Goal: Task Accomplishment & Management: Use online tool/utility

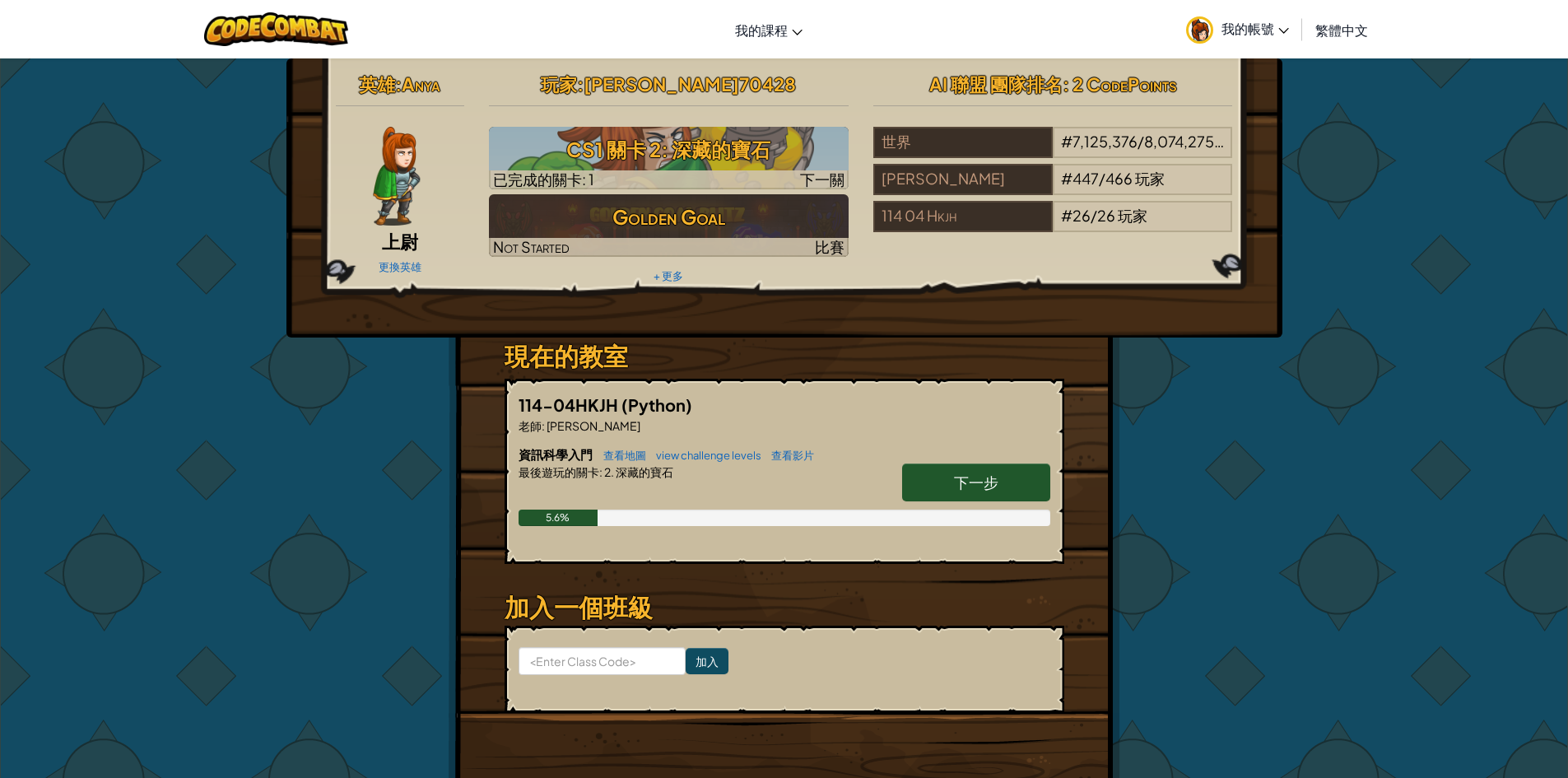
click at [973, 499] on link "下一步" at bounding box center [976, 482] width 148 height 38
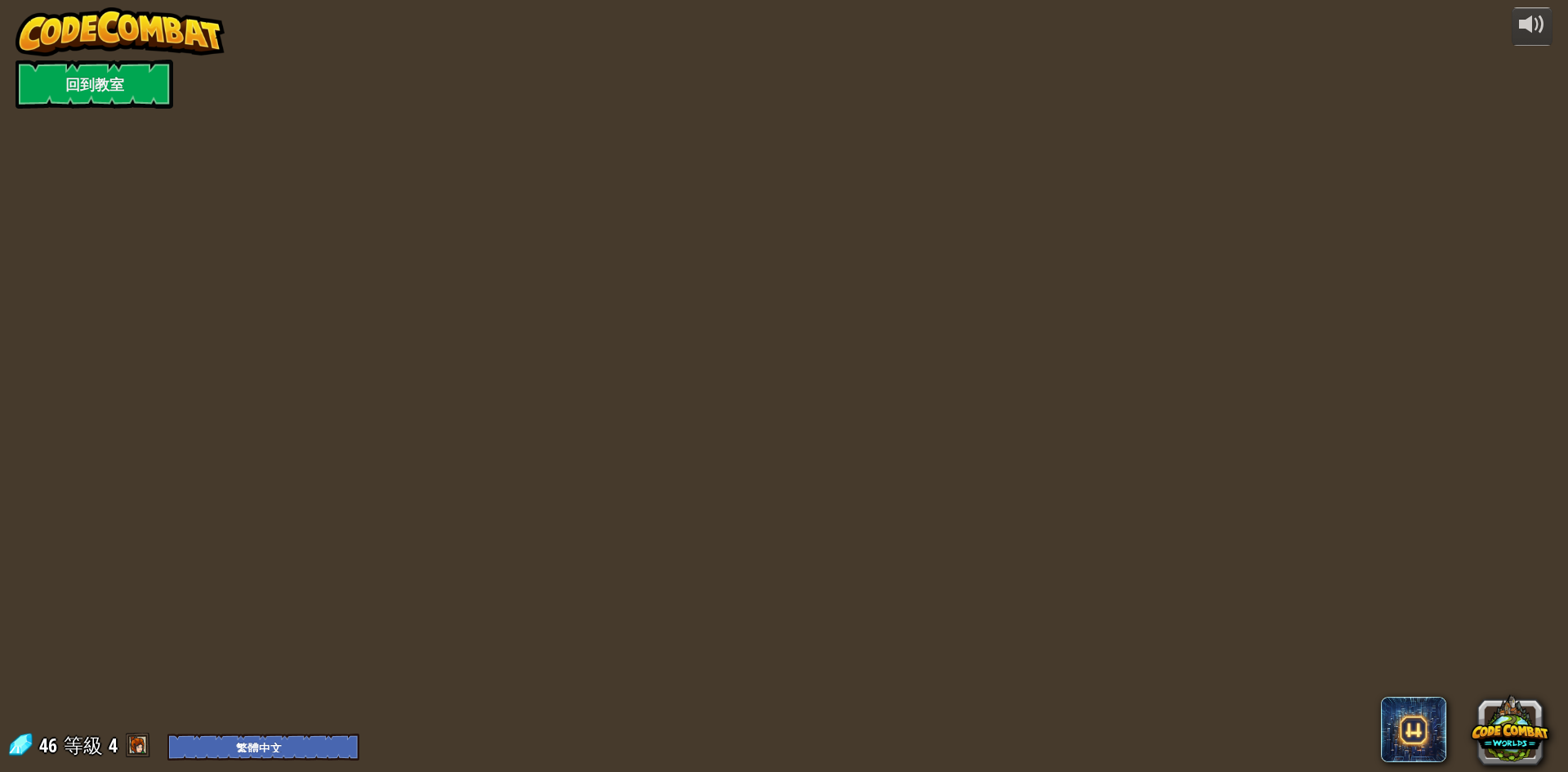
select select "zh-HANT"
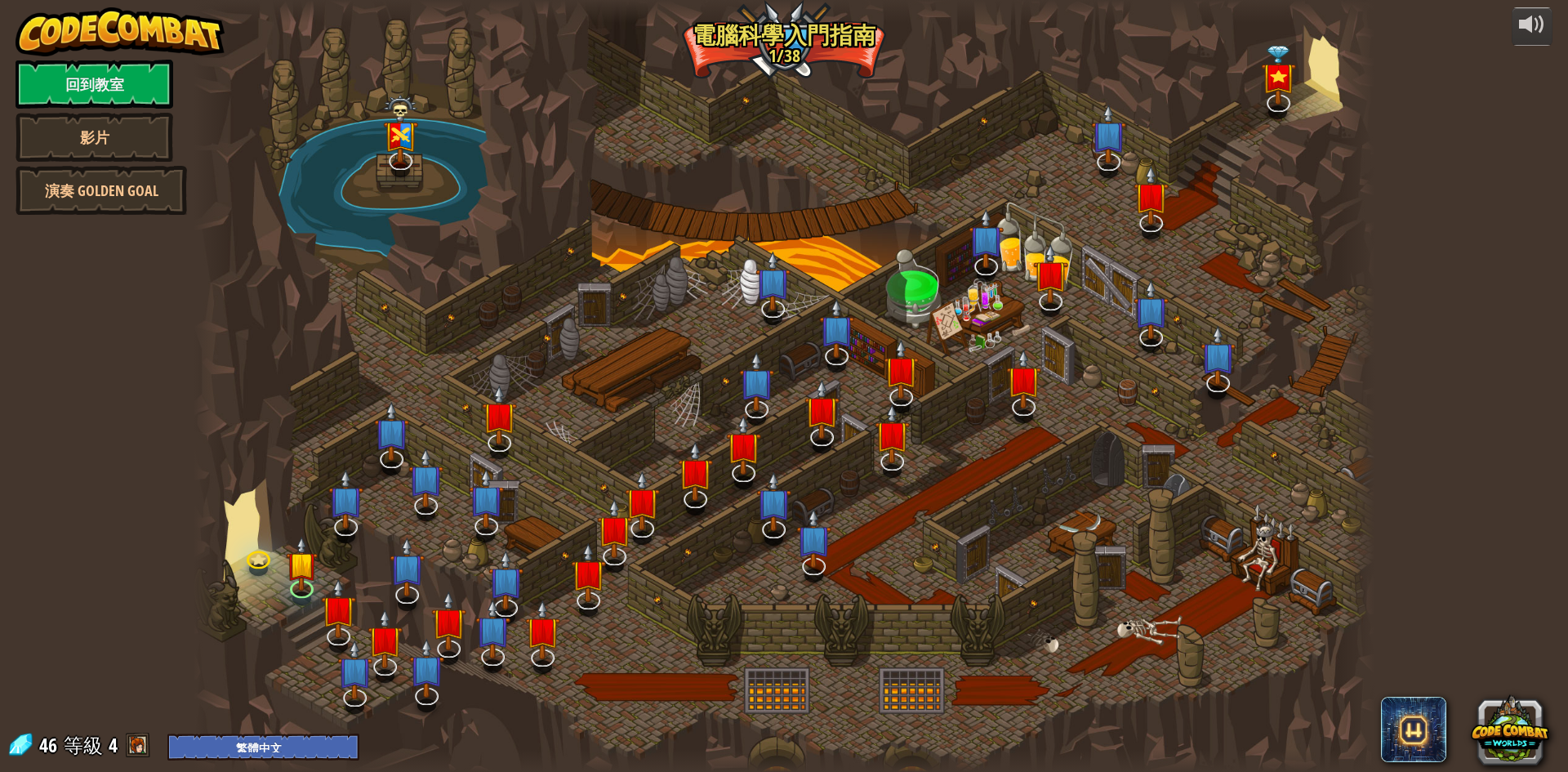
select select "zh-HANT"
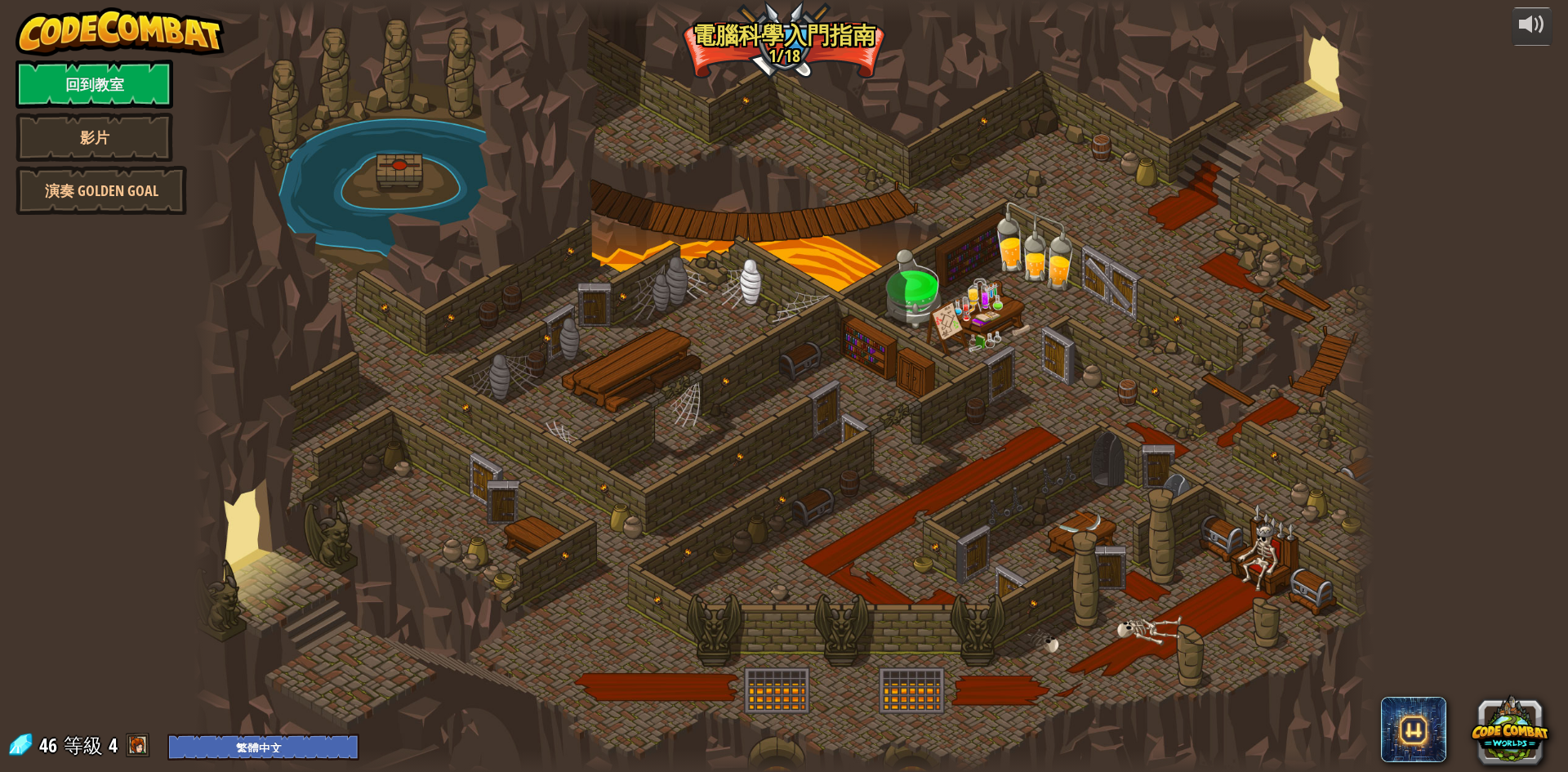
select select "zh-HANT"
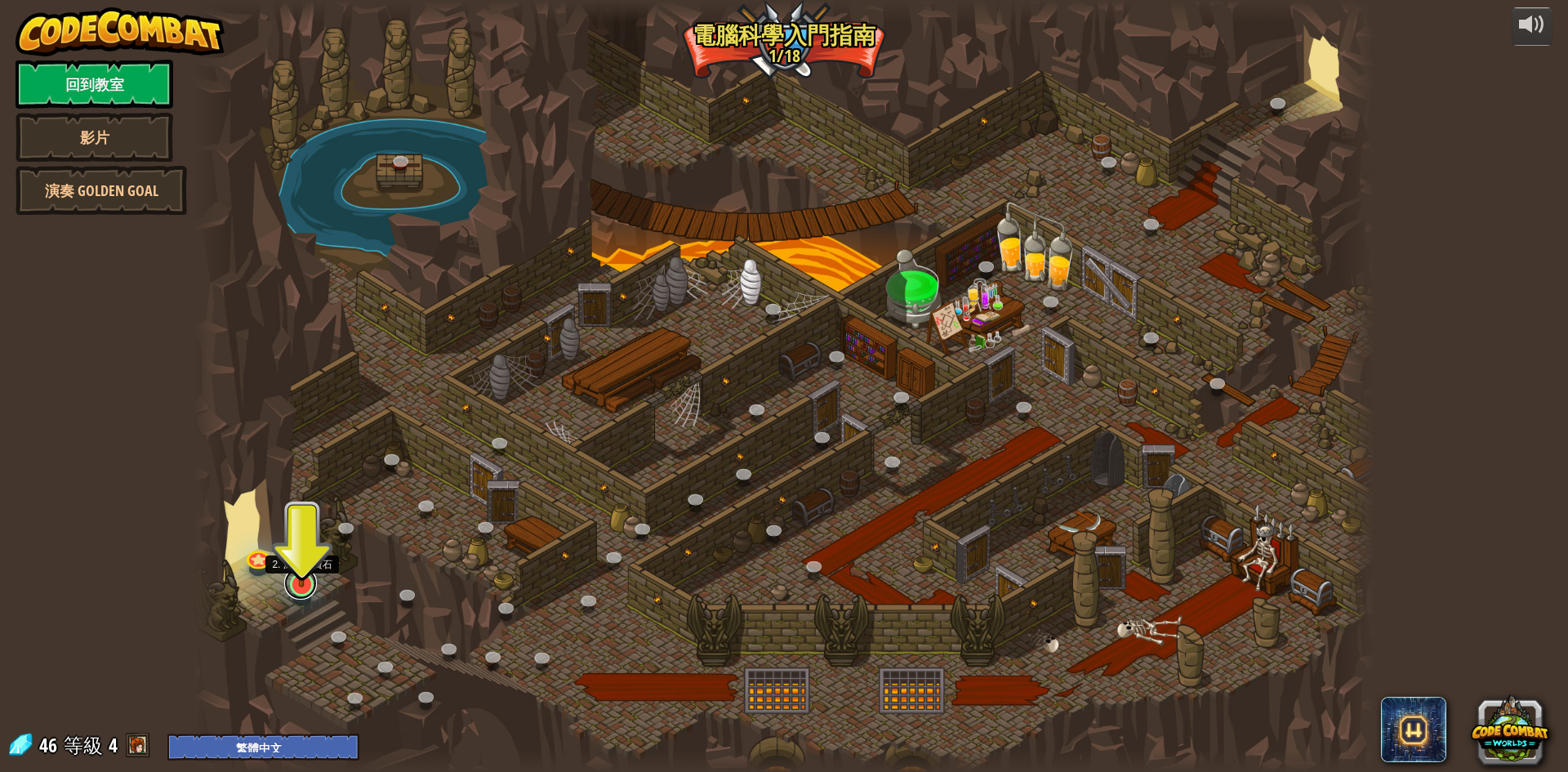
click at [309, 588] on link at bounding box center [300, 582] width 32 height 32
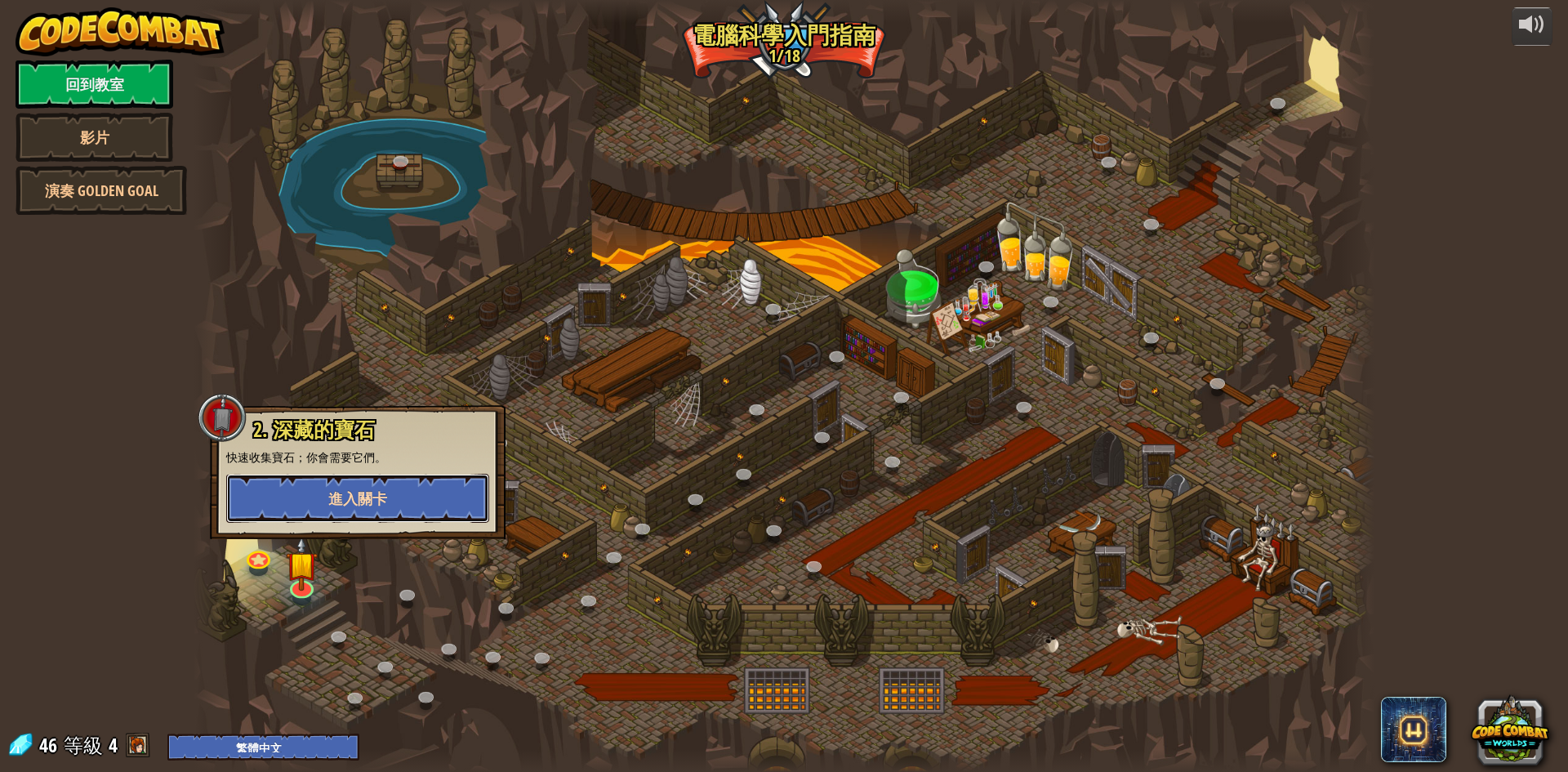
click at [383, 511] on button "進入關卡" at bounding box center [357, 498] width 263 height 49
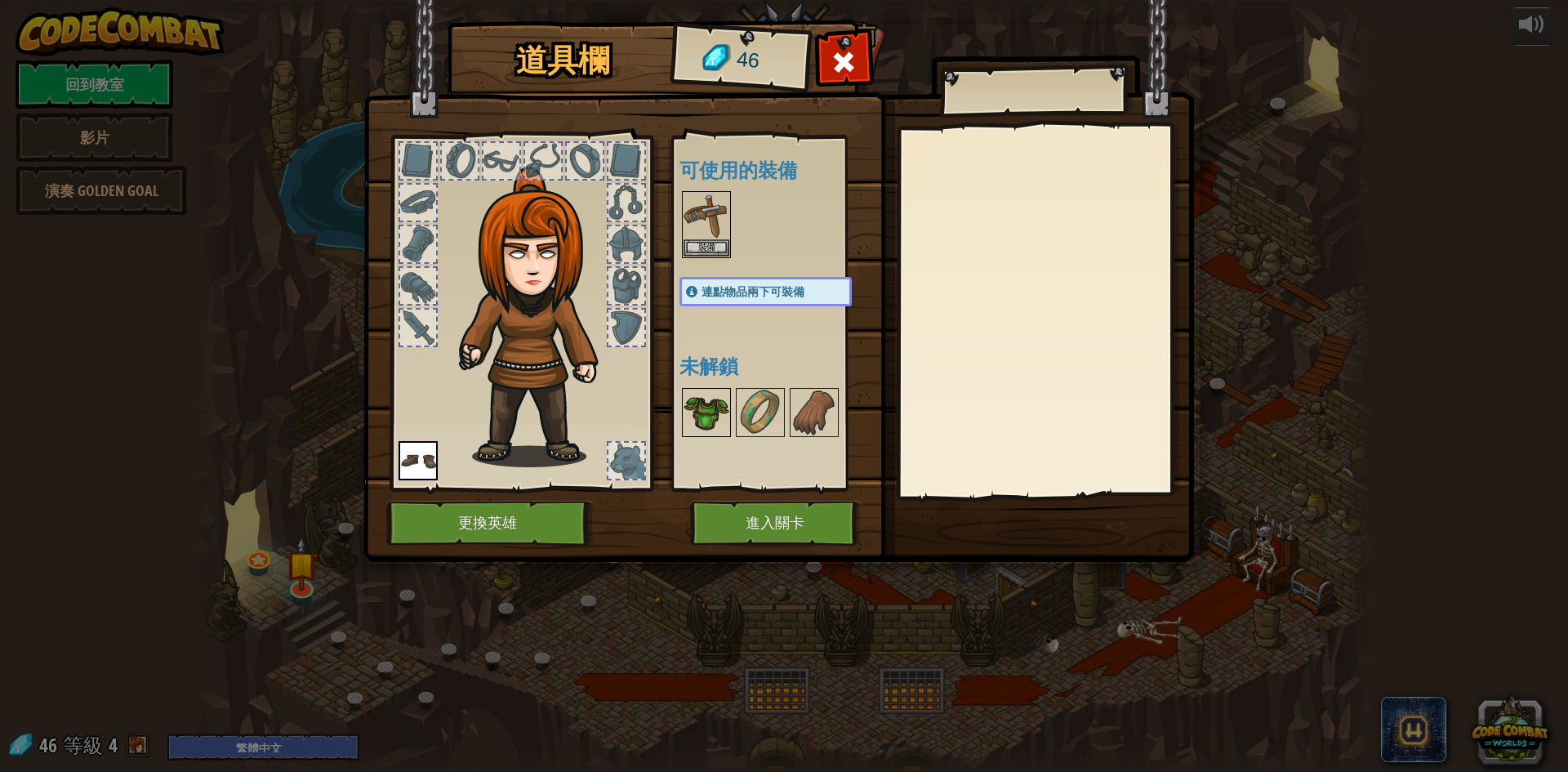
click at [719, 388] on div at bounding box center [706, 412] width 49 height 49
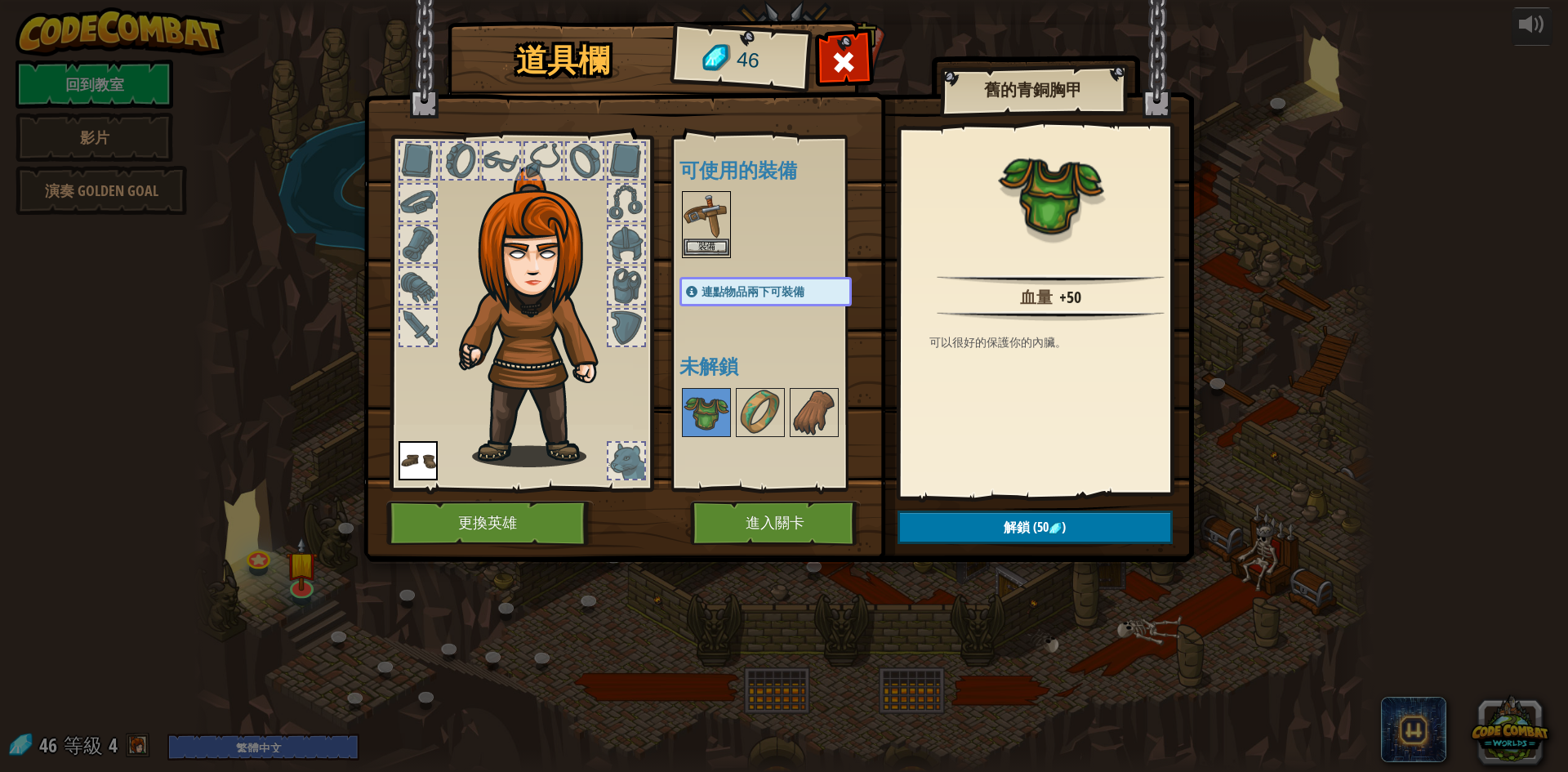
click at [687, 196] on img at bounding box center [706, 215] width 45 height 45
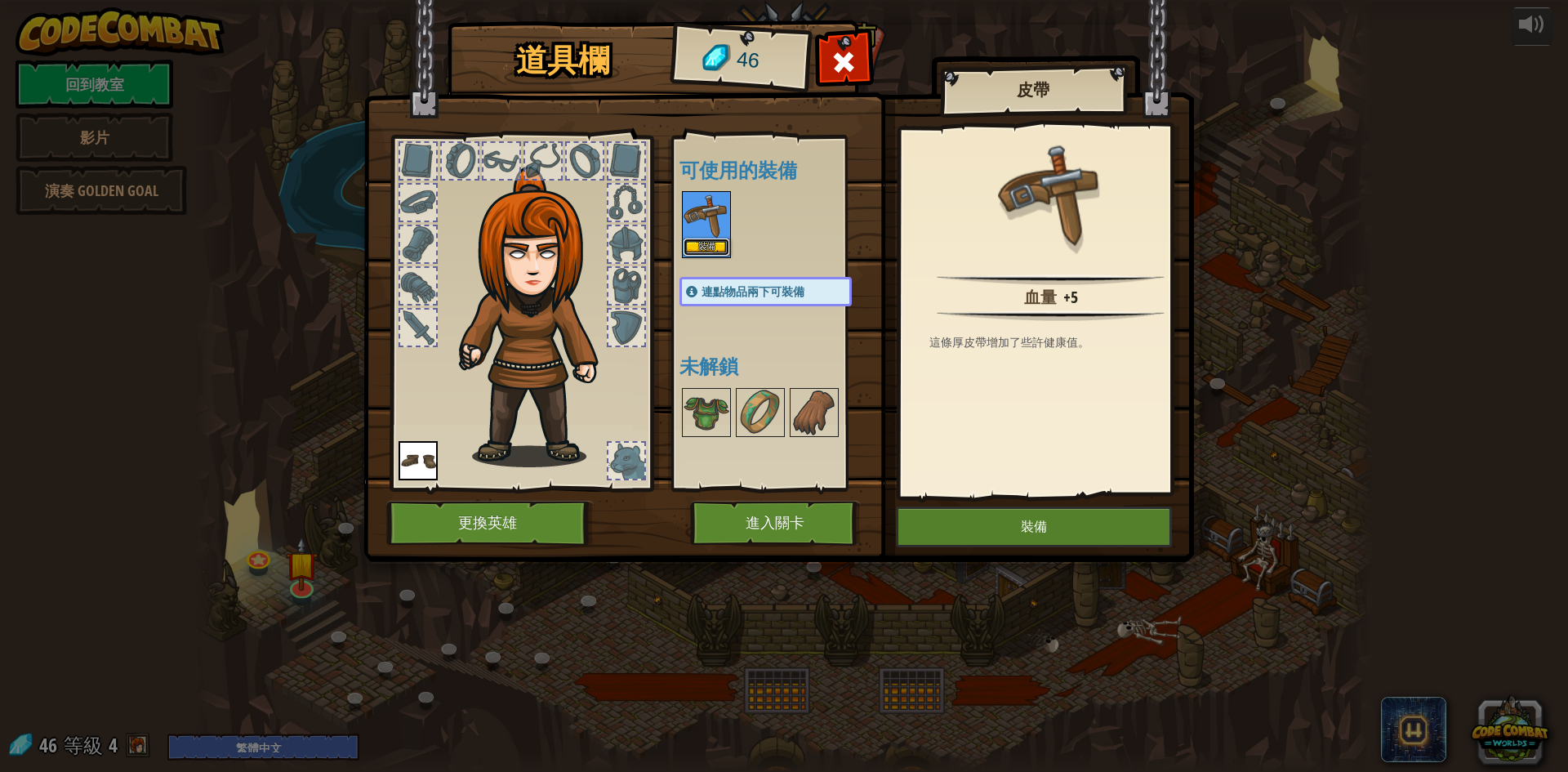
click at [713, 244] on button "裝備" at bounding box center [706, 247] width 45 height 18
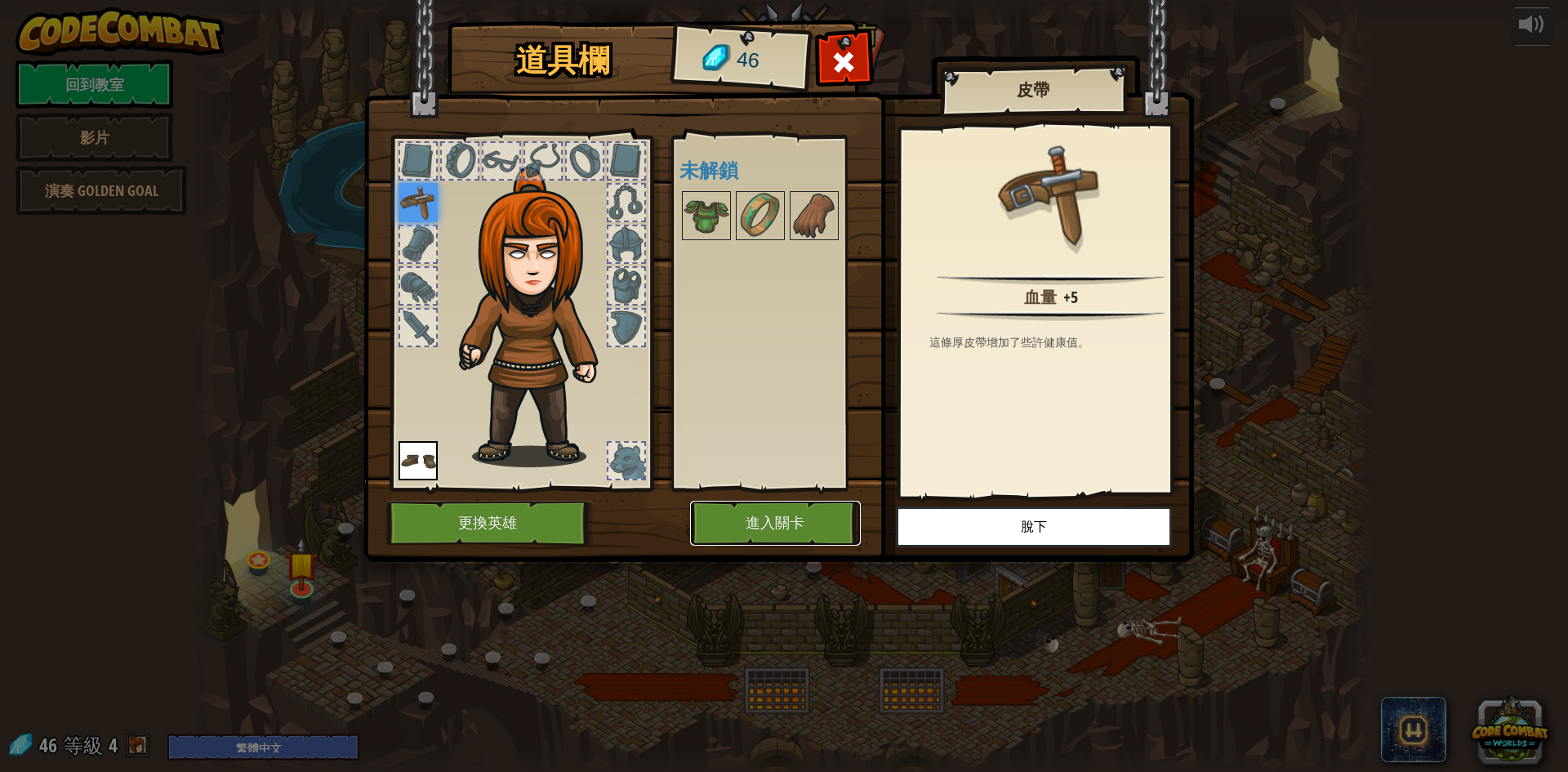
click at [808, 526] on button "進入關卡" at bounding box center [776, 523] width 170 height 45
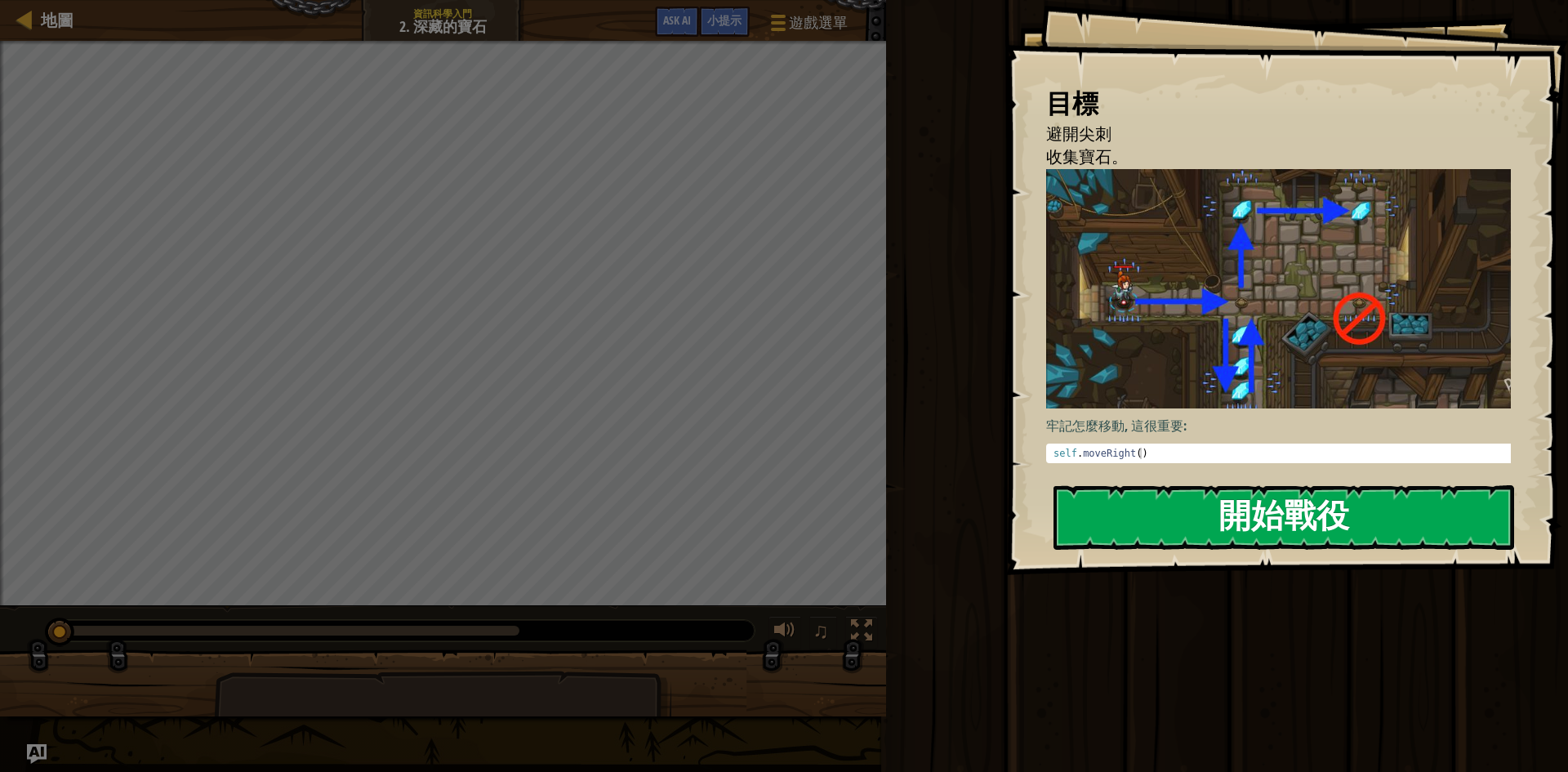
click at [1225, 318] on div "目標 避開尖刺 收集寶石。 牢記怎麼移動, 這很重要: self . moveRight ( ) הההההההההההההההההההההההההההההה…" at bounding box center [1287, 287] width 563 height 575
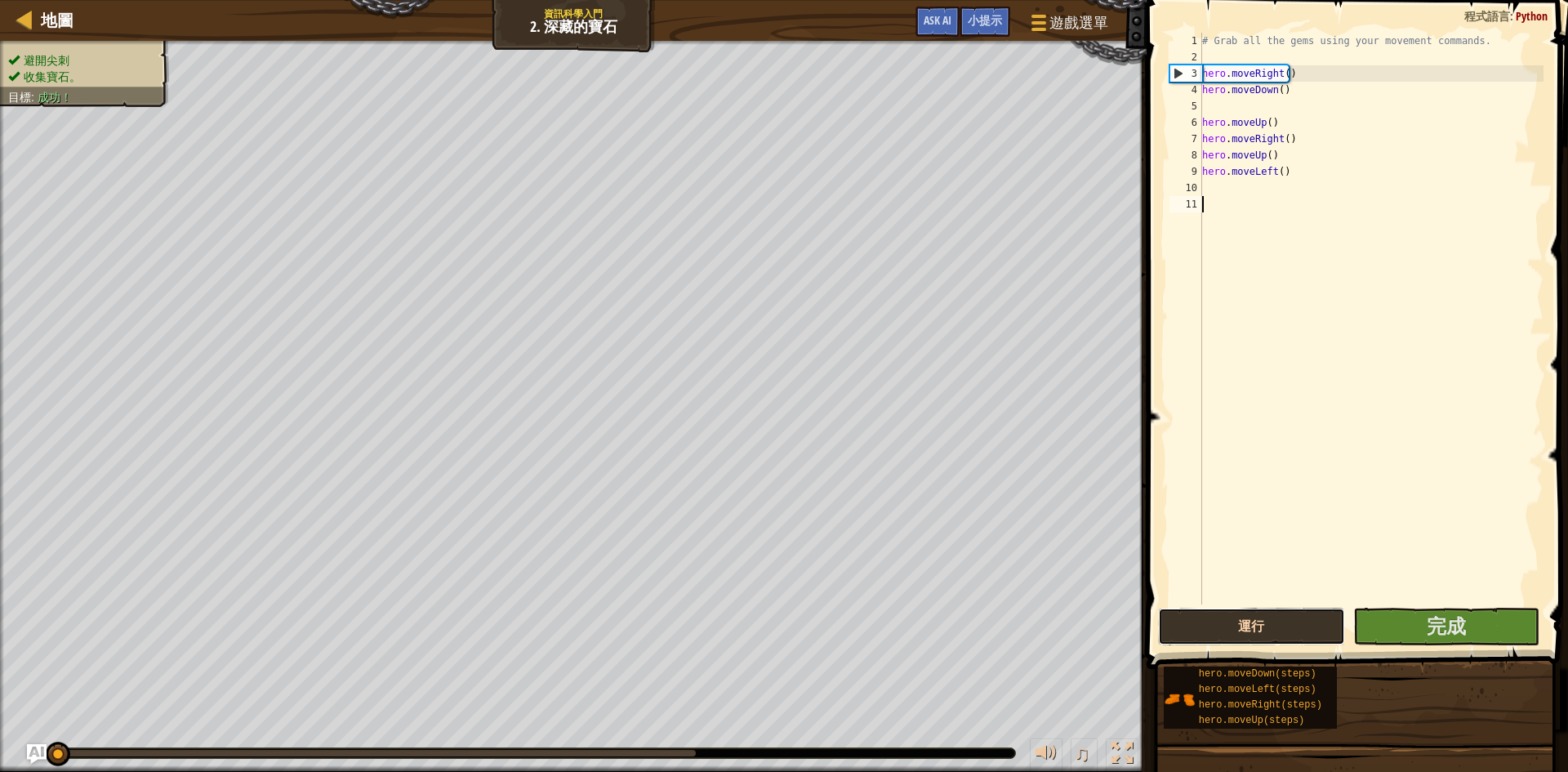
click at [1311, 620] on button "運行" at bounding box center [1251, 627] width 187 height 38
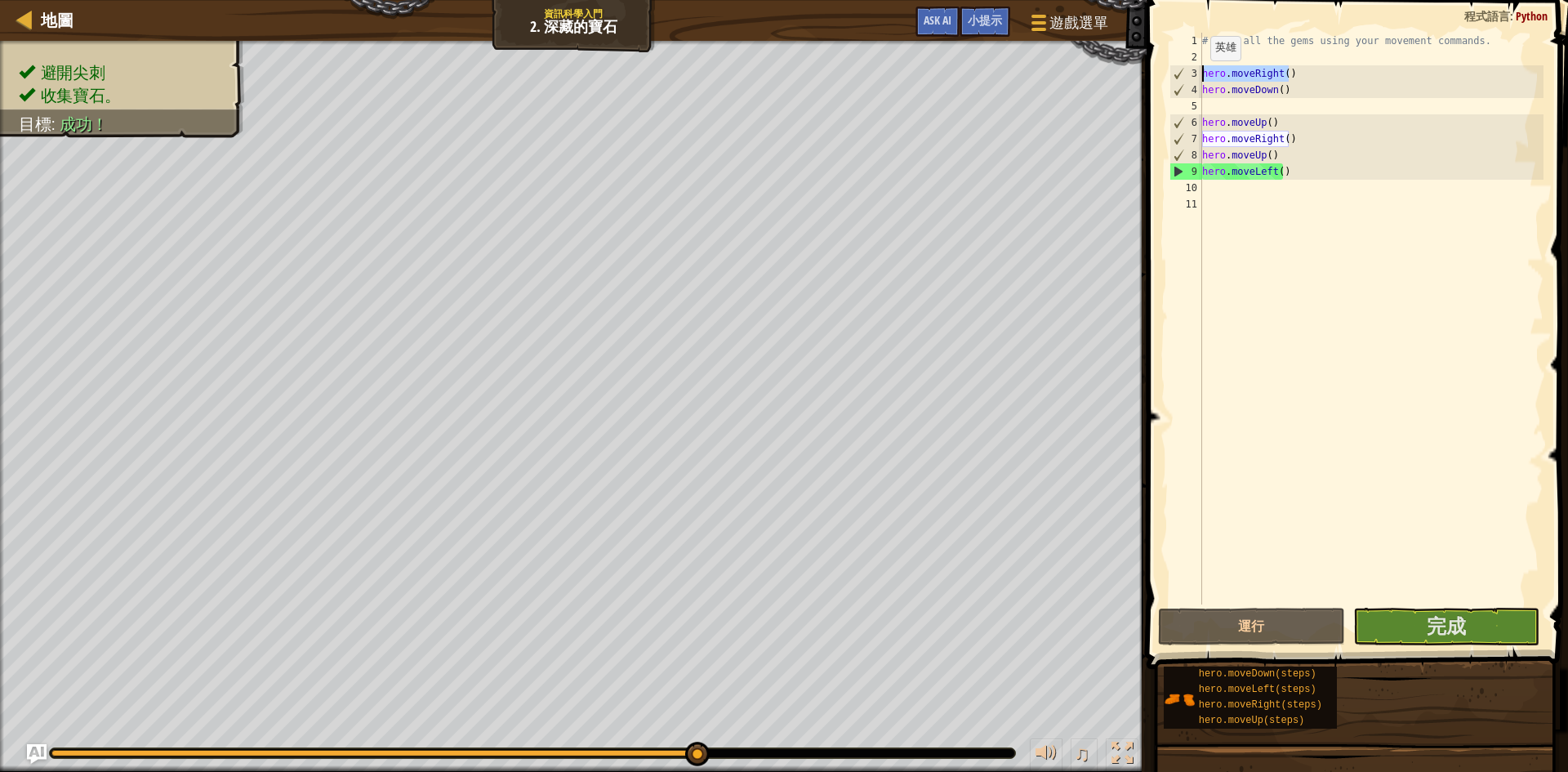
drag, startPoint x: 1299, startPoint y: 75, endPoint x: 1200, endPoint y: 79, distance: 99.1
click at [1200, 79] on div "1 2 3 4 5 6 7 8 9 10 11 # Grab all the gems using your movement commands. hero …" at bounding box center [1355, 318] width 378 height 572
type textarea "hero.moveRight()"
click at [1264, 196] on div "# Grab all the gems using your movement commands. hero . moveRight ( ) hero . m…" at bounding box center [1371, 334] width 344 height 604
click at [1264, 194] on div "# Grab all the gems using your movement commands. hero . moveRight ( ) hero . m…" at bounding box center [1371, 334] width 344 height 604
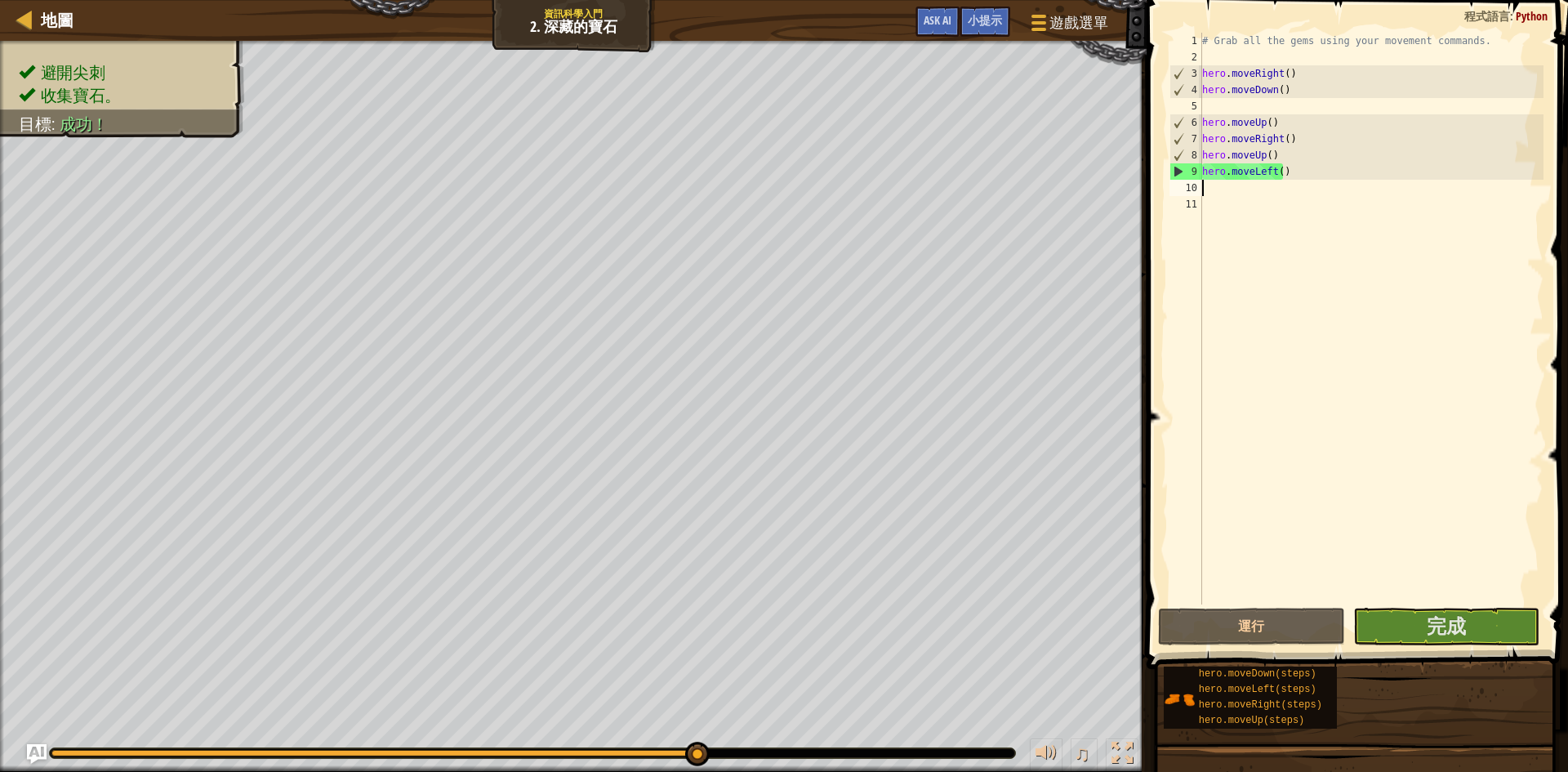
paste textarea "hero.moveRight()"
type textarea "hero.moveRight()"
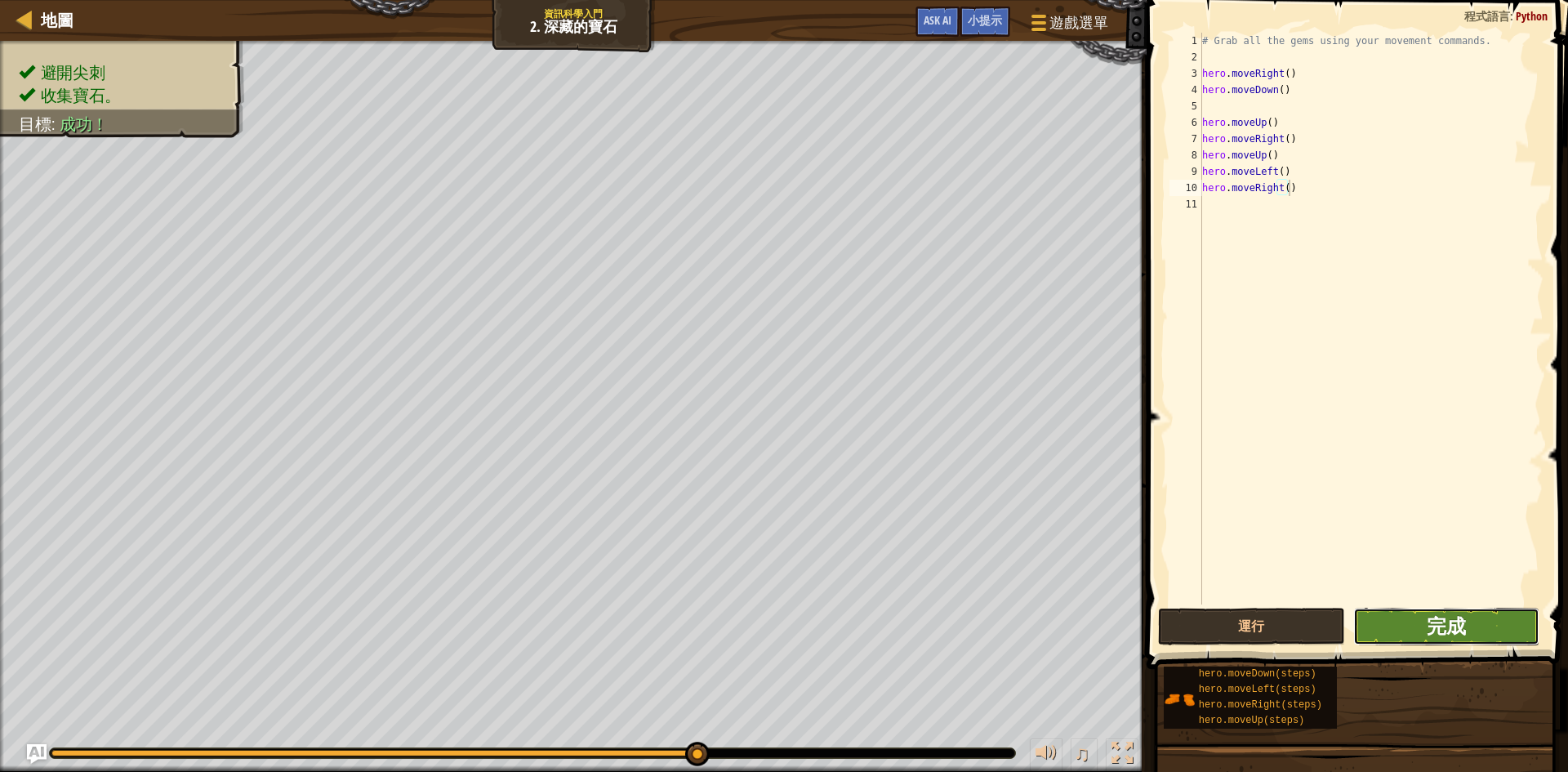
click at [1454, 629] on span "完成" at bounding box center [1447, 626] width 39 height 26
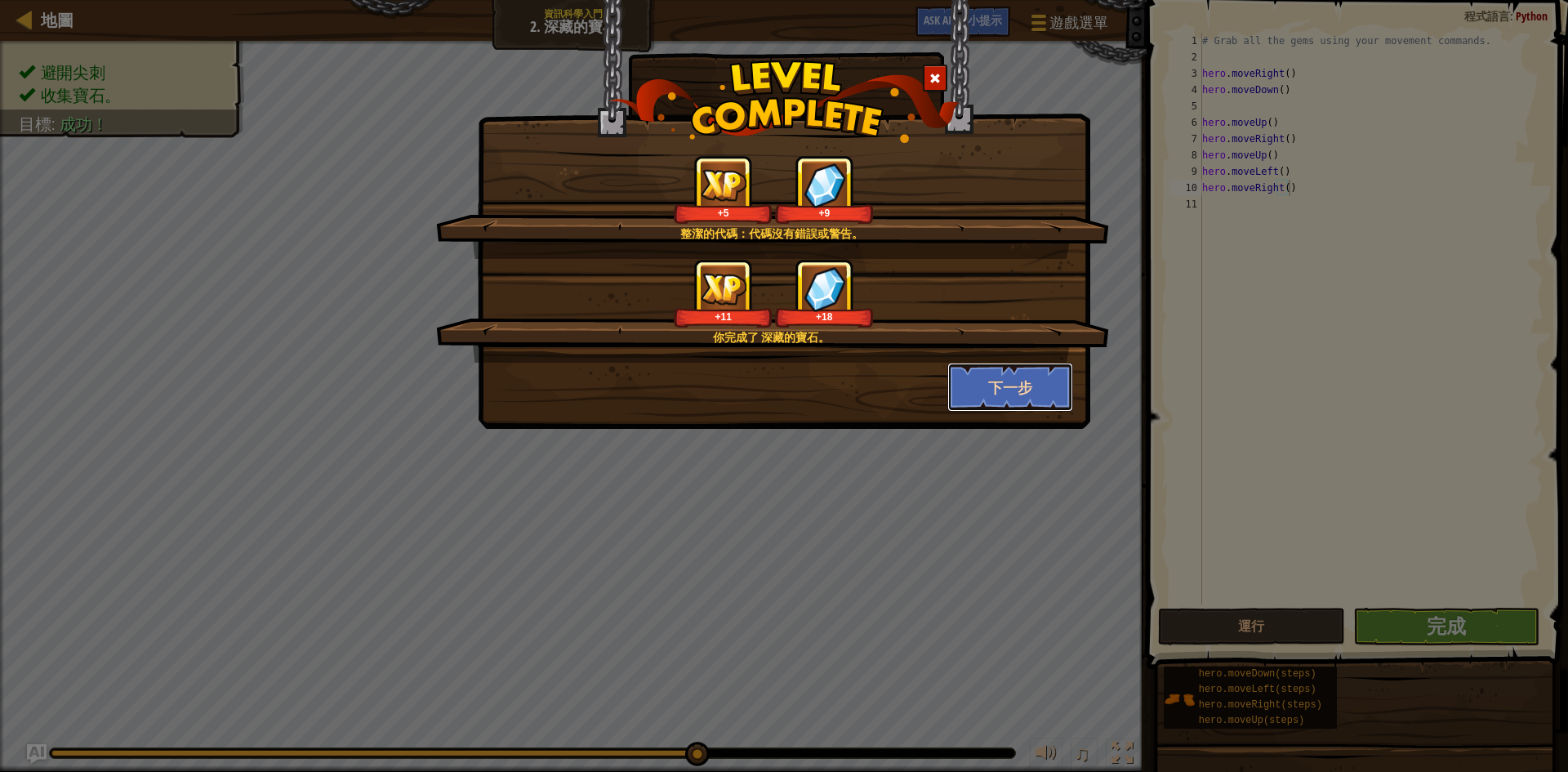
click at [1021, 365] on button "下一步" at bounding box center [1011, 387] width 127 height 49
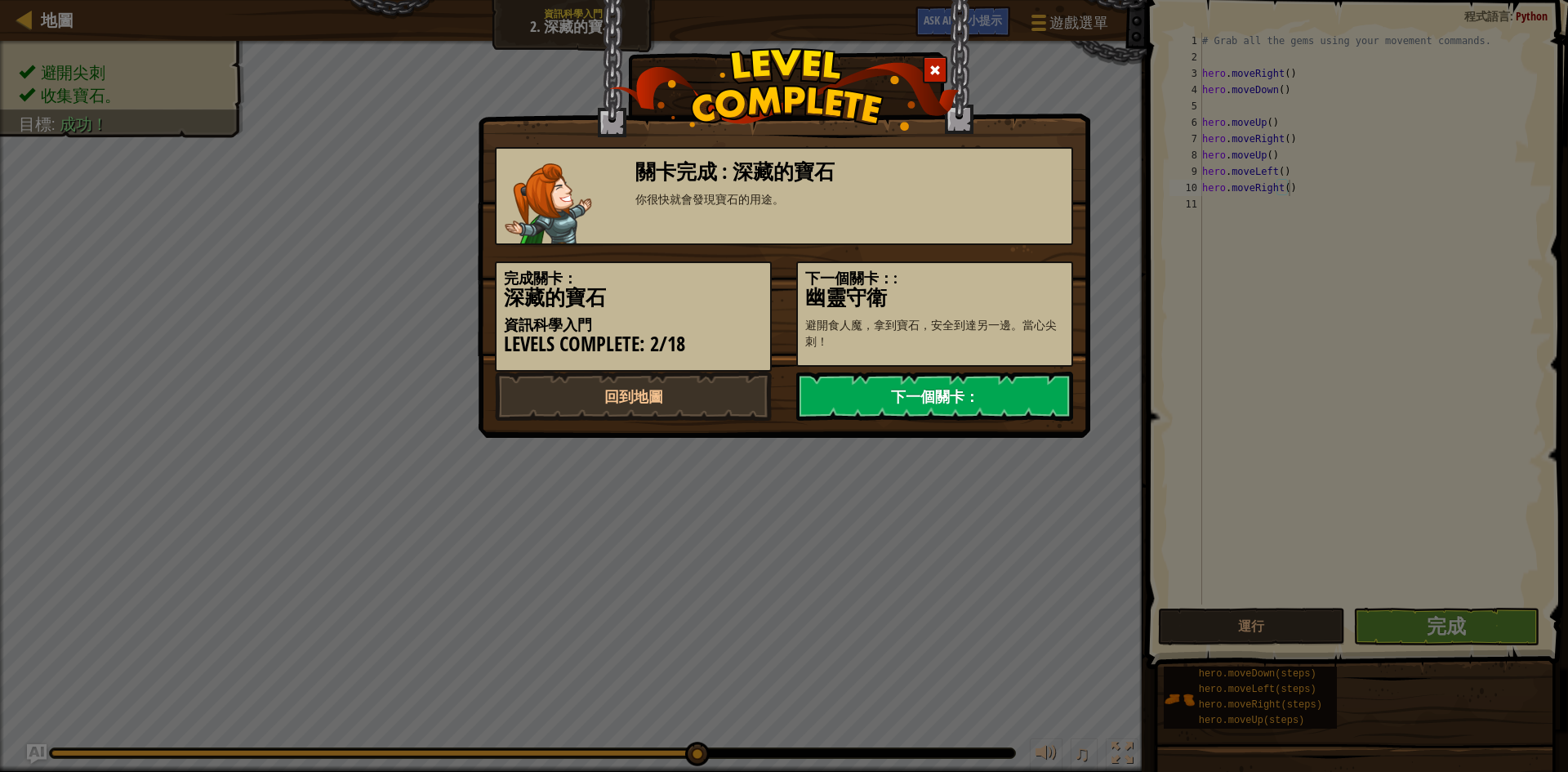
click at [1020, 379] on link "下一個關卡：" at bounding box center [934, 395] width 277 height 49
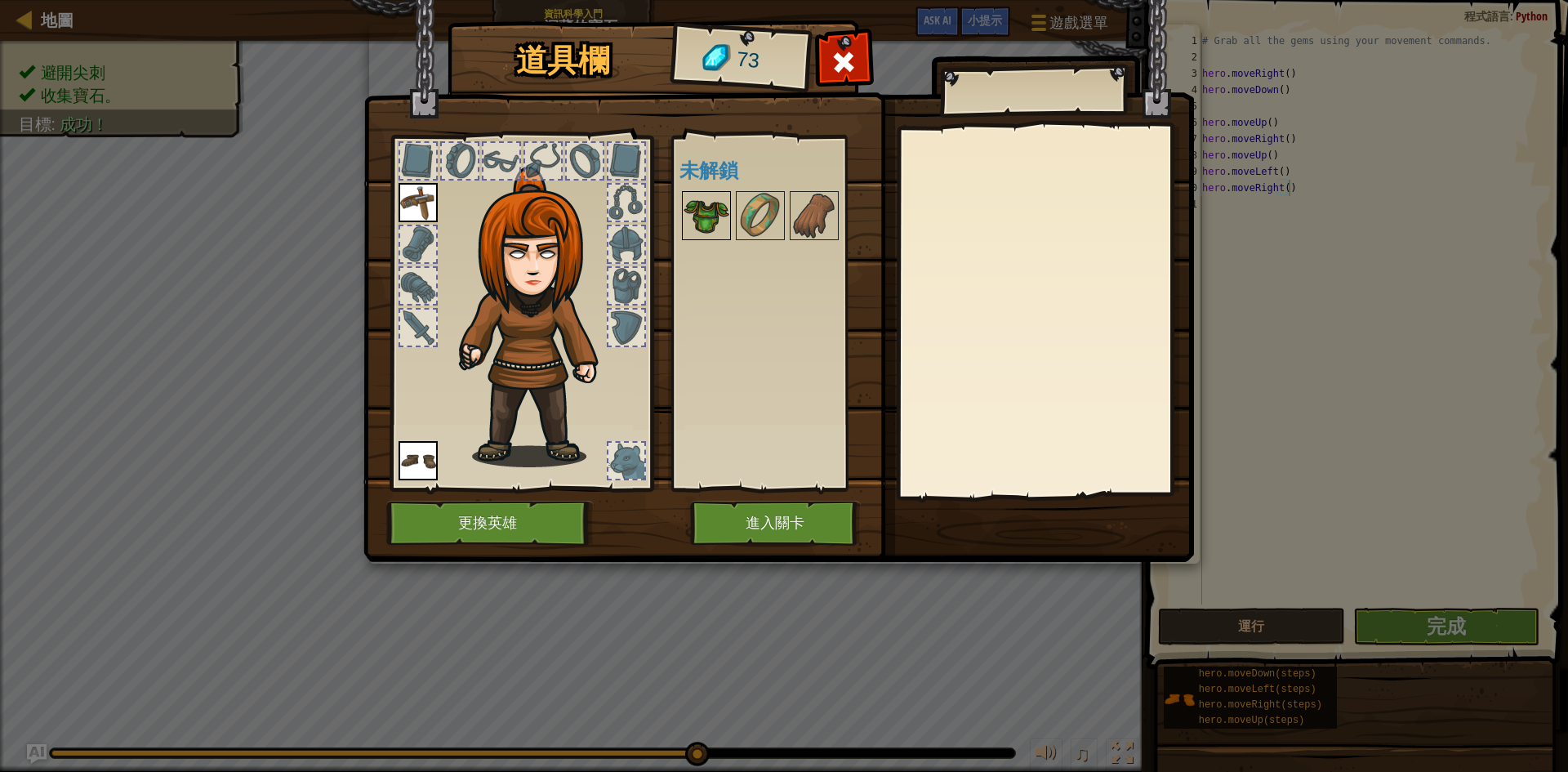
click at [705, 200] on img at bounding box center [706, 215] width 45 height 45
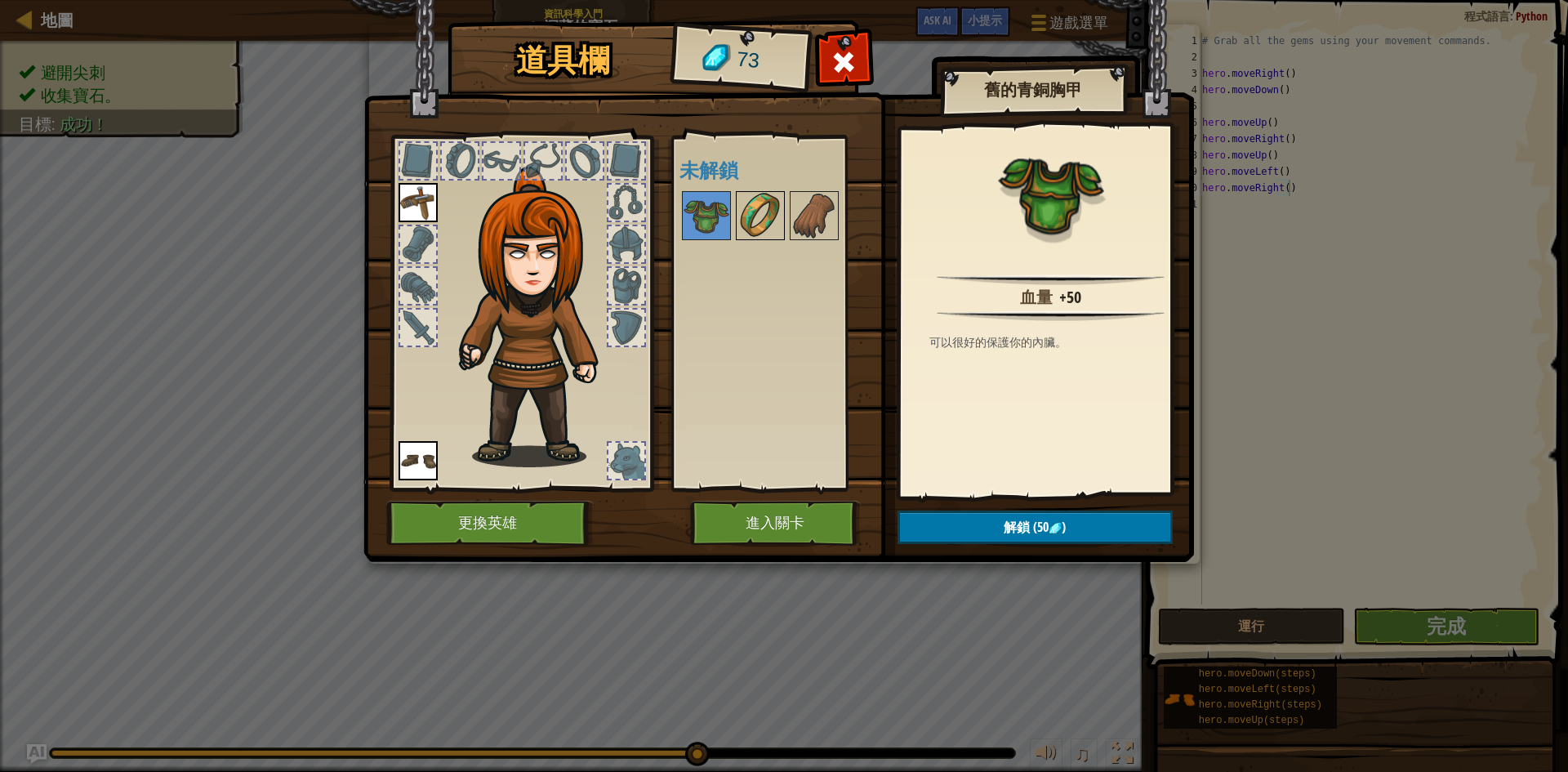
click at [751, 228] on img at bounding box center [760, 215] width 45 height 45
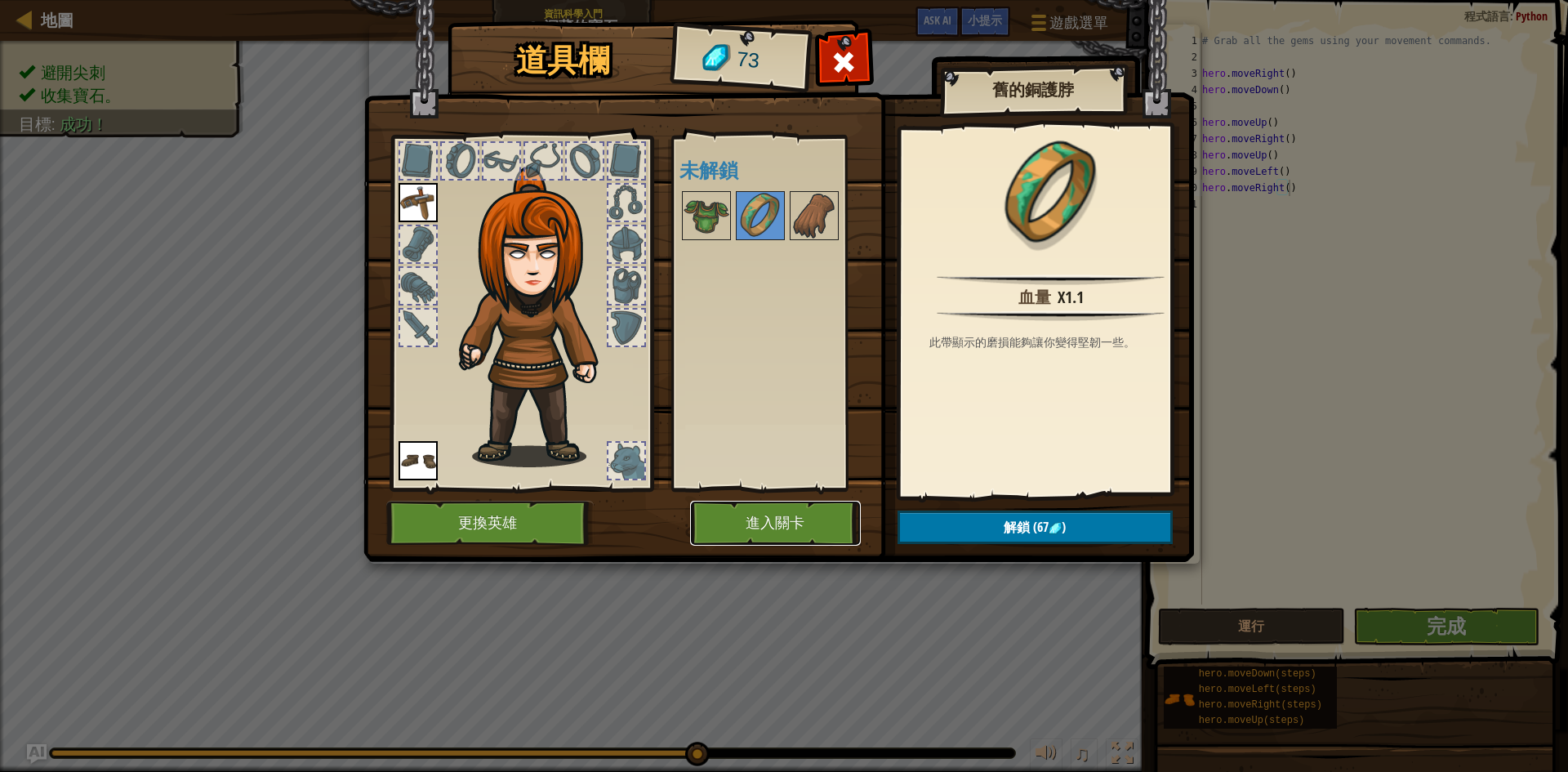
click at [765, 525] on button "進入關卡" at bounding box center [776, 523] width 170 height 45
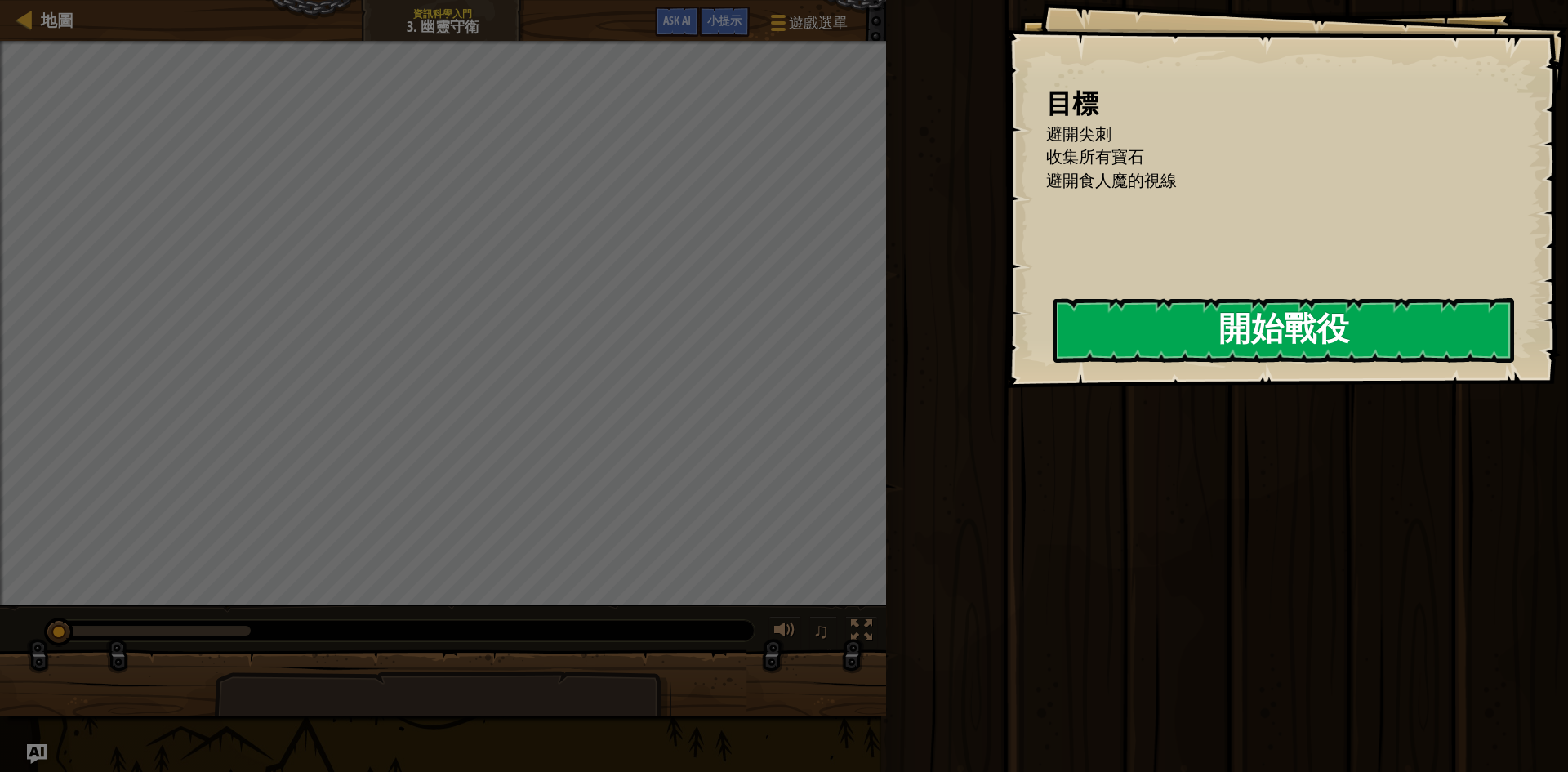
click at [1160, 368] on div "目標 避開尖刺 收集所有寶石 避開食人魔的視線 開始戰役 從伺服器載入失敗 您將需要訂閱來開啟這關。 訂閱 您需要加入一個課程來遊玩此關卡。 回到我的課程 詢…" at bounding box center [1287, 193] width 563 height 388
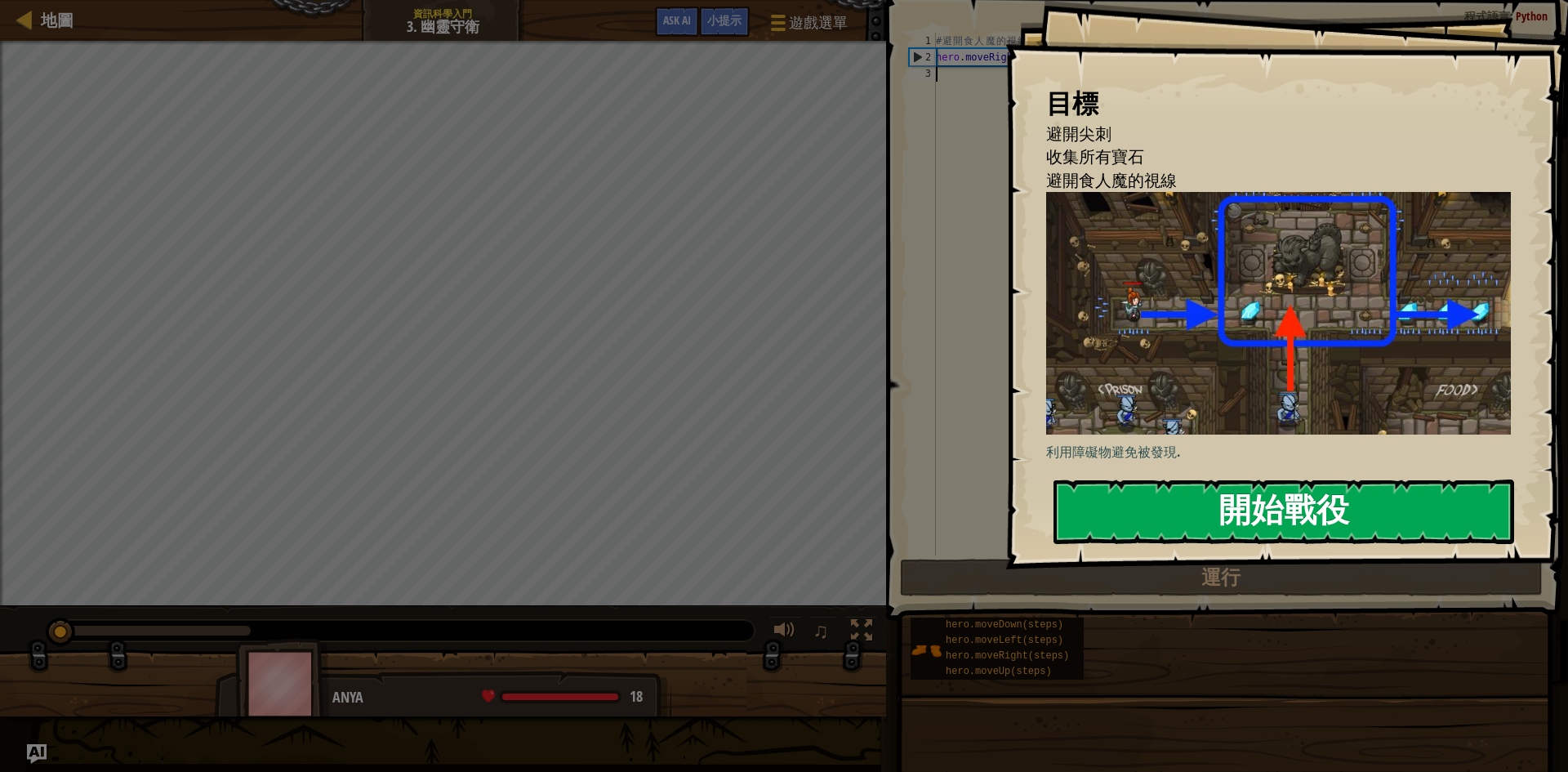
click at [1198, 479] on button "開始戰役" at bounding box center [1284, 512] width 461 height 65
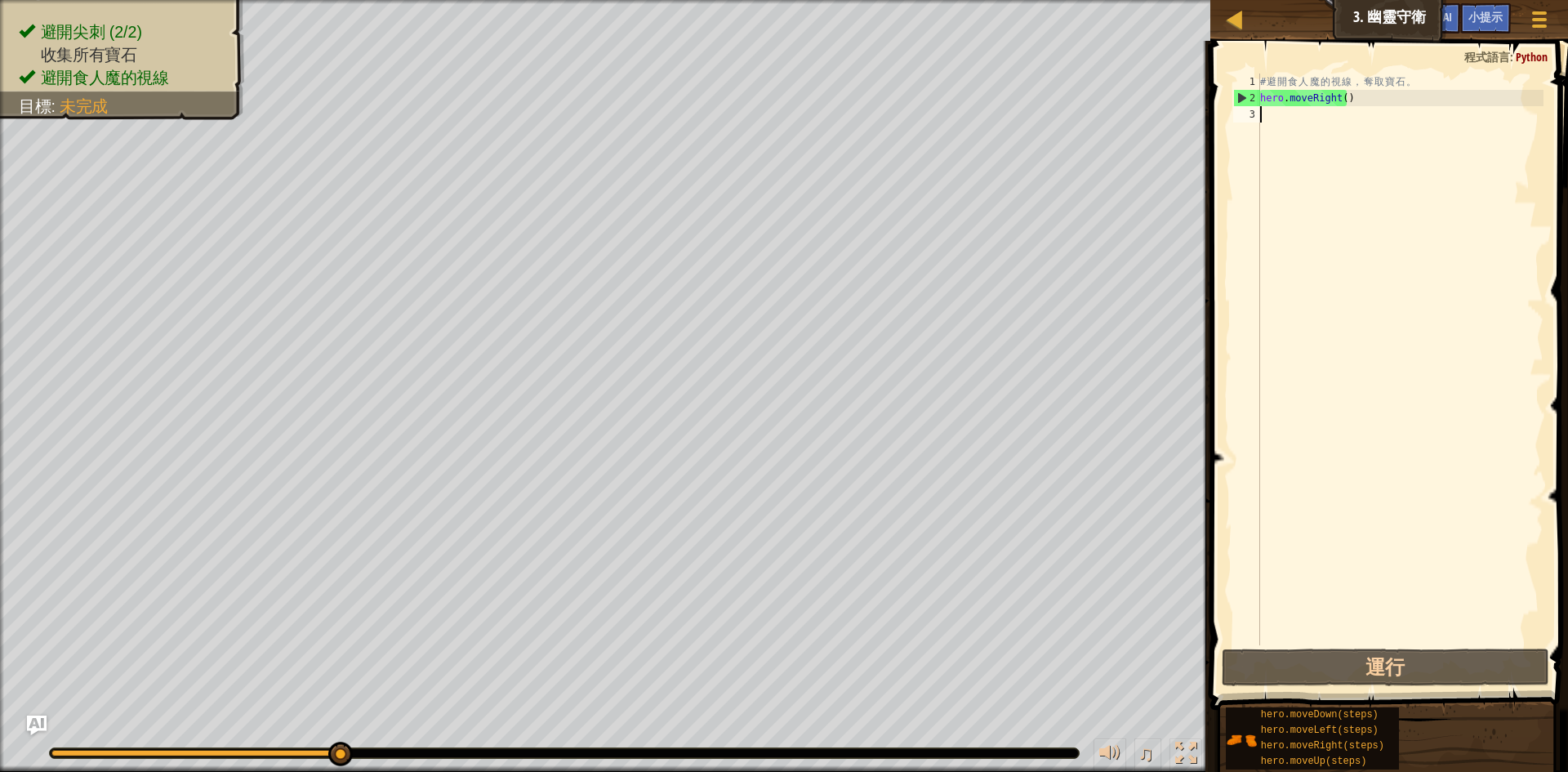
click at [1376, 107] on div "# 避 開 食 人 魔 的 視 線 ， 奪 取 寶 石 。 hero . moveRight ( )" at bounding box center [1400, 375] width 287 height 604
drag, startPoint x: 1376, startPoint y: 107, endPoint x: 1246, endPoint y: 91, distance: 131.0
click at [1246, 91] on div "1 2 3 # 避 開 食 人 魔 的 視 線 ， 奪 取 寶 石 。 hero . moveRight ( ) הההההההההההההההההההההה…" at bounding box center [1387, 359] width 314 height 572
type textarea "hero.moveRight()"
click at [1363, 128] on div "# 避 開 食 人 魔 的 視 線 ， 奪 取 寶 石 。 hero . moveRight ( )" at bounding box center [1400, 359] width 287 height 572
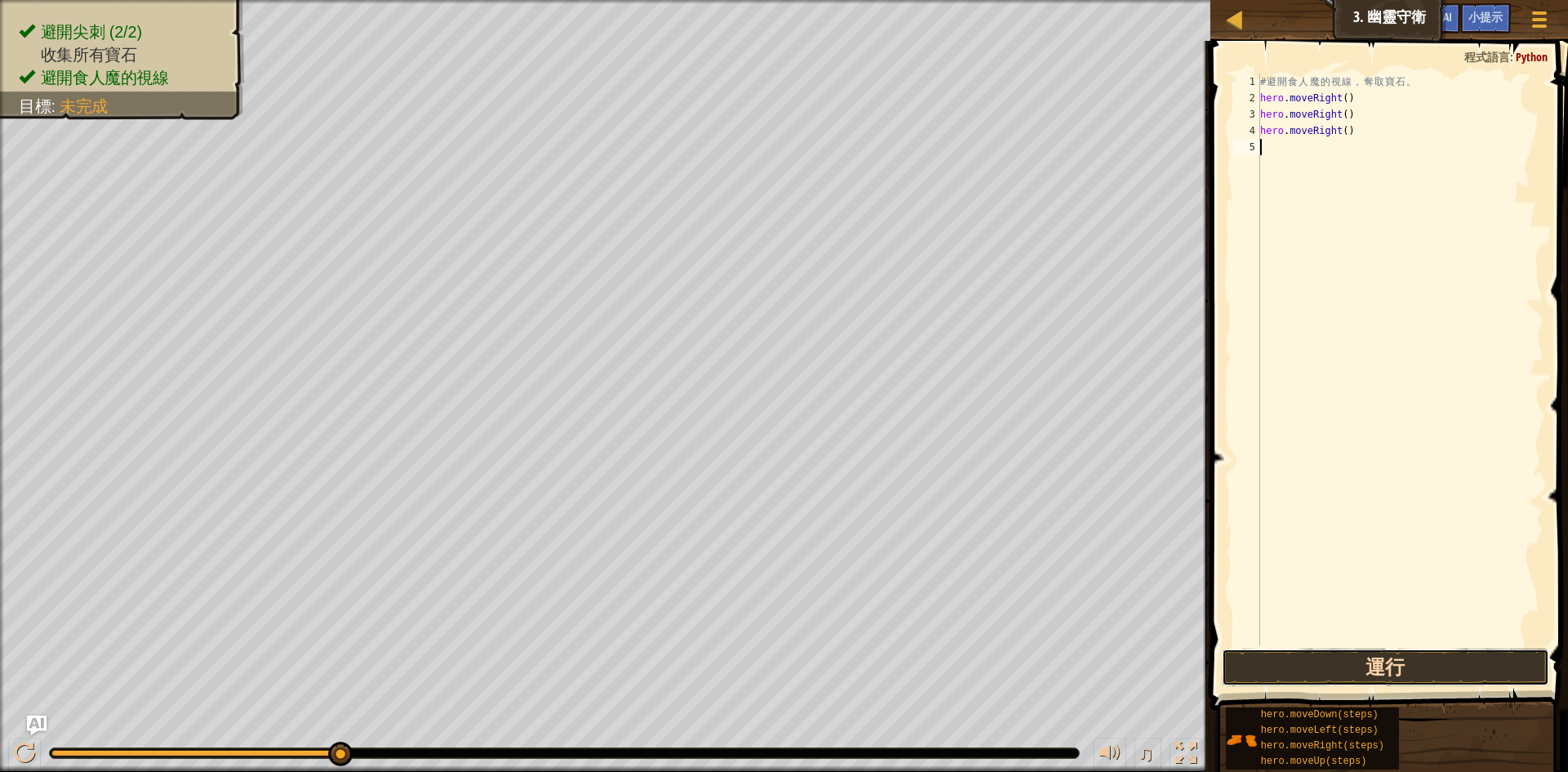
click at [1325, 670] on button "運行" at bounding box center [1386, 667] width 328 height 38
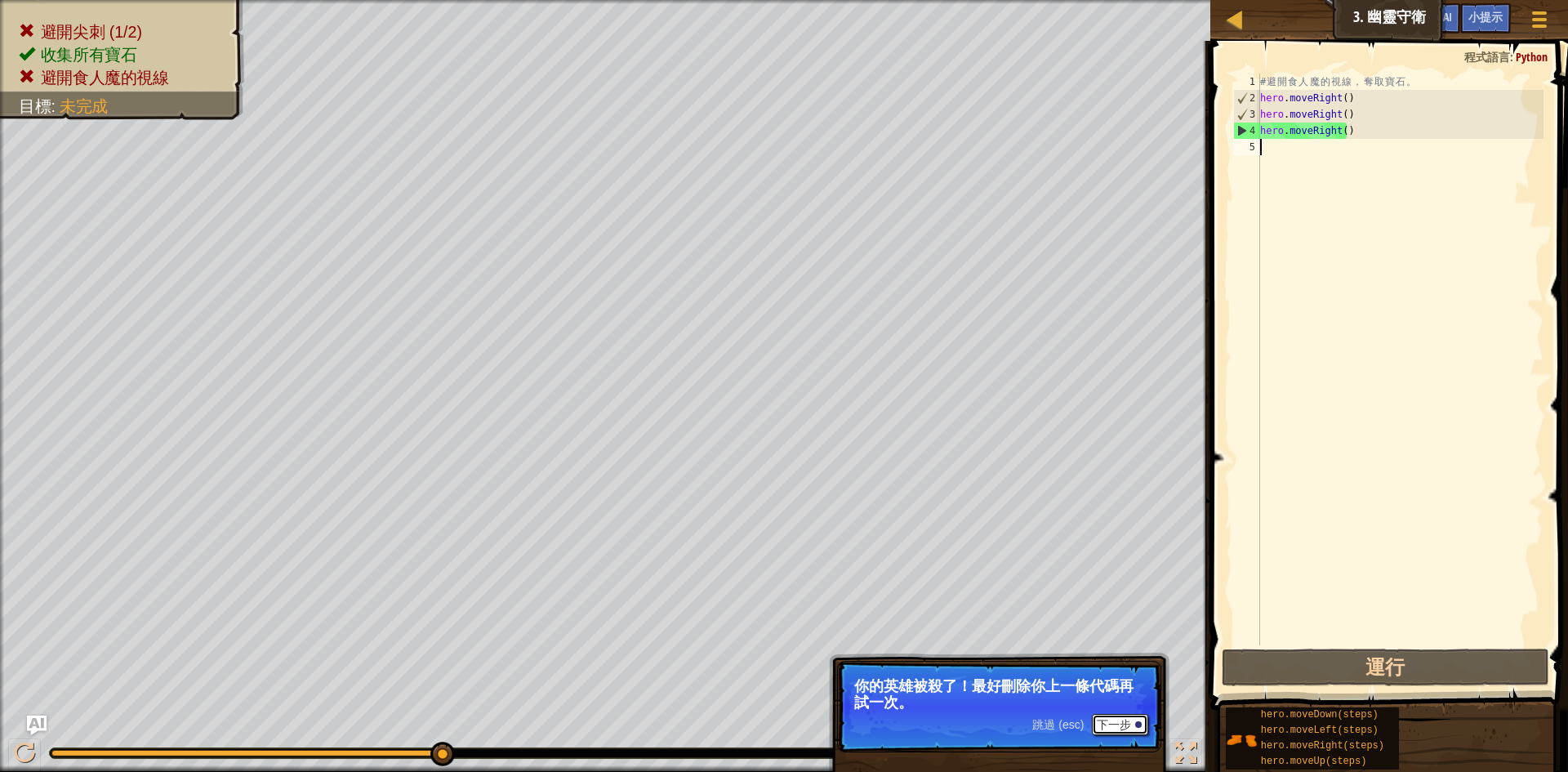
click at [1125, 720] on button "下一步" at bounding box center [1120, 724] width 56 height 21
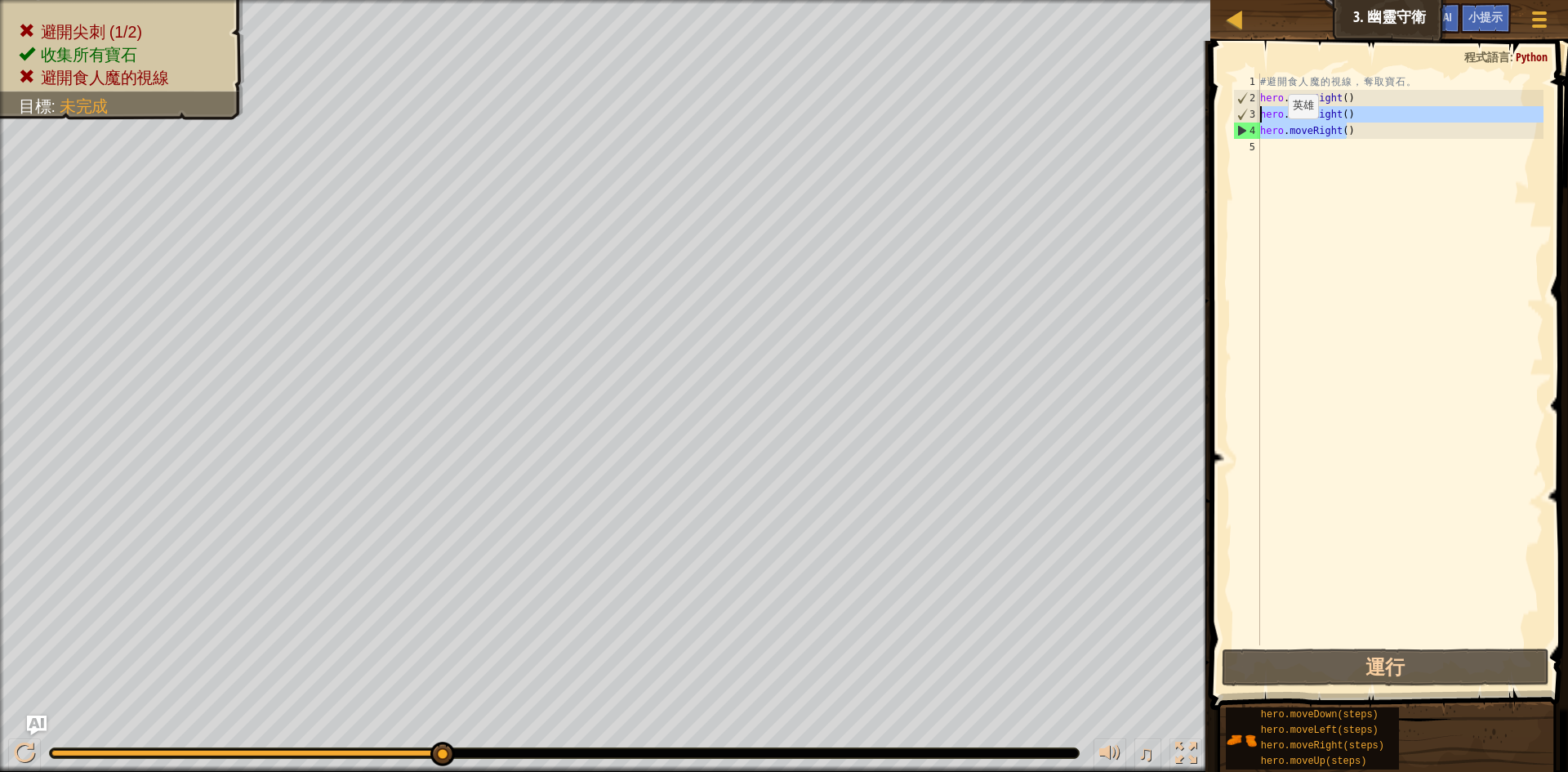
drag, startPoint x: 1368, startPoint y: 135, endPoint x: 1234, endPoint y: 118, distance: 135.1
click at [1234, 118] on div "1 2 3 4 5 # 避 開 食 人 魔 的 視 線 ， 奪 取 寶 石 。 hero . moveRight ( ) hero . moveRight (…" at bounding box center [1387, 359] width 314 height 572
click at [1234, 118] on div "3" at bounding box center [1247, 115] width 26 height 17
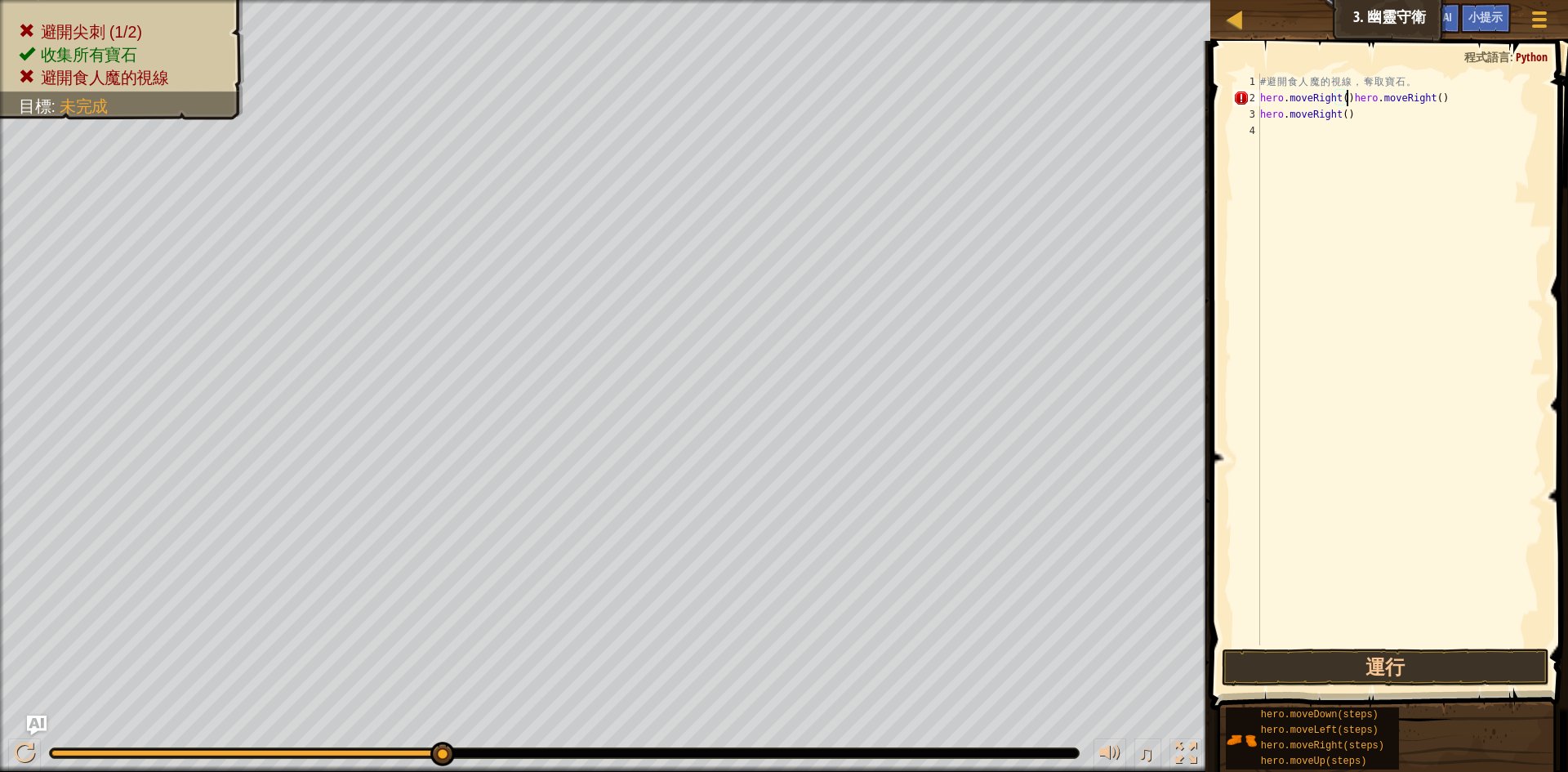
click at [1359, 112] on div "# 避 開 食 人 魔 的 視 線 ， 奪 取 寶 石 。 hero . moveRight ( ) hero . moveRight ( ) hero . …" at bounding box center [1400, 375] width 287 height 604
click at [1443, 95] on div "# 避 開 食 人 魔 的 視 線 ， 奪 取 寶 石 。 hero . moveRight ( ) hero . moveRight ( ) hero . …" at bounding box center [1400, 375] width 287 height 604
type textarea "hero.moveRight()"
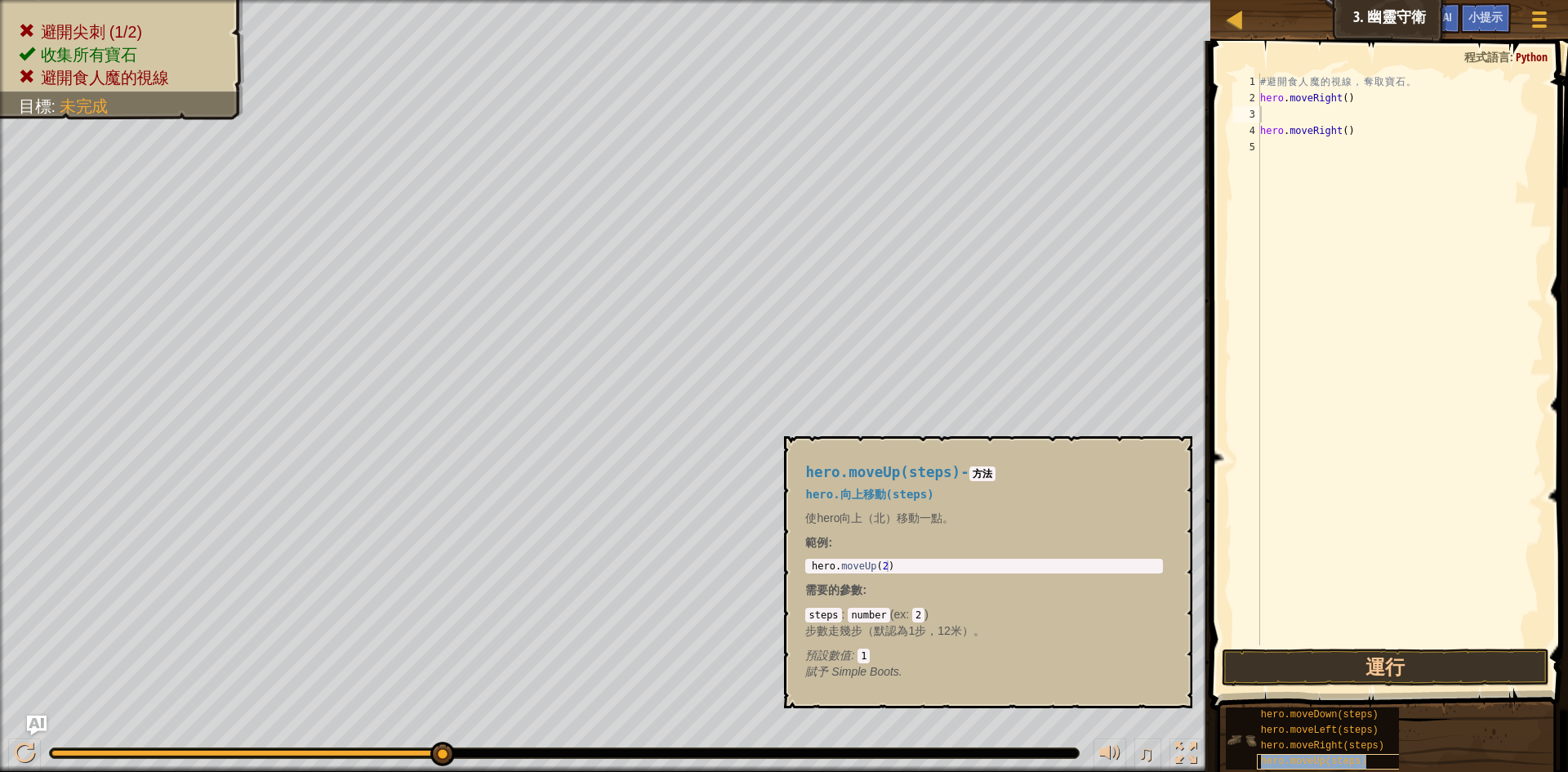
click at [1368, 757] on div "hero.moveUp(steps)" at bounding box center [1335, 761] width 156 height 16
type textarea "hero.moveRight()"
type textarea "# 避開食人魔的視線，奪取寶石。"
type textarea "hero.moveRight()"
type textarea "hero.moveUp(steps)"
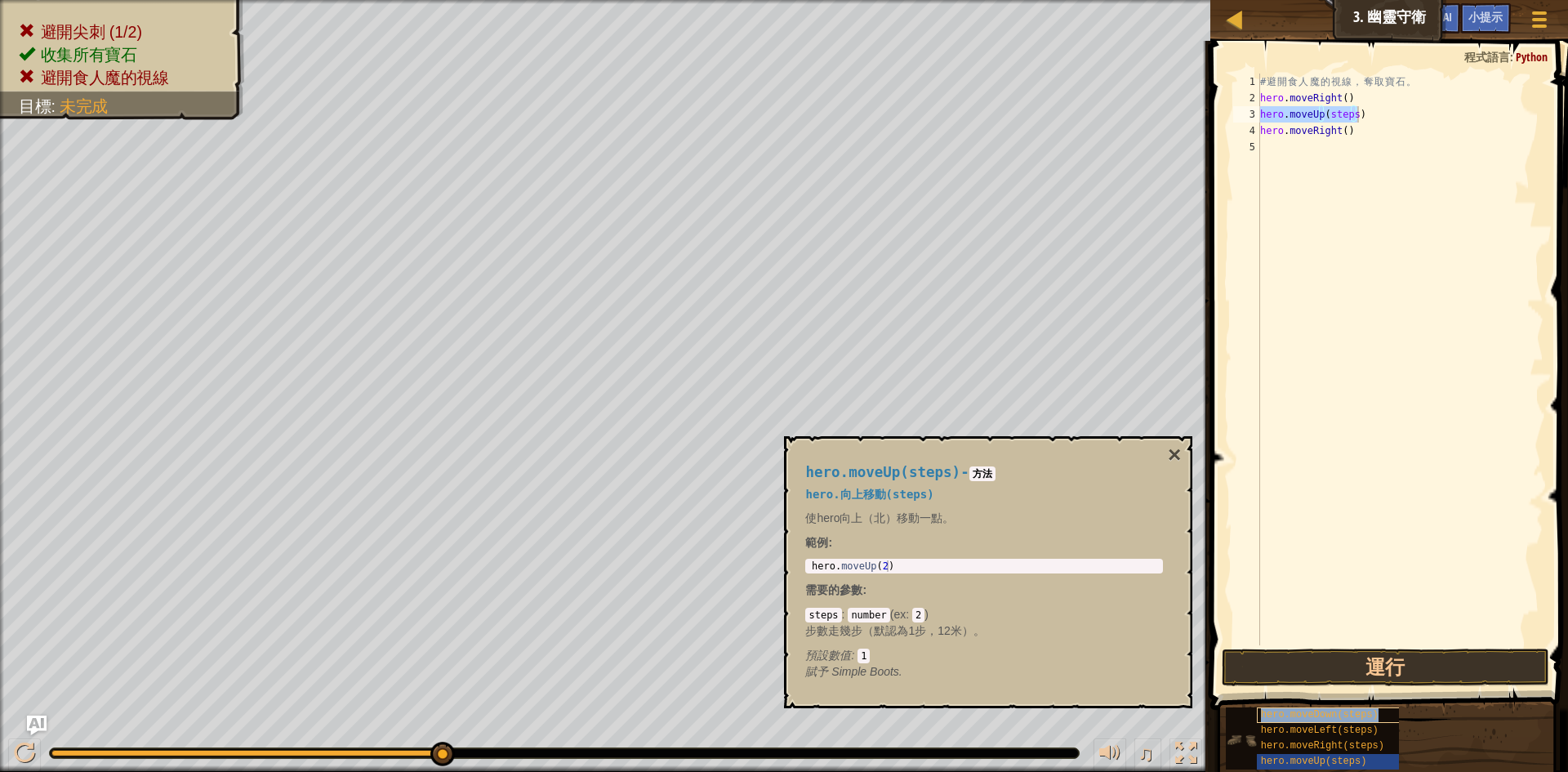
click at [1337, 714] on span "hero.moveDown(steps)" at bounding box center [1319, 715] width 118 height 11
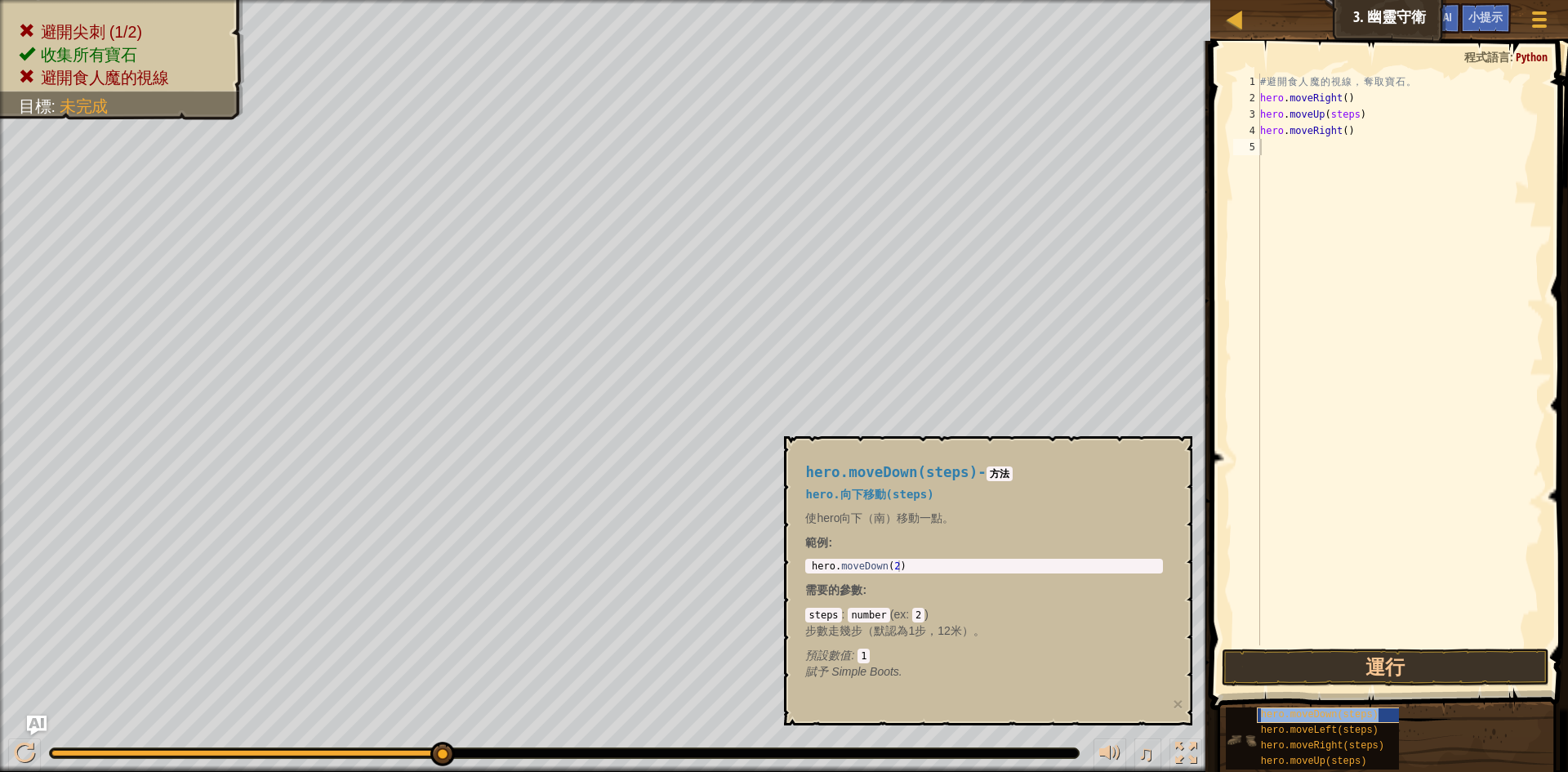
type textarea "hero.moveDown(steps)"
click at [1332, 742] on span "hero.moveRight(steps)" at bounding box center [1322, 745] width 123 height 11
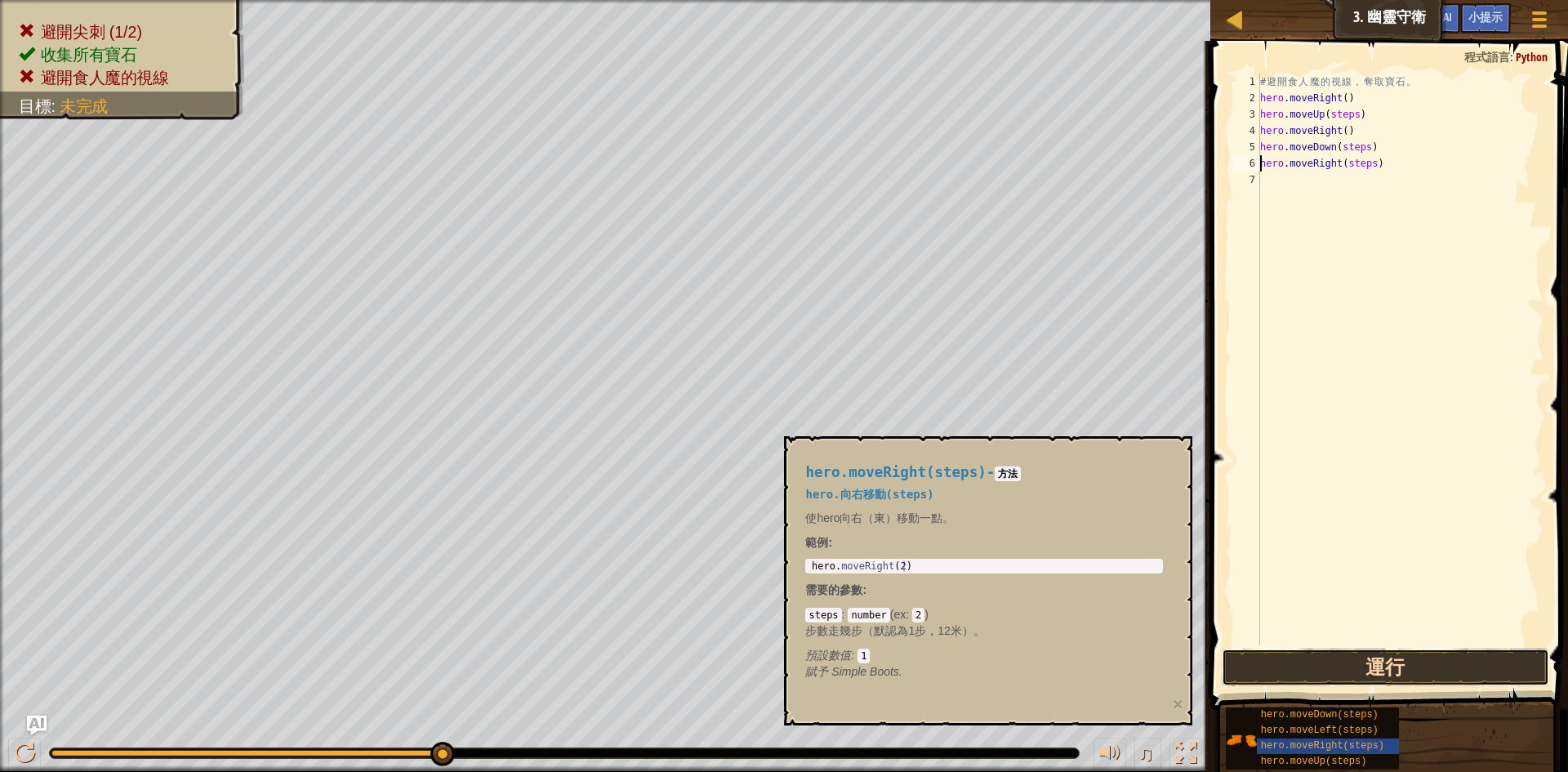
click at [1393, 660] on button "運行" at bounding box center [1386, 667] width 328 height 38
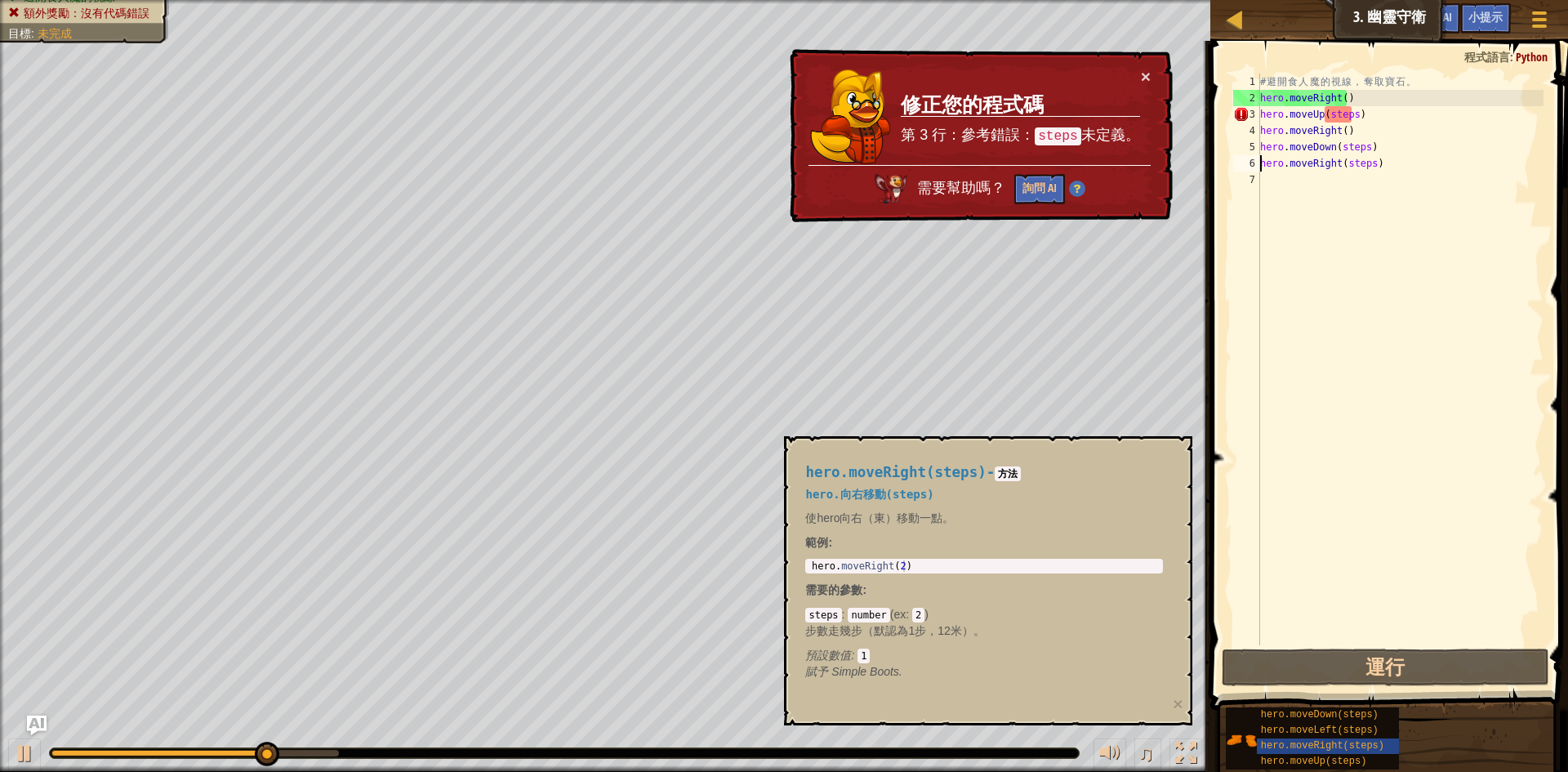
click at [1350, 114] on div "# 避 開 食 人 魔 的 視 線 ， 奪 取 寶 石 。 hero . moveRight ( ) hero . moveUp ( steps ) hero…" at bounding box center [1400, 375] width 287 height 604
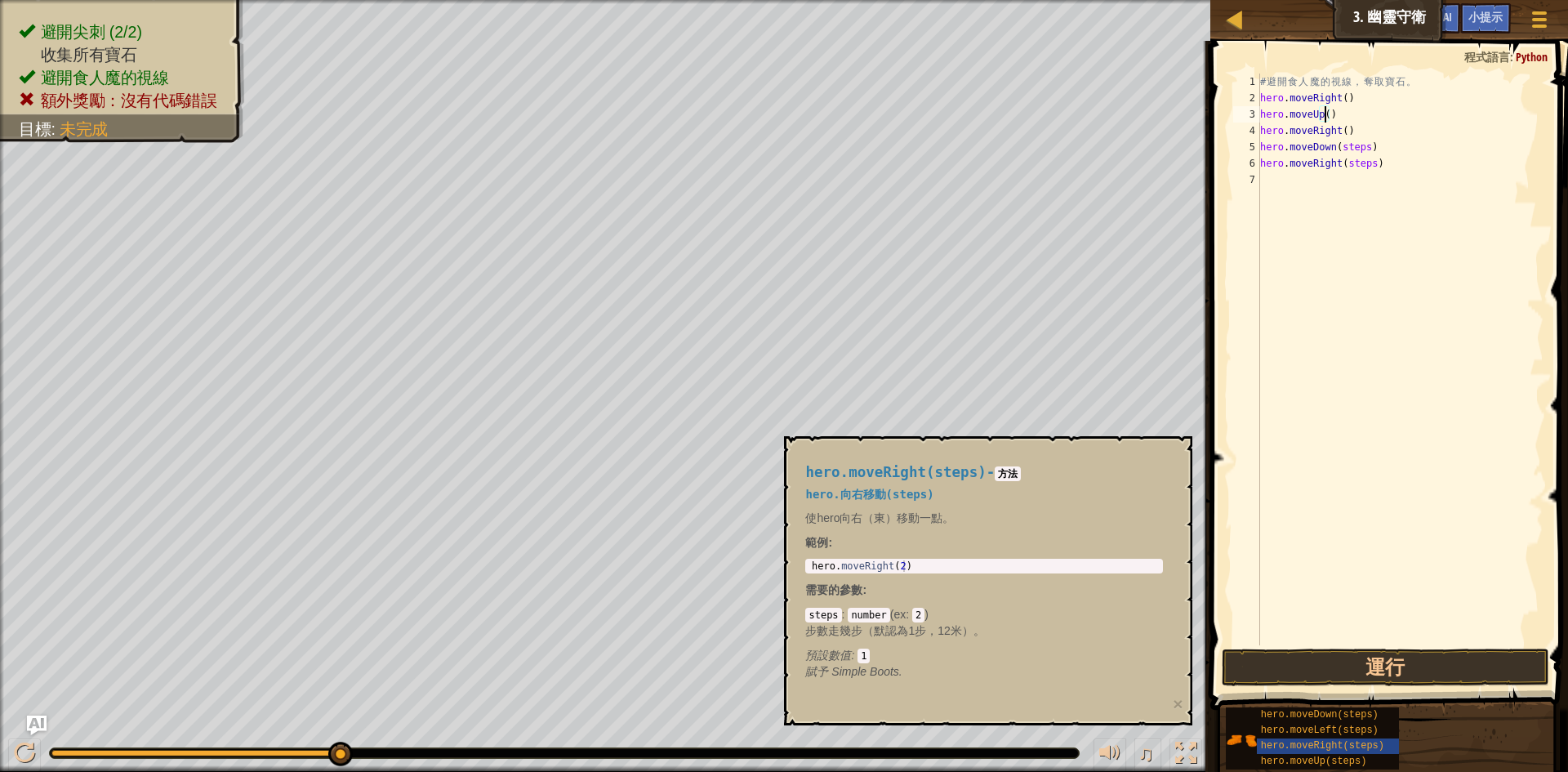
click at [1360, 150] on div "# 避 開 食 人 魔 的 視 線 ， 奪 取 寶 石 。 hero . moveRight ( ) hero . moveUp ( ) hero . mov…" at bounding box center [1400, 375] width 287 height 604
click at [1341, 145] on div "# 避 開 食 人 魔 的 視 線 ， 奪 取 寶 石 。 hero . moveRight ( ) hero . moveUp ( ) hero . mov…" at bounding box center [1400, 375] width 287 height 604
click at [1369, 168] on div "# 避 開 食 人 魔 的 視 線 ， 奪 取 寶 石 。 hero . moveRight ( ) hero . moveUp ( ) hero . mov…" at bounding box center [1400, 375] width 287 height 604
type textarea "hero.moveRight()"
click at [1353, 669] on button "運行" at bounding box center [1386, 667] width 328 height 38
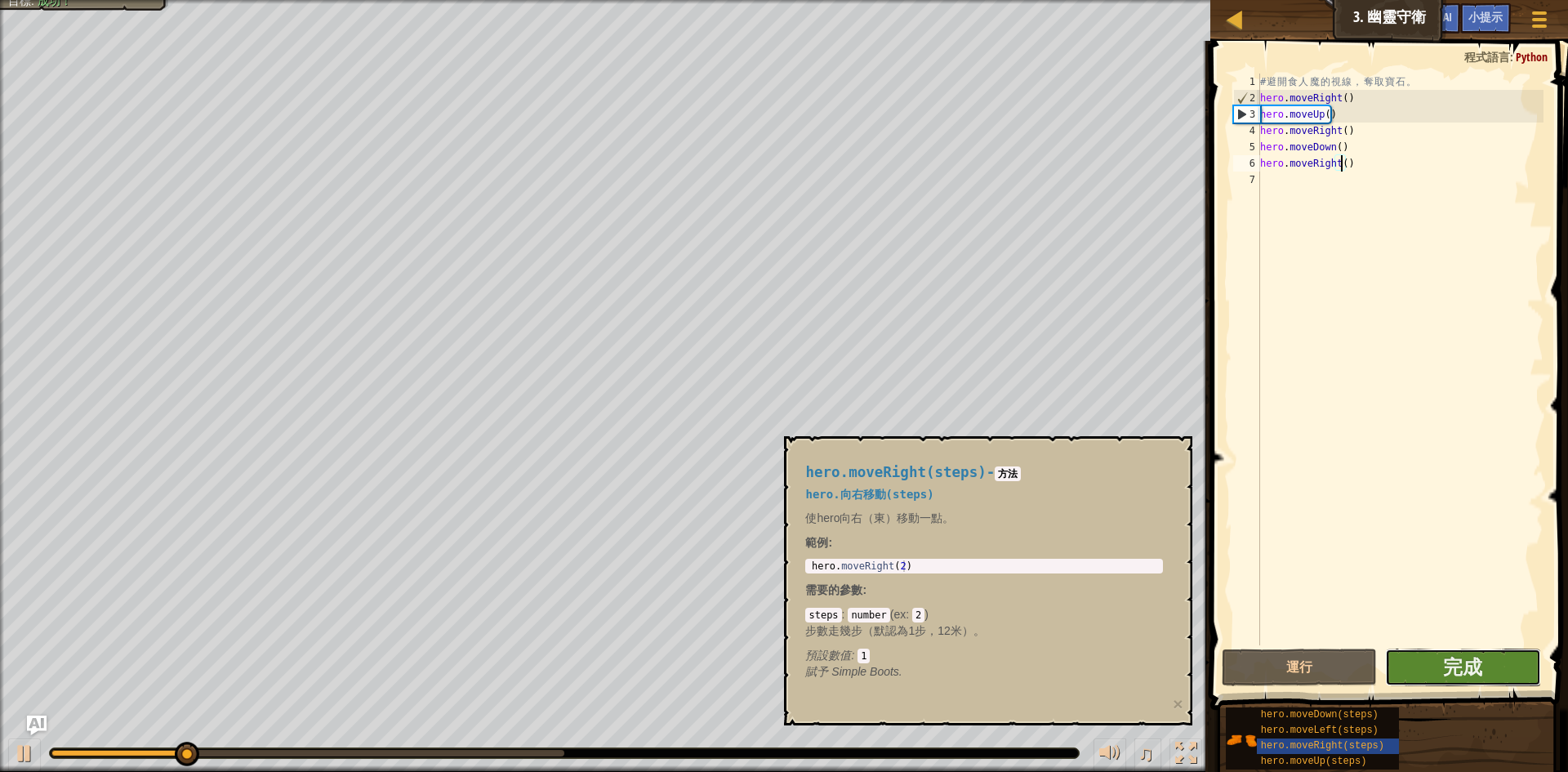
click at [1424, 672] on button "完成" at bounding box center [1463, 667] width 156 height 38
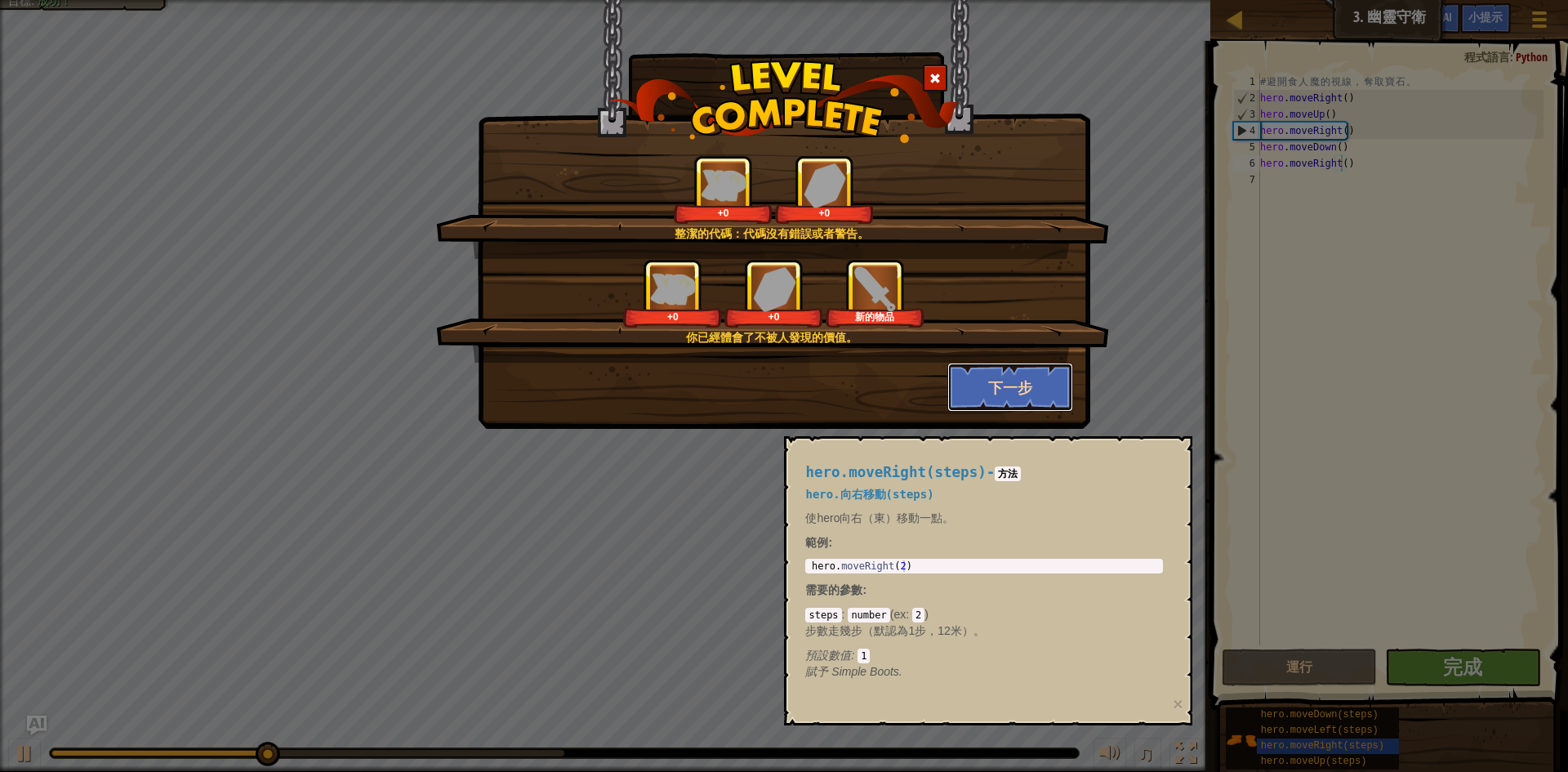
click at [987, 368] on button "下一步" at bounding box center [1011, 387] width 127 height 49
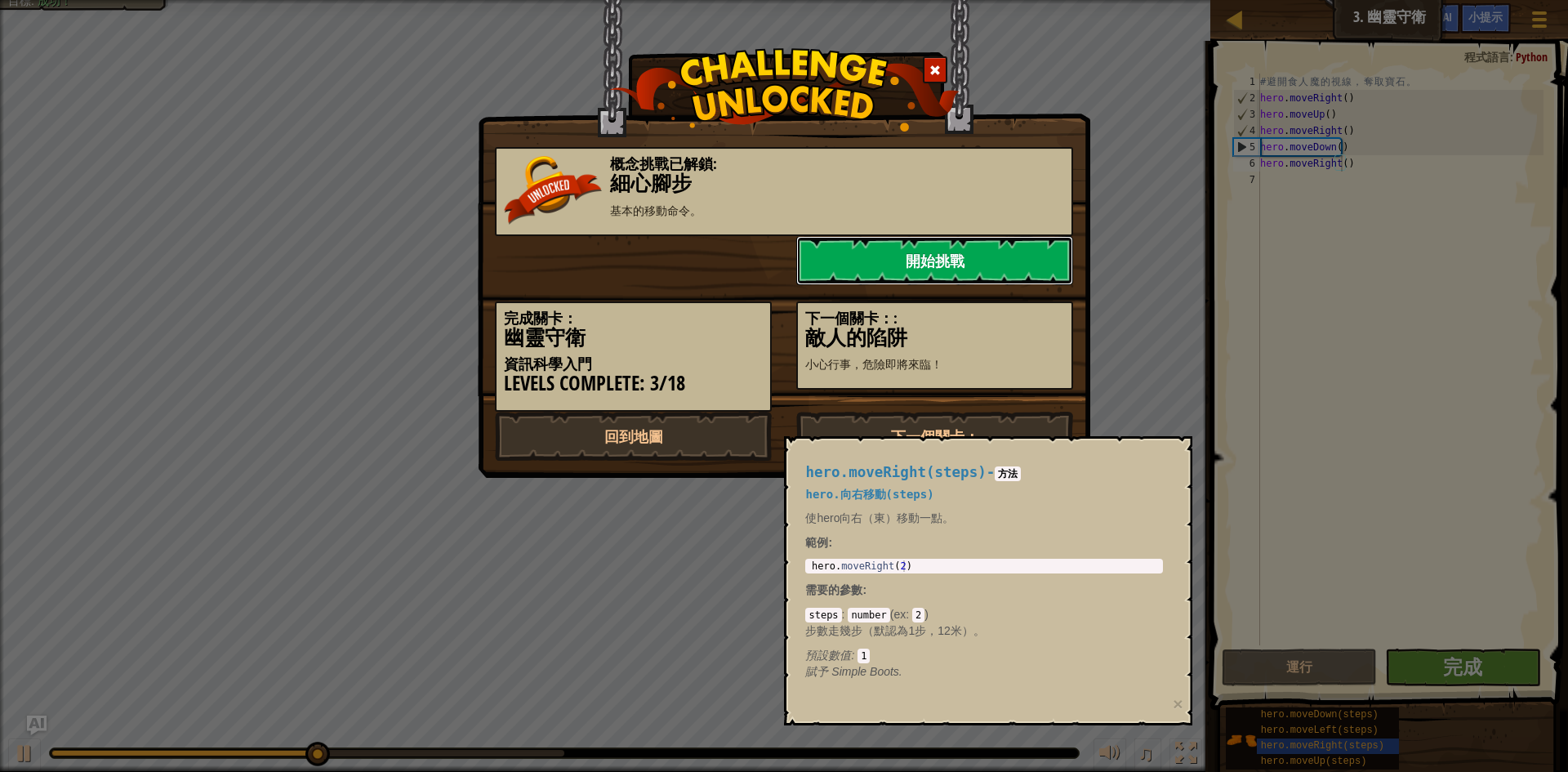
click at [976, 242] on link "開始挑戰" at bounding box center [934, 260] width 277 height 49
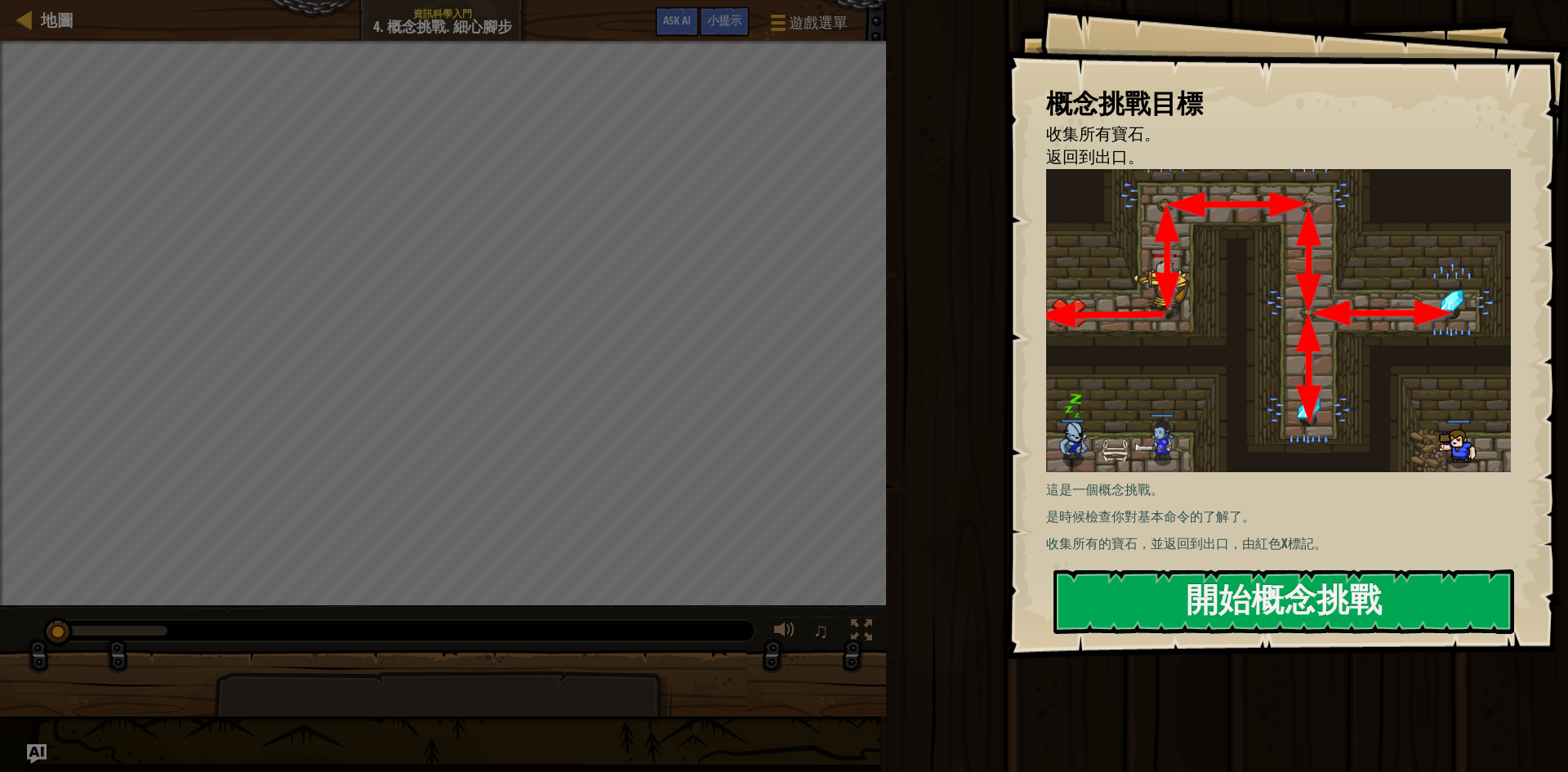
click at [1314, 293] on img at bounding box center [1284, 320] width 477 height 303
click at [1215, 594] on button "開始概念挑戰" at bounding box center [1284, 602] width 461 height 65
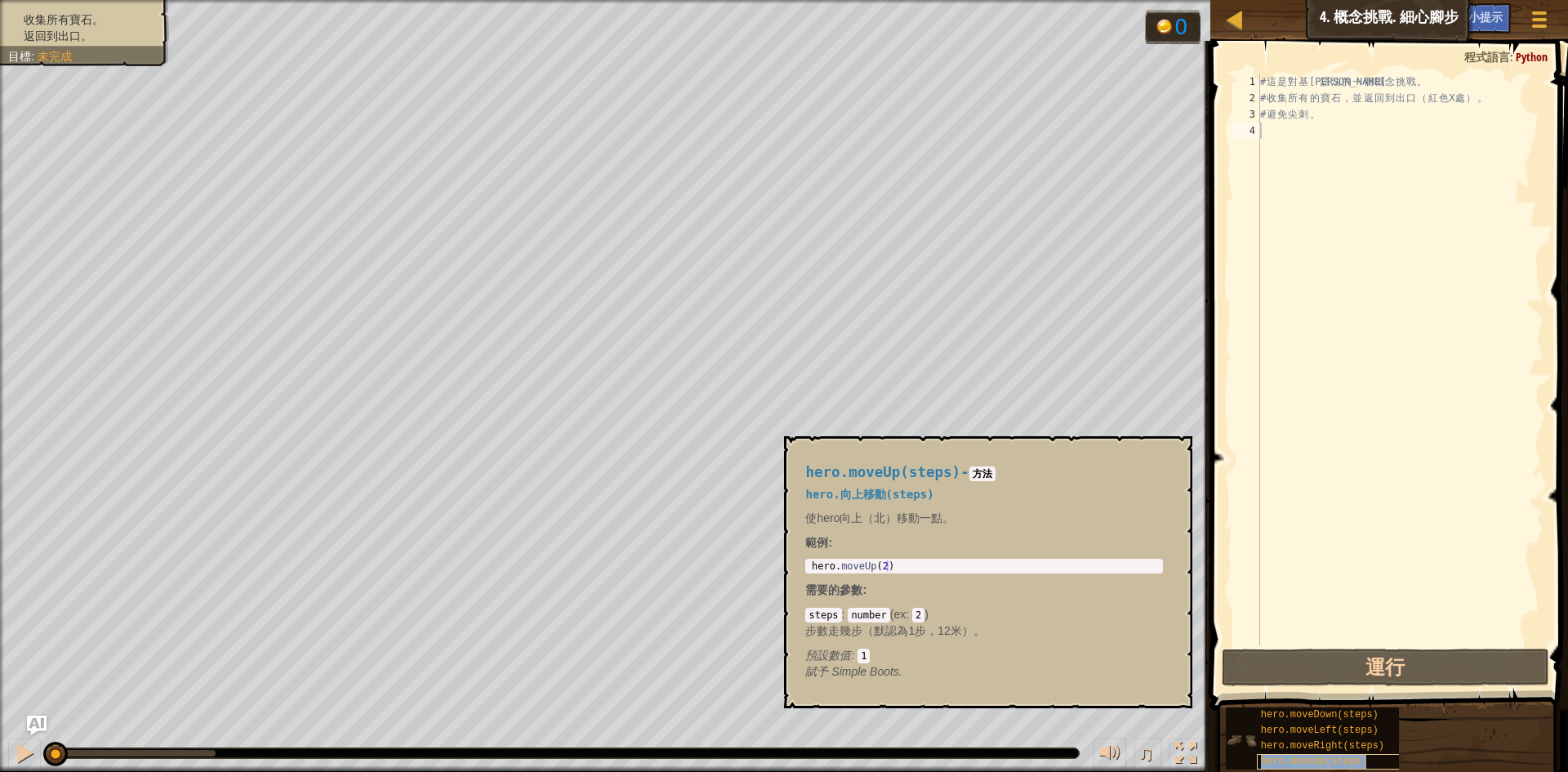
type textarea "hero.moveUp(steps)"
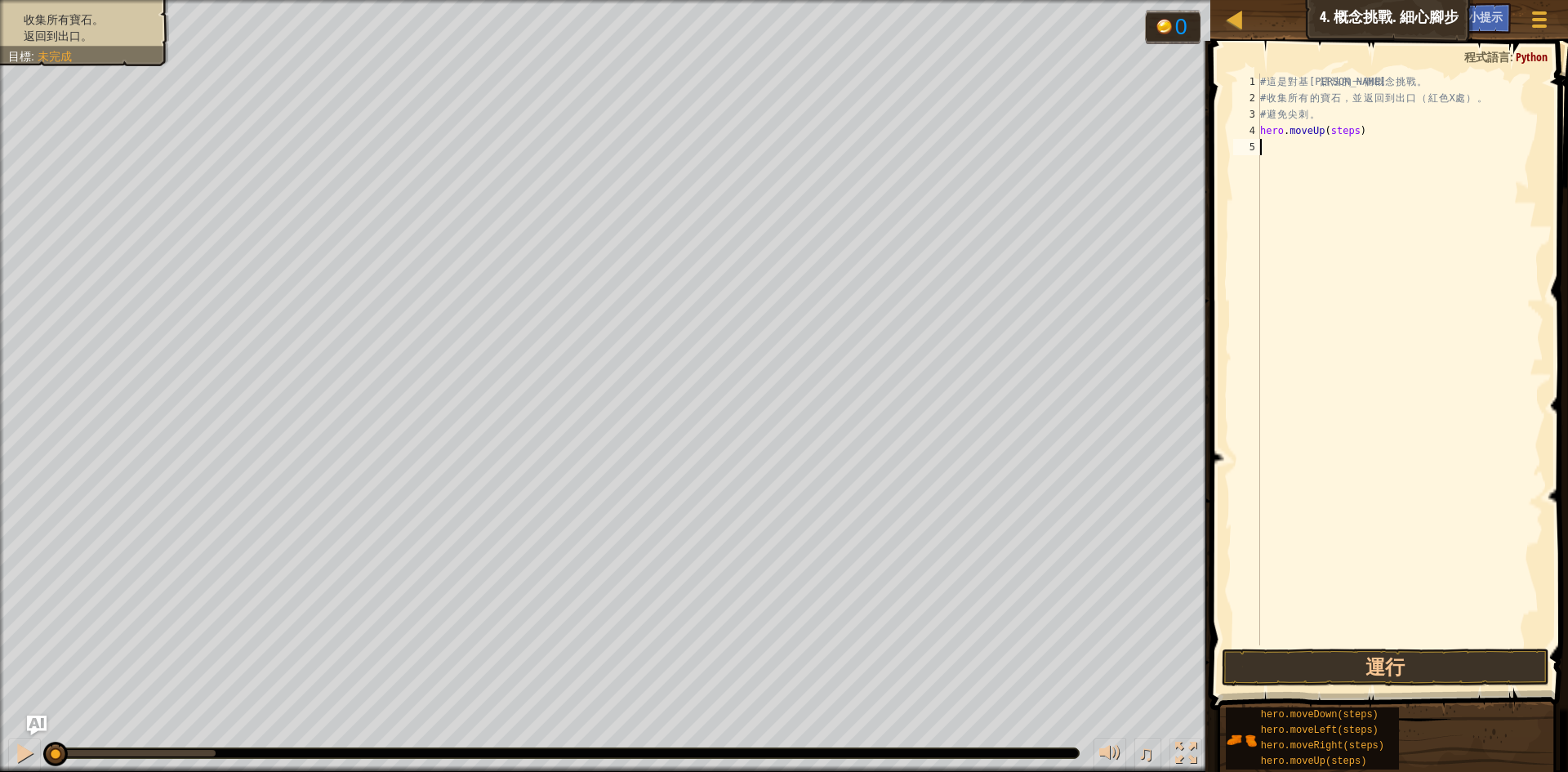
drag, startPoint x: 1379, startPoint y: 308, endPoint x: 1343, endPoint y: 169, distance: 143.6
click at [1343, 169] on div "# 這 是 對 基 本 語 法 的 一 個 概 念 挑 戰 。 # 收 集 所 有 的 寶 石 ， 並 返 回 到 出 口 （ 紅 色 X 處 ） 。 # 避…" at bounding box center [1400, 375] width 287 height 604
click at [1330, 656] on button "運行" at bounding box center [1386, 667] width 328 height 38
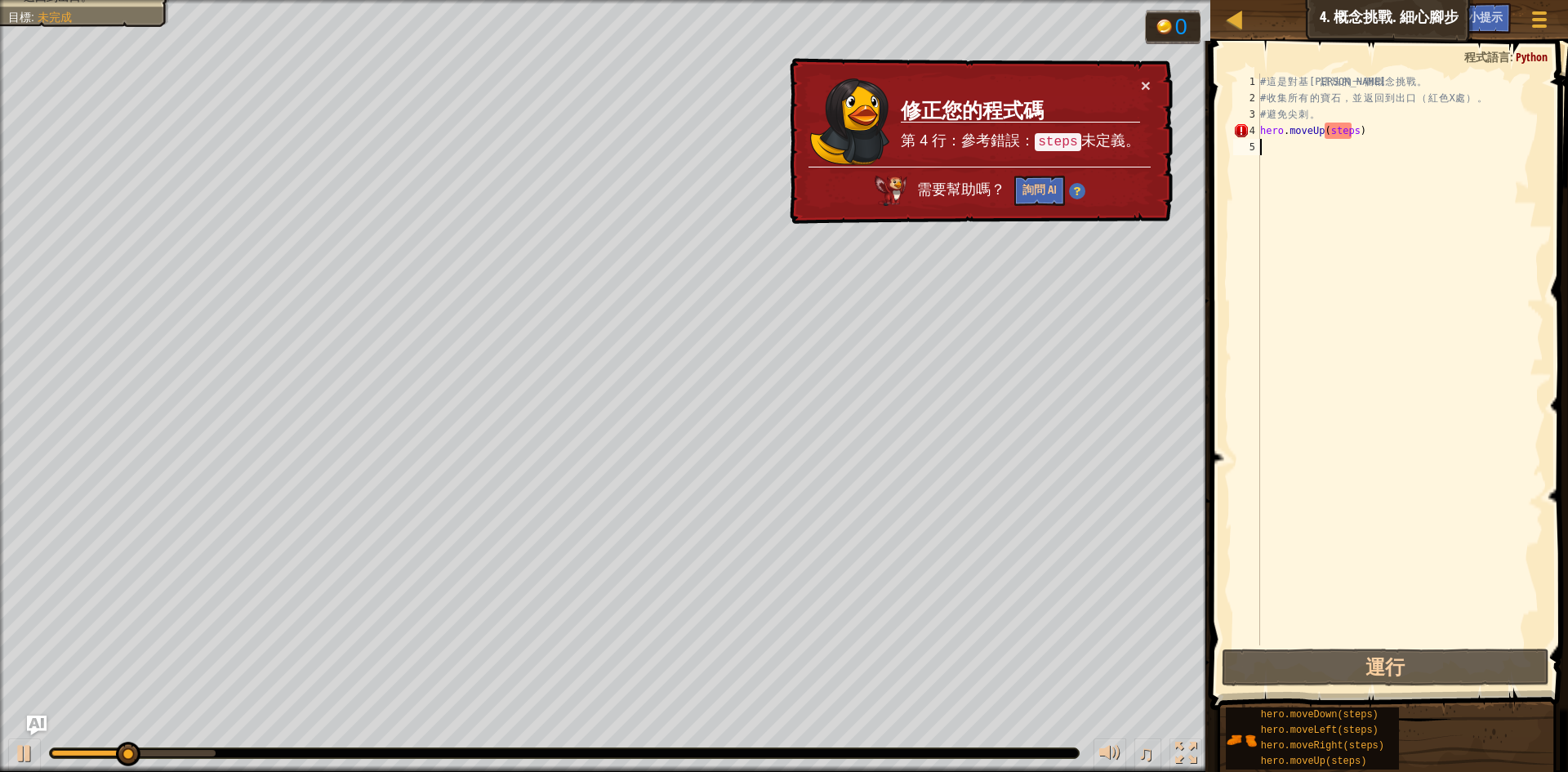
click at [1350, 139] on div "# 這 是 對 基 本 語 法 的 一 個 概 念 挑 戰 。 # 收 集 所 有 的 寶 石 ， 並 返 回 到 出 口 （ 紅 色 X 處 ） 。 # 避…" at bounding box center [1400, 375] width 287 height 604
click at [1352, 131] on div "# 這 是 對 基 本 語 法 的 一 個 概 念 挑 戰 。 # 收 集 所 有 的 寶 石 ， 並 返 回 到 出 口 （ 紅 色 X 處 ） 。 # 避…" at bounding box center [1400, 375] width 287 height 604
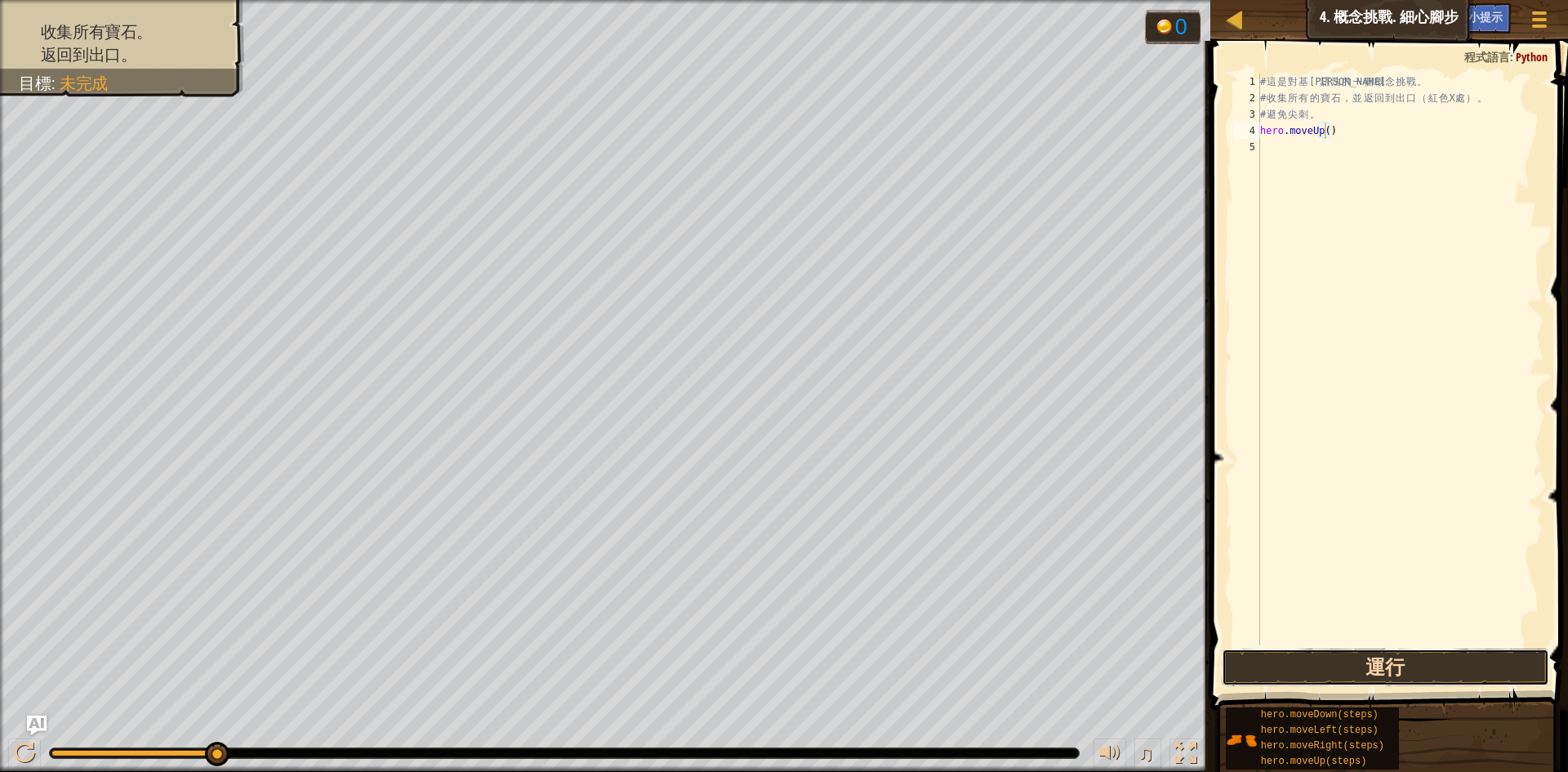
click at [1351, 665] on button "運行" at bounding box center [1386, 667] width 328 height 38
click at [1367, 152] on div "# 這 是 對 基 本 語 法 的 一 個 概 念 挑 戰 。 # 收 集 所 有 的 寶 石 ， 並 返 回 到 出 口 （ 紅 色 X 處 ） 。 # 避…" at bounding box center [1400, 375] width 287 height 604
click at [1360, 162] on div "# 這 是 對 基 本 語 法 的 一 個 概 念 挑 戰 。 # 收 集 所 有 的 寶 石 ， 並 返 回 到 出 口 （ 紅 色 X 處 ） 。 # 避…" at bounding box center [1400, 375] width 287 height 604
click at [1349, 164] on div "# 這 是 對 基 本 語 法 的 一 個 概 念 挑 戰 。 # 收 集 所 有 的 寶 石 ， 並 返 回 到 出 口 （ 紅 色 X 處 ） 。 # 避…" at bounding box center [1400, 375] width 287 height 604
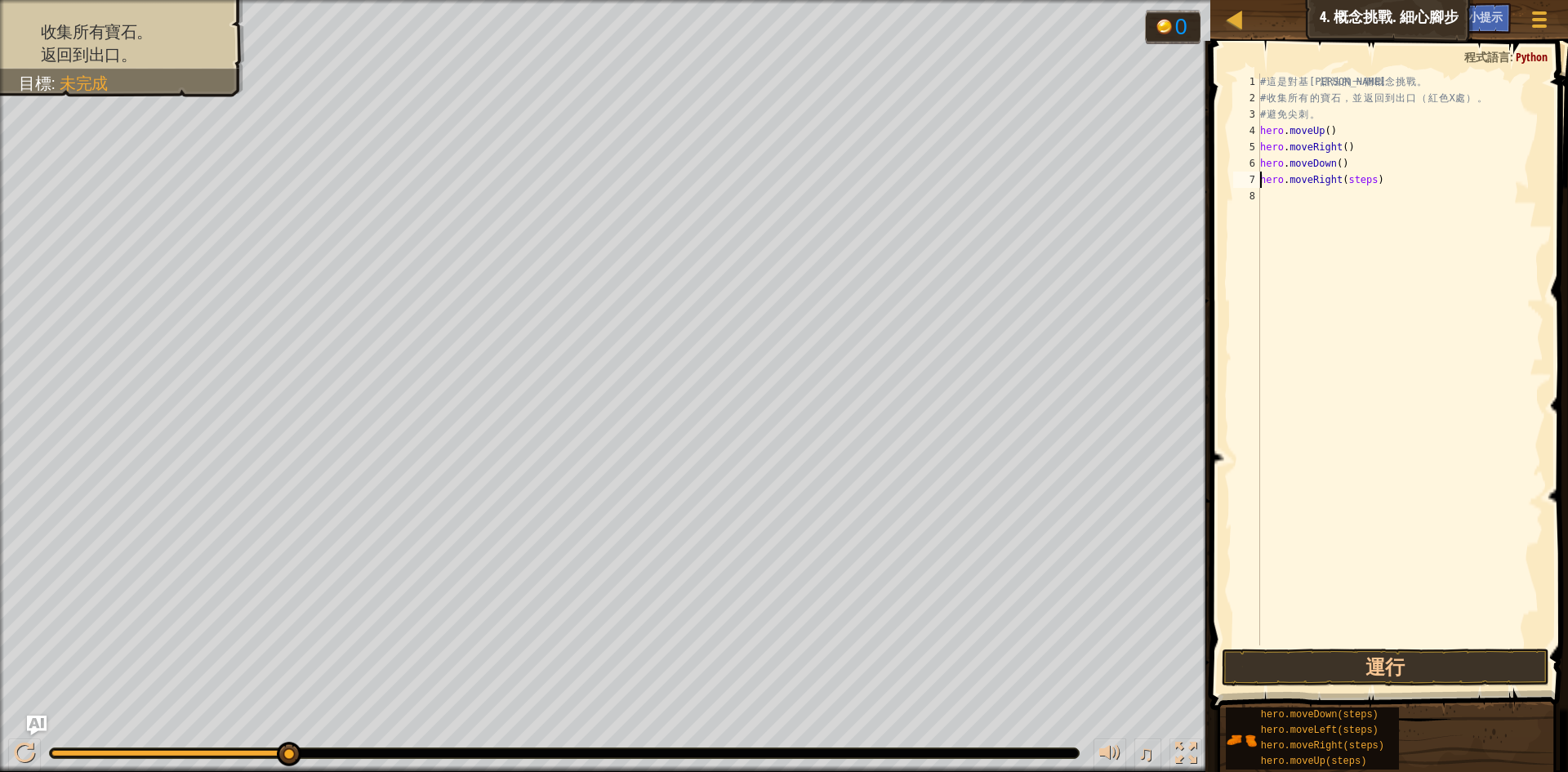
click at [1365, 178] on div "# 這 是 對 基 本 語 法 的 一 個 概 念 挑 戰 。 # 收 集 所 有 的 寶 石 ， 並 返 回 到 出 口 （ 紅 色 X 處 ） 。 # 避…" at bounding box center [1400, 375] width 287 height 604
click at [1347, 184] on div "# 這 是 對 基 本 語 法 的 一 個 概 念 挑 戰 。 # 收 集 所 有 的 寶 石 ， 並 返 回 到 出 口 （ 紅 色 X 處 ） 。 # 避…" at bounding box center [1400, 375] width 287 height 604
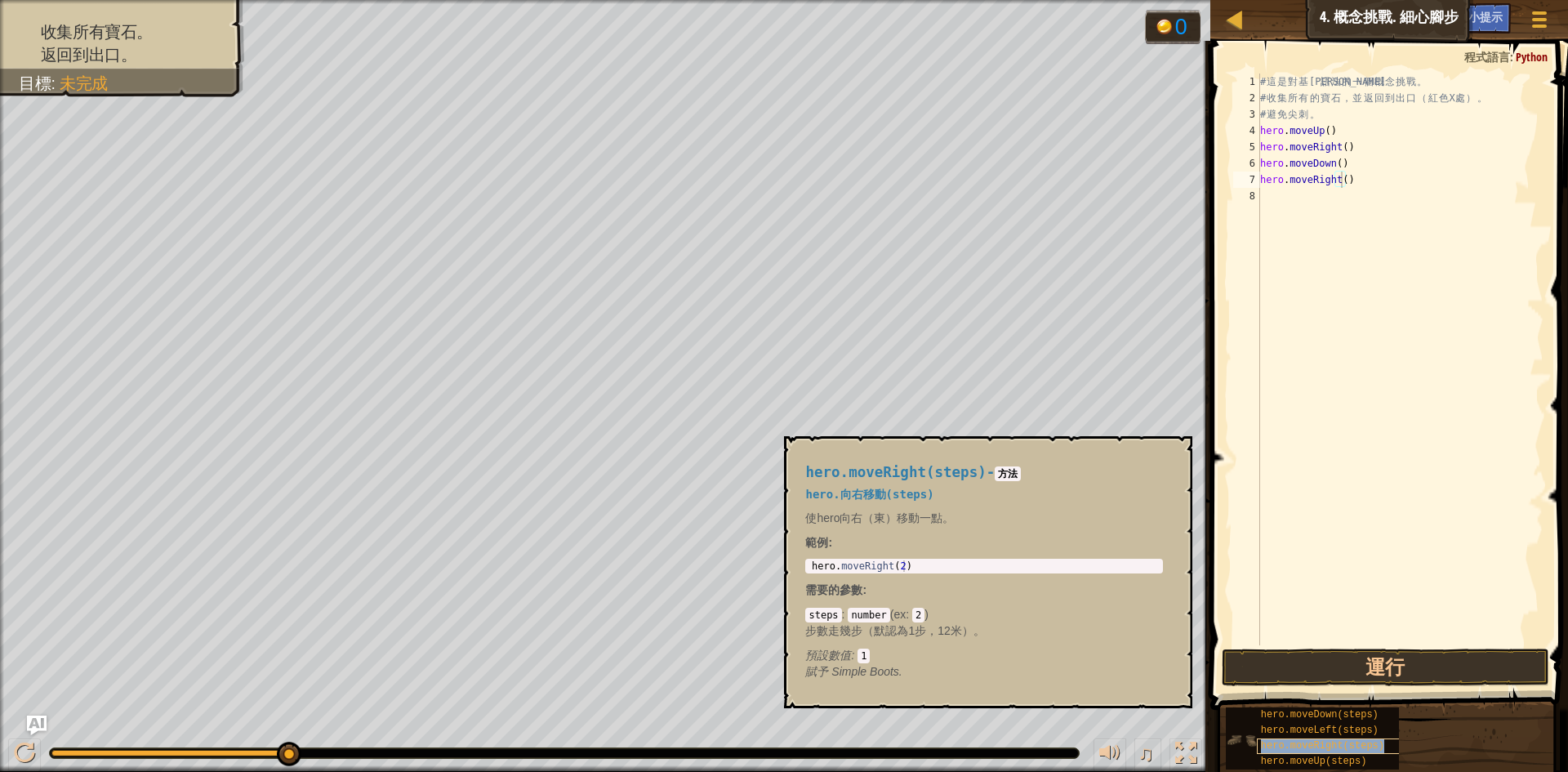
click at [1346, 740] on span "hero.moveRight(steps)" at bounding box center [1322, 745] width 123 height 11
click at [1342, 754] on div "hero.moveUp(steps)" at bounding box center [1335, 761] width 156 height 16
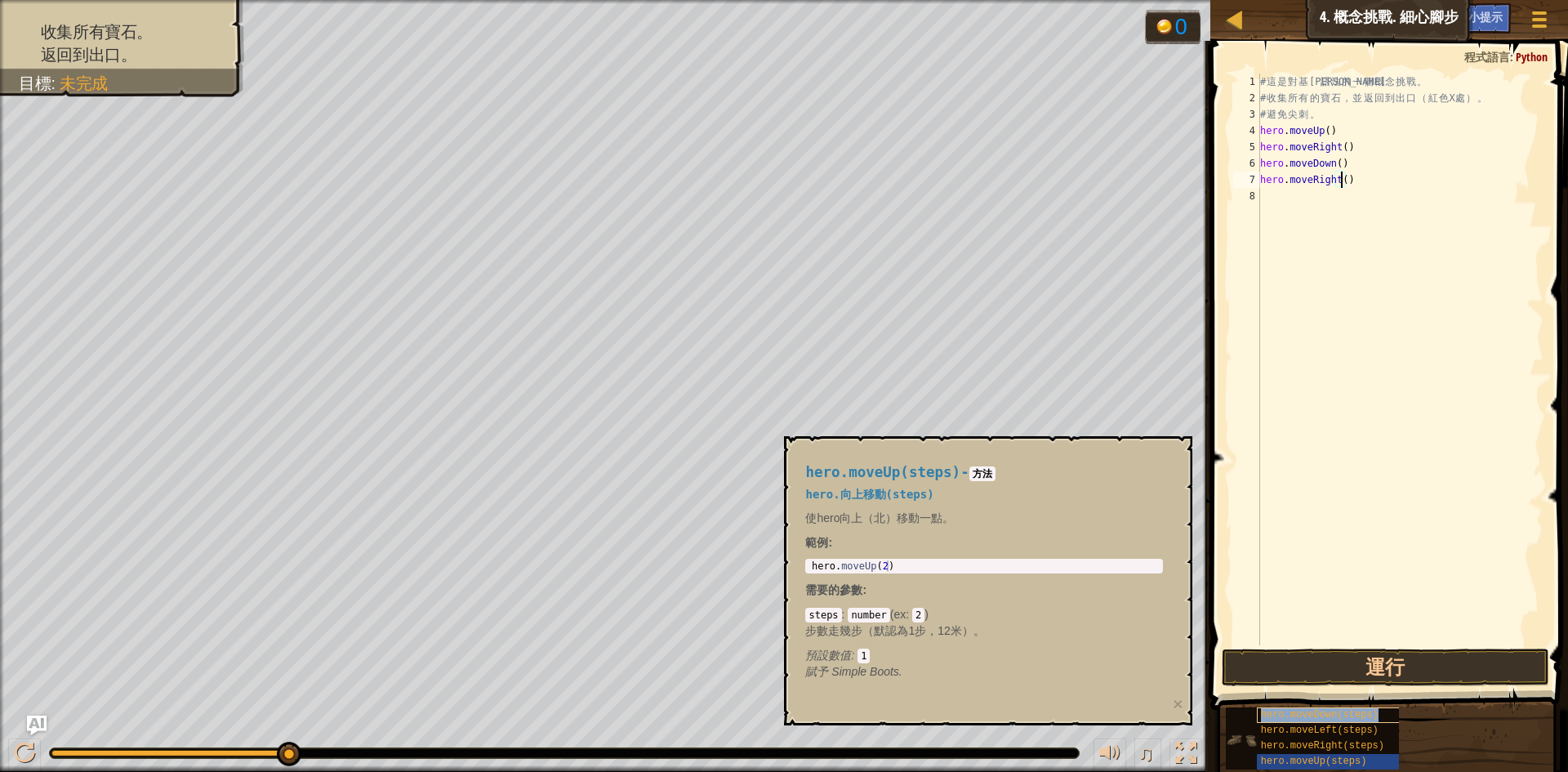
click at [1348, 715] on span "hero.moveDown(steps)" at bounding box center [1319, 715] width 118 height 11
click at [1363, 196] on div "# 這 是 對 基 本 語 法 的 一 個 概 念 挑 戰 。 # 收 集 所 有 的 寶 石 ， 並 返 回 到 出 口 （ 紅 色 X 處 ） 。 # 避…" at bounding box center [1400, 375] width 287 height 604
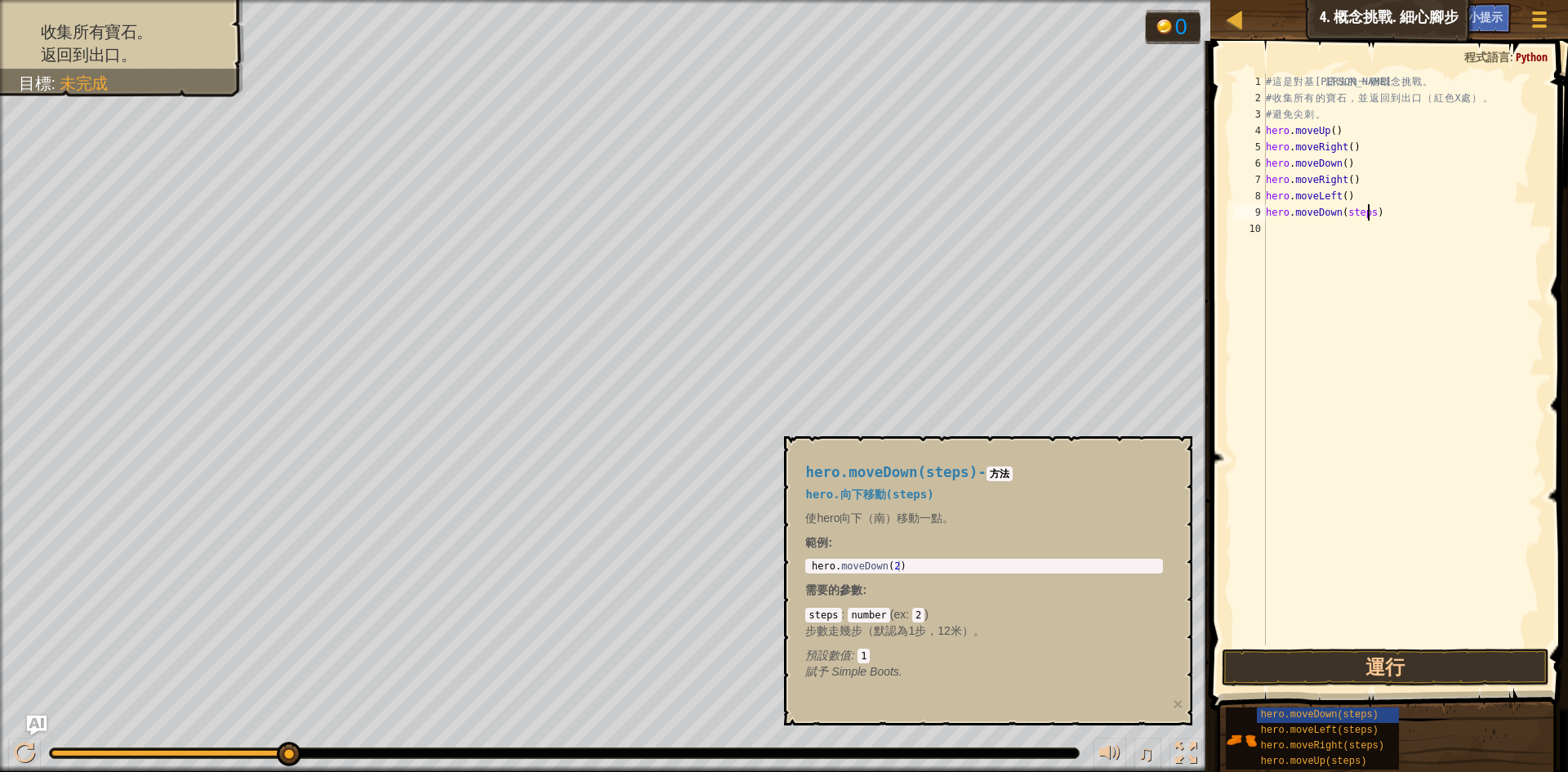
click at [1368, 219] on div "# 這 是 對 基 本 語 法 的 一 個 概 念 挑 戰 。 # 收 集 所 有 的 寶 石 ， 並 返 回 到 出 口 （ 紅 色 X 處 ） 。 # 避…" at bounding box center [1403, 375] width 281 height 604
click at [1437, 655] on button "運行" at bounding box center [1386, 667] width 328 height 38
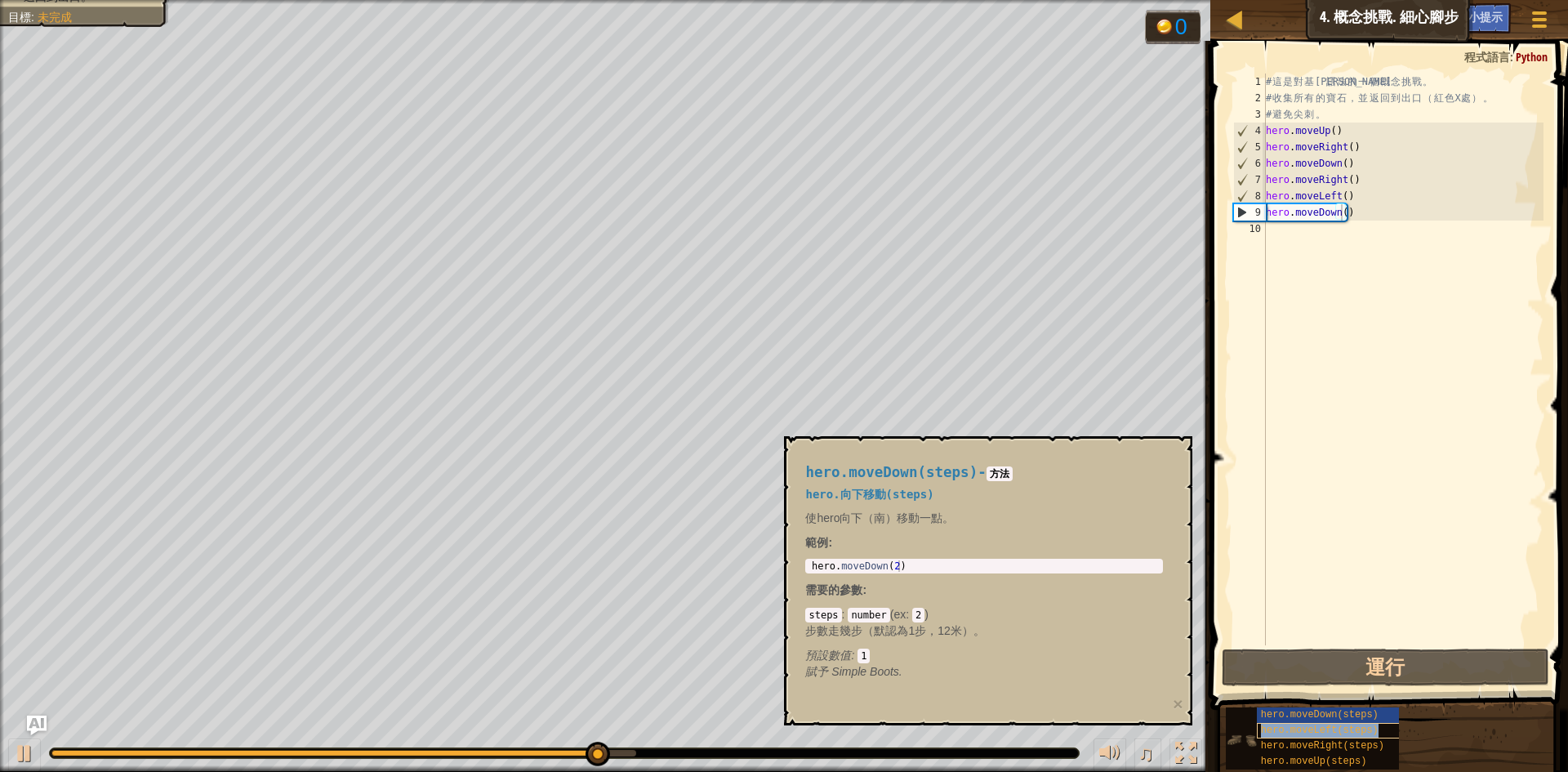
click at [1338, 733] on span "hero.moveLeft(steps)" at bounding box center [1319, 730] width 118 height 11
click at [1338, 746] on span "hero.moveRight(steps)" at bounding box center [1322, 745] width 123 height 11
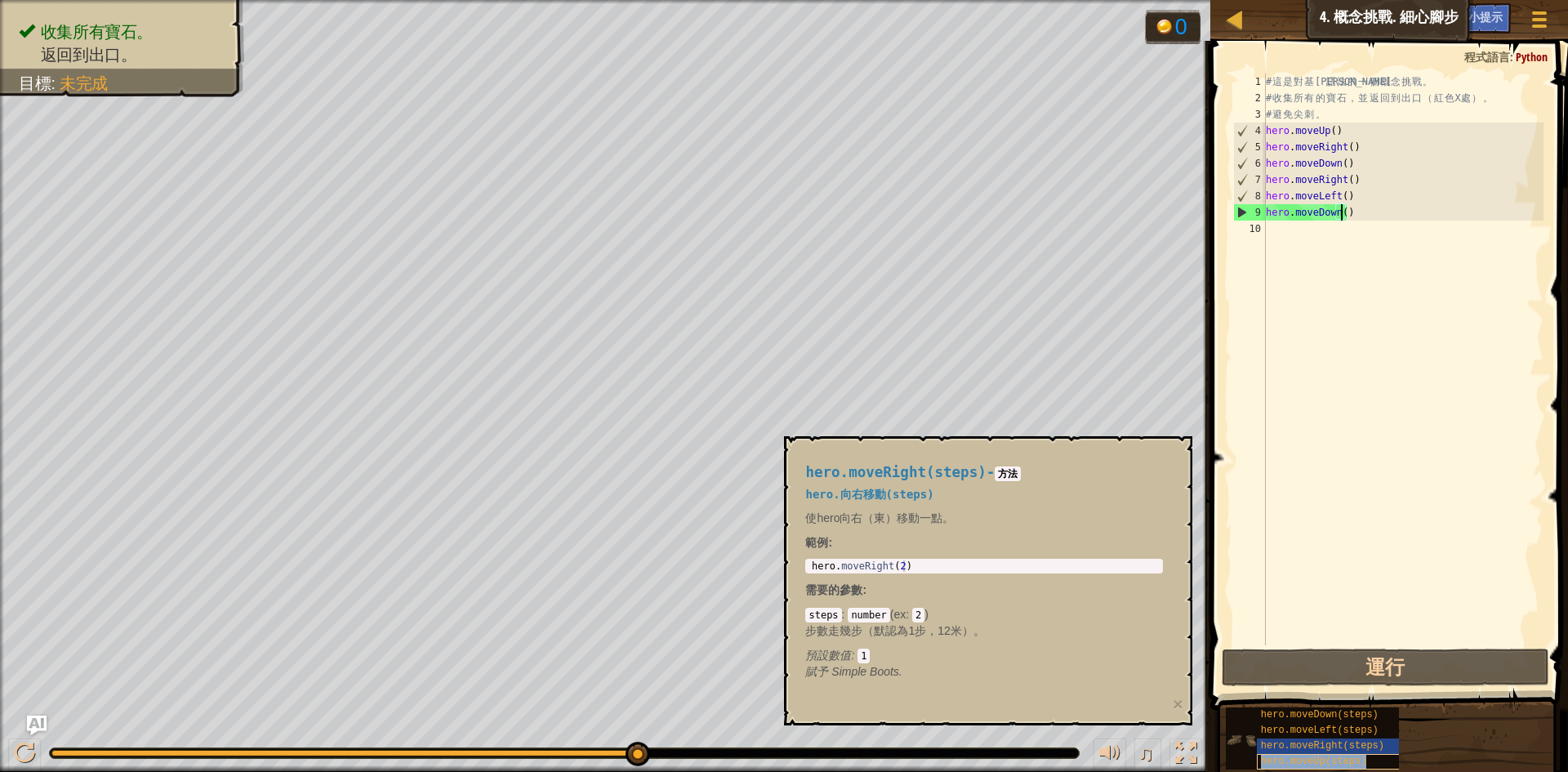
click at [1338, 761] on span "hero.moveUp(steps)" at bounding box center [1313, 761] width 106 height 11
drag, startPoint x: 1338, startPoint y: 761, endPoint x: 1363, endPoint y: 246, distance: 515.6
click at [1363, 246] on div "小提示 影片 hero.moveDown() 1 2 3 4 5 6 7 8 9 10 # 這 是 對 基 本 語 法 的 一 個 概 念 挑 戰 。 # 收…" at bounding box center [1387, 402] width 363 height 723
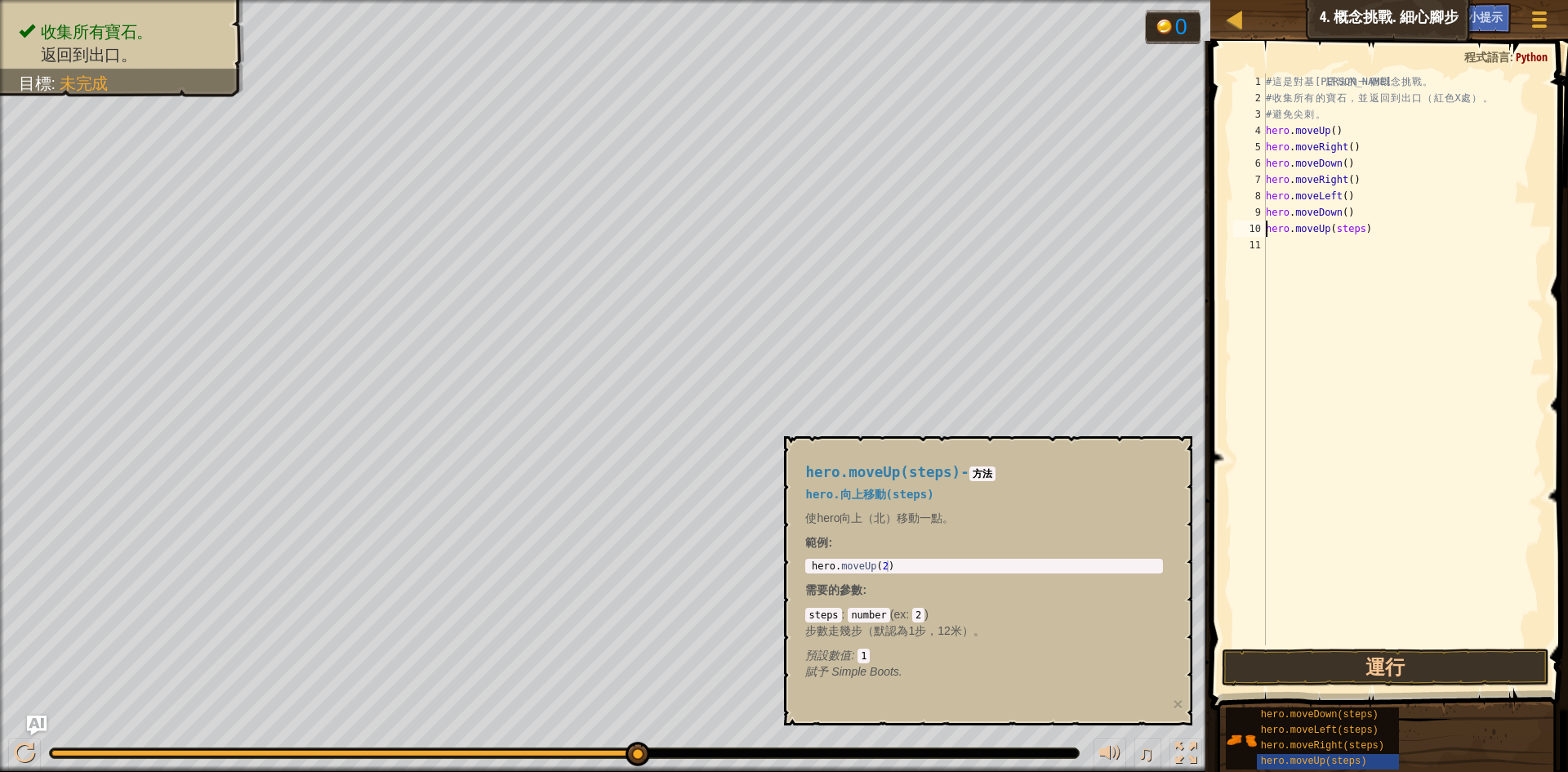
click at [1356, 231] on div "# 這 是 對 基 本 語 法 的 一 個 概 念 挑 戰 。 # 收 集 所 有 的 寶 石 ， 並 返 回 到 出 口 （ 紅 色 X 處 ） 。 # 避…" at bounding box center [1403, 375] width 281 height 604
click at [1399, 666] on button "運行" at bounding box center [1386, 667] width 328 height 38
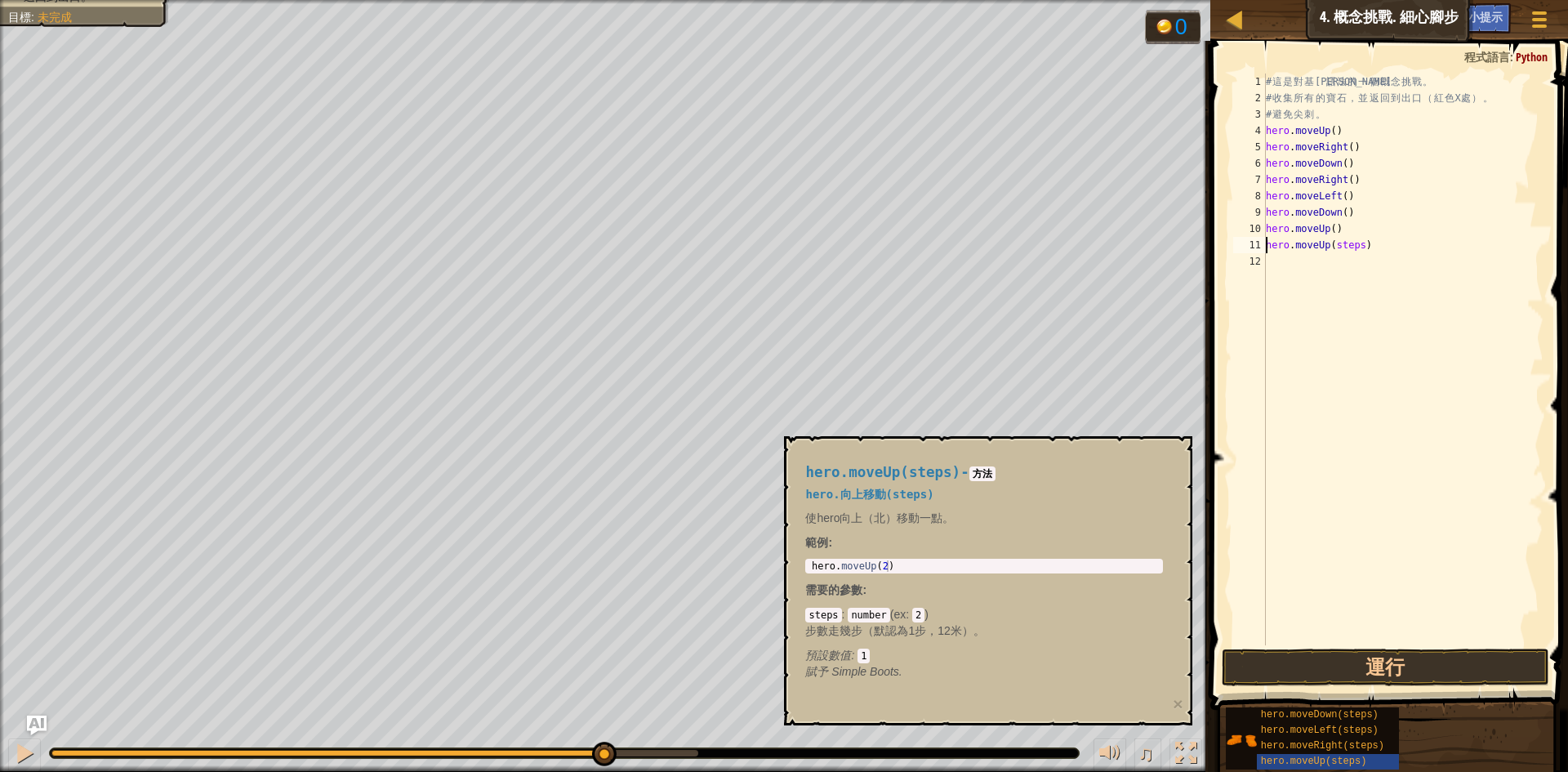
click at [1359, 252] on div "# 這 是 對 基 本 語 法 的 一 個 概 念 挑 戰 。 # 收 集 所 有 的 寶 石 ， 並 返 回 到 出 口 （ 紅 色 X 處 ） 。 # 避…" at bounding box center [1403, 375] width 281 height 604
click at [1323, 726] on span "hero.moveLeft(steps)" at bounding box center [1319, 730] width 118 height 11
click at [1370, 263] on div "# 這 是 對 基 本 語 法 的 一 個 概 念 挑 戰 。 # 收 集 所 有 的 寶 石 ， 並 返 回 到 出 口 （ 紅 色 X 處 ） 。 # 避…" at bounding box center [1403, 375] width 281 height 604
click at [1318, 715] on span "hero.moveDown(steps)" at bounding box center [1319, 715] width 118 height 11
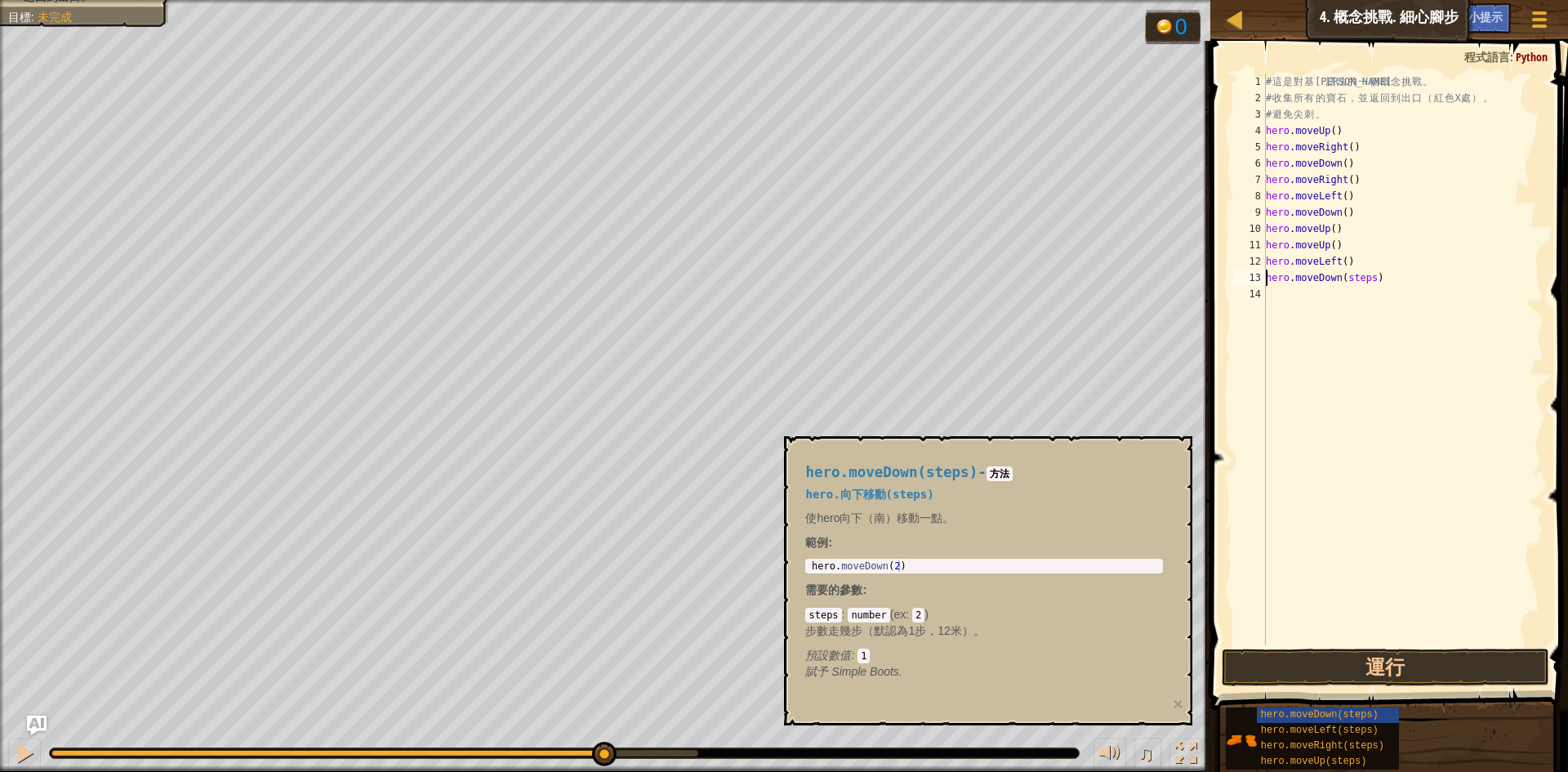
click at [1368, 275] on div "# 這 是 對 基 本 語 法 的 一 個 概 念 挑 戰 。 # 收 集 所 有 的 寶 石 ， 並 返 回 到 出 口 （ 紅 色 X 處 ） 。 # 避…" at bounding box center [1403, 375] width 281 height 604
click at [1383, 672] on button "運行" at bounding box center [1386, 667] width 328 height 38
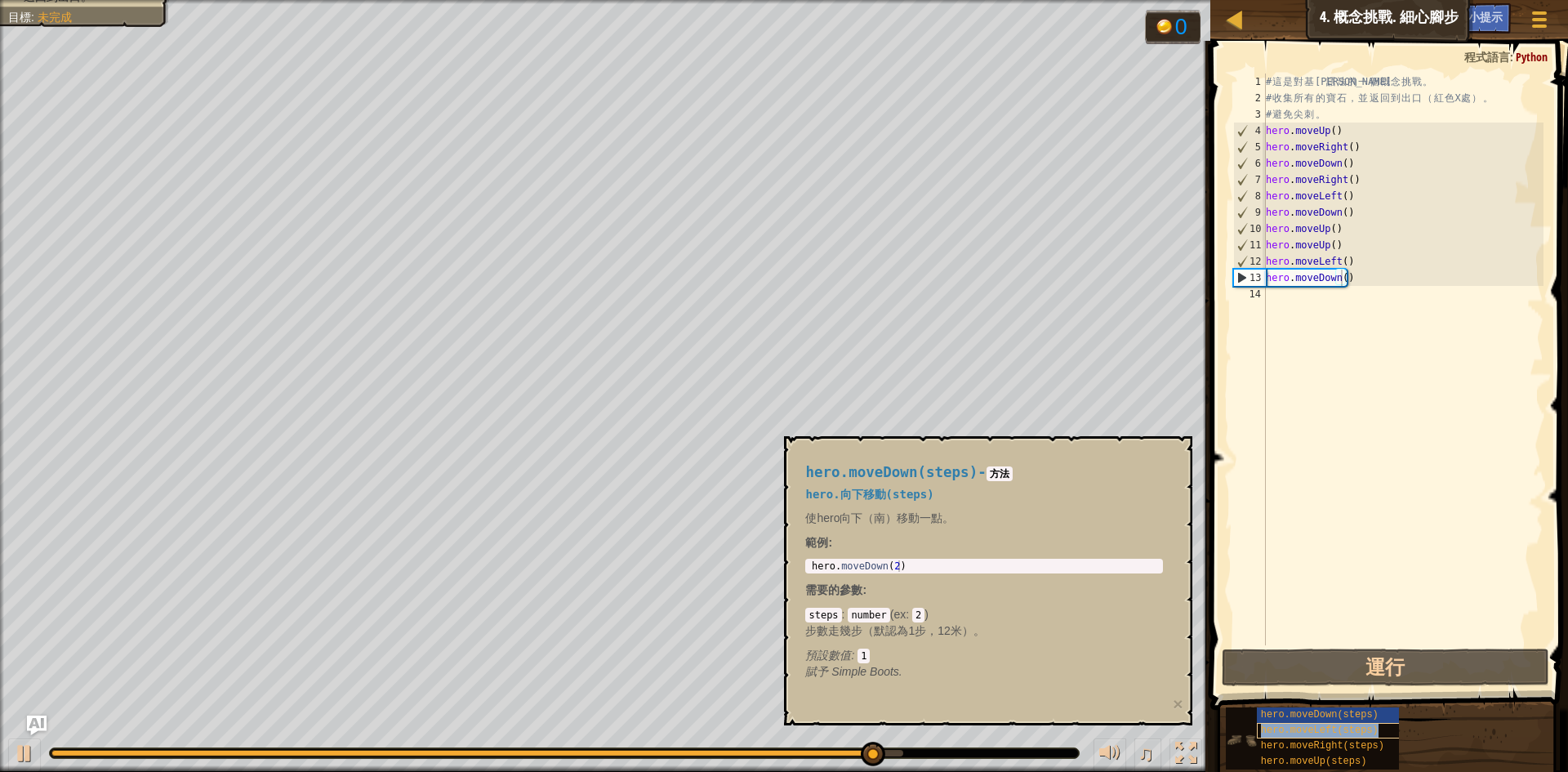
click at [1380, 734] on div "hero.moveLeft(steps)" at bounding box center [1335, 730] width 156 height 16
click at [1378, 743] on div "hero.moveRight(steps)" at bounding box center [1335, 746] width 156 height 16
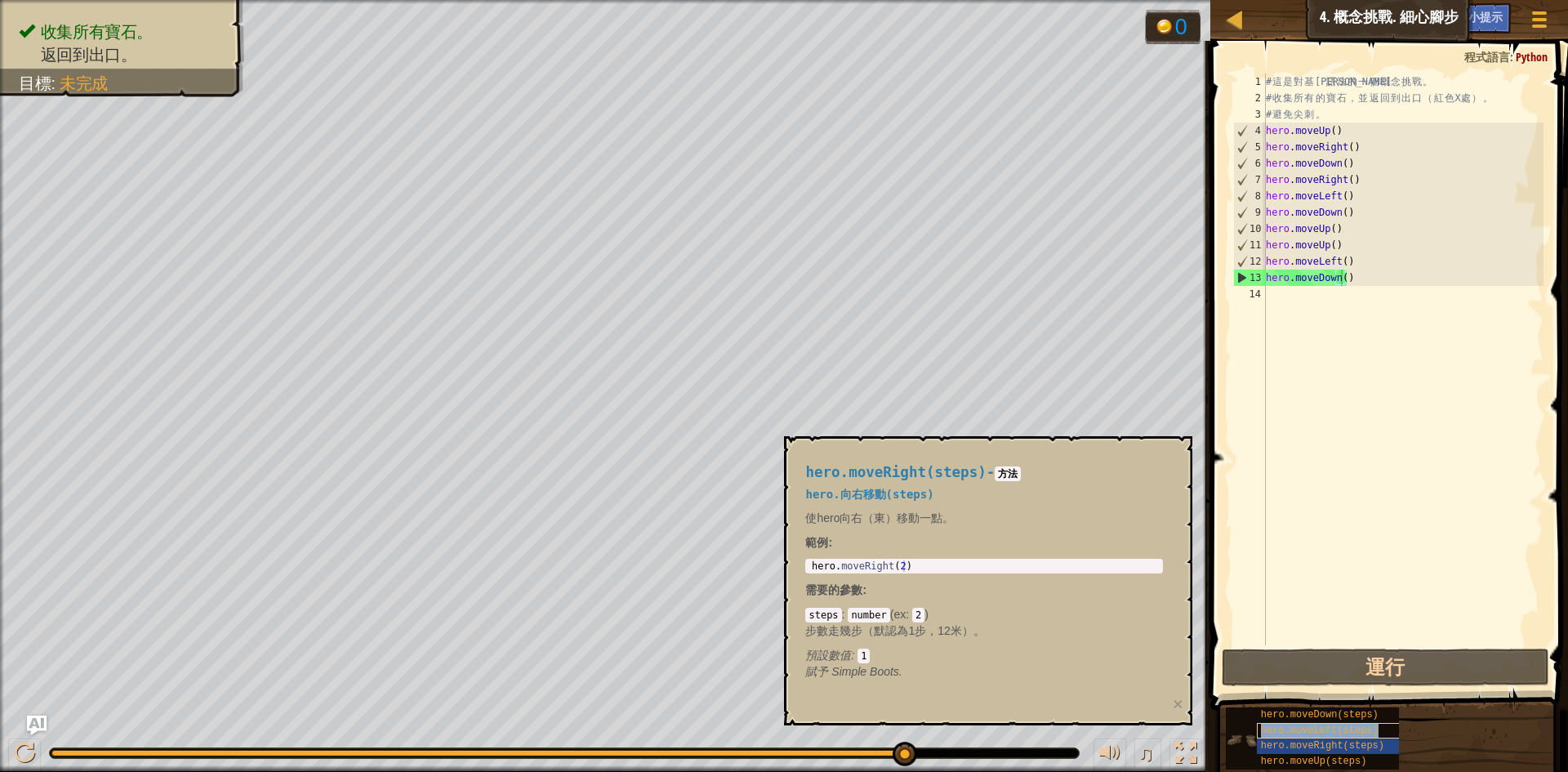
click at [1373, 730] on div "hero.moveLeft(steps)" at bounding box center [1335, 730] width 156 height 16
type textarea "hero.moveLeft(steps)"
click at [1381, 293] on div "# 這 是 對 基 本 語 法 的 一 個 概 念 挑 戰 。 # 收 集 所 有 的 寶 石 ， 並 返 回 到 出 口 （ 紅 色 X 處 ） 。 # 避…" at bounding box center [1403, 375] width 281 height 604
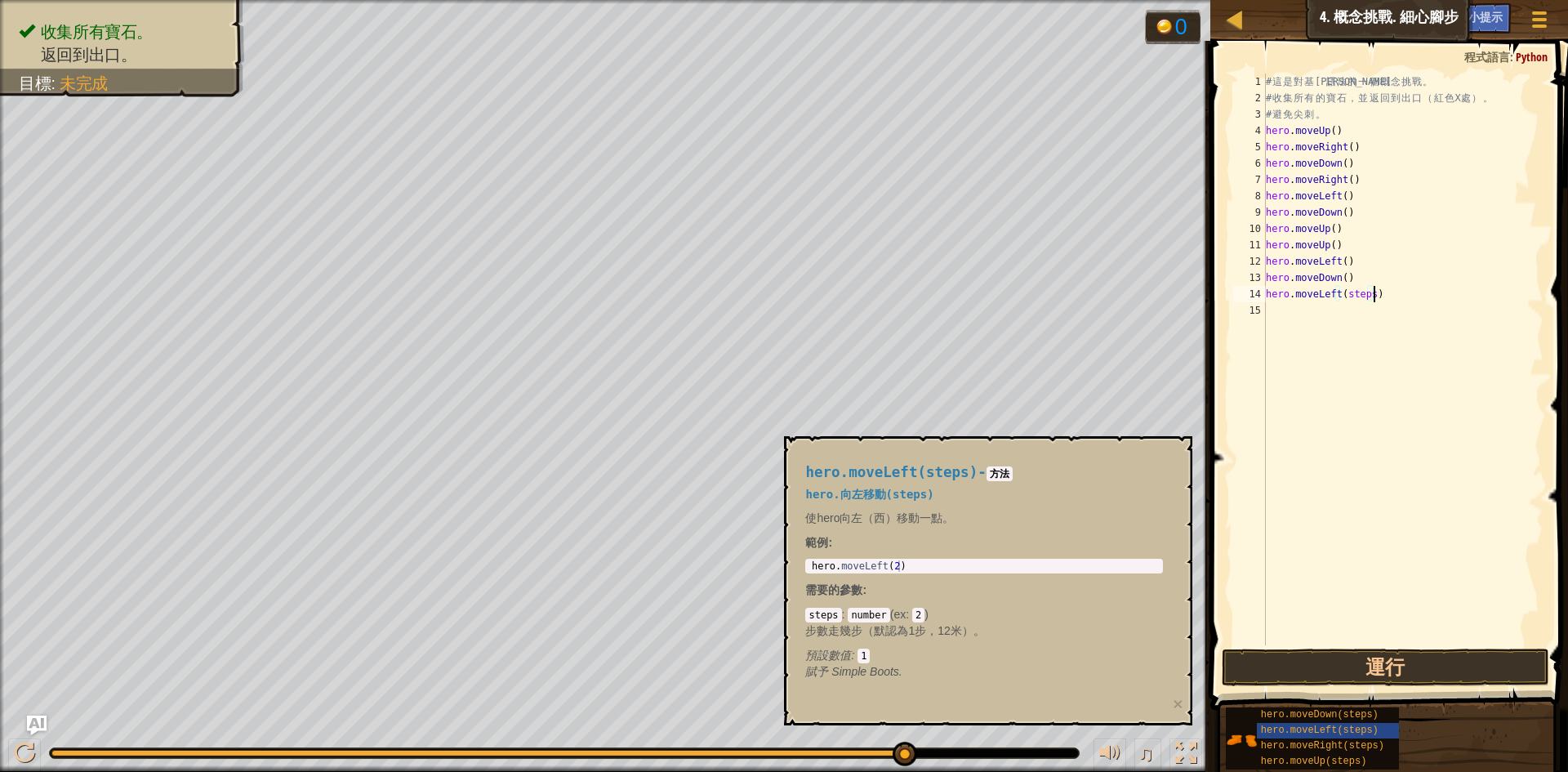
click at [1365, 303] on div "# 這 是 對 基 本 語 法 的 一 個 概 念 挑 戰 。 # 收 集 所 有 的 寶 石 ， 並 返 回 到 出 口 （ 紅 色 X 處 ） 。 # 避…" at bounding box center [1403, 375] width 281 height 604
click at [1365, 297] on div "# 這 是 對 基 本 語 法 的 一 個 概 念 挑 戰 。 # 收 集 所 有 的 寶 石 ， 並 返 回 到 出 口 （ 紅 色 X 處 ） 。 # 避…" at bounding box center [1403, 375] width 281 height 604
click at [1369, 296] on div "# 這 是 對 基 本 語 法 的 一 個 概 念 挑 戰 。 # 收 集 所 有 的 寶 石 ， 並 返 回 到 出 口 （ 紅 色 X 處 ） 。 # 避…" at bounding box center [1403, 375] width 281 height 604
type textarea "hero.moveLeft()"
click at [1437, 669] on button "運行" at bounding box center [1386, 667] width 328 height 38
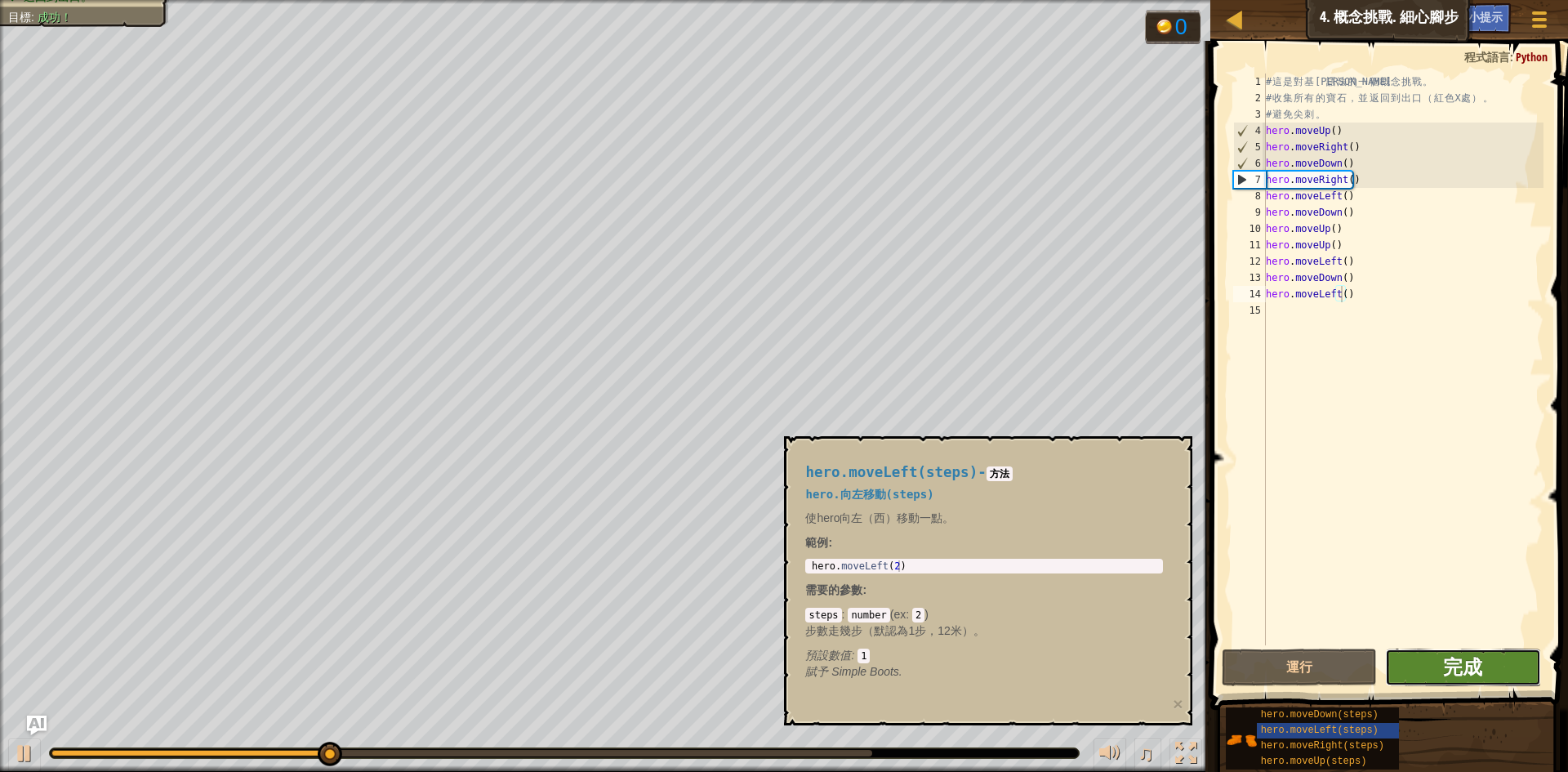
click at [1469, 672] on span "完成" at bounding box center [1462, 666] width 39 height 26
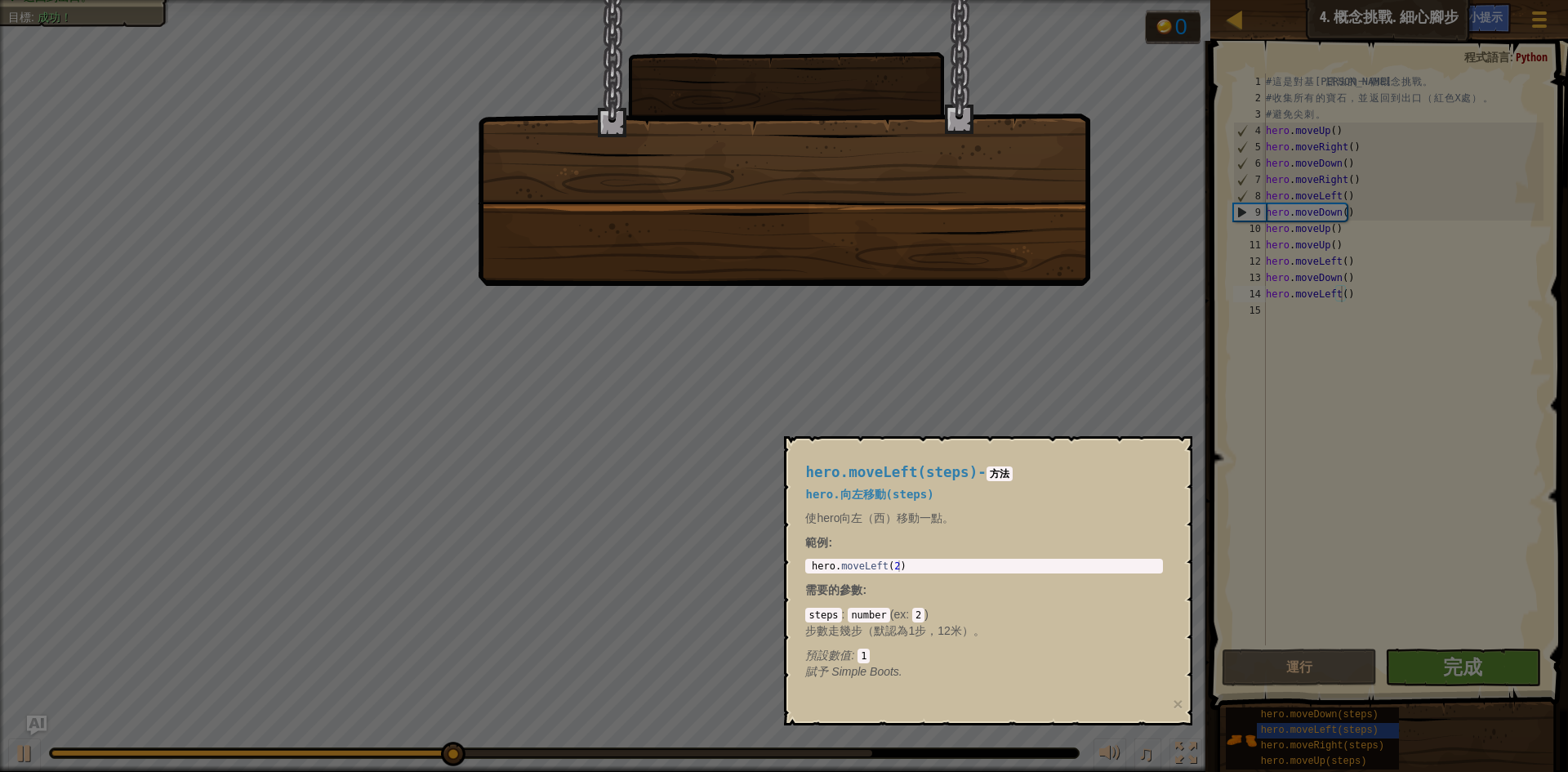
click at [1244, 443] on div at bounding box center [784, 386] width 1568 height 772
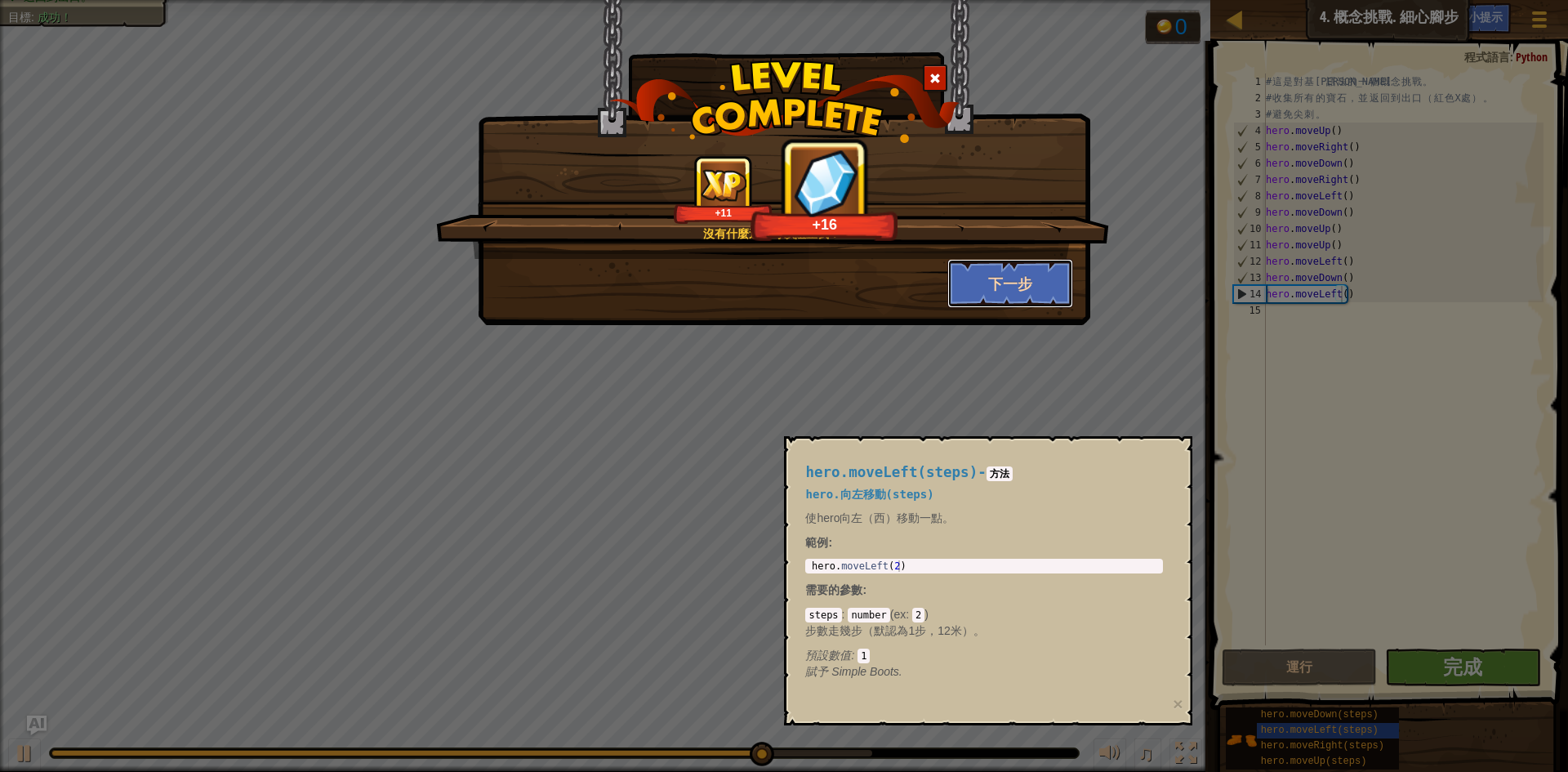
click at [1014, 293] on button "下一步" at bounding box center [1011, 283] width 127 height 49
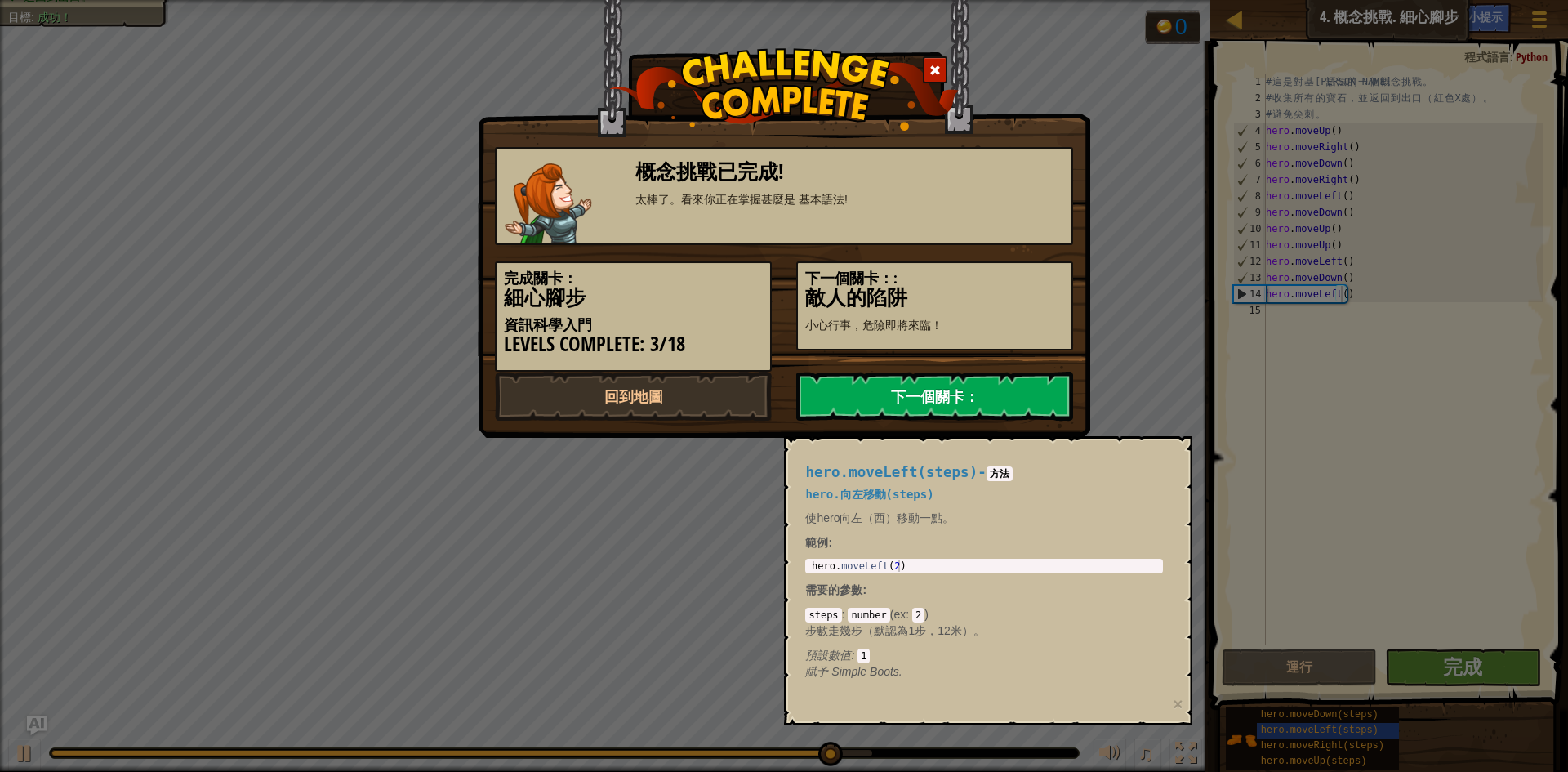
click at [989, 392] on link "下一個關卡：" at bounding box center [934, 395] width 277 height 49
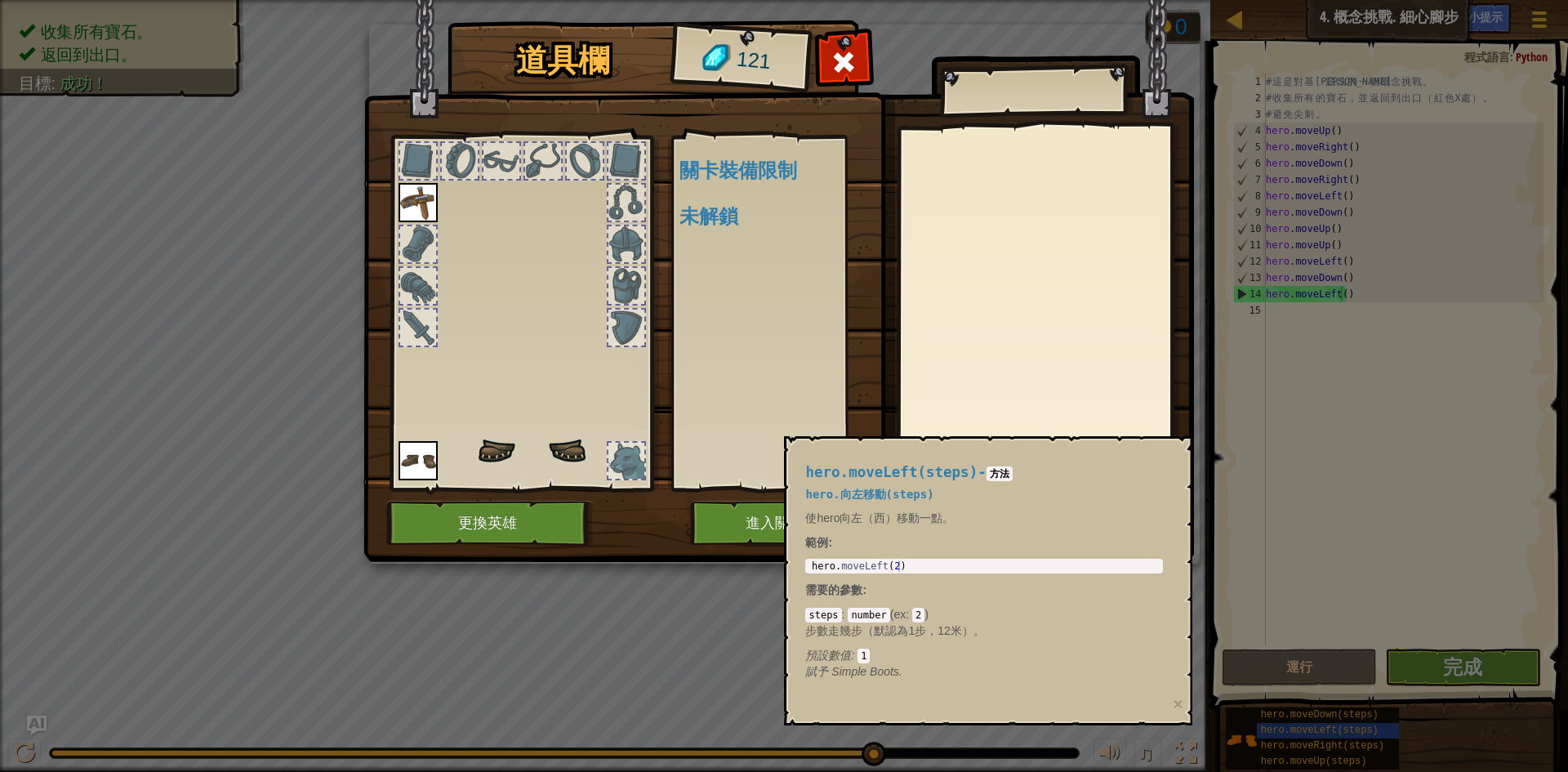
click at [777, 328] on div "可使用的裝備 連點物品兩下可裝備 關卡裝備限制 未解鎖" at bounding box center [781, 313] width 205 height 341
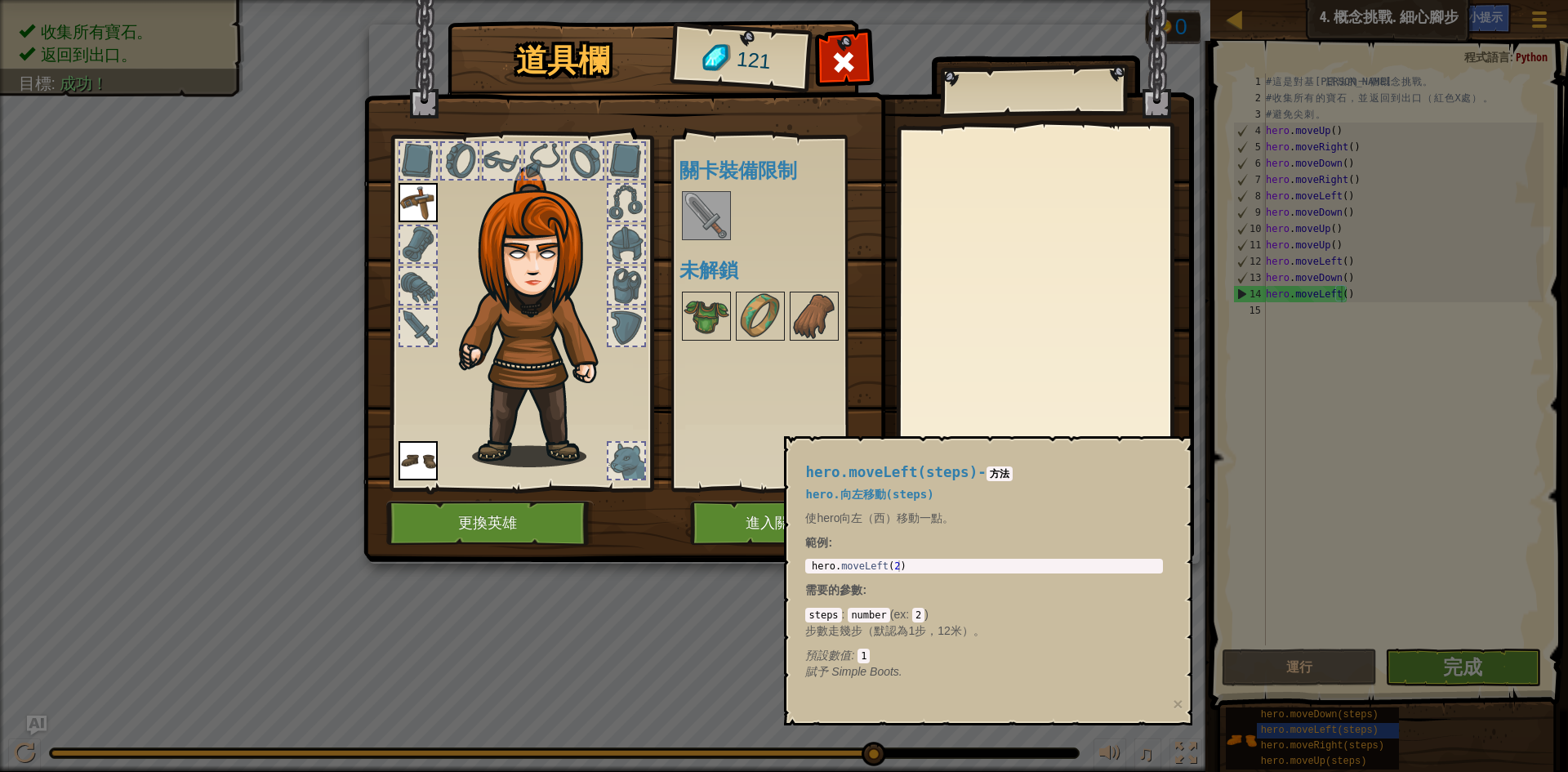
click at [811, 370] on div "可使用的裝備 裝備 裝備 連點物品兩下可裝備 關卡裝備限制 未解鎖" at bounding box center [781, 313] width 205 height 341
drag, startPoint x: 865, startPoint y: 442, endPoint x: 1217, endPoint y: 458, distance: 352.4
click at [1217, 2] on body "地圖 資訊科學入門 4. 概念挑戰. 細心腳步 遊戲選單 完成 小提示 Ask AI 1 הההההההההההההההההההההההההההההההההה…" at bounding box center [784, 1] width 1568 height 2
click at [1150, 512] on p "使hero向左（西）移動一點。" at bounding box center [984, 518] width 357 height 17
click at [1181, 703] on button "×" at bounding box center [1177, 704] width 10 height 18
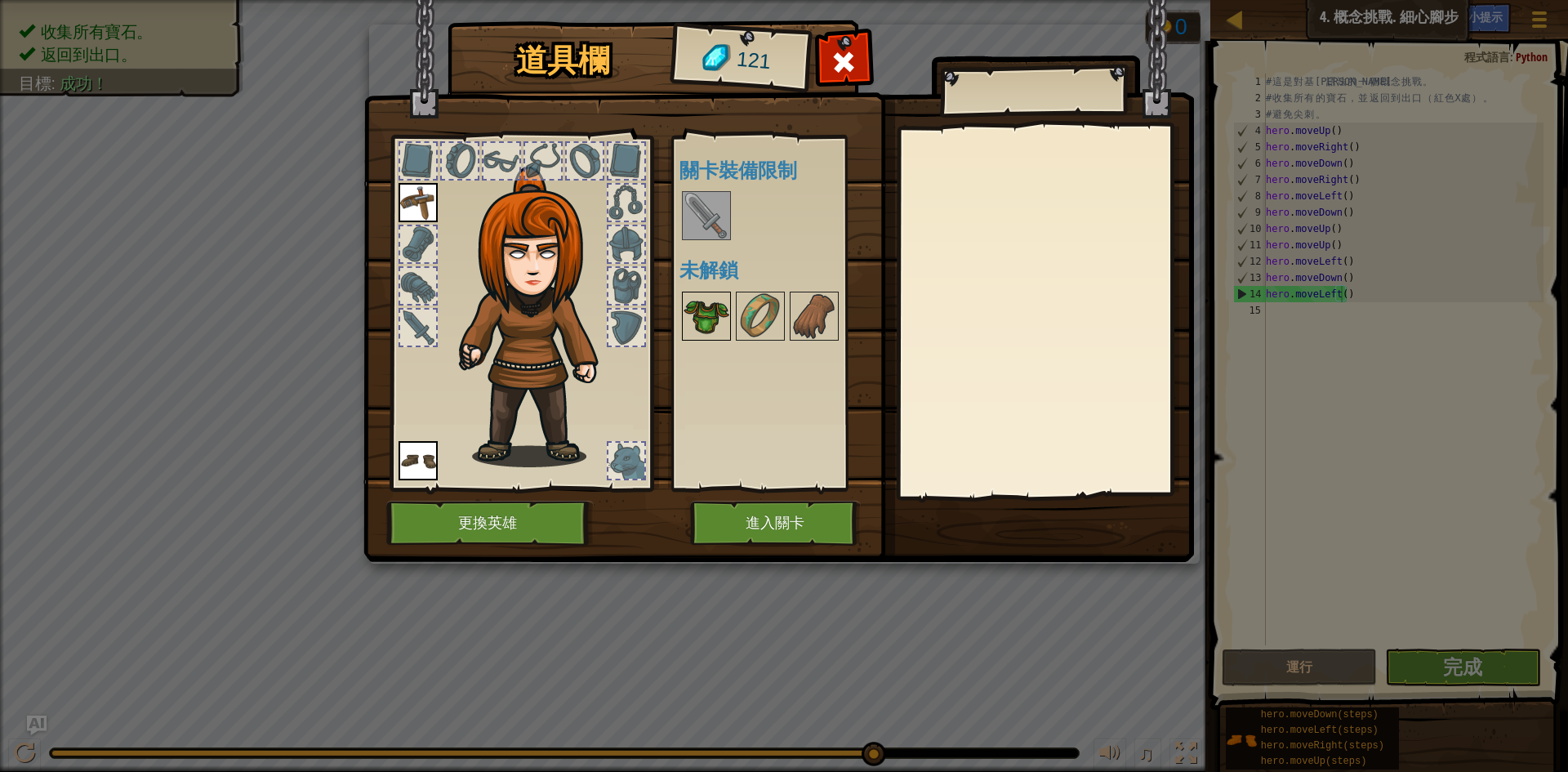
click at [729, 314] on div at bounding box center [706, 316] width 49 height 49
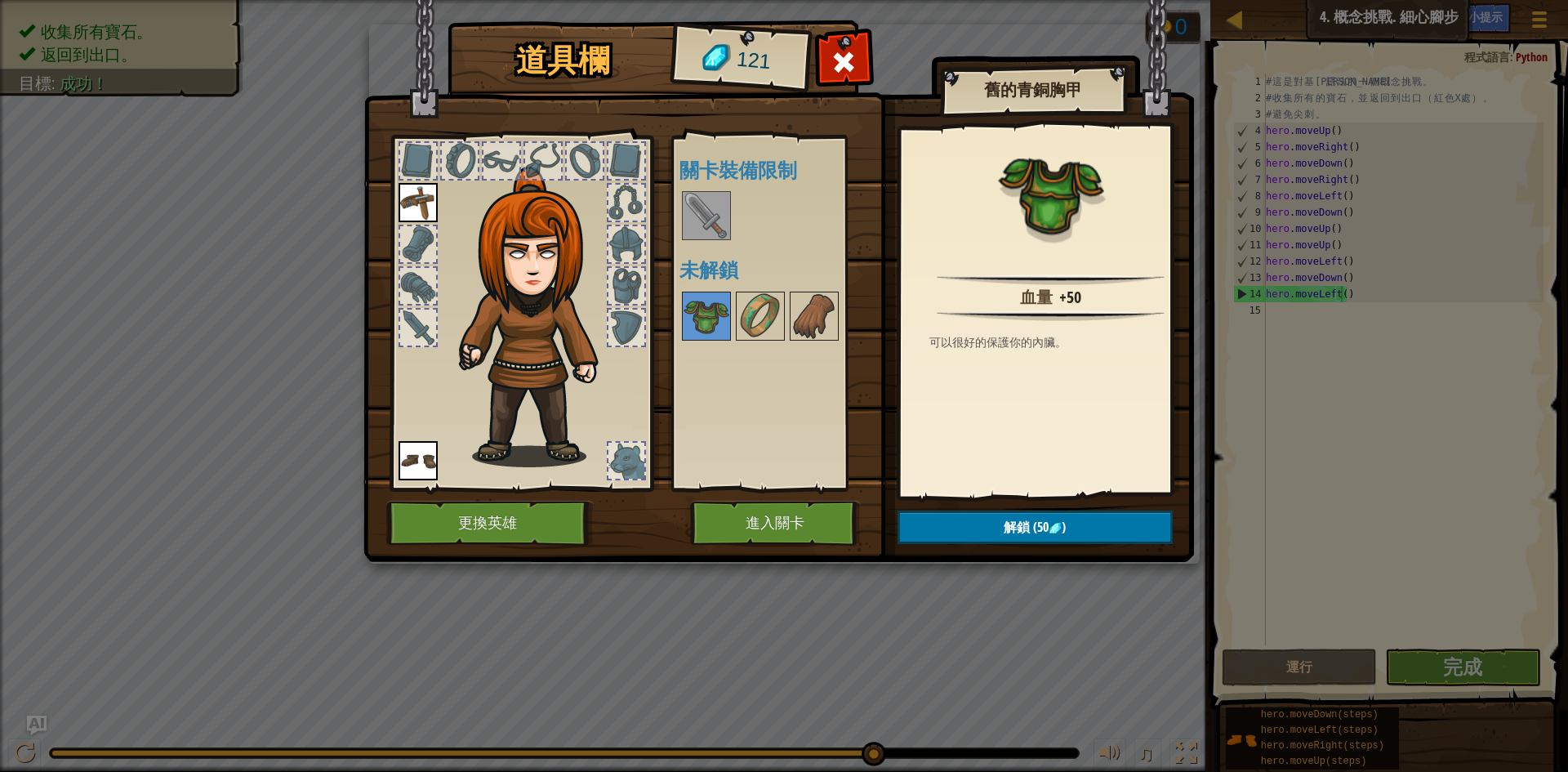
click at [788, 316] on div at bounding box center [781, 316] width 205 height 54
click at [741, 305] on img at bounding box center [760, 316] width 45 height 45
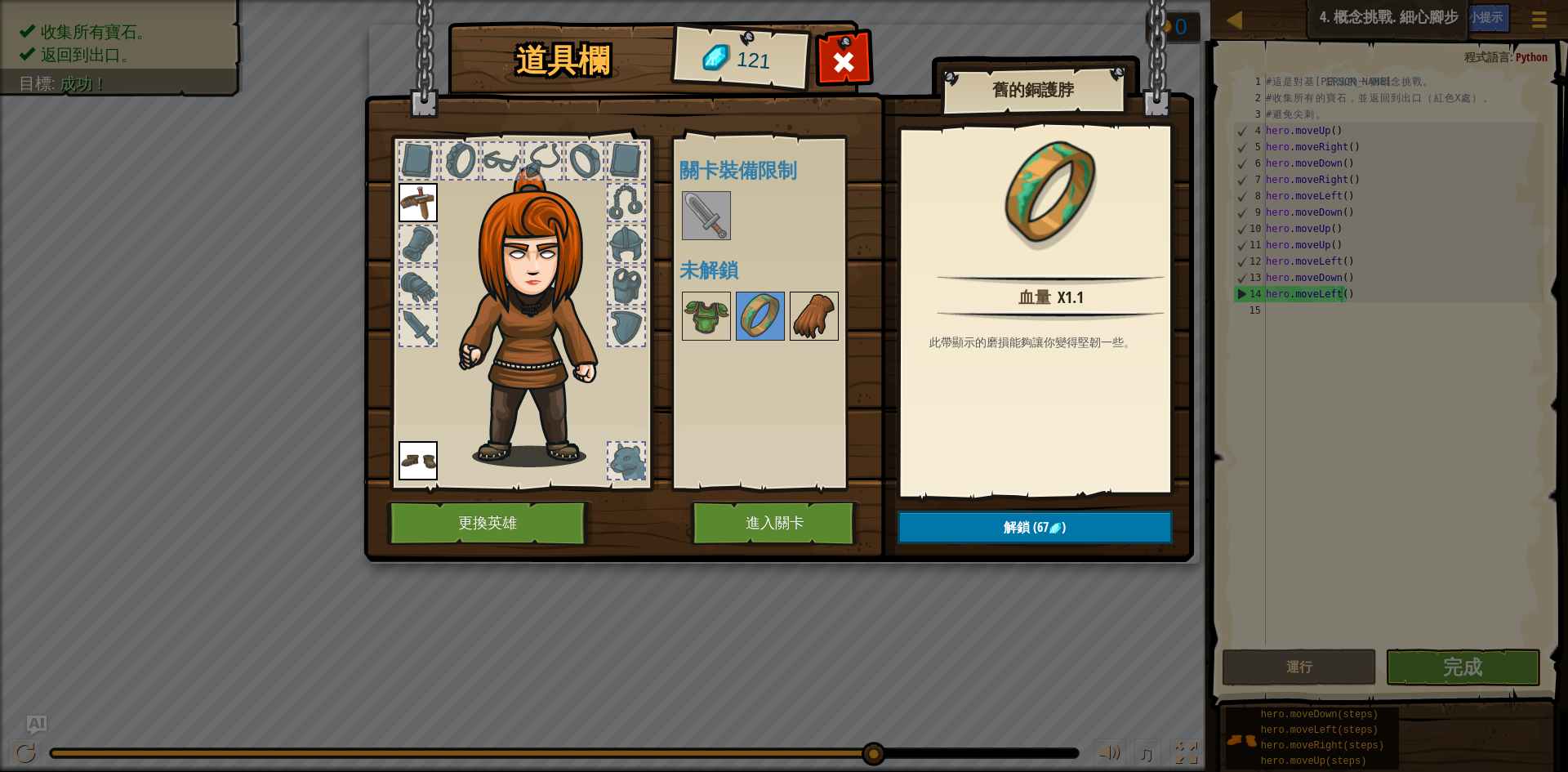
click at [818, 303] on img at bounding box center [814, 316] width 45 height 45
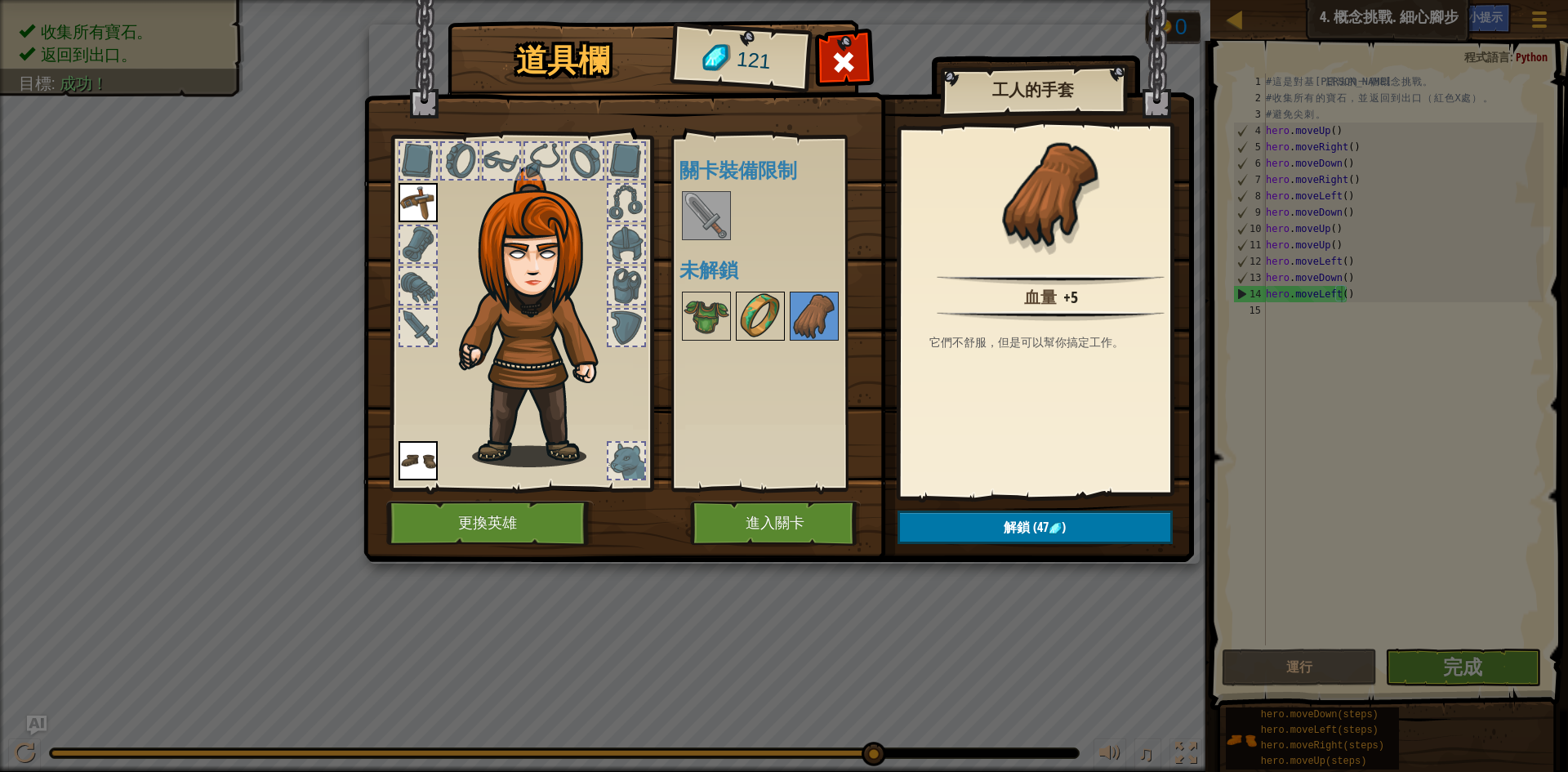
click at [767, 303] on img at bounding box center [760, 316] width 45 height 45
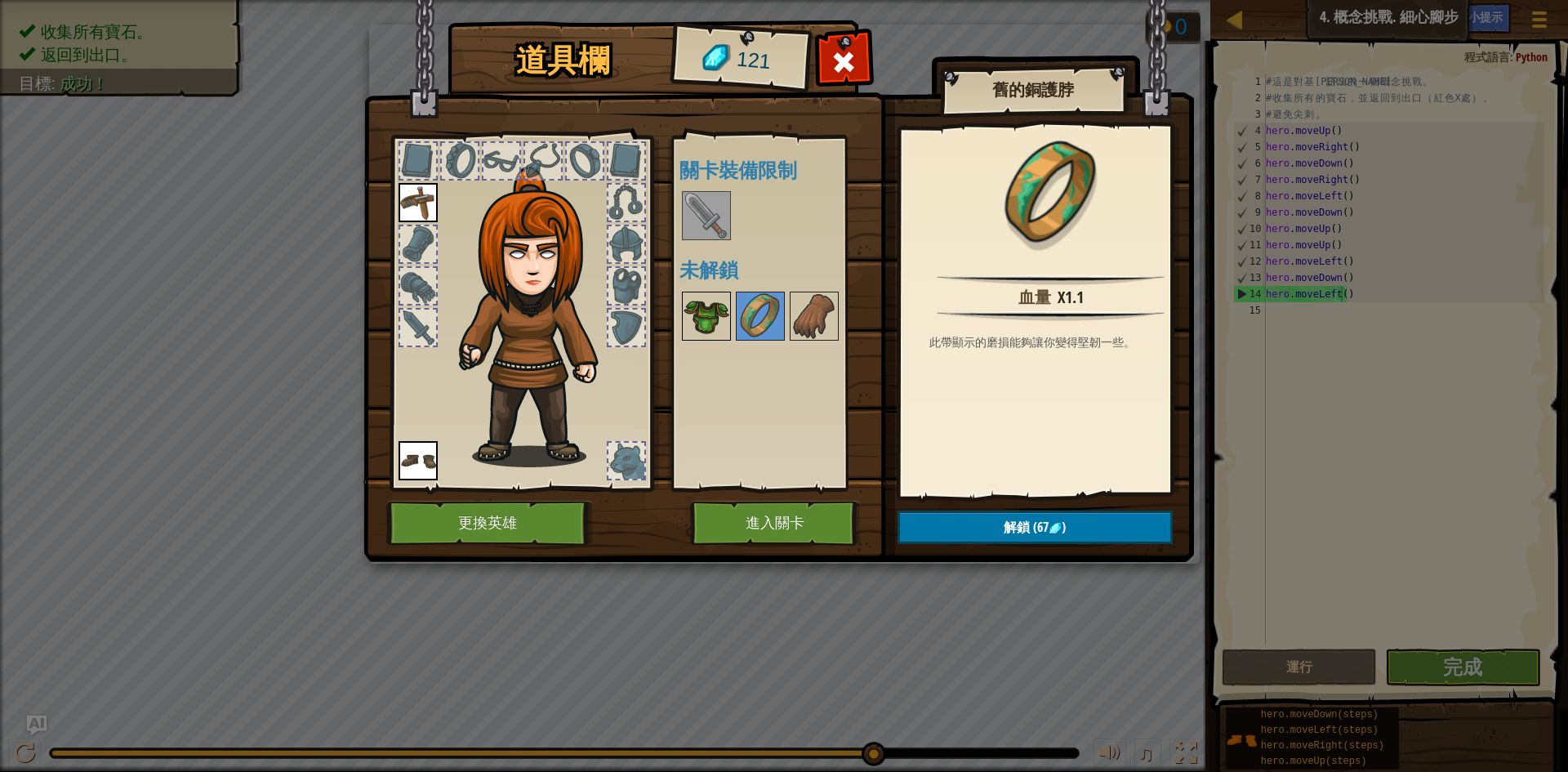
click at [711, 324] on img at bounding box center [706, 316] width 45 height 45
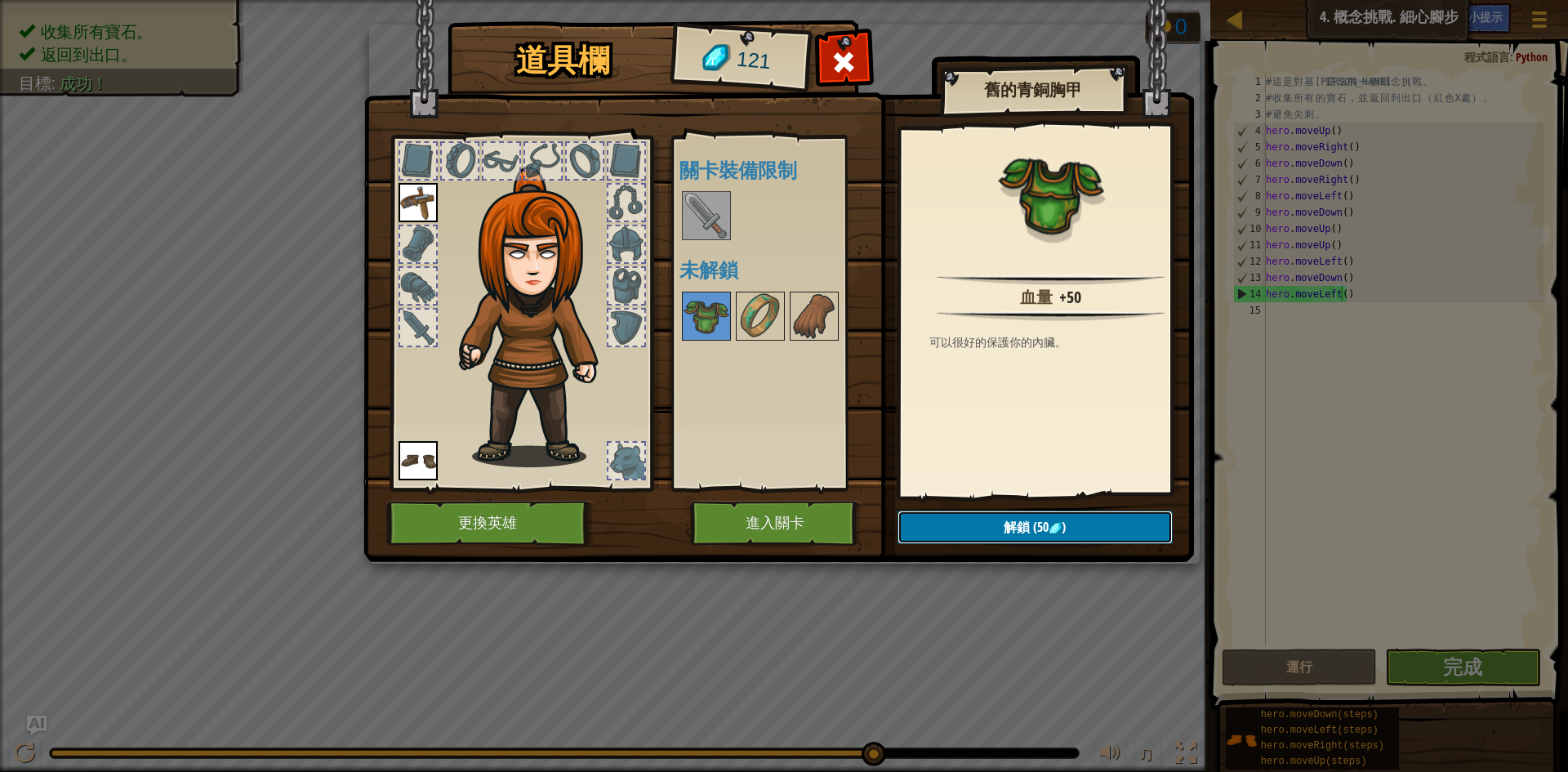
click at [1028, 519] on span "解鎖" at bounding box center [1016, 526] width 26 height 18
click at [1028, 519] on button "確認" at bounding box center [1035, 528] width 275 height 33
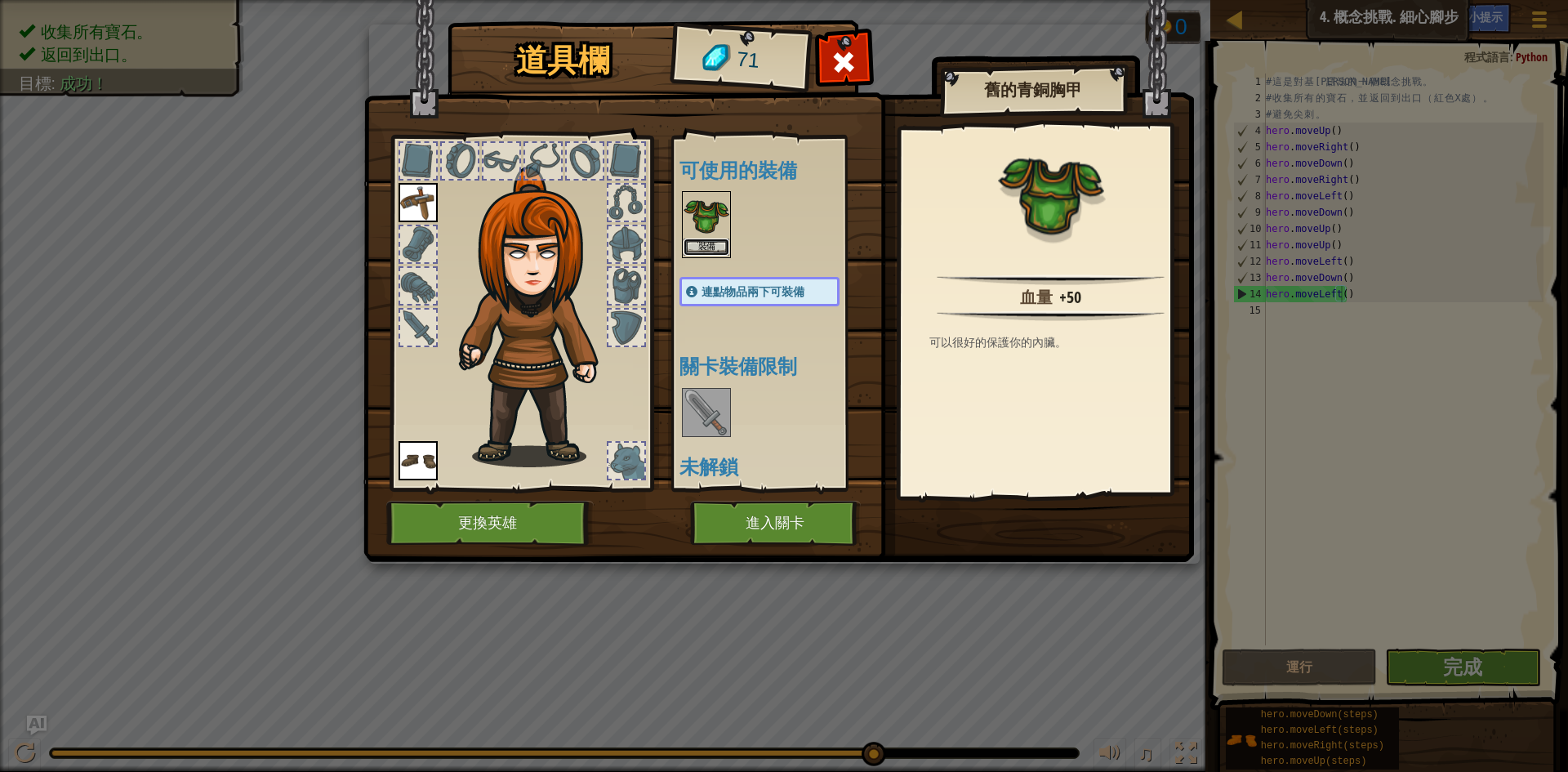
click at [716, 244] on button "裝備" at bounding box center [706, 247] width 45 height 18
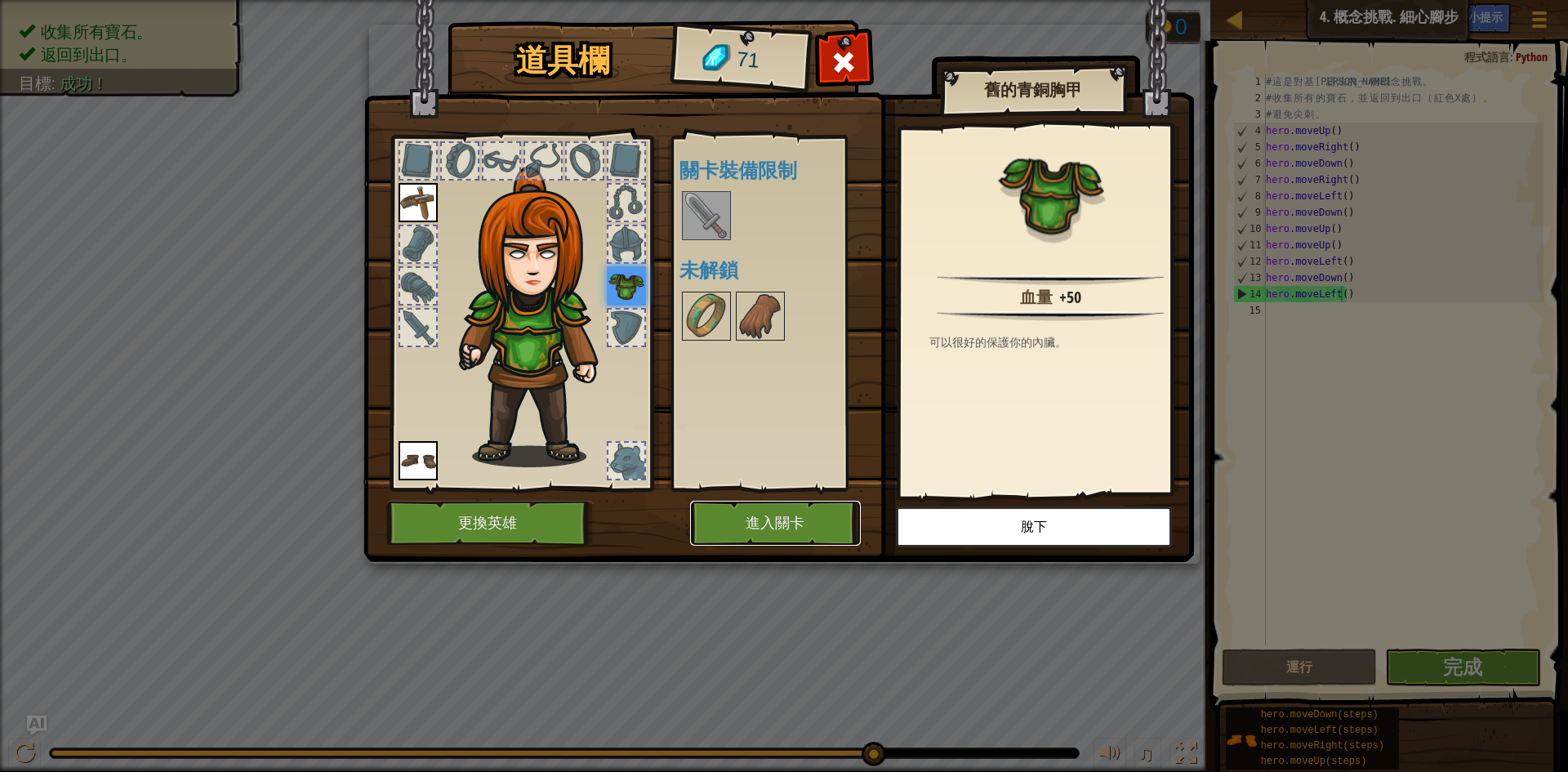
click at [782, 529] on button "進入關卡" at bounding box center [776, 523] width 170 height 45
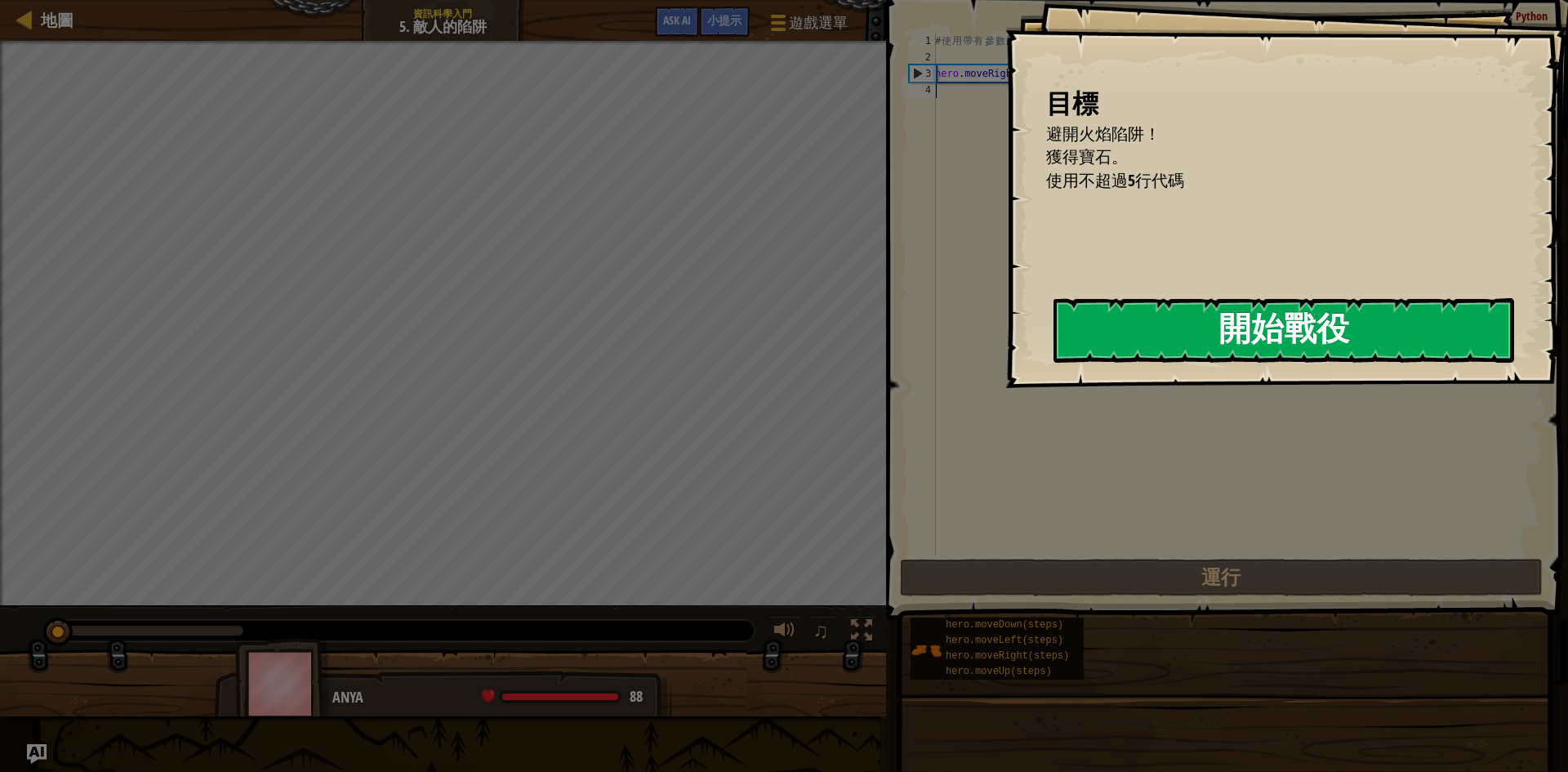
click at [1073, 338] on button "開始戰役" at bounding box center [1284, 330] width 461 height 65
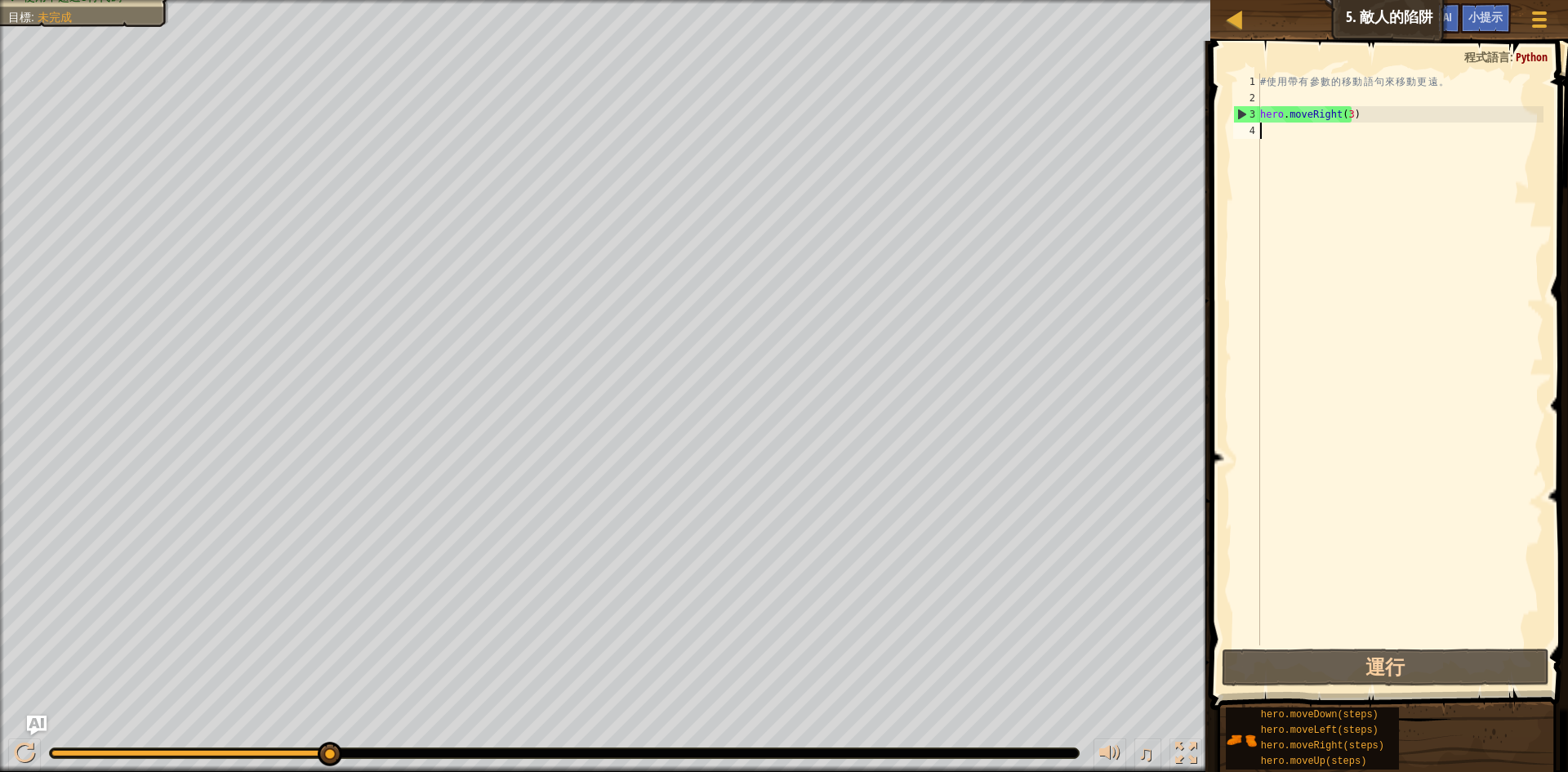
click at [1427, 676] on button "運行" at bounding box center [1386, 667] width 328 height 38
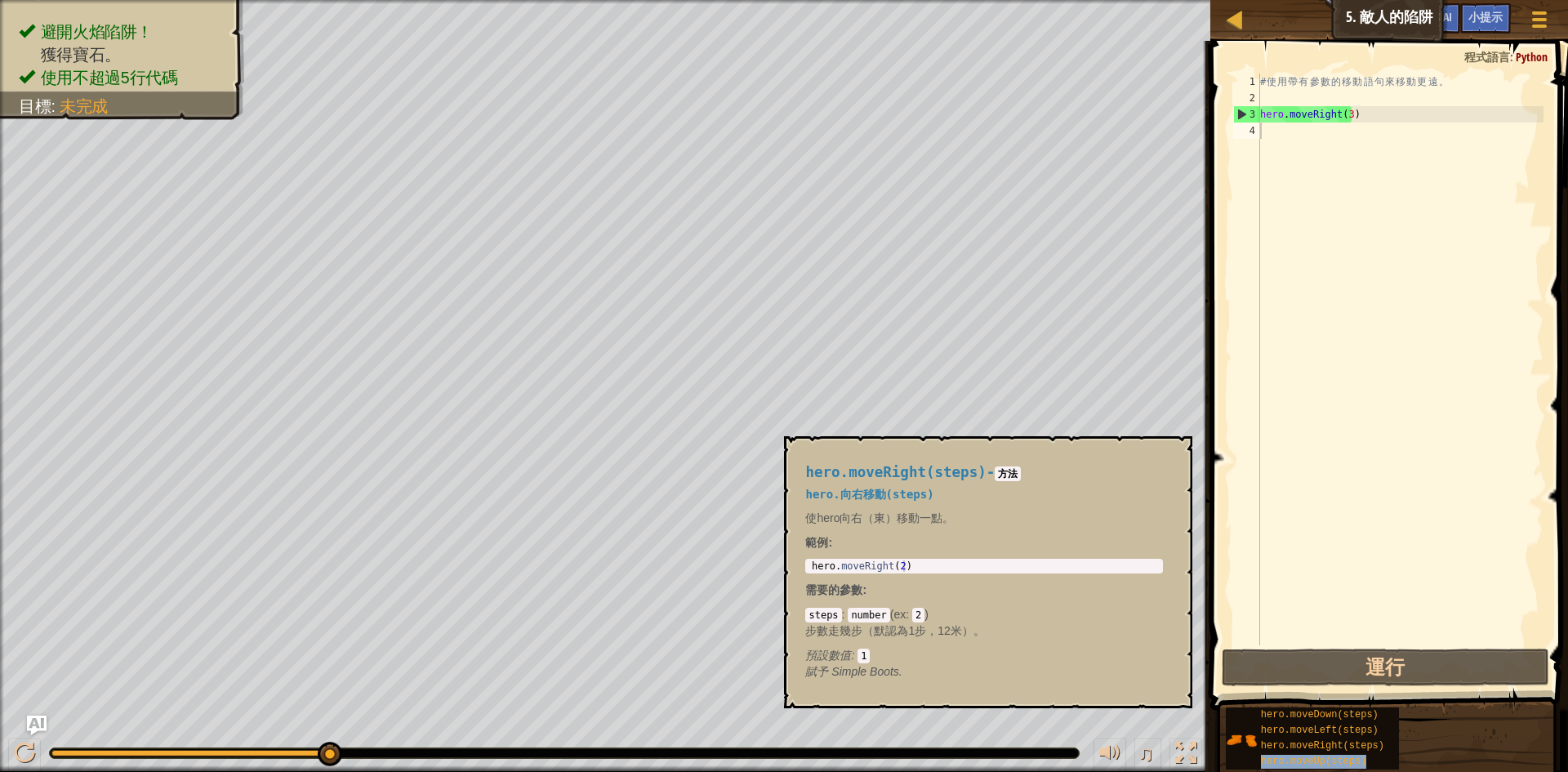
type textarea "hero.moveUp(steps)"
click at [1359, 132] on div "# 使 用 帶 有 參 數 的 移 動 語 句 來 移 動 更 遠 。 hero . moveRight ( 3 )" at bounding box center [1400, 375] width 287 height 604
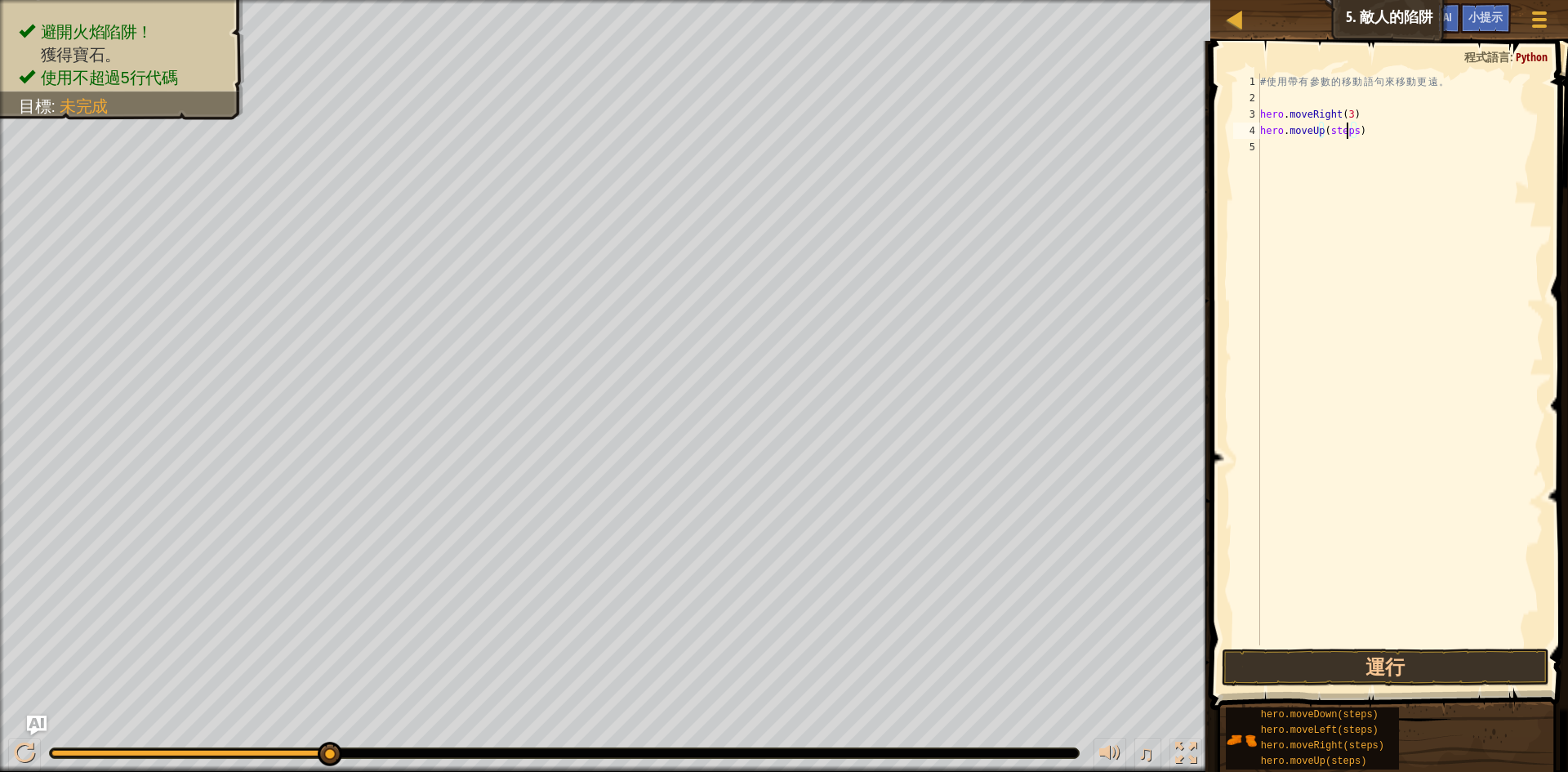
click at [1350, 134] on div "# 使 用 帶 有 參 數 的 移 動 語 句 來 移 動 更 遠 。 hero . moveRight ( 3 ) hero . moveUp ( step…" at bounding box center [1400, 375] width 287 height 604
click at [1349, 135] on div "# 使 用 帶 有 參 數 的 移 動 語 句 來 移 動 更 遠 。 hero . moveRight ( 3 ) hero . moveUp ( step…" at bounding box center [1400, 375] width 287 height 604
click at [1356, 135] on div "# 使 用 帶 有 參 數 的 移 動 語 句 來 移 動 更 遠 。 hero . moveRight ( 3 ) hero . moveUp ( step…" at bounding box center [1400, 375] width 287 height 604
click at [1352, 139] on div "# 使 用 帶 有 參 數 的 移 動 語 句 來 移 動 更 遠 。 hero . moveRight ( 3 ) hero . moveUp ( step…" at bounding box center [1400, 375] width 287 height 604
click at [1351, 115] on div "# 使 用 帶 有 參 數 的 移 動 語 句 來 移 動 更 遠 。 hero . moveRight ( 3 ) hero . moveUp ( step…" at bounding box center [1400, 375] width 287 height 604
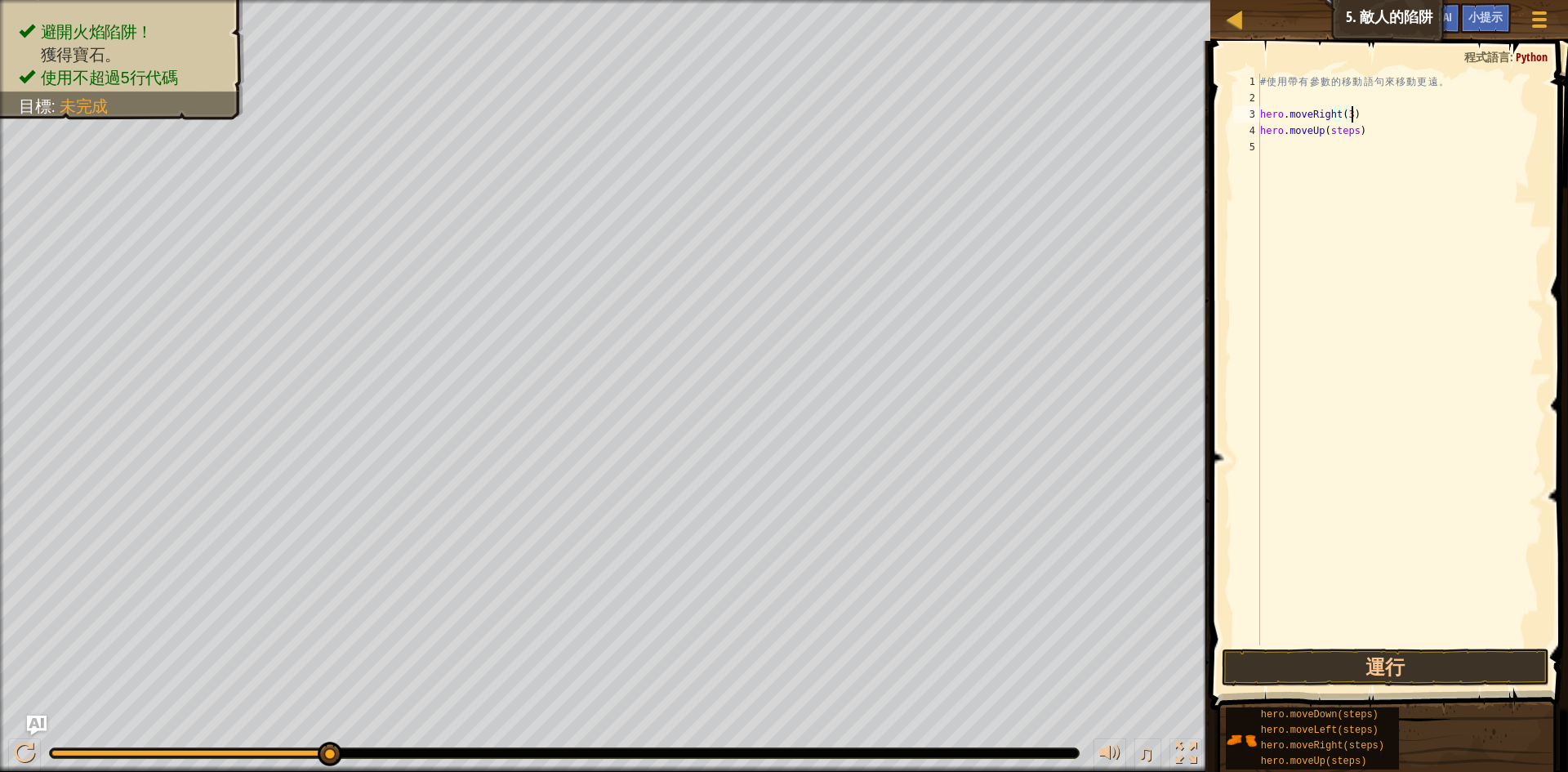
click at [1349, 132] on div "# 使 用 帶 有 參 數 的 移 動 語 句 來 移 動 更 遠 。 hero . moveRight ( 3 ) hero . moveUp ( step…" at bounding box center [1400, 375] width 287 height 604
click at [1352, 132] on div "# 使 用 帶 有 參 數 的 移 動 語 句 來 移 動 更 遠 。 hero . moveRight ( 3 ) hero . moveUp ( step…" at bounding box center [1400, 375] width 287 height 604
click at [1366, 149] on div "# 使 用 帶 有 參 數 的 移 動 語 句 來 移 動 更 遠 。 hero . moveRight ( 3 ) hero . moveUp ( ) he…" at bounding box center [1400, 375] width 287 height 604
click at [1364, 166] on div "# 使 用 帶 有 參 數 的 移 動 語 句 來 移 動 更 遠 。 hero . moveRight ( 3 ) hero . moveUp ( ) he…" at bounding box center [1400, 375] width 287 height 604
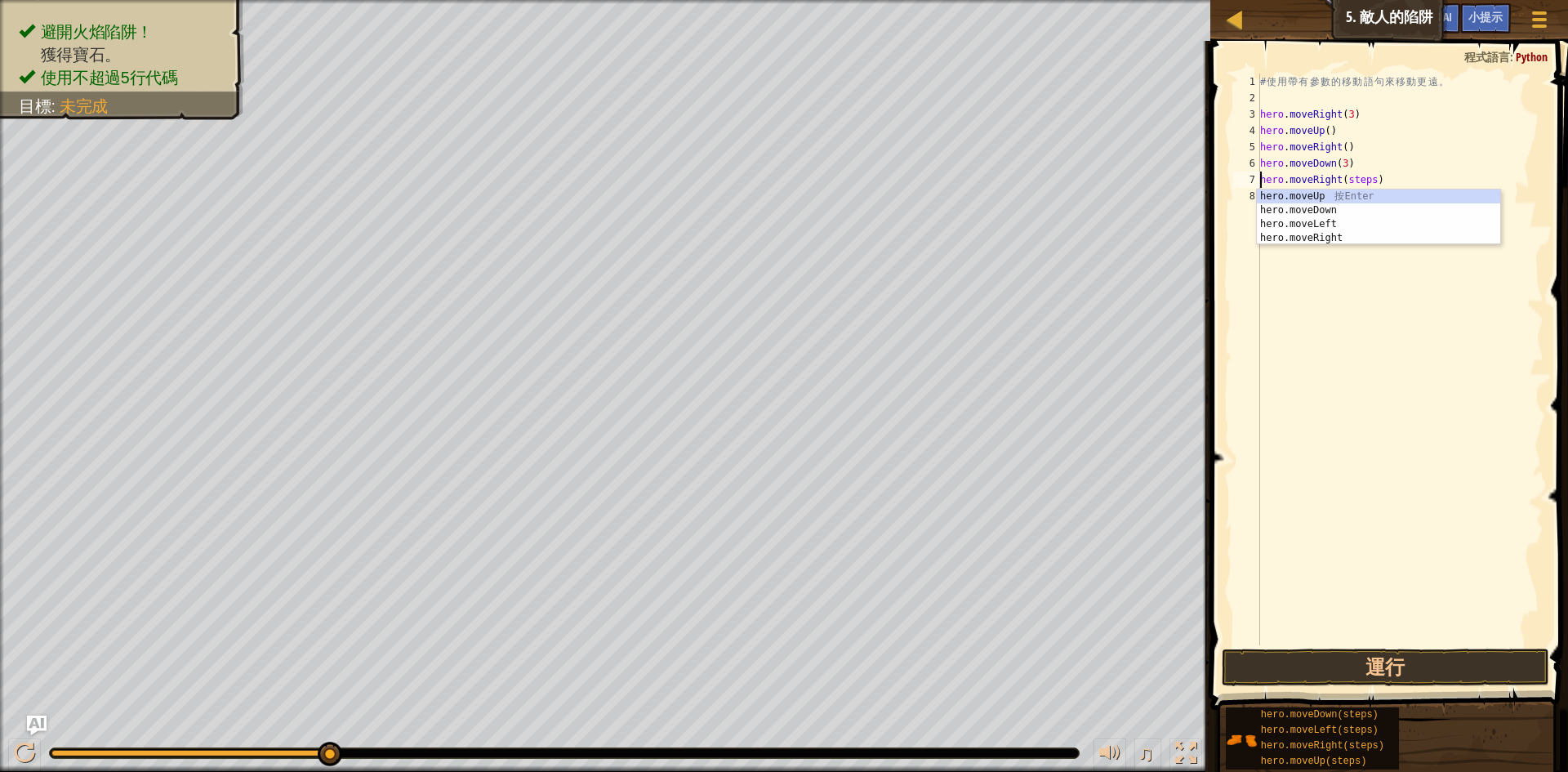
click at [1367, 183] on div "# 使 用 帶 有 參 數 的 移 動 語 句 來 移 動 更 遠 。 hero . moveRight ( 3 ) hero . moveUp ( ) he…" at bounding box center [1400, 375] width 287 height 604
type textarea "hero.moveRight(3)"
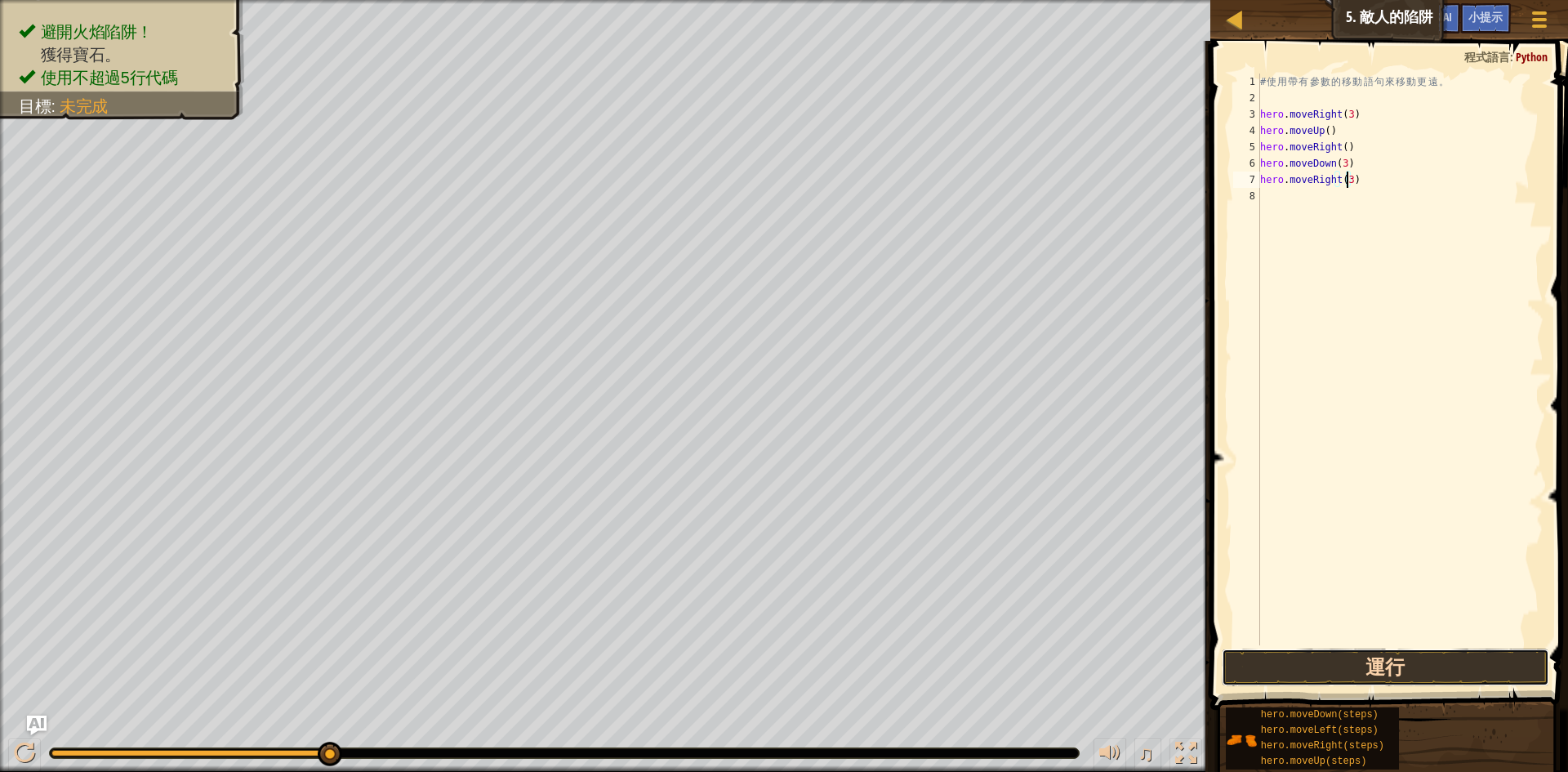
click at [1372, 669] on button "運行" at bounding box center [1386, 667] width 328 height 38
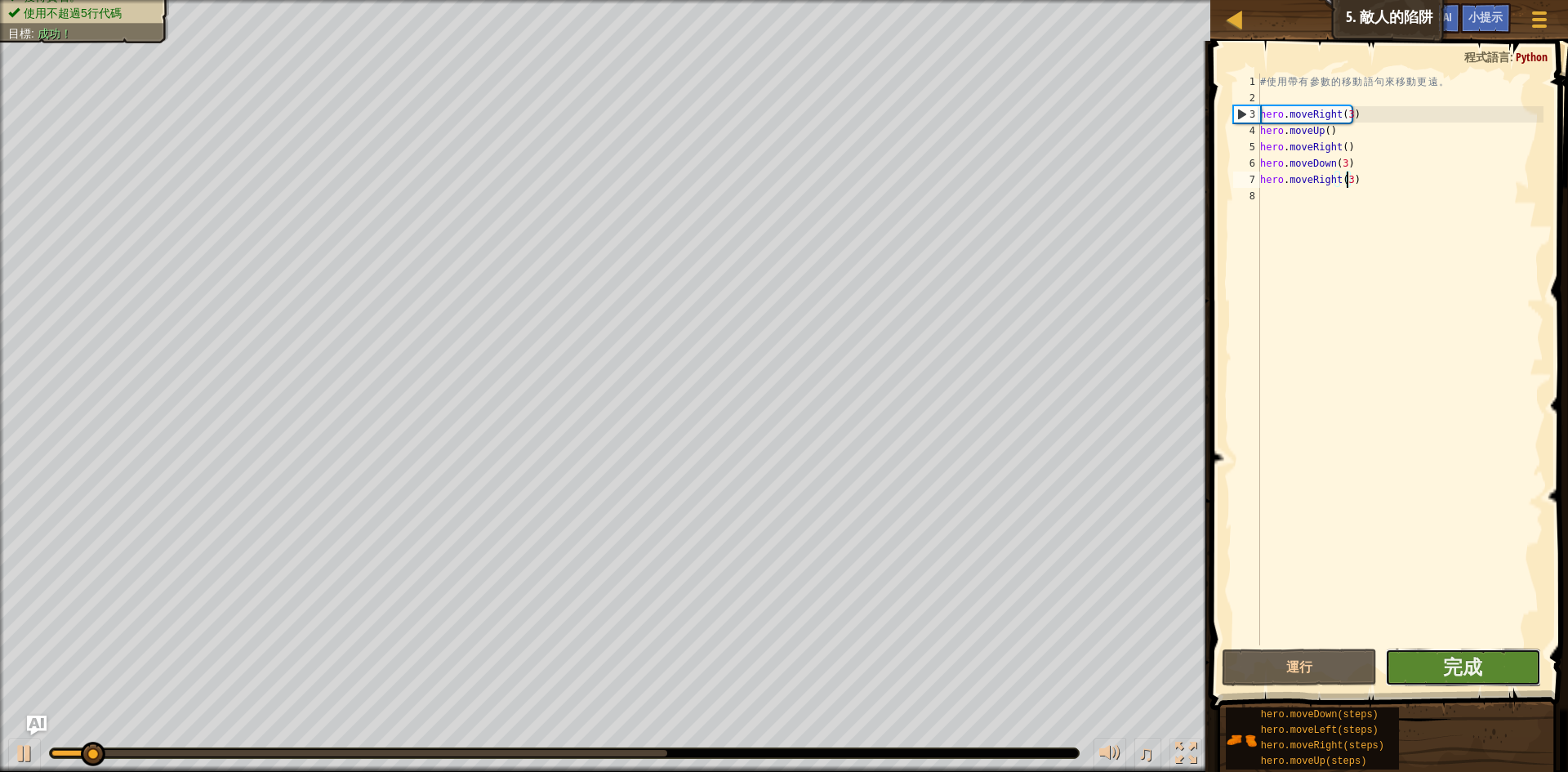
click at [1441, 667] on button "完成" at bounding box center [1463, 667] width 156 height 38
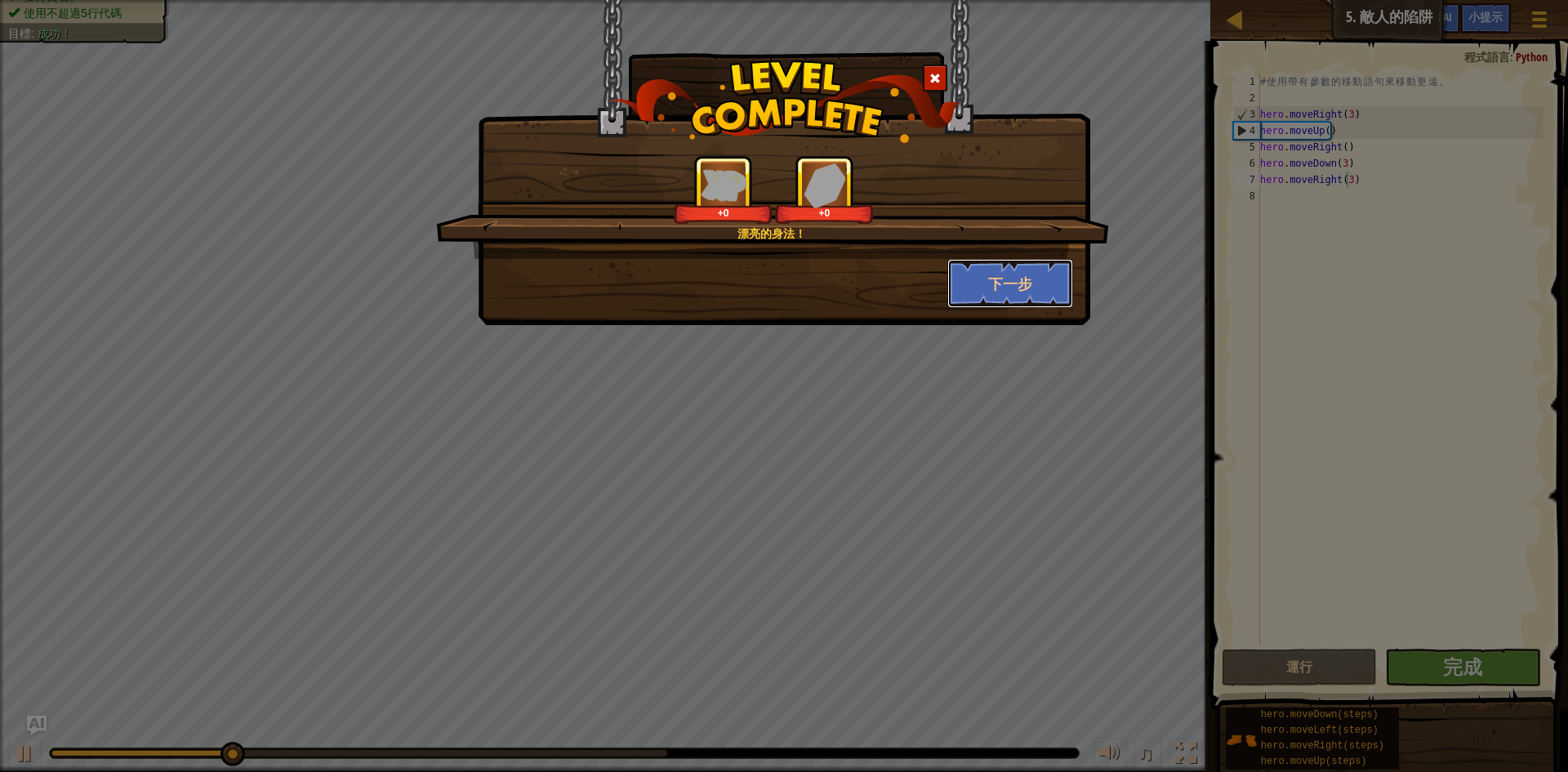
click at [982, 274] on button "下一步" at bounding box center [1011, 283] width 127 height 49
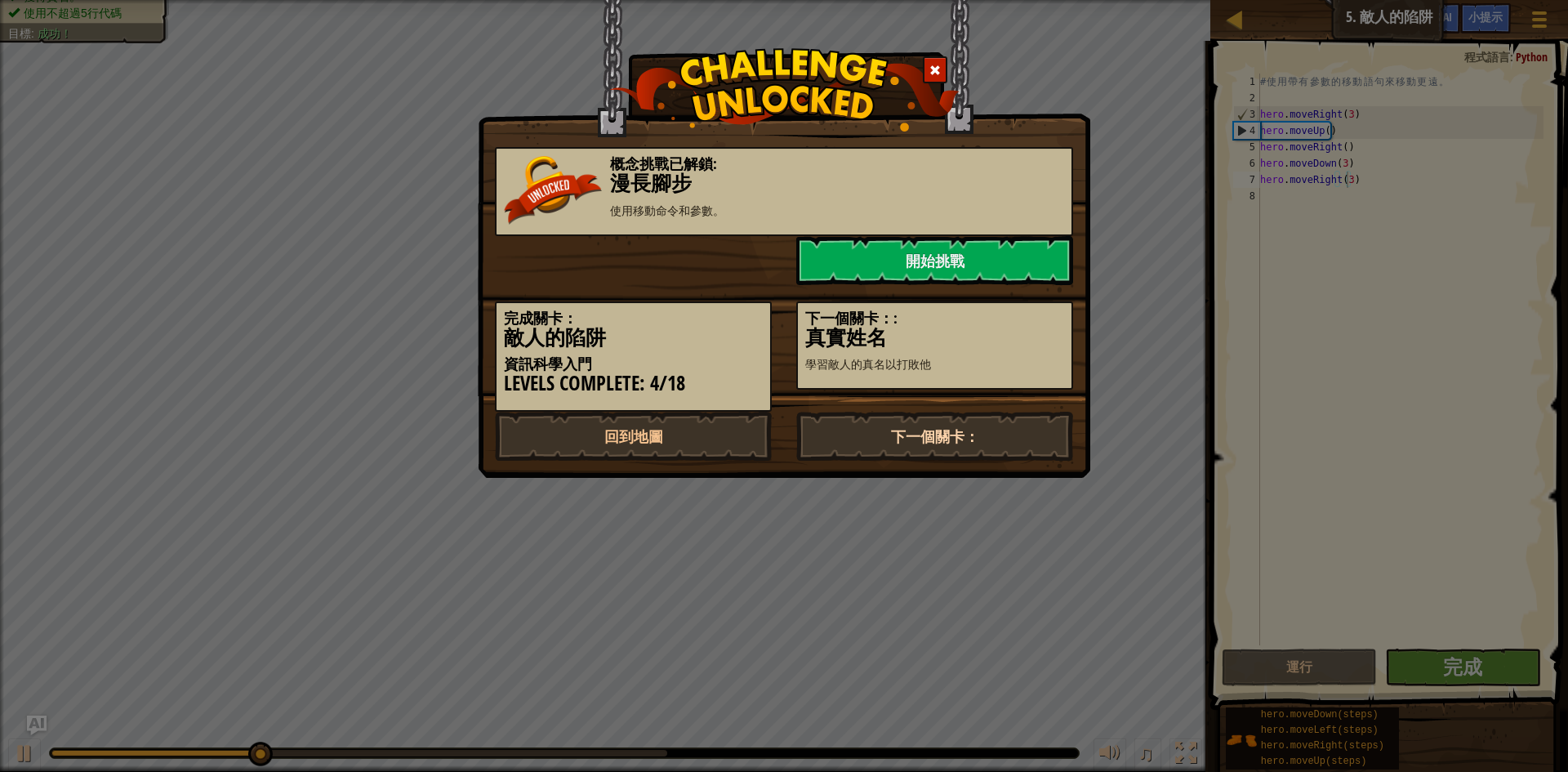
click at [978, 439] on link "下一個關卡：" at bounding box center [934, 436] width 277 height 49
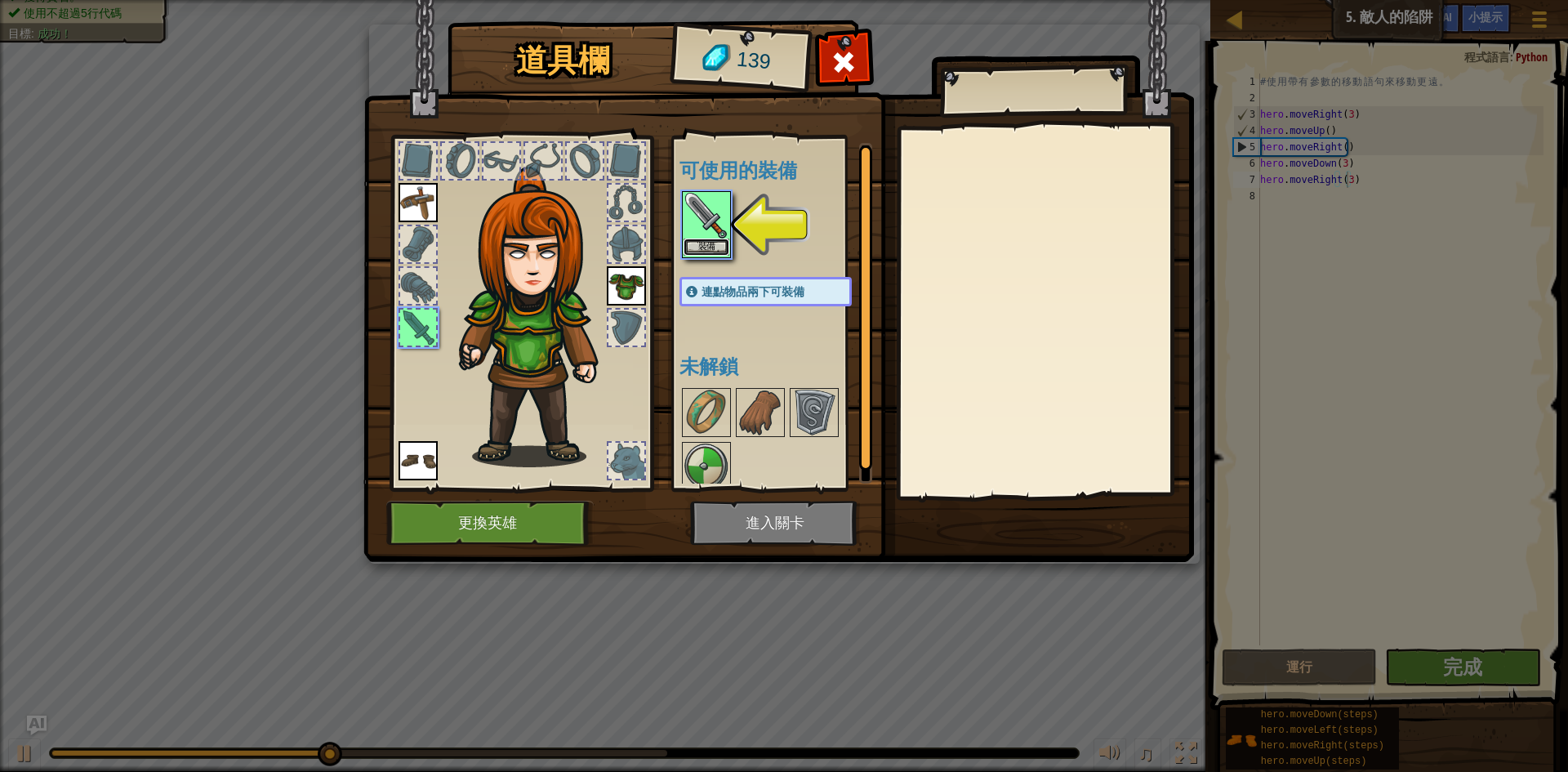
click at [712, 252] on button "裝備" at bounding box center [706, 247] width 45 height 18
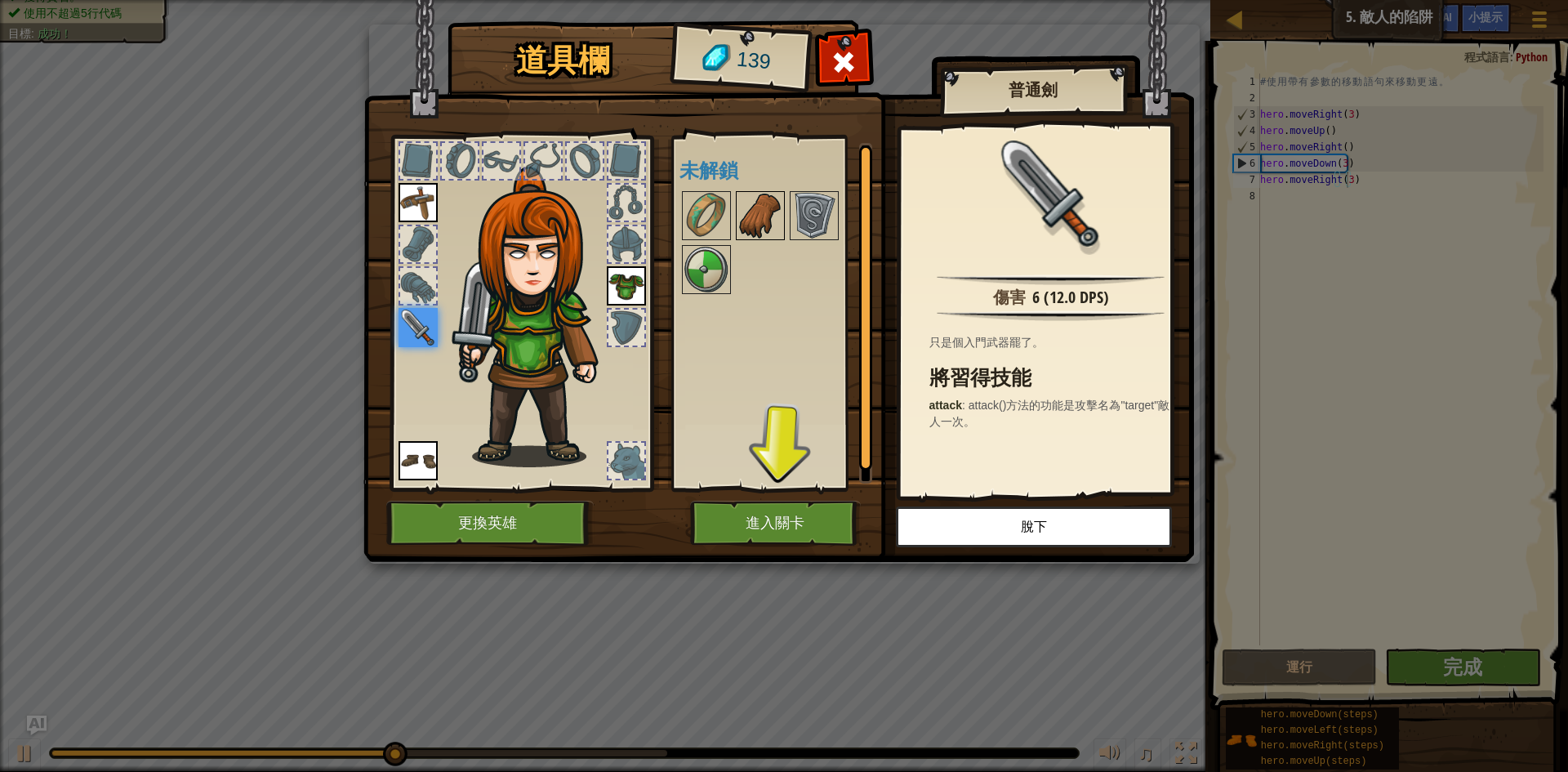
click at [781, 229] on img at bounding box center [760, 215] width 45 height 45
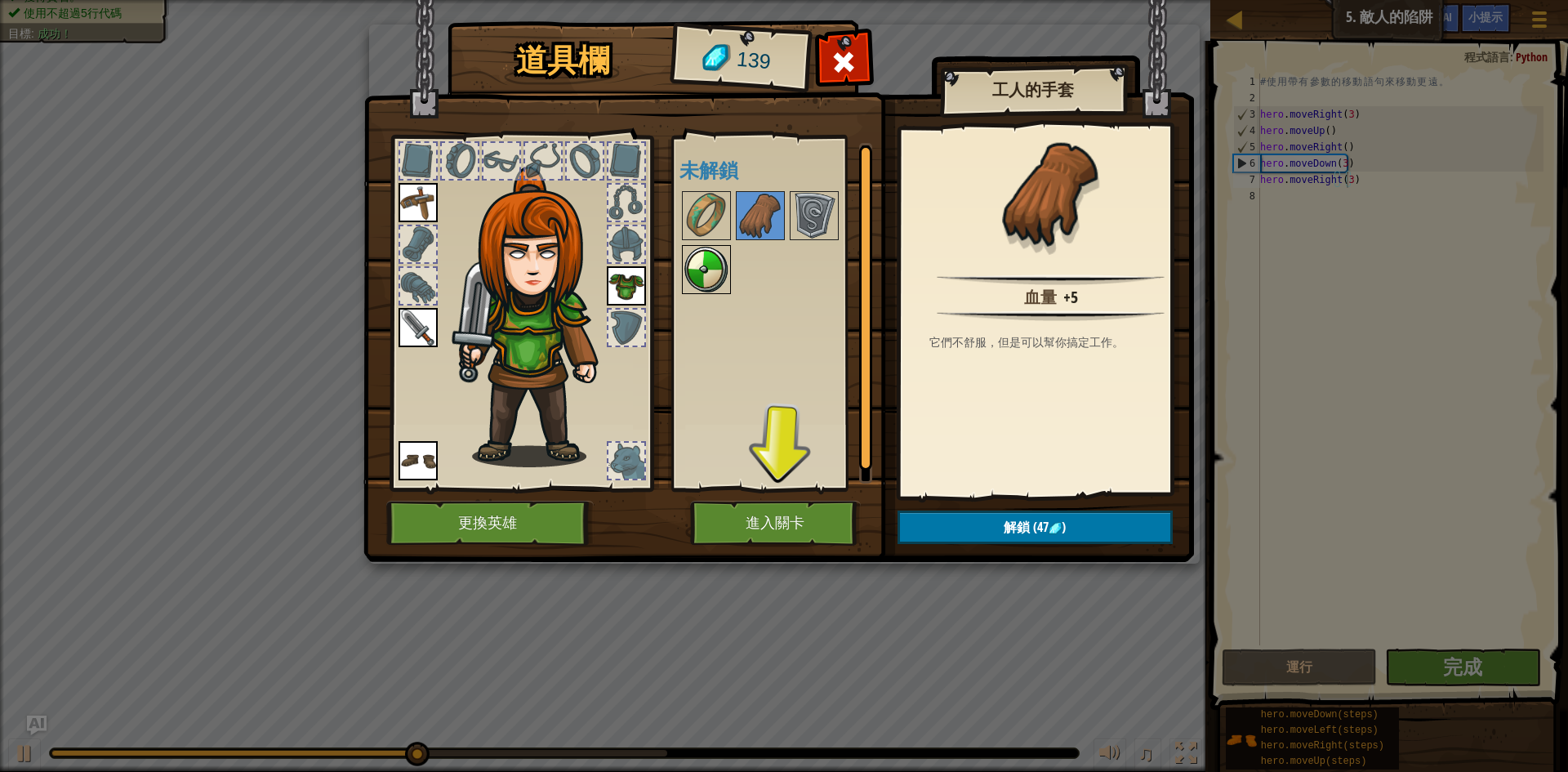
click at [717, 263] on img at bounding box center [706, 268] width 45 height 45
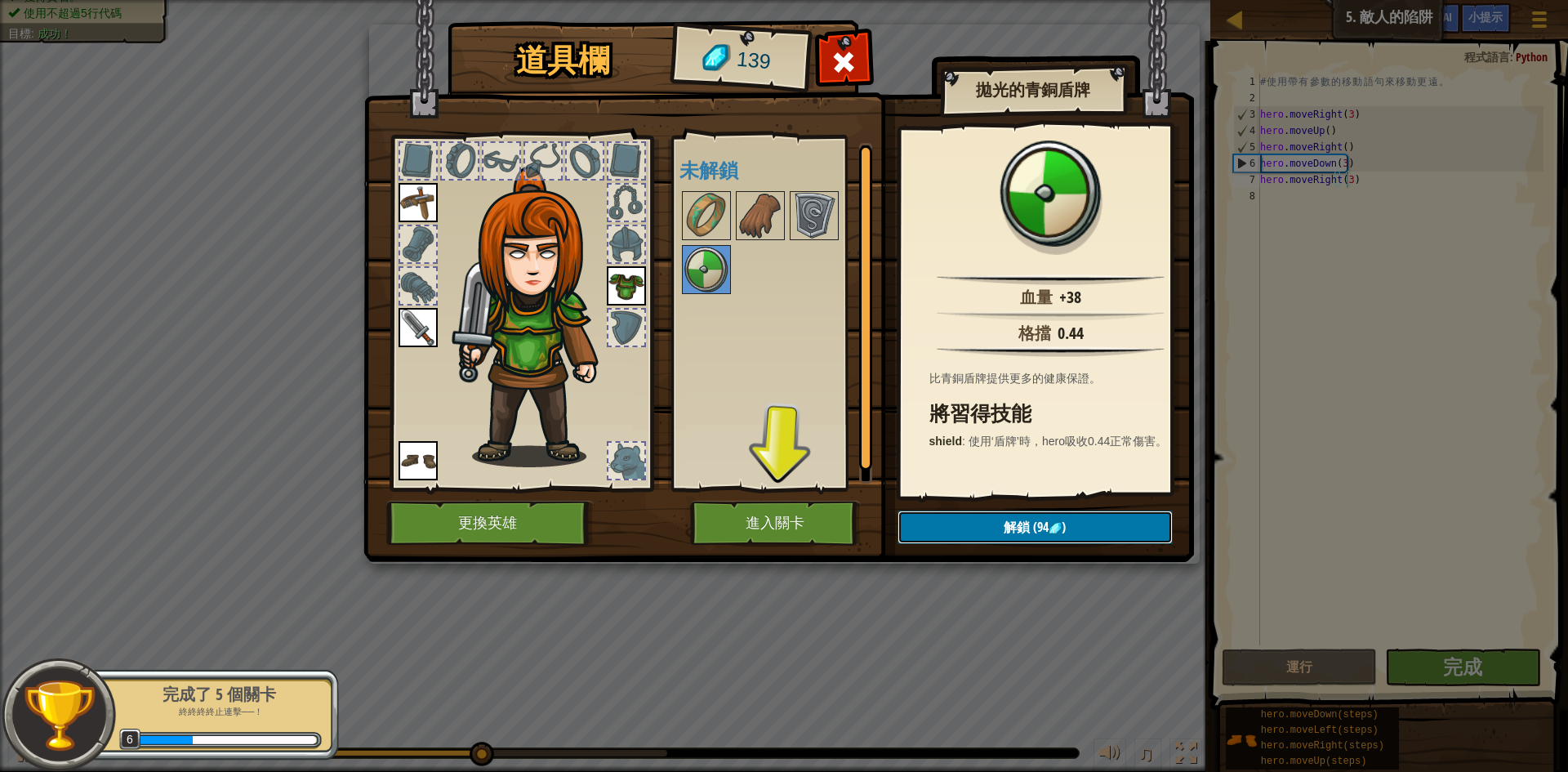
click at [1108, 541] on button "解鎖 (94 )" at bounding box center [1035, 528] width 275 height 33
click at [1093, 525] on button "確認" at bounding box center [1035, 528] width 275 height 33
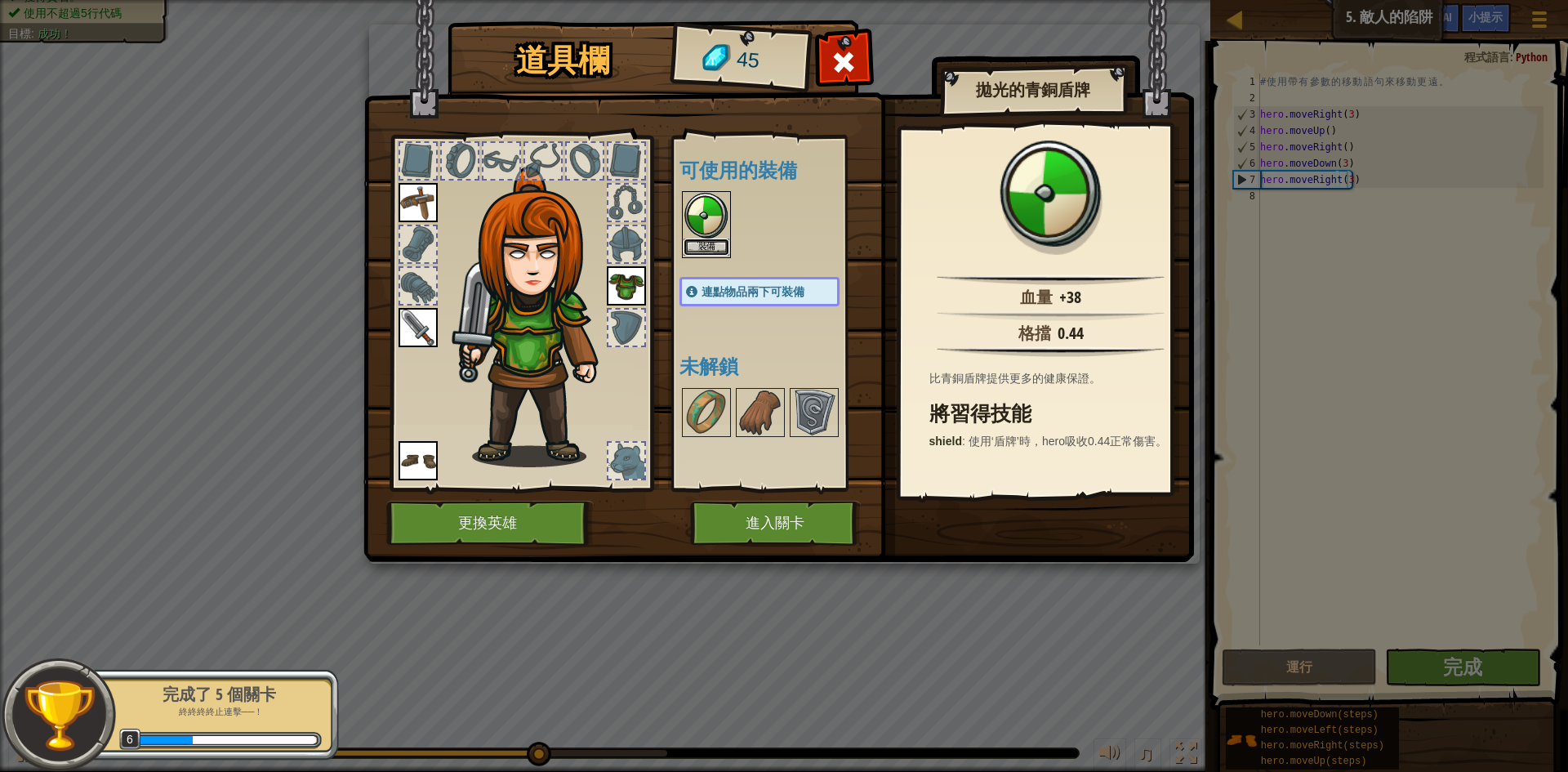
click at [706, 247] on button "裝備" at bounding box center [706, 247] width 45 height 18
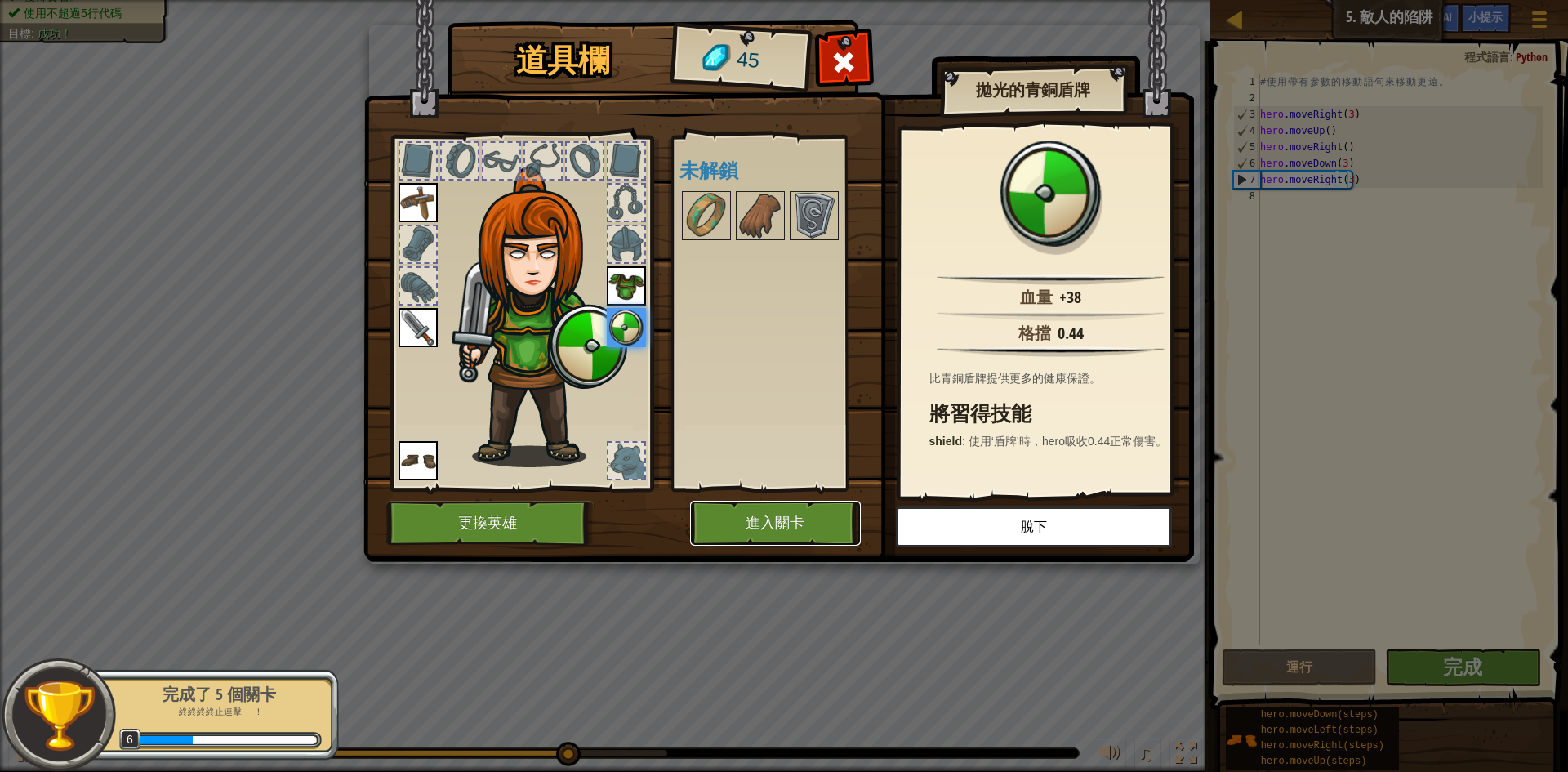
click at [766, 532] on button "進入關卡" at bounding box center [776, 523] width 170 height 45
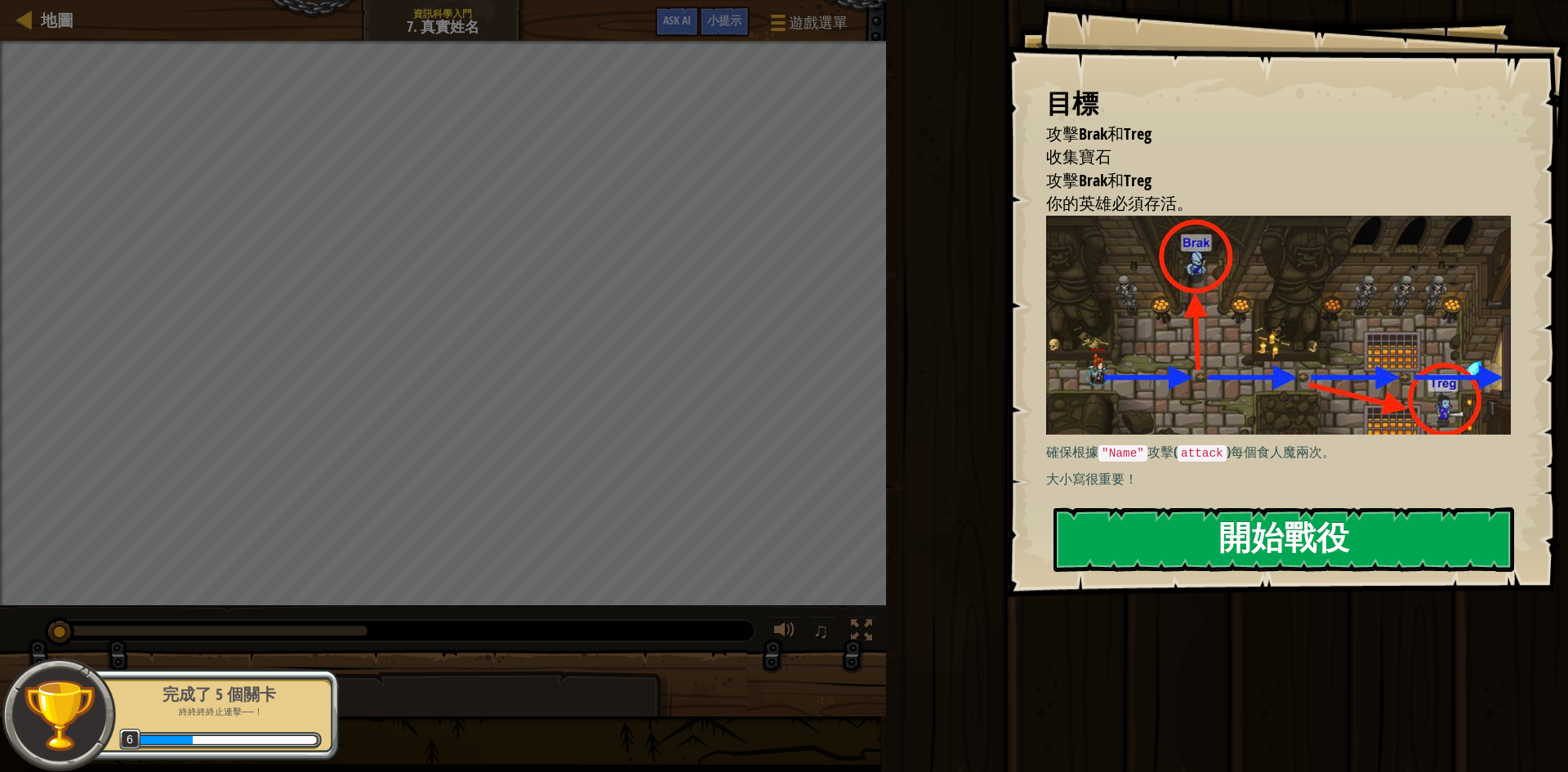
click at [1180, 507] on button "開始戰役" at bounding box center [1284, 540] width 461 height 65
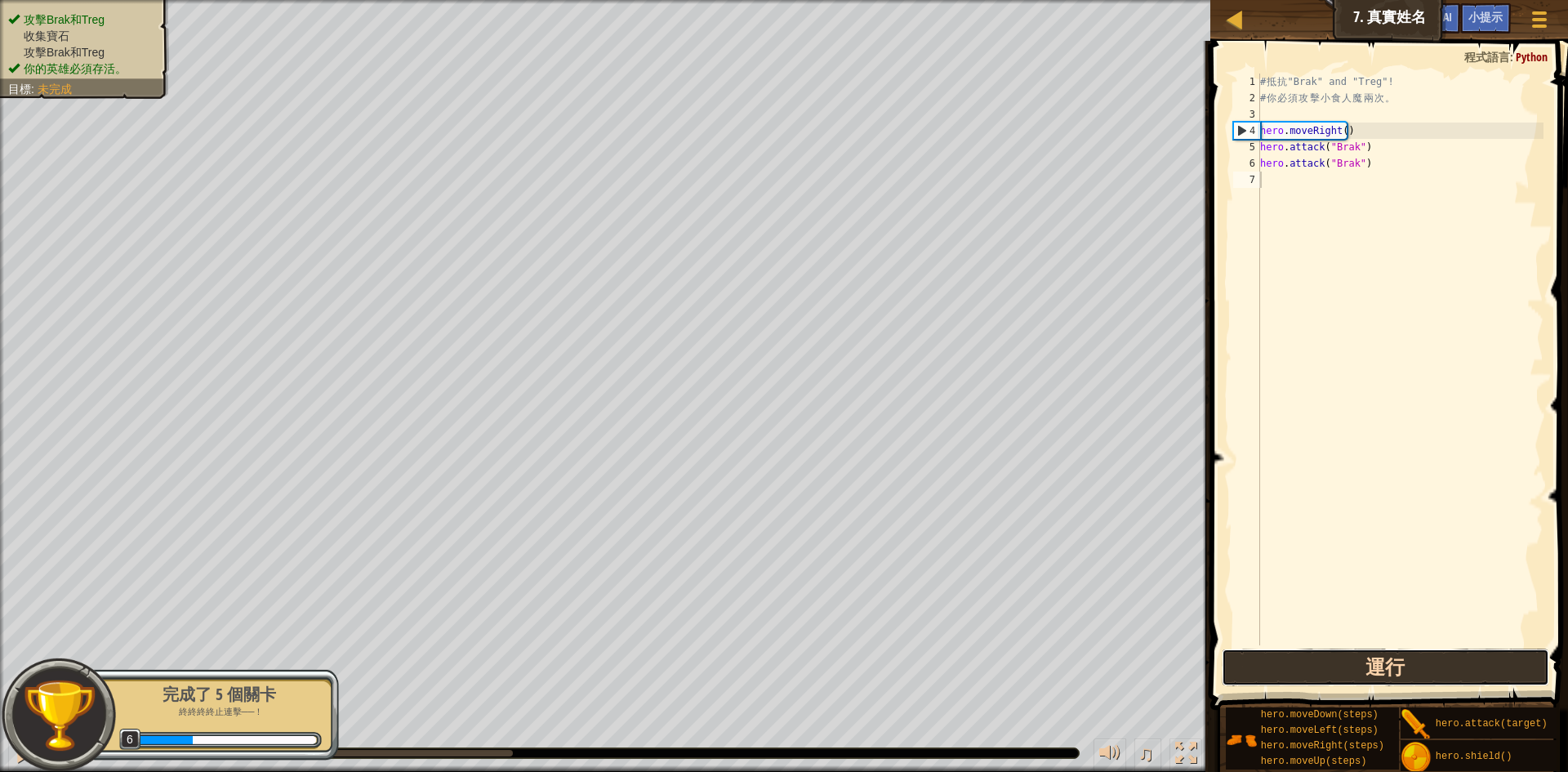
click at [1300, 675] on button "運行" at bounding box center [1386, 667] width 328 height 38
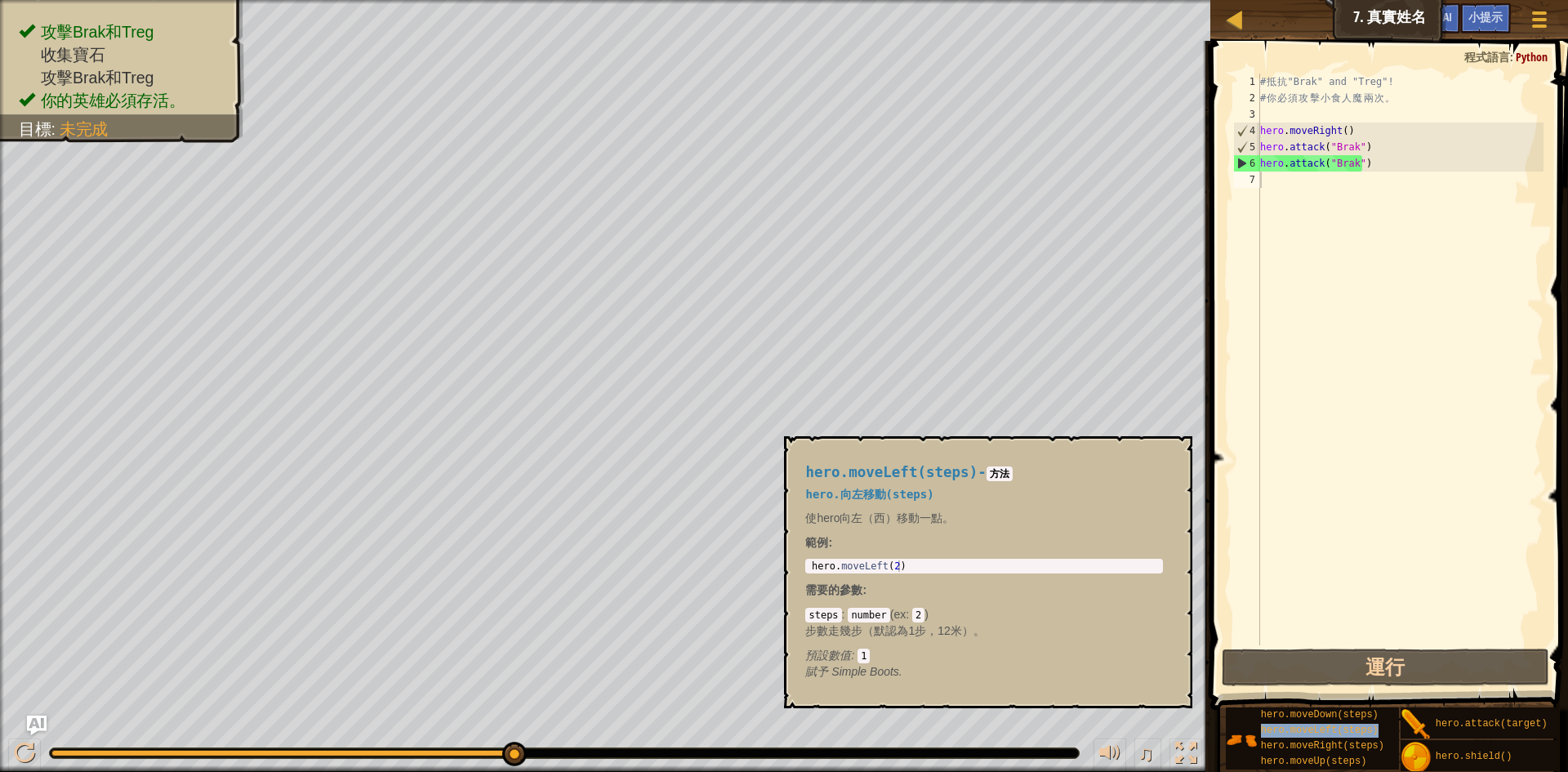
type textarea "hero.moveLeft(steps)"
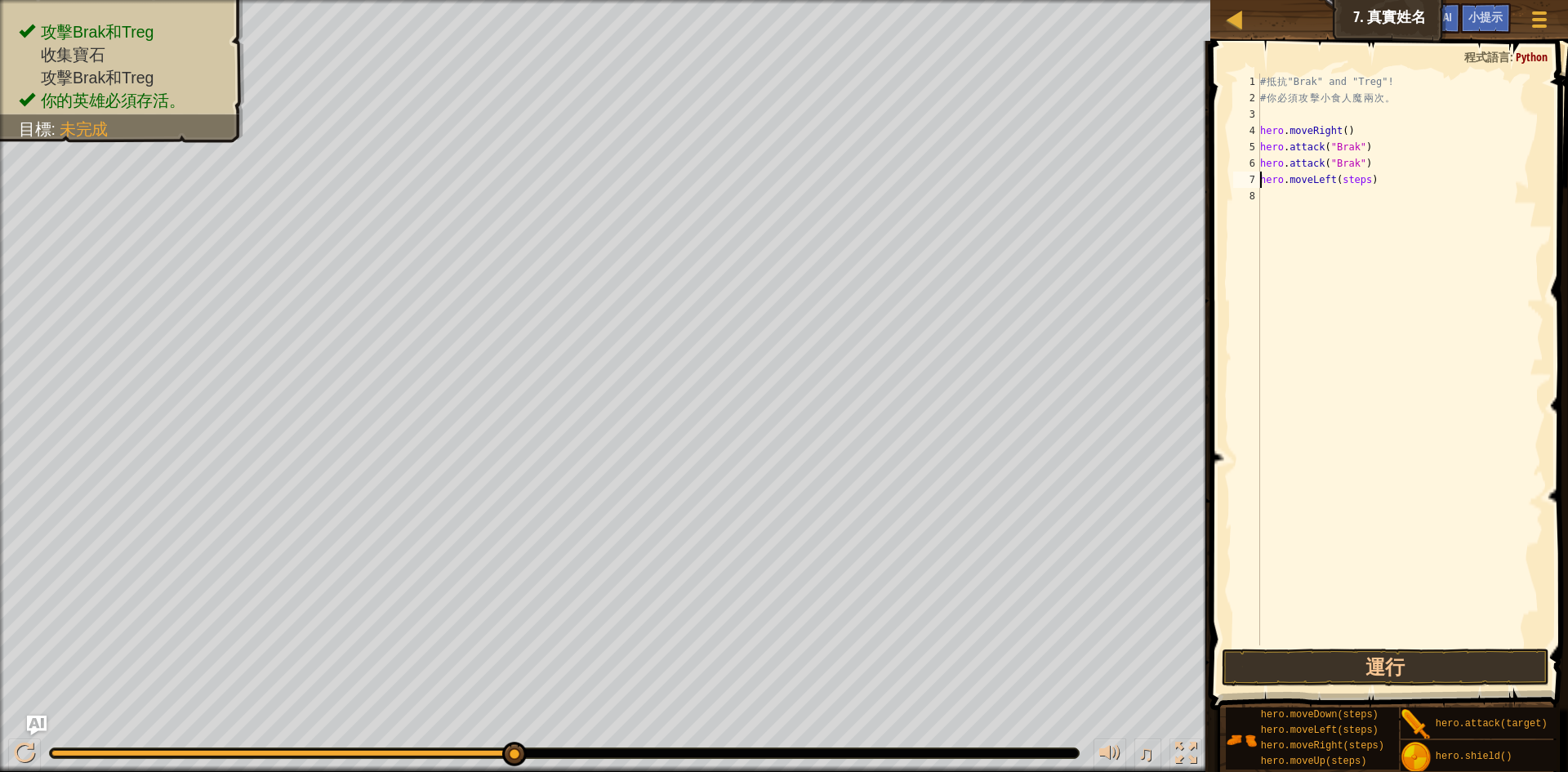
click at [1365, 181] on div "# 抵 抗 "Brak" and "Treg"! # 你 必 須 攻 擊 小 食 人 魔 兩 次 。 hero . moveRight ( ) hero . …" at bounding box center [1400, 375] width 287 height 604
drag, startPoint x: 1386, startPoint y: 176, endPoint x: 1261, endPoint y: 179, distance: 125.0
click at [1261, 179] on div "# 抵 抗 "Brak" and "Treg"! # 你 必 須 攻 擊 小 食 人 魔 兩 次 。 hero . moveRight ( ) hero . …" at bounding box center [1400, 375] width 287 height 604
type textarea "hero.attack("Brak")"
click at [1327, 193] on div "# 抵 抗 "Brak" and "Treg"! # 你 必 須 攻 擊 小 食 人 魔 兩 次 。 hero . moveRight ( ) hero . …" at bounding box center [1400, 375] width 287 height 604
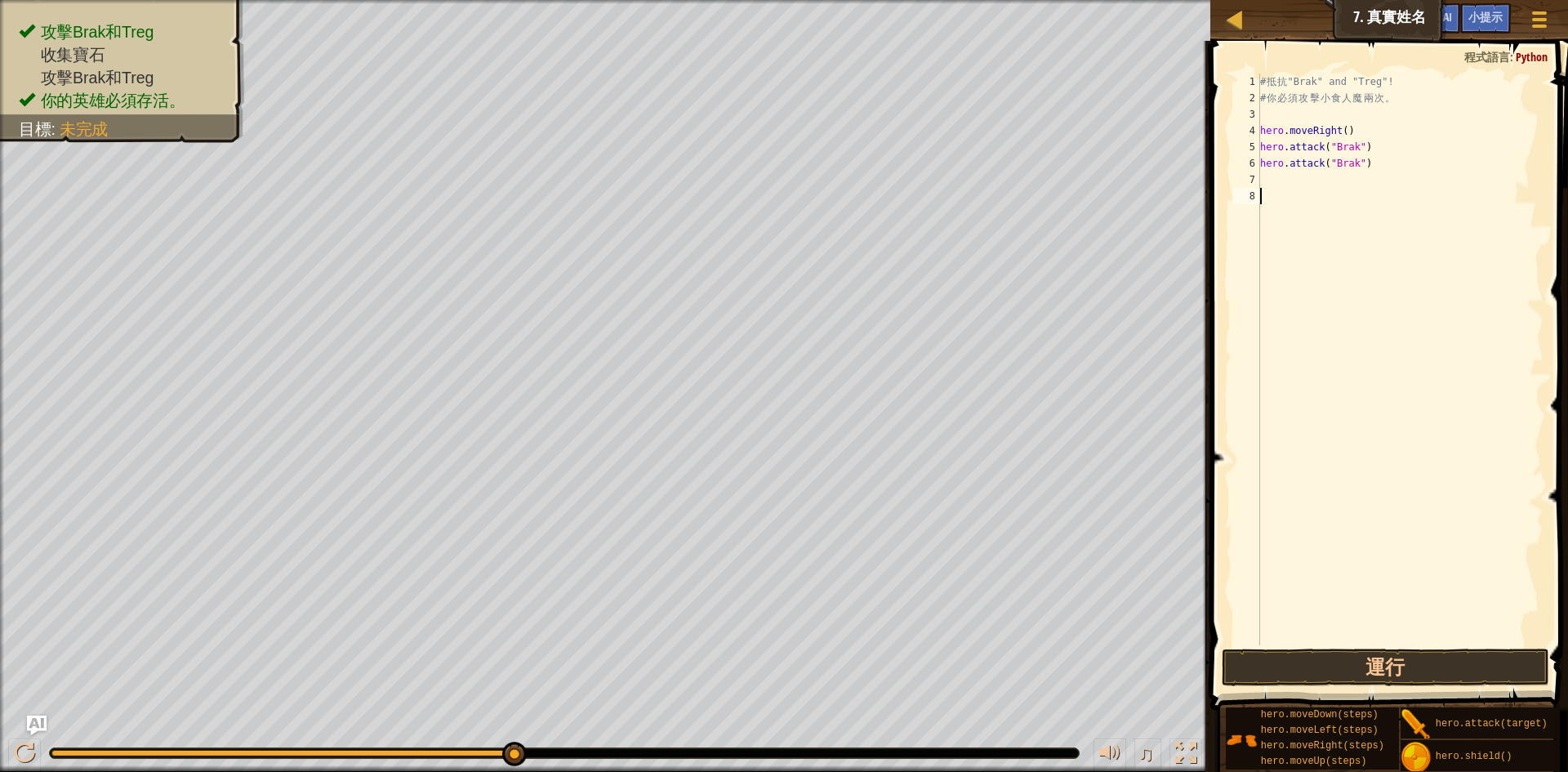
click at [1327, 186] on div "# 抵 抗 "Brak" and "Treg"! # 你 必 須 攻 擊 小 食 人 魔 兩 次 。 hero . moveRight ( ) hero . …" at bounding box center [1400, 375] width 287 height 604
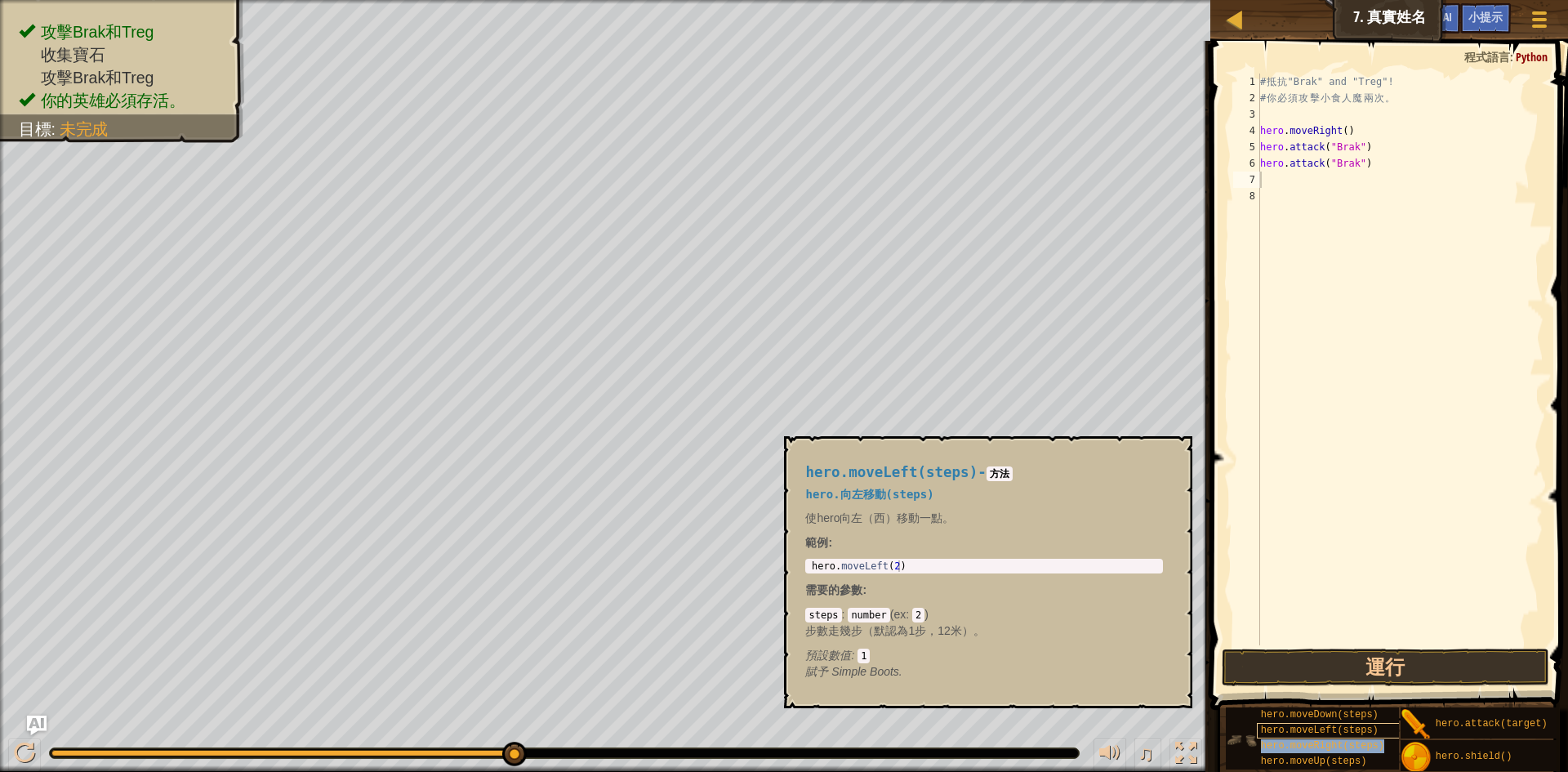
type textarea "hero.moveRight(steps)"
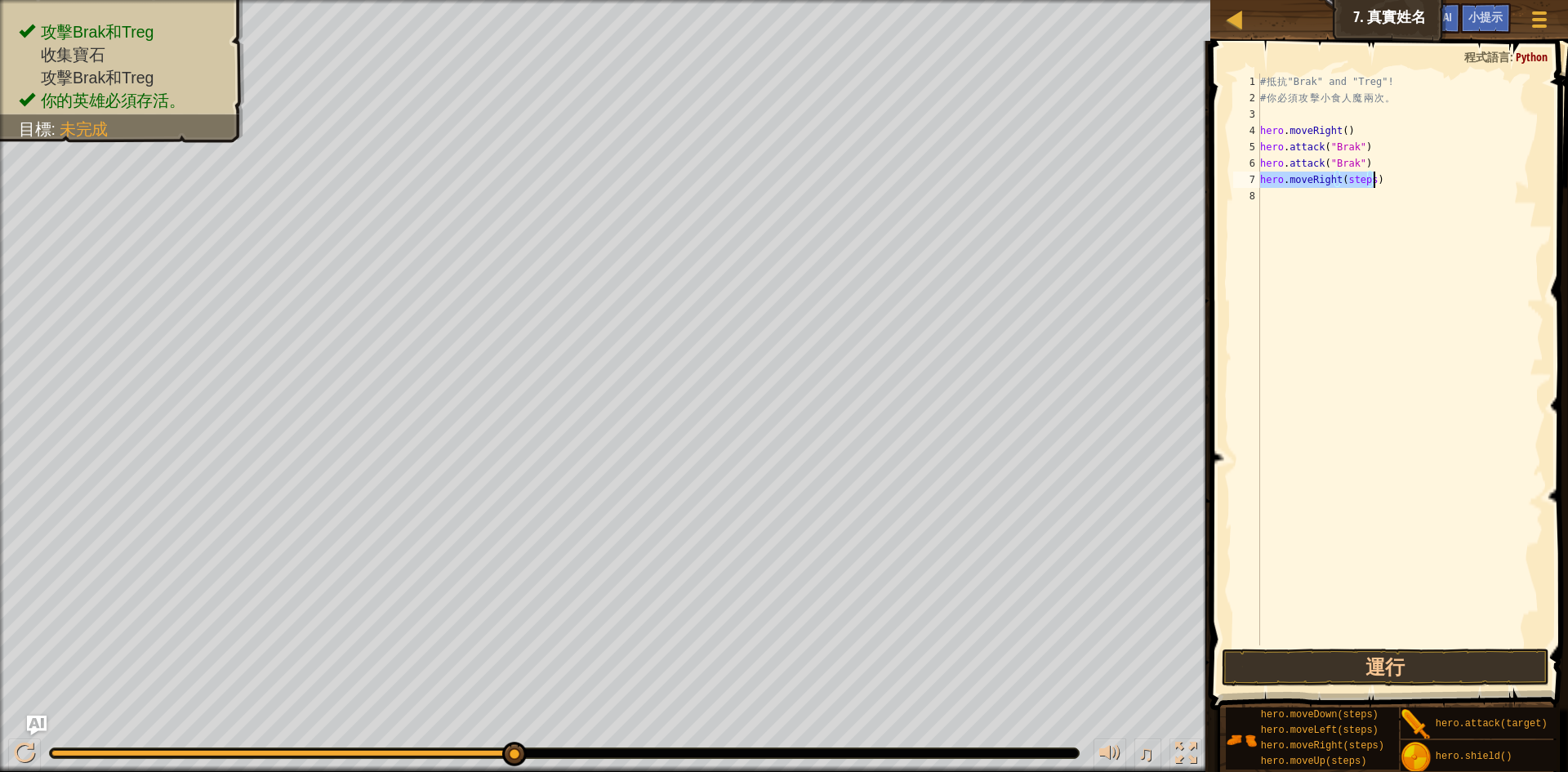
click at [1369, 177] on div "# 抵 抗 "Brak" and "Treg"! # 你 必 須 攻 擊 小 食 人 魔 兩 次 。 hero . moveRight ( ) hero . …" at bounding box center [1400, 359] width 287 height 572
click at [1369, 199] on div "# 抵 抗 "Brak" and "Treg"! # 你 必 須 攻 擊 小 食 人 魔 兩 次 。 hero . moveRight ( ) hero . …" at bounding box center [1400, 375] width 287 height 604
click at [1489, 661] on button "運行" at bounding box center [1386, 667] width 328 height 38
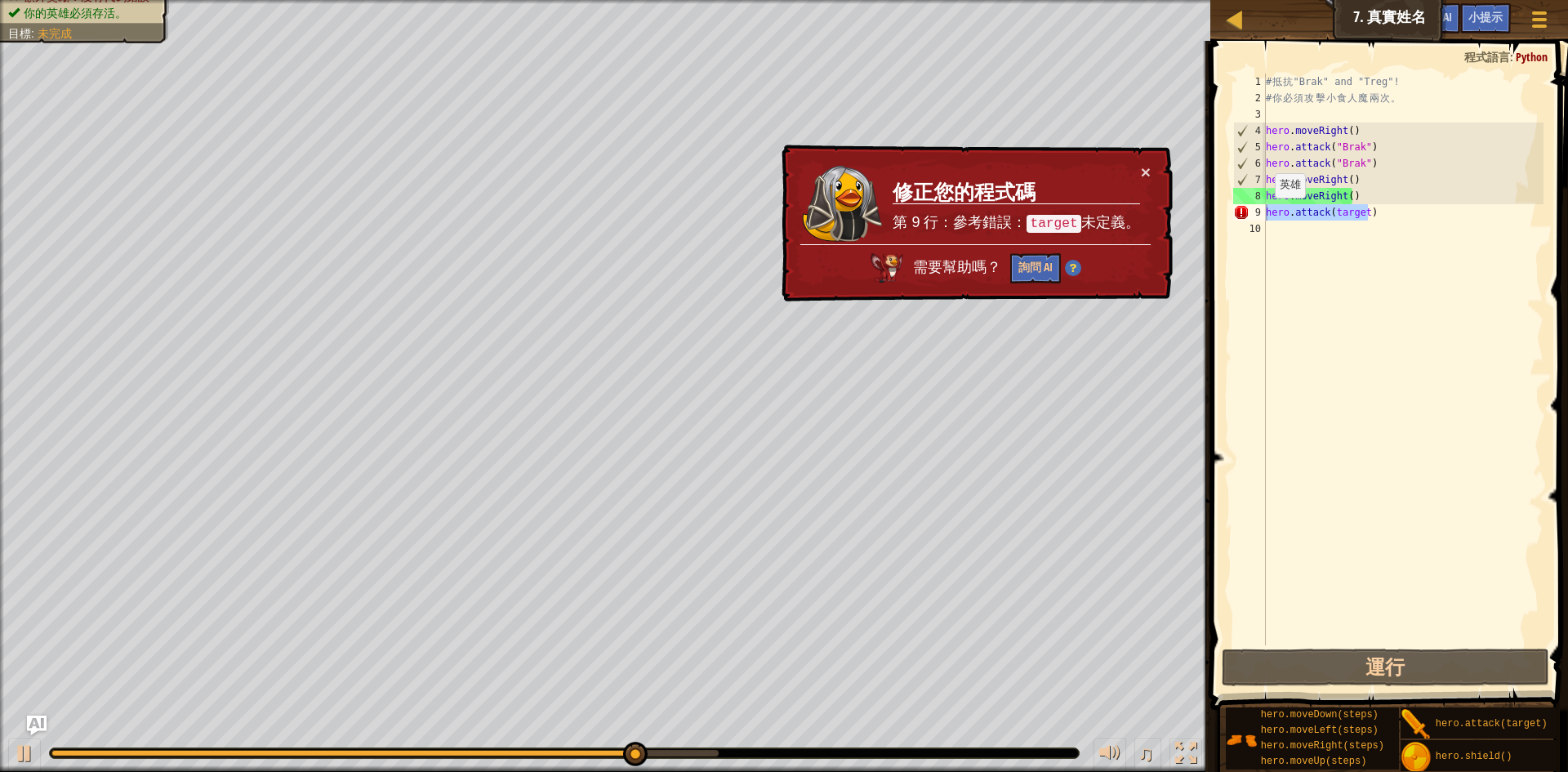
drag, startPoint x: 1392, startPoint y: 218, endPoint x: 1281, endPoint y: 218, distance: 111.0
click at [1267, 215] on div "# 抵 抗 "Brak" and "Treg"! # 你 必 須 攻 擊 小 食 人 魔 兩 次 。 hero . moveRight ( ) hero . …" at bounding box center [1403, 375] width 281 height 604
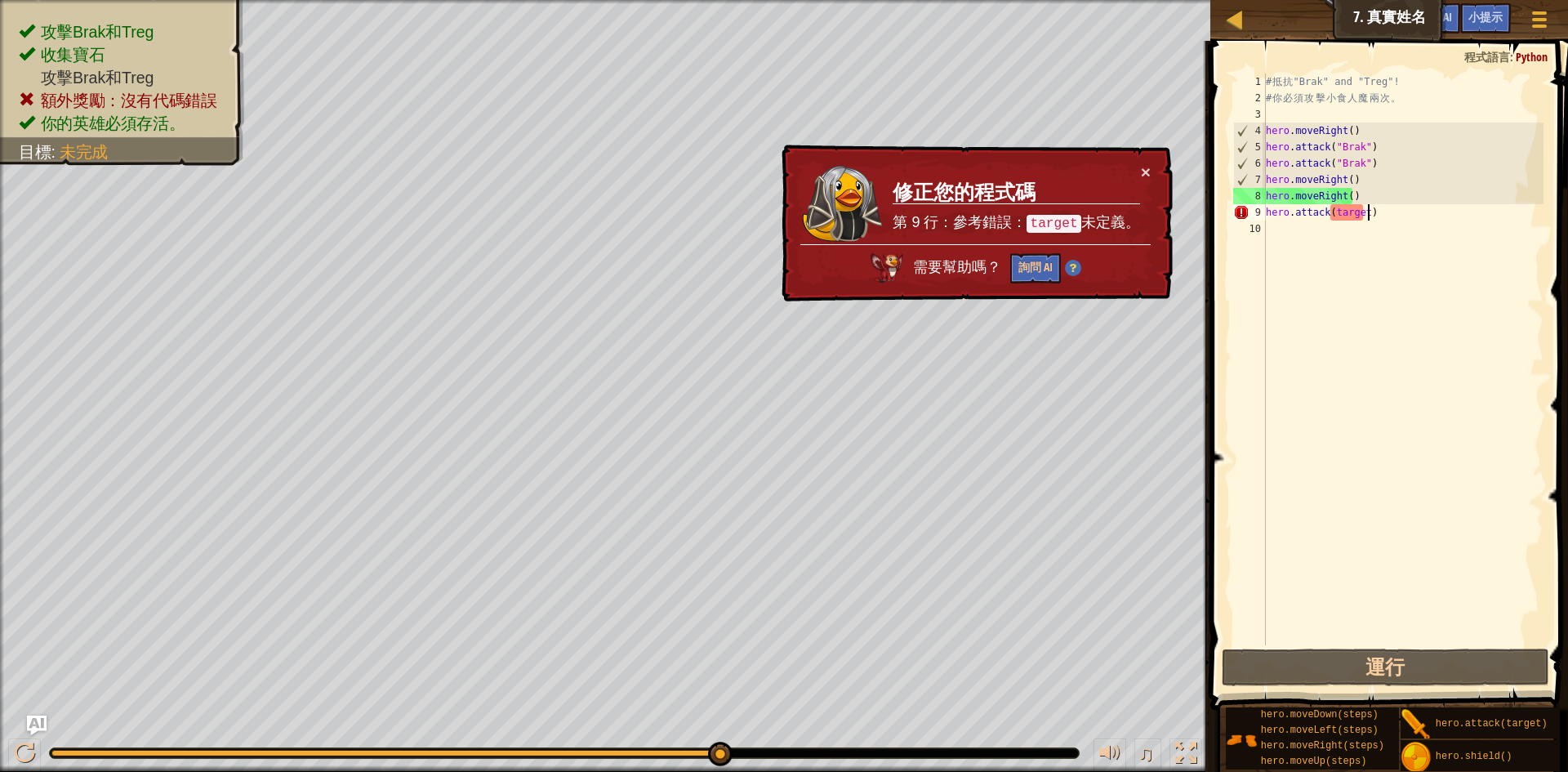
click at [1378, 211] on div "# 抵 抗 "Brak" and "Treg"! # 你 必 須 攻 擊 小 食 人 魔 兩 次 。 hero . moveRight ( ) hero . …" at bounding box center [1403, 375] width 281 height 604
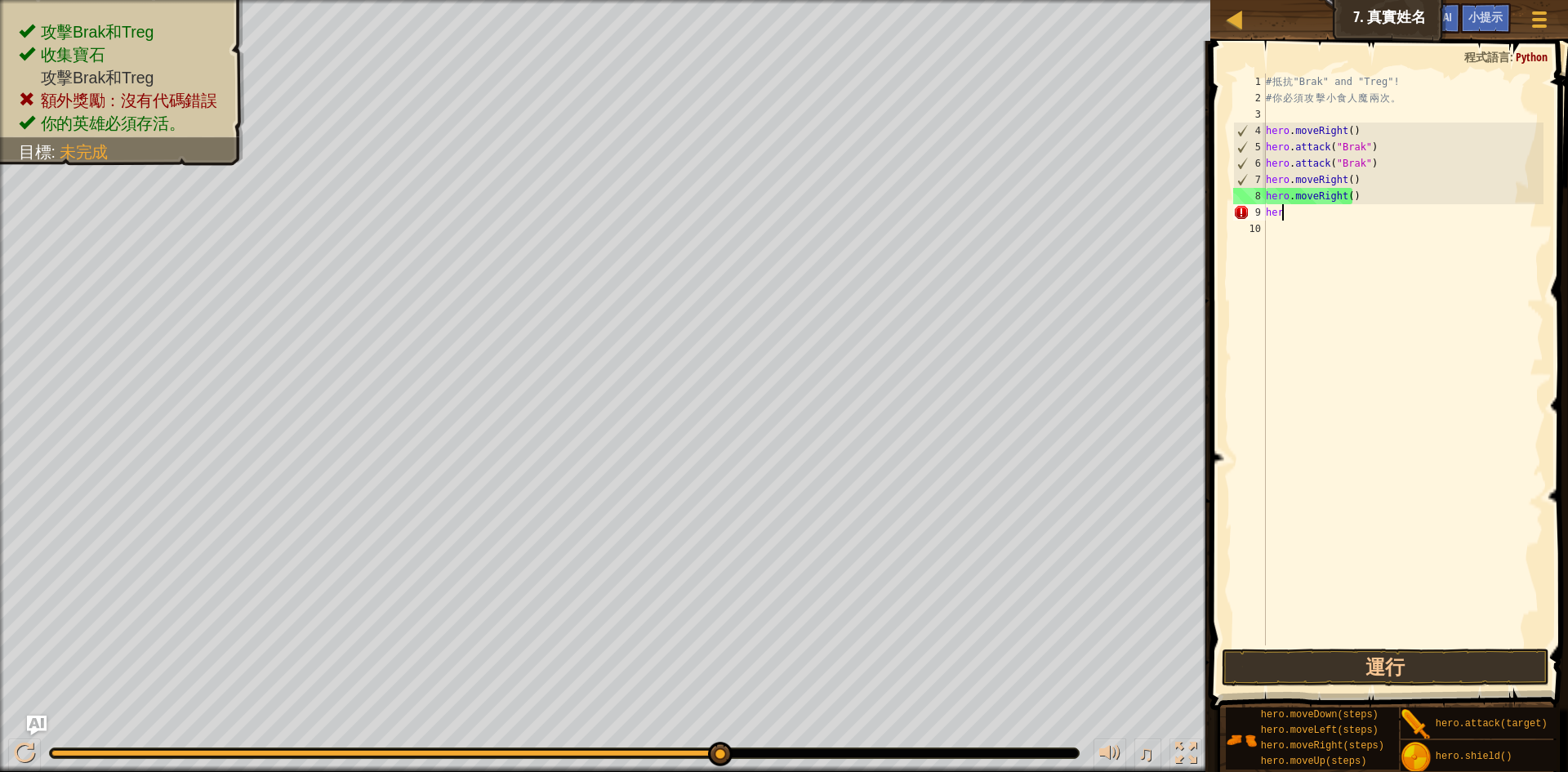
type textarea "h"
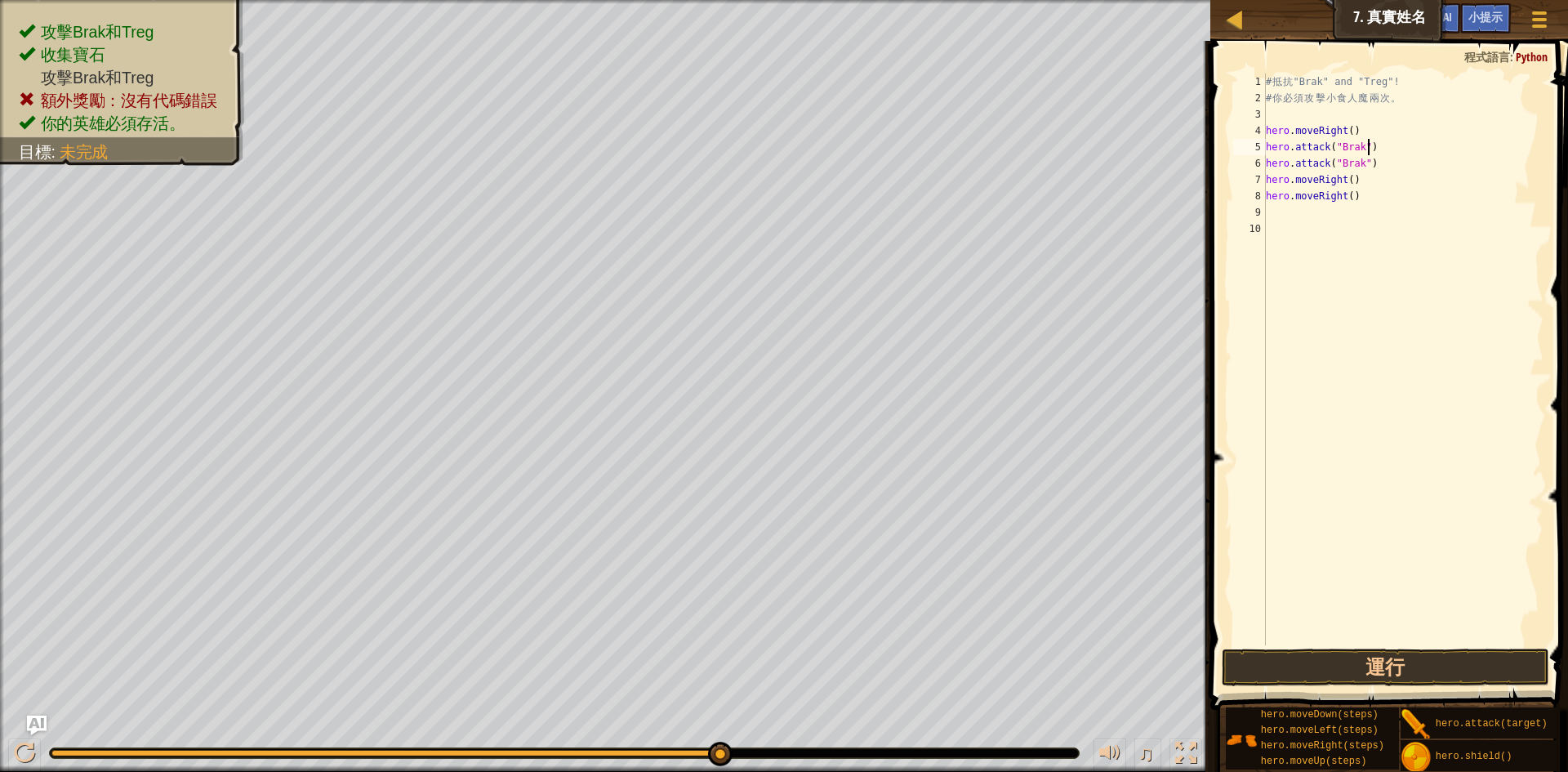
click at [1374, 150] on div "# 抵 抗 "Brak" and "Treg"! # 你 必 須 攻 擊 小 食 人 魔 兩 次 。 hero . moveRight ( ) hero . …" at bounding box center [1403, 375] width 281 height 604
type textarea "hero.attack("Brak")"
drag, startPoint x: 1374, startPoint y: 150, endPoint x: 1266, endPoint y: 146, distance: 108.1
click at [1266, 146] on div "# 抵 抗 "Brak" and "Treg"! # 你 必 須 攻 擊 小 食 人 魔 兩 次 。 hero . moveRight ( ) hero . …" at bounding box center [1403, 375] width 281 height 604
click at [1292, 218] on div "# 抵 抗 "Brak" and "Treg"! # 你 必 須 攻 擊 小 食 人 魔 兩 次 。 hero . moveRight ( ) hero . …" at bounding box center [1403, 375] width 281 height 604
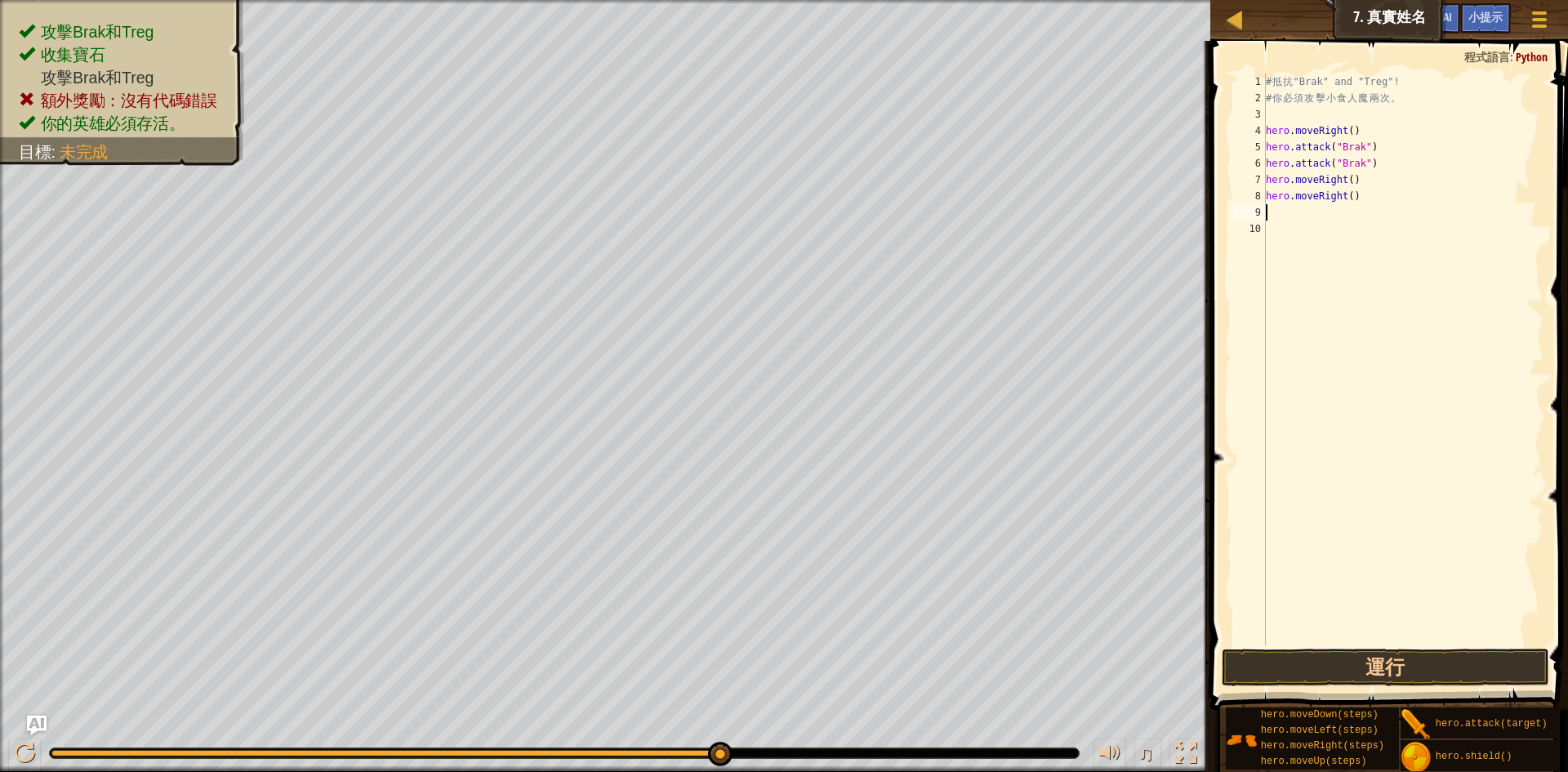
paste textarea "hero.attack("Brak")"
click at [1402, 670] on button "運行" at bounding box center [1386, 667] width 328 height 38
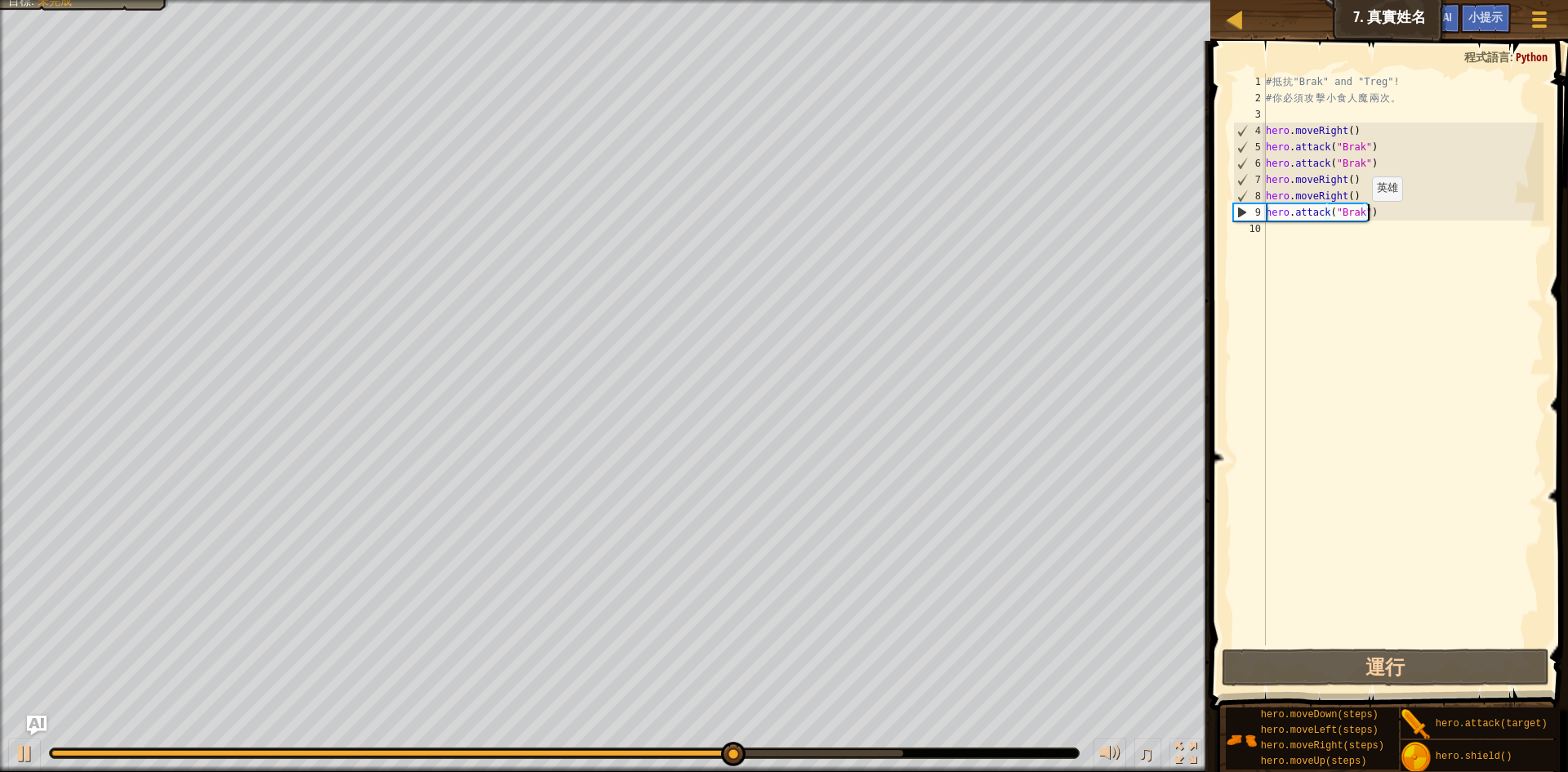
click at [1364, 218] on div "# 抵 抗 "Brak" and "Treg"! # 你 必 須 攻 擊 小 食 人 魔 兩 次 。 hero . moveRight ( ) hero . …" at bounding box center [1403, 375] width 281 height 604
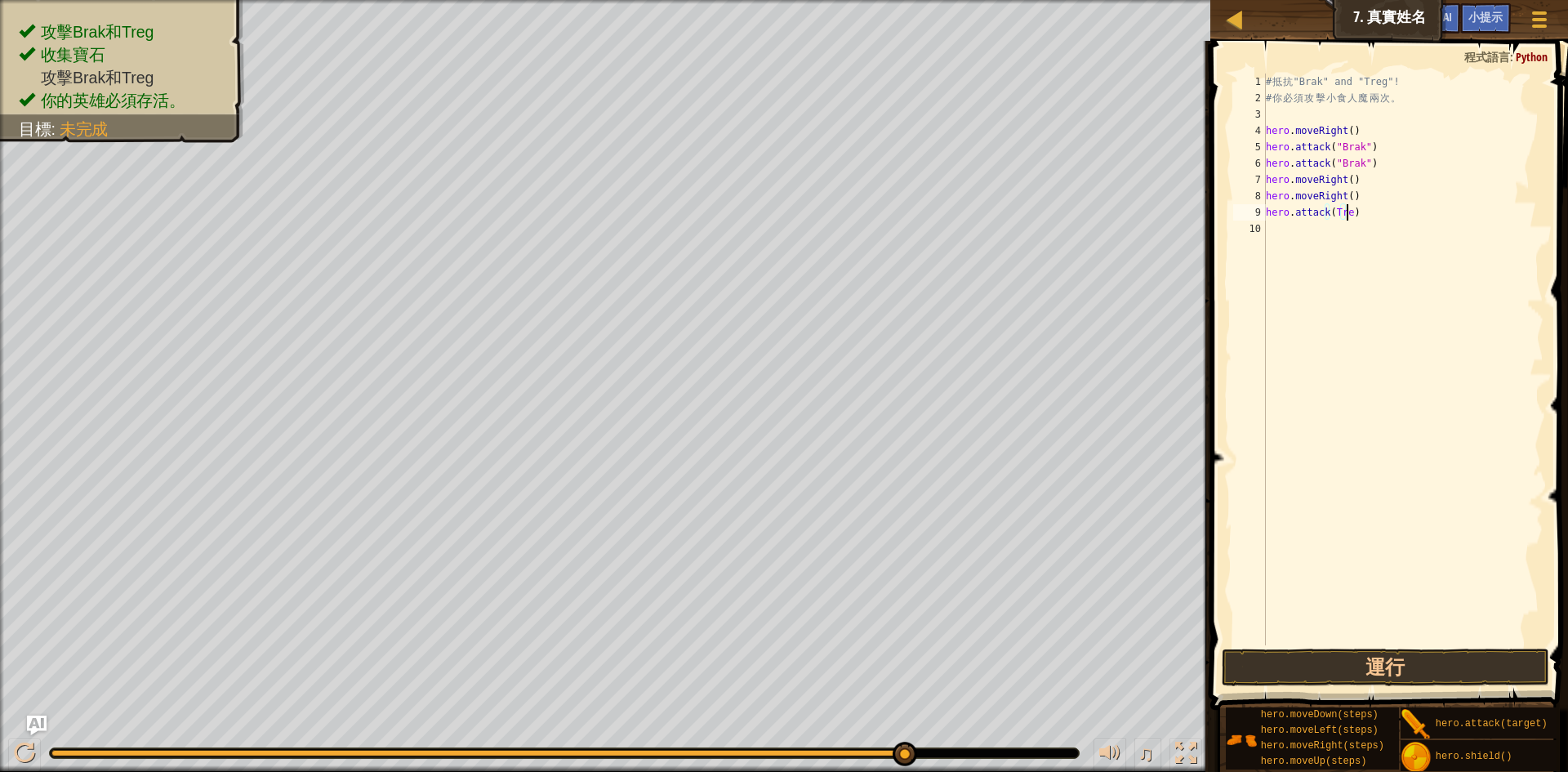
scroll to position [7, 6]
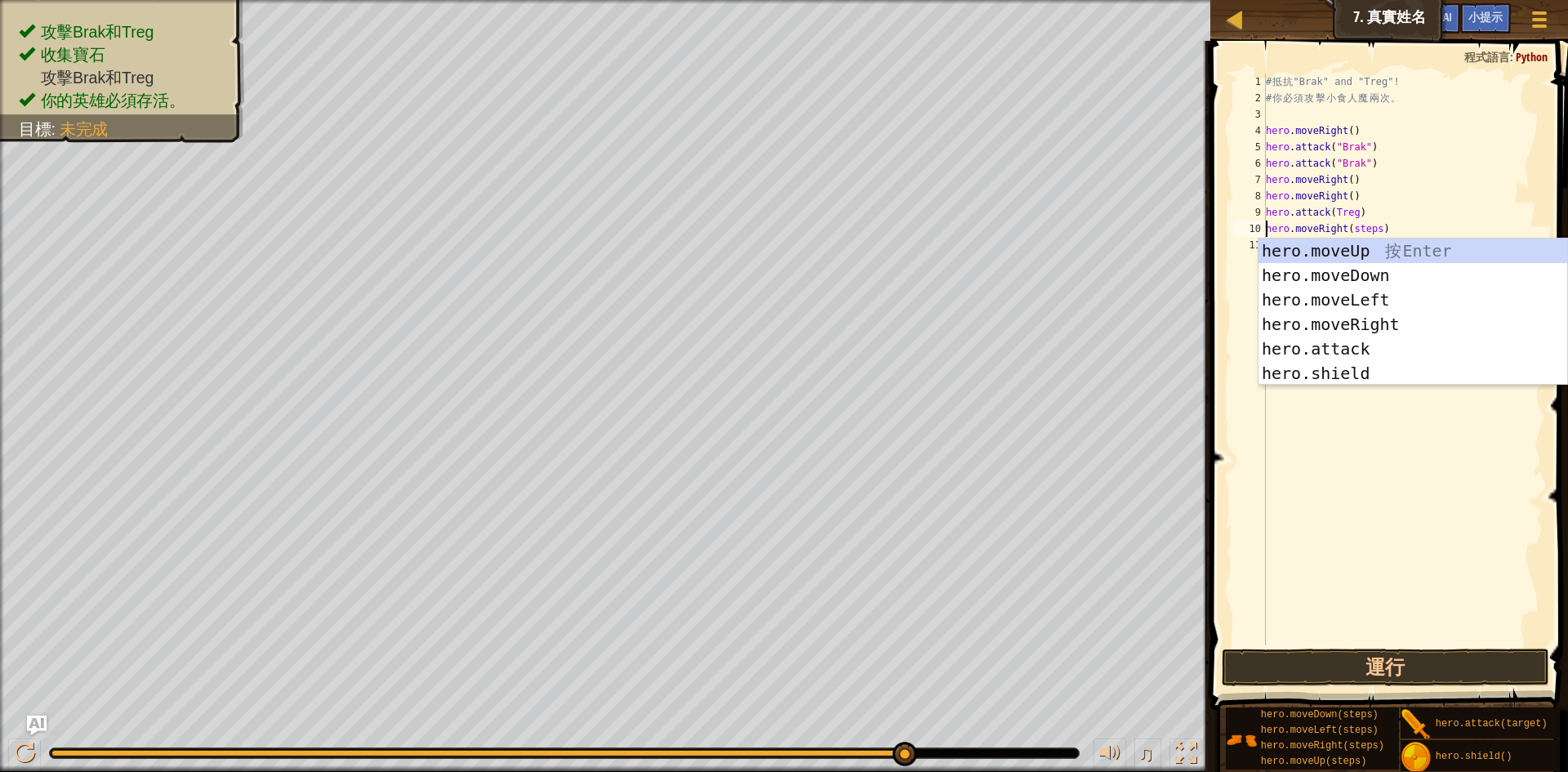
click at [1374, 232] on div "# 抵 抗 "Brak" and "Treg"! # 你 必 須 攻 擊 小 食 人 魔 兩 次 。 hero . moveRight ( ) hero . …" at bounding box center [1403, 375] width 281 height 604
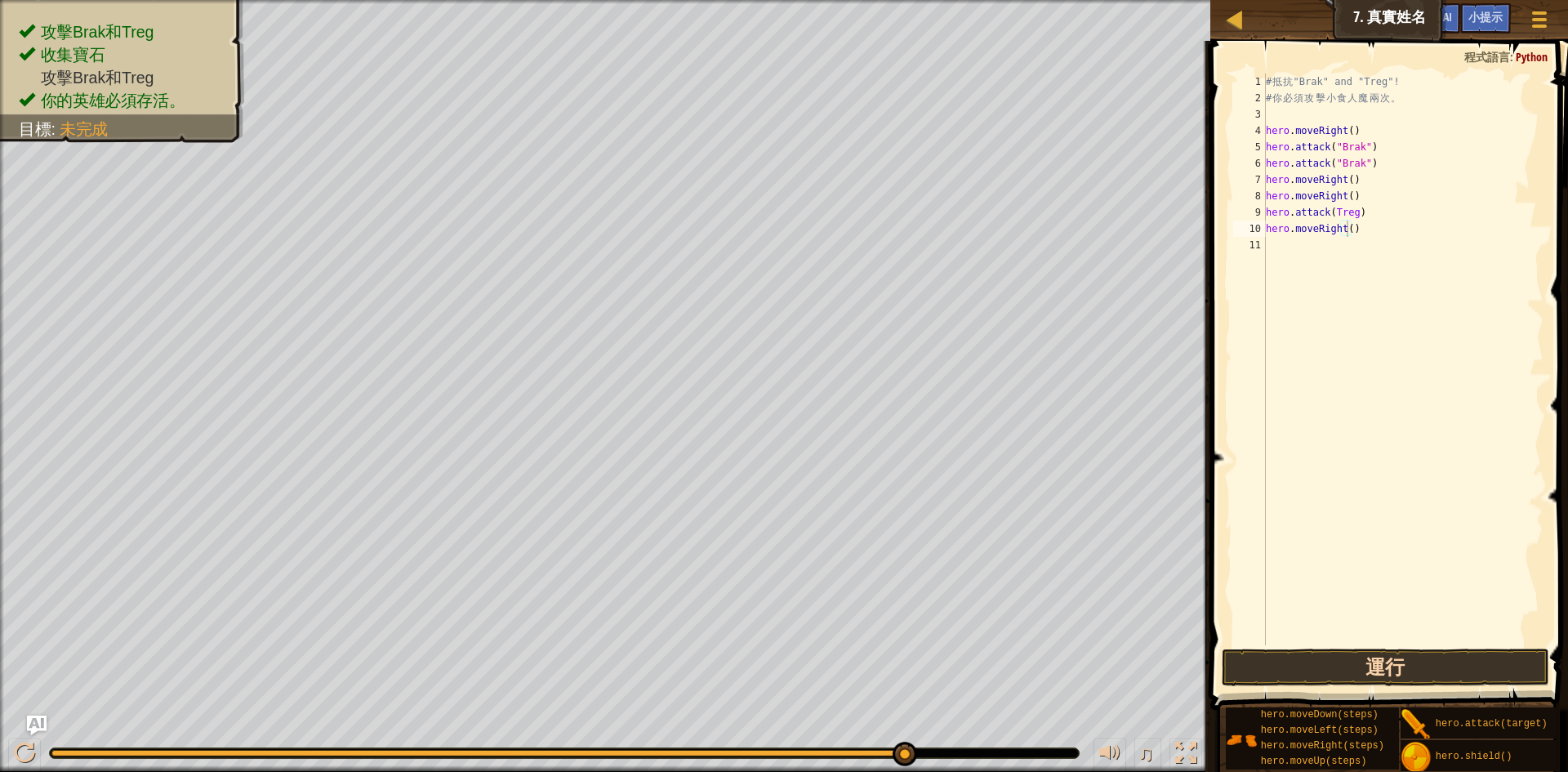
drag, startPoint x: 1406, startPoint y: 691, endPoint x: 1410, endPoint y: 675, distance: 16.5
click at [1407, 684] on div "小提示 影片 hero.moveRight() 1 2 3 4 5 6 7 8 9 10 11 # 抵 抗 "Brak" and "Treg"! # 你 必 …" at bounding box center [1387, 402] width 363 height 723
click at [1412, 662] on button "運行" at bounding box center [1386, 667] width 328 height 38
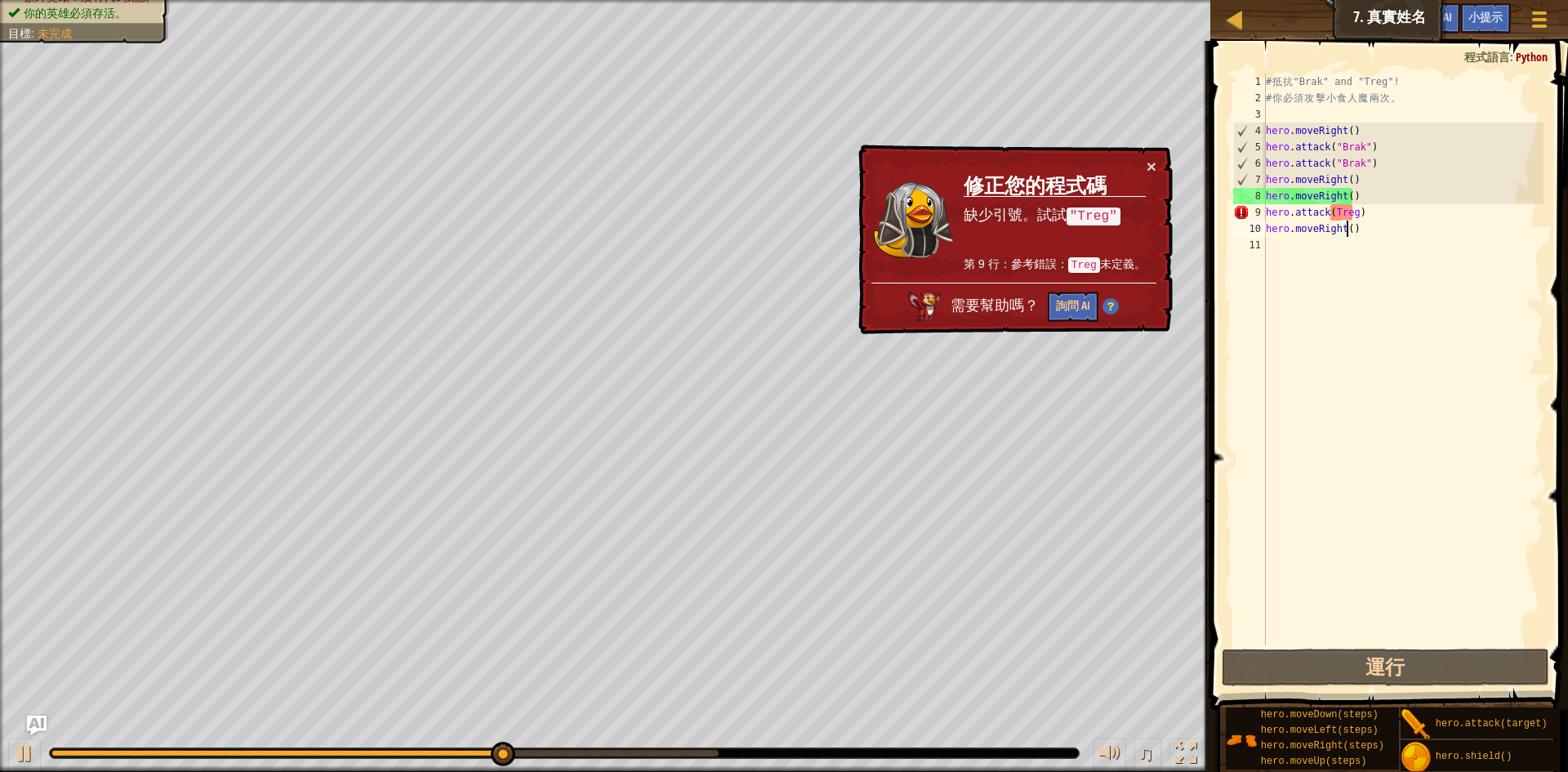
click at [1102, 215] on code ""Treg"" at bounding box center [1093, 217] width 54 height 18
click at [1102, 215] on code ""Treg"" at bounding box center [1093, 216] width 54 height 18
drag, startPoint x: 1089, startPoint y: 259, endPoint x: 1099, endPoint y: 254, distance: 11.2
click at [1099, 254] on td "修正您的程式碼 缺少引號。試試 "Treg" 第 9 行：參考錯誤： Treg 未定義。" at bounding box center [1054, 219] width 184 height 125
drag, startPoint x: 1109, startPoint y: 208, endPoint x: 1096, endPoint y: 208, distance: 13.0
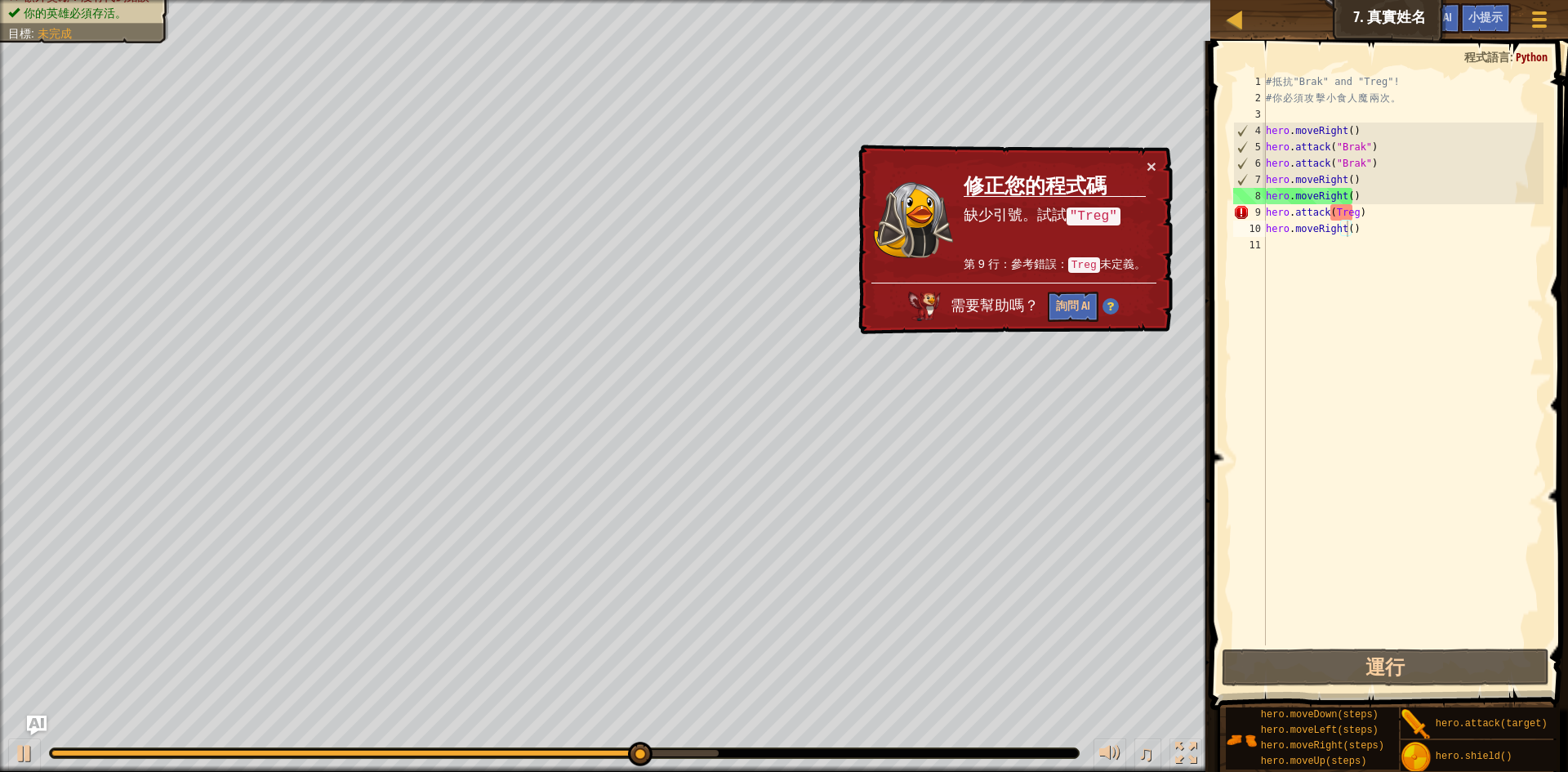
click at [1096, 208] on code ""Treg"" at bounding box center [1093, 216] width 54 height 18
click at [1100, 211] on code ""Treg"" at bounding box center [1093, 216] width 54 height 18
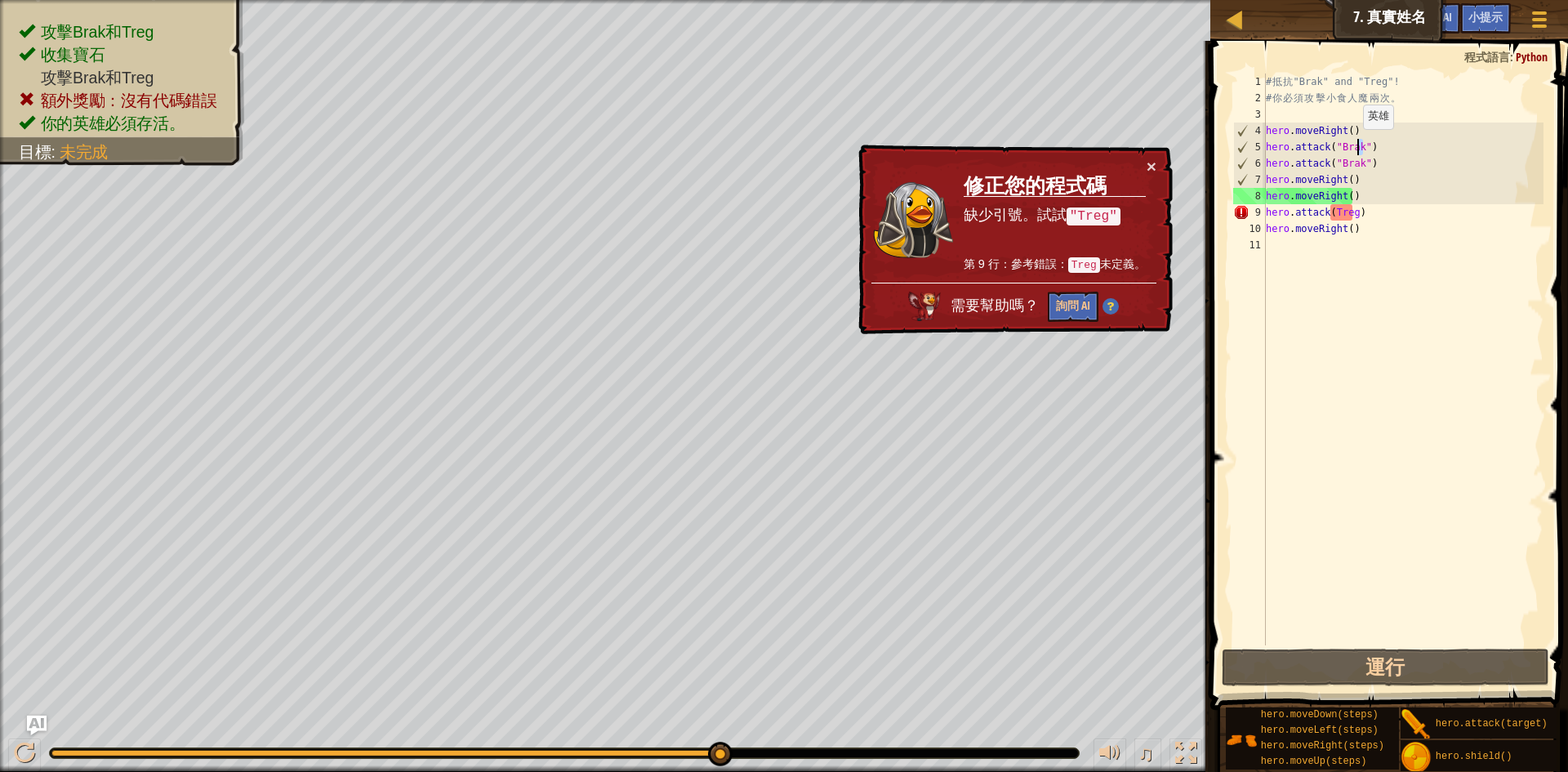
drag, startPoint x: 1363, startPoint y: 143, endPoint x: 1355, endPoint y: 145, distance: 8.2
click at [1355, 145] on div "# 抵 抗 "Brak" and "Treg"! # 你 必 須 攻 擊 小 食 人 魔 兩 次 。 hero . moveRight ( ) hero . …" at bounding box center [1403, 375] width 281 height 604
click at [1350, 209] on div "# 抵 抗 "Brak" and "Treg"! # 你 必 須 攻 擊 小 食 人 魔 兩 次 。 hero . moveRight ( ) hero . …" at bounding box center [1403, 375] width 281 height 604
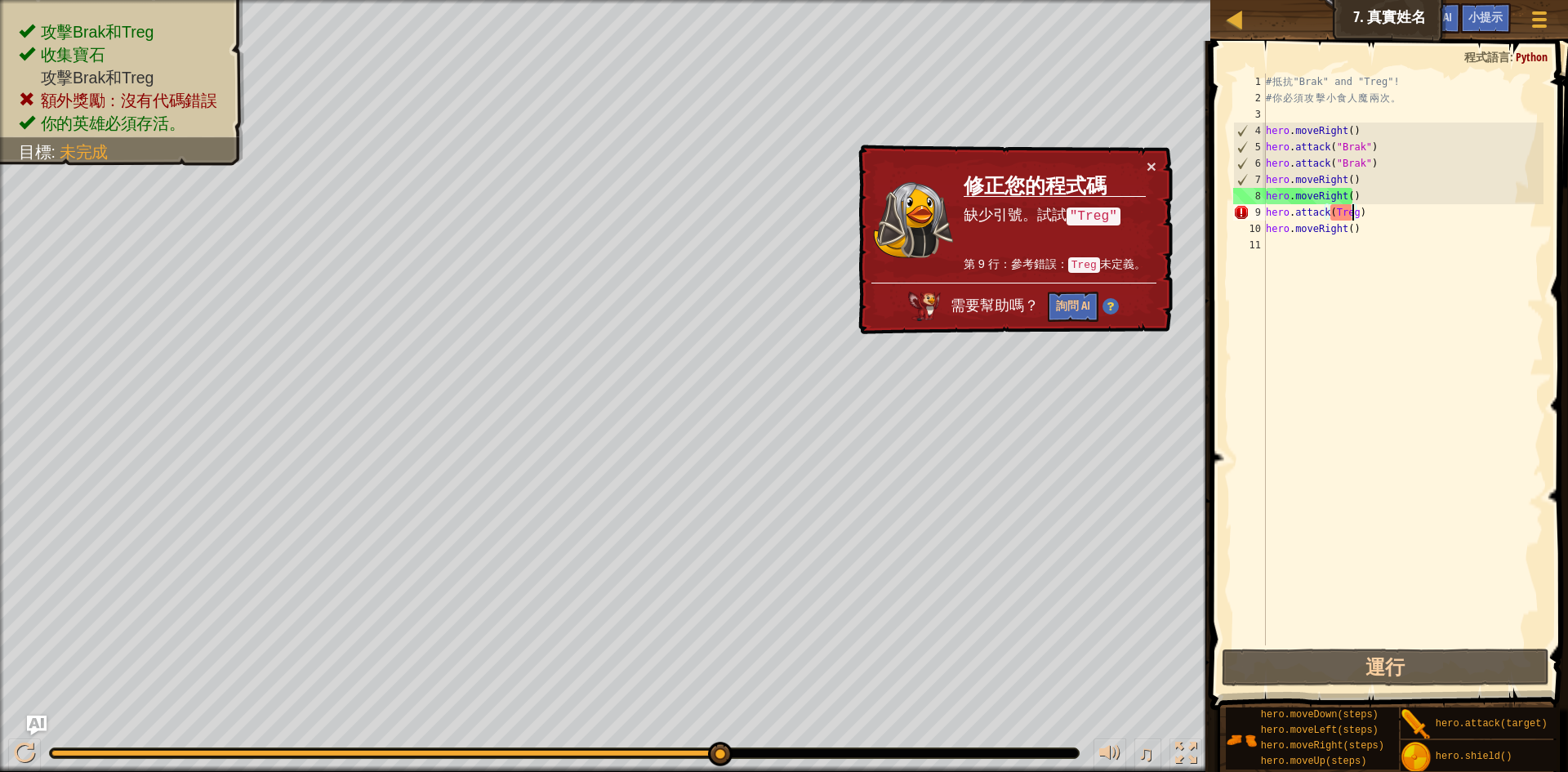
paste textarea """
type textarea "hero.attack(Treg")"
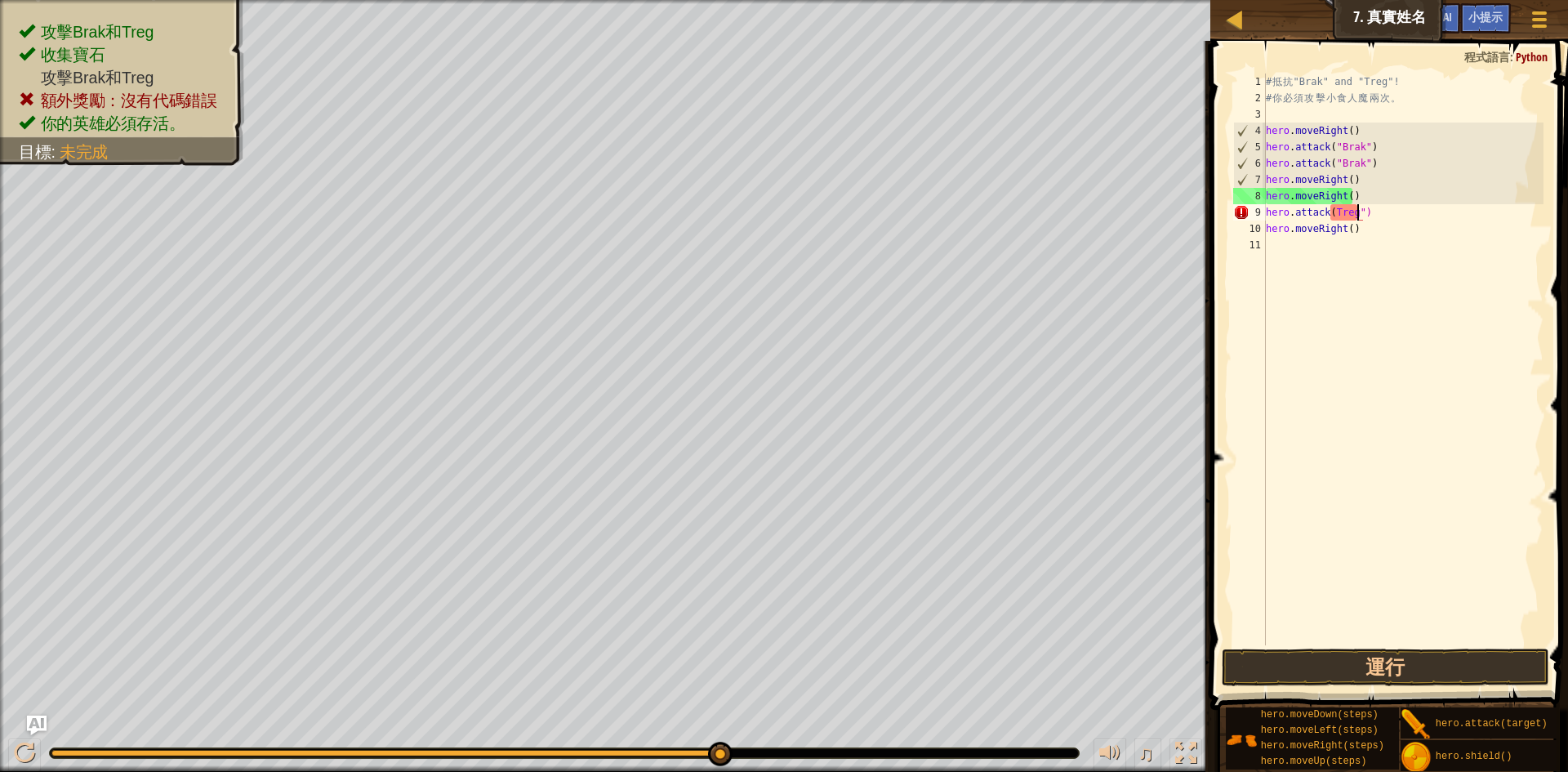
click at [1413, 293] on div "# 抵 抗 "Brak" and "Treg"! # 你 必 須 攻 擊 小 食 人 魔 兩 次 。 hero . moveRight ( ) hero . …" at bounding box center [1403, 375] width 281 height 604
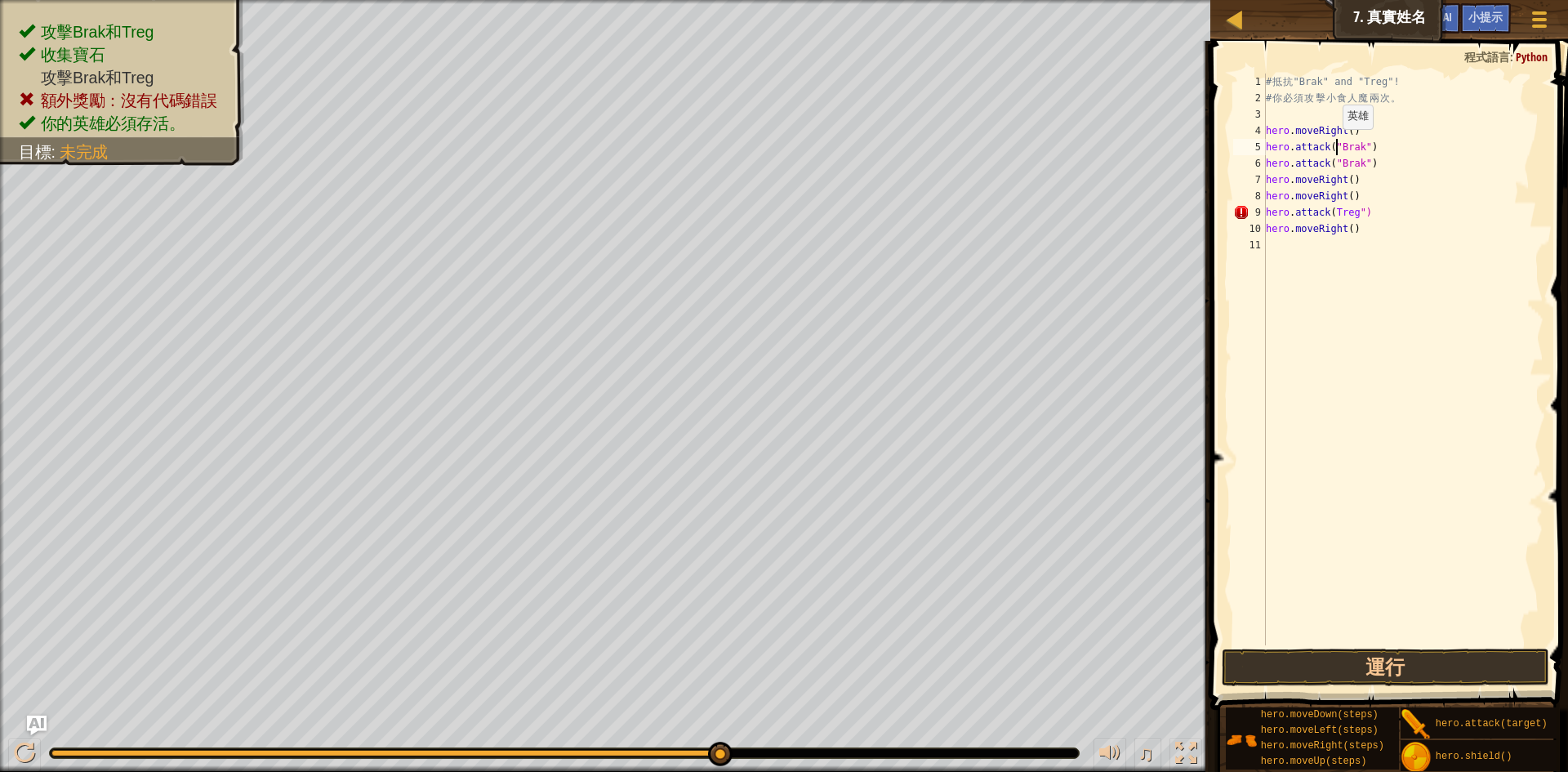
click at [1329, 145] on div "# 抵 抗 "Brak" and "Treg"! # 你 必 須 攻 擊 小 食 人 魔 兩 次 。 hero . moveRight ( ) hero . …" at bounding box center [1403, 375] width 281 height 604
click at [1325, 147] on div "# 抵 抗 "Brak" and "Treg"! # 你 必 須 攻 擊 小 食 人 魔 兩 次 。 hero . moveRight ( ) hero . …" at bounding box center [1403, 359] width 281 height 572
click at [1329, 147] on div "# 抵 抗 "Brak" and "Treg"! # 你 必 須 攻 擊 小 食 人 魔 兩 次 。 hero . moveRight ( ) hero . …" at bounding box center [1403, 359] width 281 height 572
click at [1336, 147] on div "# 抵 抗 "Brak" and "Treg"! # 你 必 須 攻 擊 小 食 人 魔 兩 次 。 hero . moveRight ( ) hero . …" at bounding box center [1403, 375] width 281 height 604
click at [1329, 212] on div "# 抵 抗 "Brak" and "Treg"! # 你 必 須 攻 擊 小 食 人 魔 兩 次 。 hero . moveRight ( ) hero . …" at bounding box center [1403, 375] width 281 height 604
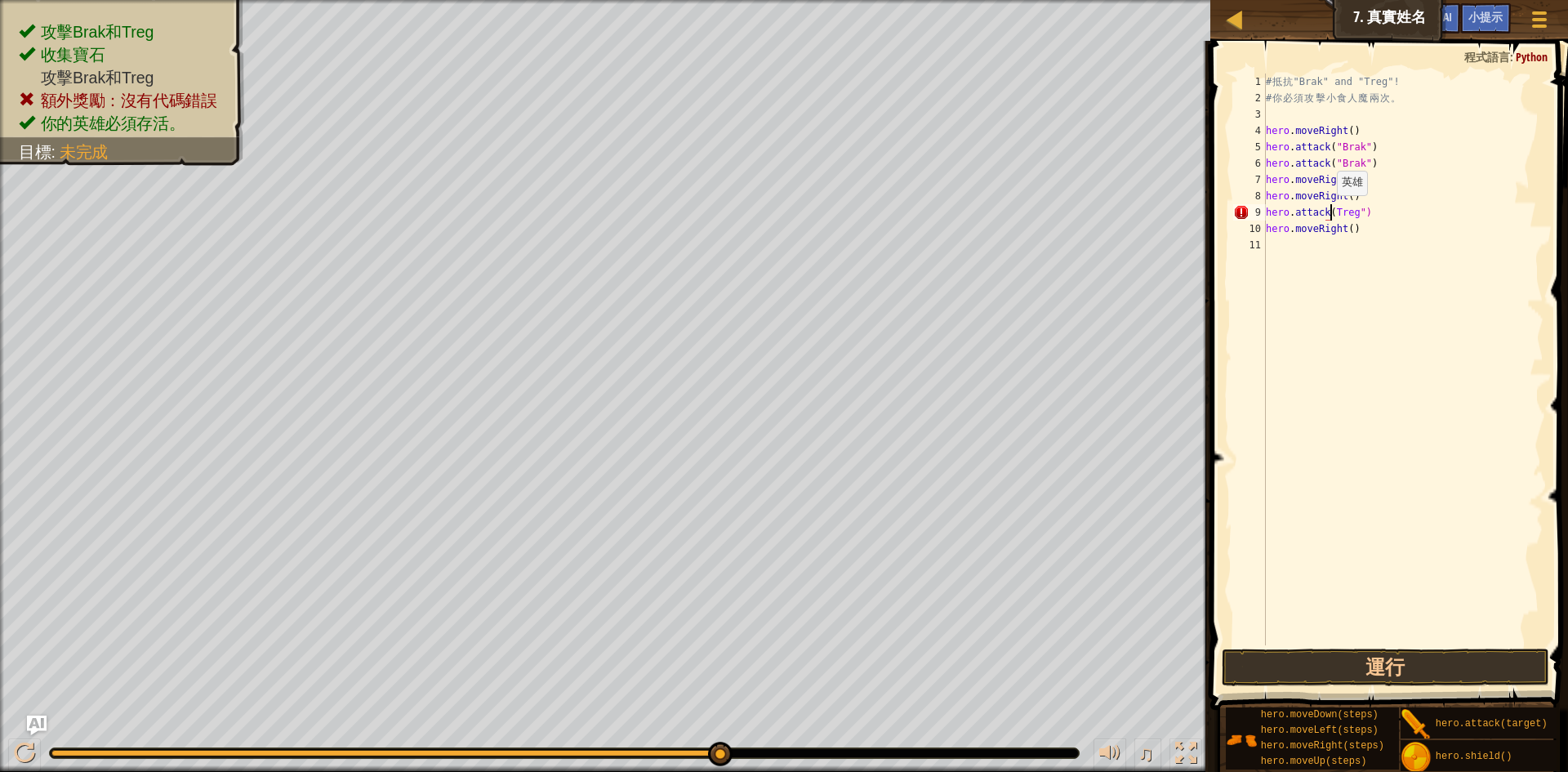
paste textarea """
click at [1398, 654] on button "運行" at bounding box center [1386, 667] width 328 height 38
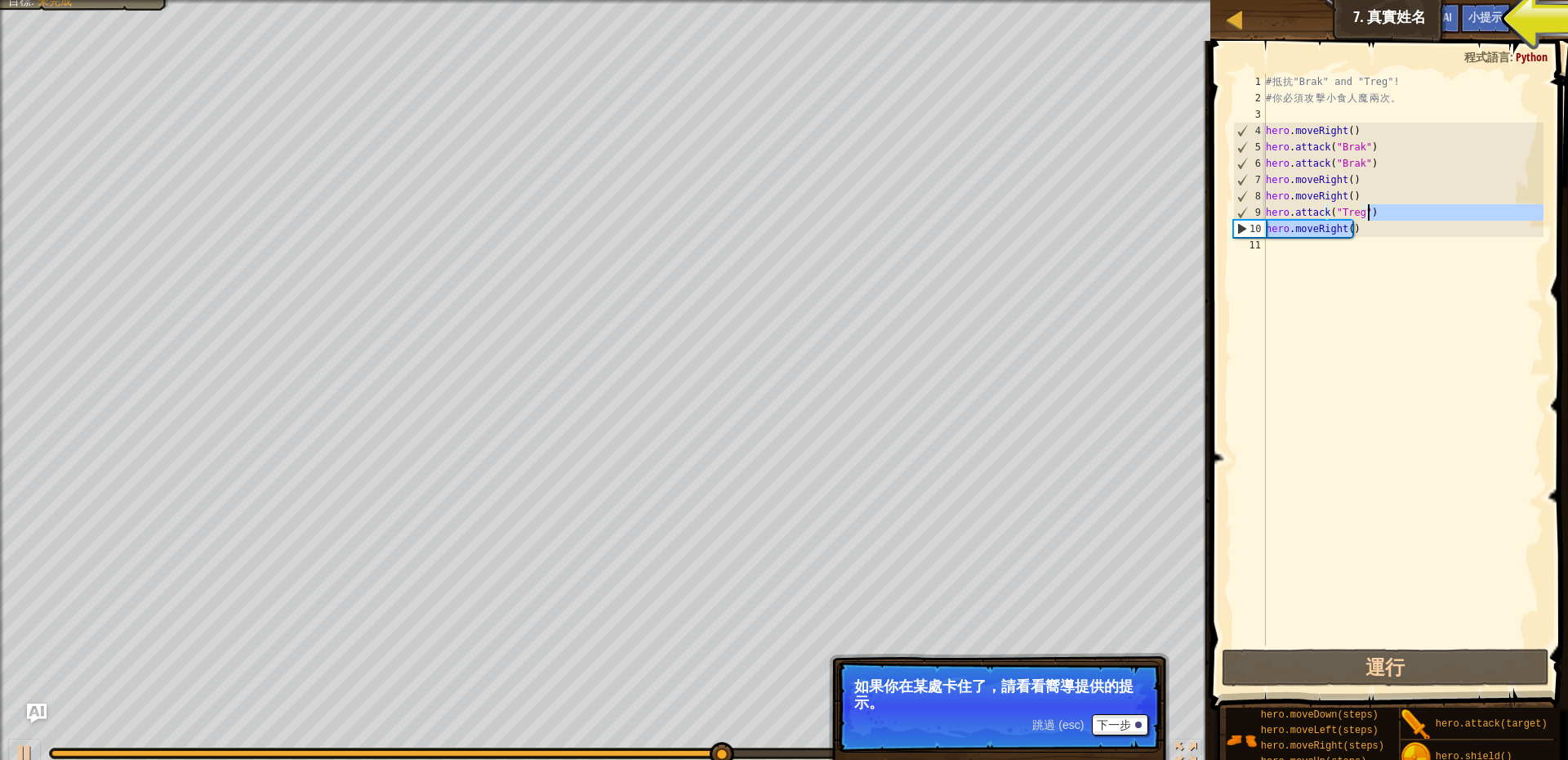
drag, startPoint x: 1403, startPoint y: 220, endPoint x: 1370, endPoint y: 215, distance: 33.4
click at [1375, 217] on div "# 抵 抗 "Brak" and "Treg"! # 你 必 須 攻 擊 小 食 人 魔 兩 次 。 hero . moveRight ( ) hero . …" at bounding box center [1403, 375] width 281 height 604
click at [1375, 216] on div "# 抵 抗 "Brak" and "Treg"! # 你 必 須 攻 擊 小 食 人 魔 兩 次 。 hero . moveRight ( ) hero . …" at bounding box center [1403, 359] width 281 height 572
type textarea "hero.attack("Treg")"
drag, startPoint x: 1370, startPoint y: 215, endPoint x: 1242, endPoint y: 215, distance: 128.0
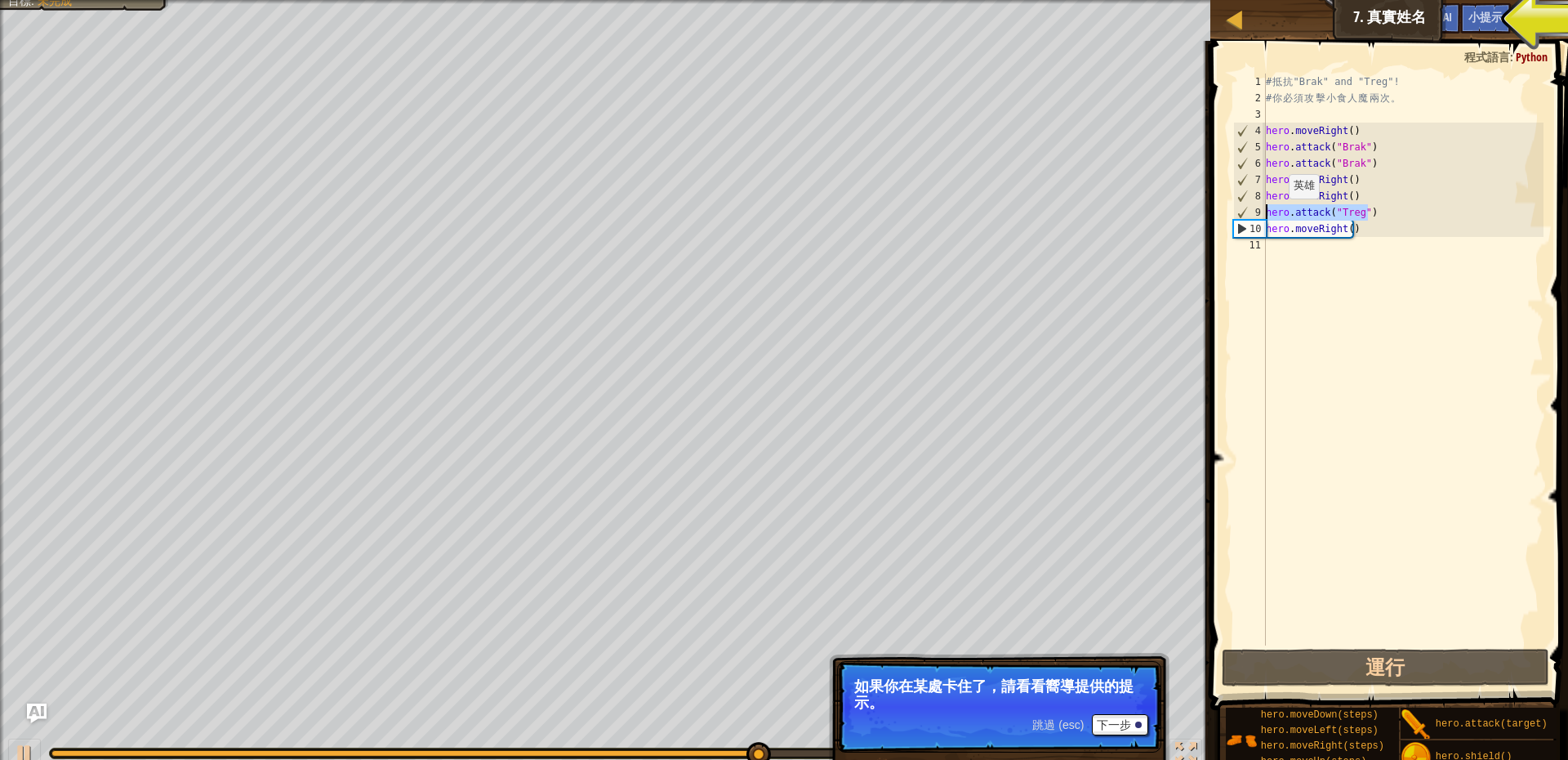
click at [1242, 215] on div "hero.attack("Treg") 1 2 3 4 5 6 7 8 9 10 11 # 抵 抗 "Brak" and "Treg"! # 你 必 須 攻 …" at bounding box center [1387, 359] width 314 height 572
click at [1406, 219] on div "# 抵 抗 "Brak" and "Treg"! # 你 必 須 攻 擊 小 食 人 魔 兩 次 。 hero . moveRight ( ) hero . …" at bounding box center [1403, 359] width 281 height 572
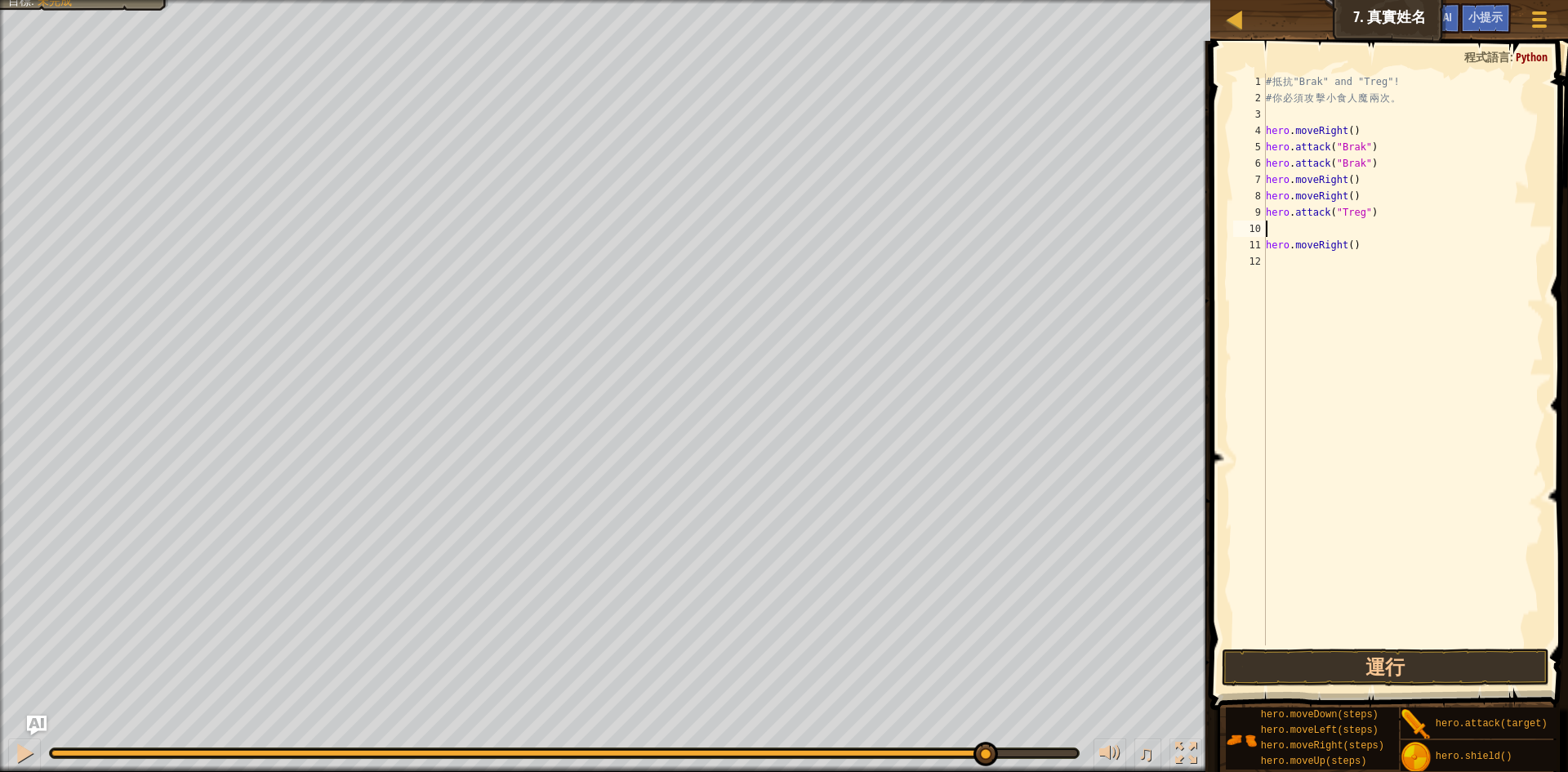
paste textarea "hero.attack("Treg")"
type textarea "hero.attack("Treg")"
click at [1462, 668] on button "運行" at bounding box center [1386, 667] width 328 height 38
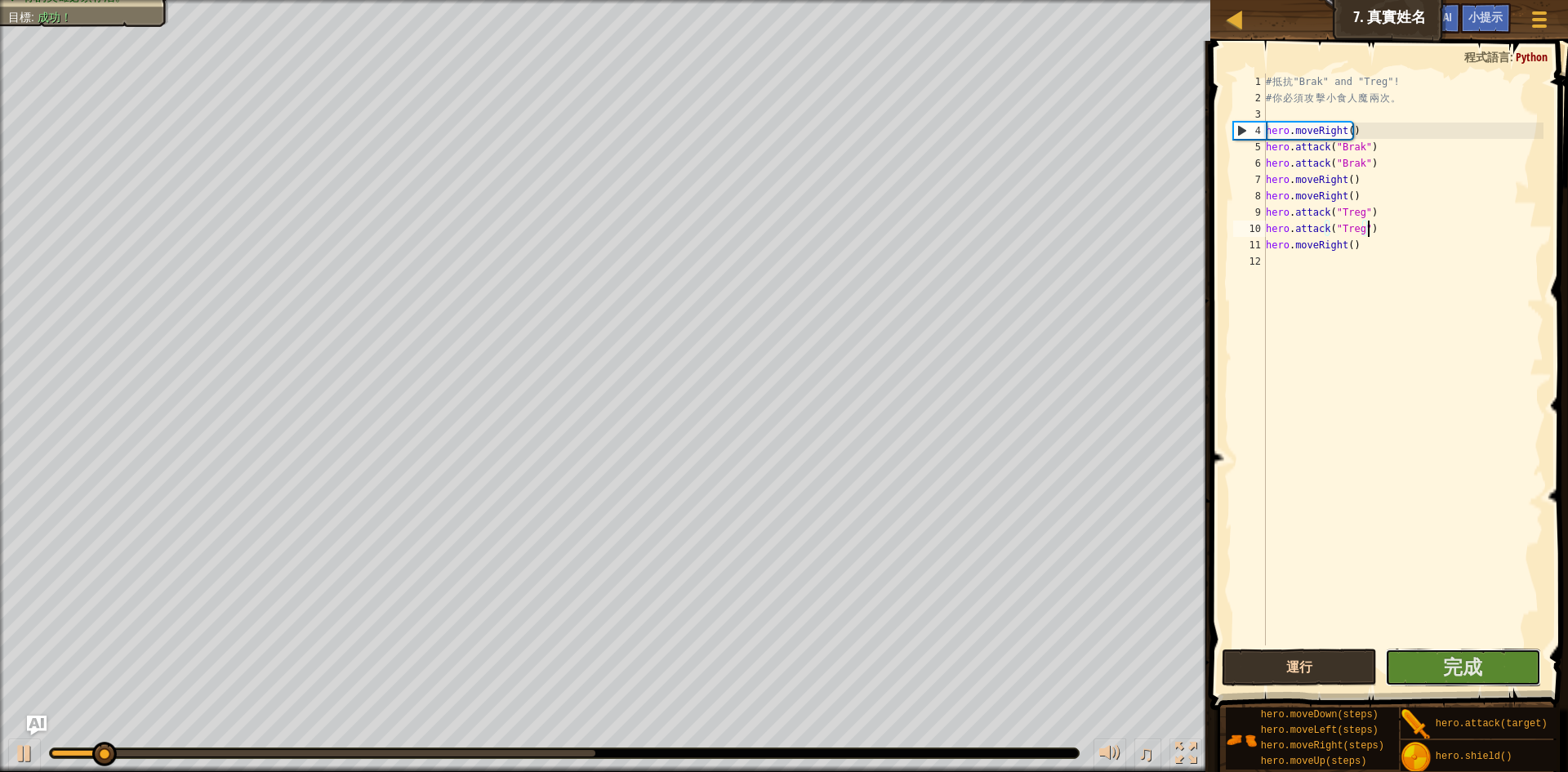
click at [1462, 668] on span "完成" at bounding box center [1462, 666] width 39 height 26
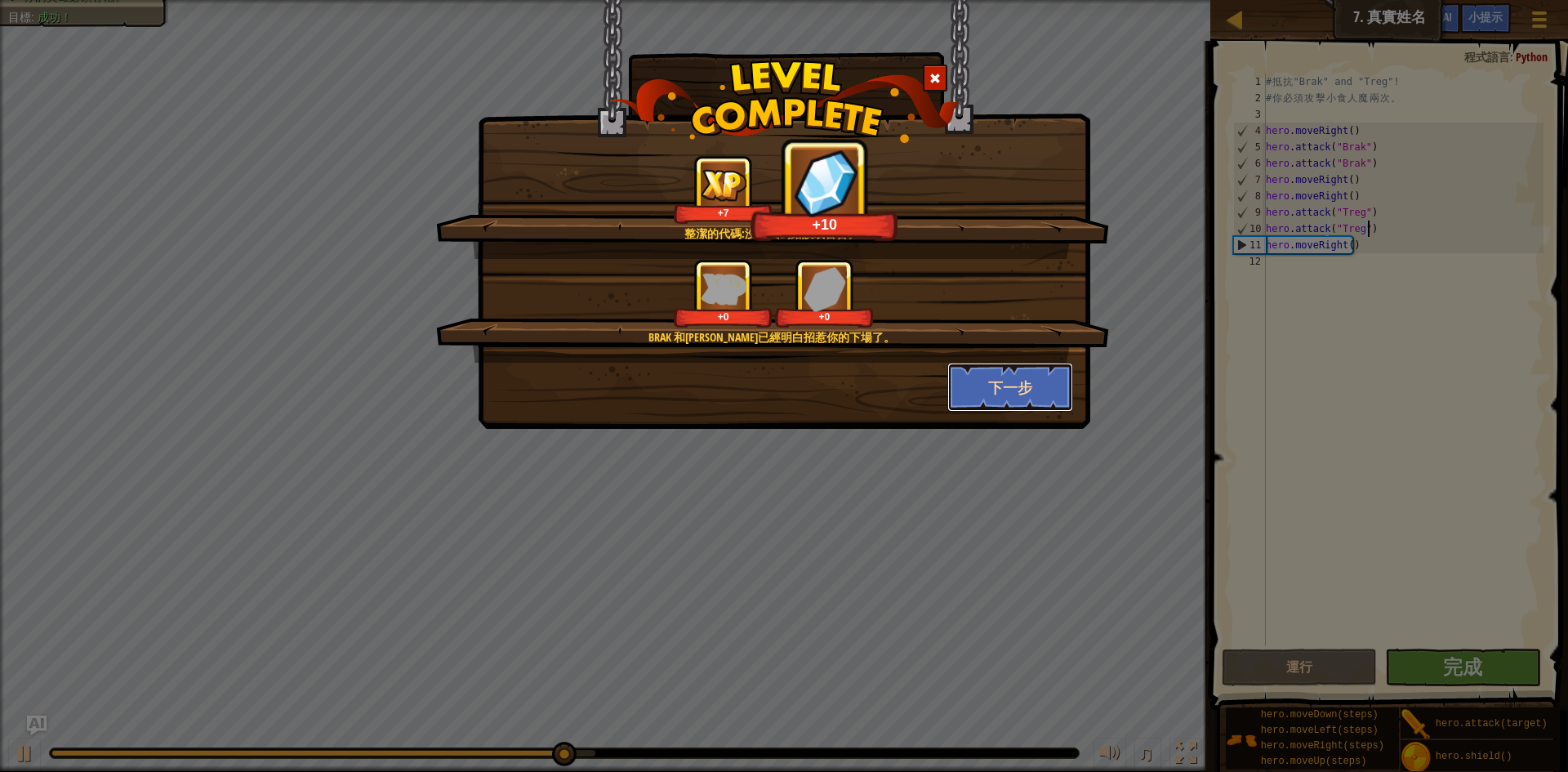
click at [962, 378] on button "下一步" at bounding box center [1011, 387] width 127 height 49
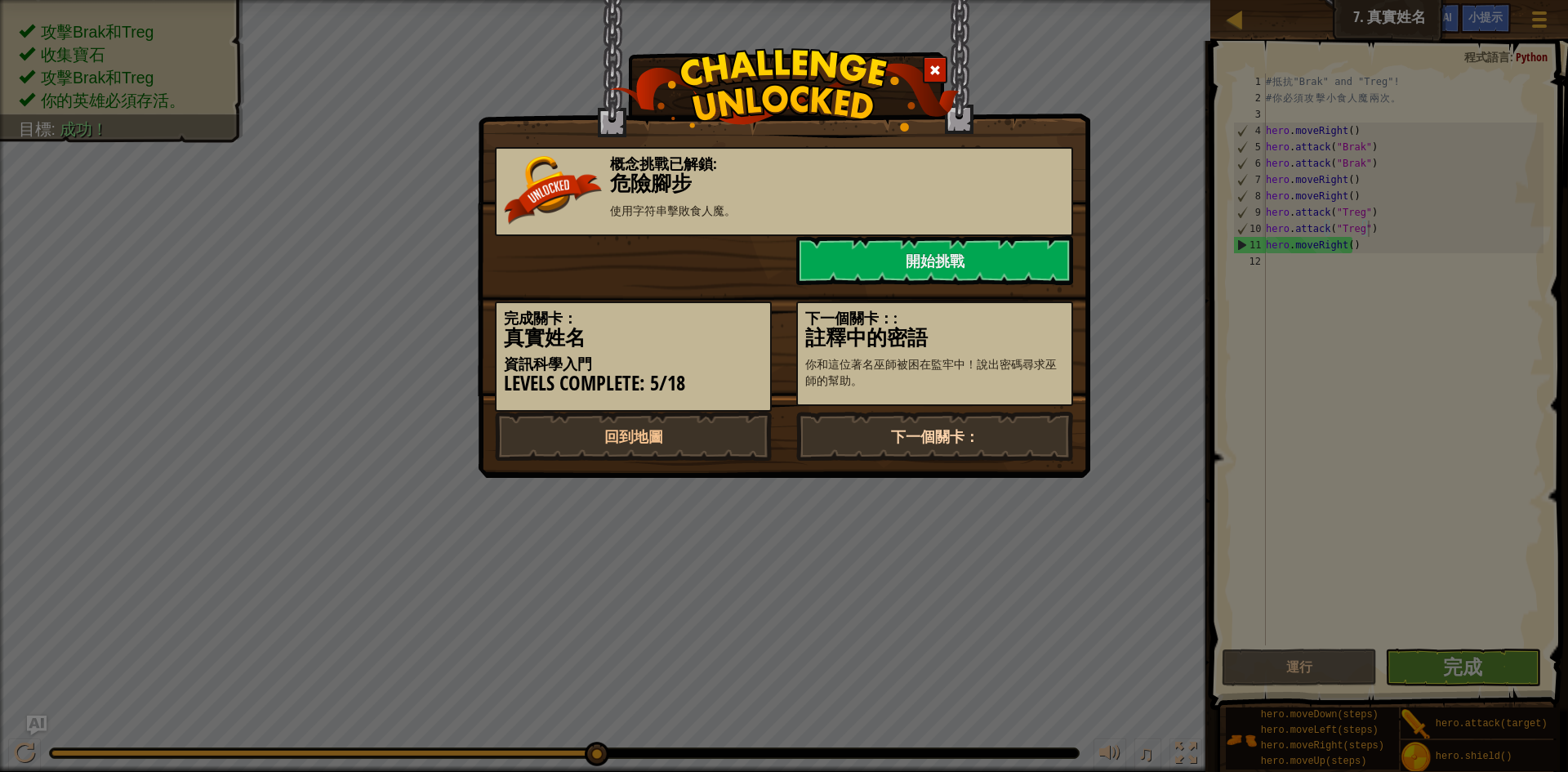
click at [952, 423] on link "下一個關卡：" at bounding box center [934, 436] width 277 height 49
click at [892, 420] on link "下一個關卡：" at bounding box center [934, 436] width 277 height 49
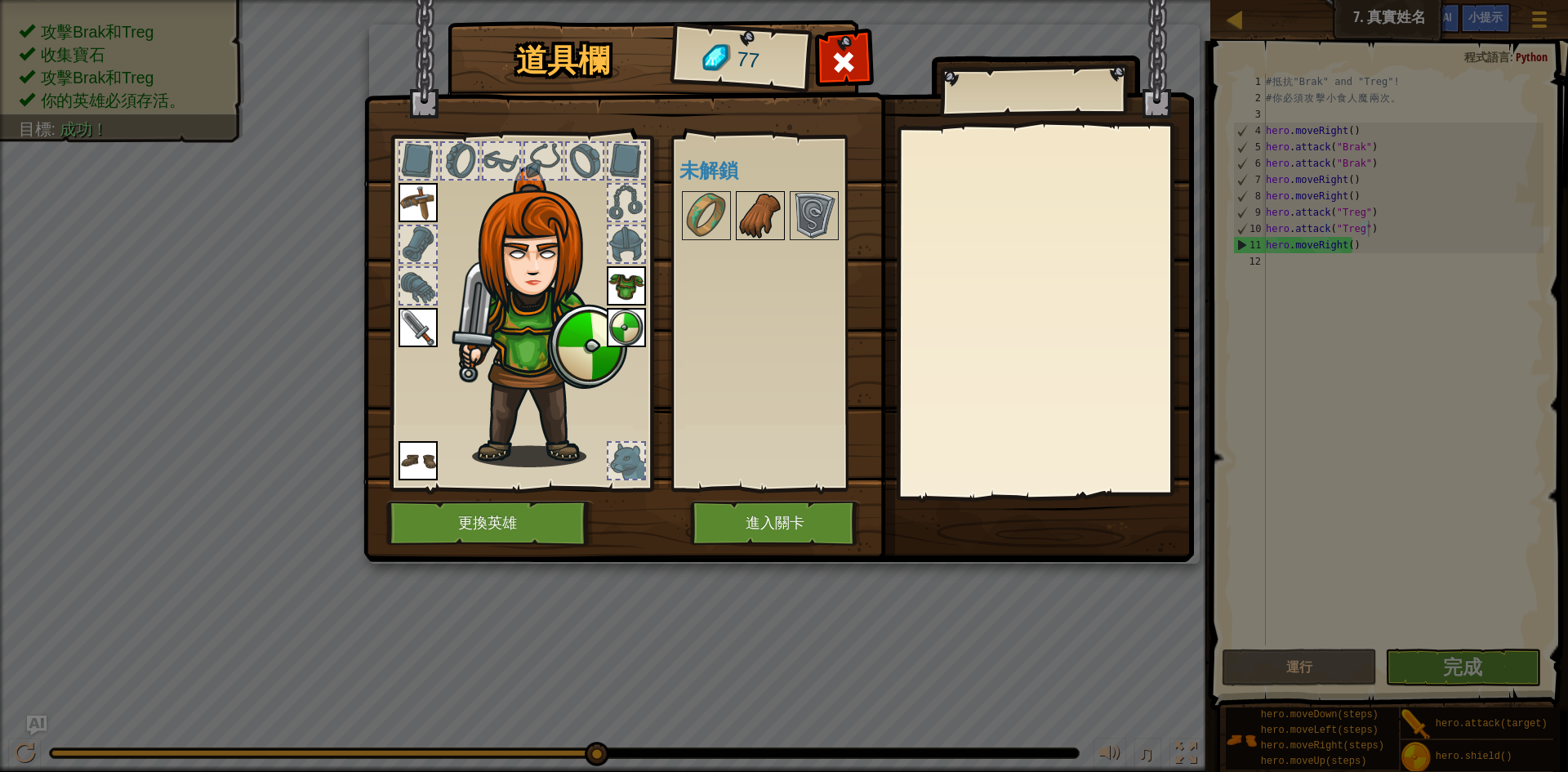
click at [770, 207] on img at bounding box center [760, 215] width 45 height 45
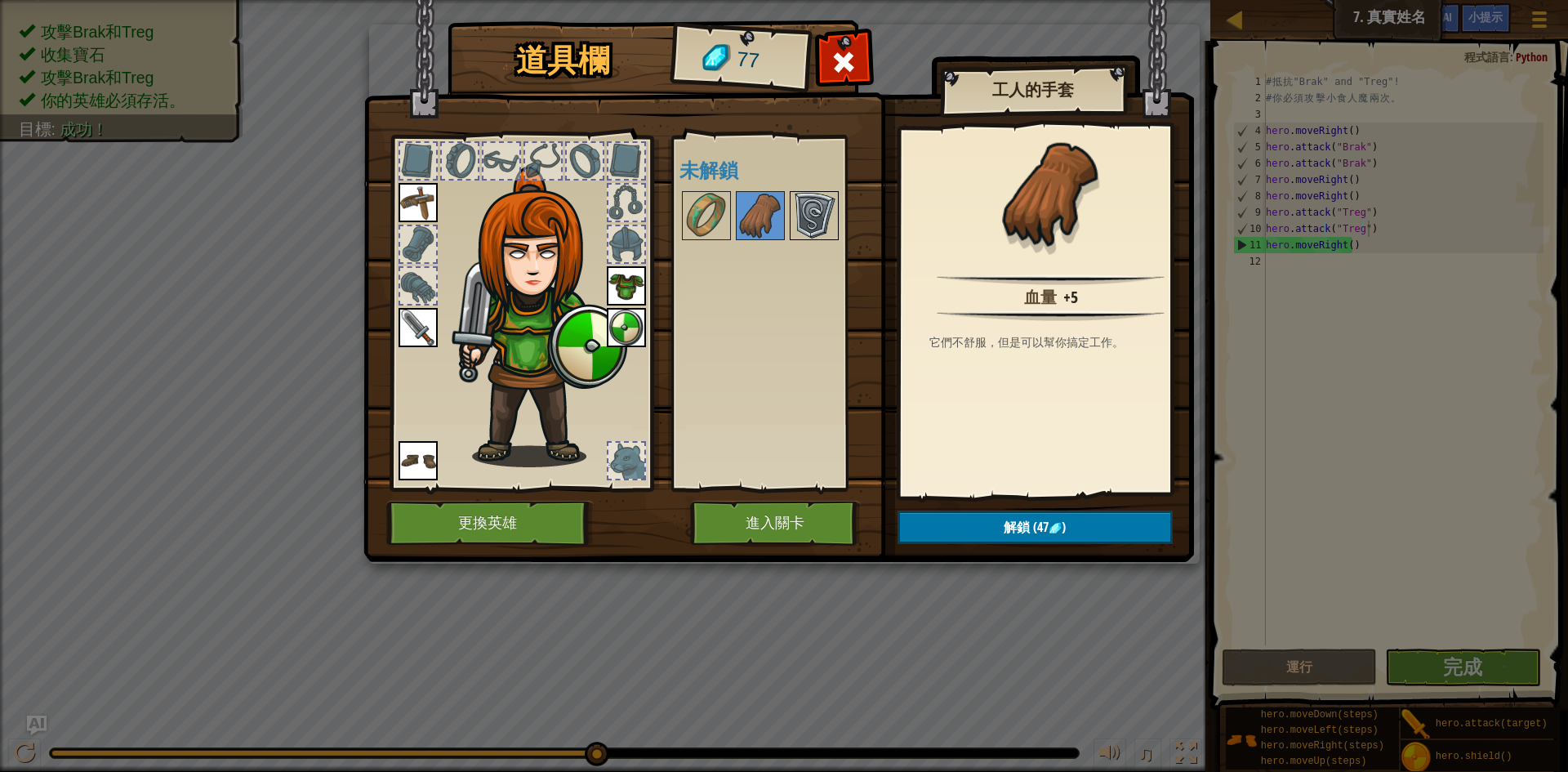
click at [809, 200] on img at bounding box center [814, 215] width 45 height 45
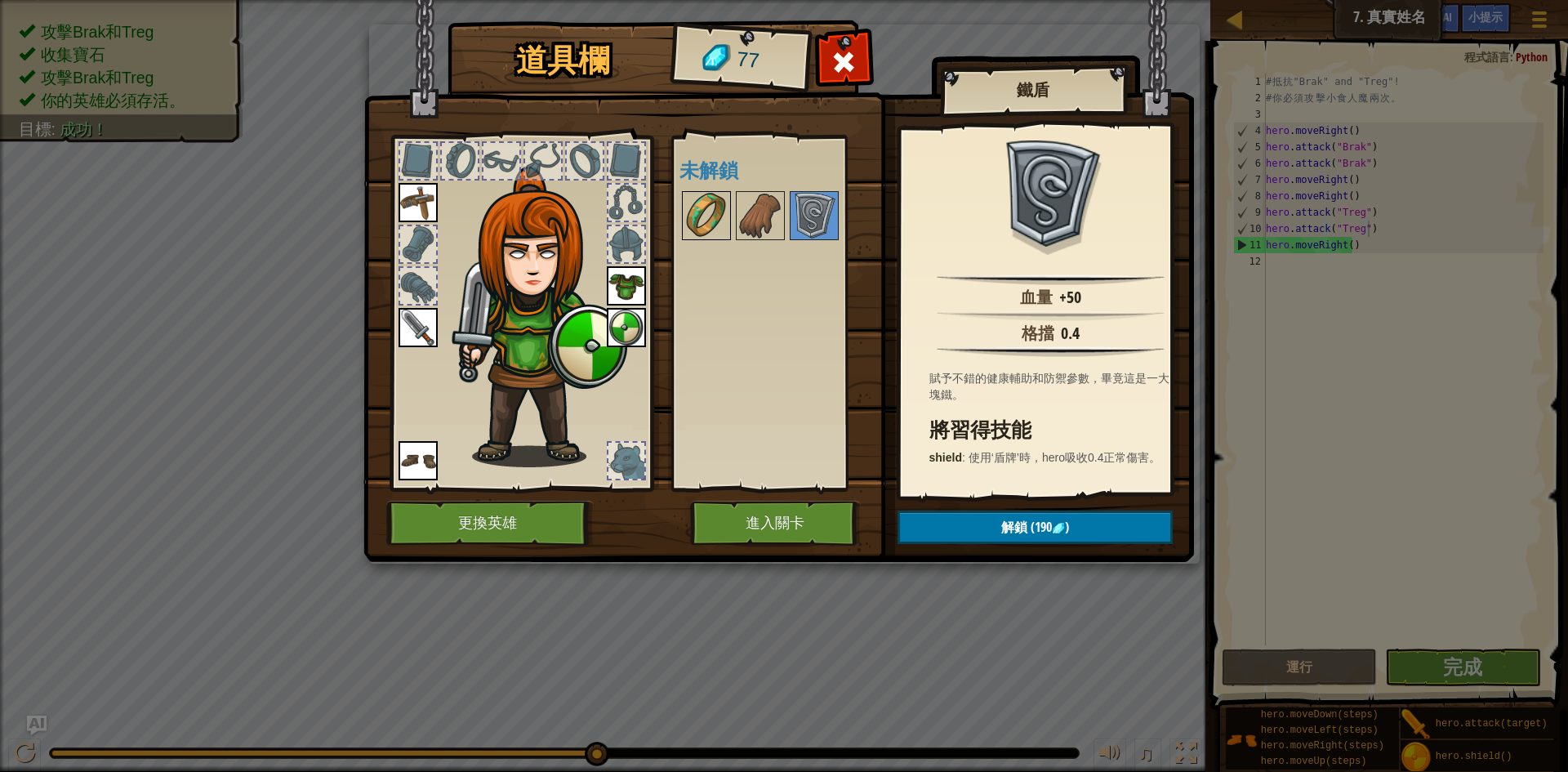
click at [723, 212] on img at bounding box center [706, 215] width 45 height 45
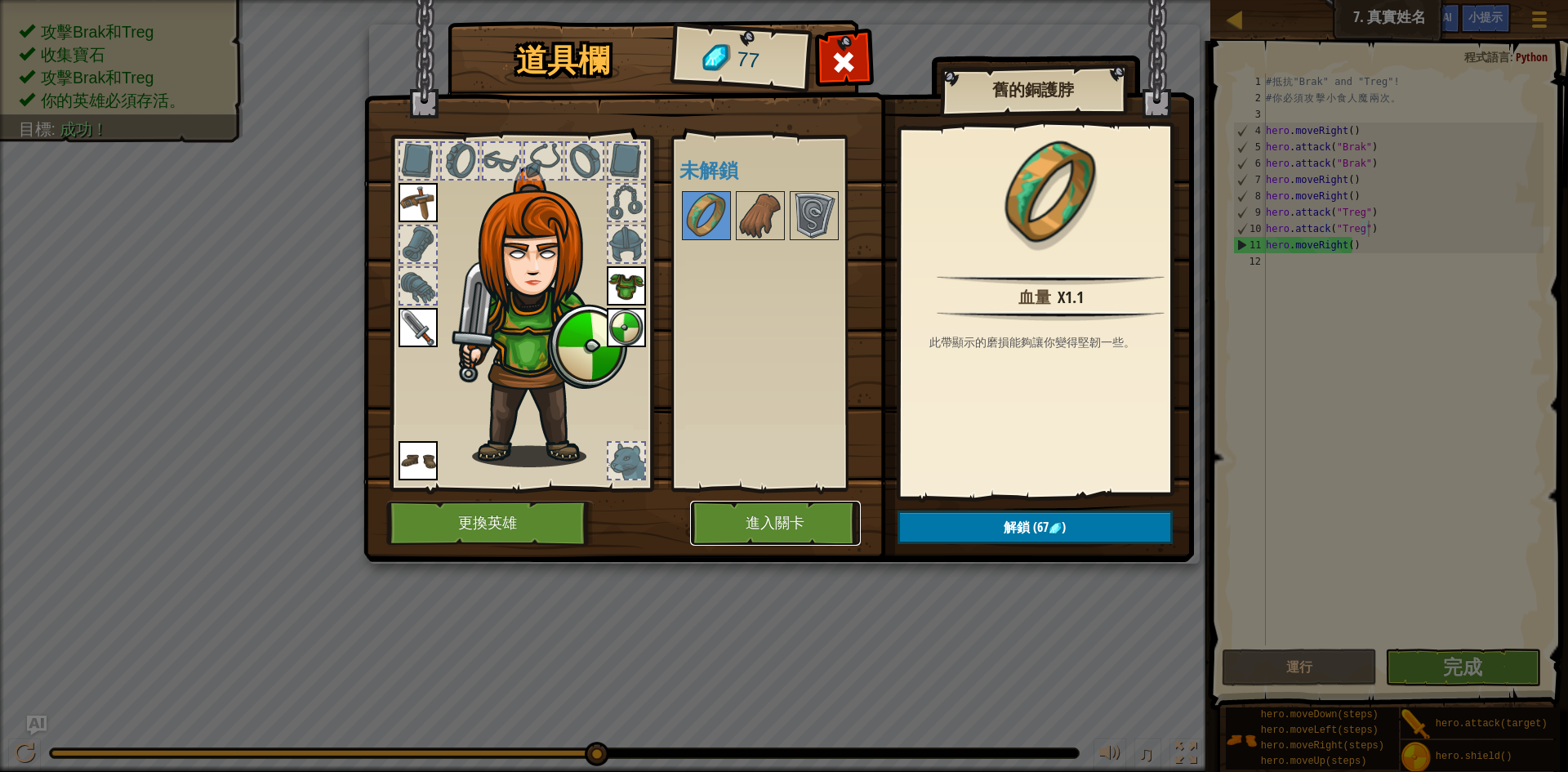
click at [786, 532] on button "進入關卡" at bounding box center [776, 523] width 170 height 45
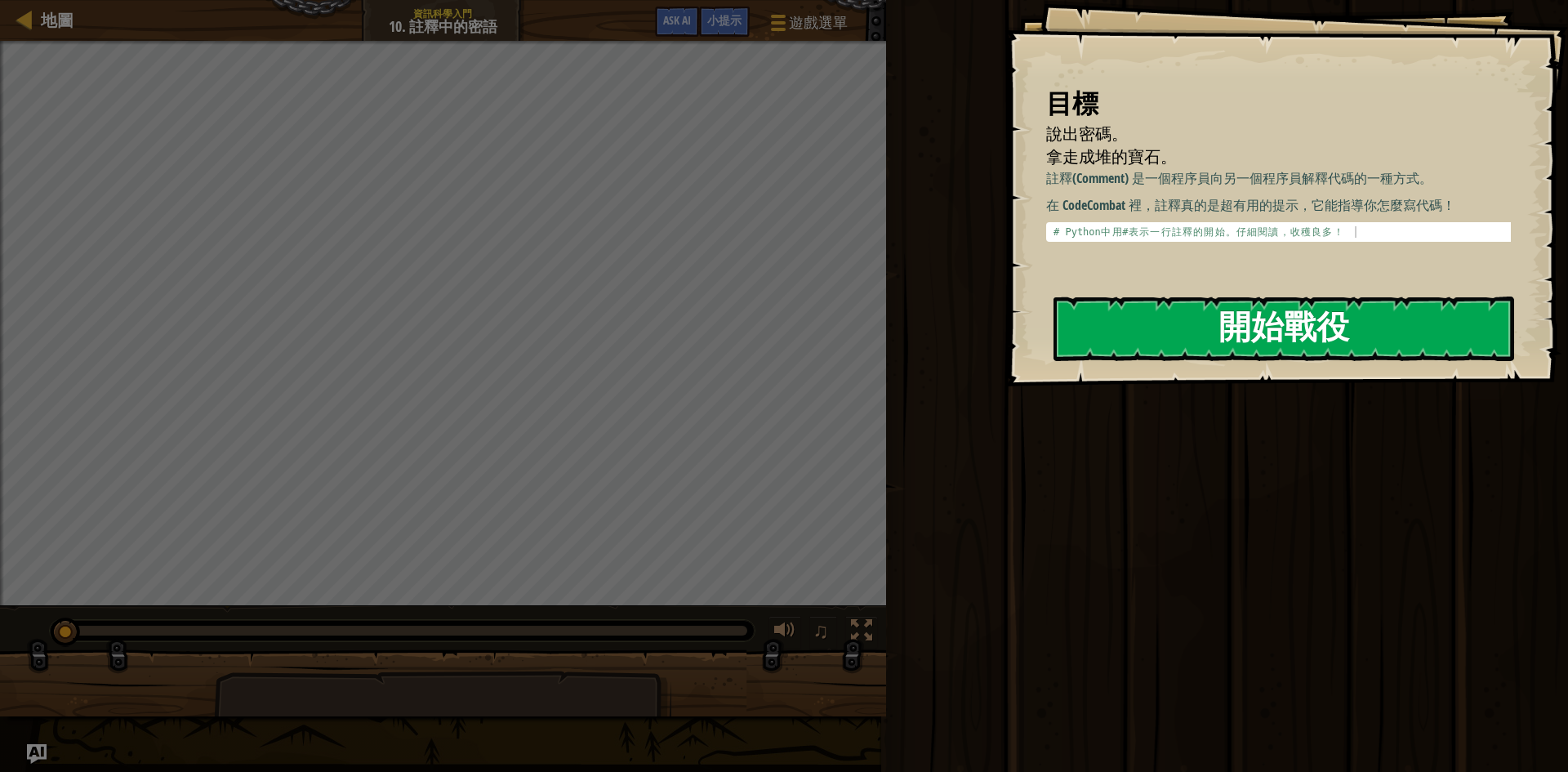
click at [1156, 330] on button "開始戰役" at bounding box center [1284, 329] width 461 height 65
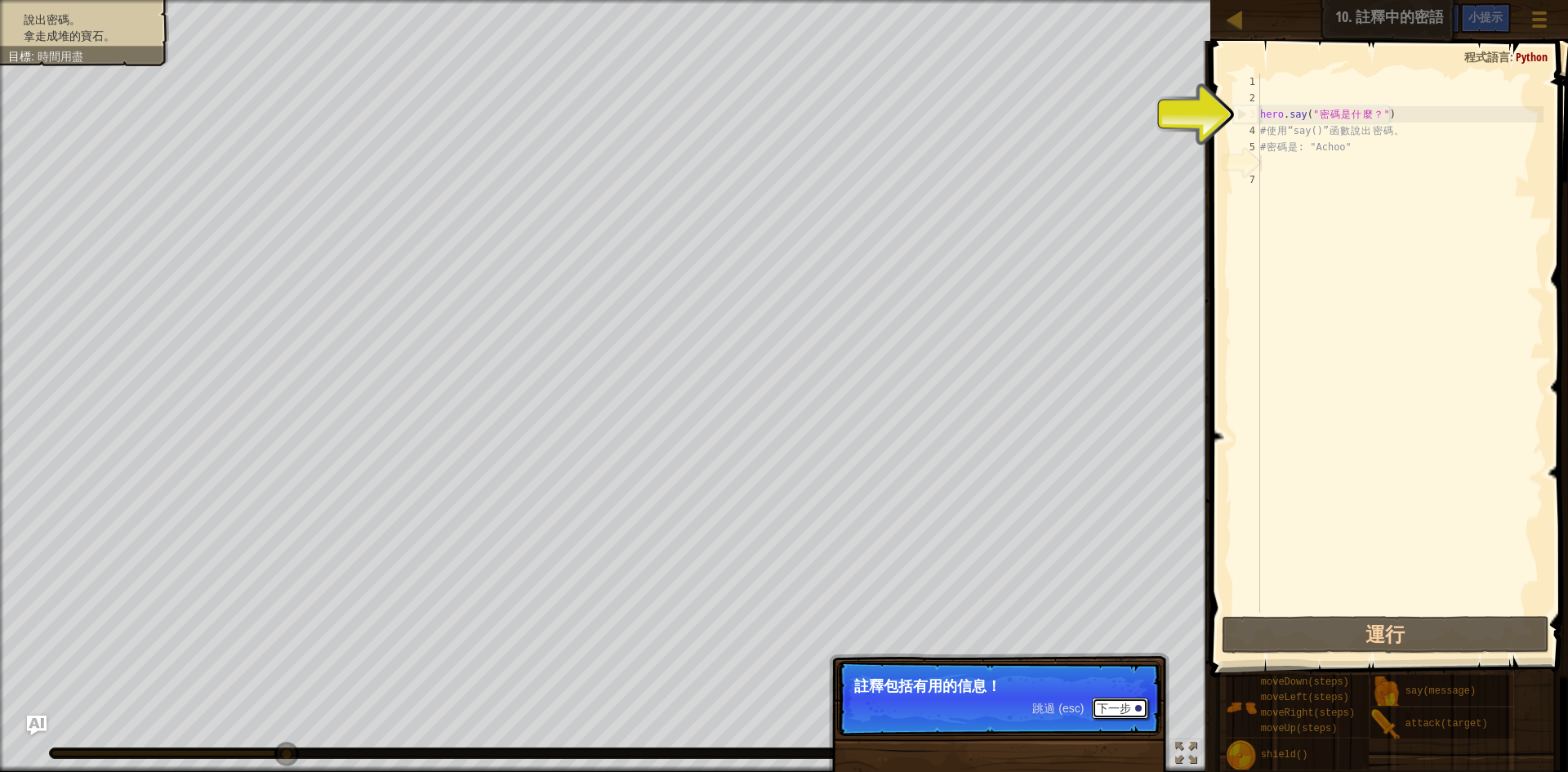
click at [1122, 712] on button "下一步" at bounding box center [1120, 708] width 56 height 21
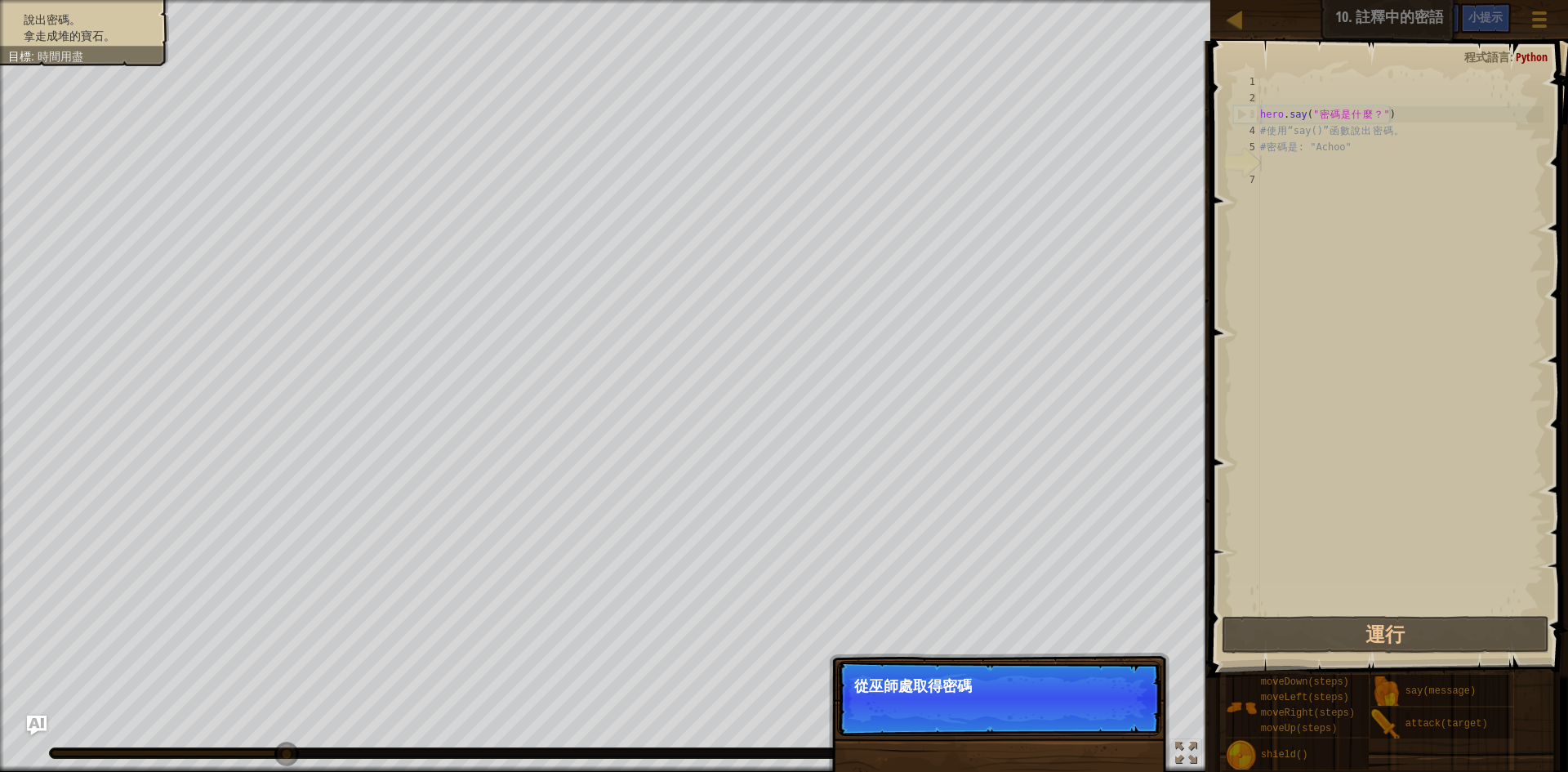
click at [1121, 712] on button "下一步" at bounding box center [1120, 708] width 56 height 21
click at [1121, 712] on p "跳過 (esc) 下一步 使用 hero.say(" at bounding box center [999, 699] width 324 height 77
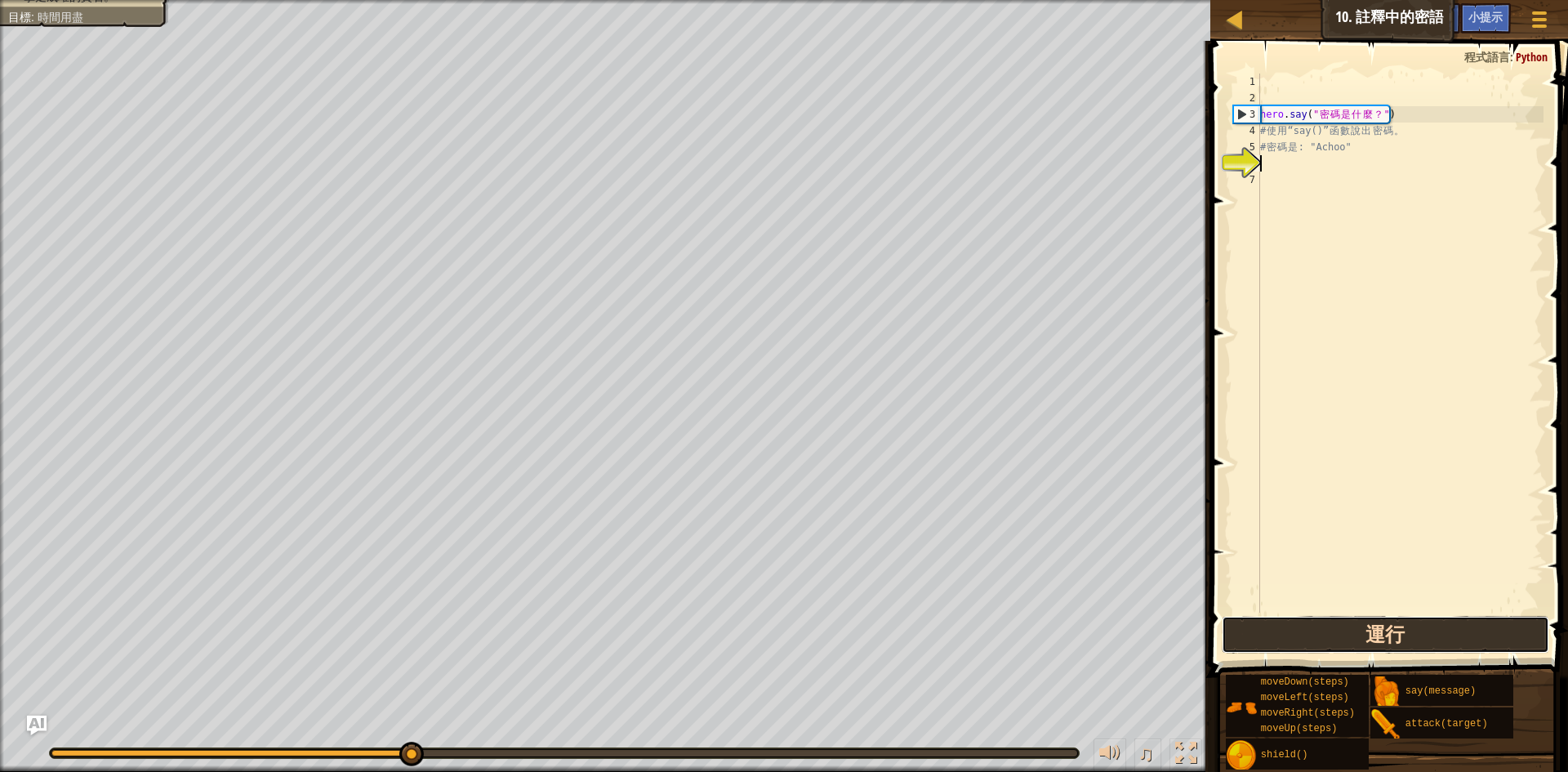
click at [1316, 629] on button "運行" at bounding box center [1386, 634] width 328 height 38
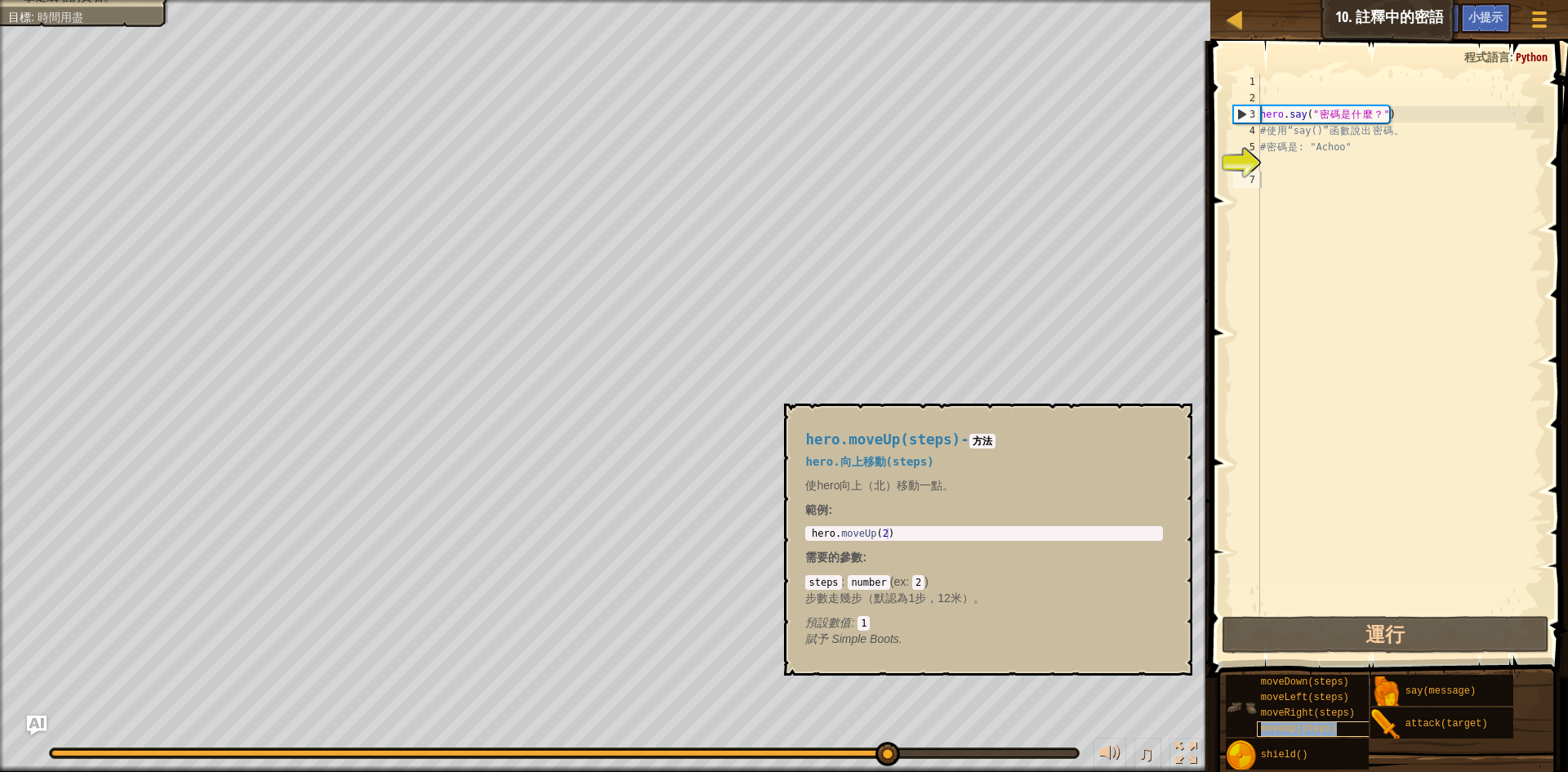
type textarea "moveUp(steps)"
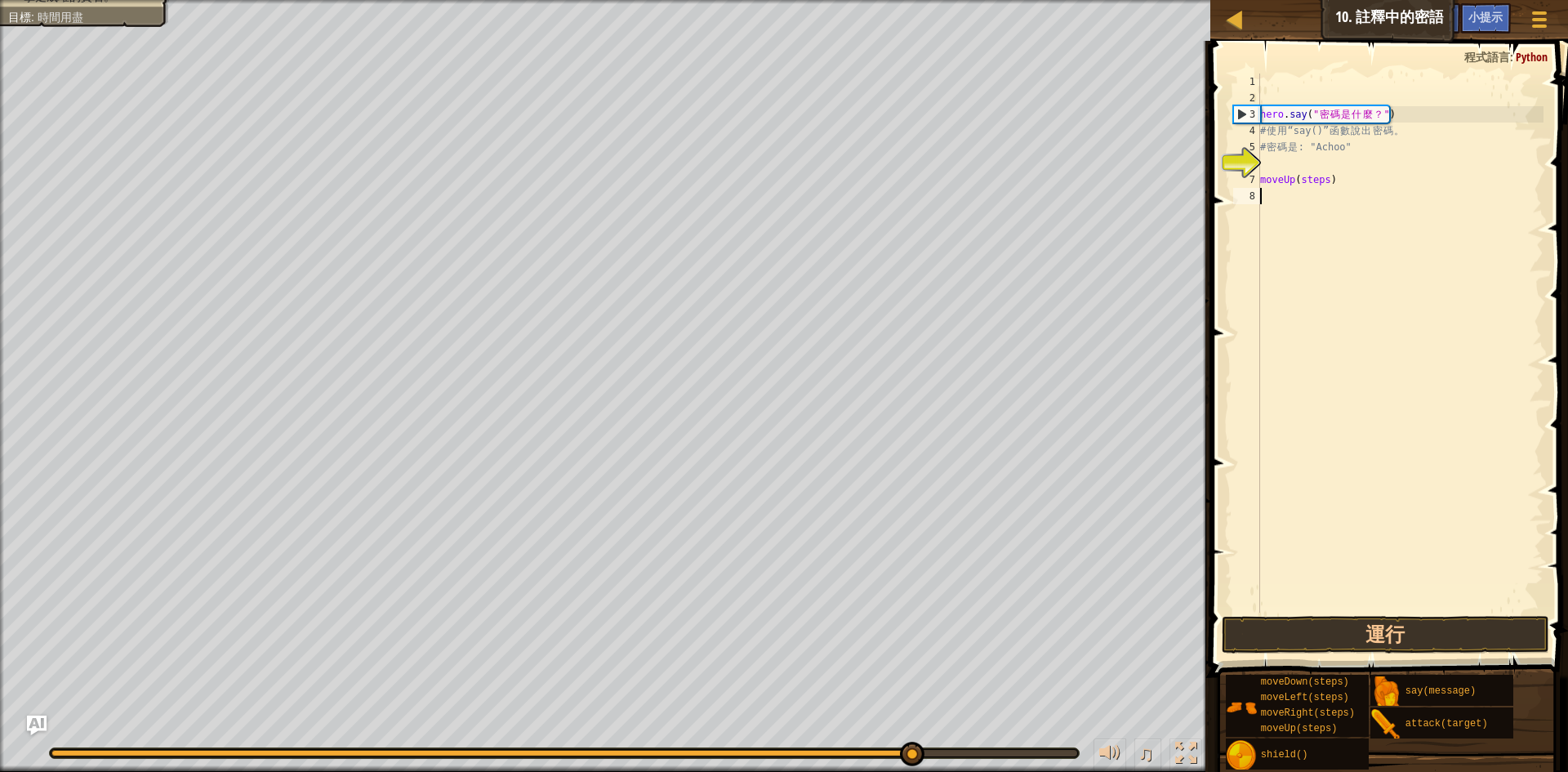
drag, startPoint x: 1316, startPoint y: 251, endPoint x: 1324, endPoint y: 230, distance: 22.5
click at [1319, 241] on div "hero . say ( " 密 碼 是 什 麼 ？ " ) # 使 用 “say()” 函 數 說 出 密 碼 。 # 密 碼 是 : "Achoo" mo…" at bounding box center [1400, 359] width 287 height 572
drag, startPoint x: 1324, startPoint y: 230, endPoint x: 1331, endPoint y: 198, distance: 32.8
click at [1331, 198] on div "hero . say ( " 密 碼 是 什 麼 ？ " ) # 使 用 “say()” 函 數 說 出 密 碼 。 # 密 碼 是 : "Achoo" mo…" at bounding box center [1400, 359] width 287 height 572
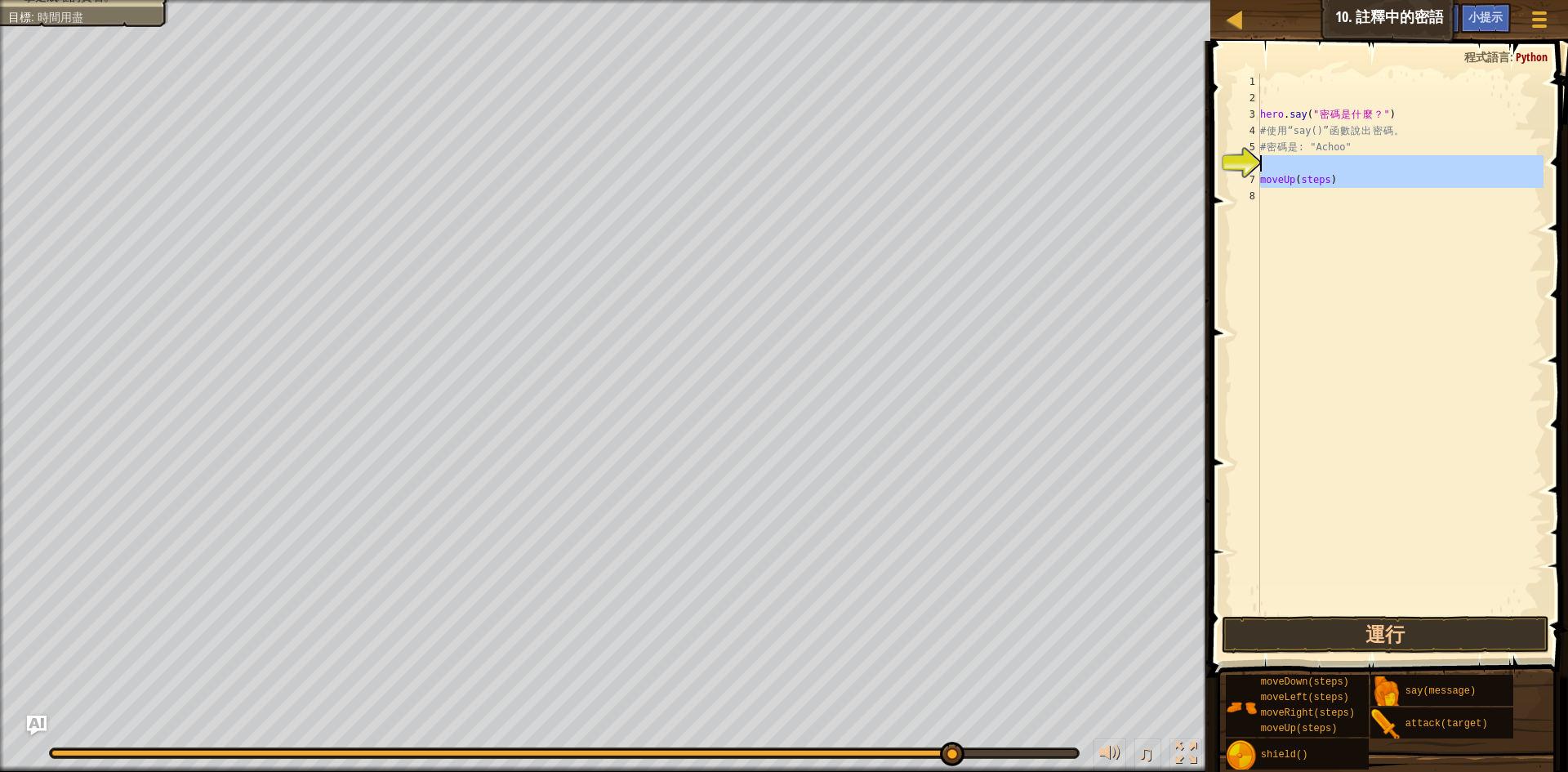
drag, startPoint x: 1352, startPoint y: 438, endPoint x: 1351, endPoint y: 159, distance: 279.0
click at [1351, 159] on div "hero . say ( " 密 碼 是 什 麼 ？ " ) # 使 用 “say()” 函 數 說 出 密 碼 。 # 密 碼 是 : "Achoo" mo…" at bounding box center [1400, 359] width 287 height 572
type textarea "moveUp(steps)"
click at [1349, 220] on div "hero . say ( " 密 碼 是 什 麼 ？ " ) # 使 用 “say()” 函 數 說 出 密 碼 。 # 密 碼 是 : "Achoo" mo…" at bounding box center [1400, 342] width 287 height 539
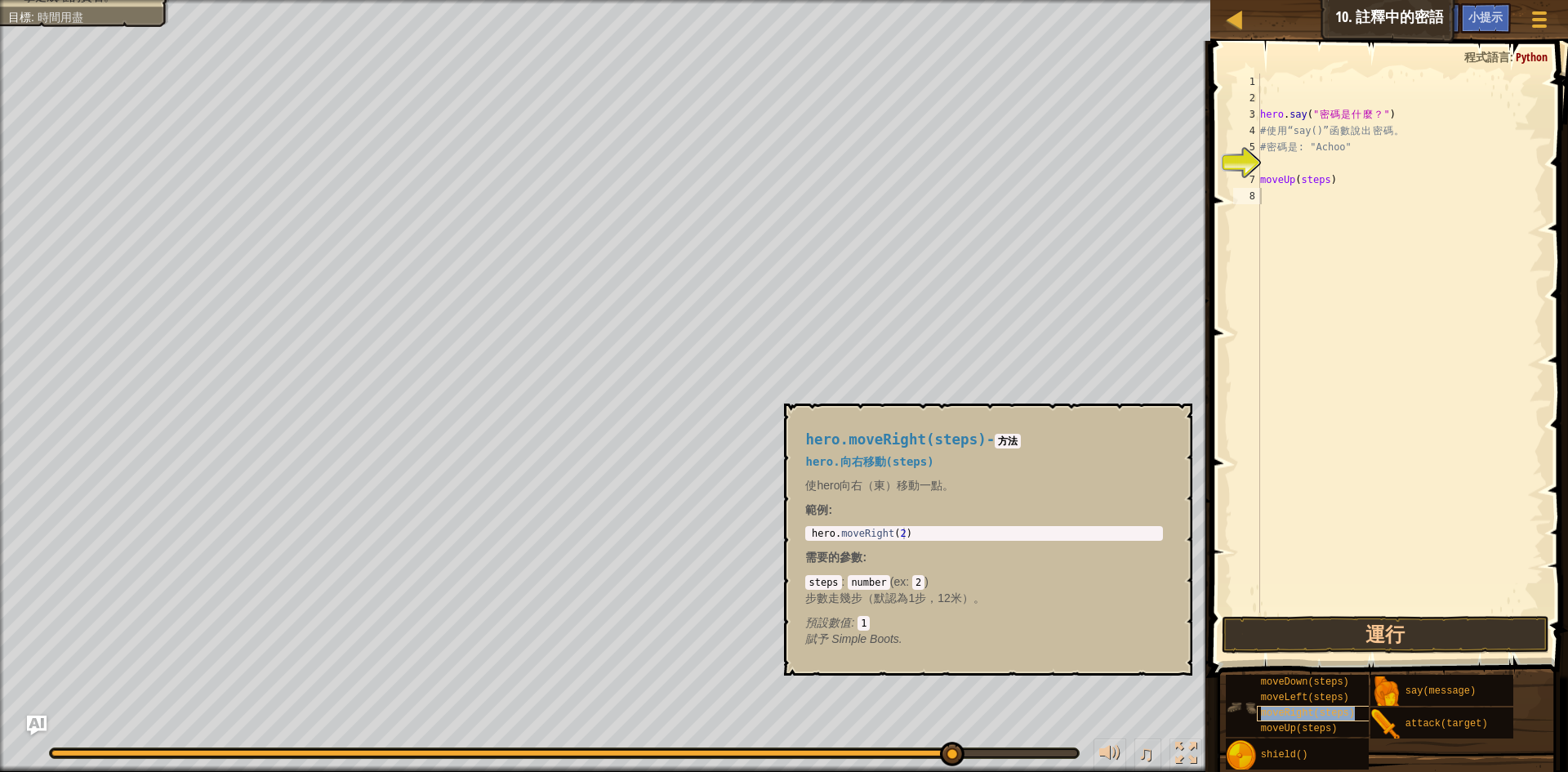
click at [1317, 720] on div "moveRight(steps)" at bounding box center [1335, 713] width 156 height 16
click at [1317, 728] on span "moveUp(steps)" at bounding box center [1299, 728] width 77 height 11
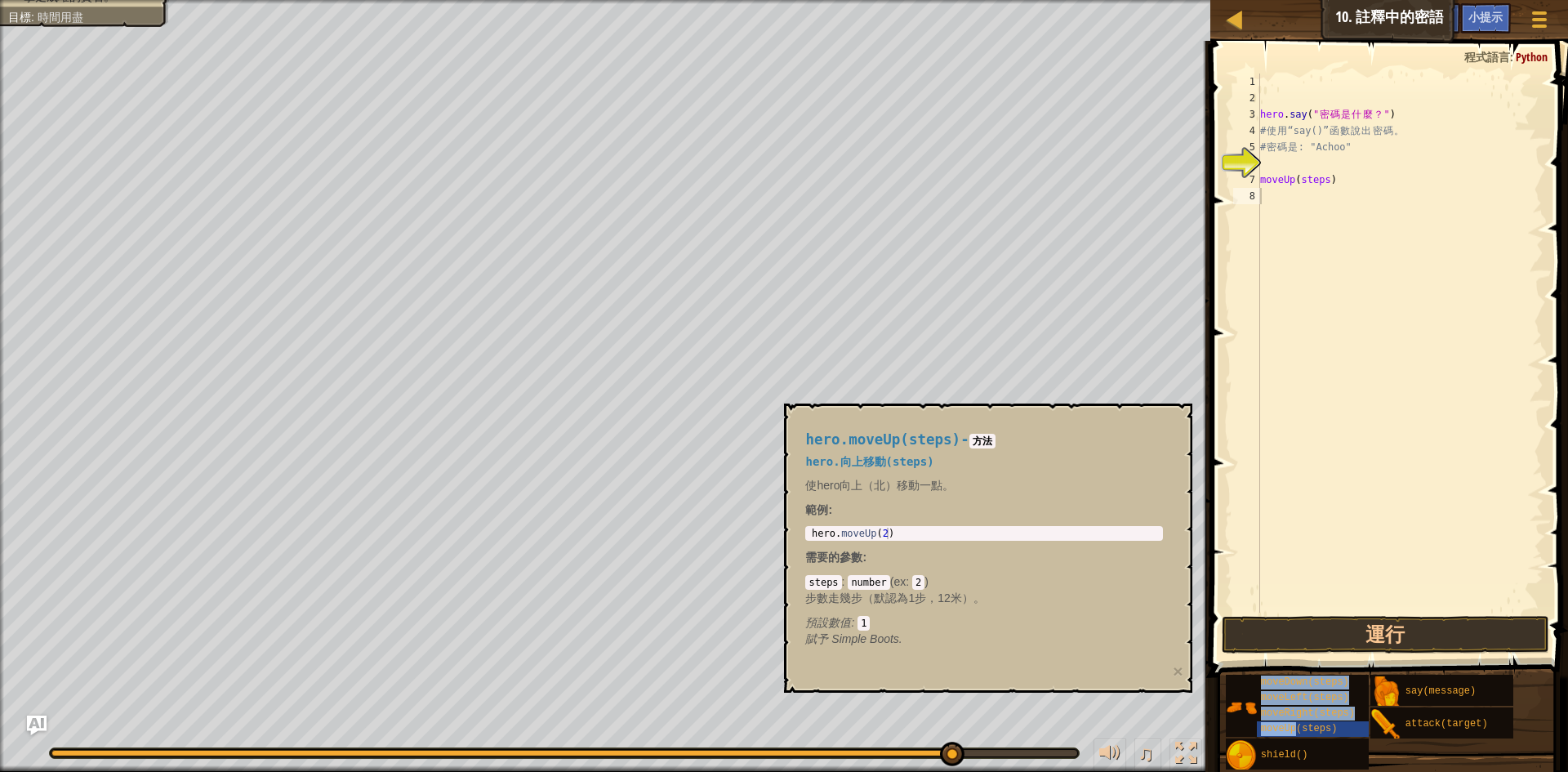
drag, startPoint x: 1317, startPoint y: 728, endPoint x: 1336, endPoint y: 431, distance: 297.6
click at [1336, 431] on div "小提示 影片 1 2 3 4 5 6 7 8 hero . say ( " 密 碼 是 什 麼 ？ " ) # 使 用 “say()” 函 數 說 出 密 碼…" at bounding box center [1387, 402] width 363 height 723
click at [1435, 677] on div "say(message)" at bounding box center [1479, 691] width 156 height 31
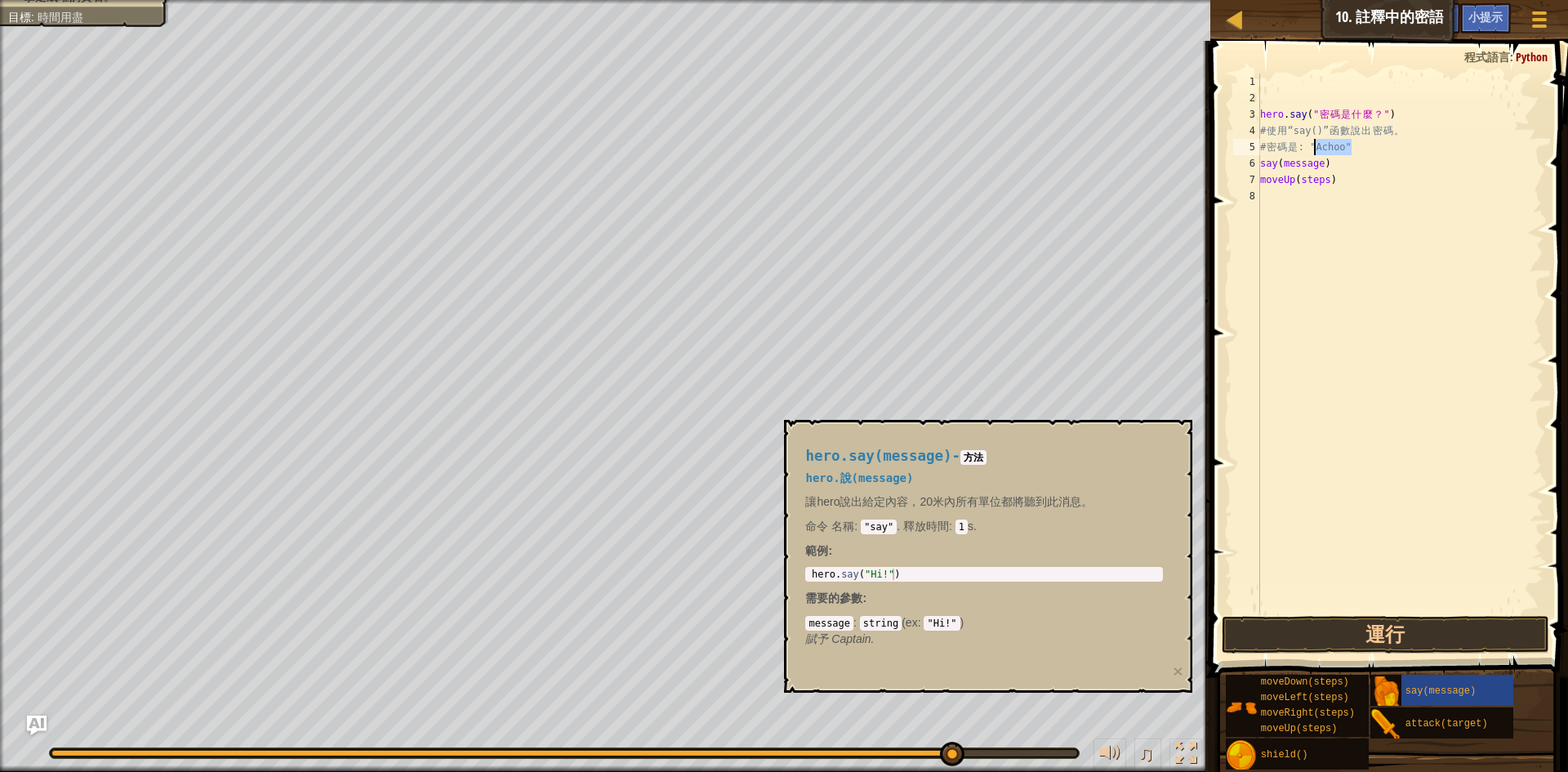
drag, startPoint x: 1362, startPoint y: 145, endPoint x: 1316, endPoint y: 143, distance: 46.0
click at [1316, 143] on div "hero . say ( " 密 碼 是 什 麼 ？ " ) # 使 用 “say()” 函 數 說 出 密 碼 。 # 密 碼 是 : "Achoo" sa…" at bounding box center [1400, 359] width 287 height 572
drag, startPoint x: 1317, startPoint y: 163, endPoint x: 1285, endPoint y: 162, distance: 32.0
click at [1285, 162] on div "hero . say ( " 密 碼 是 什 麼 ？ " ) # 使 用 “say()” 函 數 說 出 密 碼 。 # 密 碼 是 : "Achoo" sa…" at bounding box center [1400, 359] width 287 height 572
click at [1285, 162] on div "hero . say ( " 密 碼 是 什 麼 ？ " ) # 使 用 “say()” 函 數 說 出 密 碼 。 # 密 碼 是 : "Achoo" sa…" at bounding box center [1400, 342] width 287 height 539
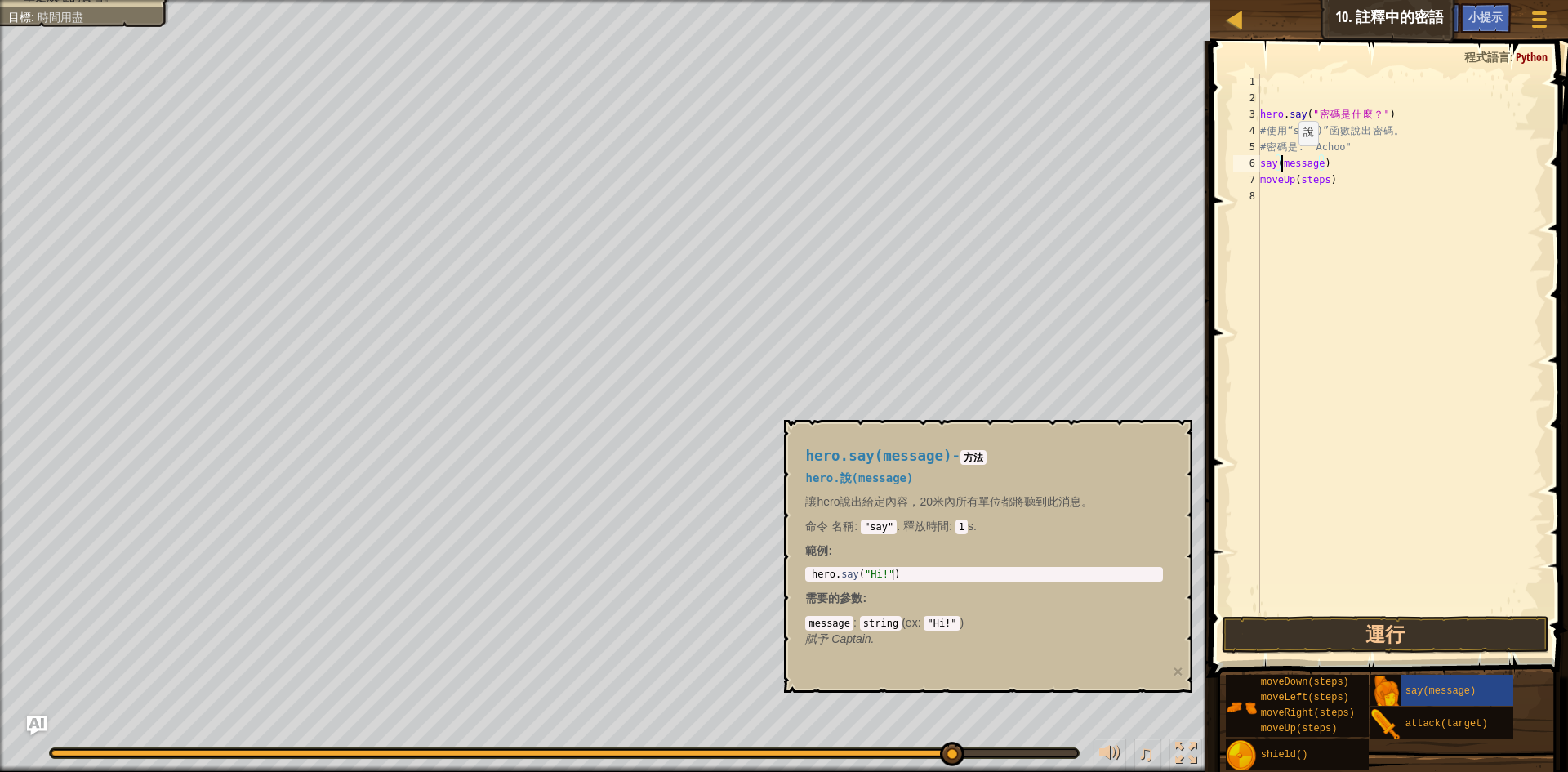
paste textarea ""Achoo""
click at [1358, 166] on div "hero . say ( " 密 碼 是 什 麼 ？ " ) # 使 用 “say()” 函 數 說 出 密 碼 。 # 密 碼 是 : "Achoo" sa…" at bounding box center [1400, 359] width 287 height 572
type textarea "say("Achoo")"
click at [1367, 624] on button "運行" at bounding box center [1386, 634] width 328 height 38
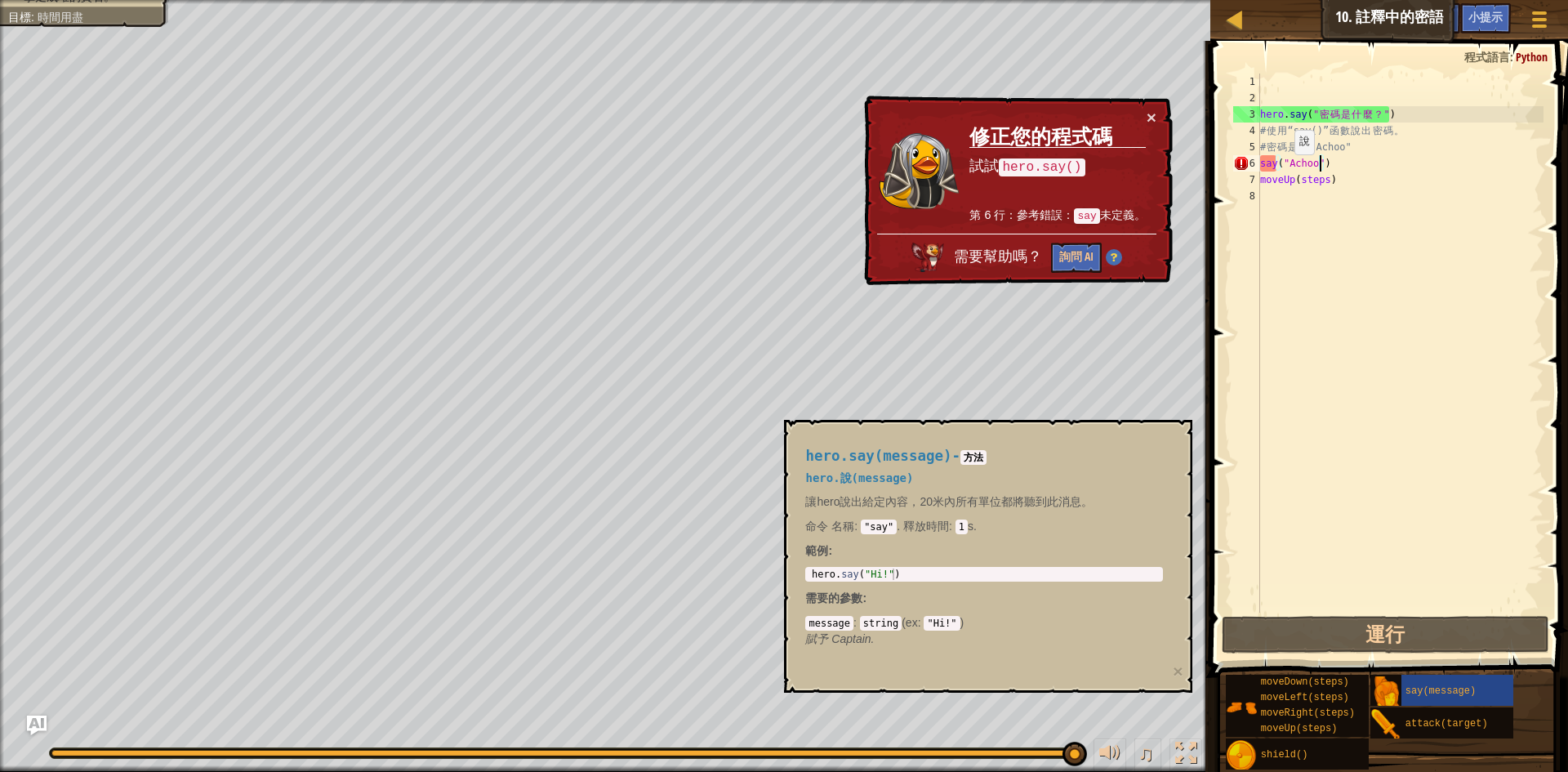
click at [1281, 170] on div "hero . say ( " 密 碼 是 什 麼 ？ " ) # 使 用 “say()” 函 數 說 出 密 碼 。 # 密 碼 是 : "Achoo" sa…" at bounding box center [1400, 359] width 287 height 572
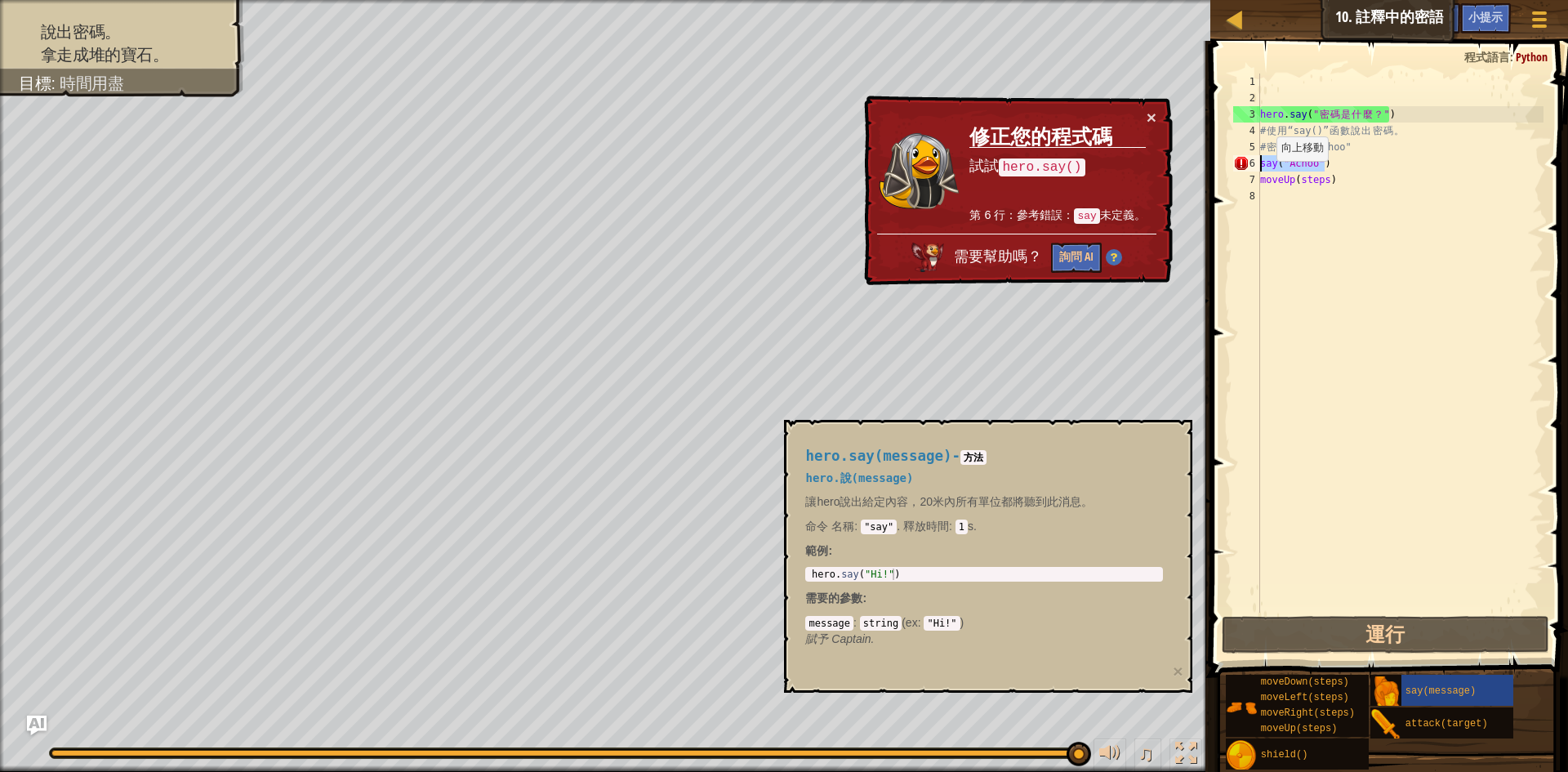
drag, startPoint x: 1342, startPoint y: 170, endPoint x: 1237, endPoint y: 157, distance: 105.8
click at [1237, 157] on div "say("Achoo") 1 2 3 4 5 6 7 8 hero . say ( " 密 碼 是 什 麼 ？ " ) # 使 用 “say()” 函 數 說…" at bounding box center [1387, 342] width 314 height 539
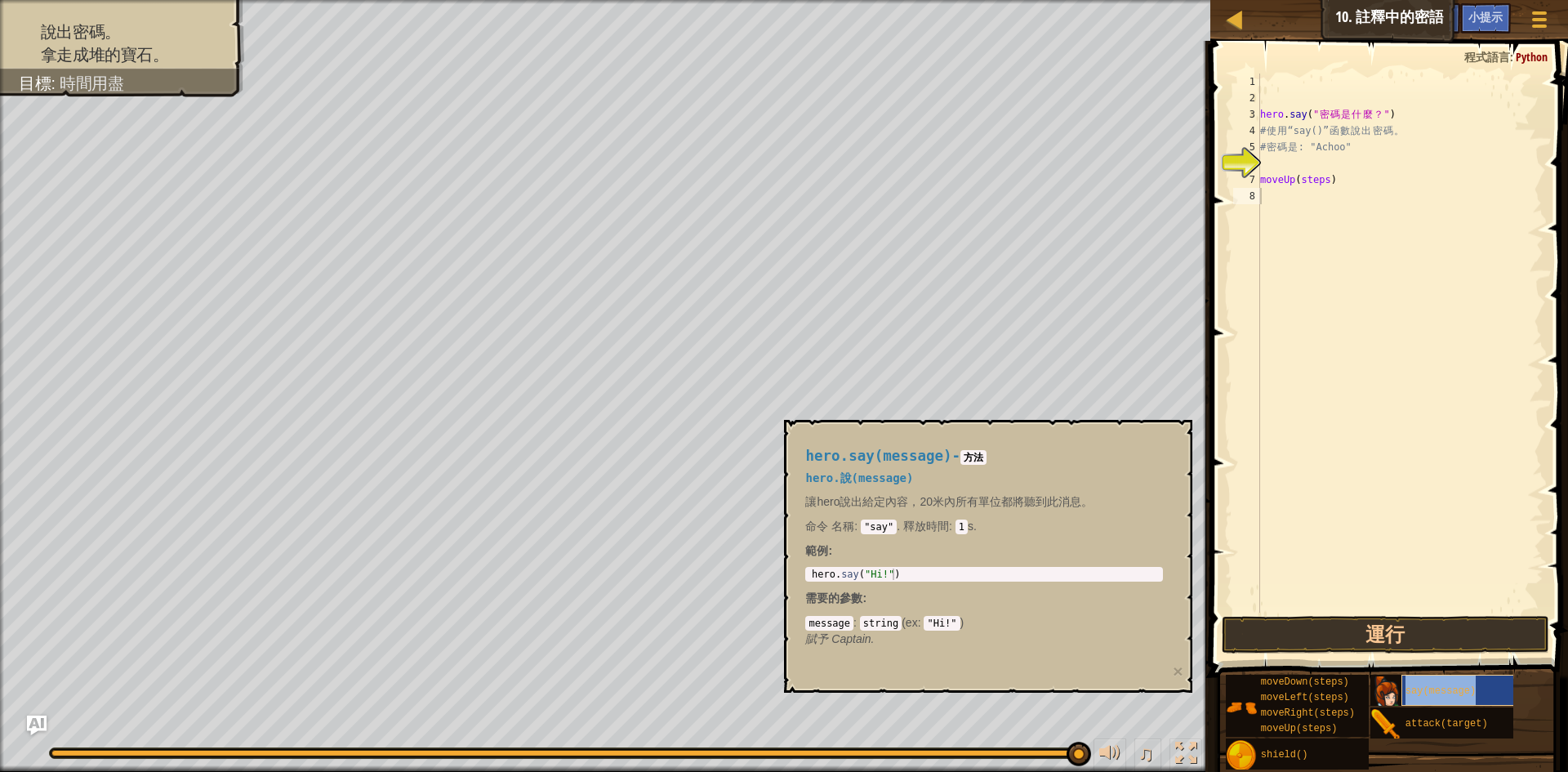
type textarea "moveUp(steps)"
type textarea "say(message)"
type textarea "moveUp(steps)"
type textarea "# 密碼是: "Achoo""
type textarea "say(message)"
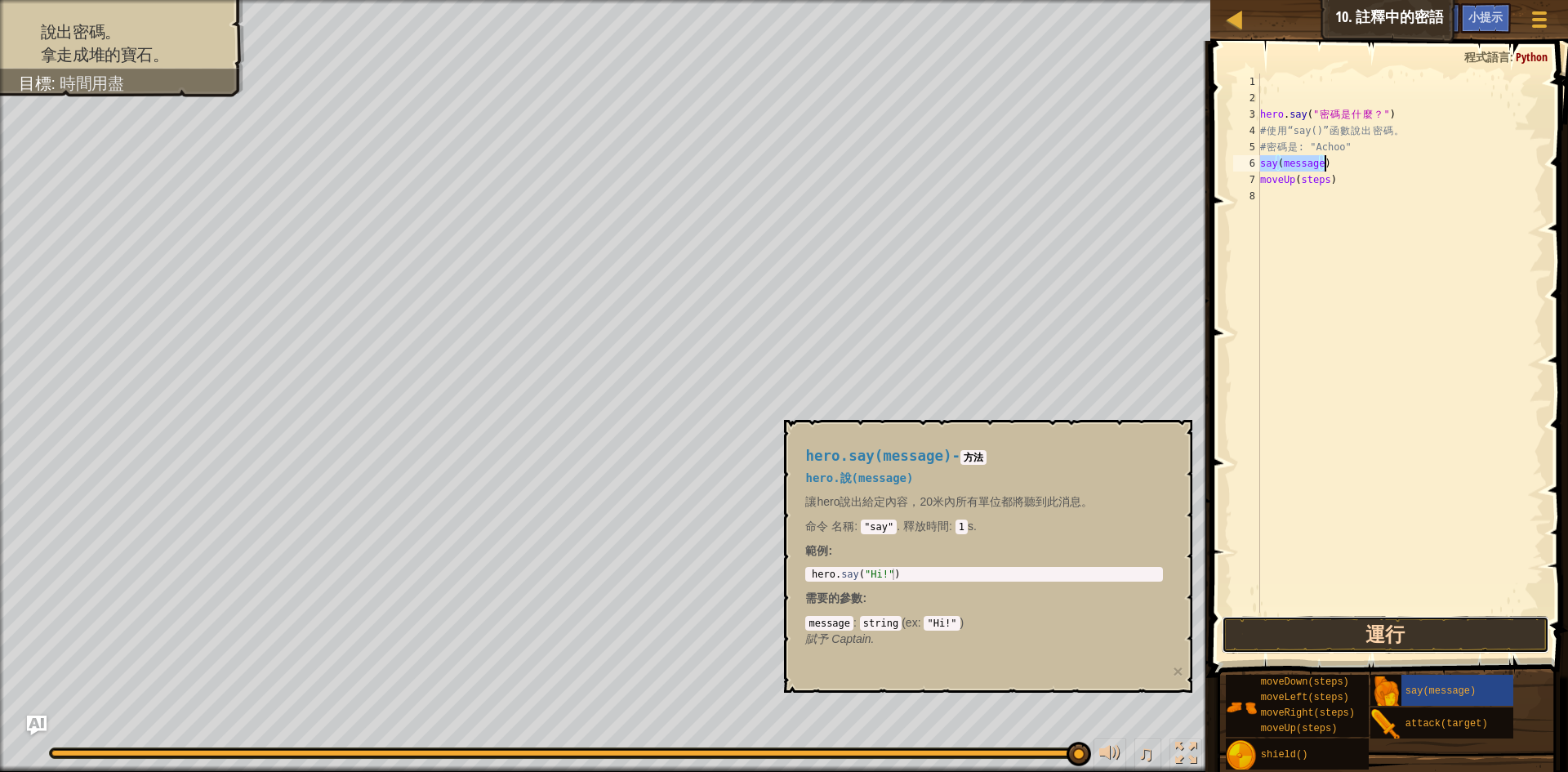
click at [1355, 635] on button "運行" at bounding box center [1386, 634] width 328 height 38
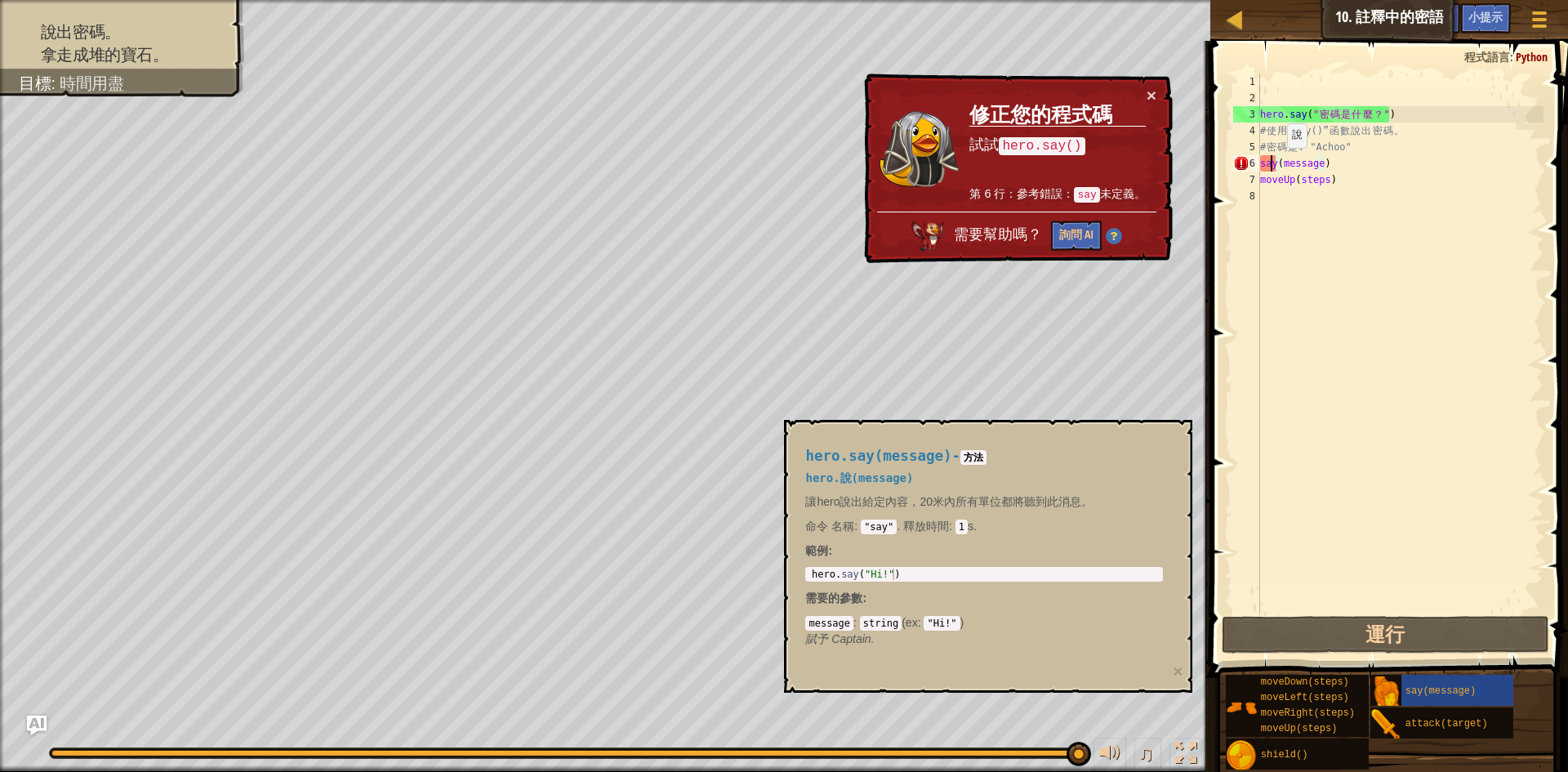
click at [1274, 164] on div "hero . say ( " 密 碼 是 什 麼 ？ " ) # 使 用 “say()” 函 數 說 出 密 碼 。 # 密 碼 是 : "Achoo" sa…" at bounding box center [1400, 359] width 287 height 572
click at [1057, 142] on code "hero.say()" at bounding box center [1041, 145] width 86 height 18
drag, startPoint x: 1057, startPoint y: 142, endPoint x: 984, endPoint y: 142, distance: 73.0
click at [984, 142] on p "試試 hero.say()" at bounding box center [1057, 145] width 176 height 21
click at [1087, 240] on button "詢問 AI" at bounding box center [1076, 235] width 51 height 31
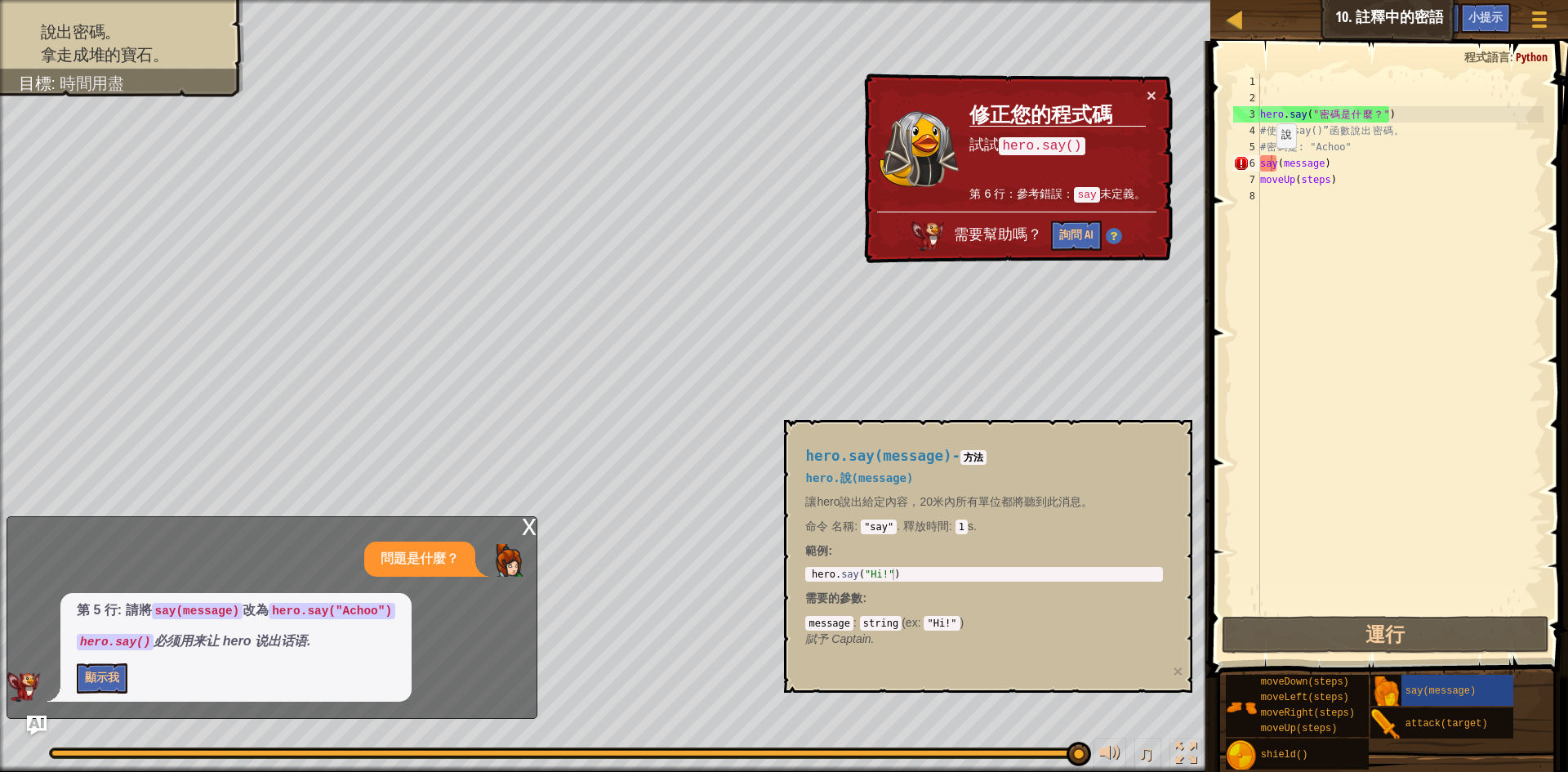
click at [1184, 674] on div "hero.say(message) - 方法 hero.說(message) 讓hero說出給定內容，20米內所有單位都將聽到此消息。 命令 名稱 : "sa…" at bounding box center [988, 556] width 408 height 273
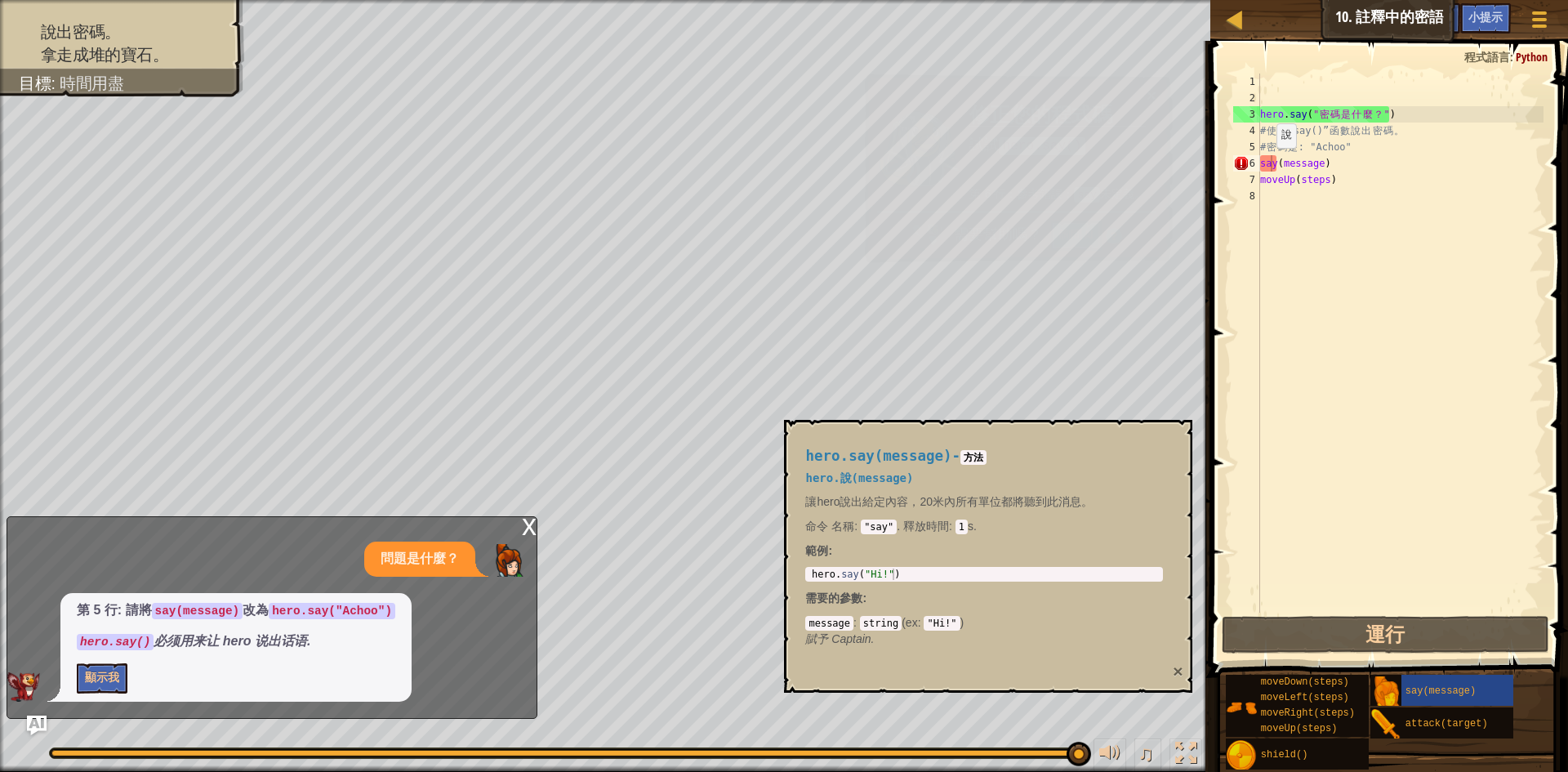
click at [1180, 672] on button "×" at bounding box center [1177, 671] width 10 height 18
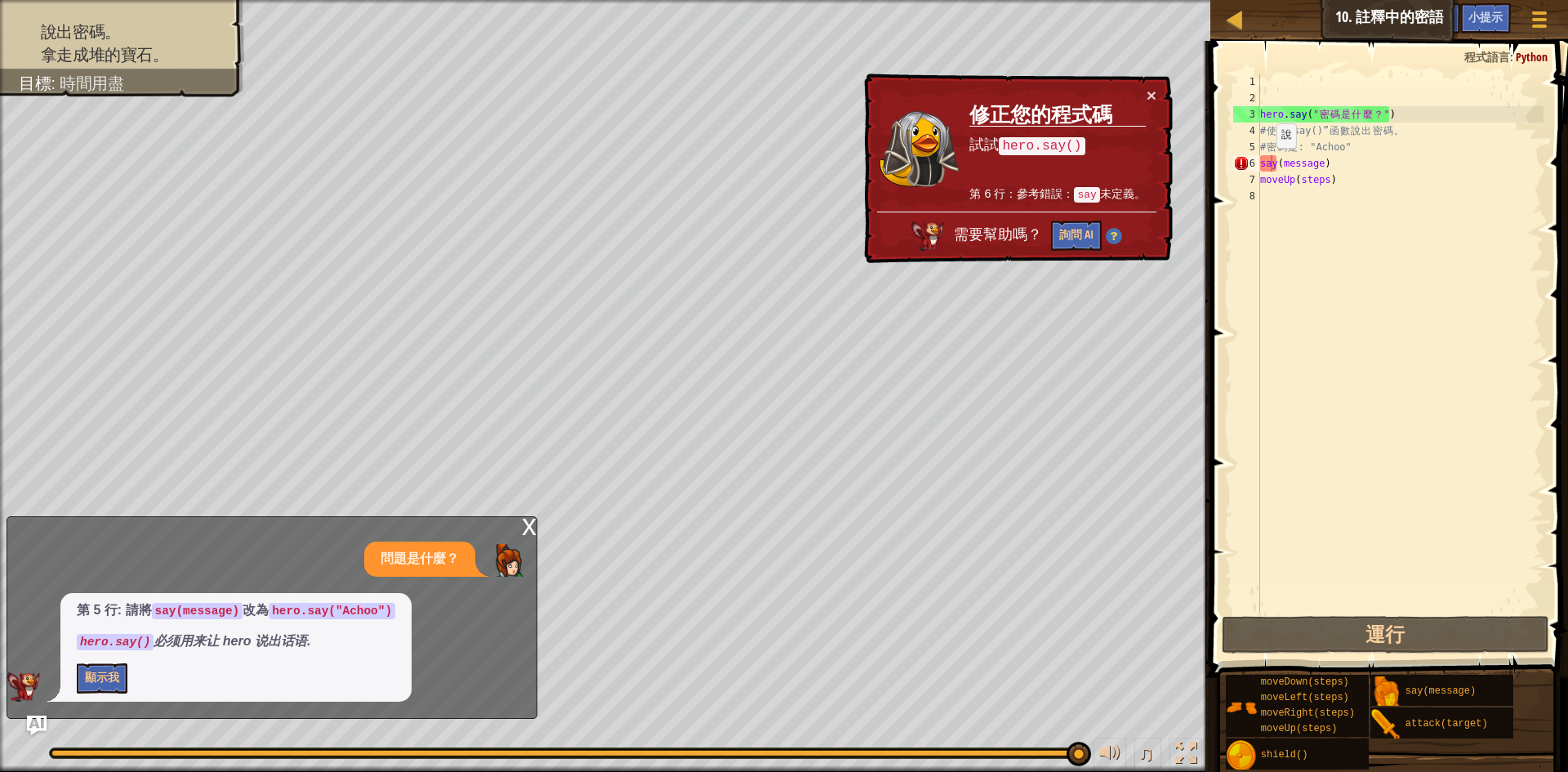
drag, startPoint x: 275, startPoint y: 608, endPoint x: 302, endPoint y: 608, distance: 27.0
click at [302, 608] on code "hero.say("Achoo")" at bounding box center [331, 611] width 127 height 17
click at [309, 609] on code "hero.say("Achoo")" at bounding box center [331, 611] width 127 height 17
click at [275, 611] on code "hero.say("Achoo")" at bounding box center [331, 611] width 127 height 17
drag, startPoint x: 357, startPoint y: 615, endPoint x: 391, endPoint y: 614, distance: 34.0
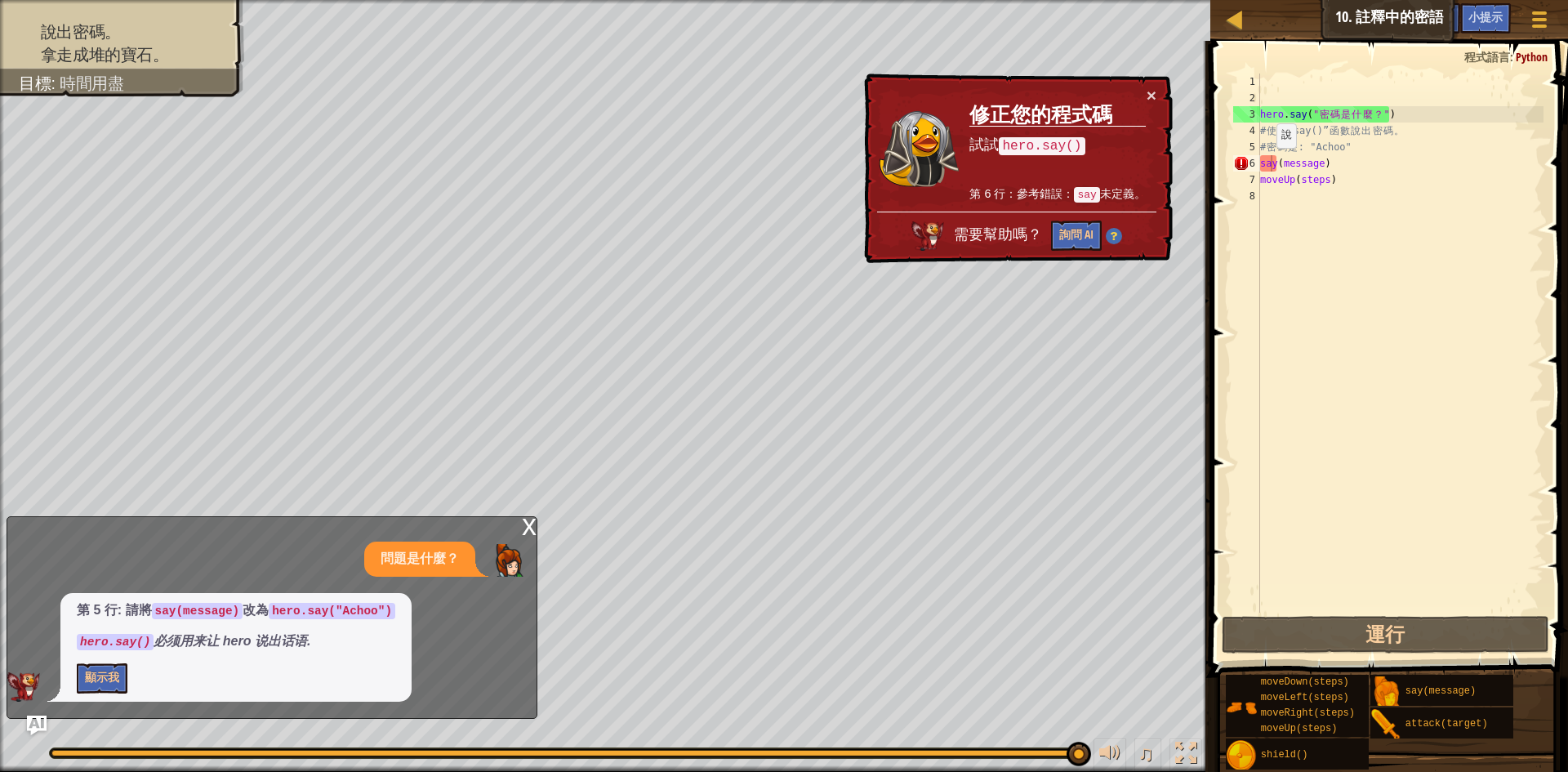
click at [362, 615] on code "hero.say("Achoo")" at bounding box center [331, 611] width 127 height 17
click at [391, 614] on div "第 5 行: 請將 say(message) 改為 hero.say("Achoo") hero.say() 必须用来让 hero 说出话语. 顯示我" at bounding box center [235, 647] width 351 height 108
click at [382, 614] on code "hero.say("Achoo")" at bounding box center [331, 611] width 127 height 17
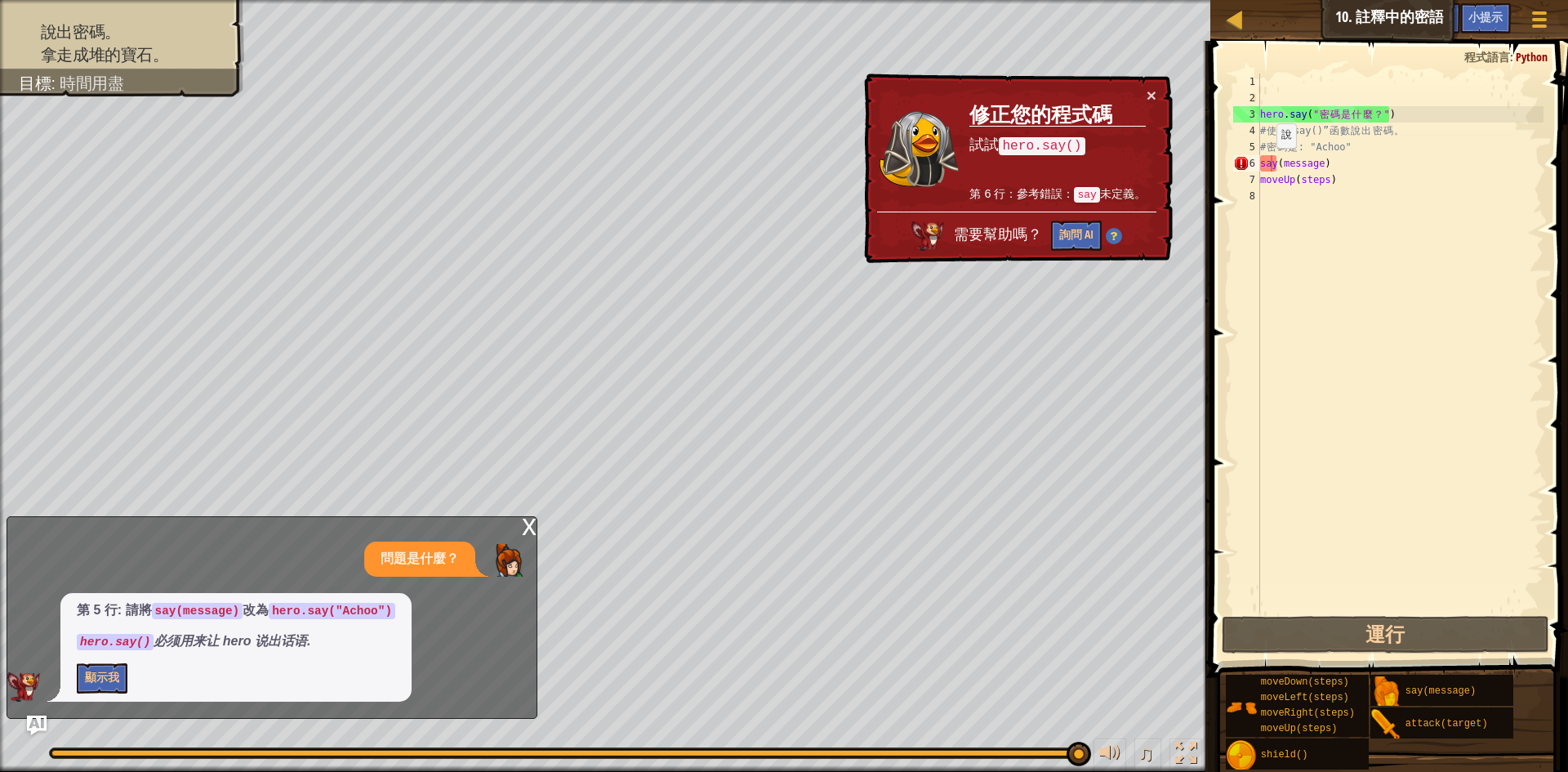
drag, startPoint x: 382, startPoint y: 614, endPoint x: 367, endPoint y: 608, distance: 16.2
click at [367, 608] on code "hero.say("Achoo")" at bounding box center [331, 611] width 127 height 17
click at [367, 608] on code "hero.say("Achoo")" at bounding box center [331, 611] width 127 height 17
drag, startPoint x: 392, startPoint y: 608, endPoint x: 276, endPoint y: 615, distance: 116.2
click at [276, 615] on div "第 5 行: 請將 say(message) 改為 hero.say("Achoo") hero.say() 必须用来让 hero 说出话语. 顯示我" at bounding box center [235, 647] width 351 height 108
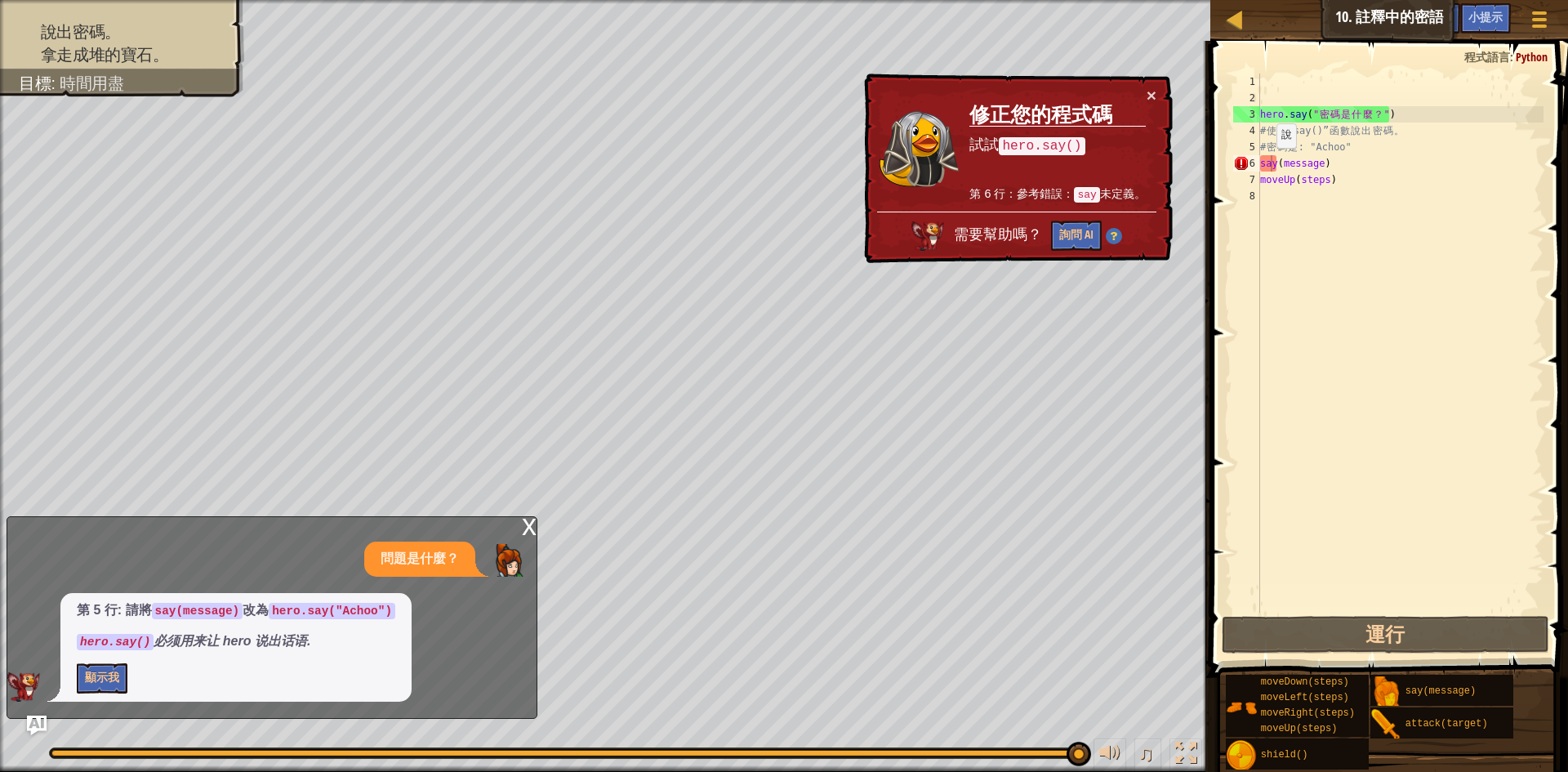
click at [147, 667] on p "顯示我" at bounding box center [236, 679] width 318 height 31
click at [101, 677] on button "顯示我" at bounding box center [102, 679] width 51 height 31
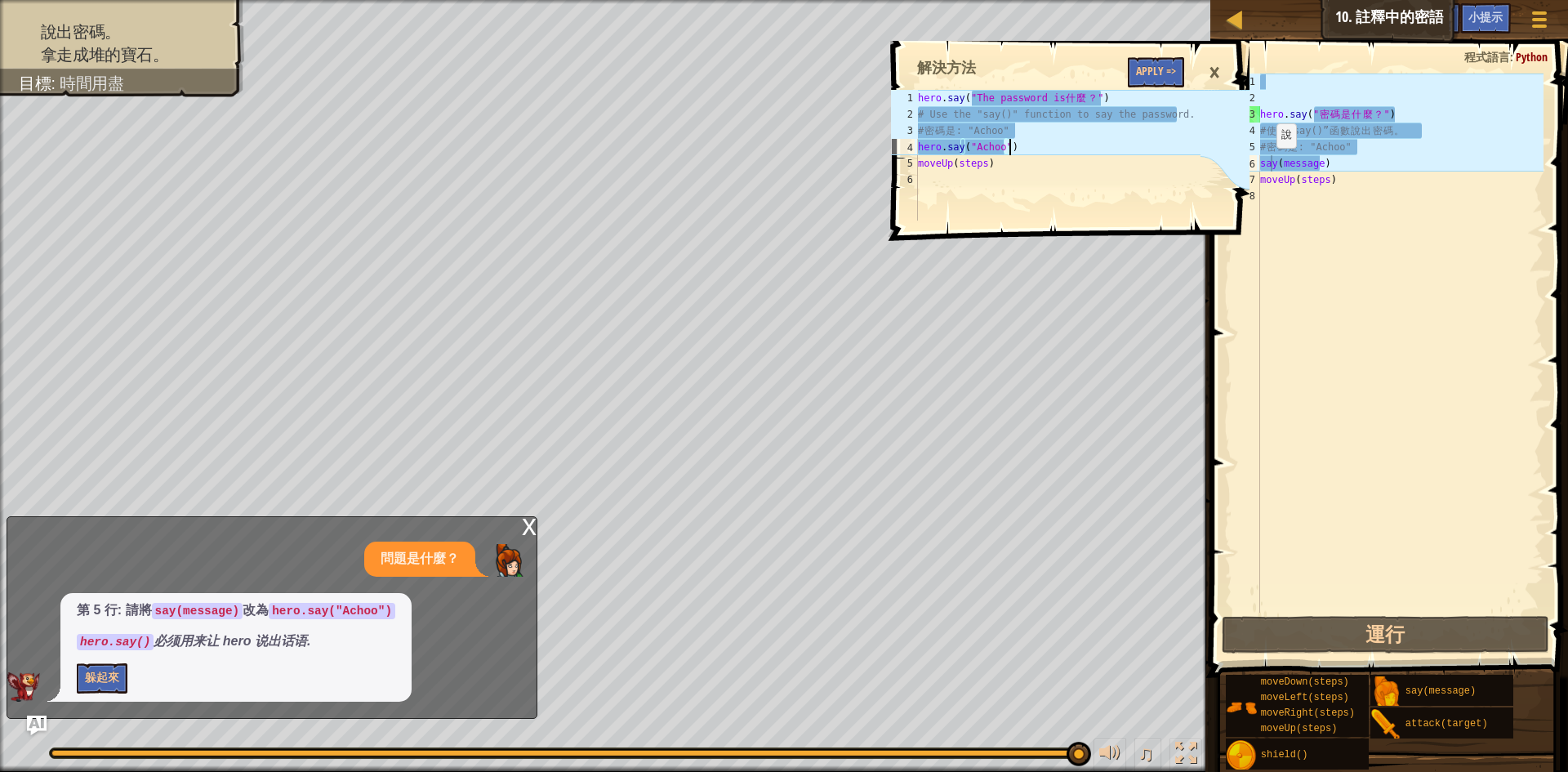
drag, startPoint x: 1080, startPoint y: 146, endPoint x: 1030, endPoint y: 149, distance: 50.1
click at [1030, 149] on div "hero . say ( "The password is 什 麼 ？ " ) # Use the "say()" function to say the p…" at bounding box center [1058, 171] width 287 height 163
drag, startPoint x: 962, startPoint y: 149, endPoint x: 1181, endPoint y: 135, distance: 219.4
click at [1181, 135] on div "hero . say ( "The password is 什 麼 ？ " ) # Use the "say()" function to say the p…" at bounding box center [1058, 171] width 287 height 163
click at [1025, 151] on div "hero . say ( "The password is 什 麼 ？ " ) # Use the "say()" function to say the p…" at bounding box center [1058, 171] width 287 height 163
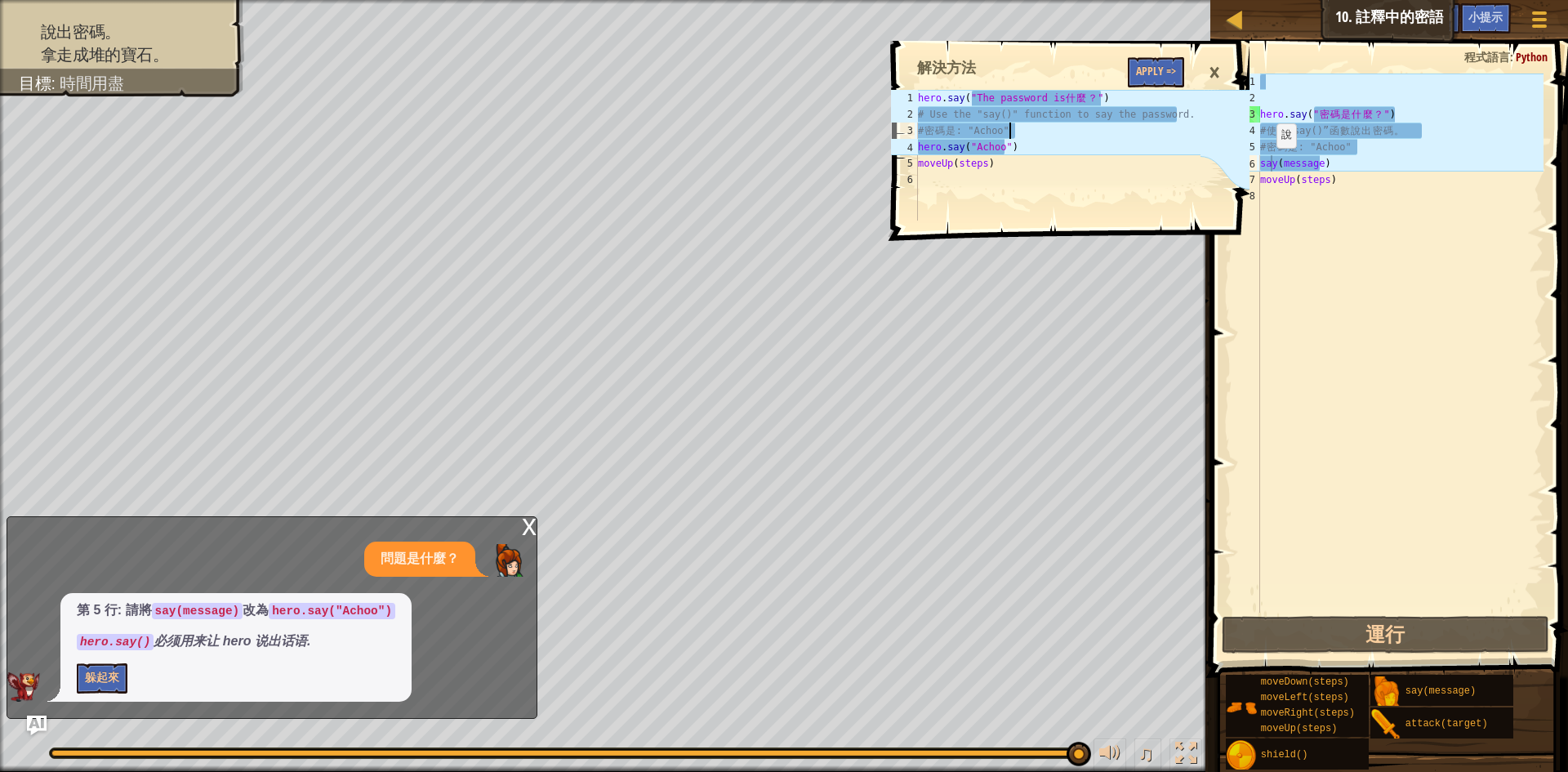
type textarea "hero.say("Achoo")"
drag, startPoint x: 1025, startPoint y: 151, endPoint x: 903, endPoint y: 141, distance: 122.4
click at [903, 141] on div "hero.say("Achoo") 1 2 3 4 5 6 hero . say ( "The password is 什 麼 ？ " ) # Use the…" at bounding box center [1044, 155] width 314 height 131
click at [1372, 167] on div "hero . say ( " 密 碼 是 什 麼 ？ " ) # 使 用 “say()” 函 數 說 出 密 碼 。 # 密 碼 是 : "Achoo" sa…" at bounding box center [1400, 359] width 287 height 572
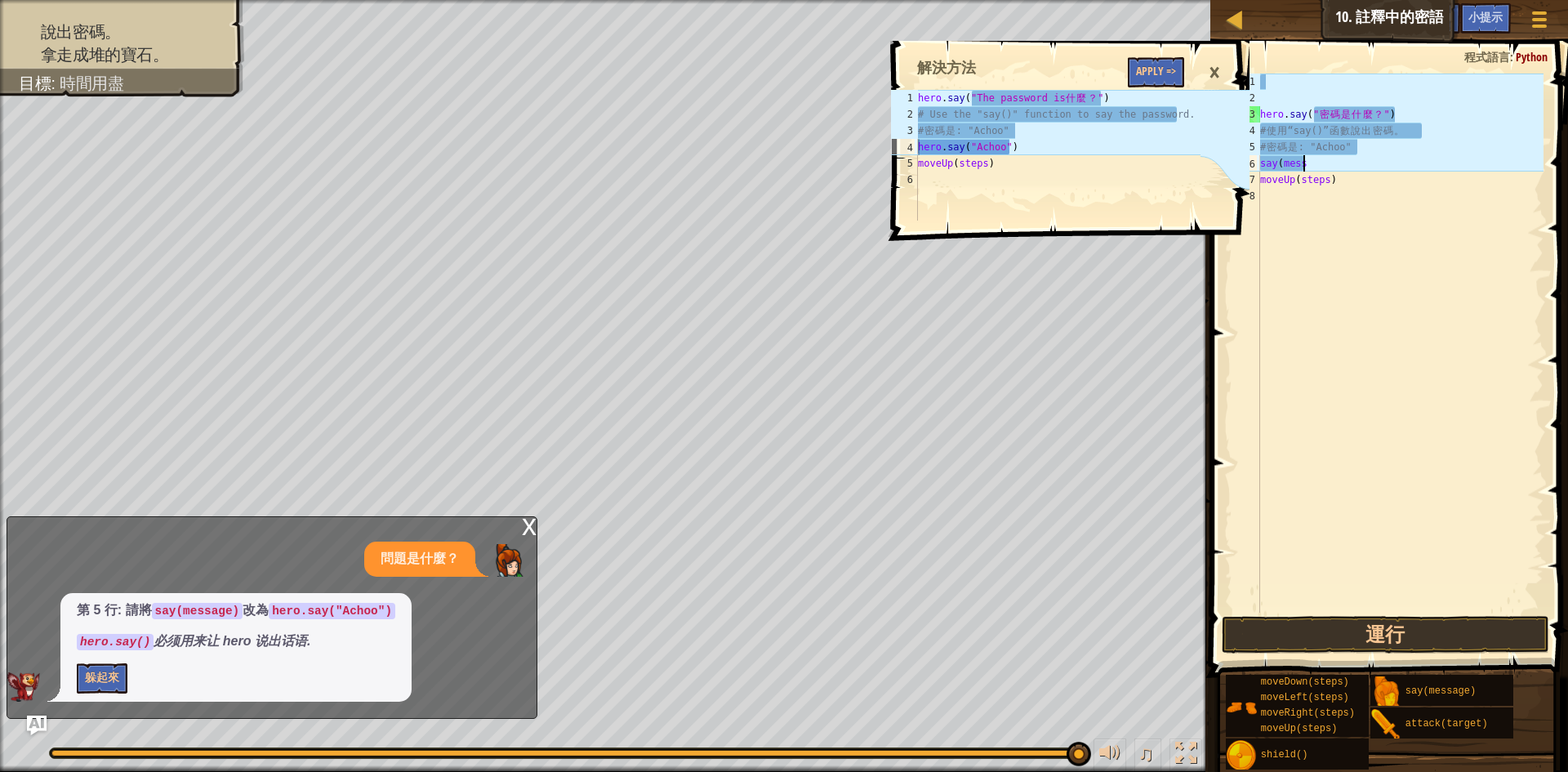
type textarea "s"
paste textarea "hero.say("Achoo")"
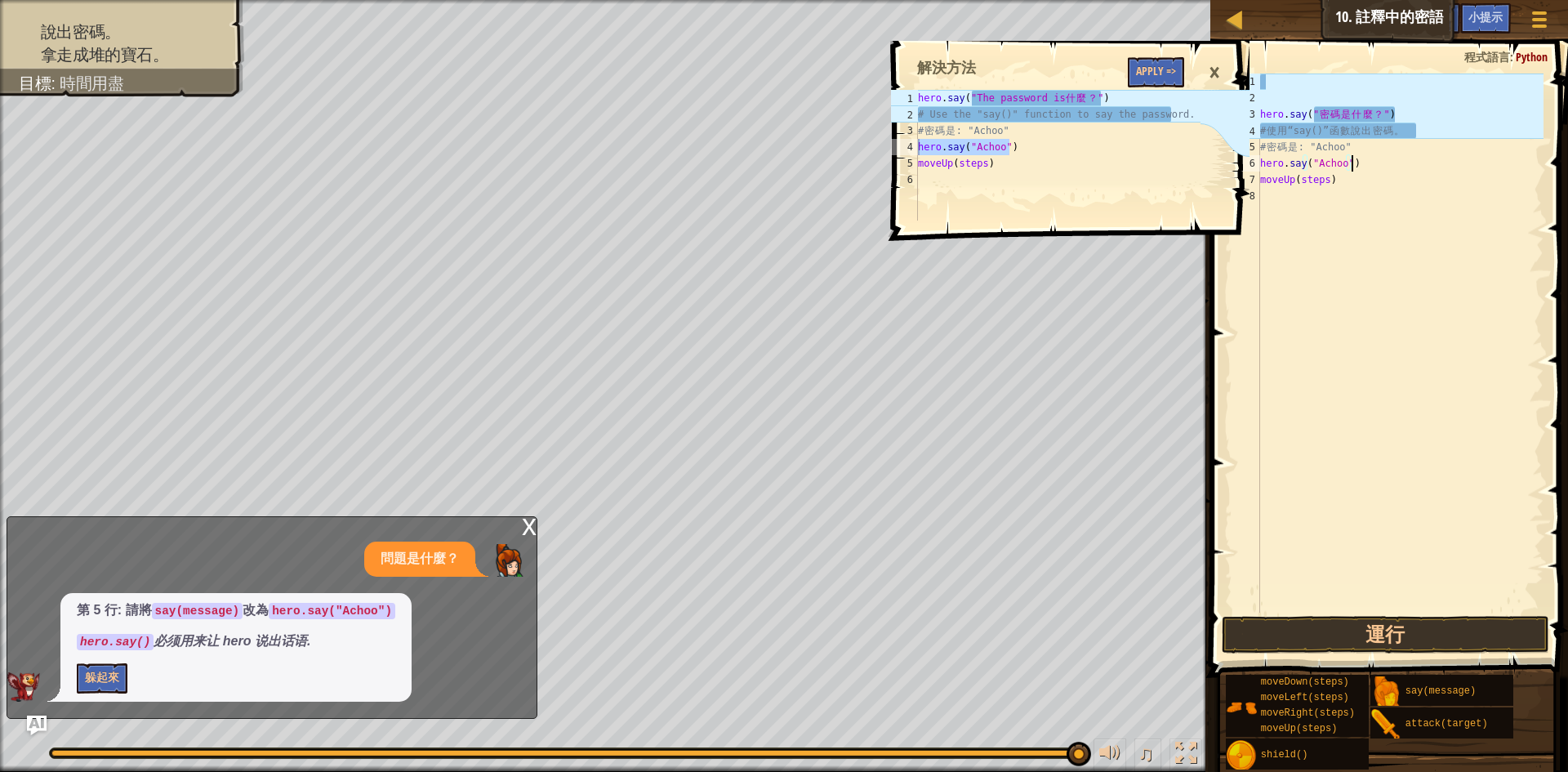
click at [1395, 131] on div "hero . say ( " 密 碼 是 什 麼 ？ " ) # 使 用 “say()” 函 數 說 出 密 碼 。 # 密 碼 是 : "Achoo" he…" at bounding box center [1400, 359] width 287 height 572
type textarea "# 使用 “say()” 函數說出密碼。"
type textarea "# Use the "say()" function to say the password."
click at [1112, 110] on div "hero . say ( "The password is 什 麼 ？ " ) # Use the "say()" function to say the p…" at bounding box center [1058, 171] width 287 height 163
click at [1227, 114] on icon at bounding box center [1225, 123] width 51 height 66
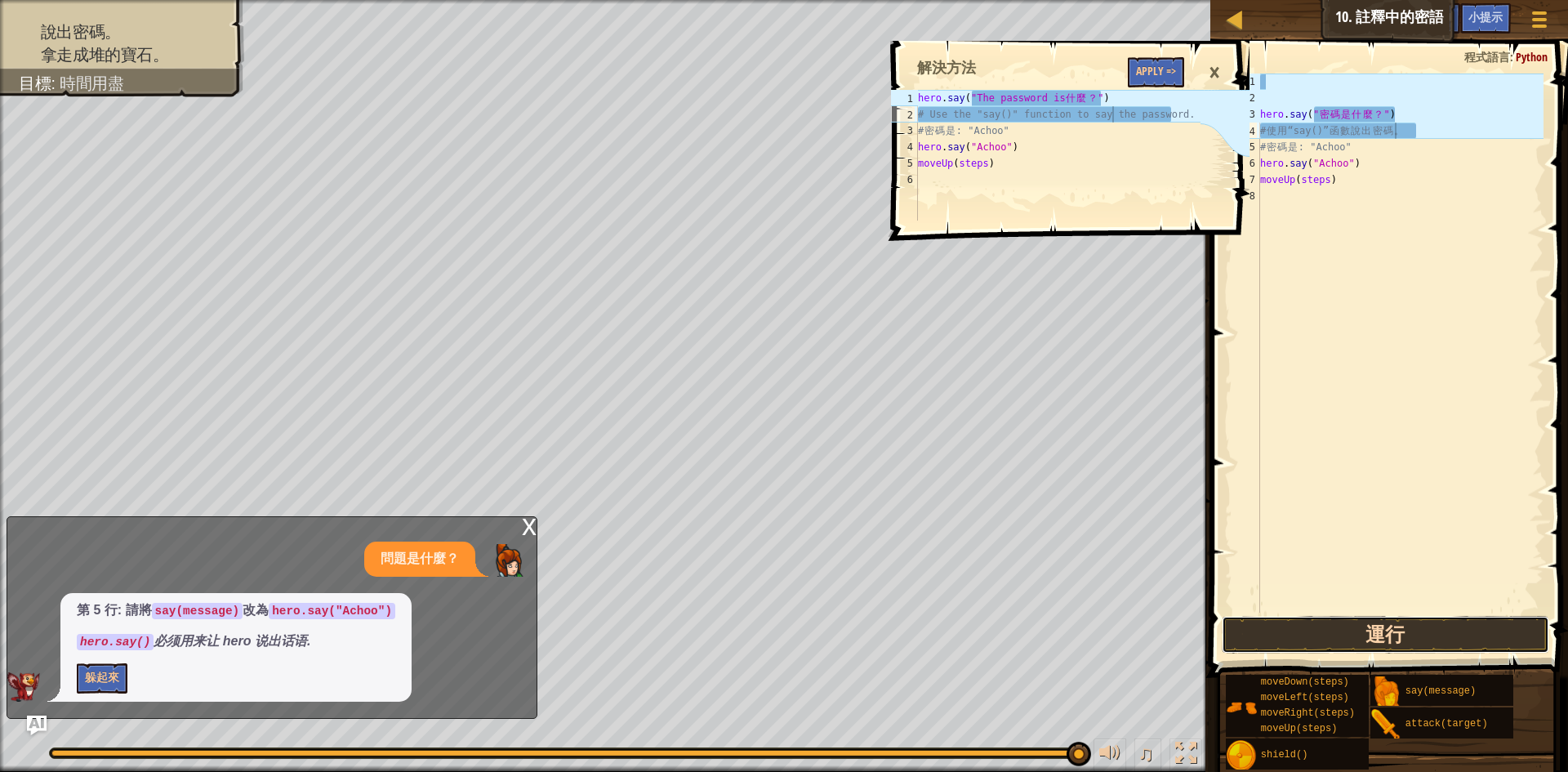
click at [1329, 630] on button "運行" at bounding box center [1386, 634] width 328 height 38
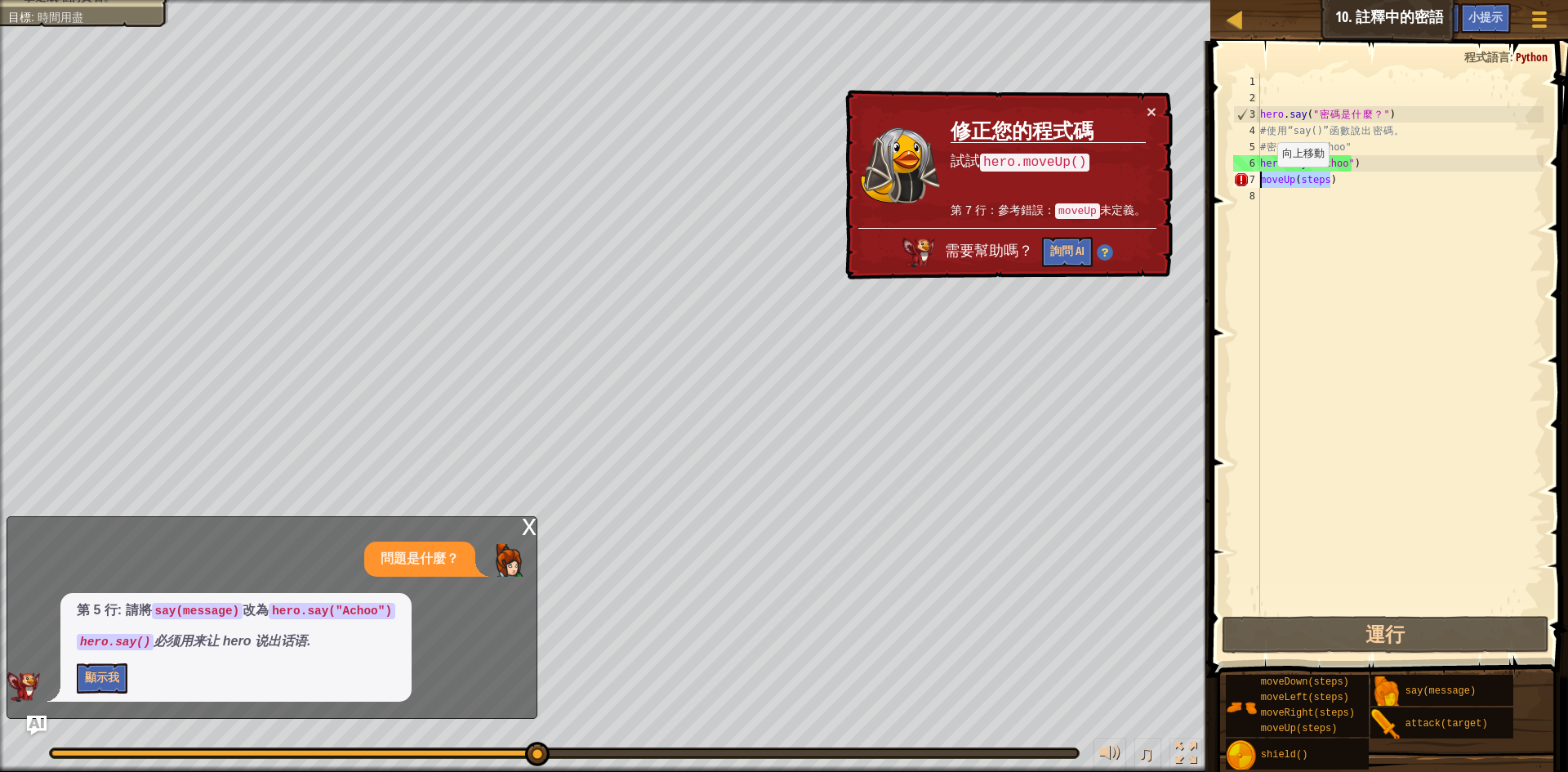
drag, startPoint x: 1367, startPoint y: 183, endPoint x: 1251, endPoint y: 182, distance: 116.0
click at [1251, 182] on div "# 使用 “say()” 函數說出密碼。 1 2 3 4 5 6 7 8 hero . say ( " 密 碼 是 什 麼 ？ " ) # 使 用 “say(…" at bounding box center [1387, 342] width 314 height 539
type textarea "moveUp(steps)"
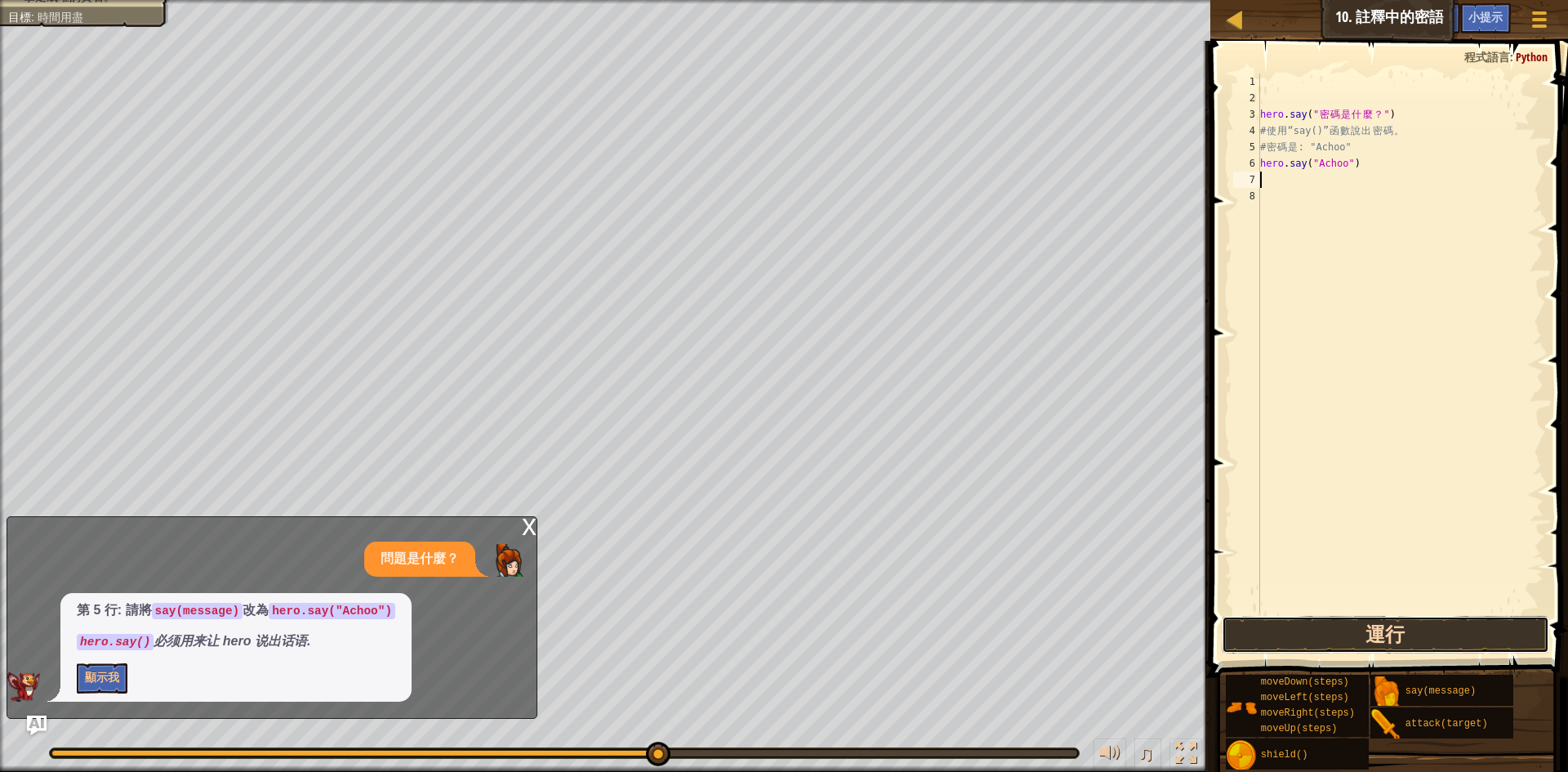
click at [1409, 629] on button "運行" at bounding box center [1386, 634] width 328 height 38
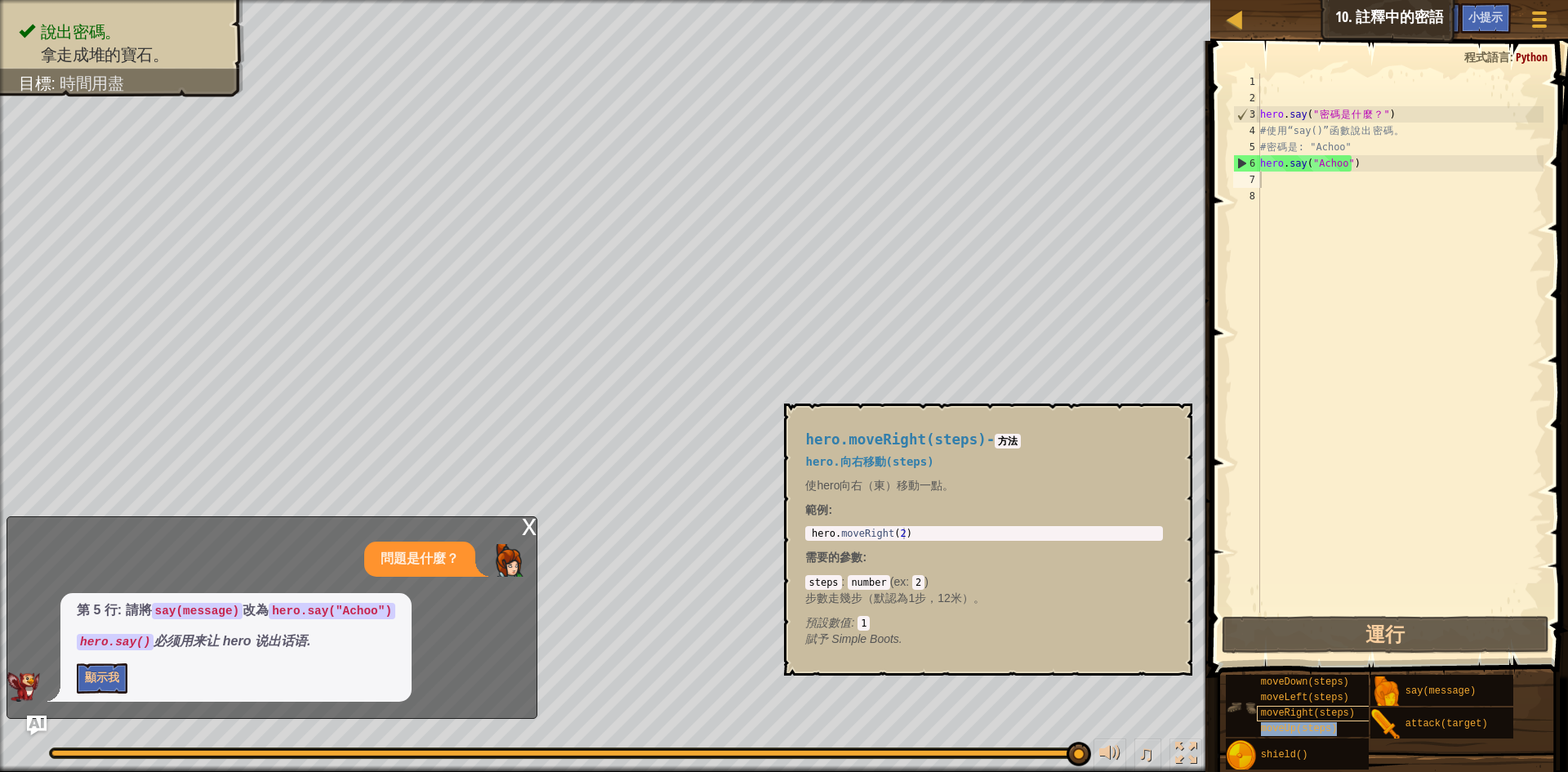
type textarea "hero.say("Achoo")"
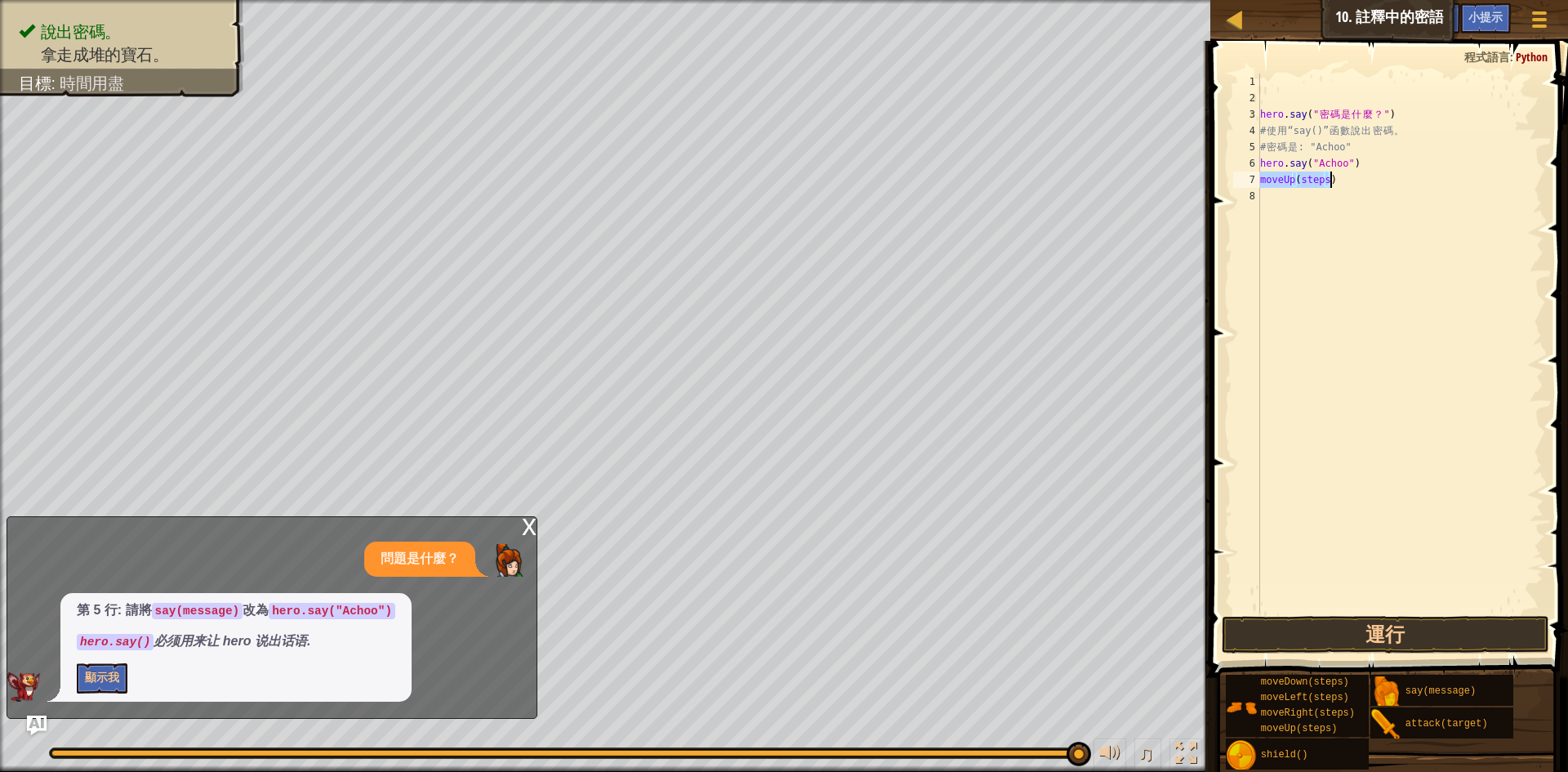
click at [1324, 182] on div "hero . say ( " 密 碼 是 什 麼 ？ " ) # 使 用 “say()” 函 數 說 出 密 碼 。 # 密 碼 是 : "Achoo" he…" at bounding box center [1400, 342] width 287 height 539
click at [1421, 629] on button "運行" at bounding box center [1386, 634] width 328 height 38
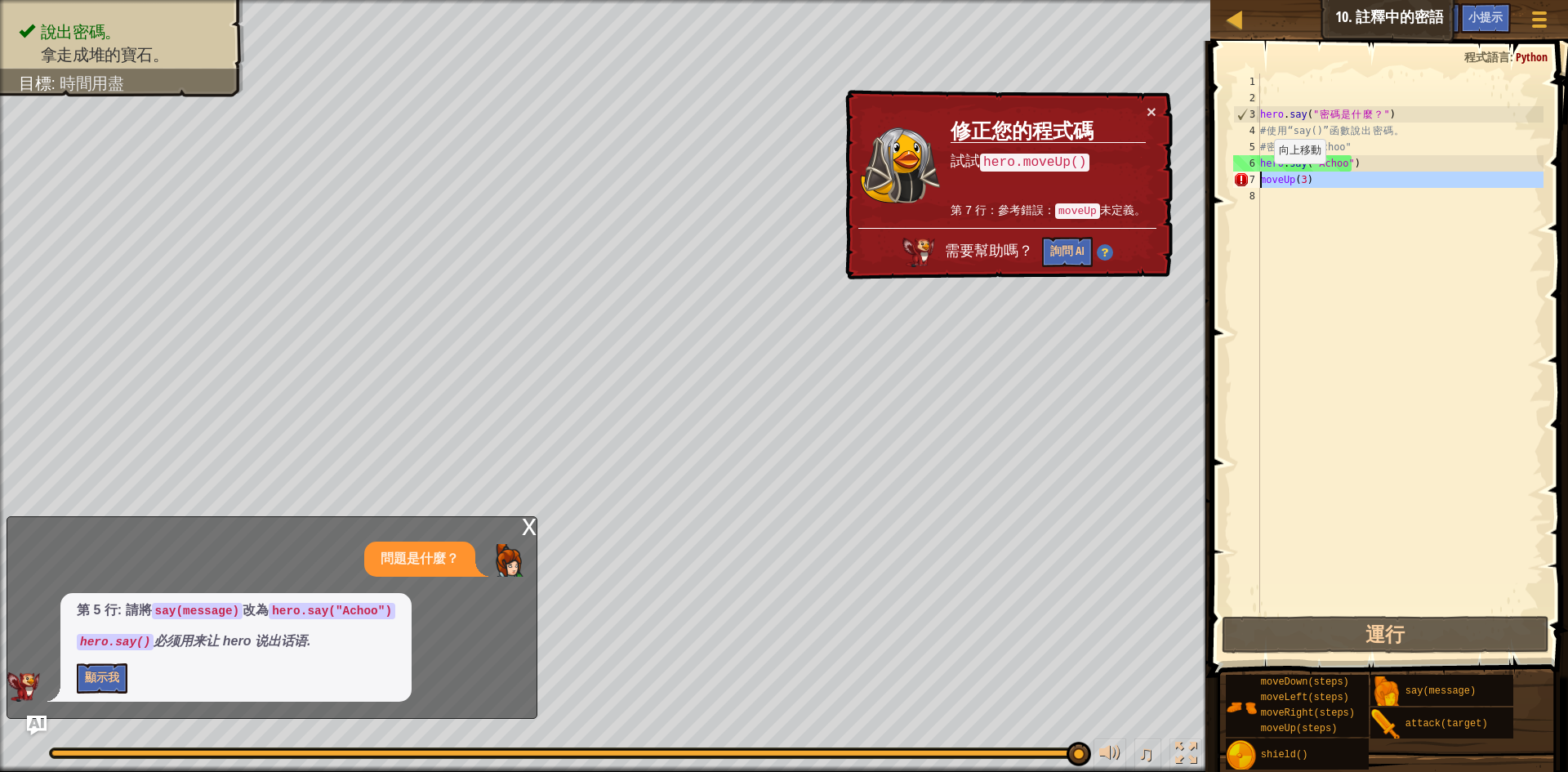
drag, startPoint x: 1358, startPoint y: 188, endPoint x: 1260, endPoint y: 180, distance: 98.3
click at [1260, 180] on div "moveUp(3) 1 2 3 4 5 6 7 8 hero . say ( " 密 碼 是 什 麼 ？ " ) # 使 用 “say()” 函 數 說 出 …" at bounding box center [1387, 342] width 314 height 539
type textarea "moveUp(3)"
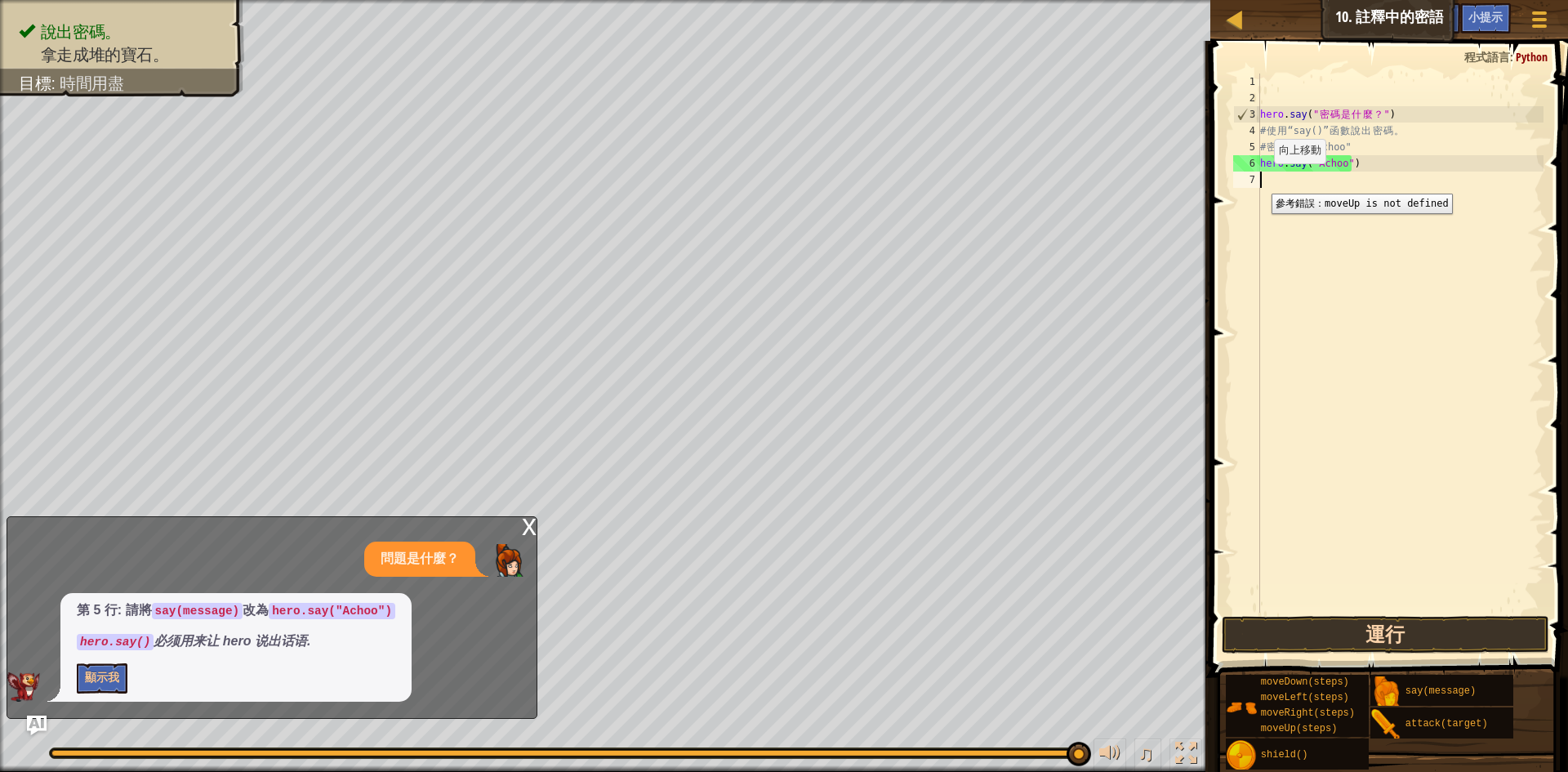
scroll to position [7, 0]
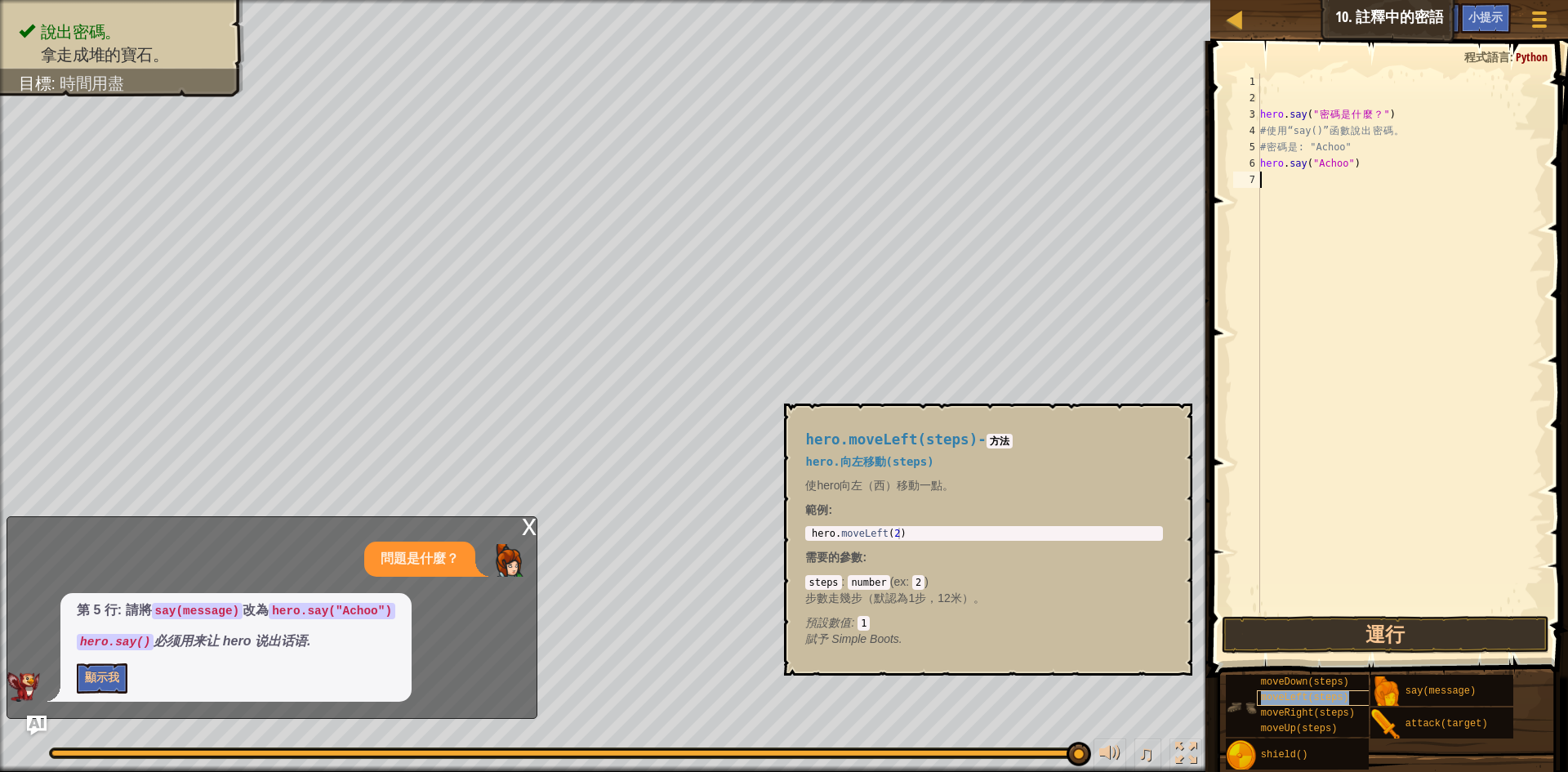
click at [1334, 695] on span "moveLeft(steps)" at bounding box center [1304, 697] width 88 height 11
click at [1334, 710] on span "moveRight(steps)" at bounding box center [1307, 713] width 93 height 11
click at [1333, 734] on div "moveUp(steps)" at bounding box center [1335, 728] width 156 height 16
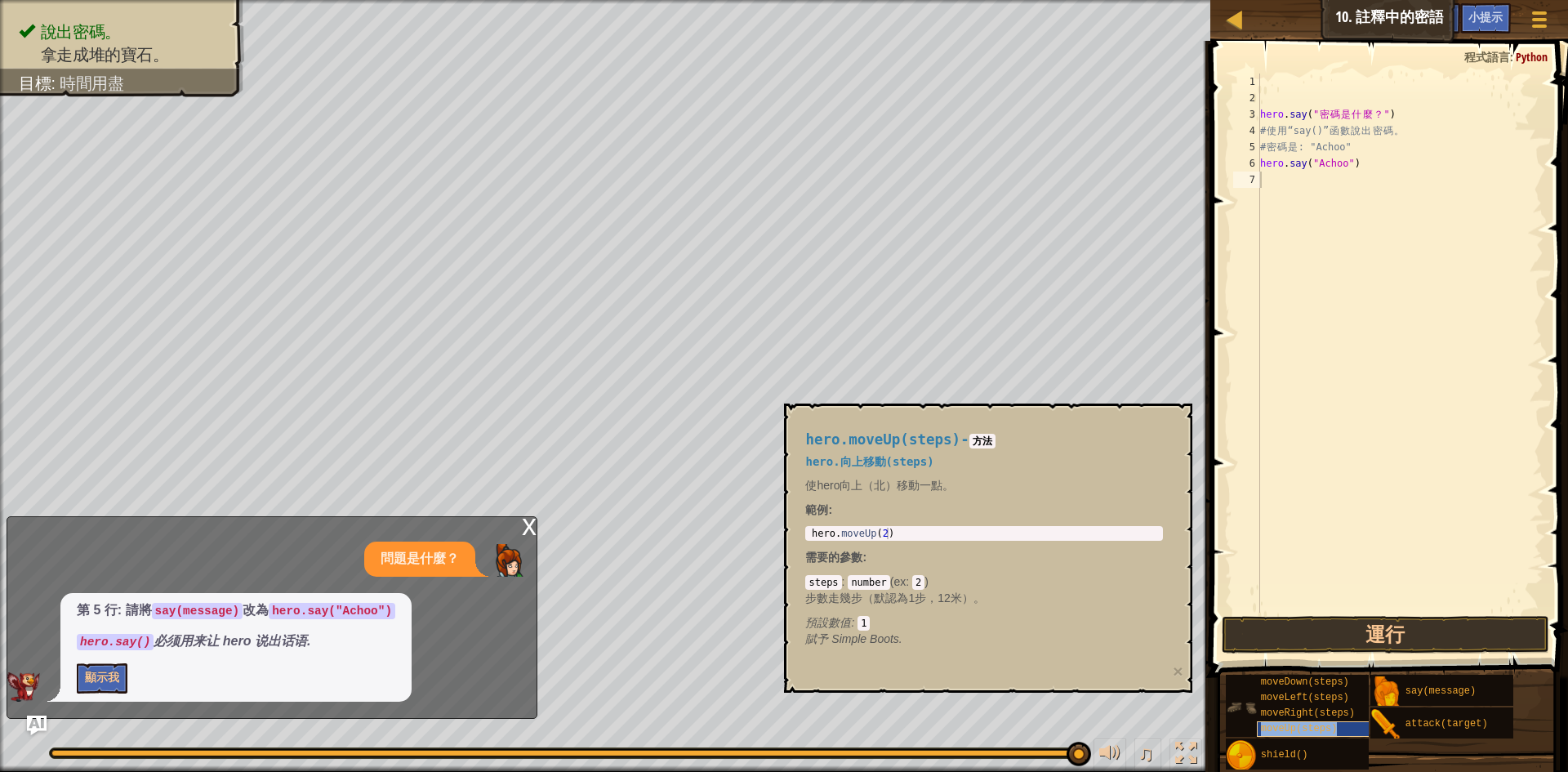
type textarea "moveUp(steps)"
click at [1468, 627] on button "運行" at bounding box center [1386, 634] width 328 height 38
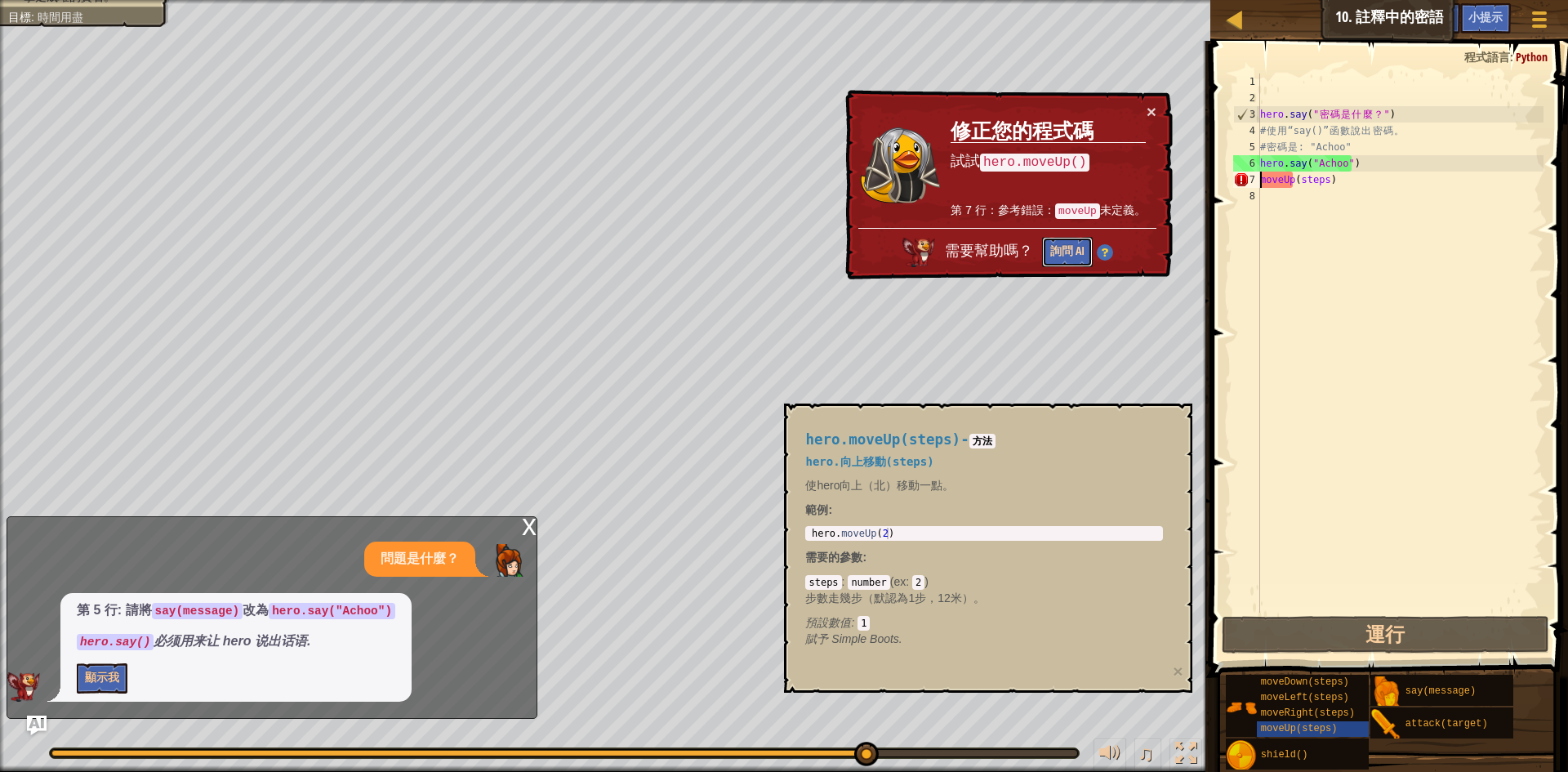
click at [1048, 242] on button "詢問 AI" at bounding box center [1067, 252] width 51 height 31
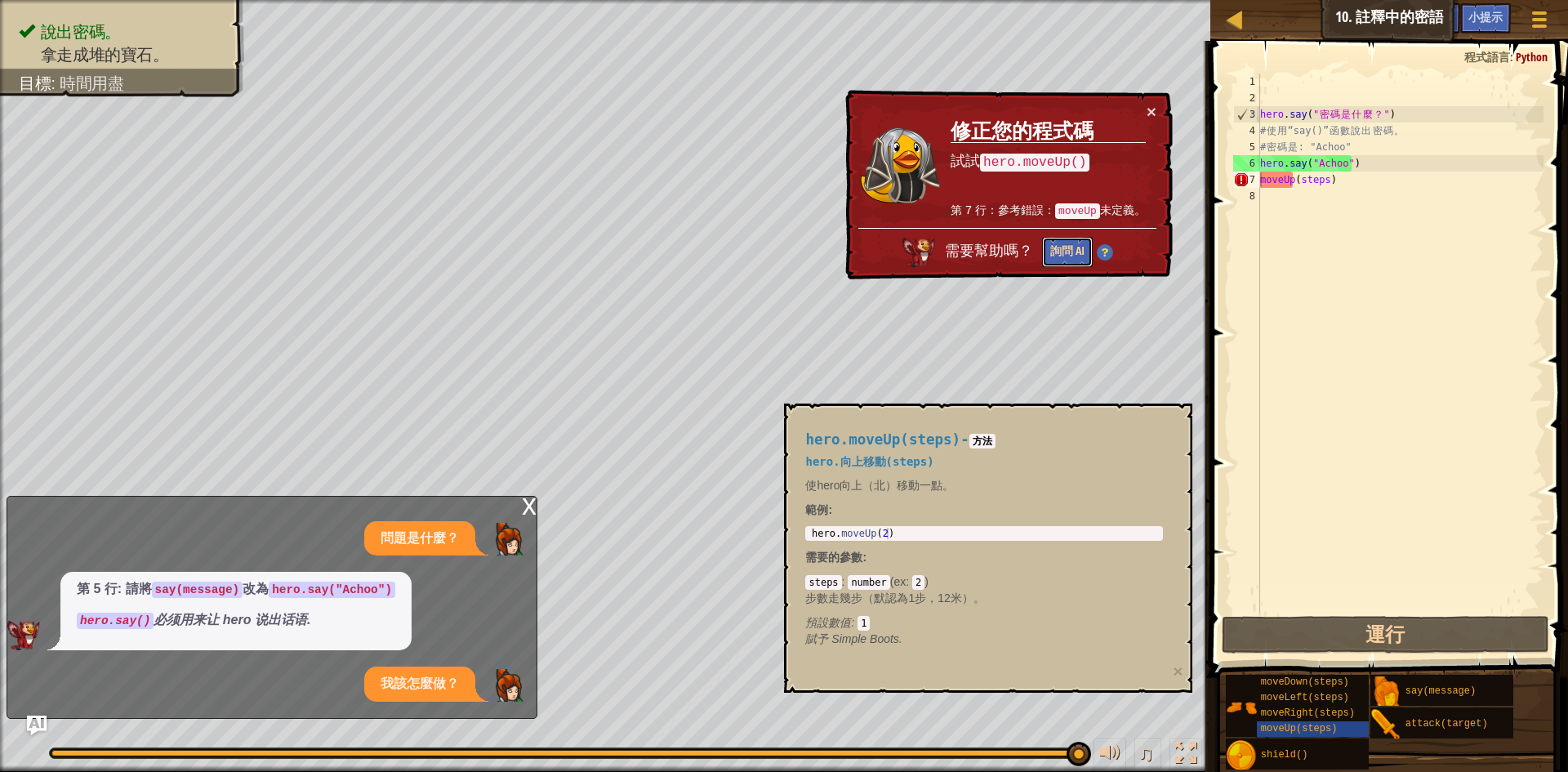
click at [1065, 252] on button "詢問 AI" at bounding box center [1067, 252] width 51 height 31
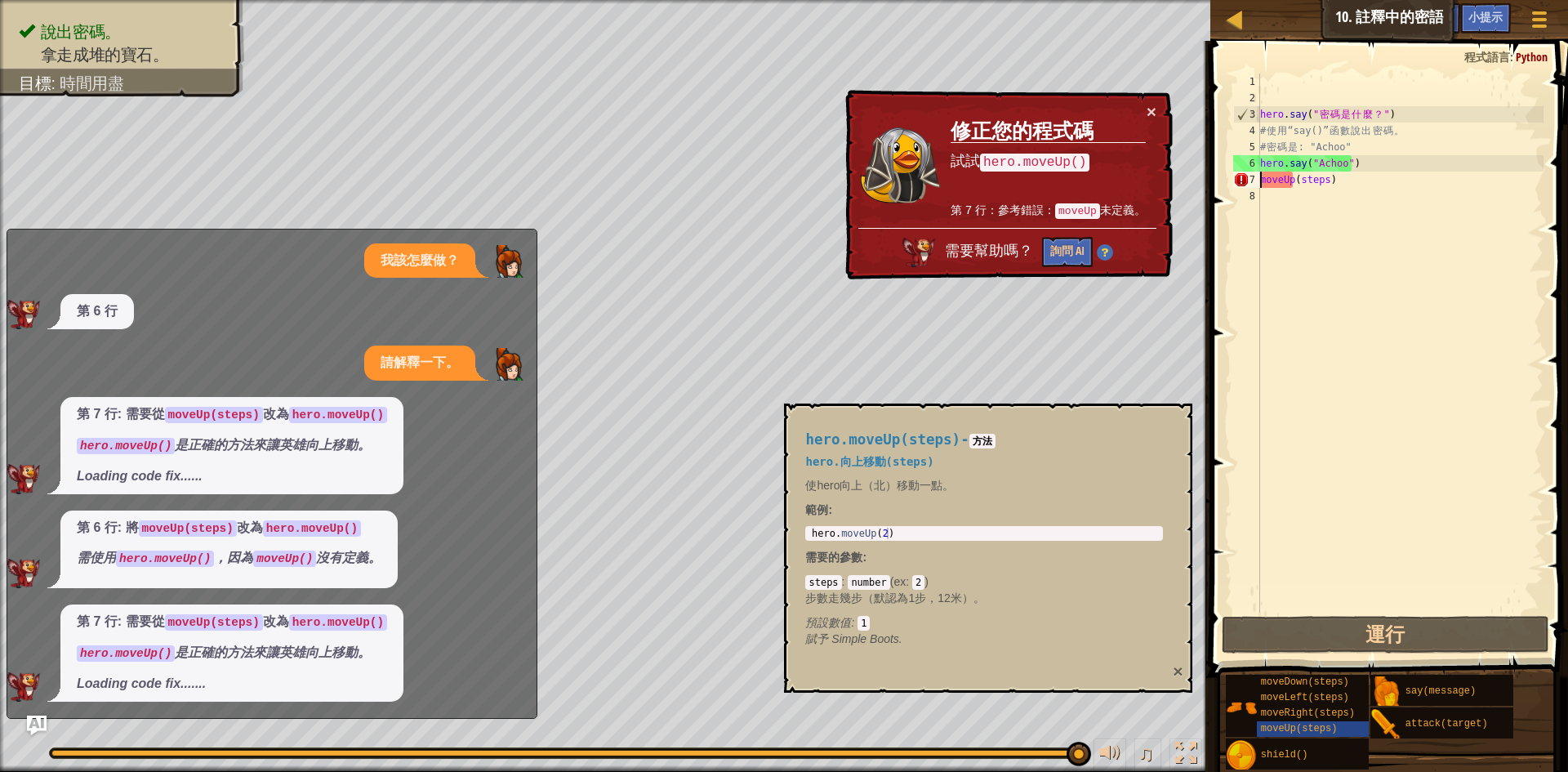
click at [1181, 672] on button "×" at bounding box center [1177, 671] width 10 height 18
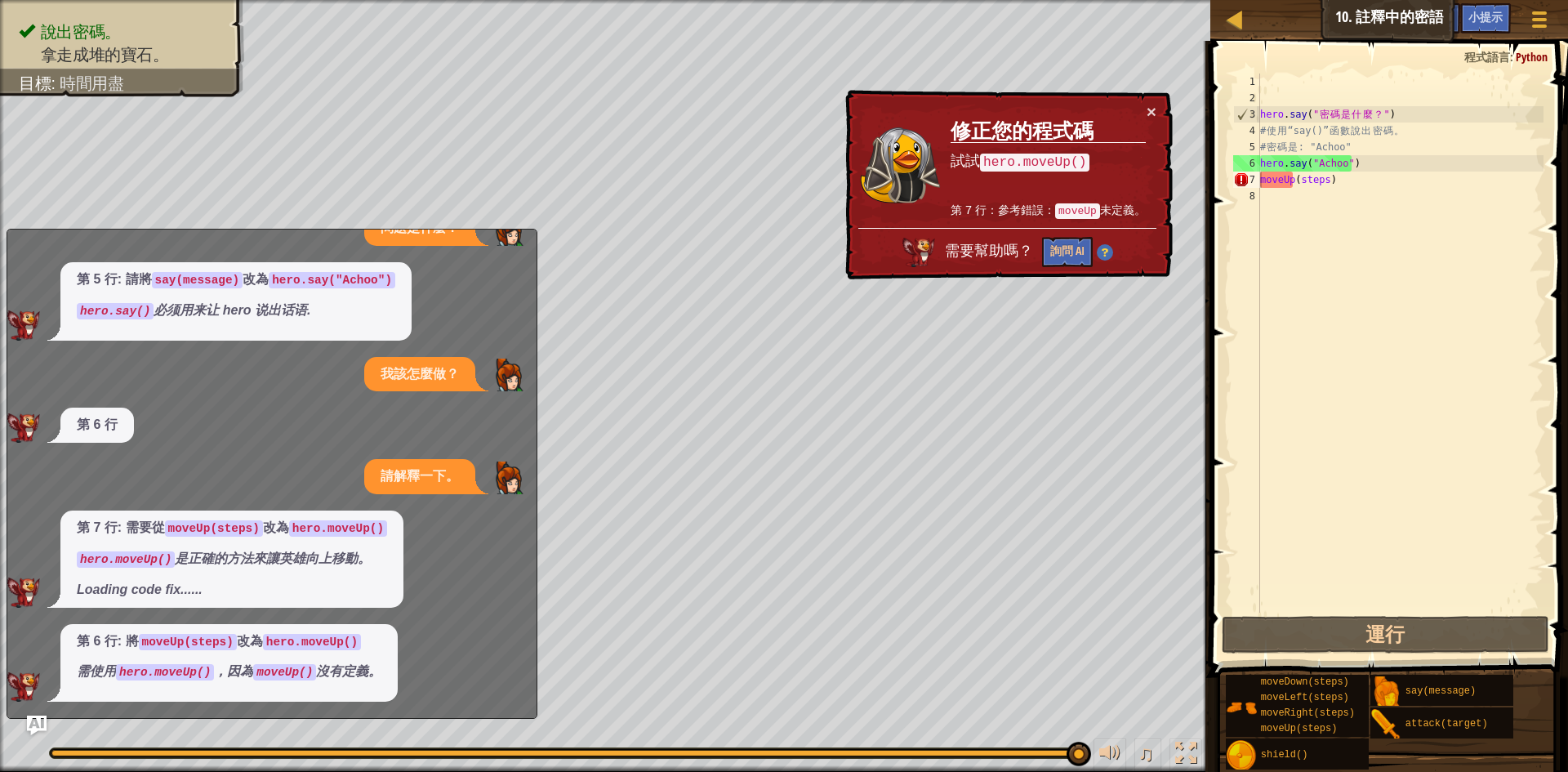
scroll to position [168, 0]
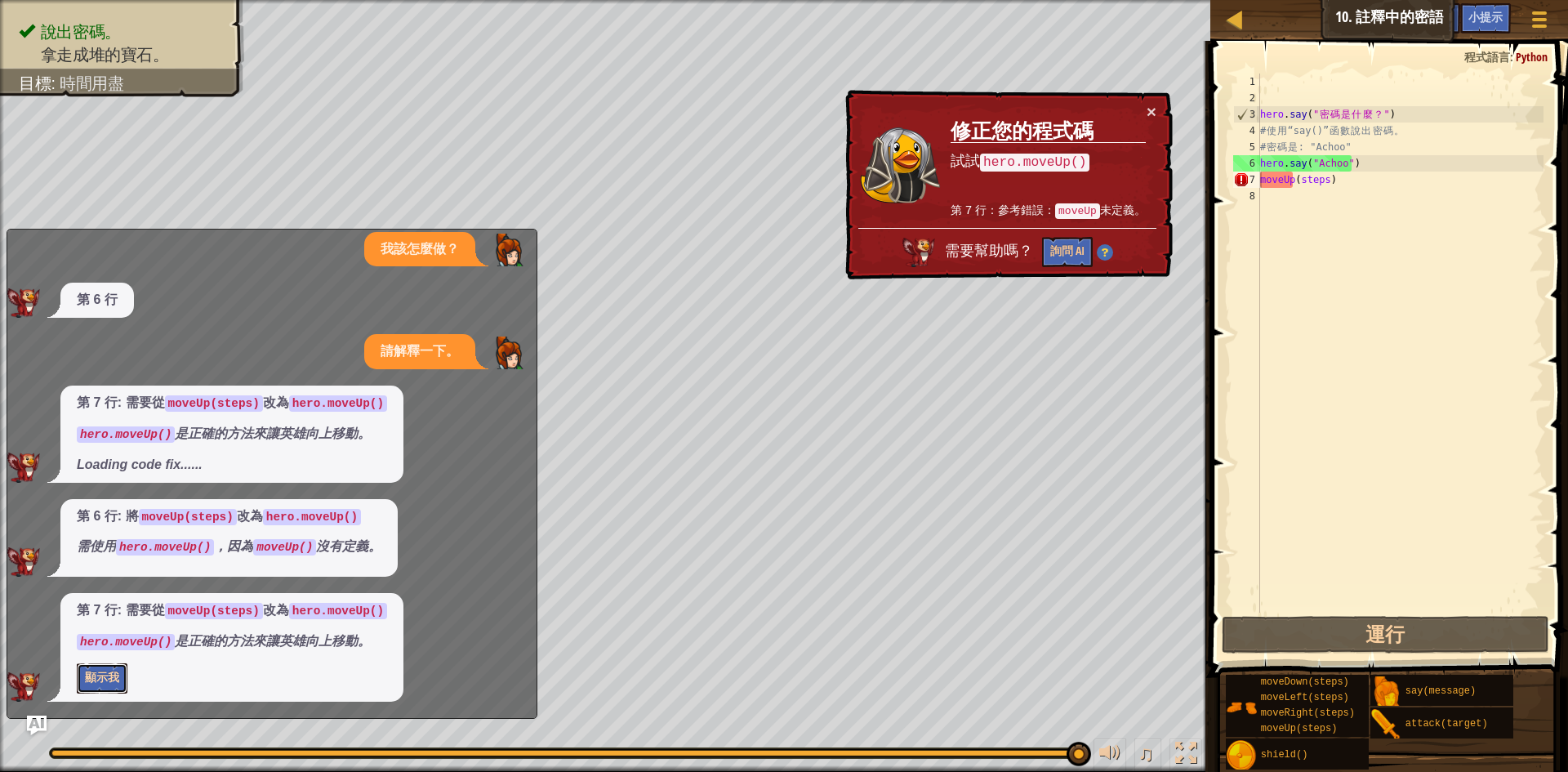
click at [93, 670] on button "顯示我" at bounding box center [102, 679] width 51 height 31
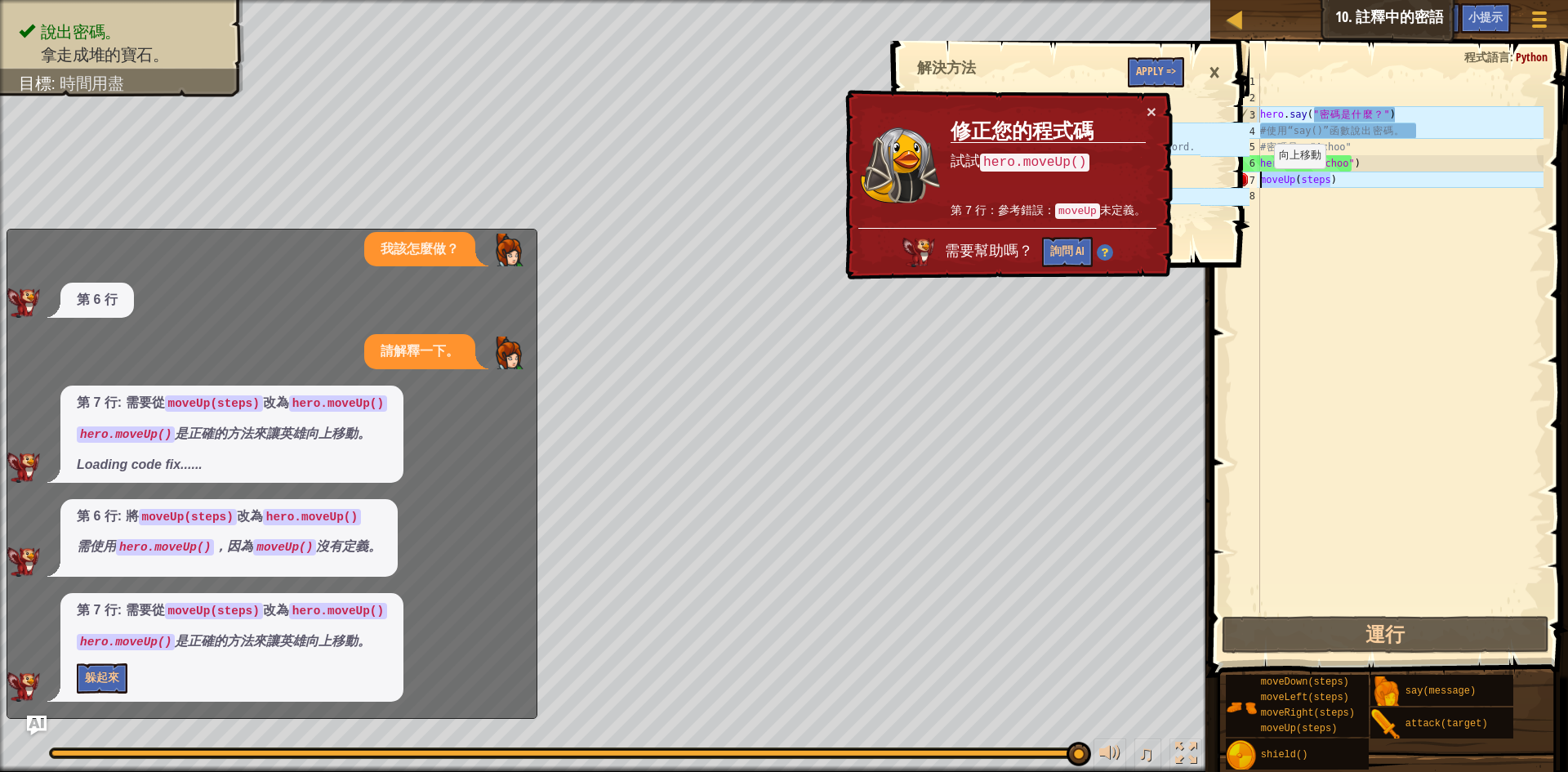
drag, startPoint x: 1362, startPoint y: 185, endPoint x: 1260, endPoint y: 181, distance: 102.1
click at [1260, 181] on div "moveUp(steps) 1 2 3 4 5 6 7 8 hero . say ( " 密 碼 是 什 麼 ？ " ) # 使 用 “say()” 函 數 …" at bounding box center [1387, 342] width 314 height 539
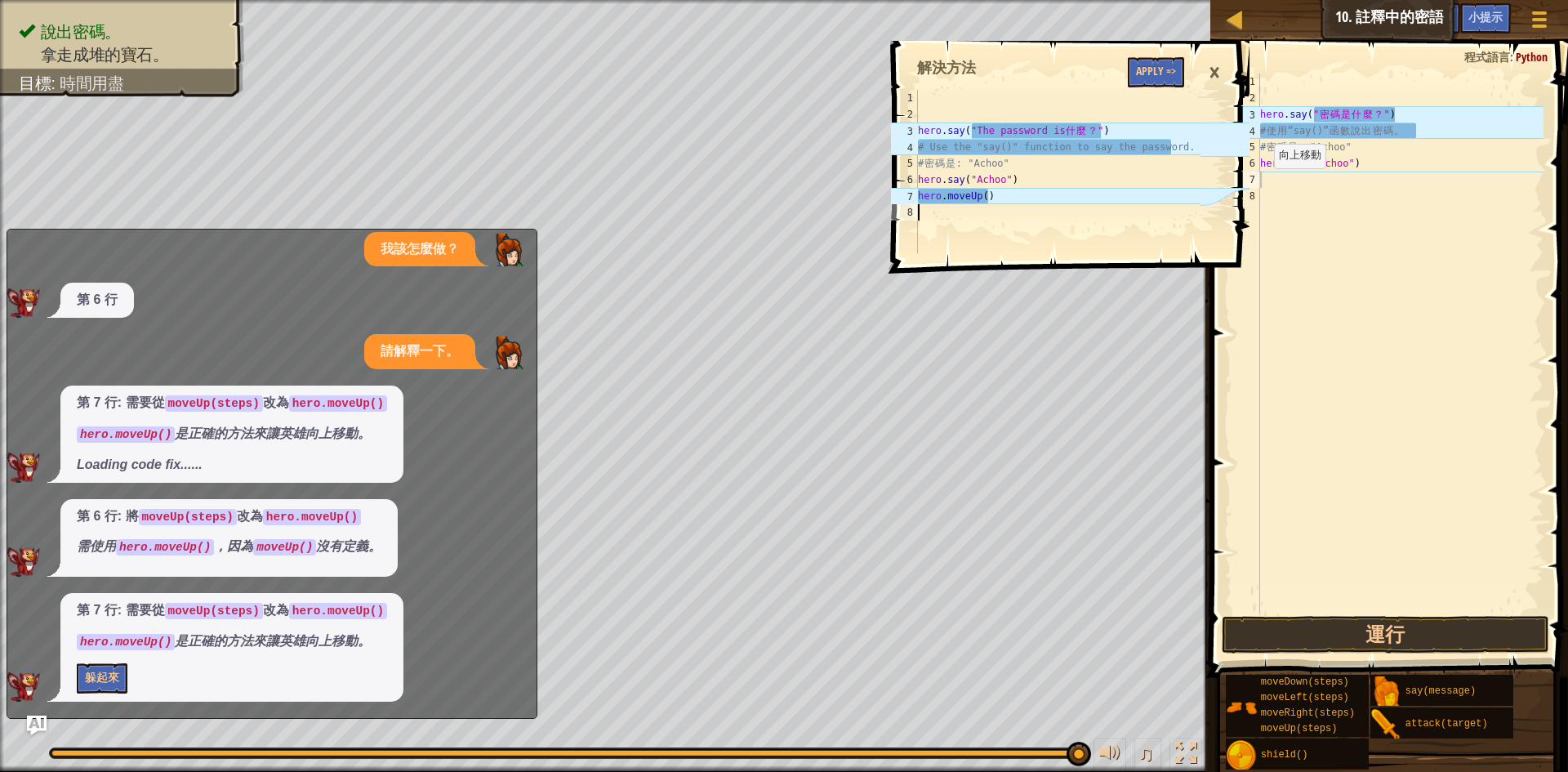
click at [1037, 205] on div "hero . say ( "The password is 什 麼 ？ " ) # Use the "say()" function to say the p…" at bounding box center [1058, 188] width 287 height 196
click at [1034, 204] on div "hero . say ( "The password is 什 麼 ？ " ) # Use the "say()" function to say the p…" at bounding box center [1058, 188] width 287 height 196
type textarea "hero.moveUp()"
drag, startPoint x: 995, startPoint y: 194, endPoint x: 915, endPoint y: 194, distance: 80.0
click at [915, 194] on div "hero.moveUp() 1 2 3 4 5 6 7 8 hero . say ( "The password is 什 麼 ？ " ) # Use the…" at bounding box center [1044, 171] width 314 height 163
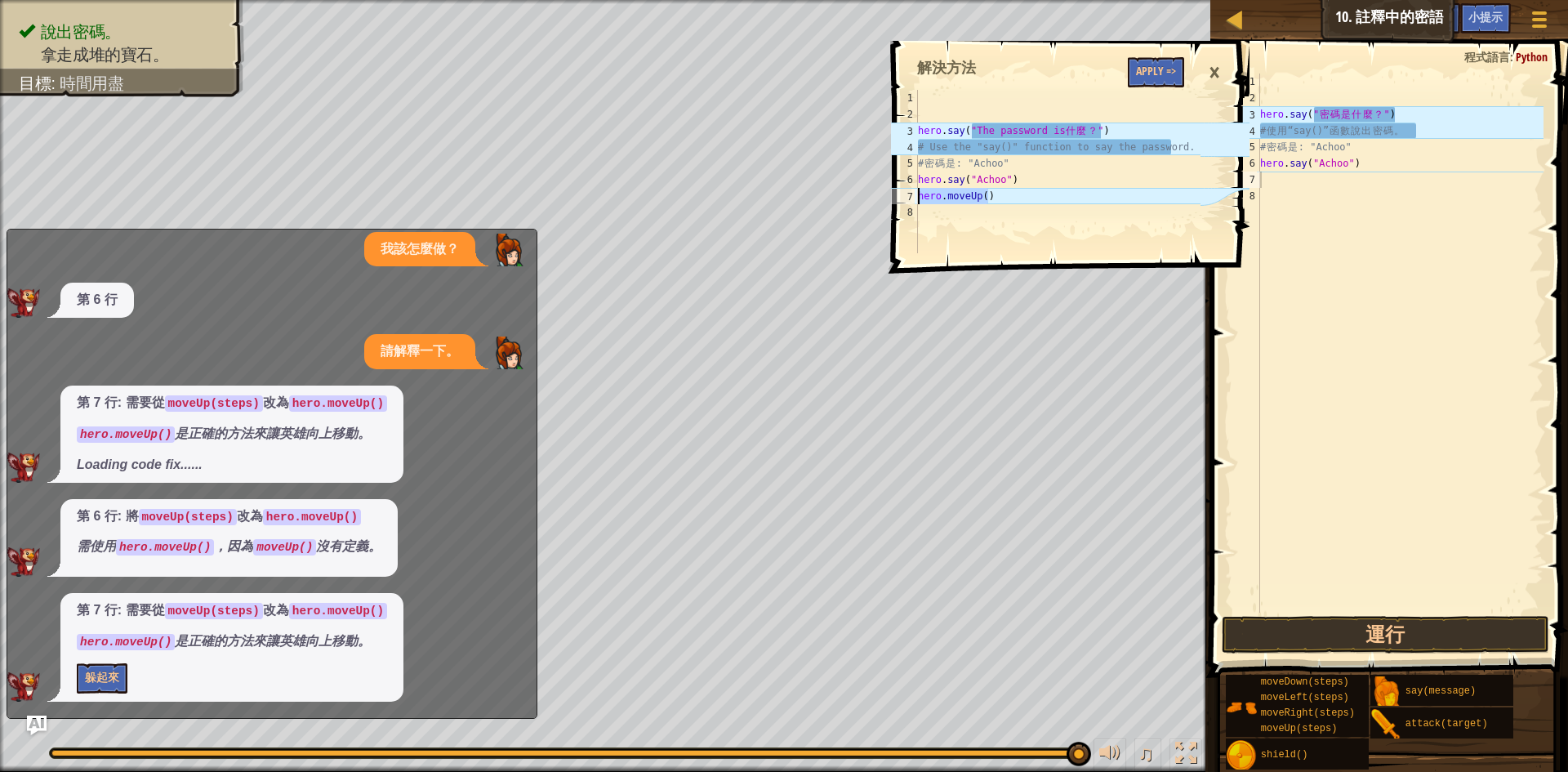
click at [1336, 177] on div "hero . say ( " 密 碼 是 什 麼 ？ " ) # 使 用 “say()” 函 數 說 出 密 碼 。 # 密 碼 是 : "Achoo" he…" at bounding box center [1400, 359] width 287 height 572
paste textarea "hero.moveUp()"
type textarea "hero.moveUp()"
click at [1388, 627] on button "運行" at bounding box center [1386, 634] width 328 height 38
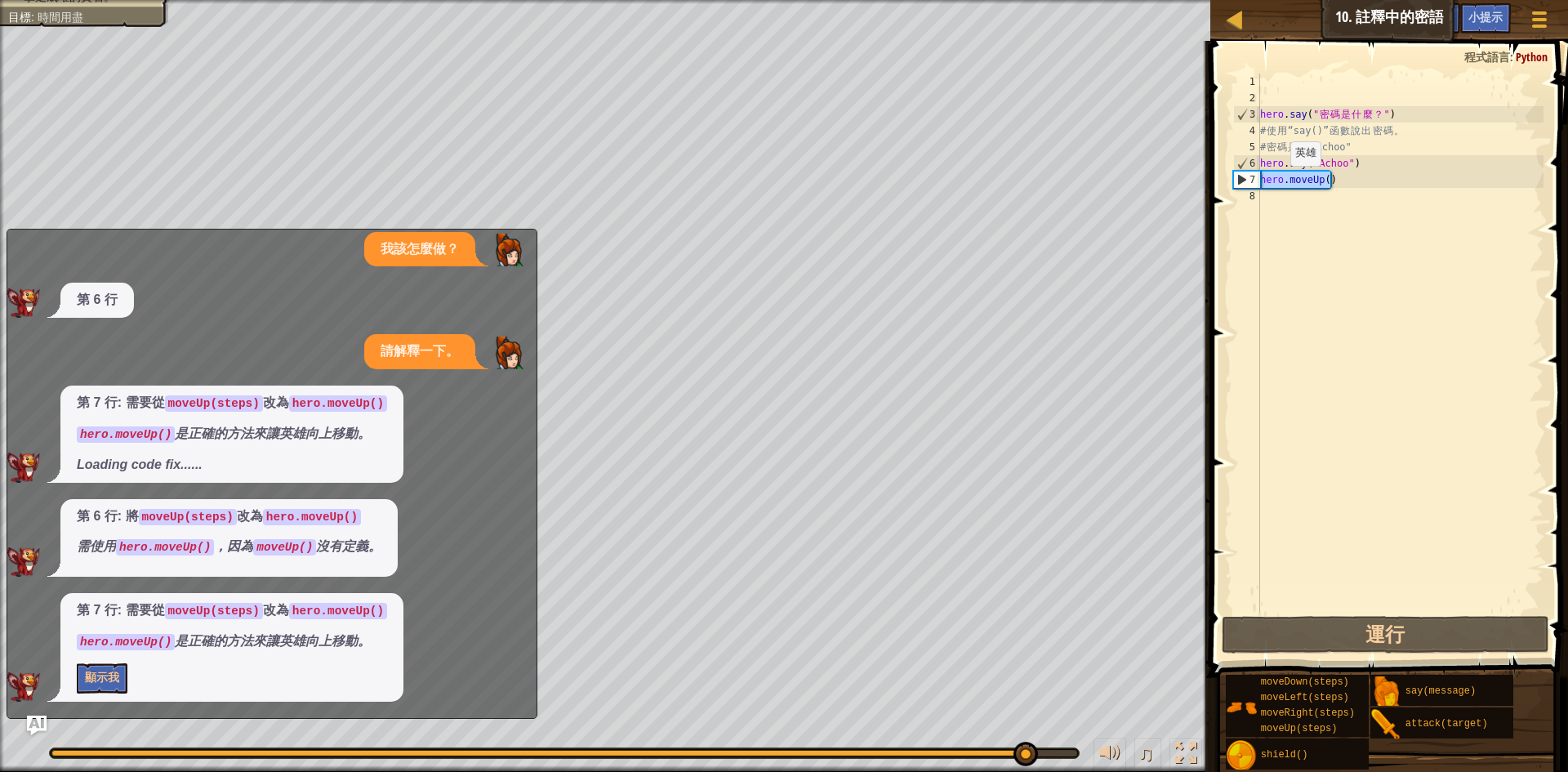
drag, startPoint x: 1358, startPoint y: 184, endPoint x: 1230, endPoint y: 178, distance: 128.1
click at [1230, 178] on div "hero.moveUp() 1 2 3 4 5 6 7 8 hero . say ( " 密 碼 是 什 麼 ？ " ) # 使 用 “say()” 函 數 …" at bounding box center [1387, 342] width 314 height 539
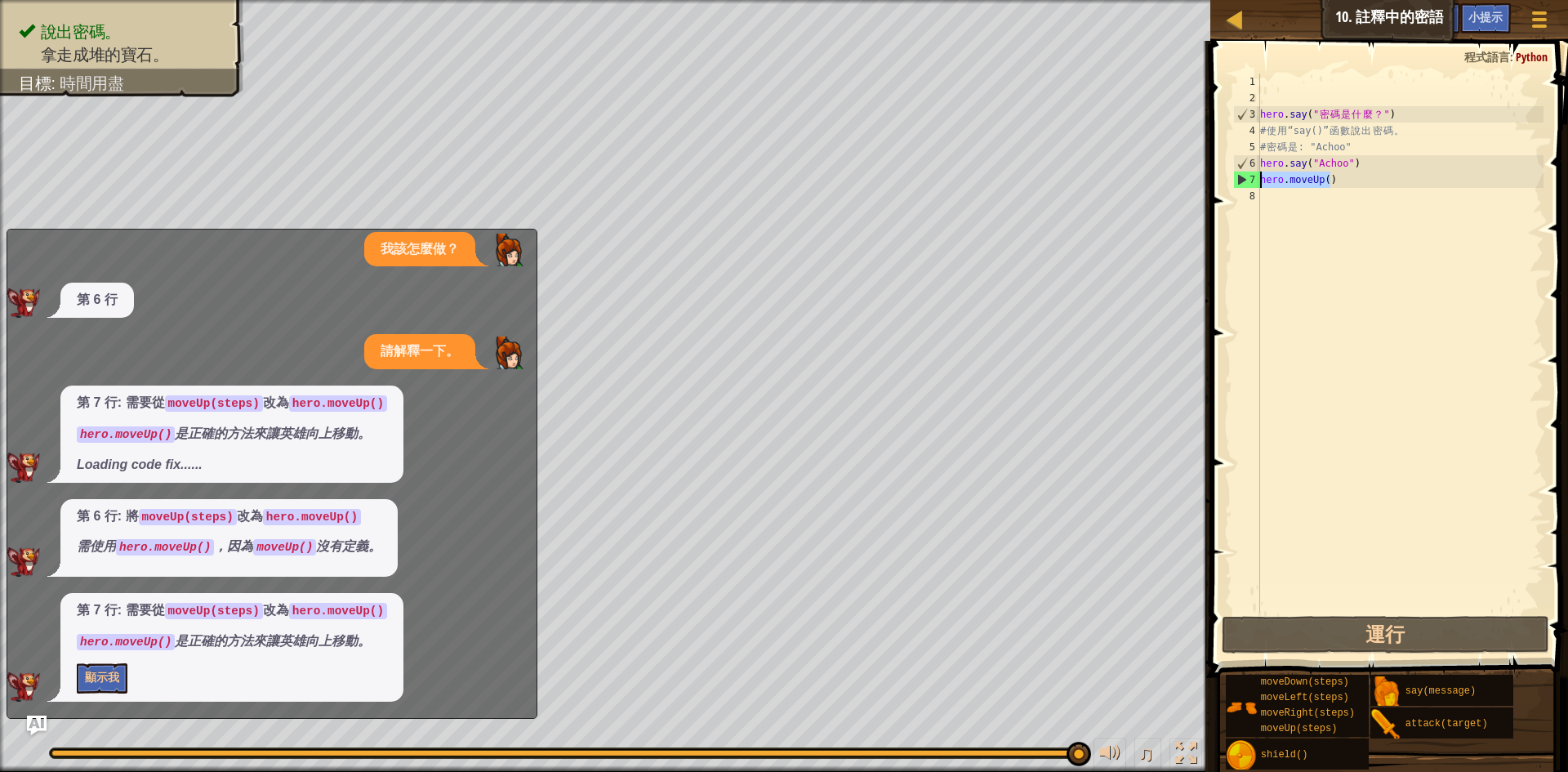
click at [1272, 202] on div "hero . say ( " 密 碼 是 什 麼 ？ " ) # 使 用 “say()” 函 數 說 出 密 碼 。 # 密 碼 是 : "Achoo" he…" at bounding box center [1400, 359] width 287 height 572
paste textarea "hero.moveUp()"
type textarea "hero.moveUp()"
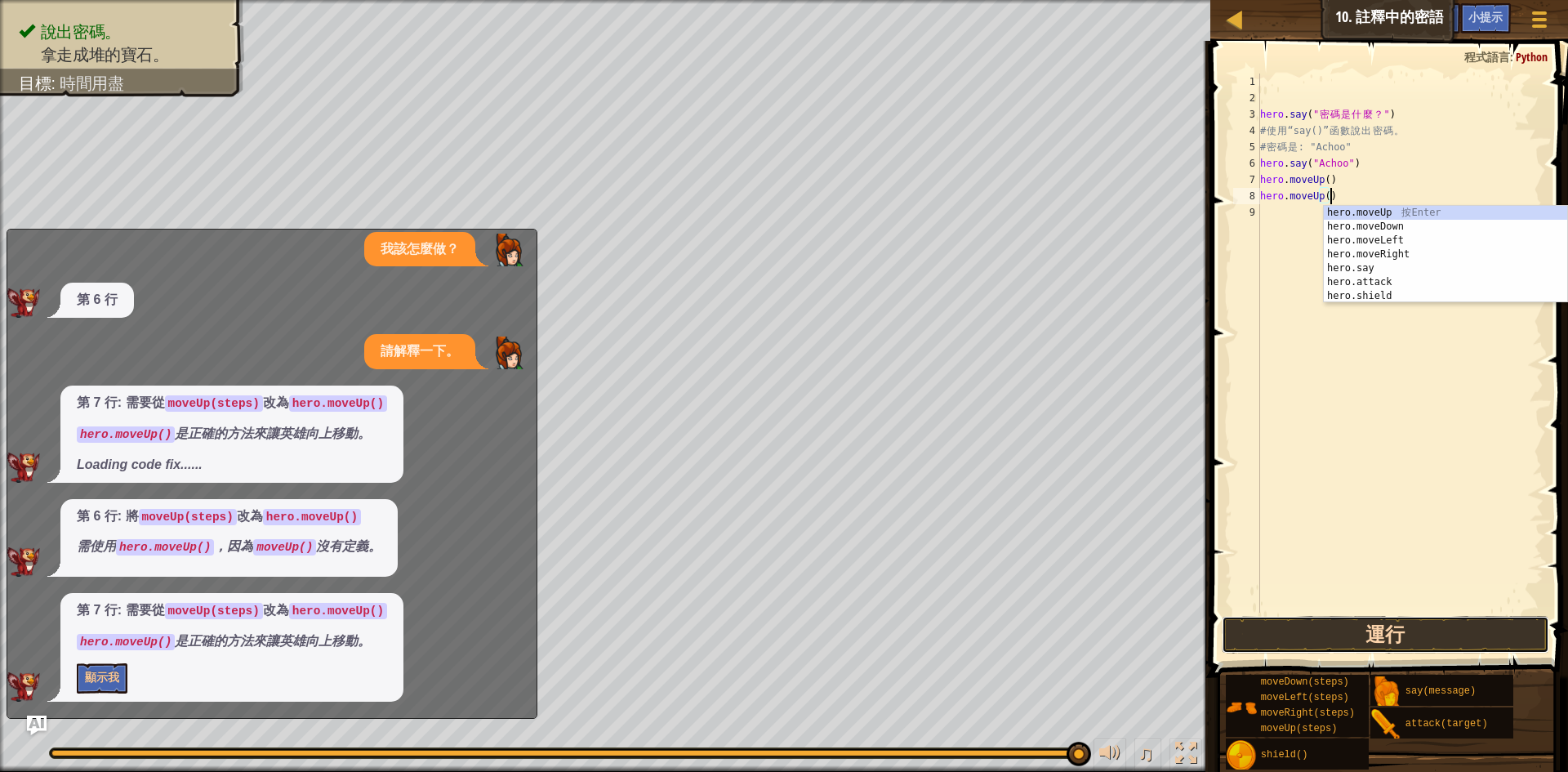
click at [1307, 653] on button "運行" at bounding box center [1386, 634] width 328 height 38
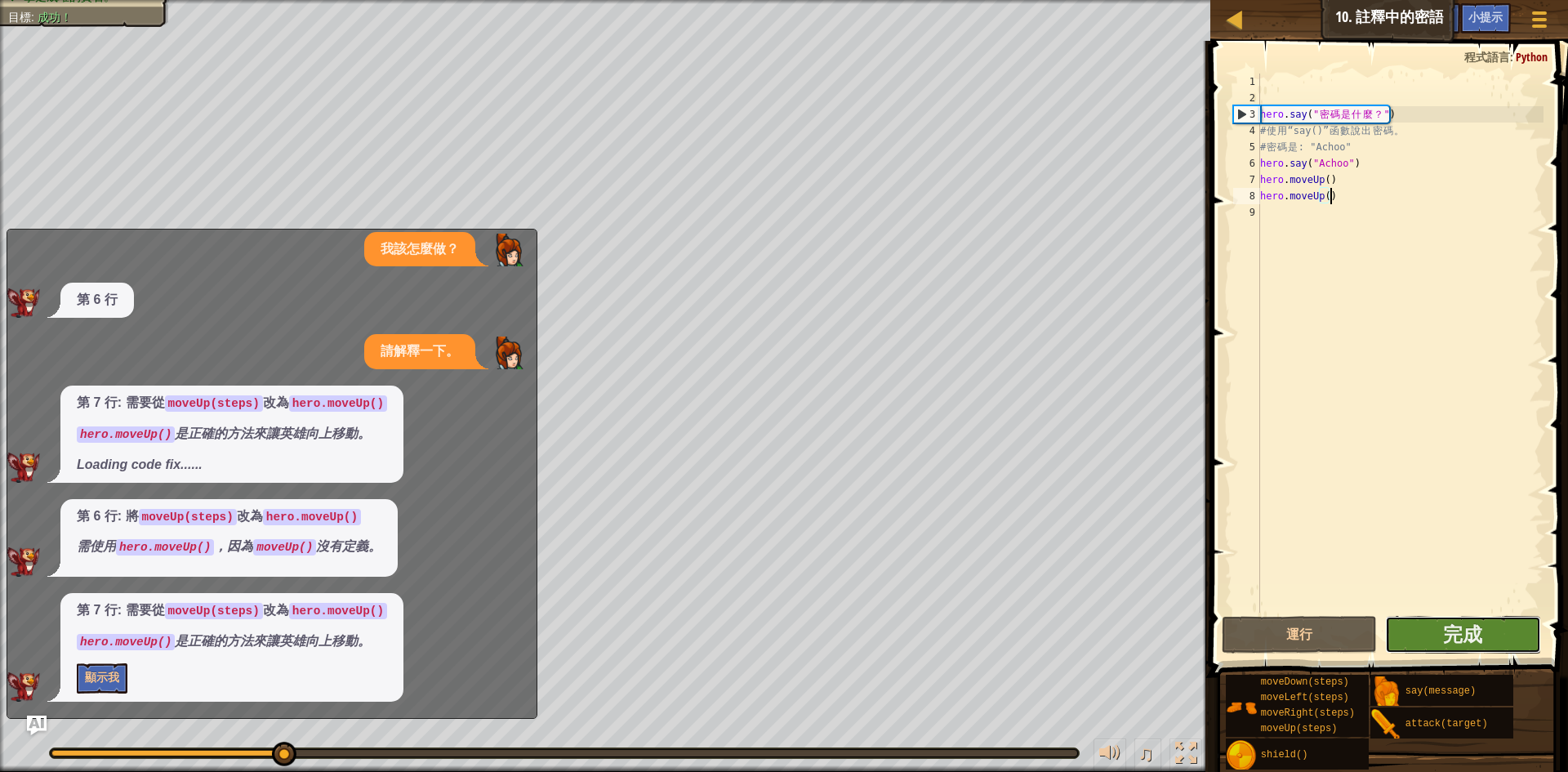
click at [1412, 637] on button "完成" at bounding box center [1463, 634] width 156 height 38
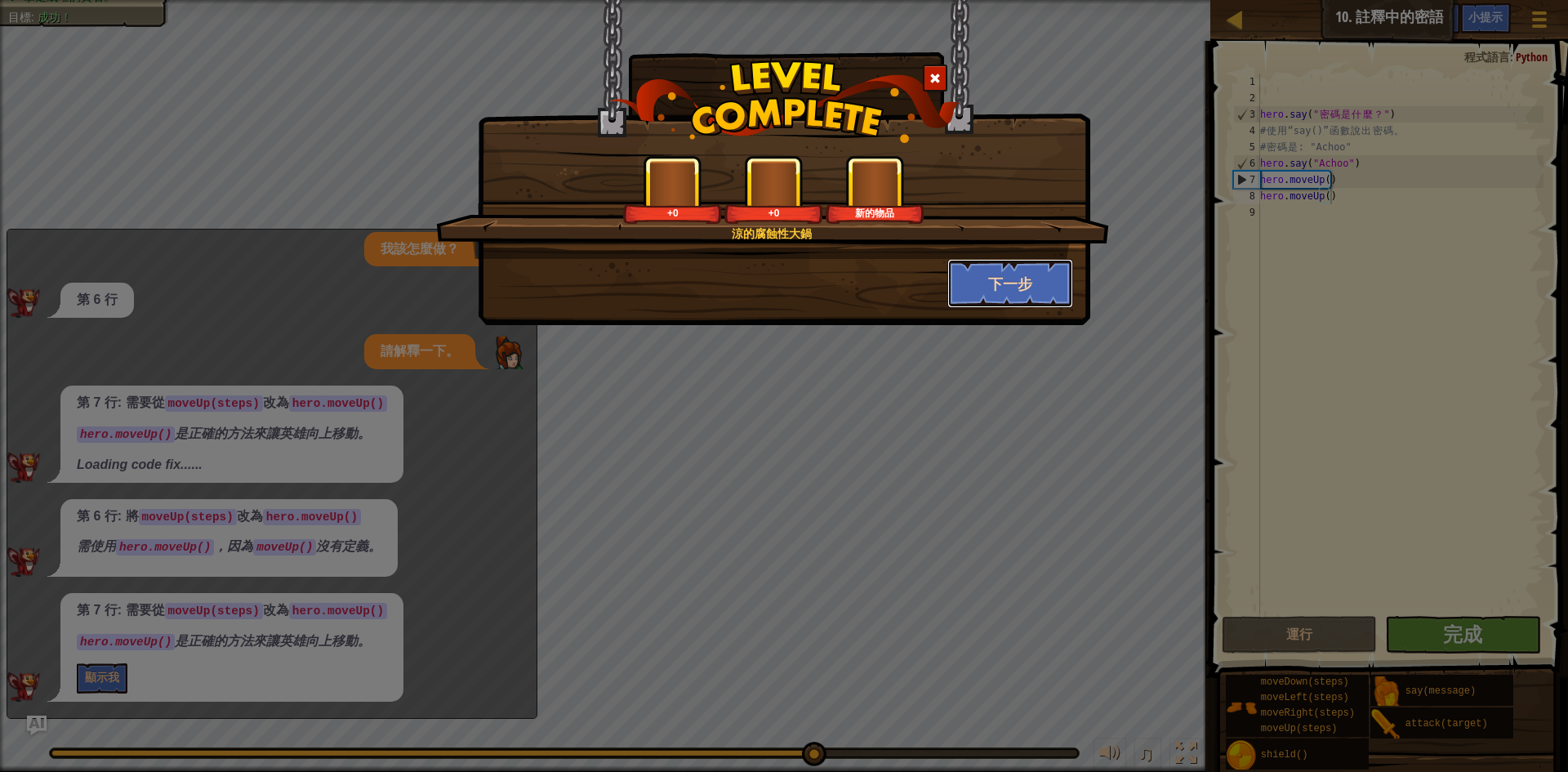
click at [985, 287] on button "下一步" at bounding box center [1011, 283] width 127 height 49
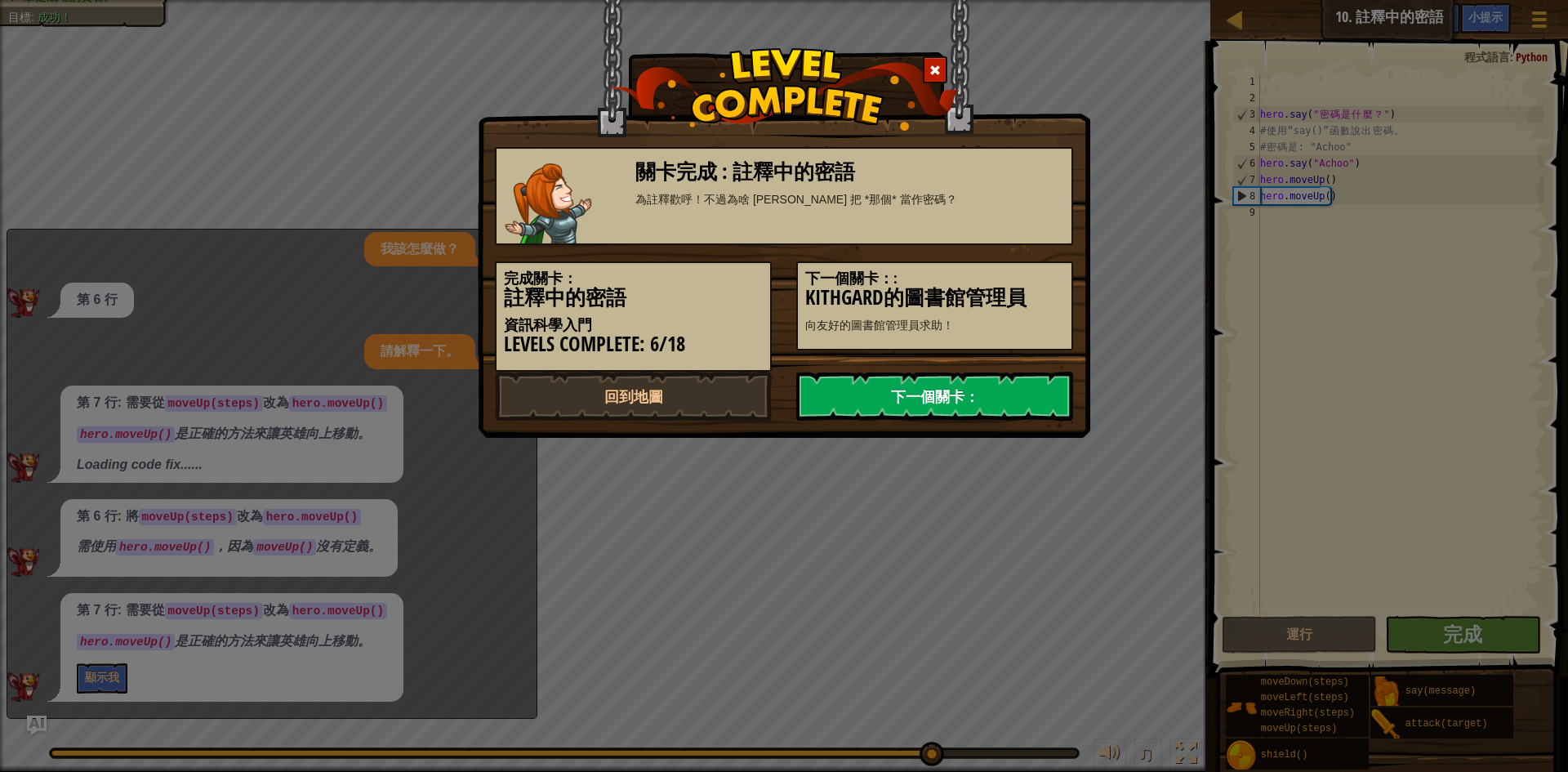
click at [989, 382] on link "下一個關卡：" at bounding box center [934, 395] width 277 height 49
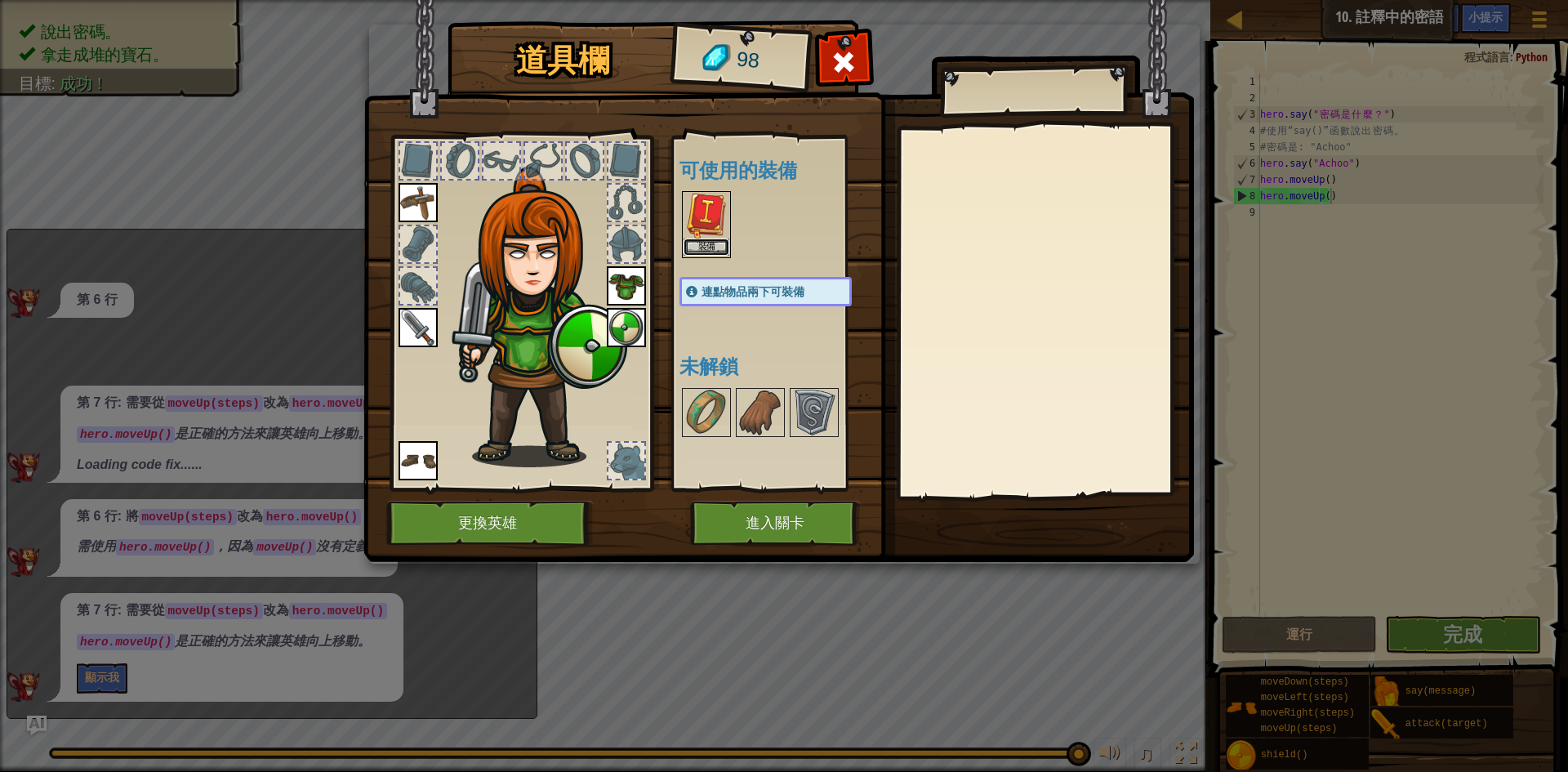
click at [719, 243] on button "裝備" at bounding box center [706, 247] width 45 height 18
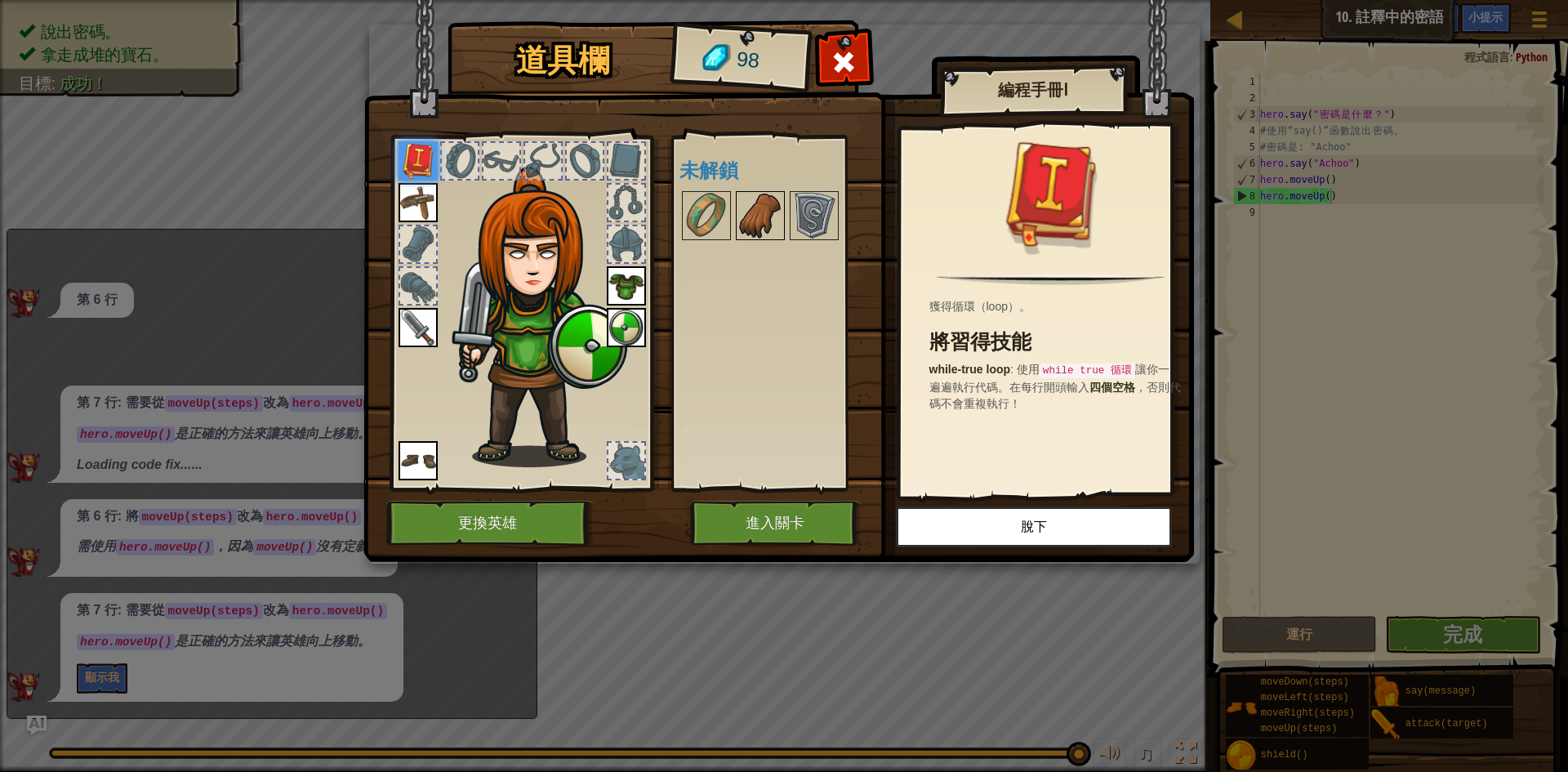
click at [754, 198] on img at bounding box center [760, 215] width 45 height 45
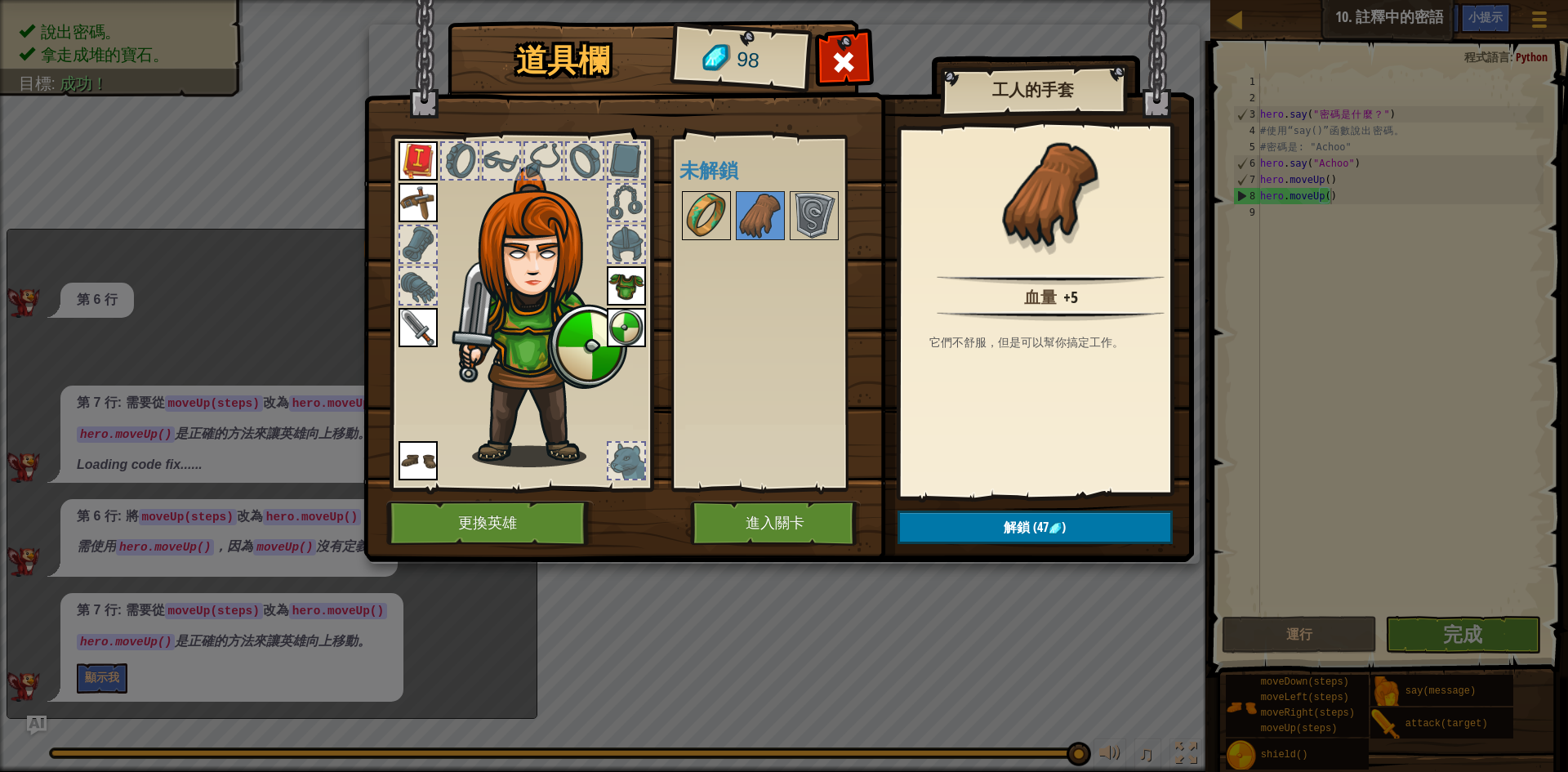
click at [700, 195] on img at bounding box center [706, 215] width 45 height 45
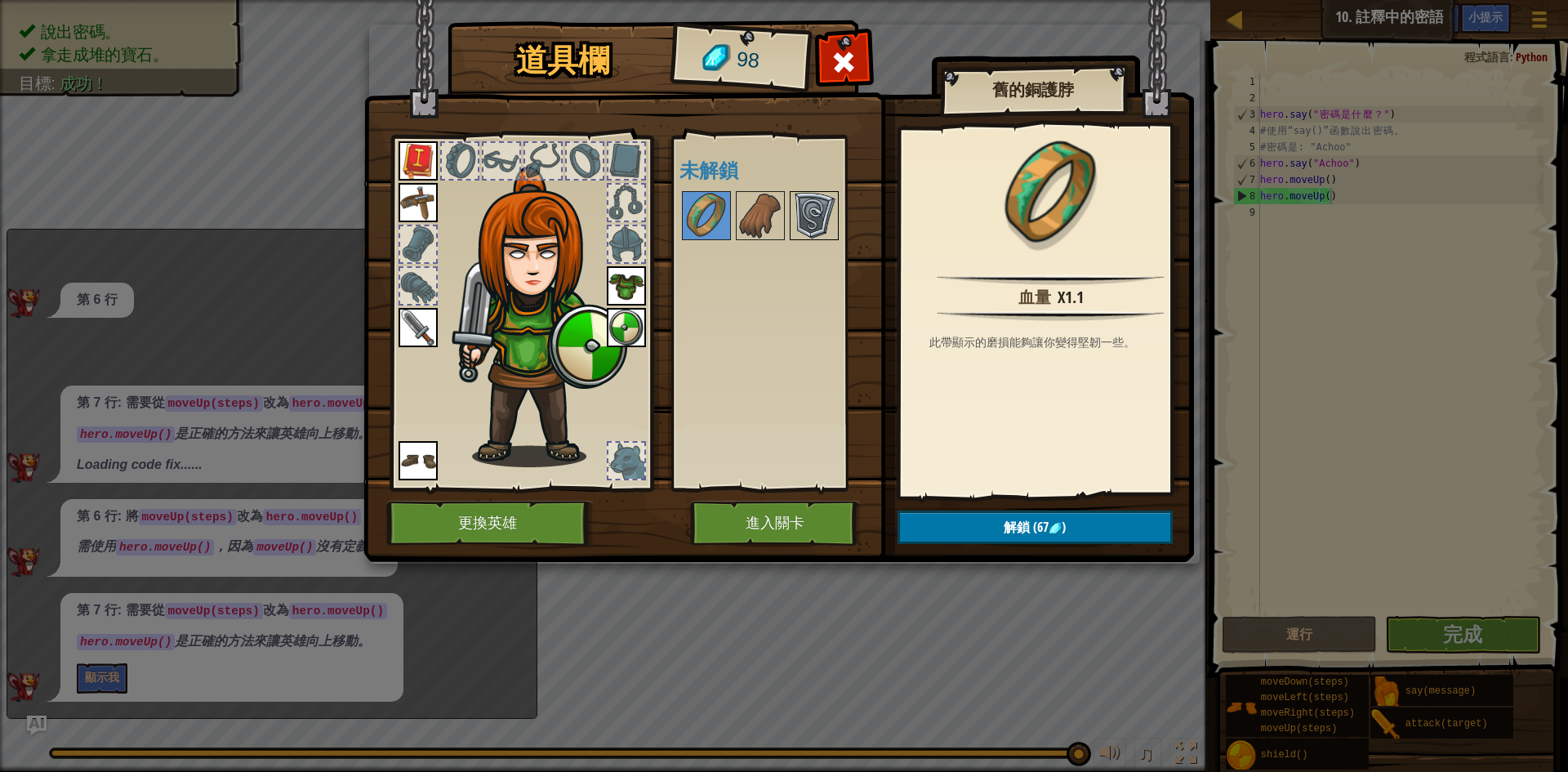
click at [809, 197] on img at bounding box center [814, 215] width 45 height 45
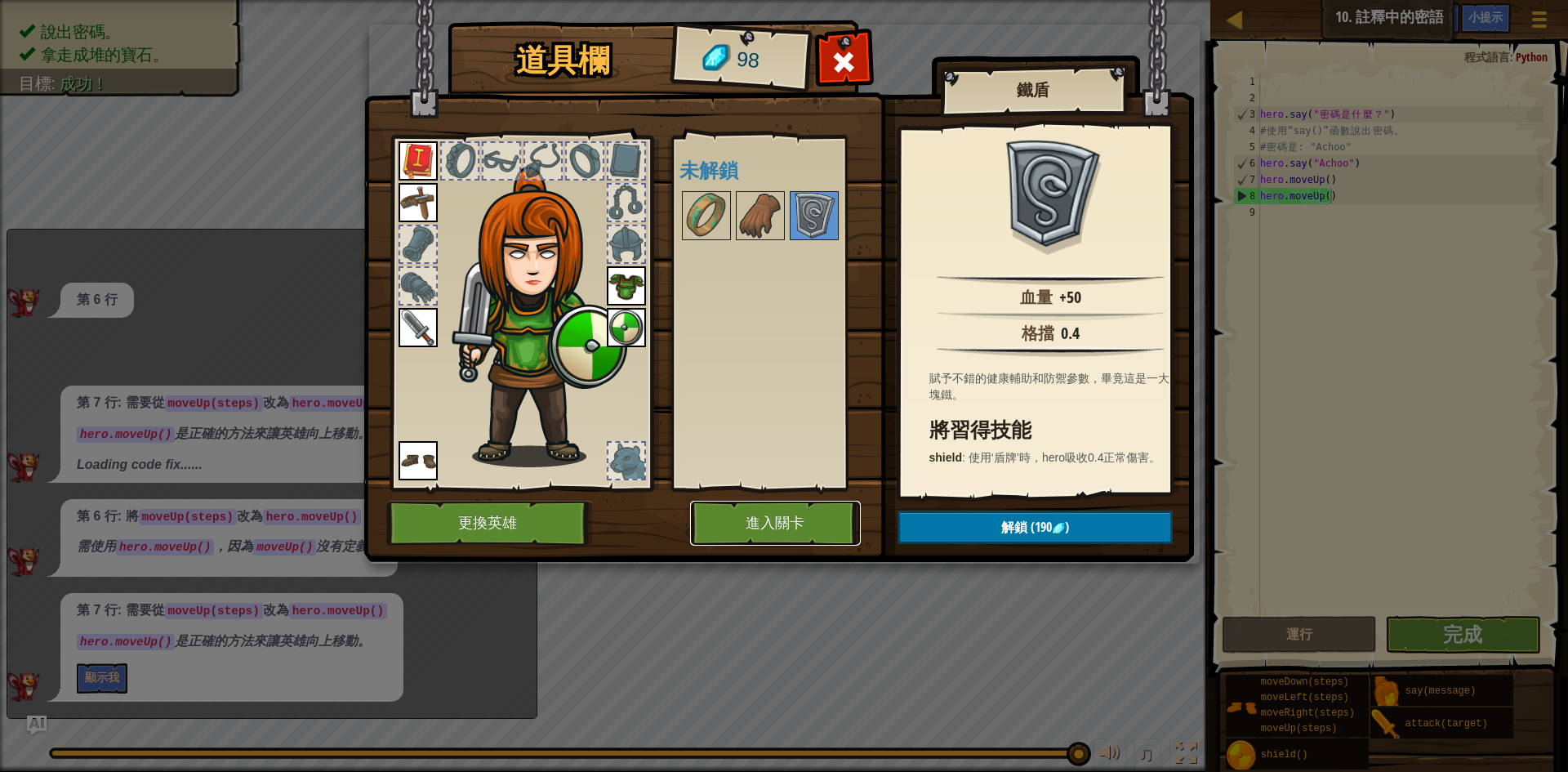
click at [830, 529] on button "進入關卡" at bounding box center [776, 523] width 170 height 45
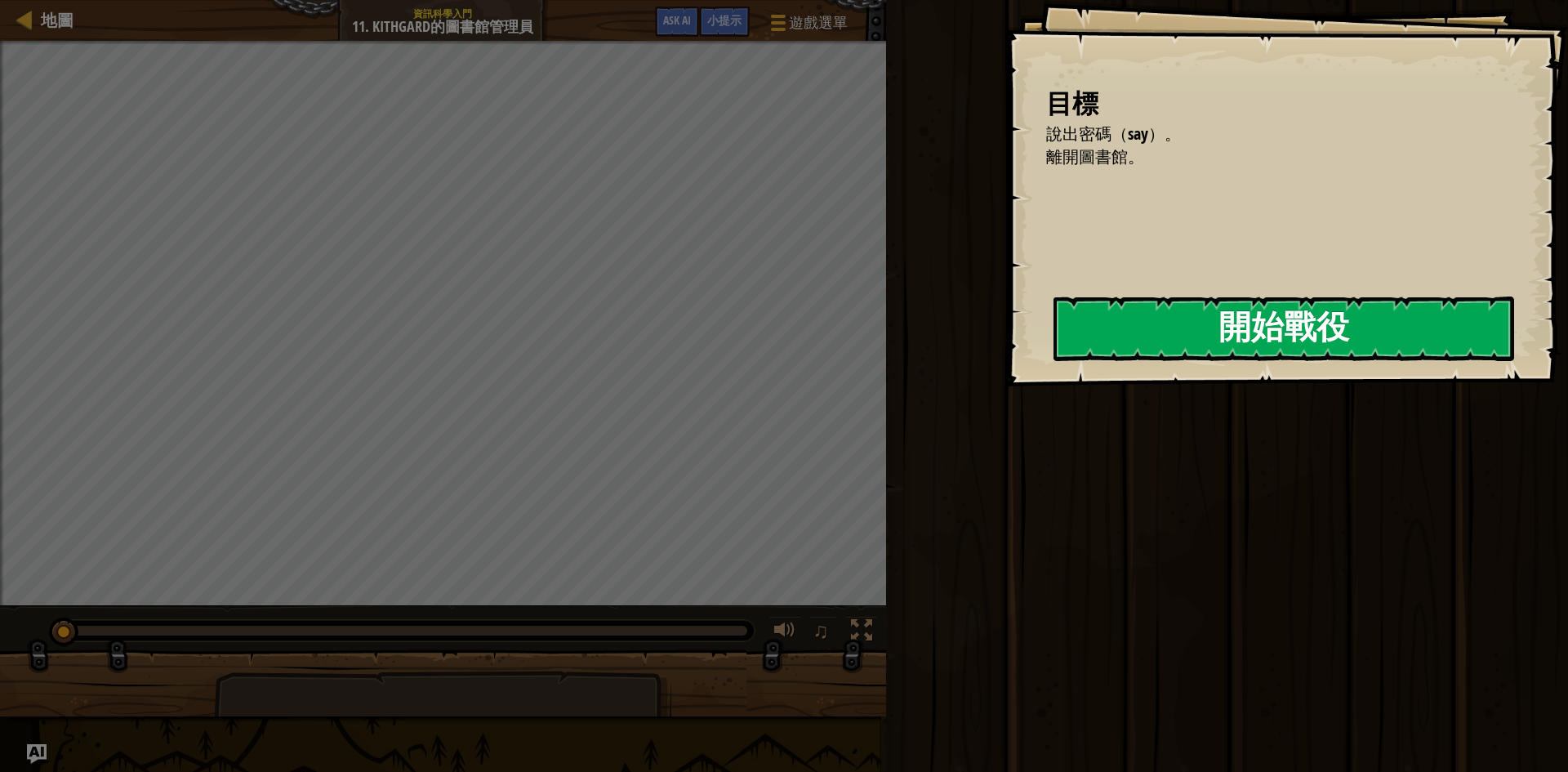
click at [1143, 346] on button "開始戰役" at bounding box center [1284, 329] width 461 height 65
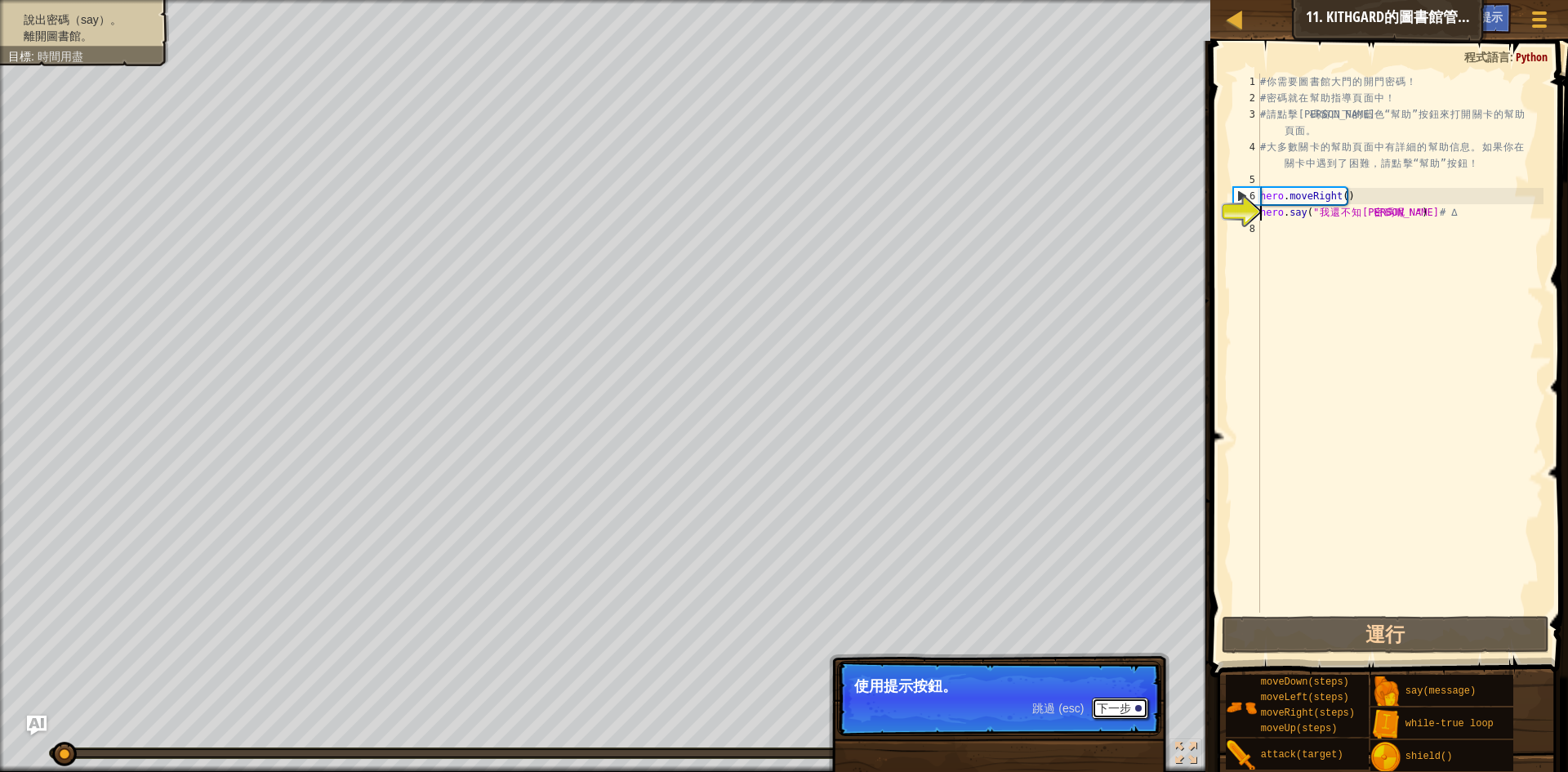
click at [1141, 706] on div at bounding box center [1139, 708] width 6 height 6
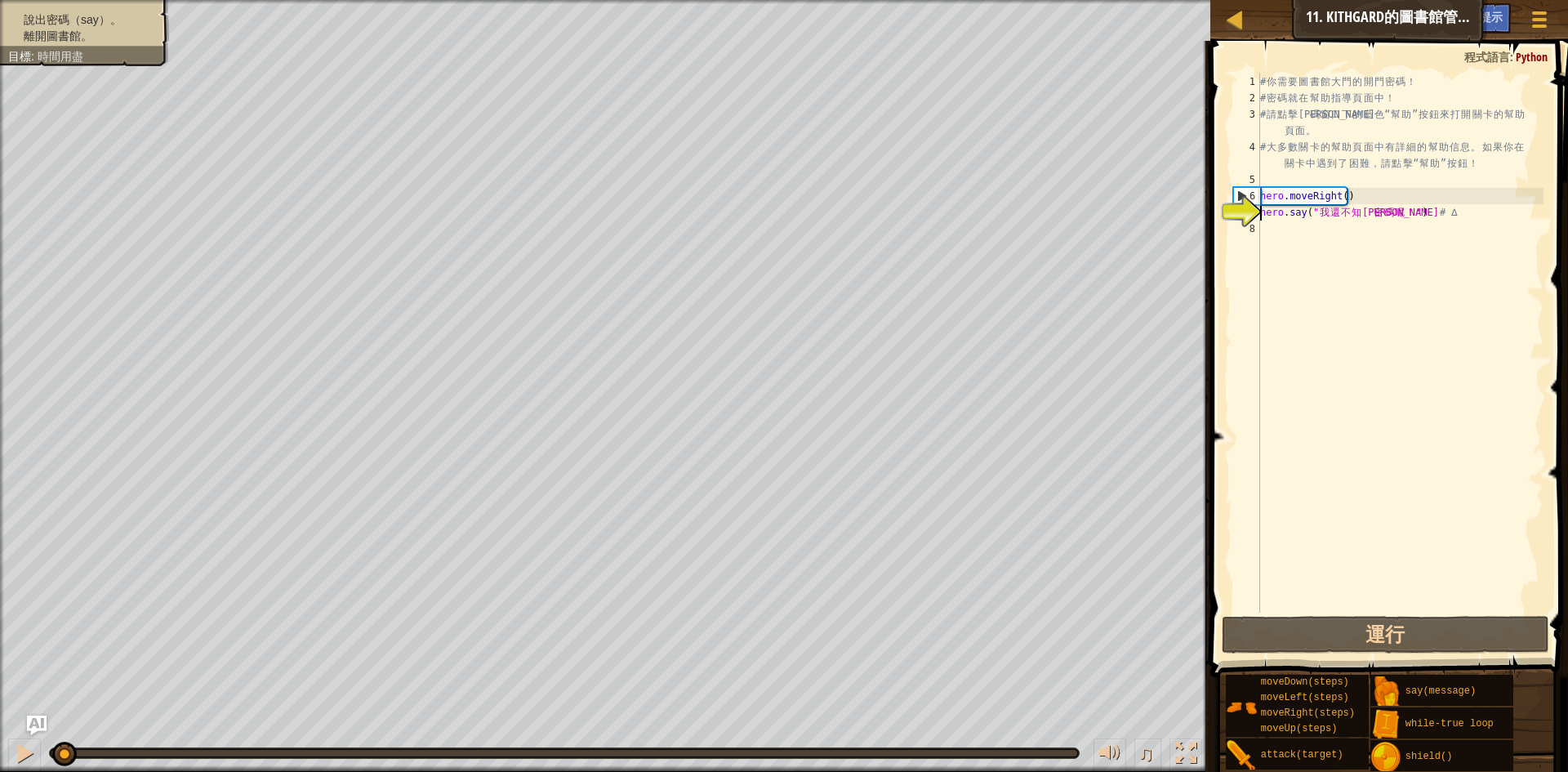
click at [1282, 655] on span at bounding box center [1390, 335] width 371 height 684
click at [1300, 624] on button "運行" at bounding box center [1386, 634] width 328 height 38
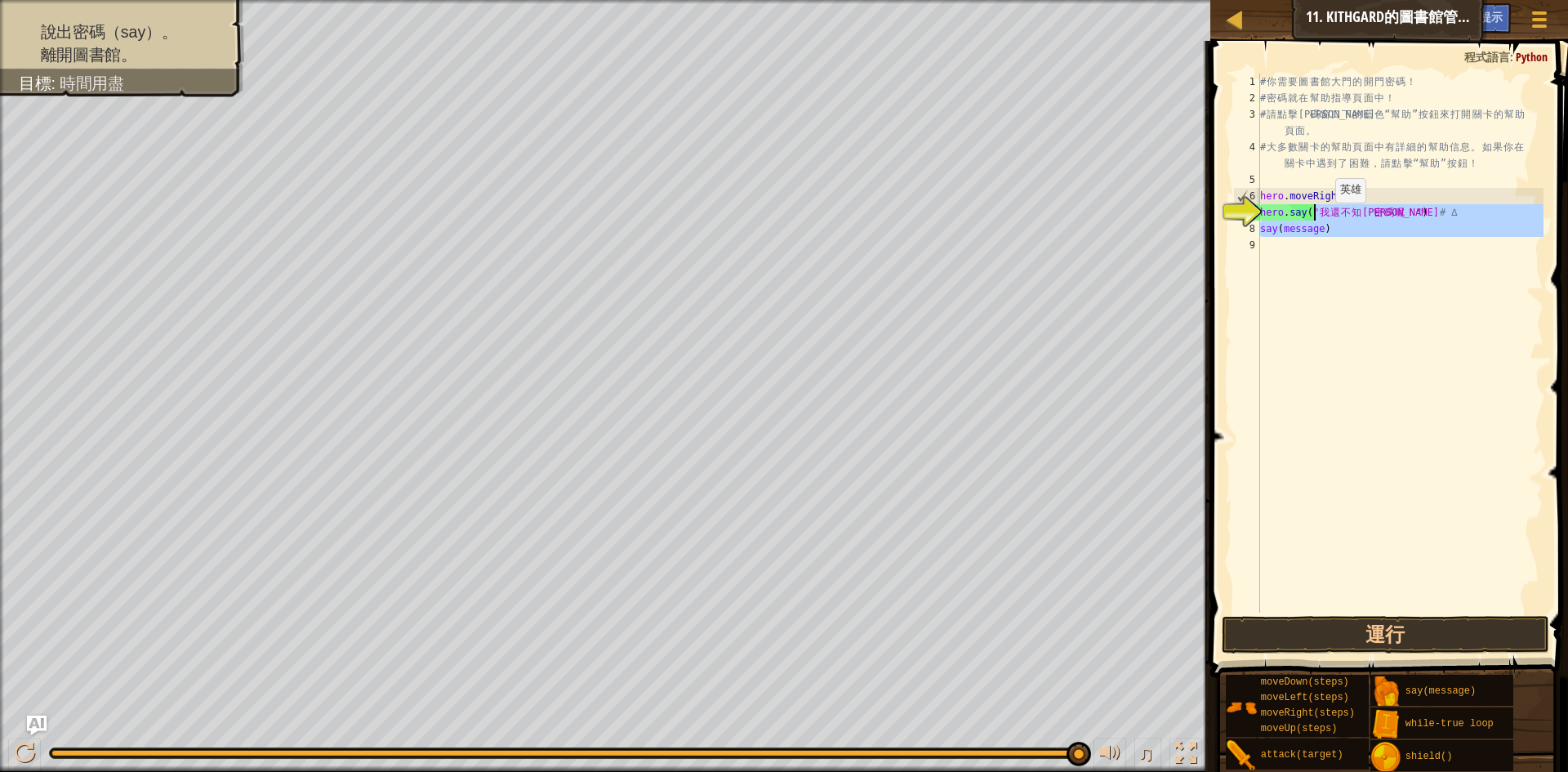
drag, startPoint x: 1322, startPoint y: 268, endPoint x: 1322, endPoint y: 218, distance: 50.0
click at [1322, 218] on div "# 你 需 要 圖 書 館 大 門 的 開 門 密 碼 ！ # 密 碼 就 在 幫 助 指 導 頁 面 中 ！ # 請 點 擊 代 碼 窗 口 下 的 藍 色…" at bounding box center [1400, 359] width 287 height 572
type textarea "hero.say("我還不知道密碼呢！") # ∆ say(message)"
click at [1351, 295] on div "# 你 需 要 圖 書 館 大 門 的 開 門 密 碼 ！ # 密 碼 就 在 幫 助 指 導 頁 面 中 ！ # 請 點 擊 代 碼 窗 口 下 的 藍 色…" at bounding box center [1400, 342] width 287 height 539
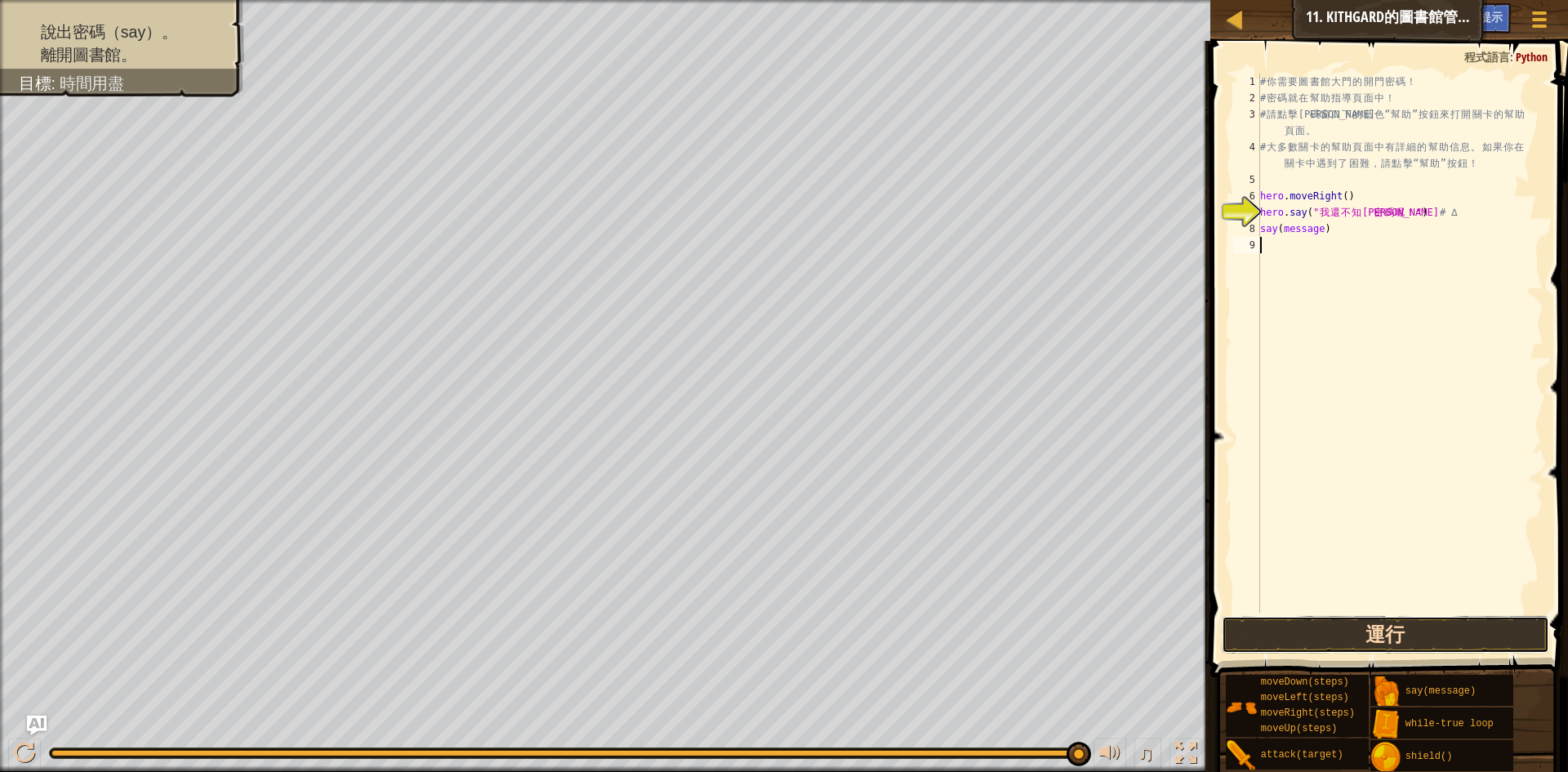
click at [1406, 629] on button "運行" at bounding box center [1386, 634] width 328 height 38
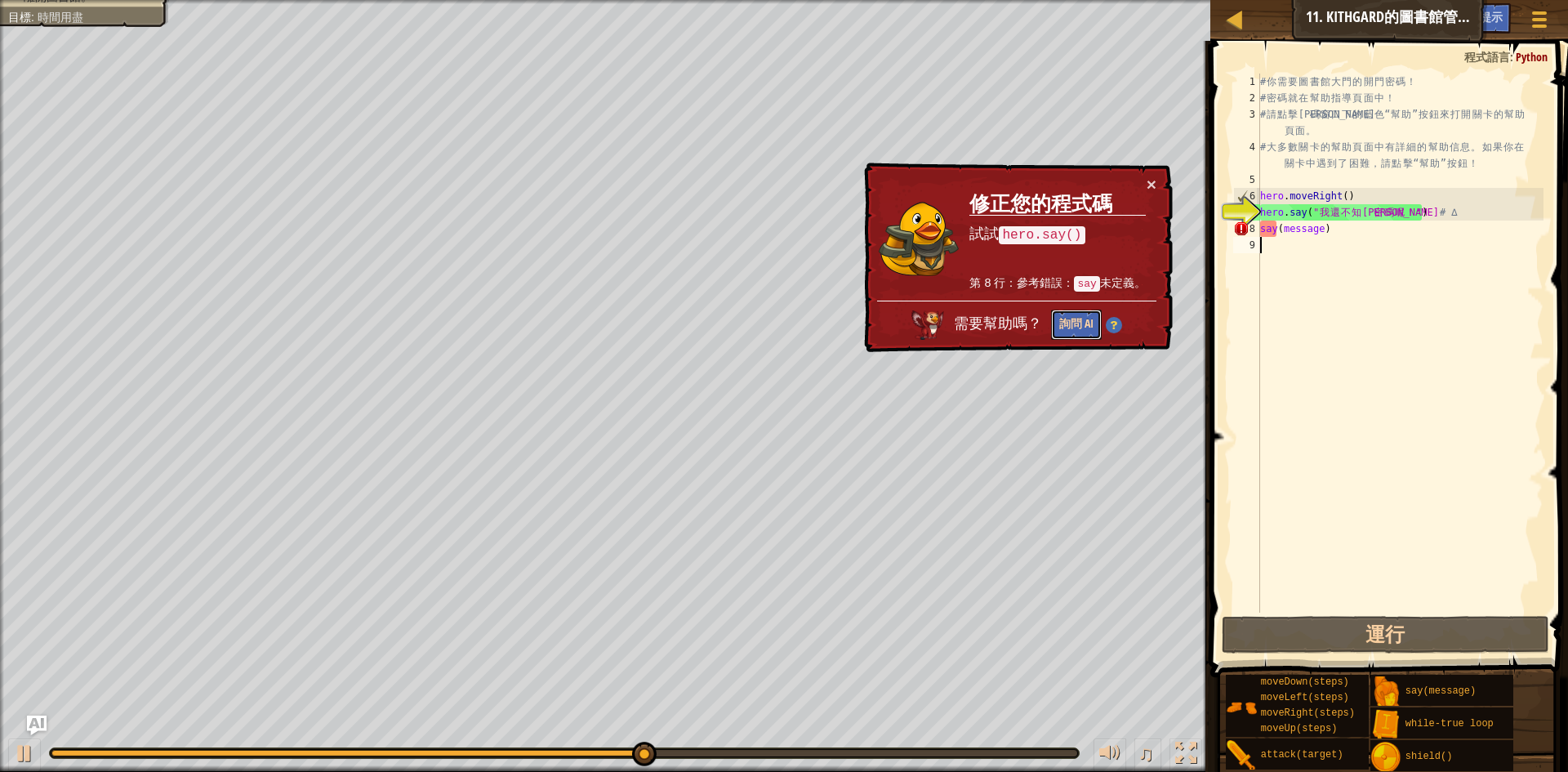
click at [1068, 314] on button "詢問 AI" at bounding box center [1076, 324] width 51 height 31
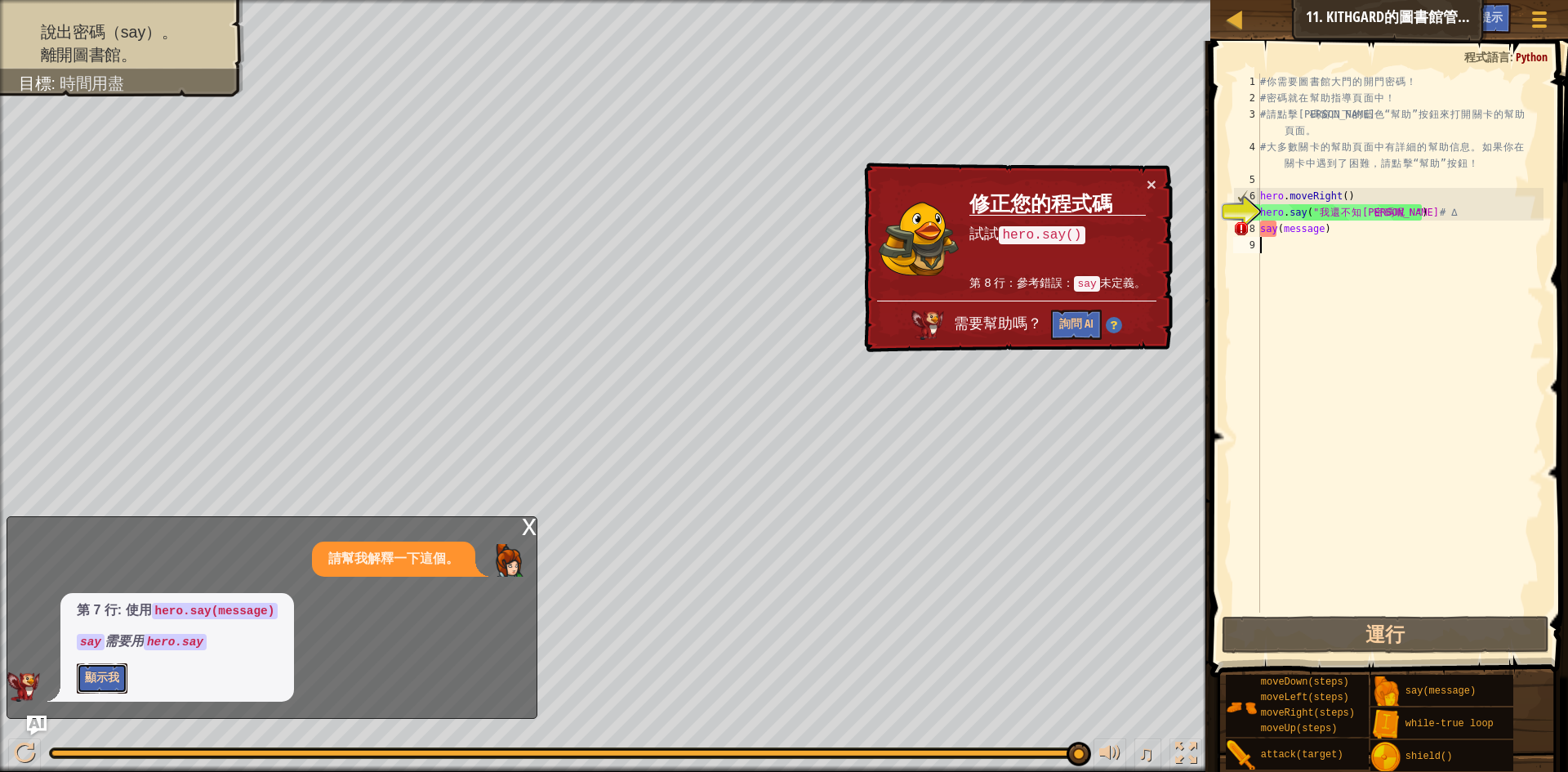
click at [121, 670] on button "顯示我" at bounding box center [102, 679] width 51 height 31
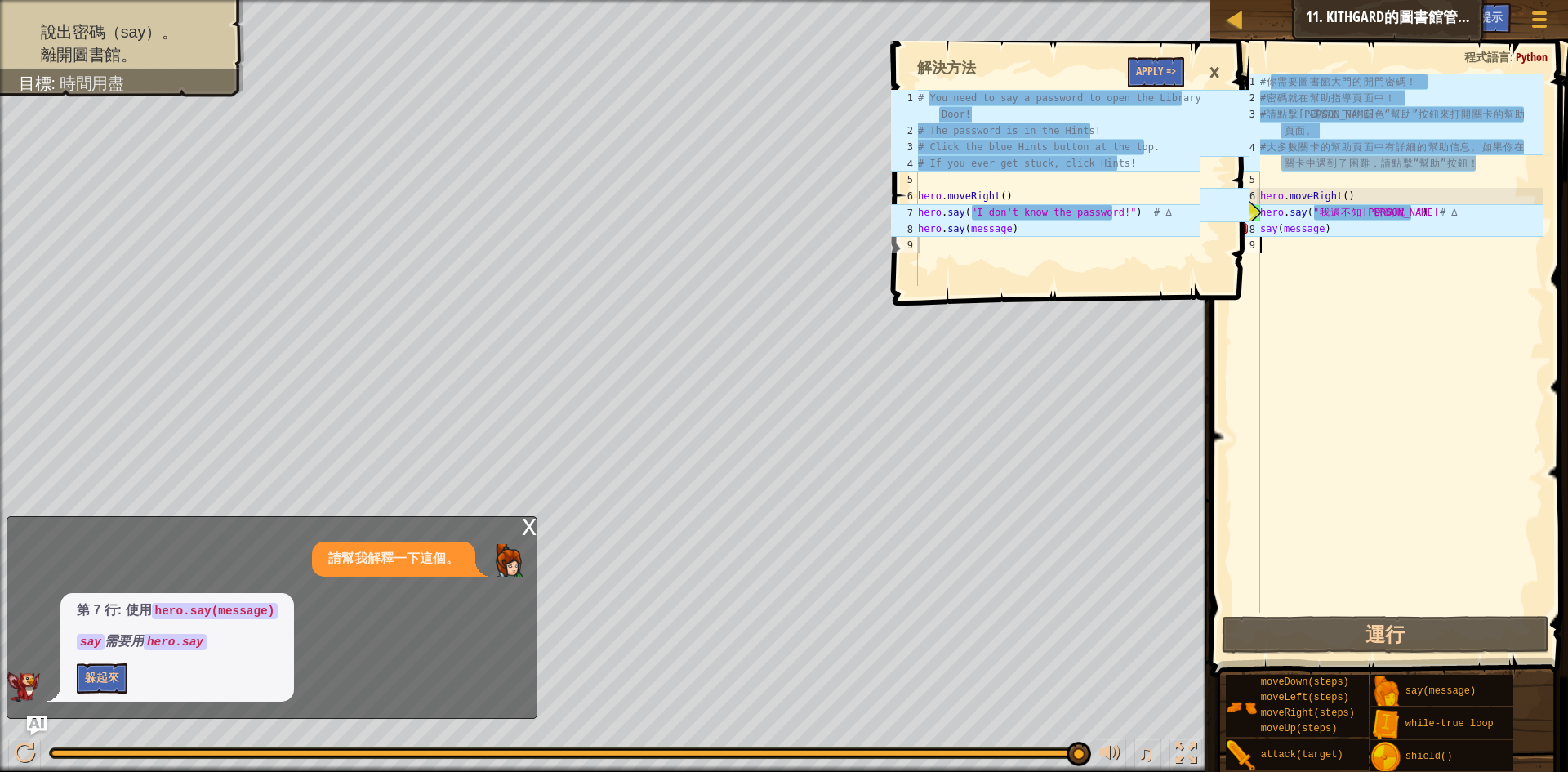
click at [1355, 229] on div "# 你 需 要 圖 書 館 大 門 的 開 門 密 碼 ！ # 密 碼 就 在 幫 助 指 導 頁 面 中 ！ # 請 點 擊 代 碼 窗 口 下 的 藍 色…" at bounding box center [1400, 359] width 287 height 572
type textarea "say(message)"
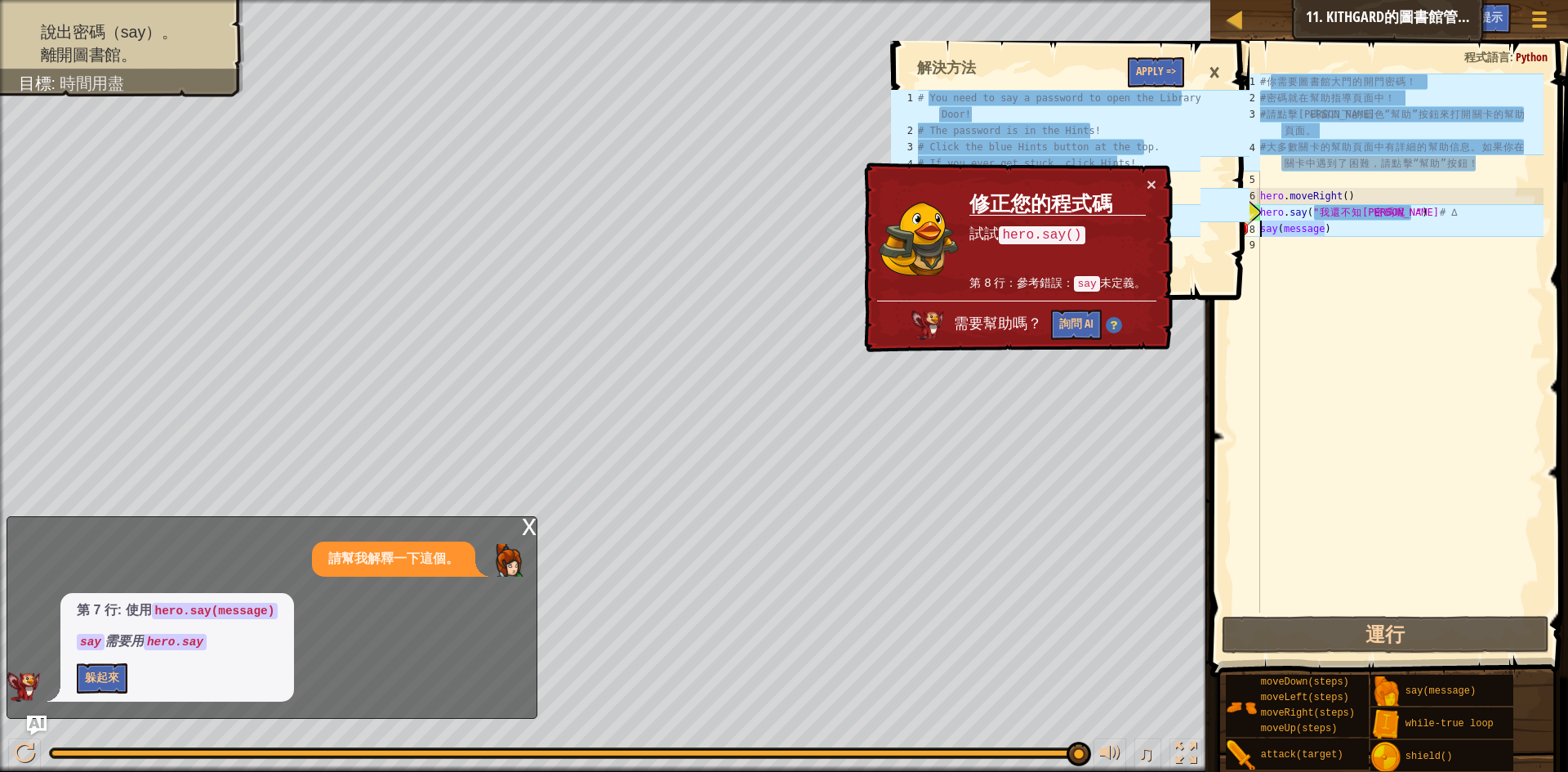
drag, startPoint x: 1355, startPoint y: 229, endPoint x: 1251, endPoint y: 229, distance: 104.0
click at [1251, 229] on div "say(message) 1 2 3 4 5 6 7 8 9 # 你 需 要 圖 書 館 大 門 的 開 門 密 碼 ！ # 密 碼 就 在 幫 助 指 導 …" at bounding box center [1387, 342] width 314 height 539
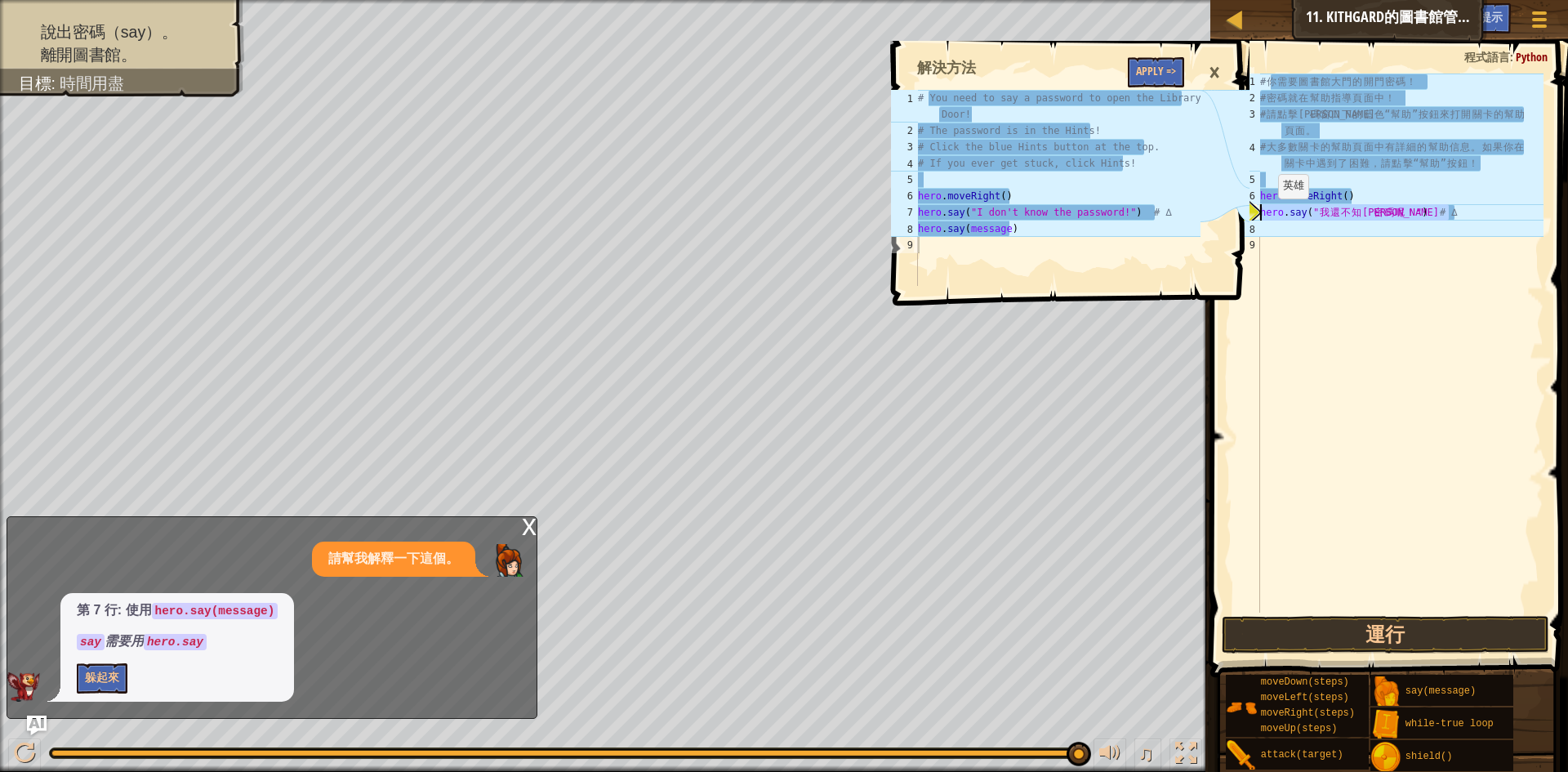
drag, startPoint x: 1469, startPoint y: 212, endPoint x: 1244, endPoint y: 215, distance: 225.0
click at [1244, 215] on div "地圖 資訊科學入門 11. Kithgard的圖書館管理員 遊戲選單 完成 小提示 Ask AI 1 2 3 4 5 6 7 8 9 # You need t…" at bounding box center [784, 386] width 1568 height 772
type textarea "hero.say("我還不知道密碼呢！") # ∆"
type textarea "hero.say("I don't know the password!") # ∆"
click at [1185, 218] on div "# You need to say a password to open the Library Door! # The password is in the…" at bounding box center [1058, 212] width 287 height 245
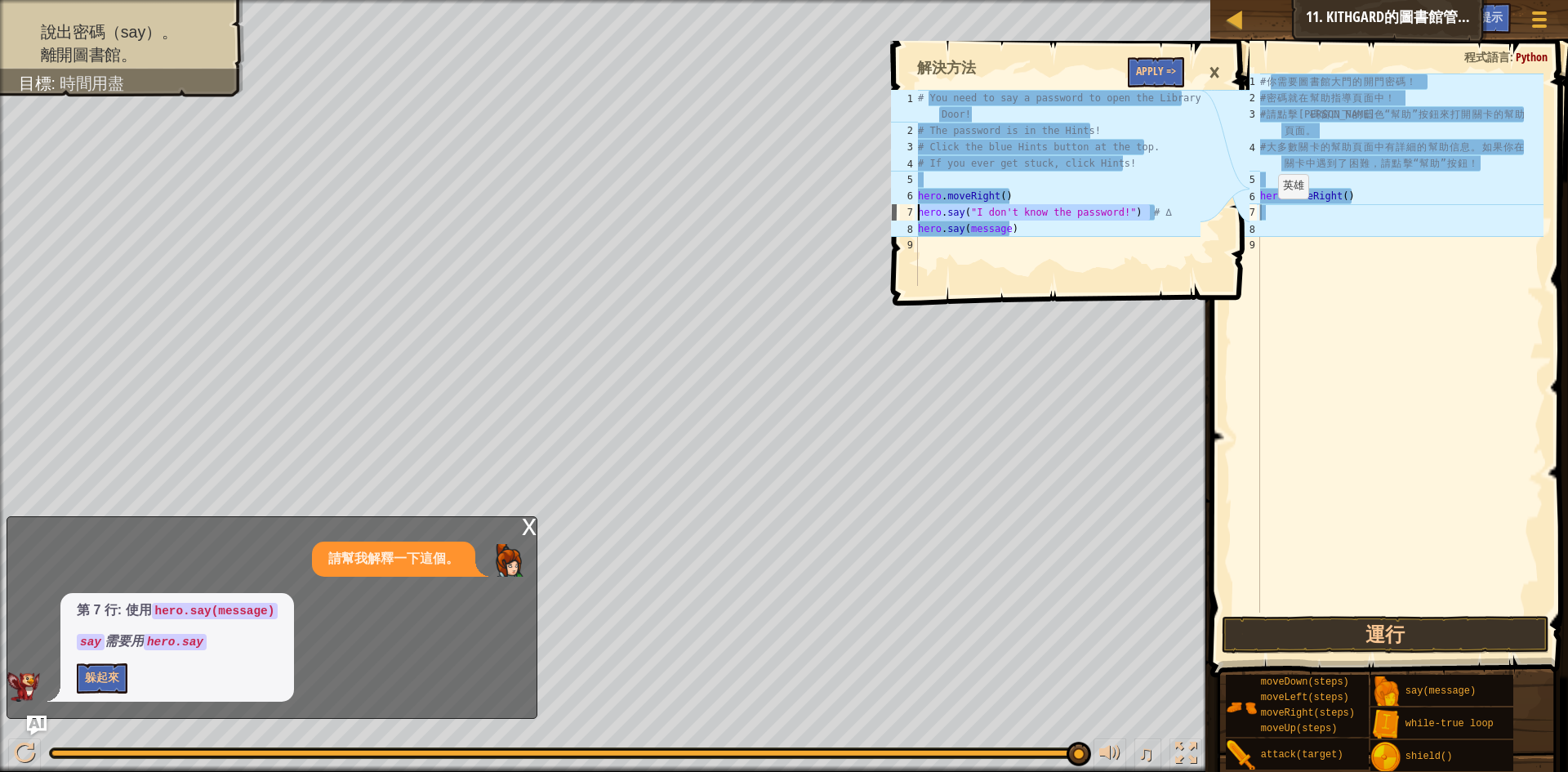
drag, startPoint x: 1170, startPoint y: 218, endPoint x: 906, endPoint y: 212, distance: 264.1
click at [906, 212] on div "hero.say("I [PERSON_NAME]'t know the password!") # ∆ 1 2 3 4 5 6 7 8 9 # You ne…" at bounding box center [1044, 188] width 314 height 196
click at [1283, 229] on div "# 你 需 要 圖 書 館 大 門 的 開 門 密 碼 ！ # 密 碼 就 在 幫 助 指 導 頁 面 中 ！ # 請 點 擊 代 碼 窗 口 下 的 藍 色…" at bounding box center [1400, 359] width 287 height 572
click at [1284, 220] on div "# 你 需 要 圖 書 館 大 門 的 開 門 密 碼 ！ # 密 碼 就 在 幫 助 指 導 頁 面 中 ！ # 請 點 擊 代 碼 窗 口 下 的 藍 色…" at bounding box center [1400, 359] width 287 height 572
click at [1285, 218] on div "# 你 需 要 圖 書 館 大 門 的 開 門 密 碼 ！ # 密 碼 就 在 幫 助 指 導 頁 面 中 ！ # 請 點 擊 代 碼 窗 口 下 的 藍 色…" at bounding box center [1400, 359] width 287 height 572
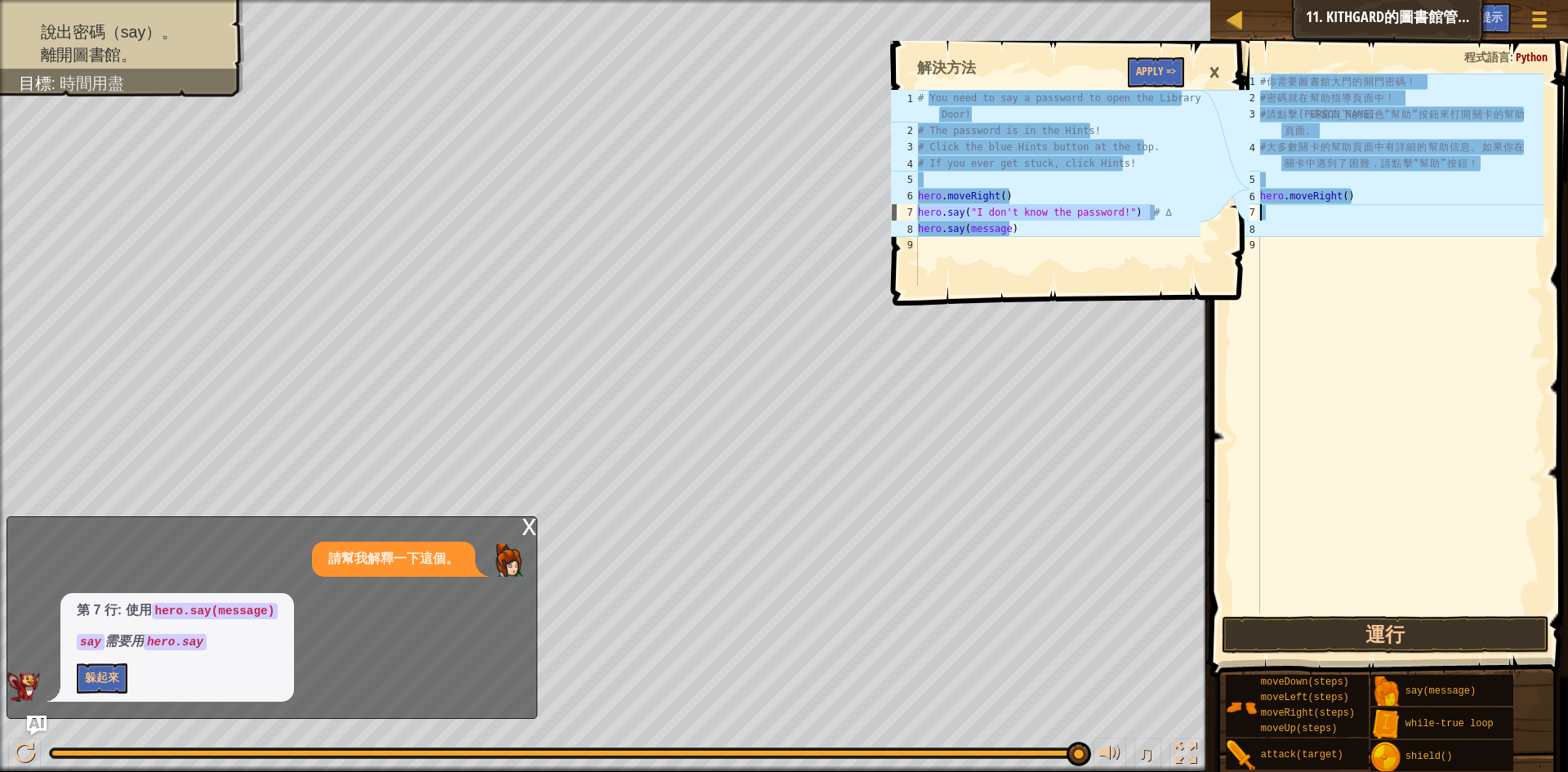
paste textarea "hero.say("I don't know the password!") # ∆"
type textarea "hero.say("I don't know the password!") # ∆"
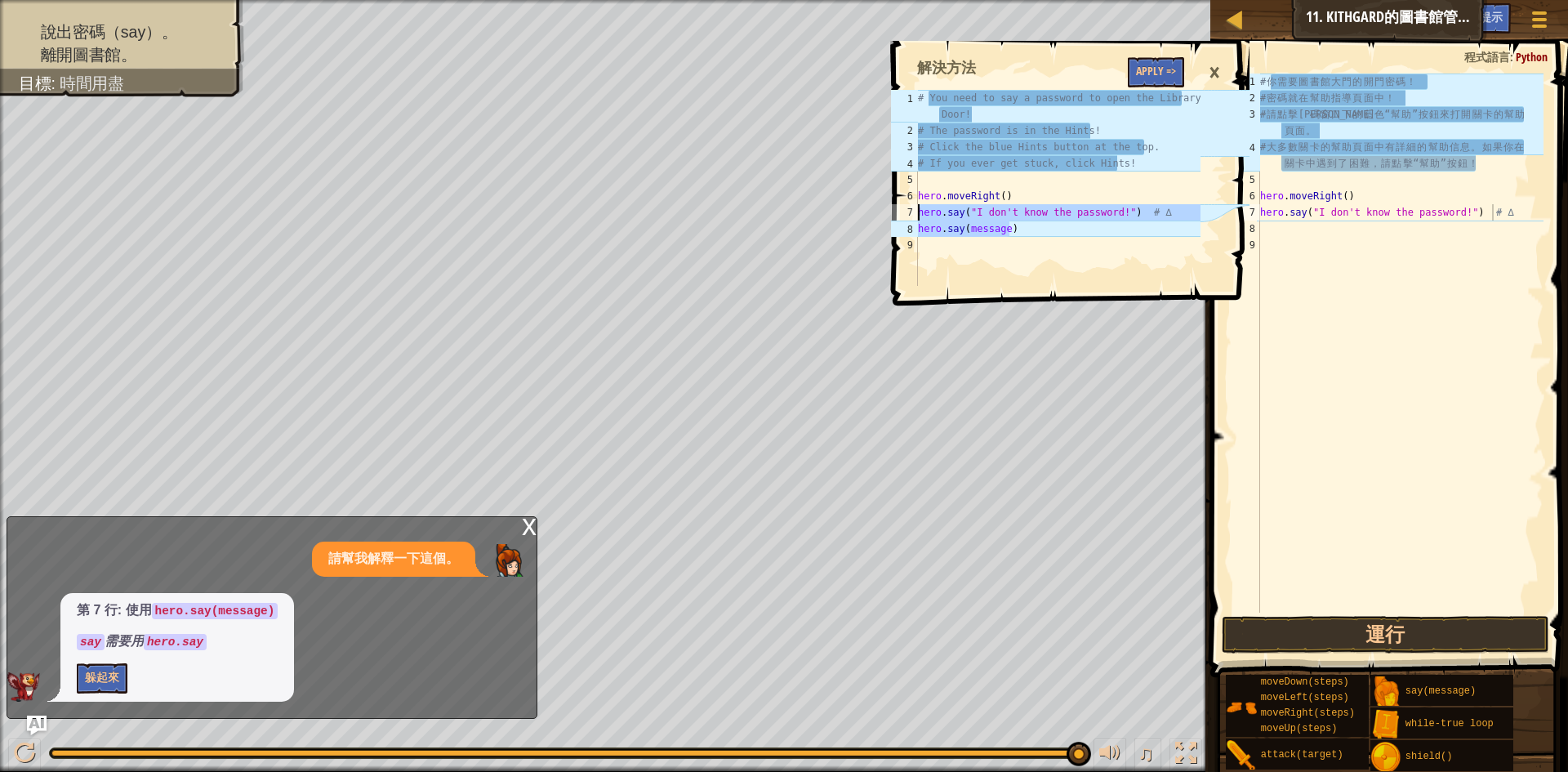
drag, startPoint x: 1136, startPoint y: 228, endPoint x: 907, endPoint y: 230, distance: 229.0
click at [907, 230] on div "hero.say(message) 1 2 3 4 5 6 7 8 9 # You need to say a password to open the Li…" at bounding box center [1044, 188] width 314 height 196
click at [907, 230] on div "8" at bounding box center [904, 229] width 27 height 17
type textarea "hero.say(message)"
click at [1328, 229] on div "# 你 需 要 圖 書 館 大 門 的 開 門 密 碼 ！ # 密 碼 就 在 幫 助 指 導 頁 面 中 ！ # 請 點 擊 代 碼 窗 口 下 的 藍 色…" at bounding box center [1400, 359] width 287 height 572
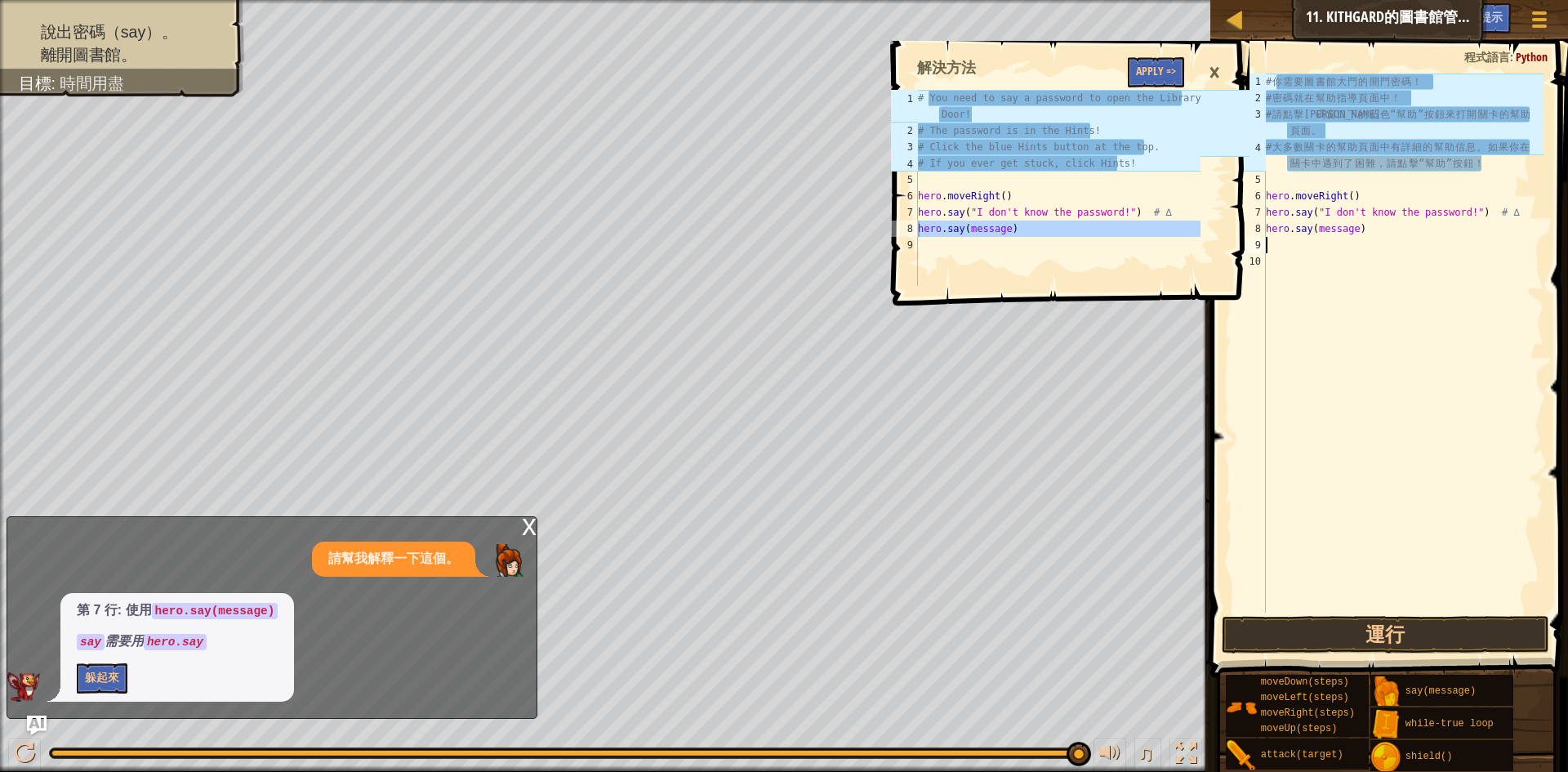
click at [1429, 641] on button "運行" at bounding box center [1386, 634] width 328 height 38
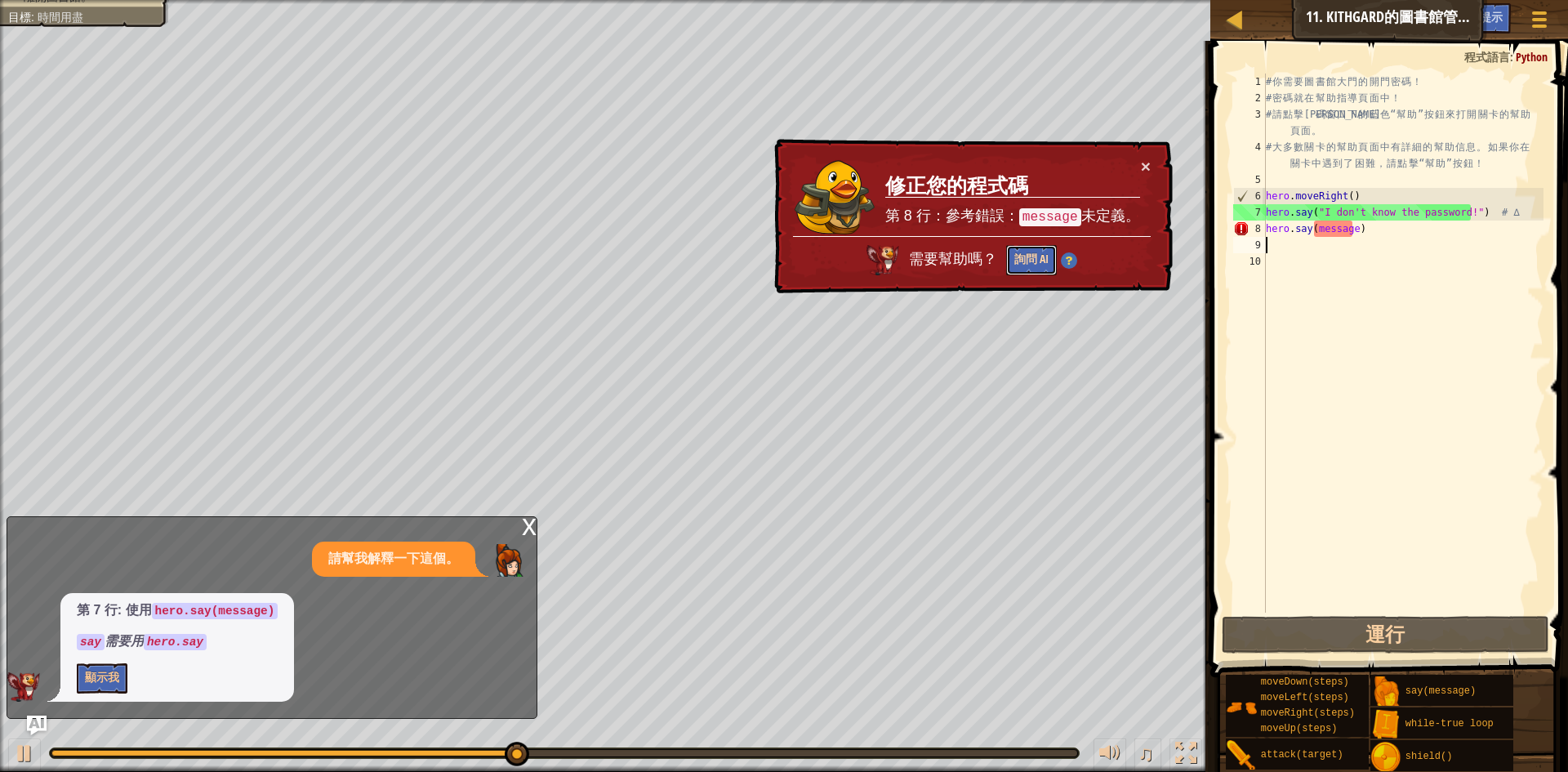
click at [1036, 256] on button "詢問 AI" at bounding box center [1031, 260] width 51 height 31
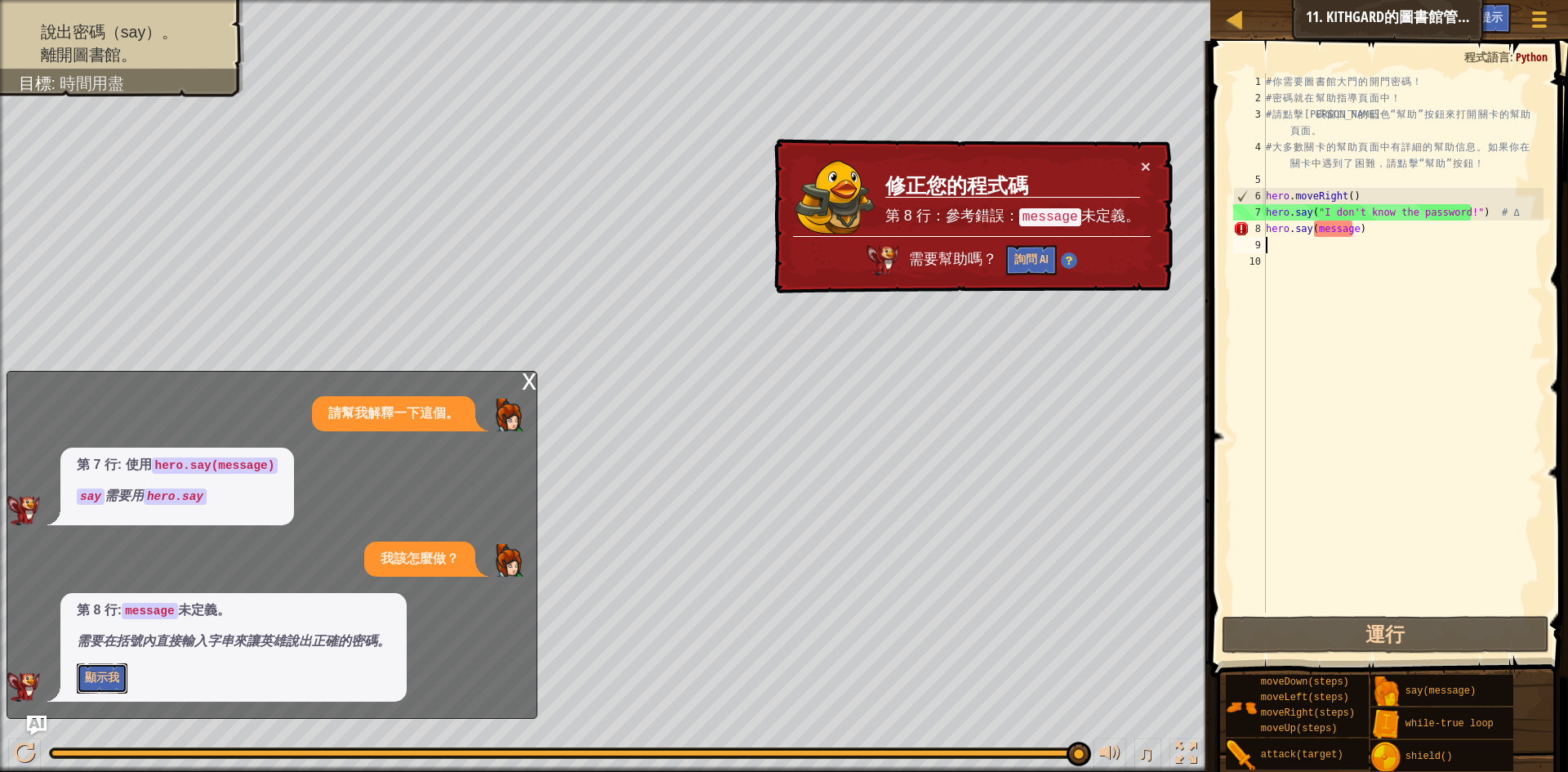
click at [121, 675] on button "顯示我" at bounding box center [102, 679] width 51 height 31
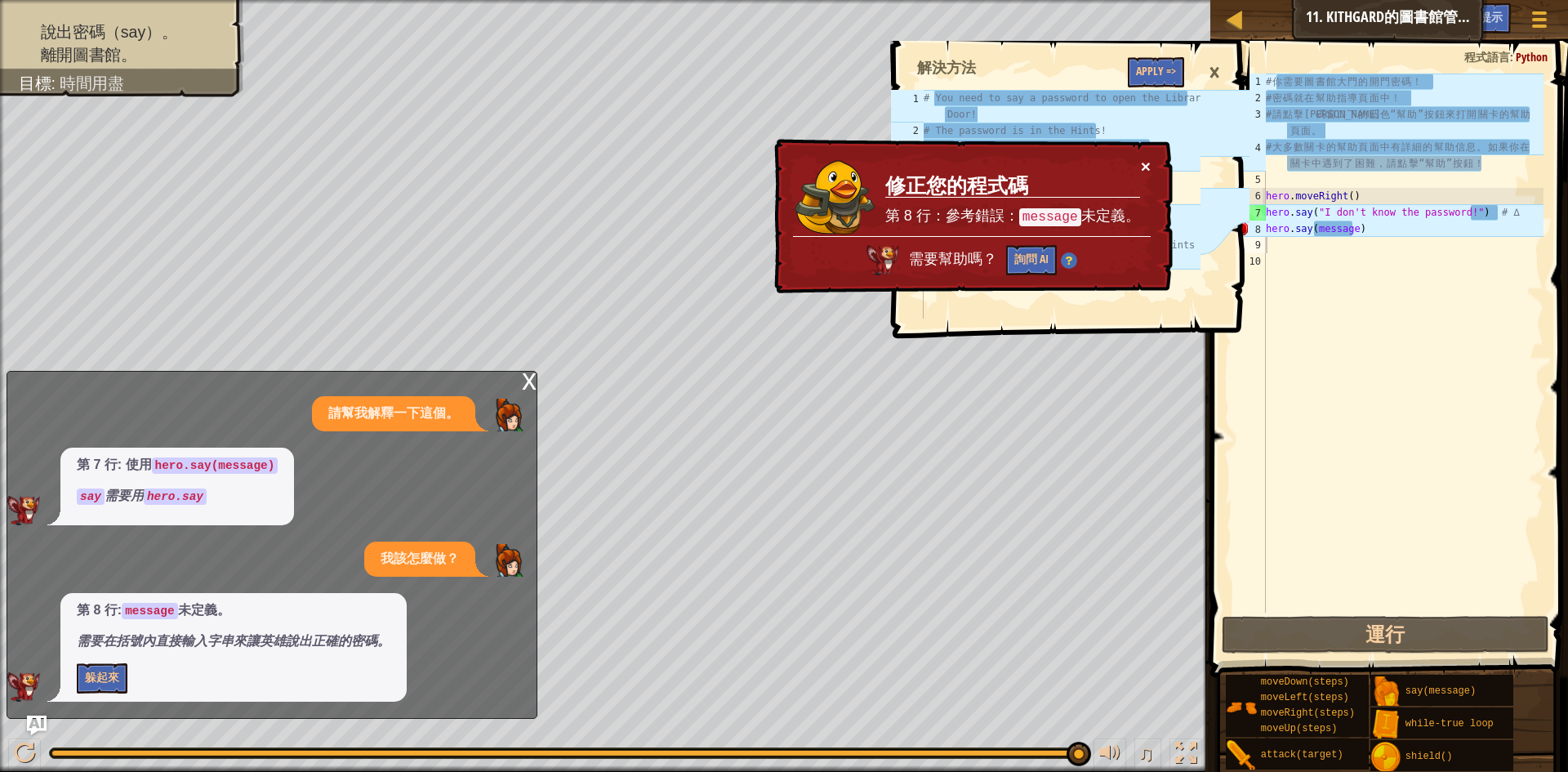
click at [1150, 170] on button "×" at bounding box center [1146, 166] width 10 height 18
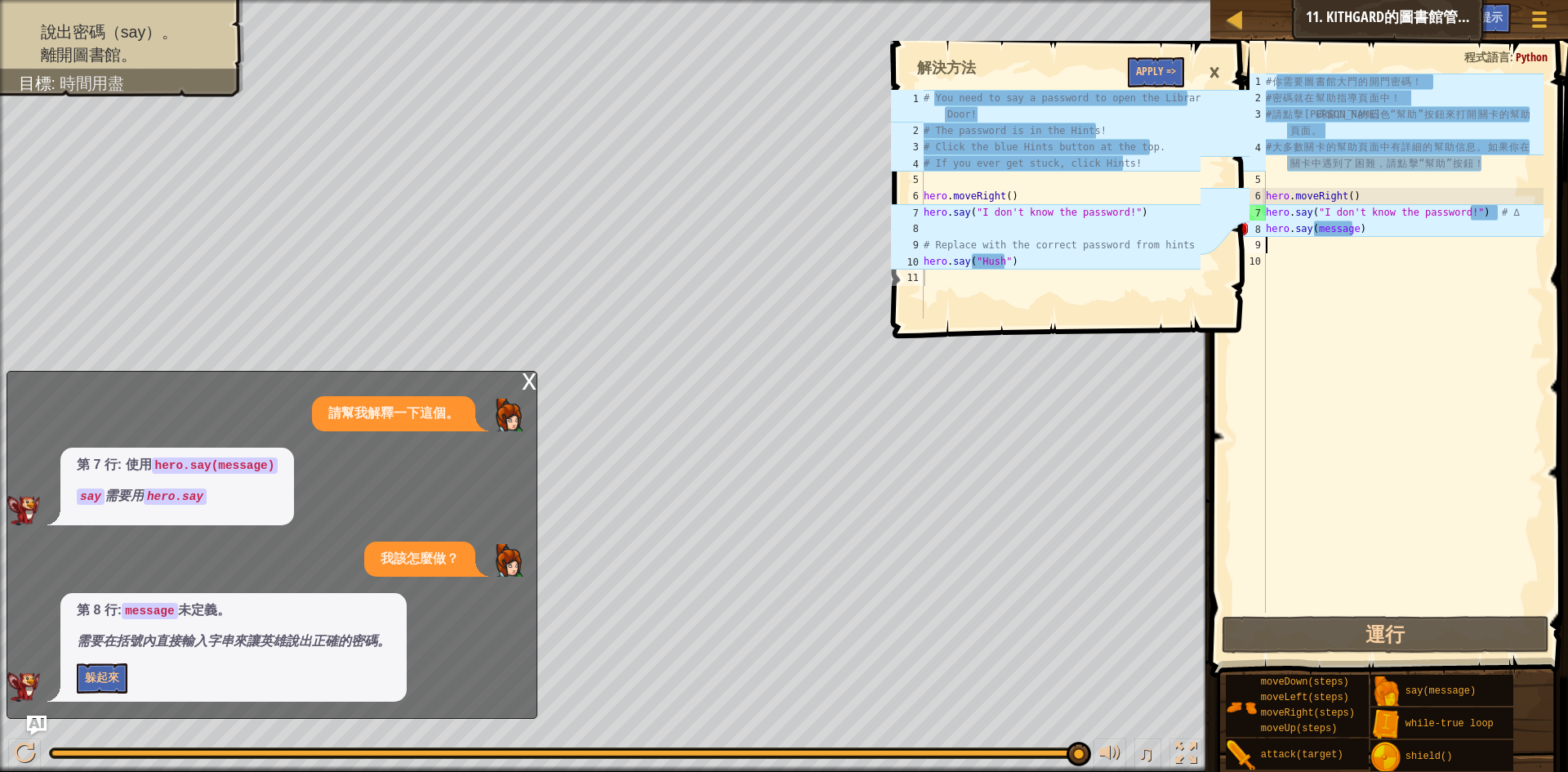
type textarea "hero.say("Hush")"
drag, startPoint x: 1004, startPoint y: 267, endPoint x: 969, endPoint y: 267, distance: 35.0
click at [969, 267] on div "# You need to say a password to open the Library Door! # The password is in the…" at bounding box center [1061, 229] width 281 height 278
click at [1023, 255] on div "# You need to say a password to open the Library Door! # The password is in the…" at bounding box center [1061, 229] width 281 height 278
drag, startPoint x: 1023, startPoint y: 255, endPoint x: 915, endPoint y: 260, distance: 108.1
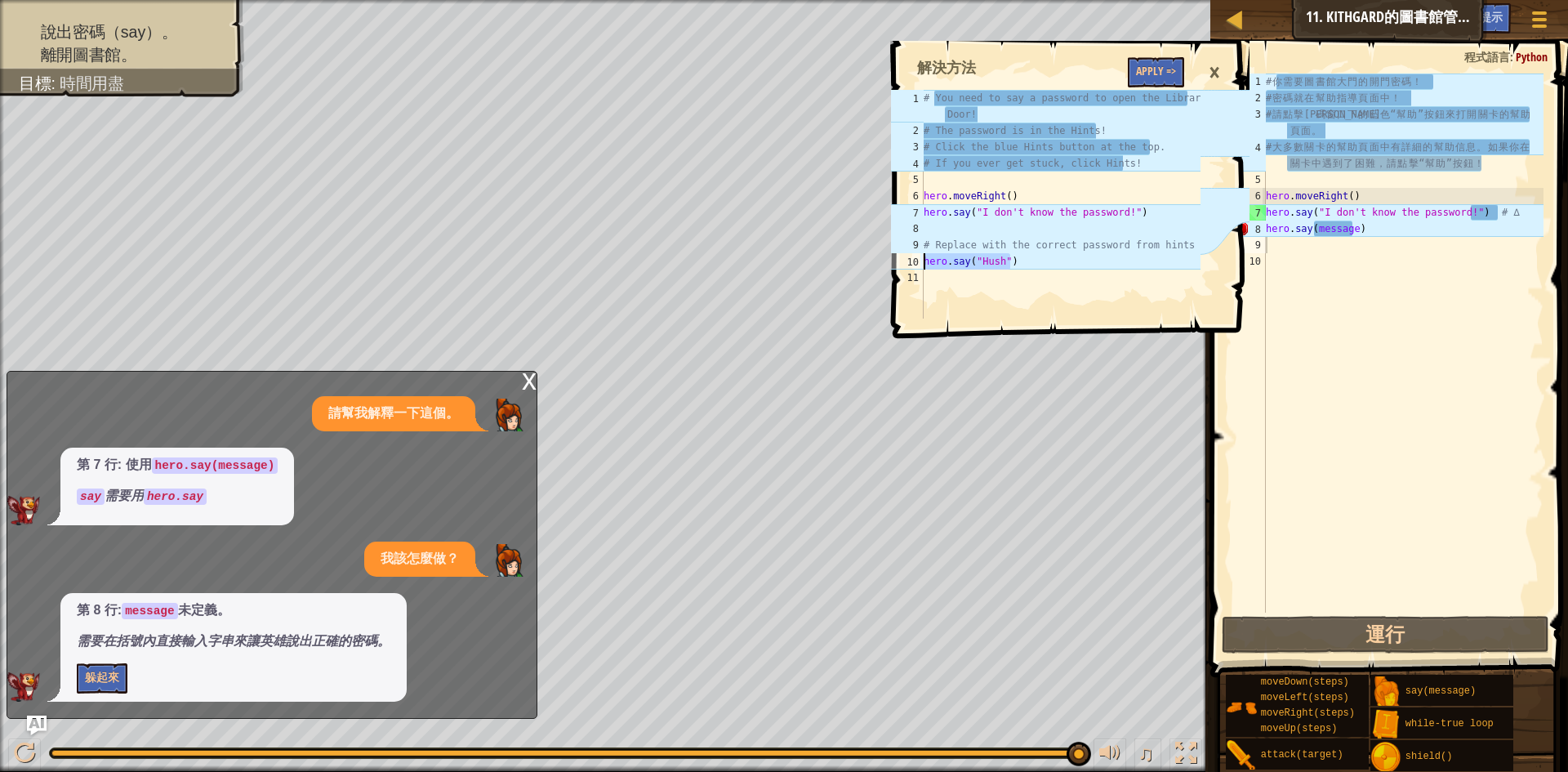
click at [915, 260] on div "hero.say("Hush") 1 2 3 4 5 6 7 8 9 10 11 # You need to say a password to open t…" at bounding box center [1044, 204] width 314 height 229
click at [1388, 232] on div "# 你 需 要 圖 書 館 大 門 的 開 門 密 碼 ！ # 密 碼 就 在 幫 助 指 導 頁 面 中 ！ # 請 點 擊 代 碼 窗 口 下 的 藍 色…" at bounding box center [1403, 359] width 281 height 572
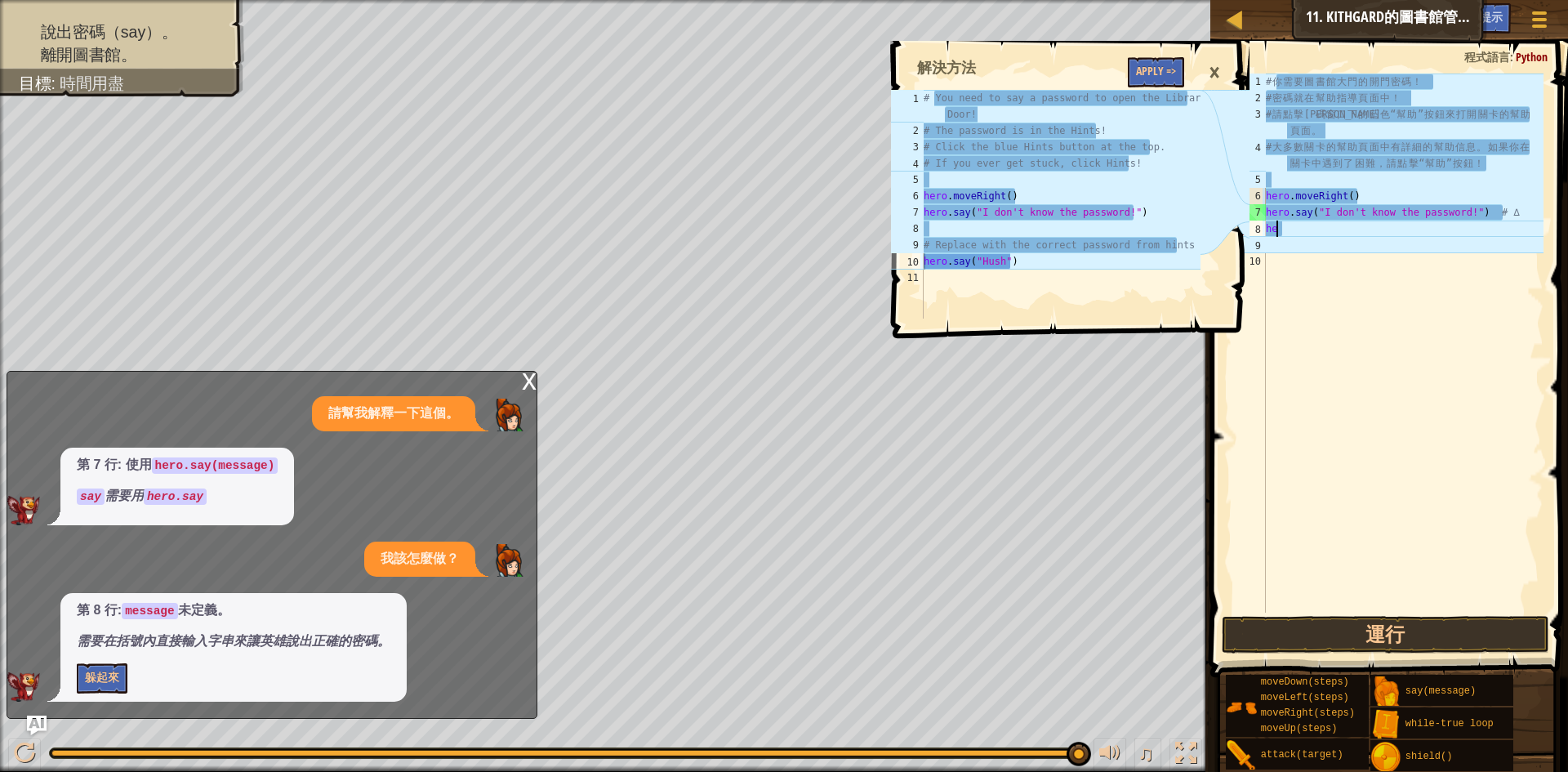
type textarea "h"
paste textarea "hero.say("Hush")"
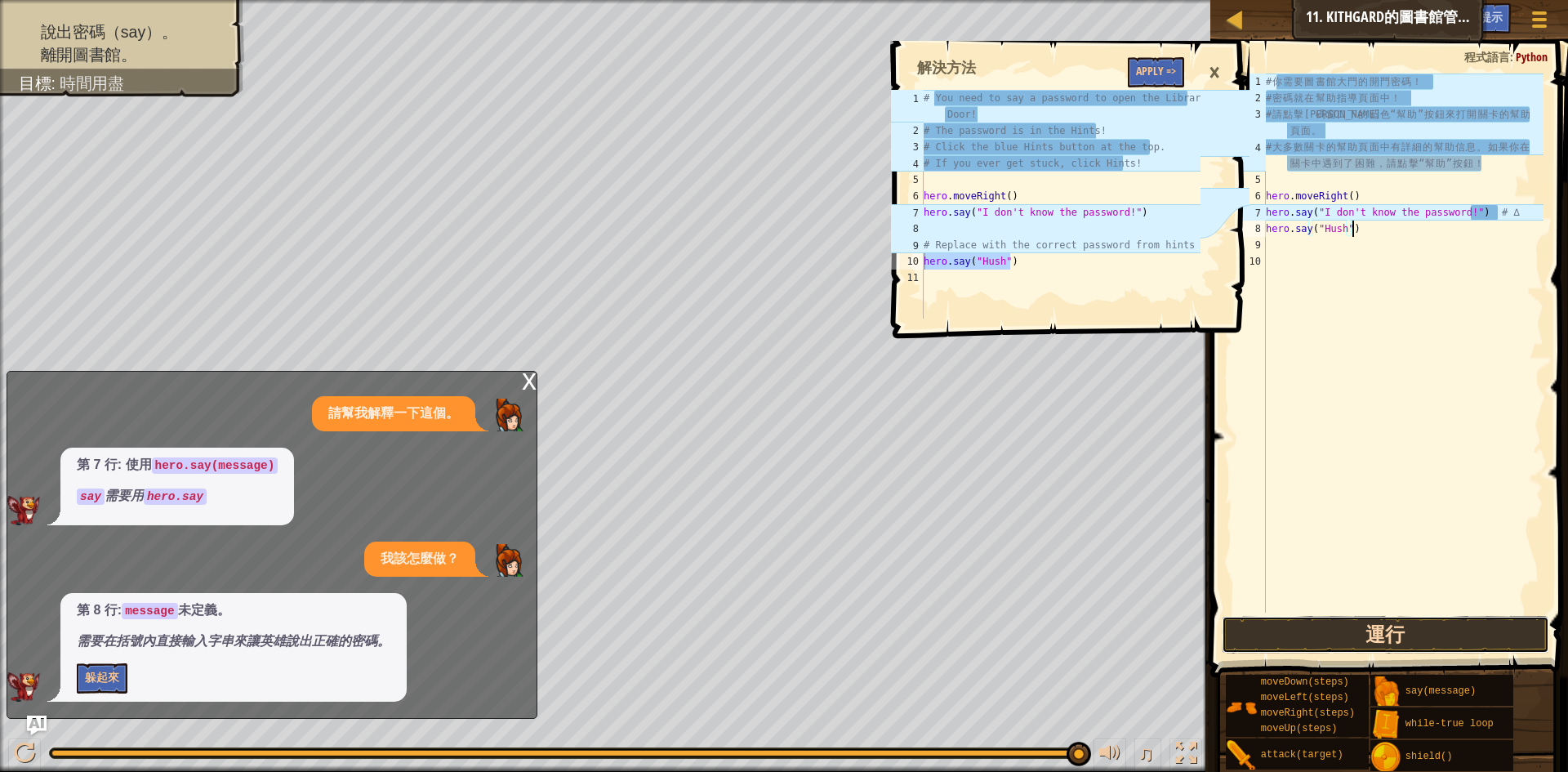
click at [1455, 629] on button "運行" at bounding box center [1386, 634] width 328 height 38
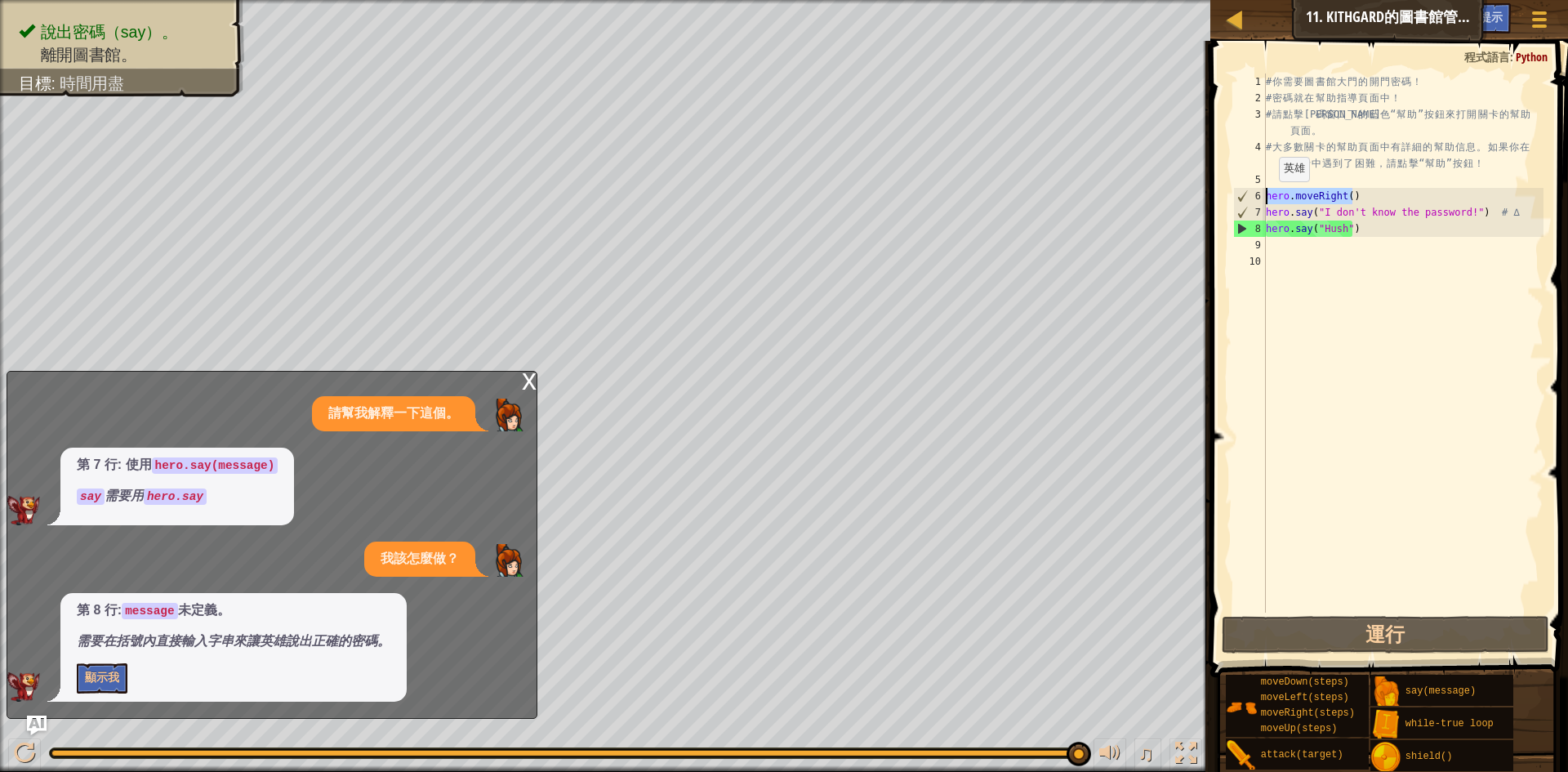
drag, startPoint x: 1351, startPoint y: 195, endPoint x: 1254, endPoint y: 199, distance: 97.1
click at [1254, 199] on div "hero.say("Hush") 1 2 3 4 5 6 7 8 9 10 # 你 需 要 圖 書 館 大 門 的 開 門 密 碼 ！ # 密 碼 就 在 幫…" at bounding box center [1387, 342] width 314 height 539
type textarea "hero.moveRight()"
click at [1295, 265] on div "# 你 需 要 圖 書 館 大 門 的 開 門 密 碼 ！ # 密 碼 就 在 幫 助 指 導 頁 面 中 ！ # 請 點 擊 代 碼 窗 口 下 的 藍 色…" at bounding box center [1403, 359] width 281 height 572
paste textarea "hero.moveRight()"
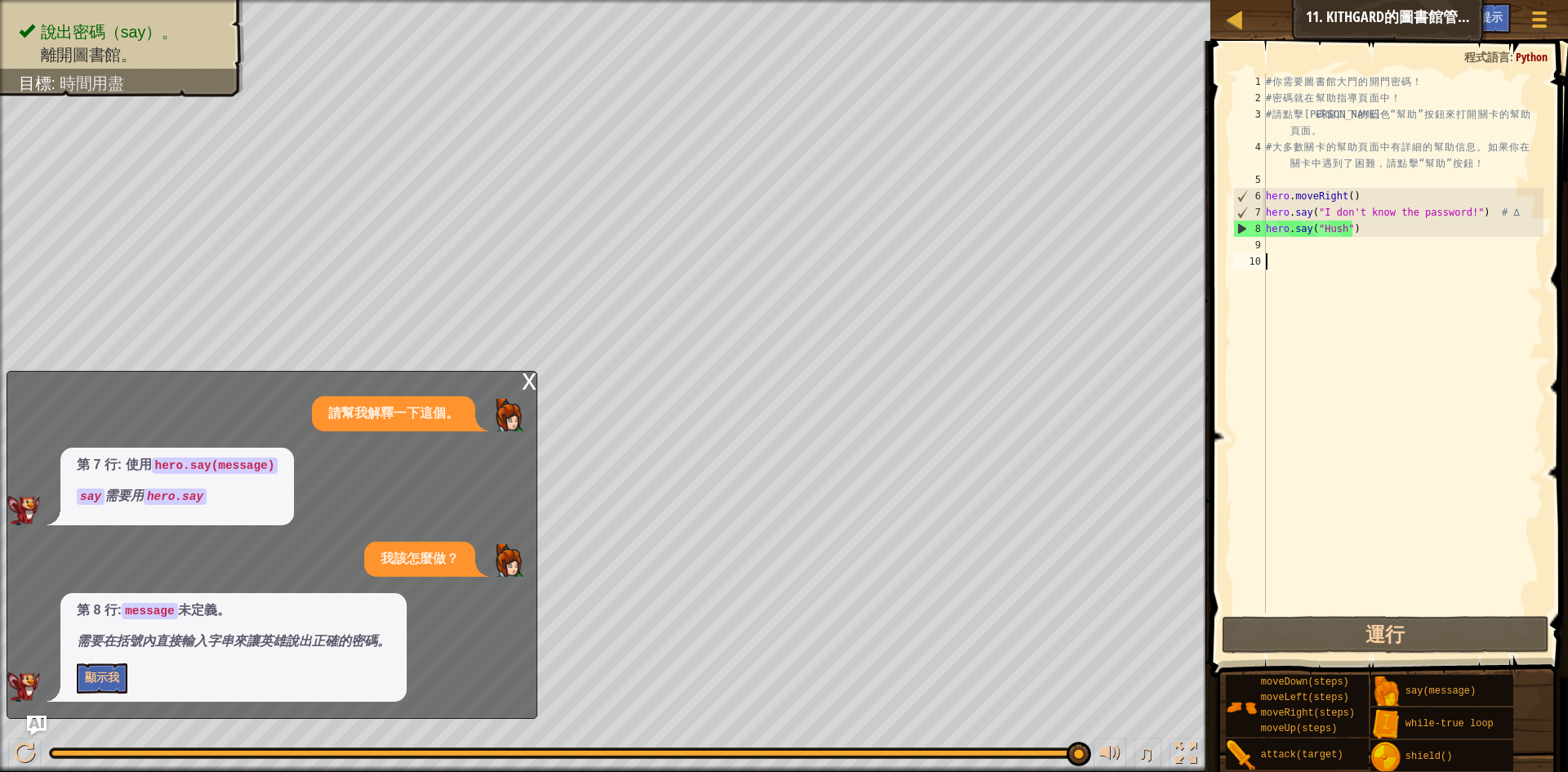
type textarea "hero.moveRight()"
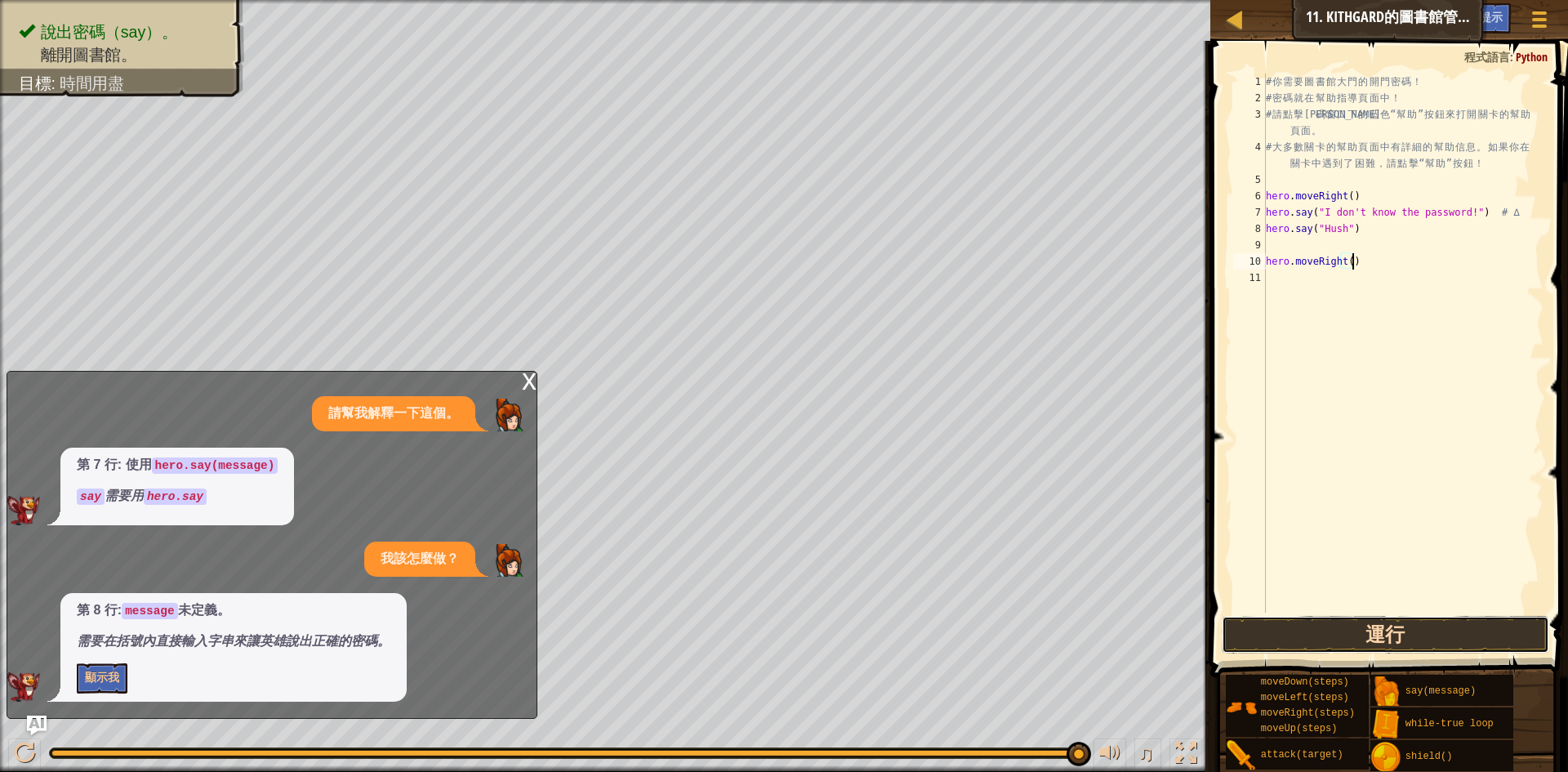
click at [1447, 637] on button "運行" at bounding box center [1386, 634] width 328 height 38
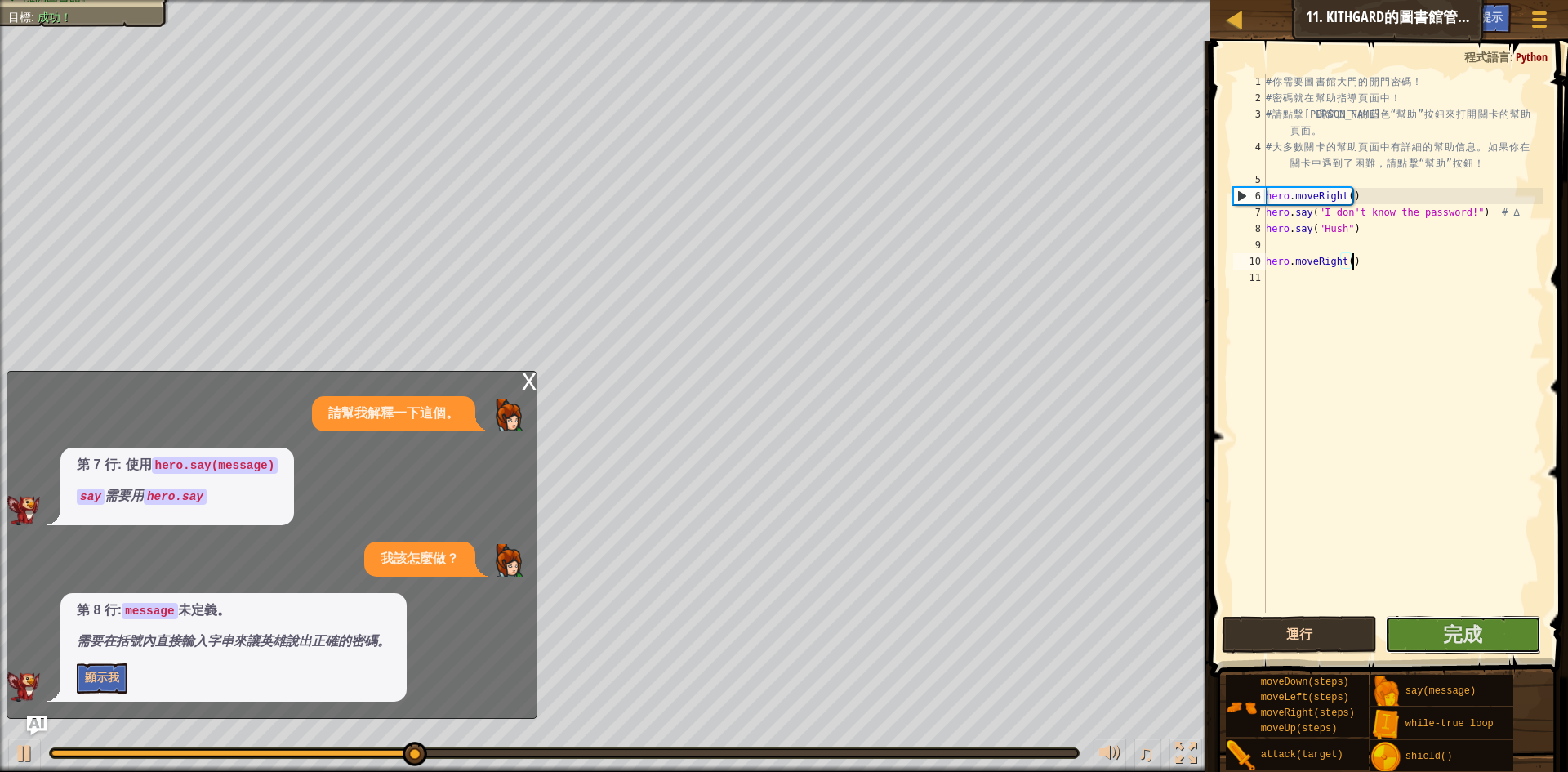
click at [1447, 637] on span "完成" at bounding box center [1462, 634] width 39 height 26
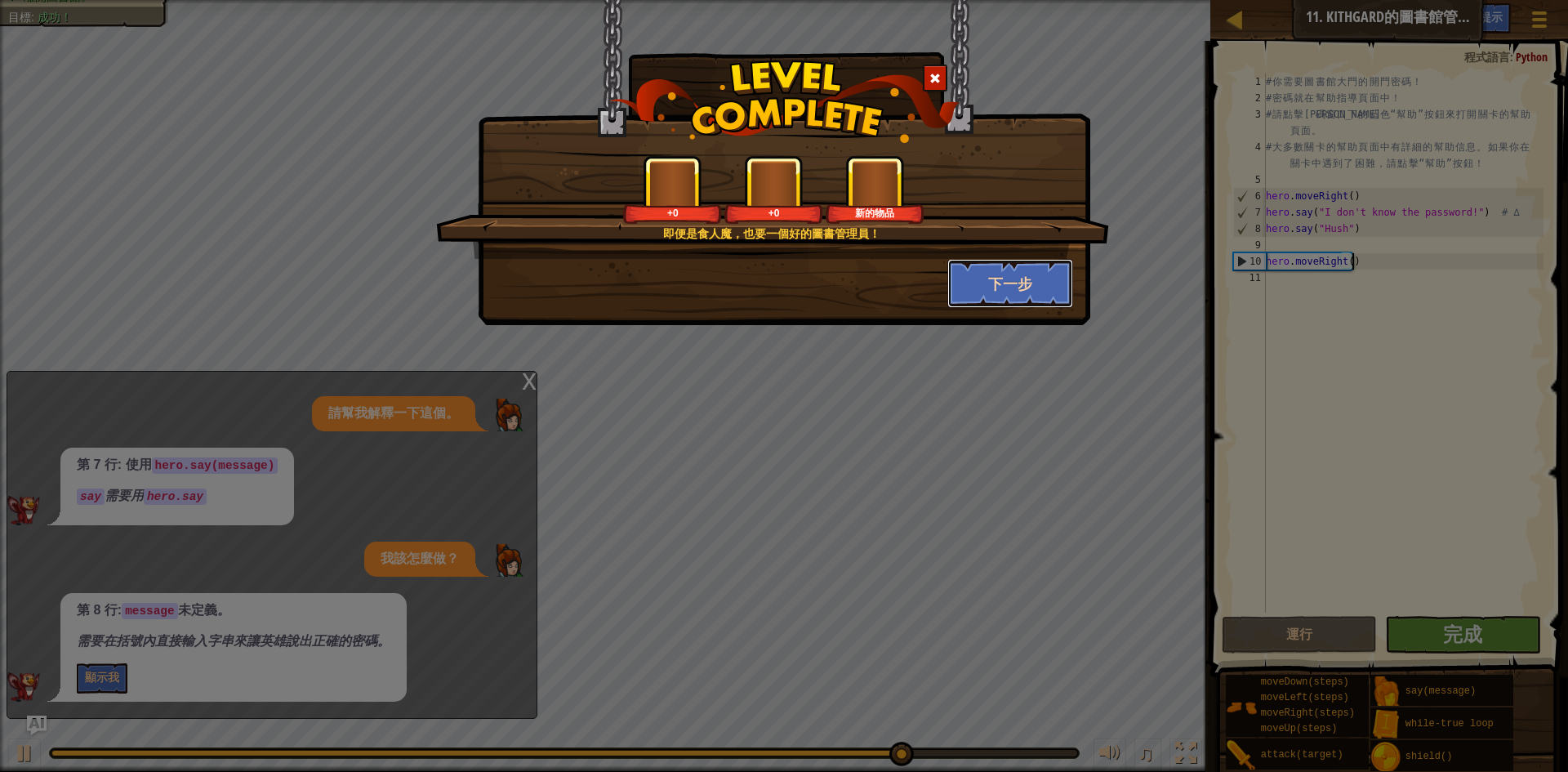
click at [1003, 275] on button "下一步" at bounding box center [1011, 283] width 127 height 49
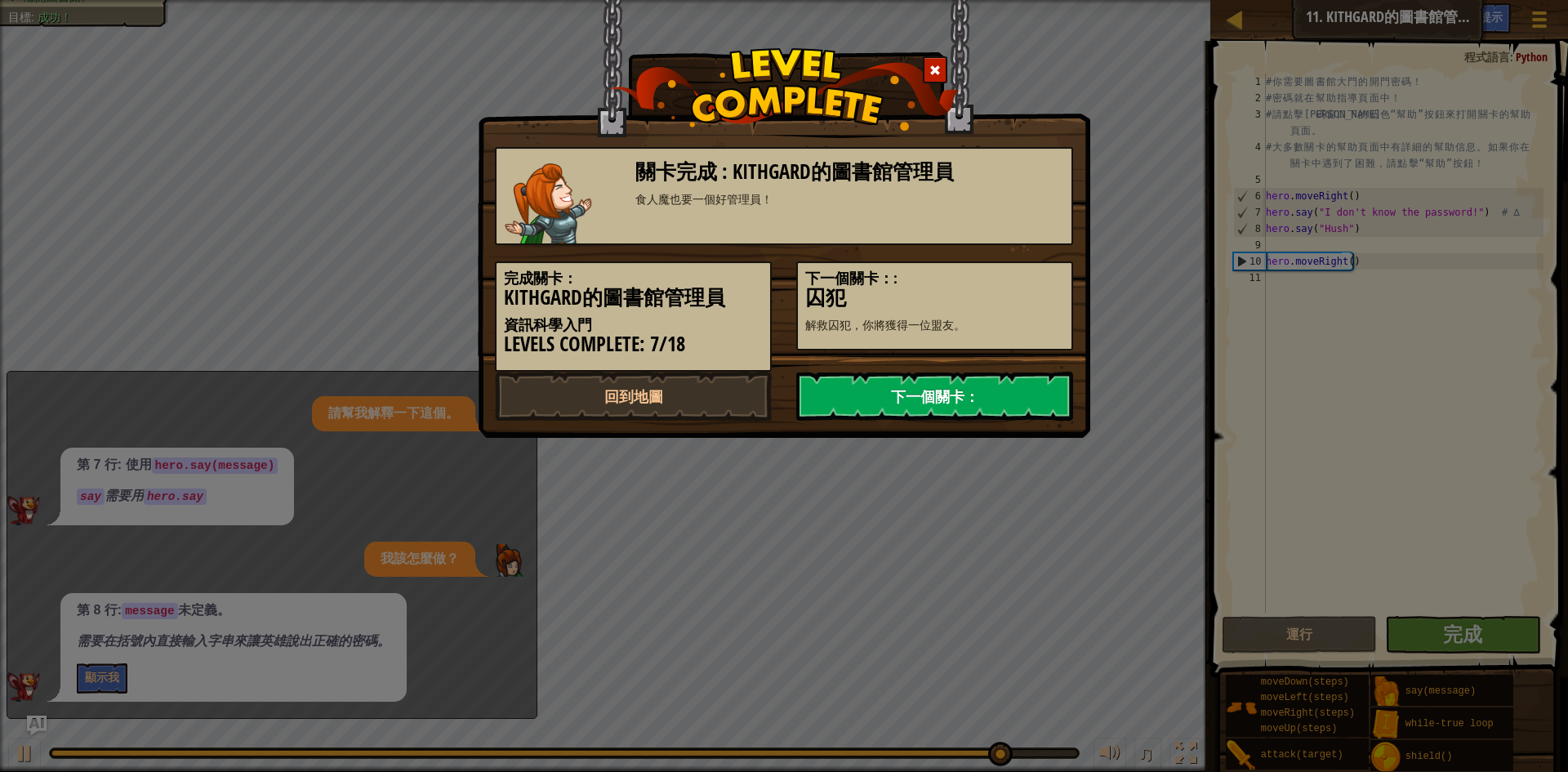
click at [998, 393] on link "下一個關卡：" at bounding box center [934, 395] width 277 height 49
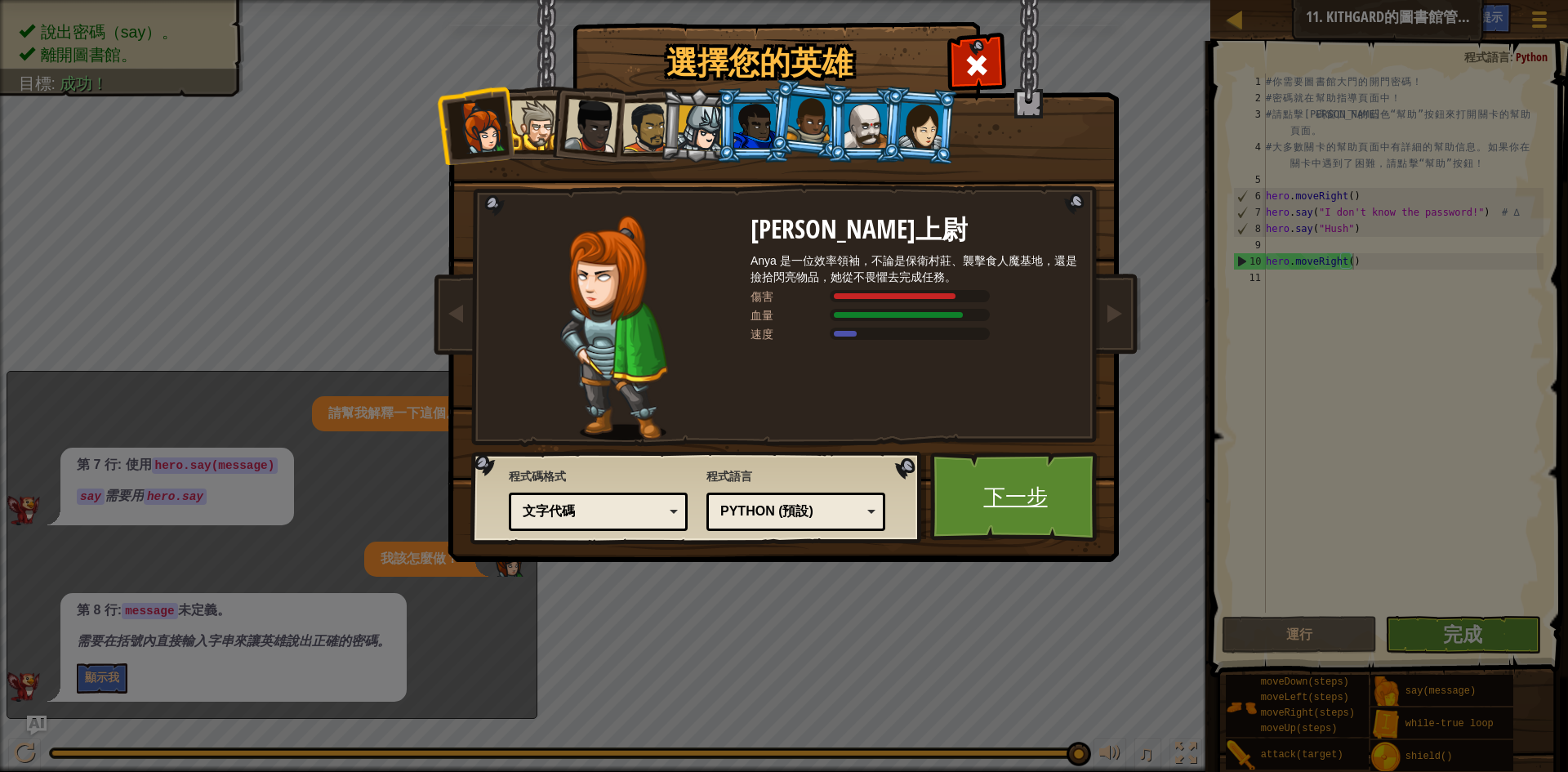
click at [1017, 499] on link "下一步" at bounding box center [1015, 496] width 170 height 90
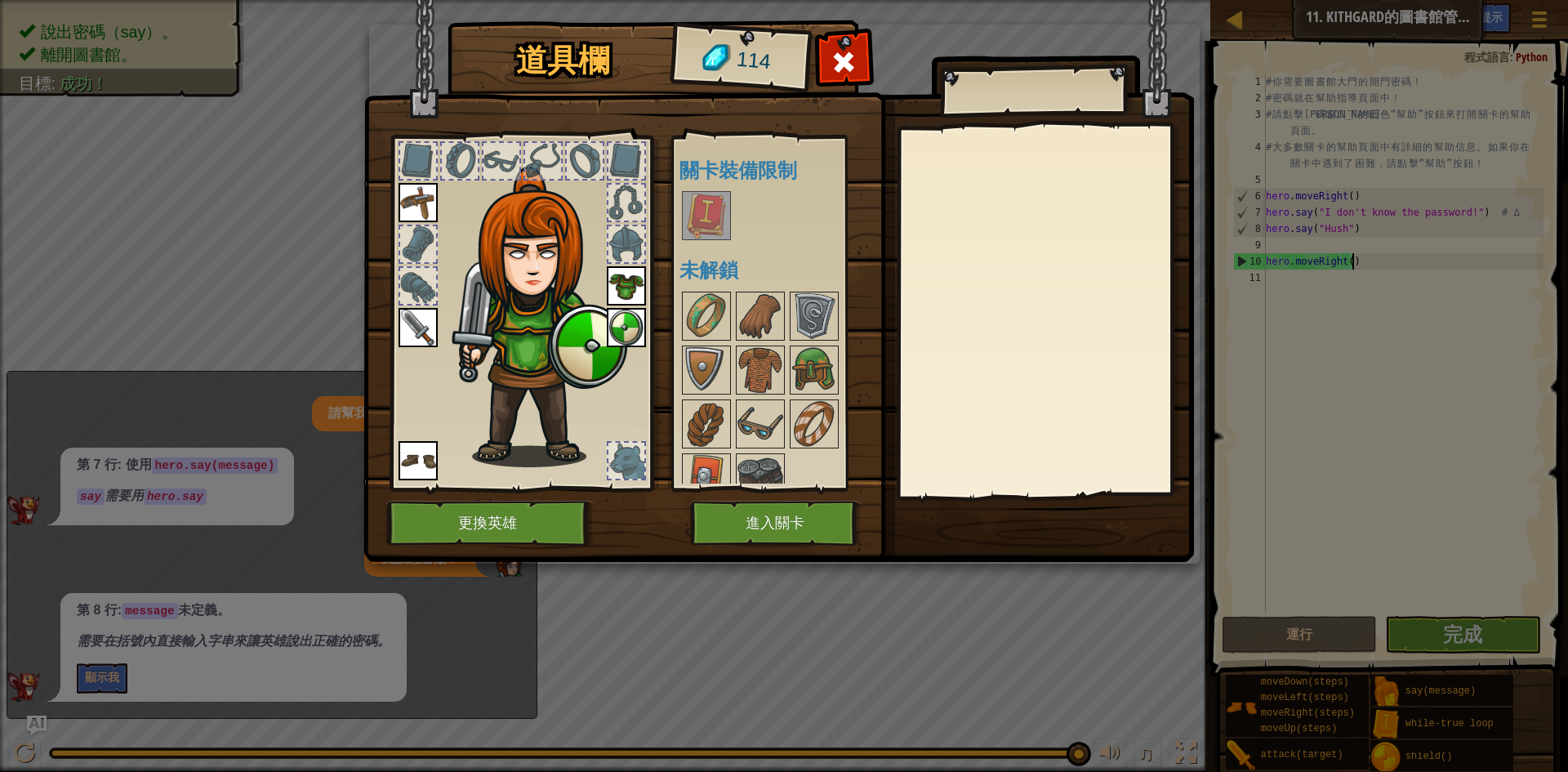
click at [718, 208] on img at bounding box center [706, 215] width 45 height 45
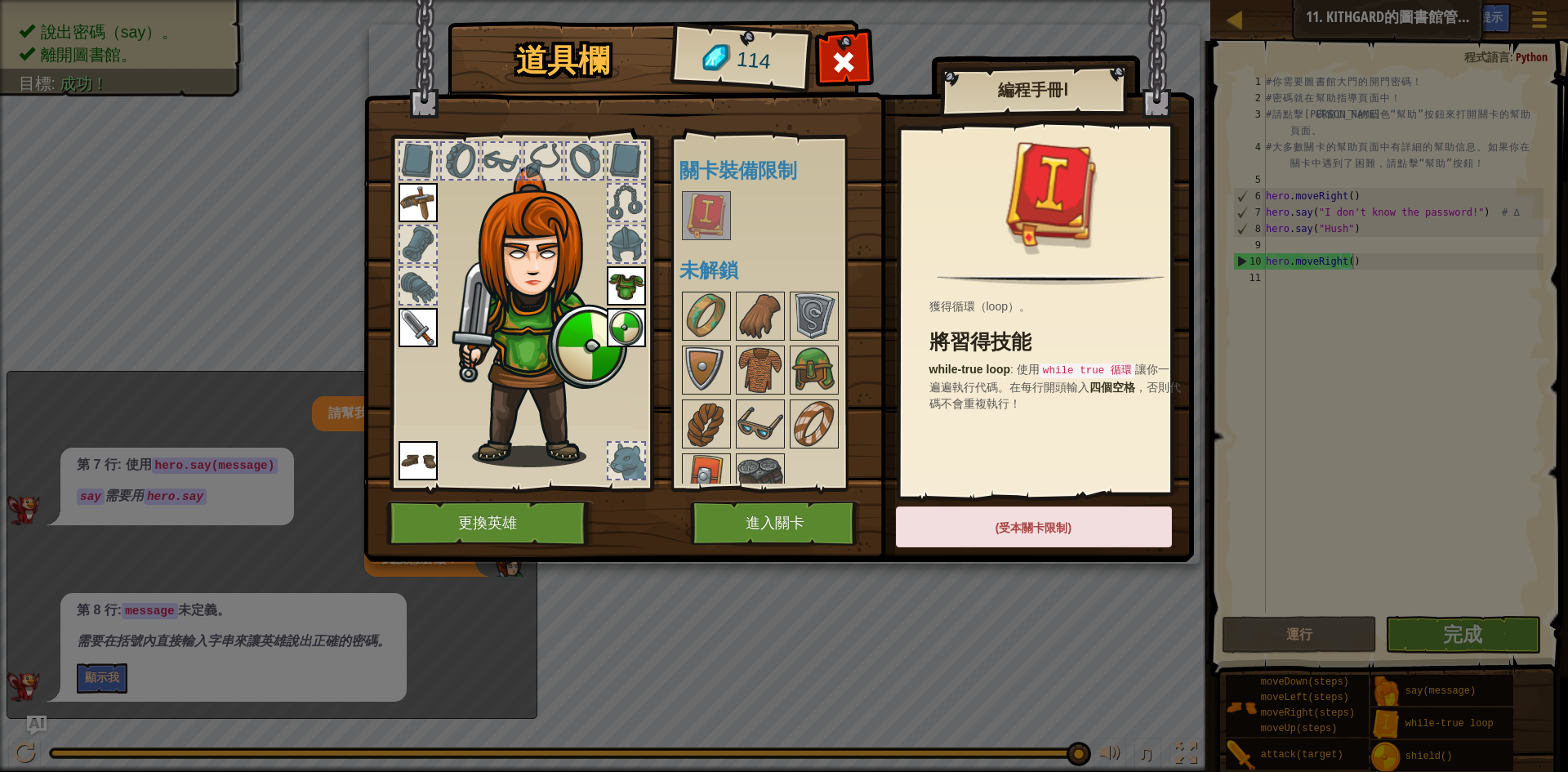
scroll to position [21, 0]
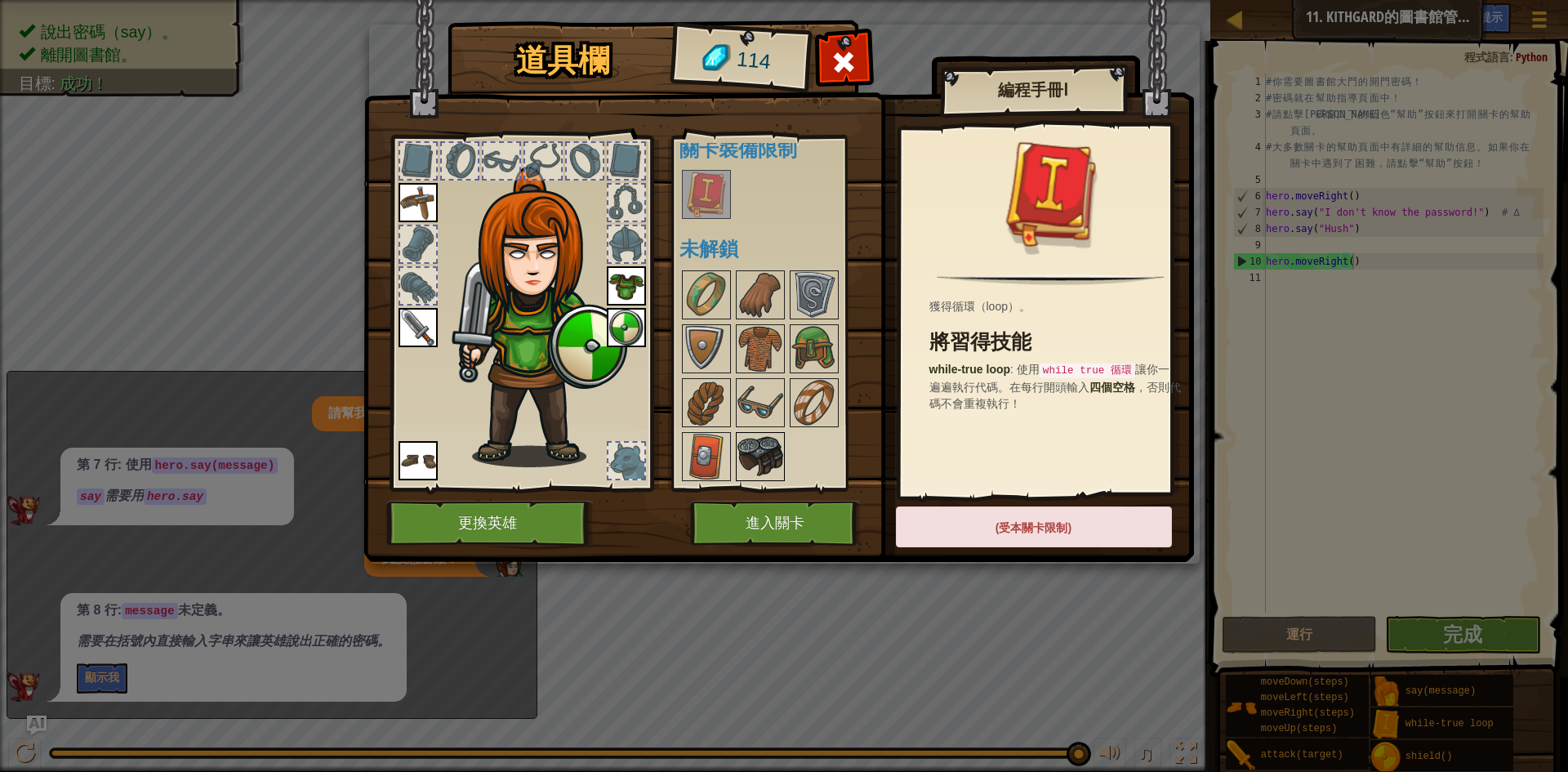
click at [765, 442] on img at bounding box center [760, 456] width 45 height 45
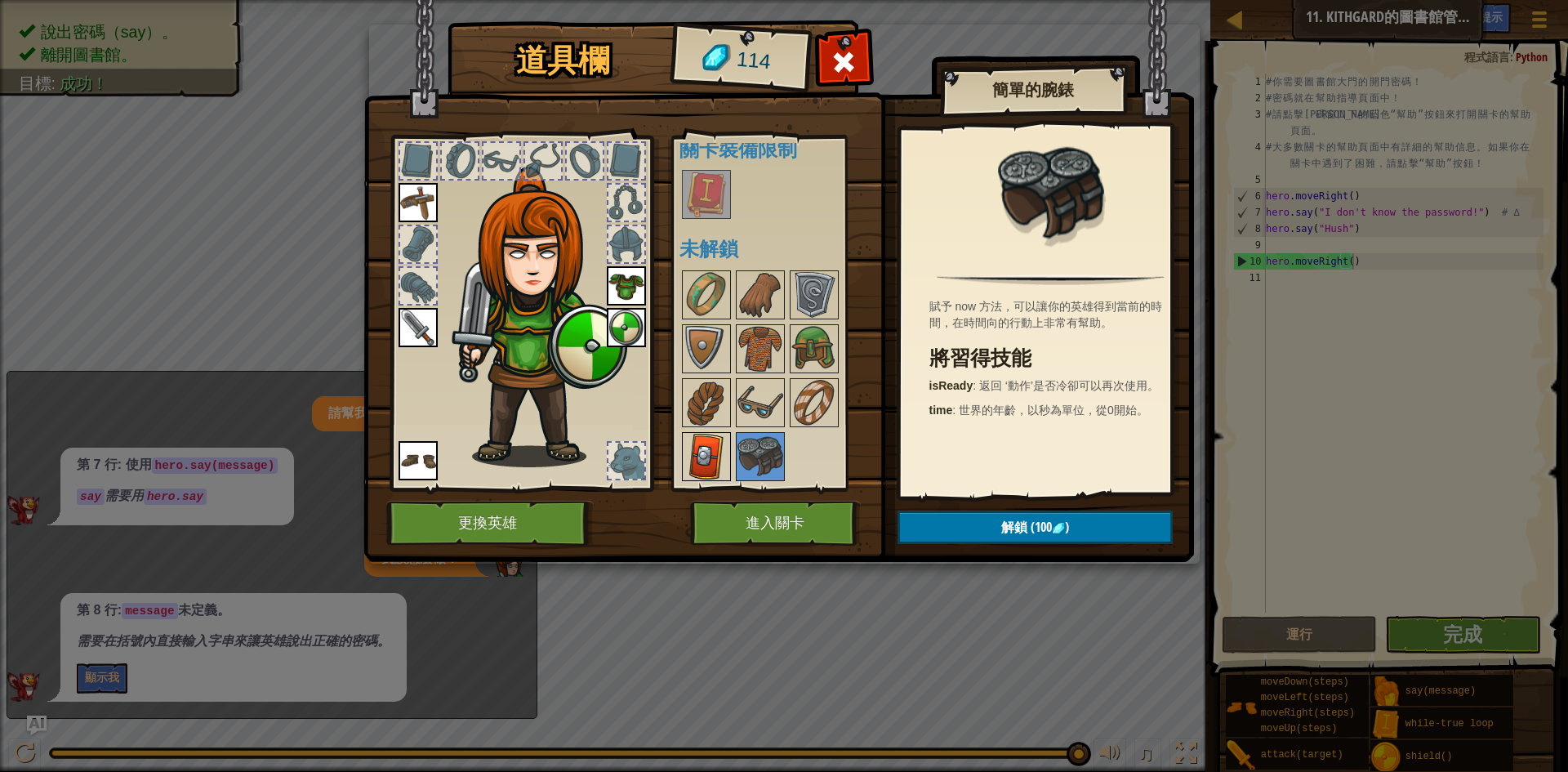
click at [719, 446] on img at bounding box center [706, 456] width 45 height 45
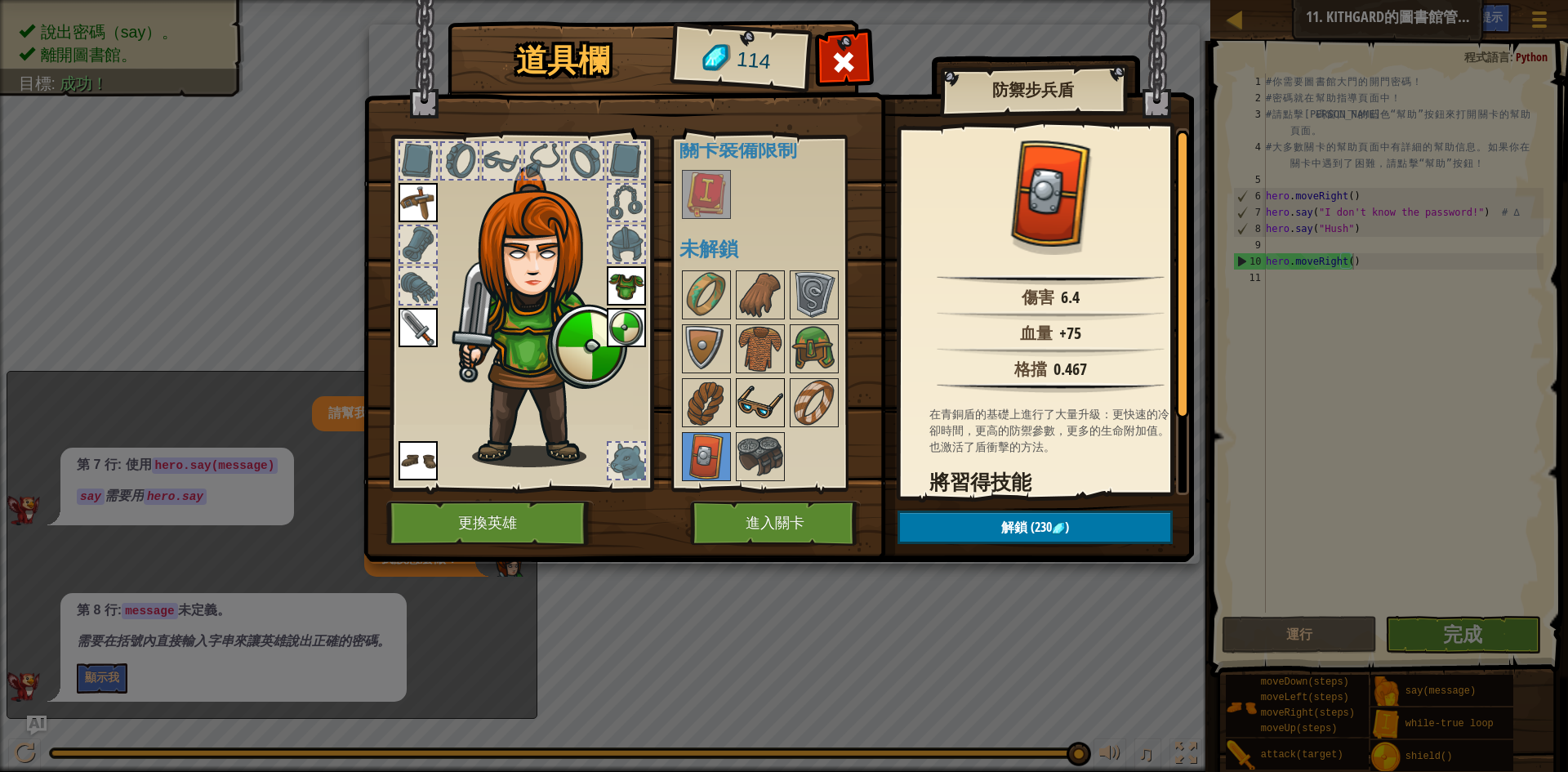
click at [738, 411] on img at bounding box center [760, 402] width 45 height 45
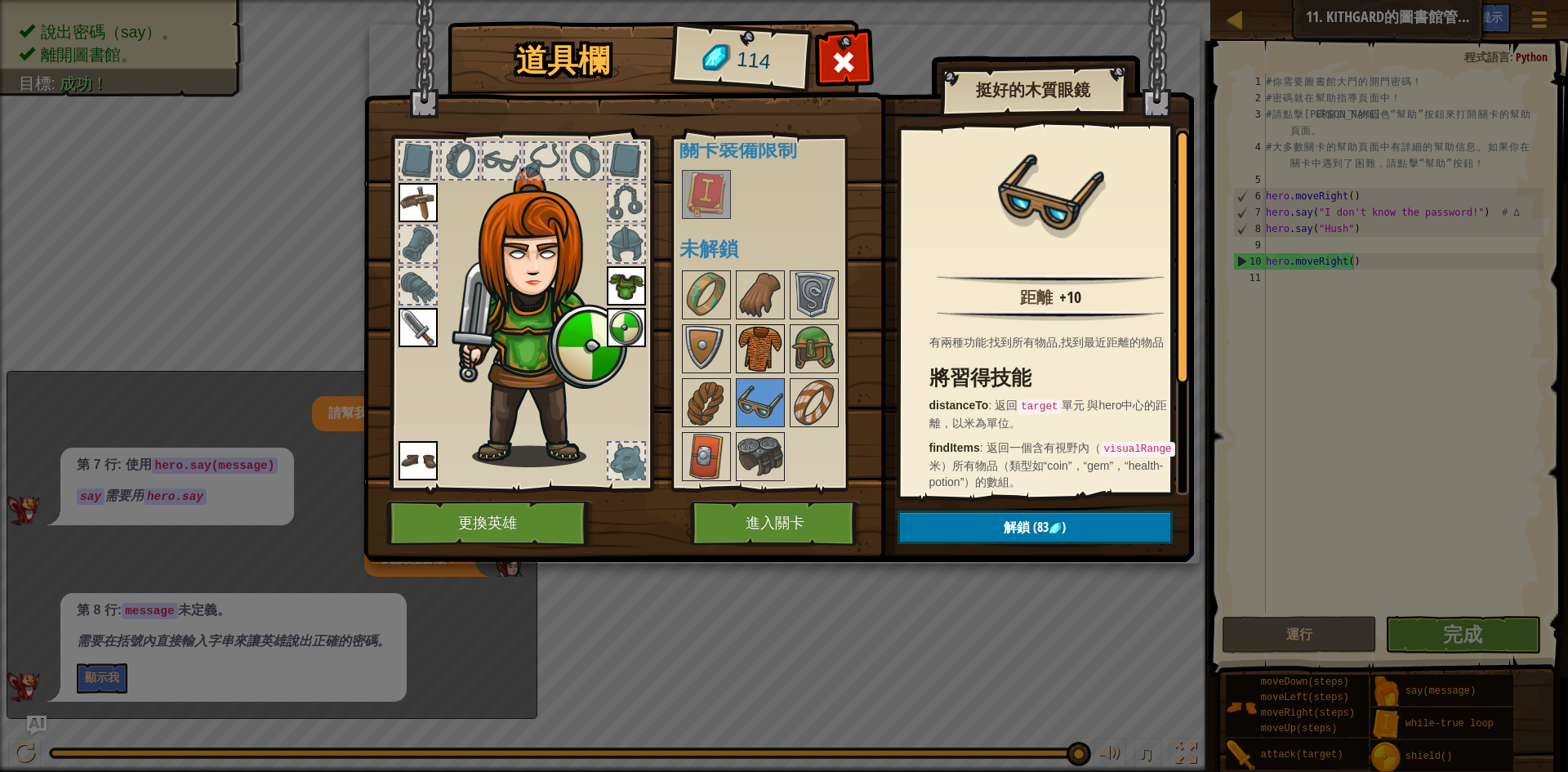
click at [764, 336] on img at bounding box center [760, 348] width 45 height 45
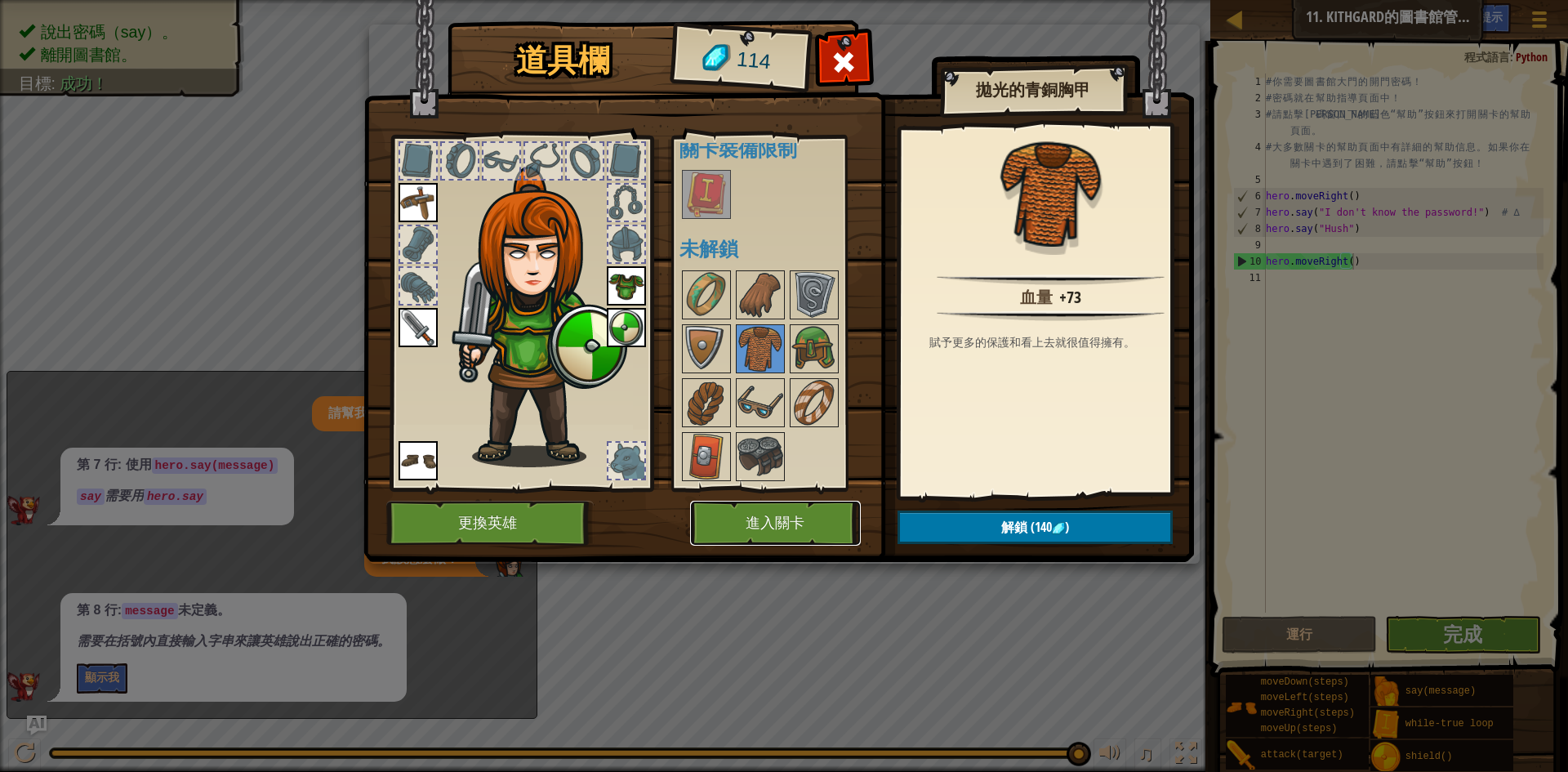
click at [810, 513] on button "進入關卡" at bounding box center [776, 523] width 170 height 45
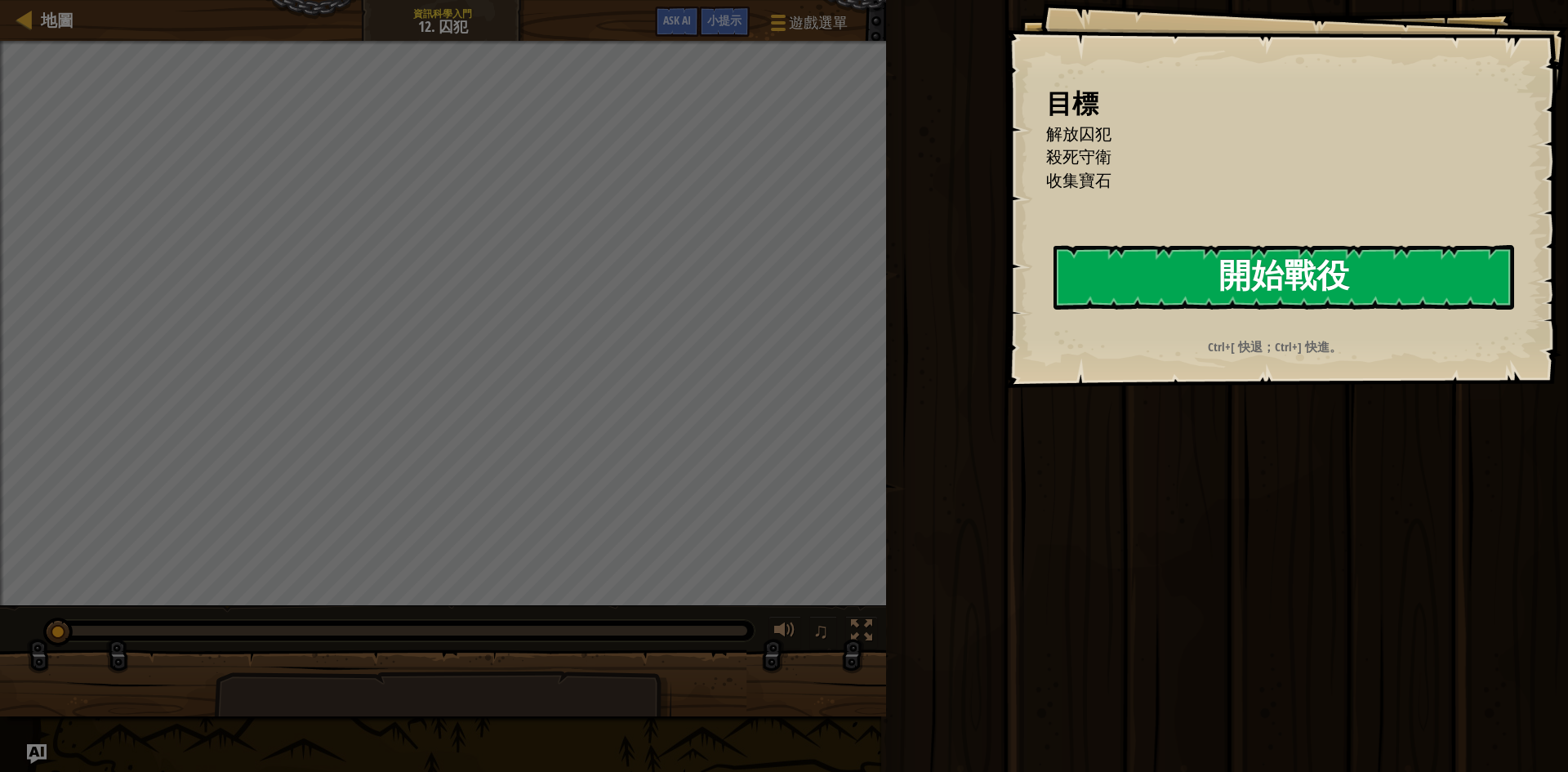
drag, startPoint x: 1402, startPoint y: 264, endPoint x: 1391, endPoint y: 268, distance: 11.7
click at [1396, 267] on button "開始戰役" at bounding box center [1284, 278] width 461 height 65
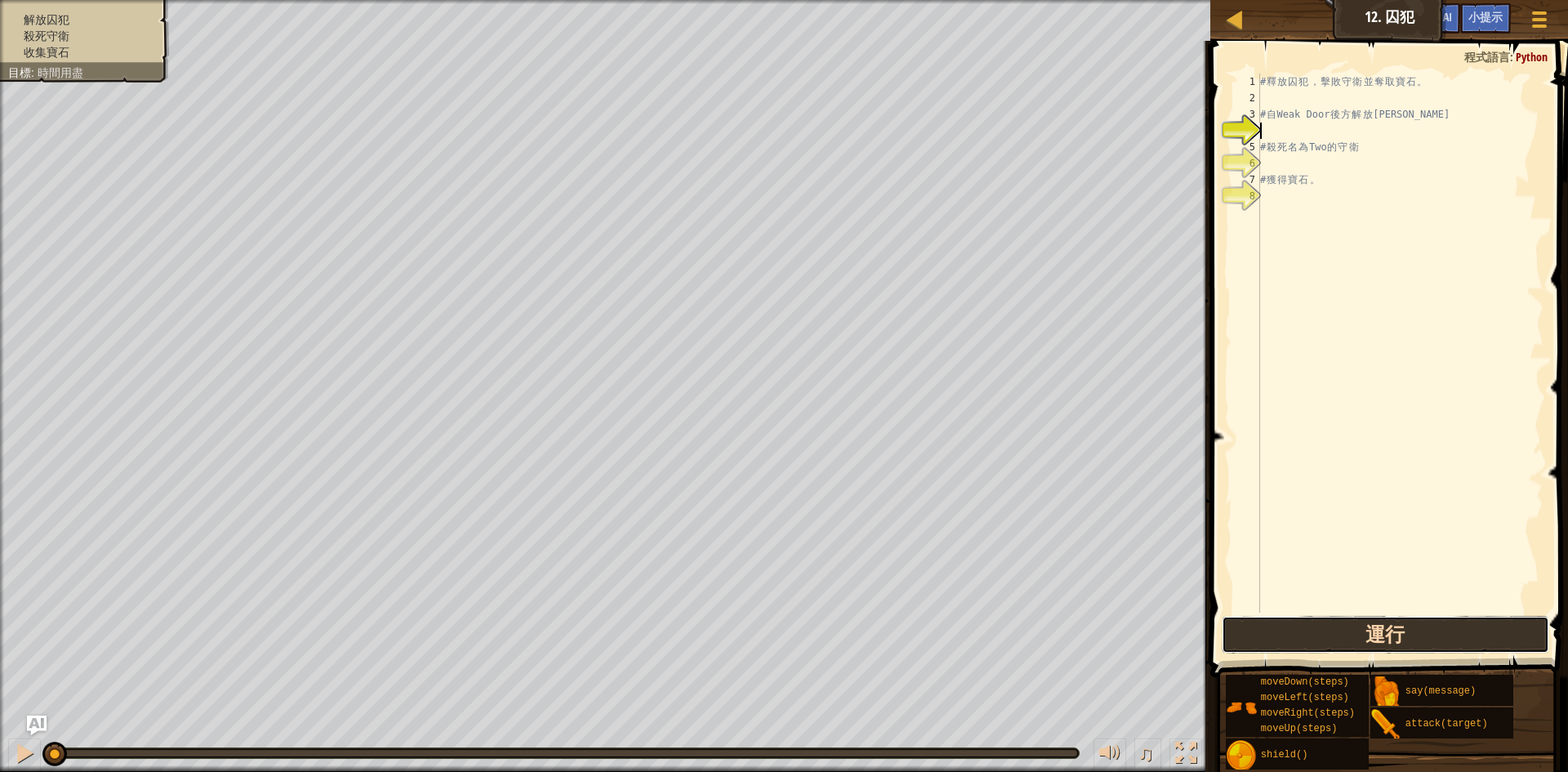
click at [1341, 627] on button "運行" at bounding box center [1386, 634] width 328 height 38
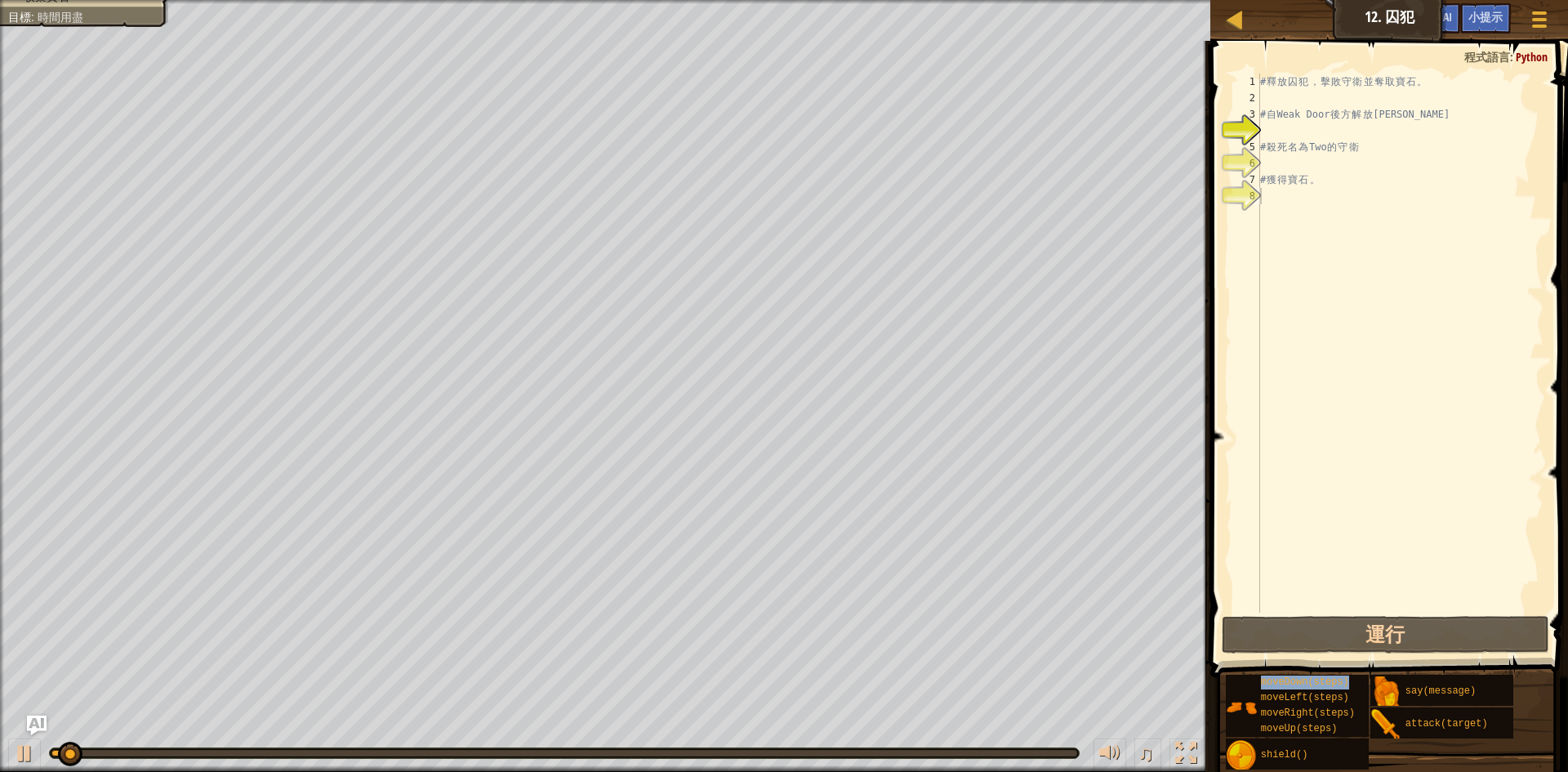
type textarea "moveDown(steps)"
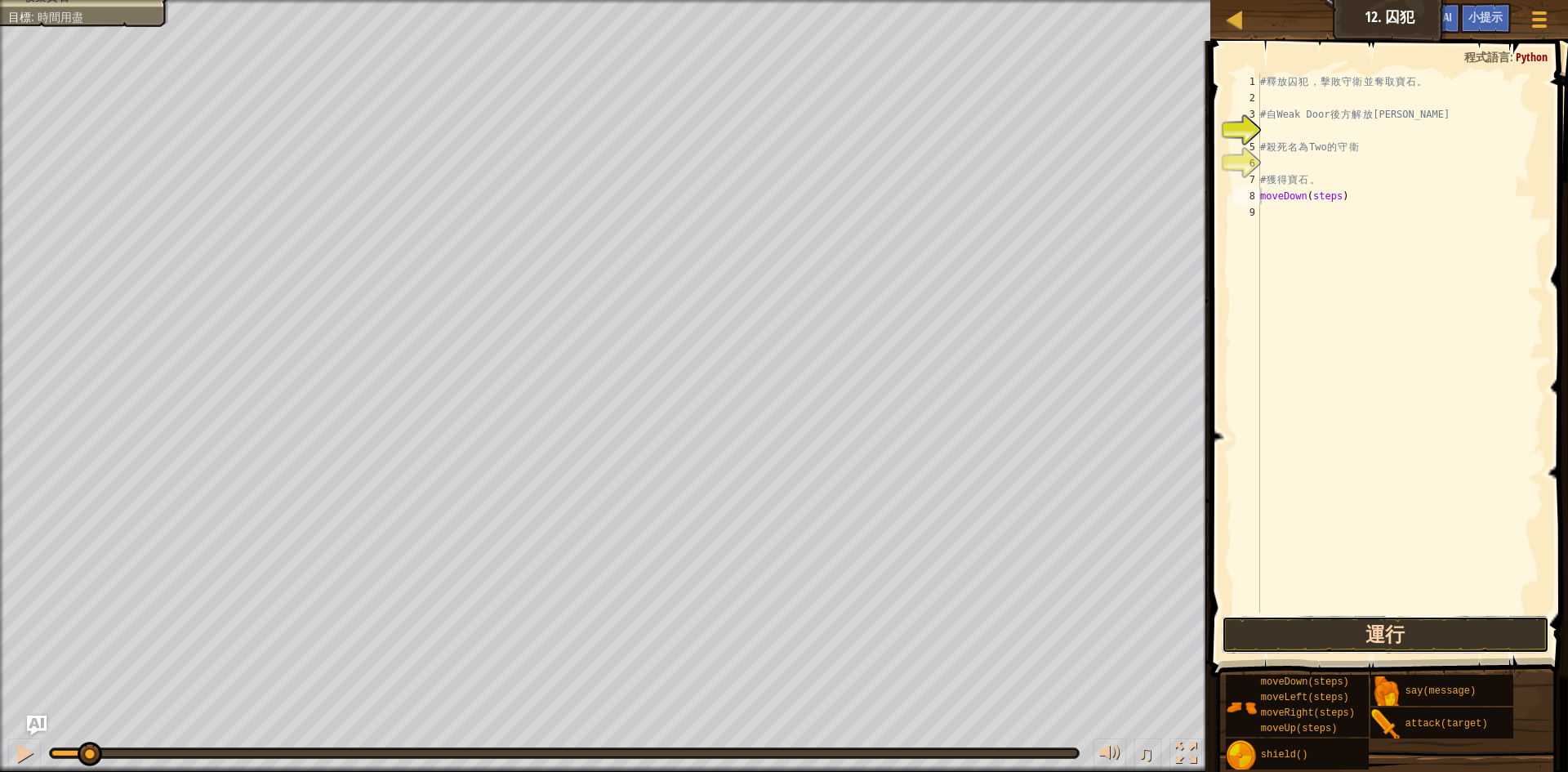
click at [1400, 627] on button "運行" at bounding box center [1386, 634] width 328 height 38
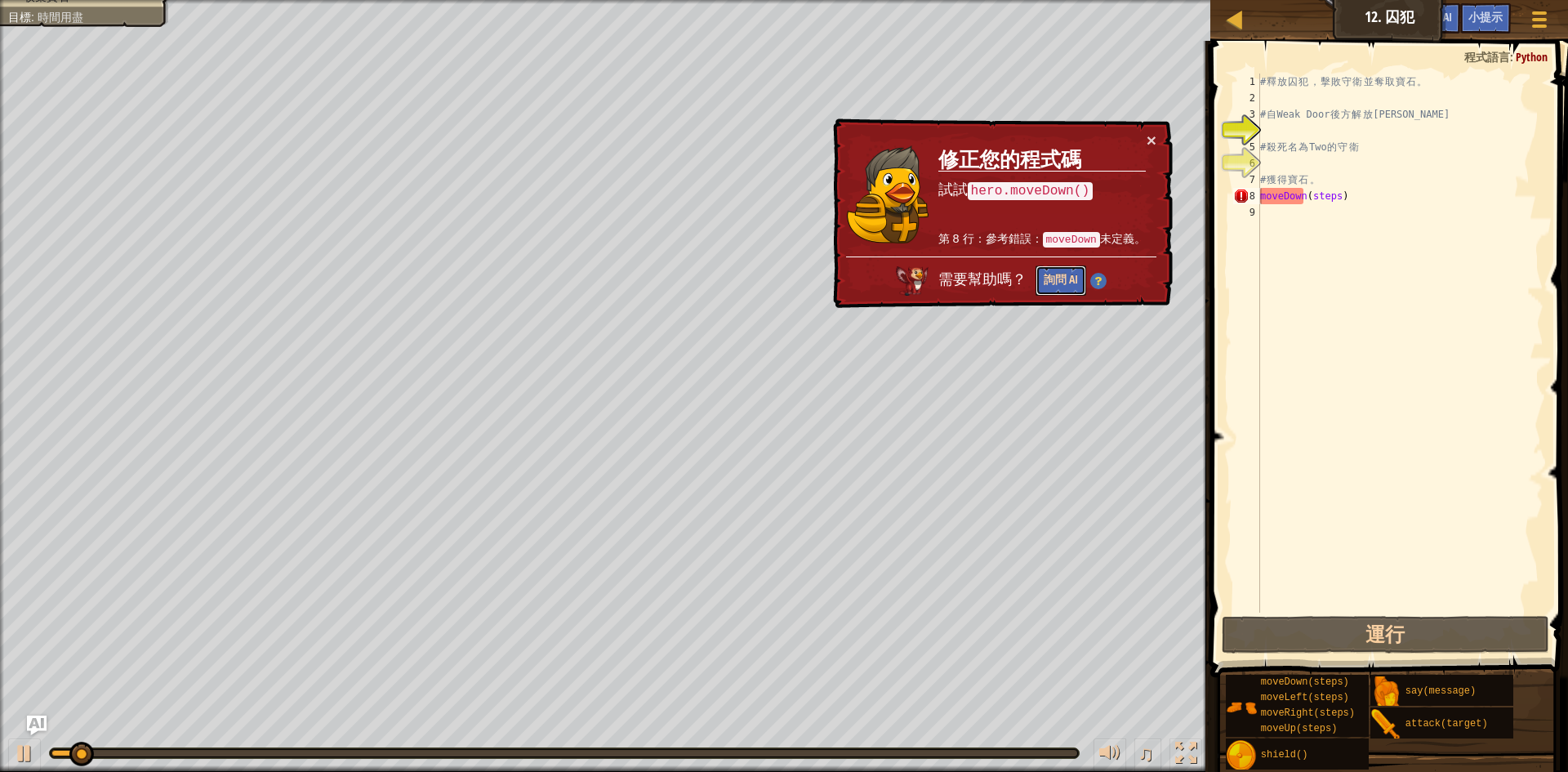
click at [1052, 269] on button "詢問 AI" at bounding box center [1061, 280] width 51 height 31
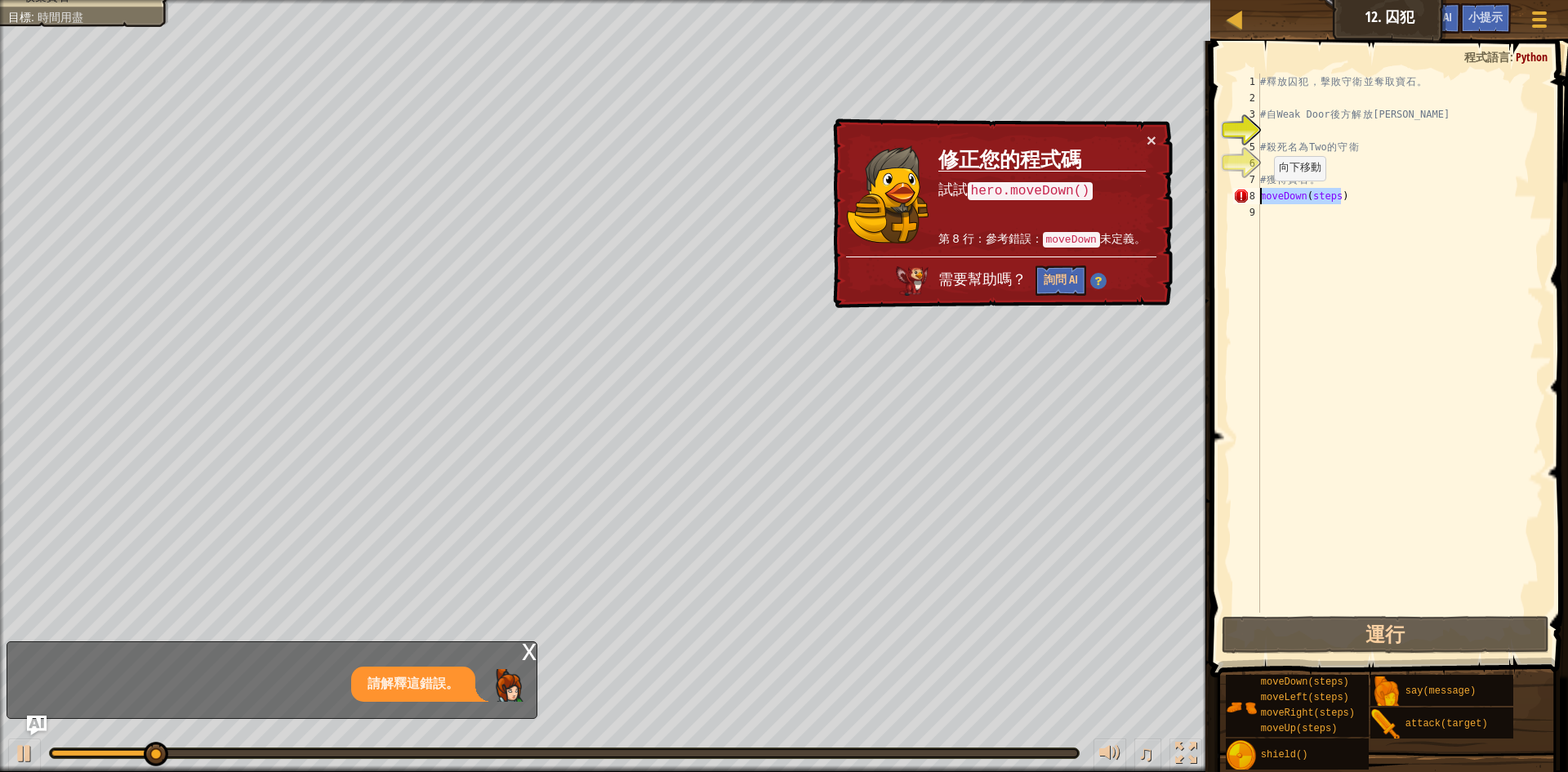
drag, startPoint x: 1428, startPoint y: 188, endPoint x: 1239, endPoint y: 195, distance: 189.1
click at [1239, 195] on div "moveDown(steps) 1 2 3 4 5 6 7 8 9 # 釋 放 囚 犯 ， 擊 敗 守 衛 並 奪 取 寶 石 。 # 自 Weak Door…" at bounding box center [1387, 342] width 314 height 539
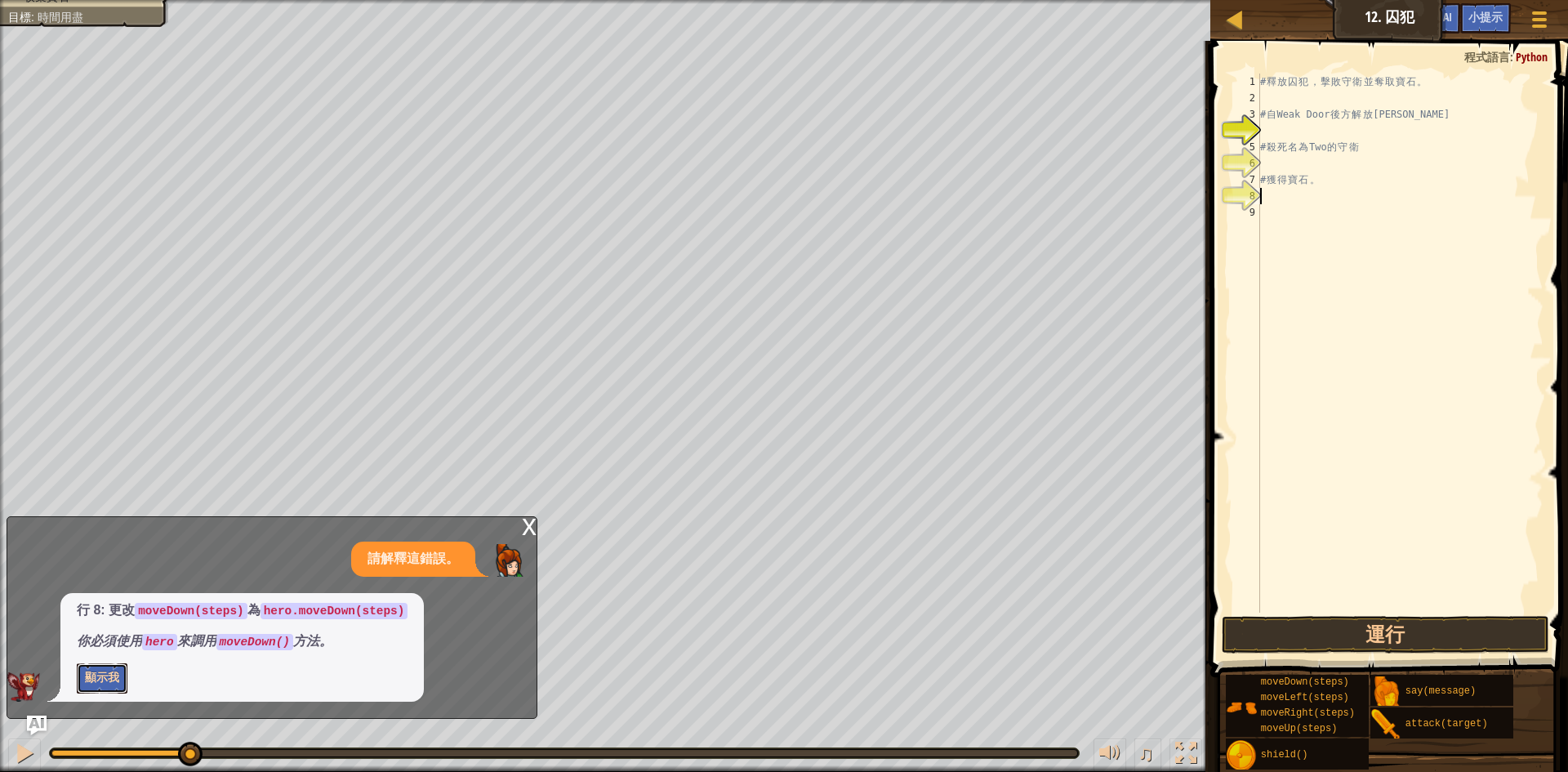
click at [79, 674] on button "顯示我" at bounding box center [102, 679] width 51 height 31
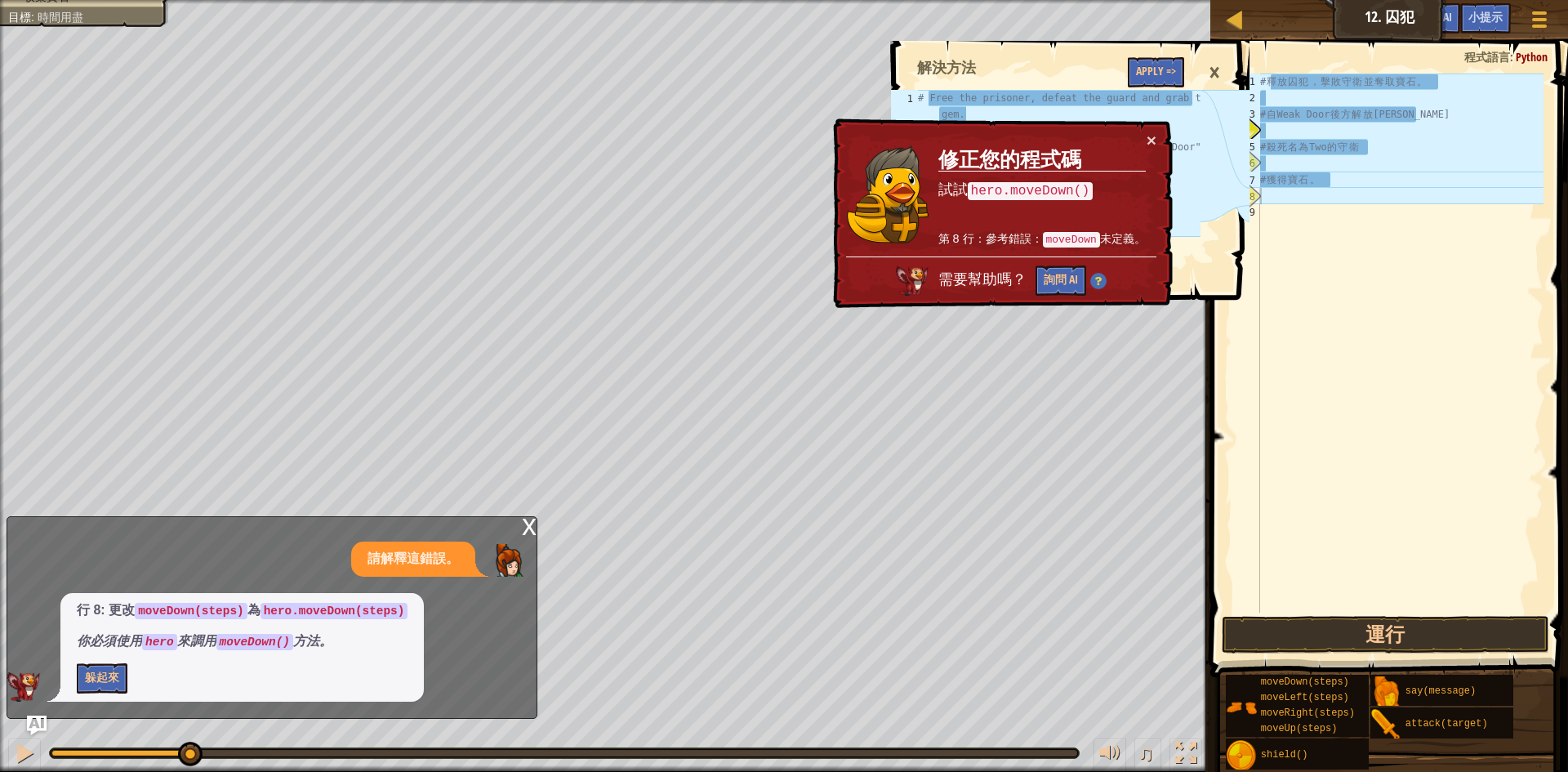
click at [1156, 129] on div "× 修正您的程式碼 試試 hero.moveDown() 第 8 行：參考錯誤： moveDown 未定義。 需要幫助嗎？ 詢問 AI" at bounding box center [1002, 214] width 343 height 191
click at [1149, 131] on button "×" at bounding box center [1151, 140] width 10 height 18
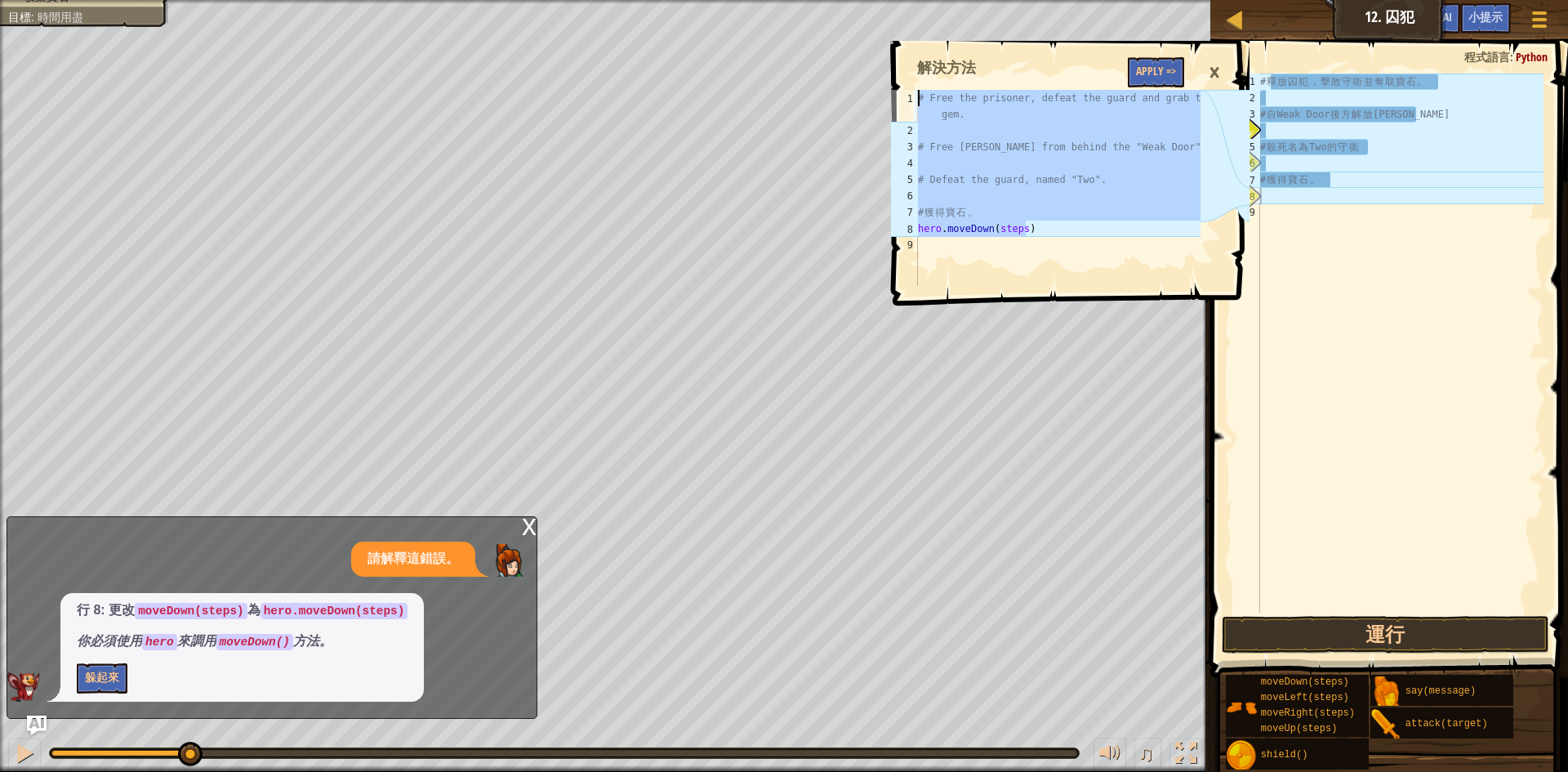
drag, startPoint x: 1061, startPoint y: 233, endPoint x: 919, endPoint y: 99, distance: 195.2
click at [919, 99] on div "# Free the prisoner, defeat the guard and grab the gem. # Free [PERSON_NAME] fr…" at bounding box center [1058, 212] width 287 height 245
type textarea "# Free the prisoner, defeat the guard and grab the gem."
drag, startPoint x: 1376, startPoint y: 194, endPoint x: 1347, endPoint y: 177, distance: 33.6
click at [1347, 177] on div "# 釋 放 囚 犯 ， 擊 敗 守 衛 並 奪 取 寶 石 。 # 自 Weak Door 後 方 解 放 [PERSON_NAME] # 殺 死 名 為 T…" at bounding box center [1400, 359] width 287 height 572
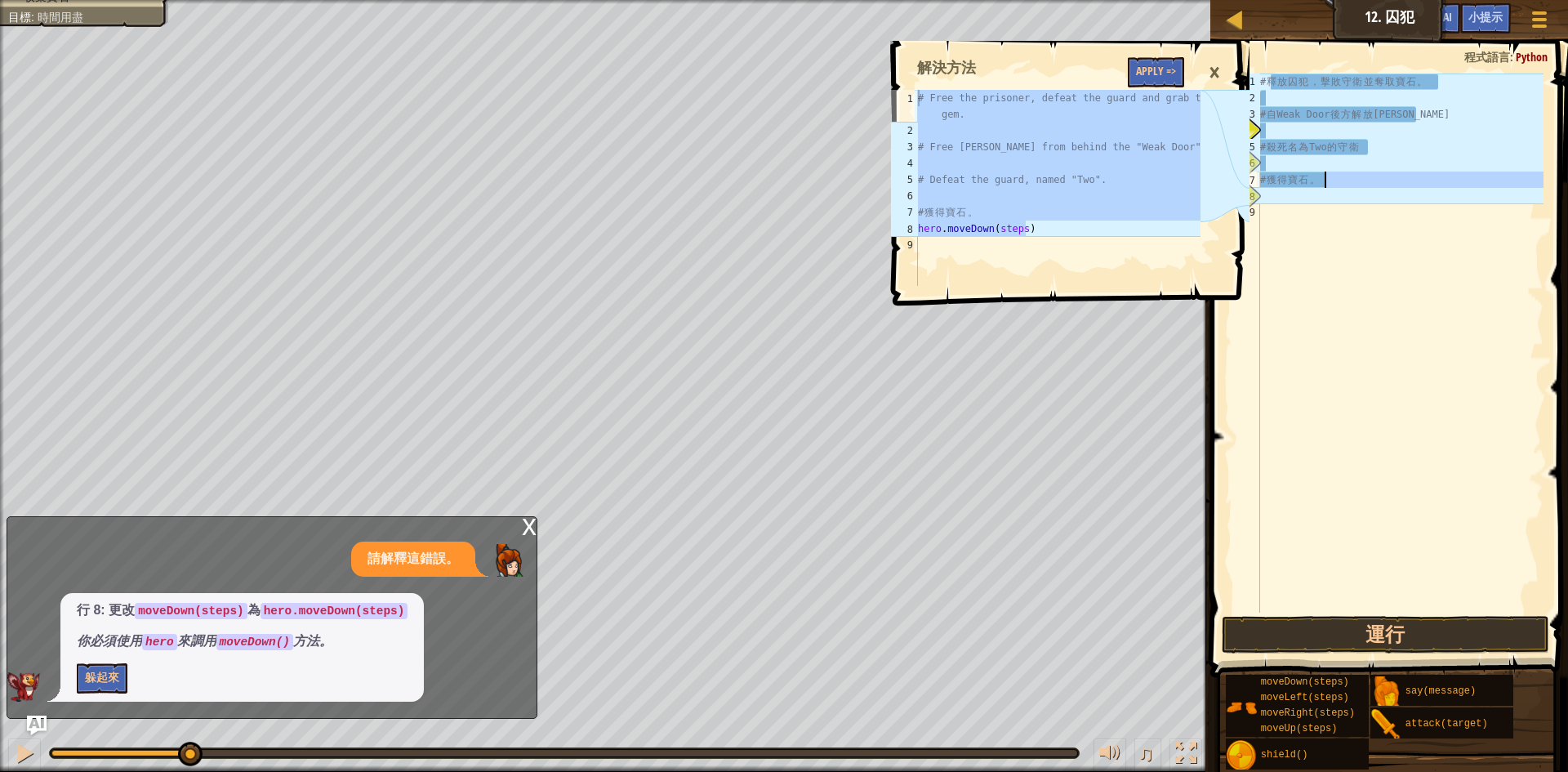
click at [1347, 177] on div "# 釋 放 囚 犯 ， 擊 敗 守 衛 並 奪 取 寶 石 。 # 自 Weak Door 後 方 解 放 [PERSON_NAME] # 殺 死 名 為 T…" at bounding box center [1400, 342] width 287 height 539
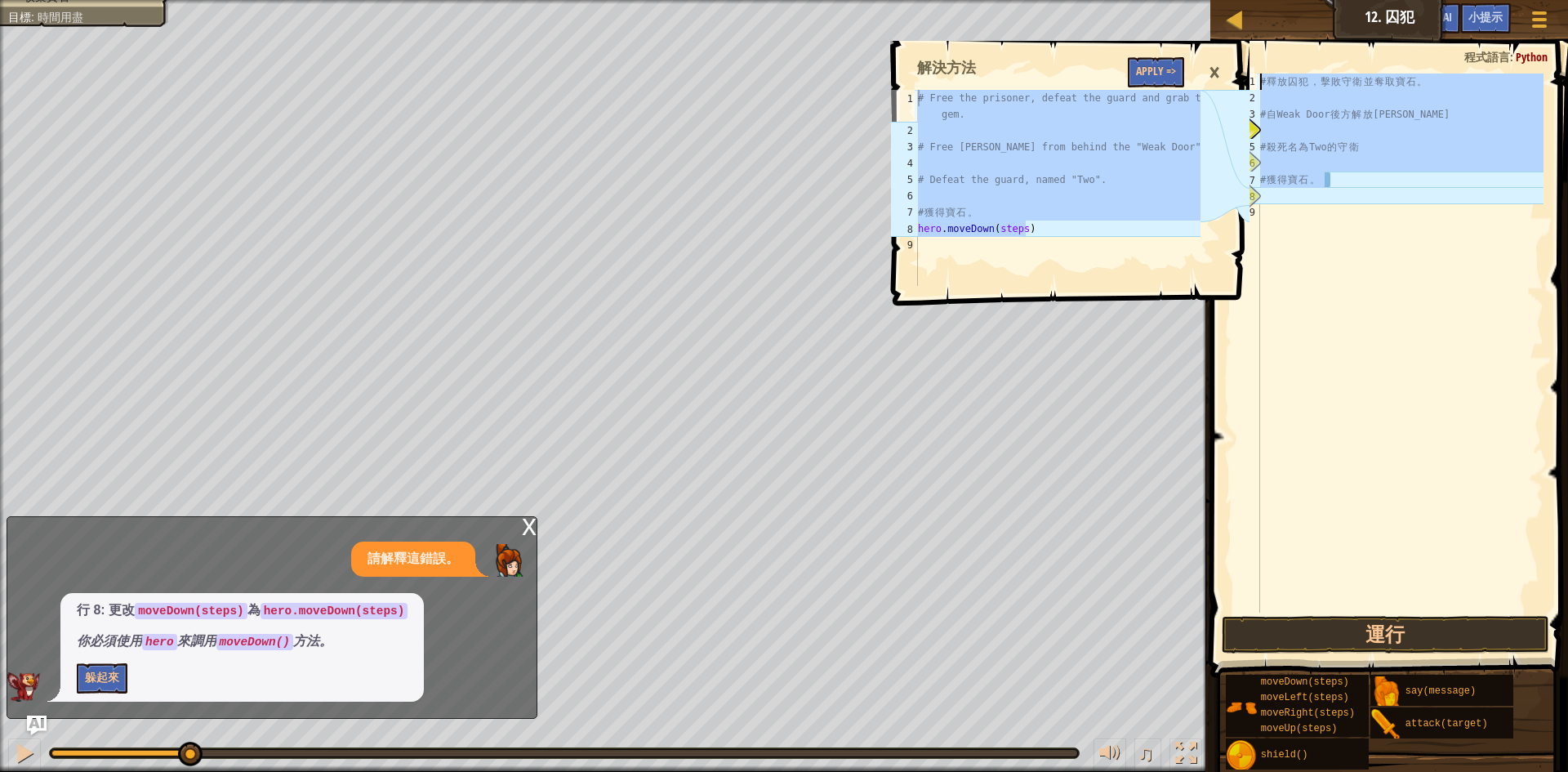
drag, startPoint x: 1347, startPoint y: 177, endPoint x: 1261, endPoint y: 81, distance: 128.9
click at [1261, 81] on div "# 釋 放 囚 犯 ， 擊 敗 守 衛 並 奪 取 寶 石 。 # 自 Weak Door 後 方 解 放 [PERSON_NAME] # 殺 死 名 為 T…" at bounding box center [1400, 359] width 287 height 572
type textarea "# 釋放囚犯，擊敗守衛並奪取寶石。"
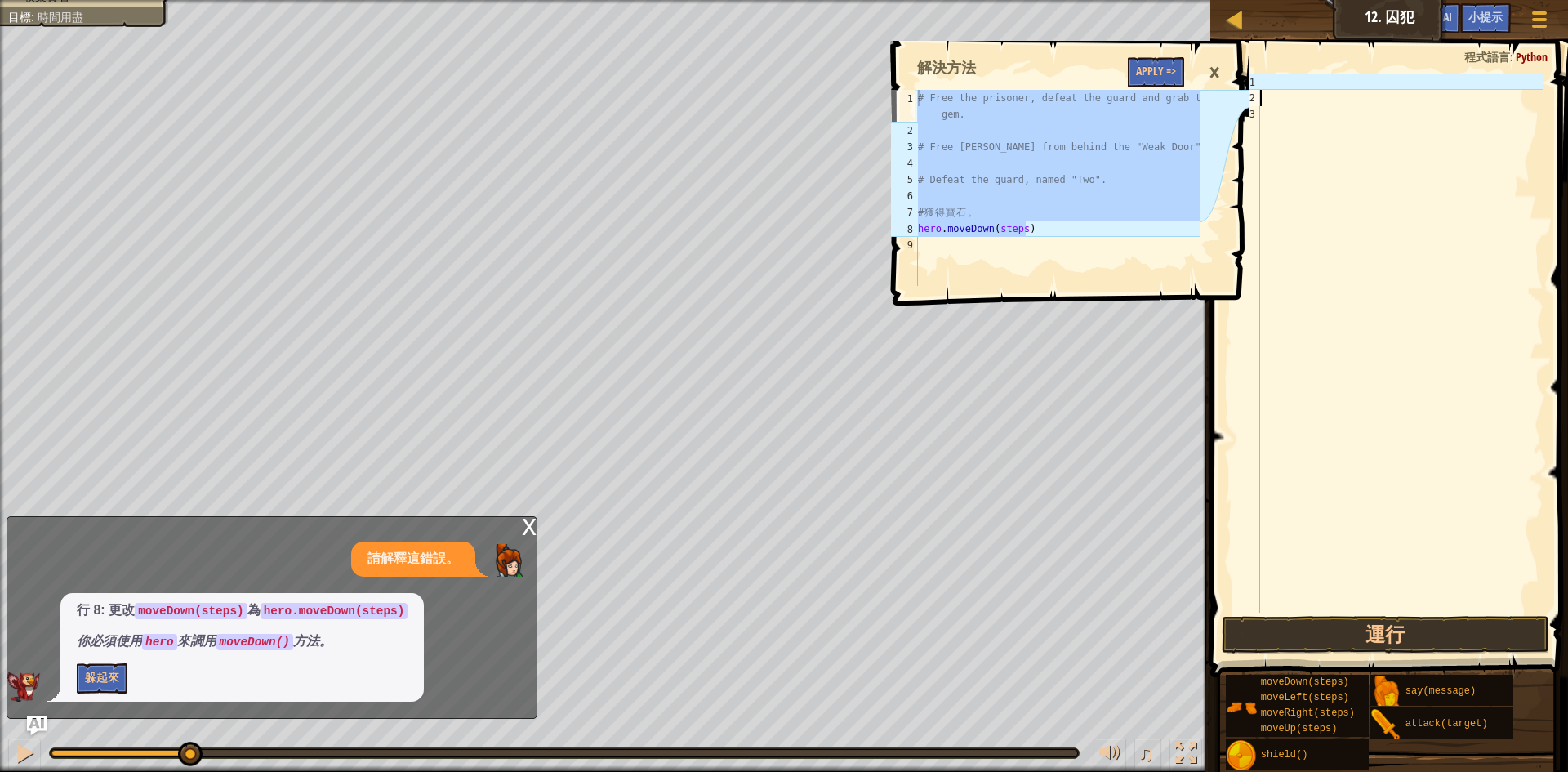
paste textarea "hero.moveDown(steps)"
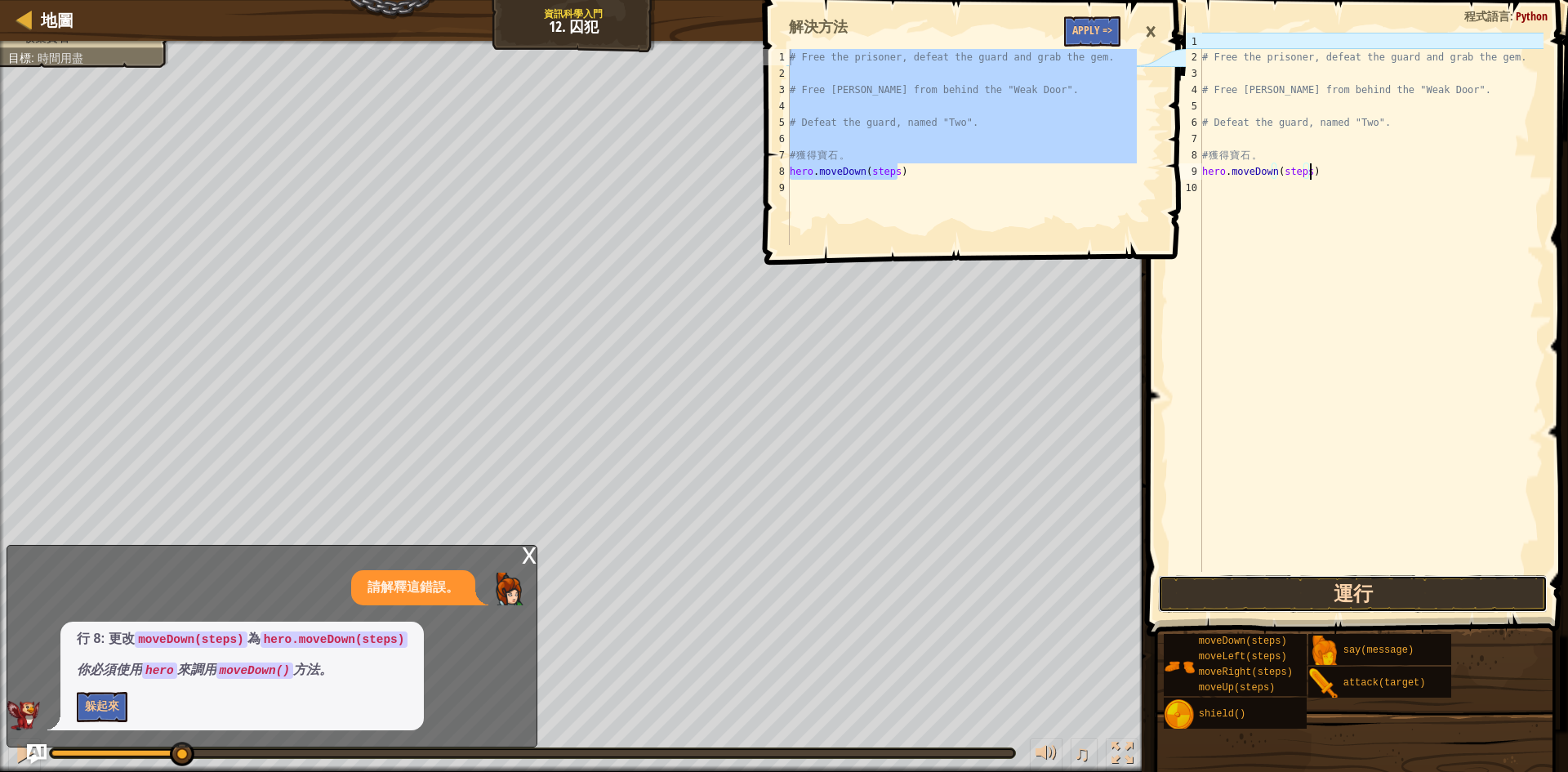
click at [1405, 606] on button "運行" at bounding box center [1352, 593] width 390 height 38
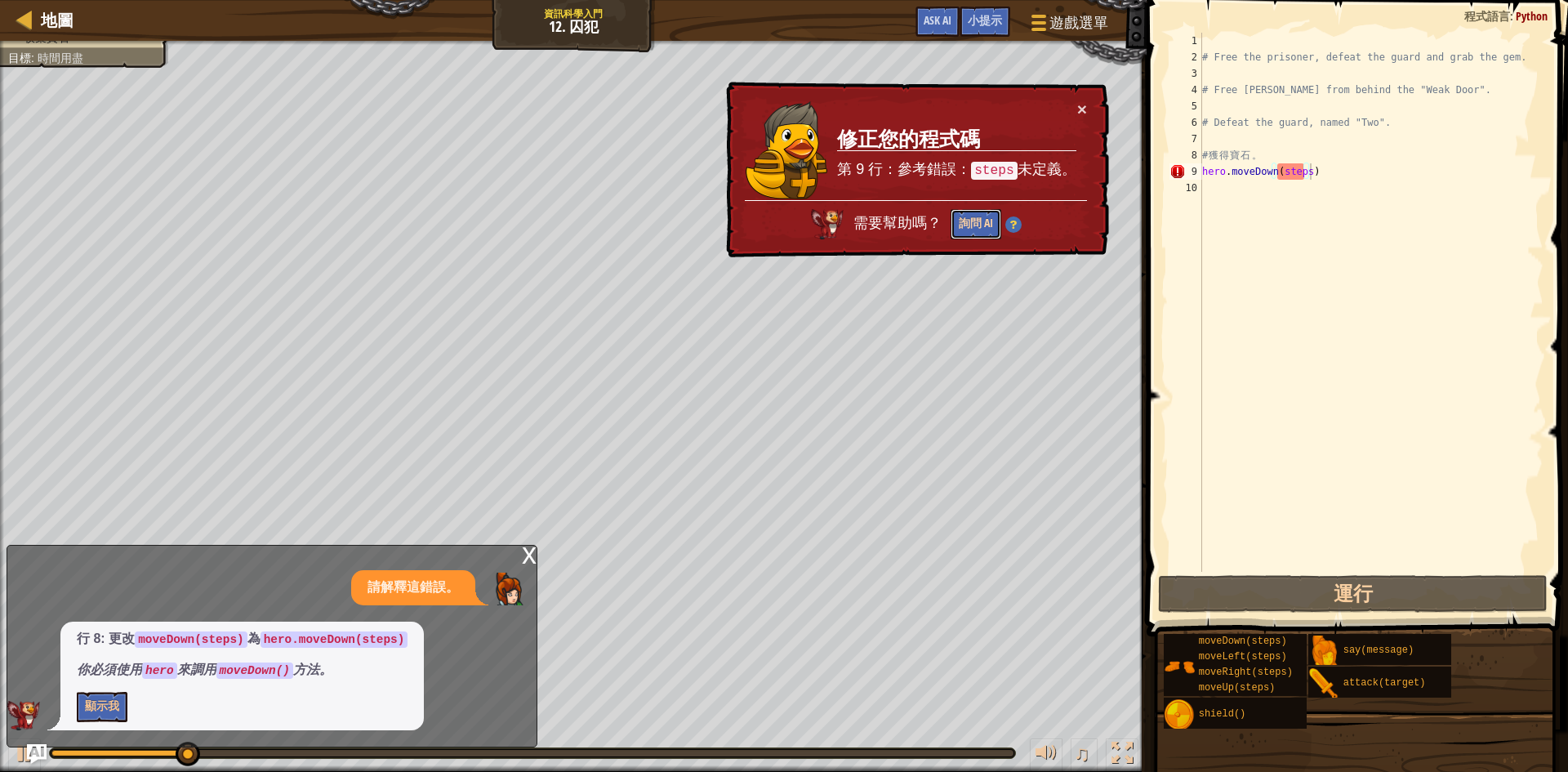
click at [977, 218] on button "詢問 AI" at bounding box center [976, 224] width 51 height 31
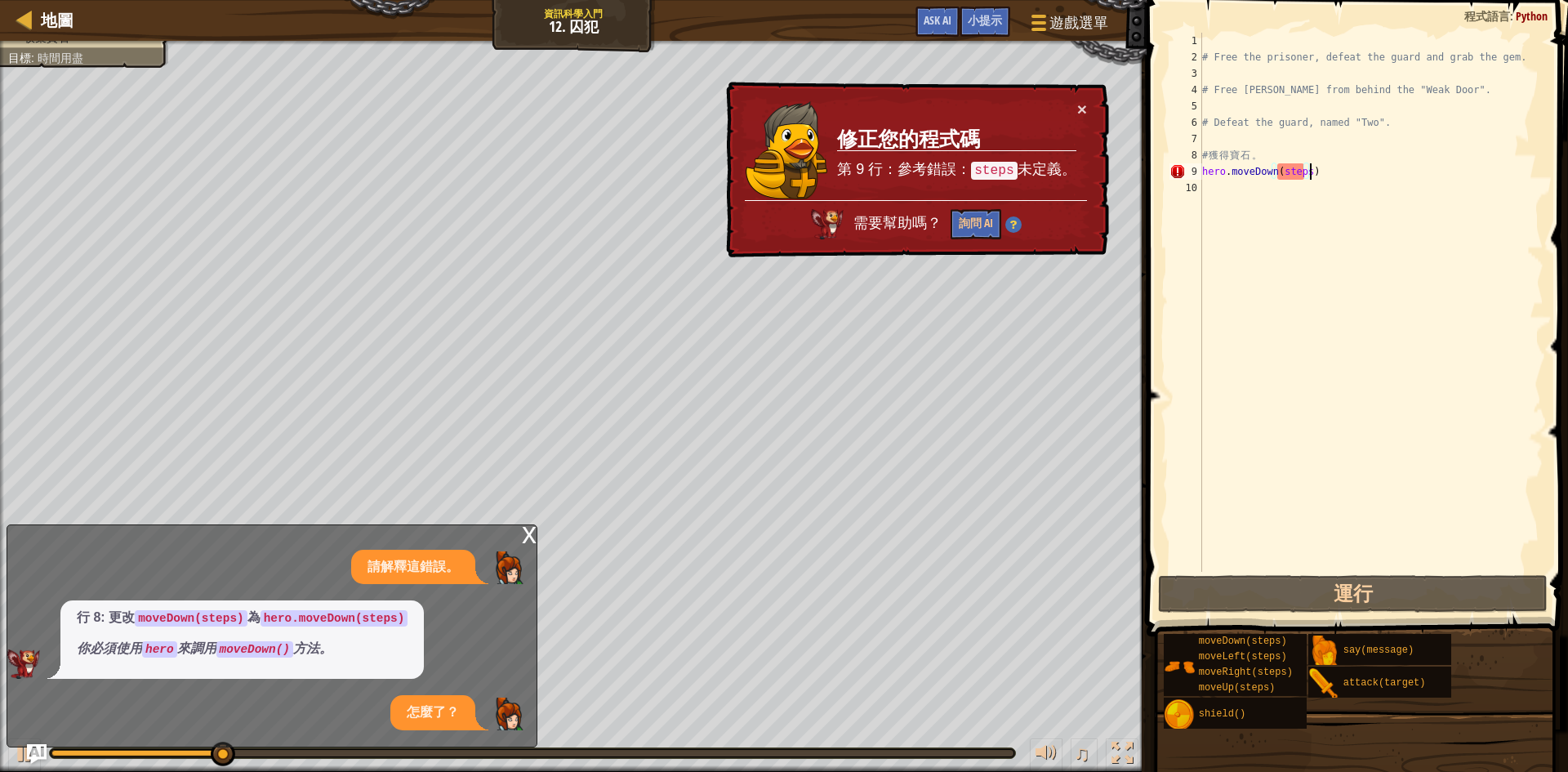
click at [1302, 170] on div "# Free the prisoner, defeat the guard and grab the gem. # Free [PERSON_NAME] fr…" at bounding box center [1371, 318] width 344 height 572
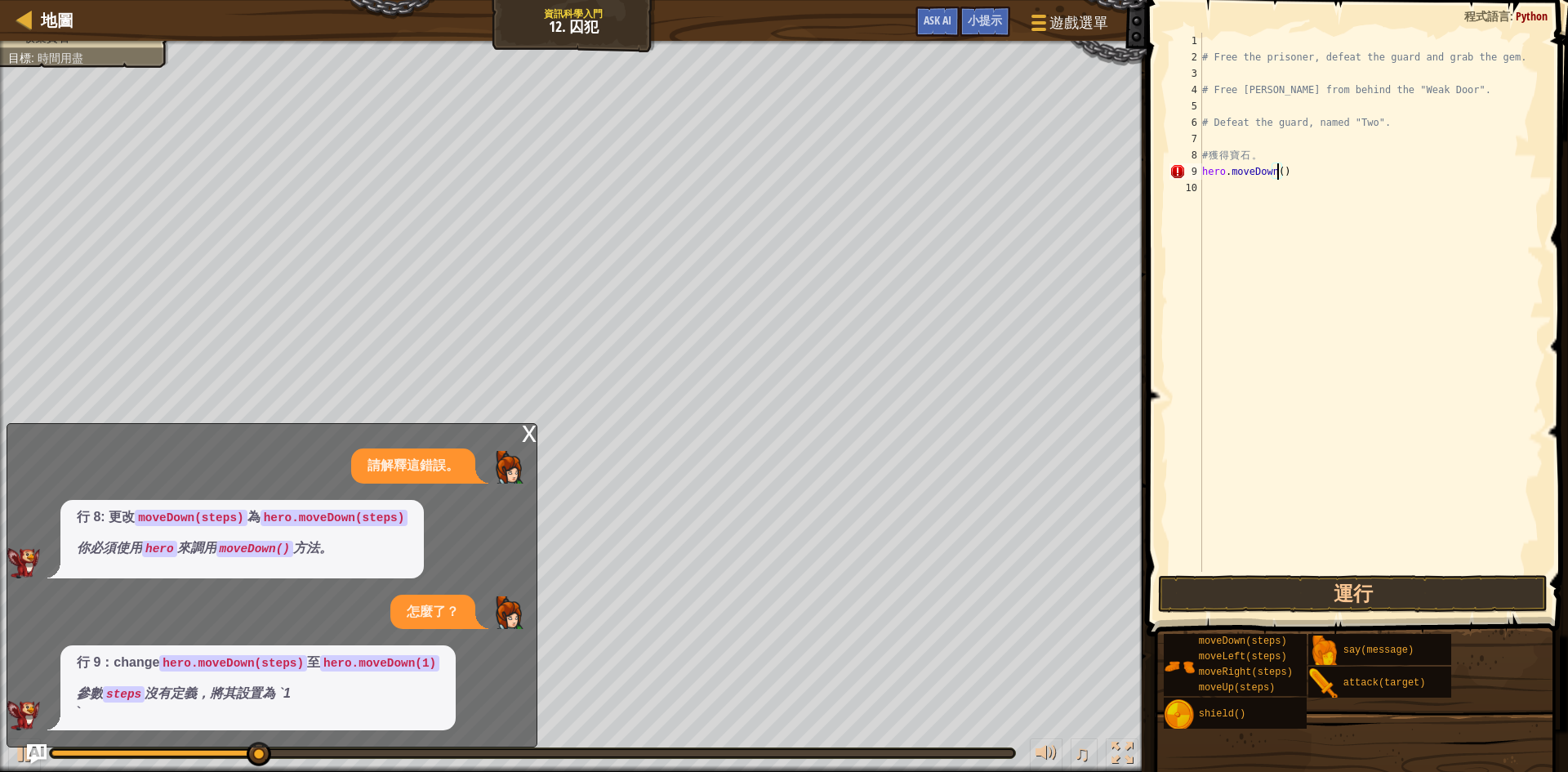
type textarea "hero.moveDown)"
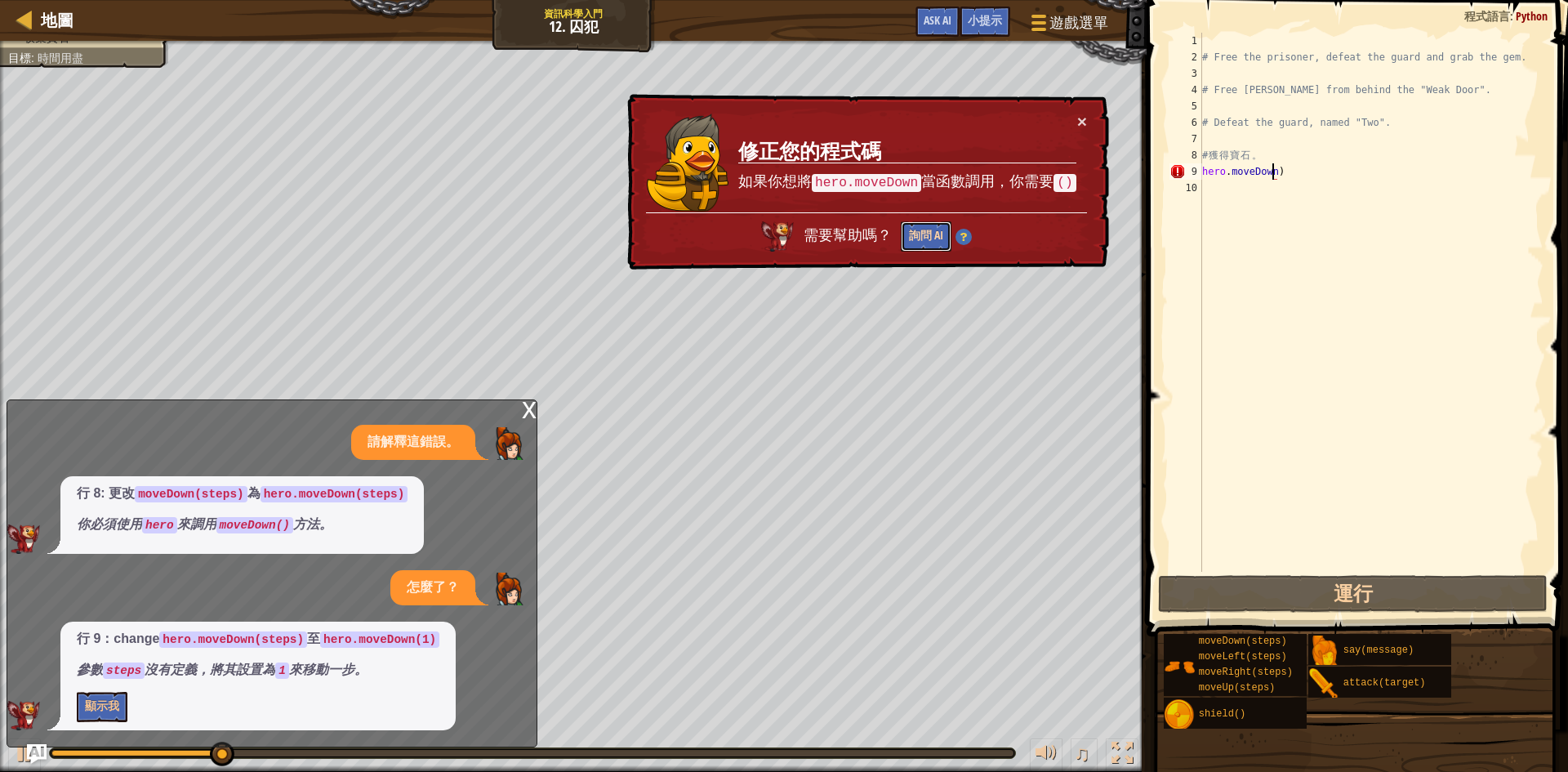
click at [916, 246] on button "詢問 AI" at bounding box center [926, 236] width 51 height 31
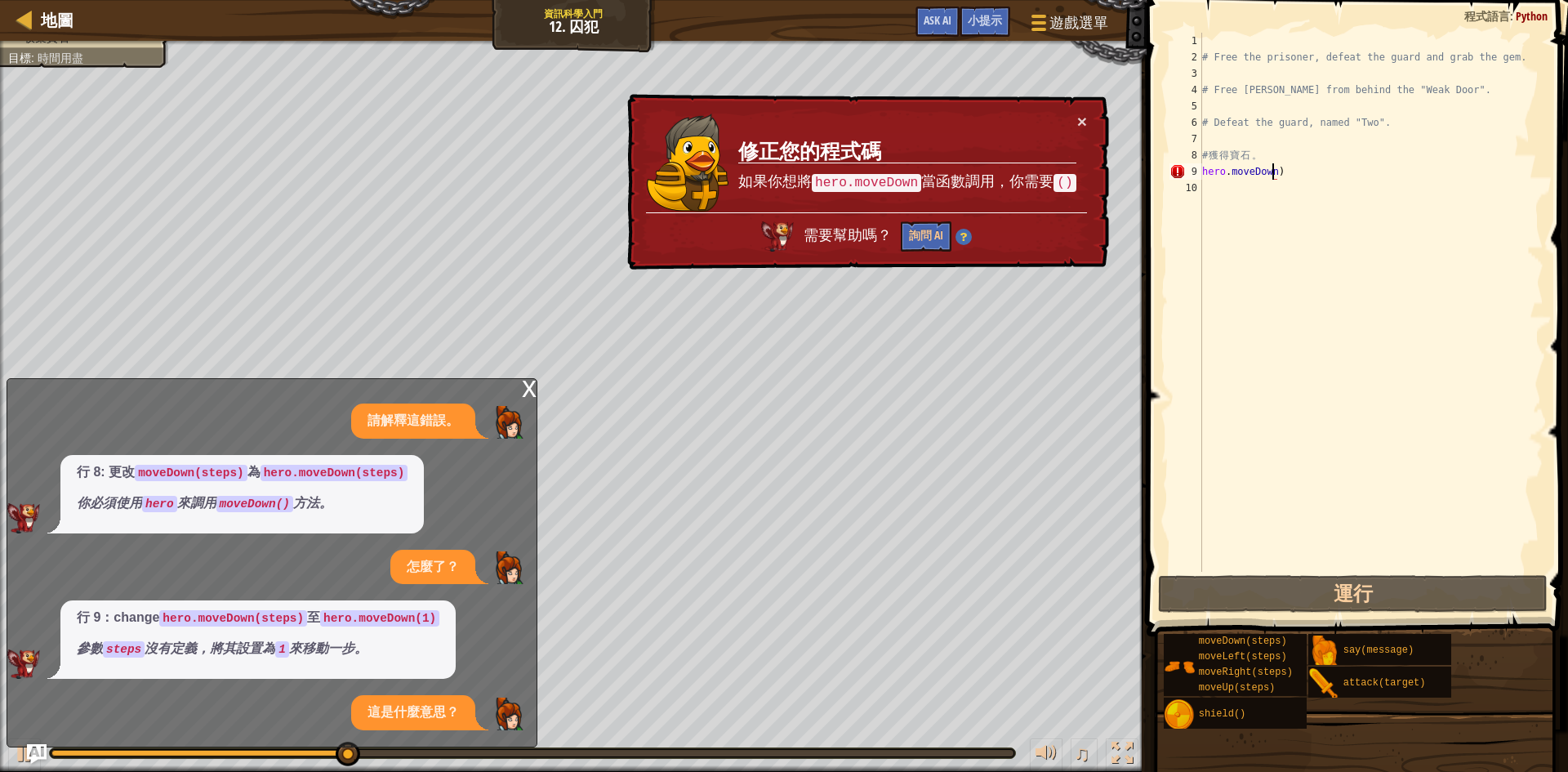
scroll to position [4, 0]
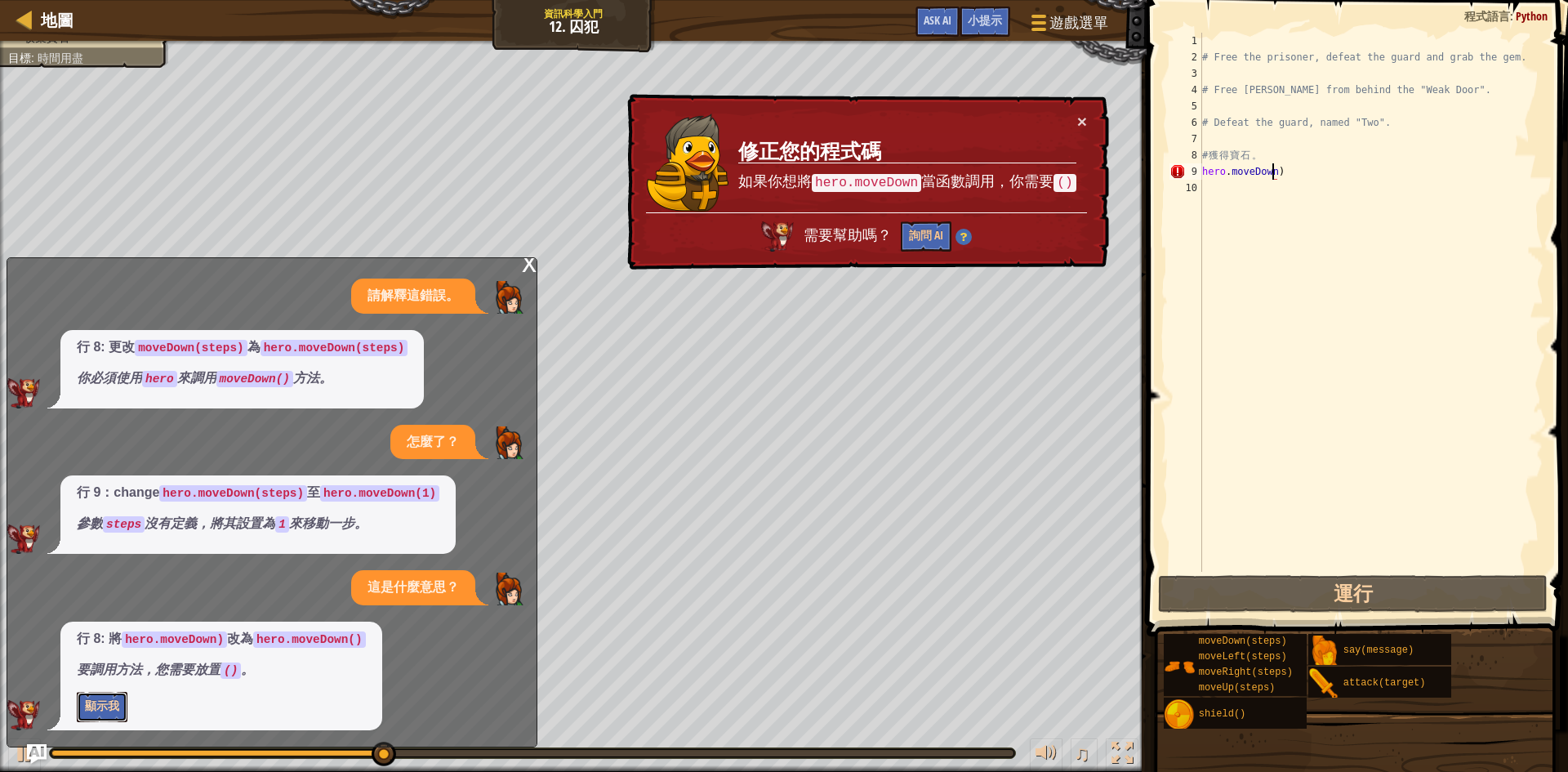
click at [104, 700] on button "顯示我" at bounding box center [102, 706] width 51 height 31
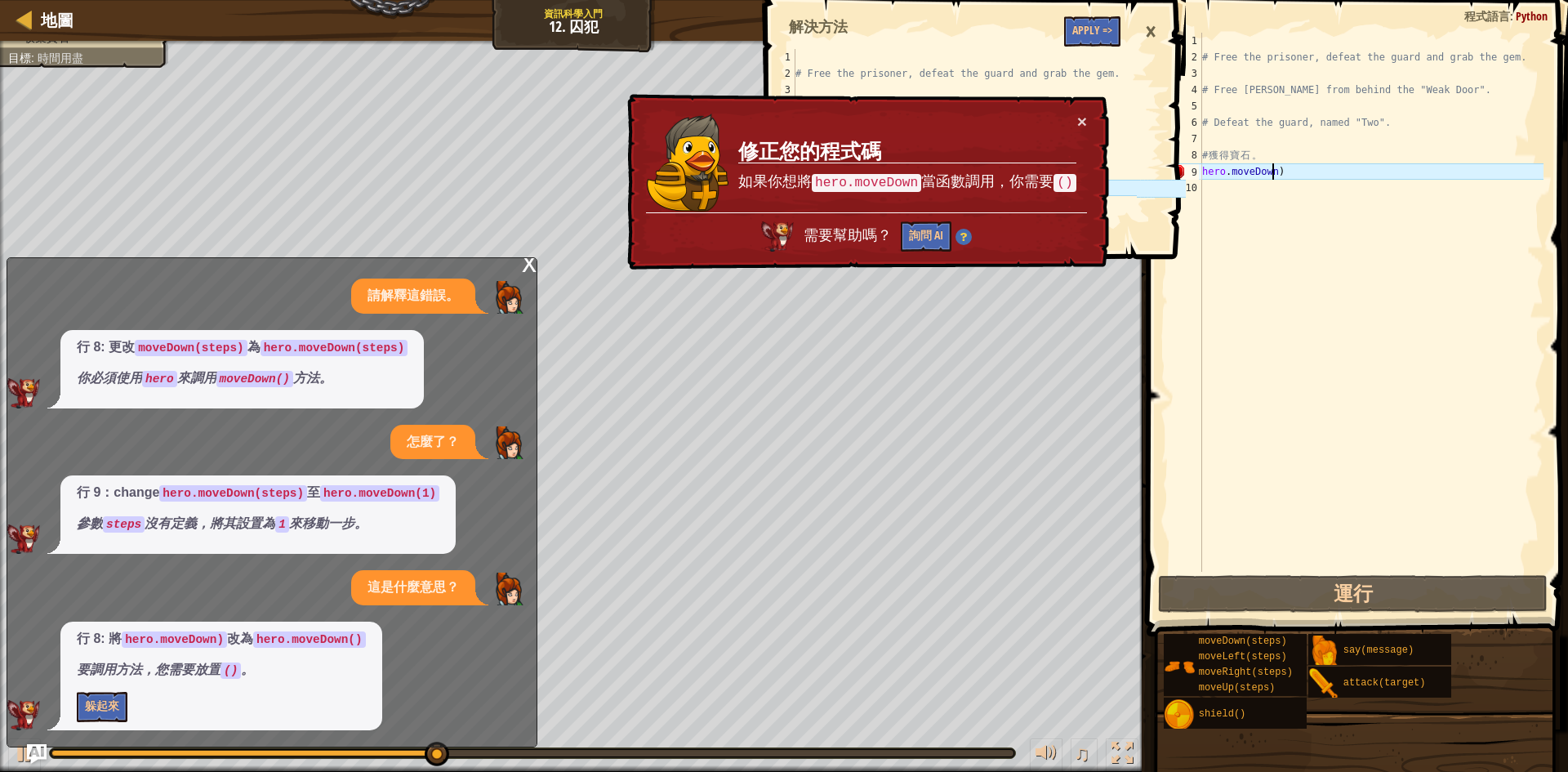
click at [1073, 121] on td "修正您的程式碼 如果你想將 hero.moveDown 當函數調用，你需要 ()" at bounding box center [907, 163] width 340 height 100
click at [1085, 120] on button "×" at bounding box center [1082, 121] width 10 height 18
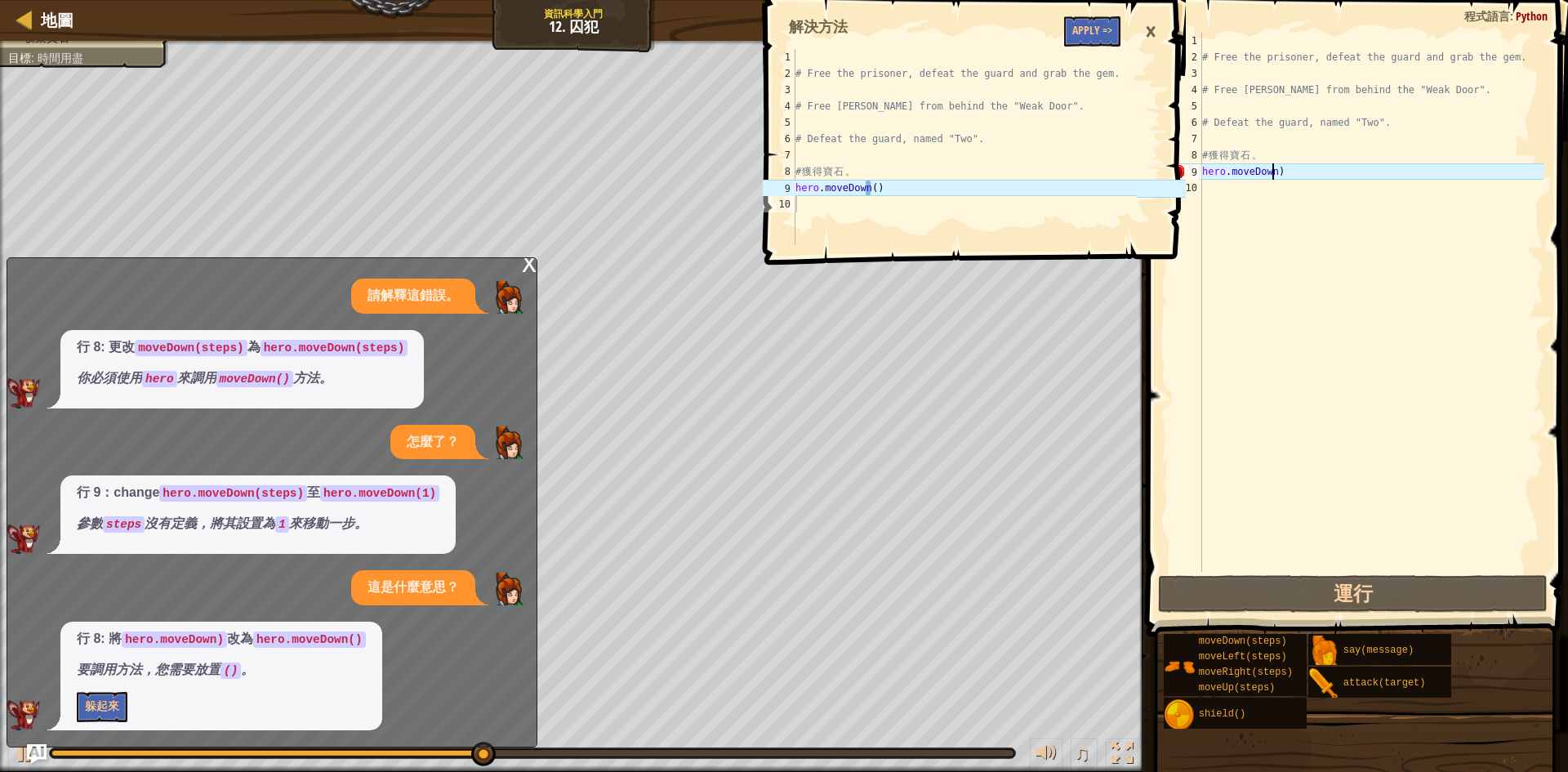
click at [927, 197] on div "# Free the prisoner, defeat the guard and grab the gem. # Free [PERSON_NAME] fr…" at bounding box center [964, 163] width 344 height 229
click at [922, 196] on div "# Free the prisoner, defeat the guard and grab the gem. # Free [PERSON_NAME] fr…" at bounding box center [964, 163] width 344 height 229
click at [921, 191] on div "# Free the prisoner, defeat the guard and grab the gem. # Free [PERSON_NAME] fr…" at bounding box center [964, 163] width 344 height 229
type textarea "hero.moveDown()"
click at [719, 195] on div "地圖 資訊科學入門 12. 囚犯 遊戲選單 完成 小提示 Ask AI hero.moveDown() 1 2 3 4 5 6 7 8 9 10 # Free…" at bounding box center [784, 386] width 1568 height 772
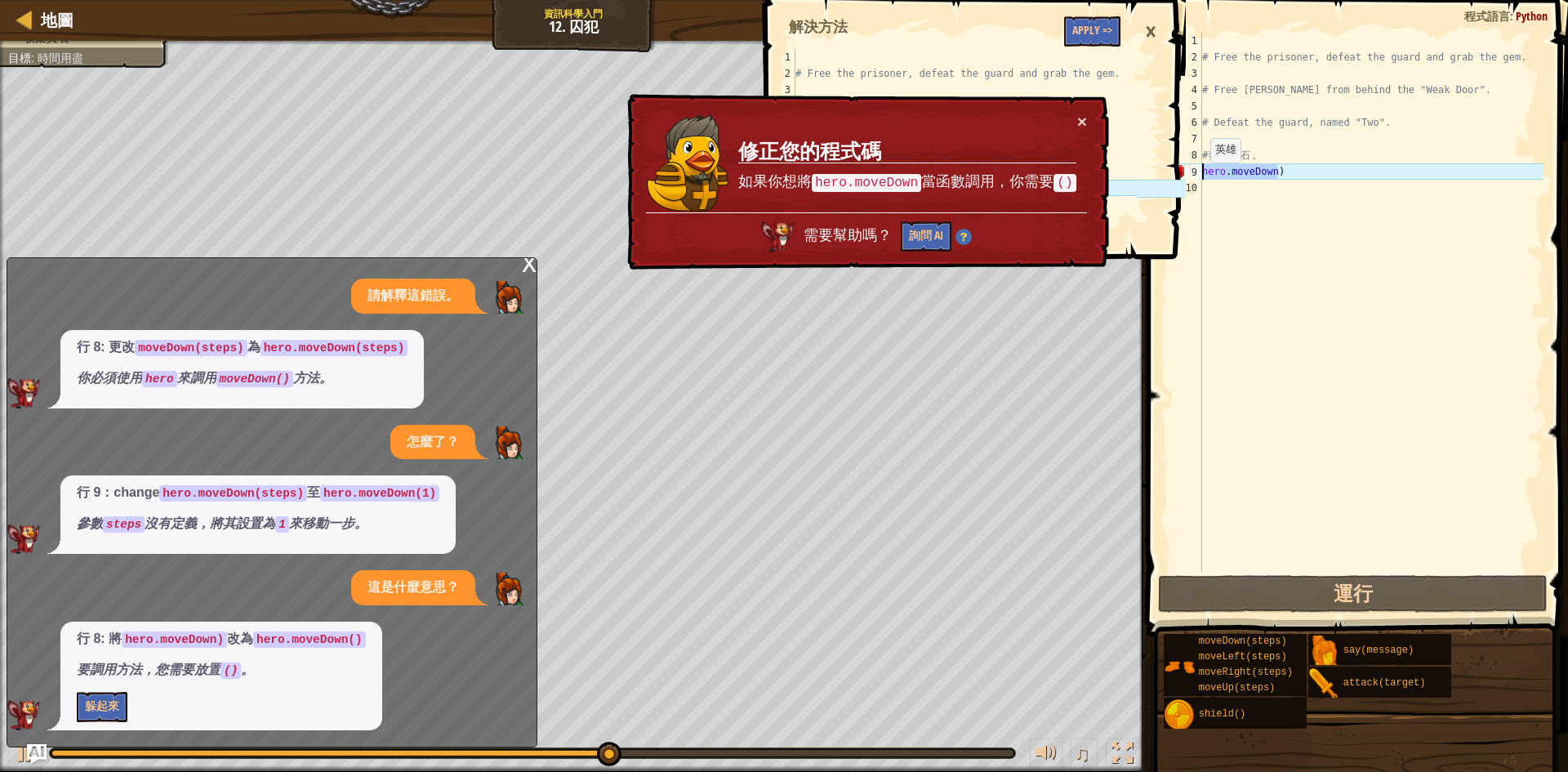
drag, startPoint x: 1347, startPoint y: 174, endPoint x: 1199, endPoint y: 178, distance: 148.1
click at [1199, 178] on div "hero.moveDown) 1 2 3 4 5 6 7 8 9 10 # Free the prisoner, defeat the guard and g…" at bounding box center [1355, 302] width 378 height 539
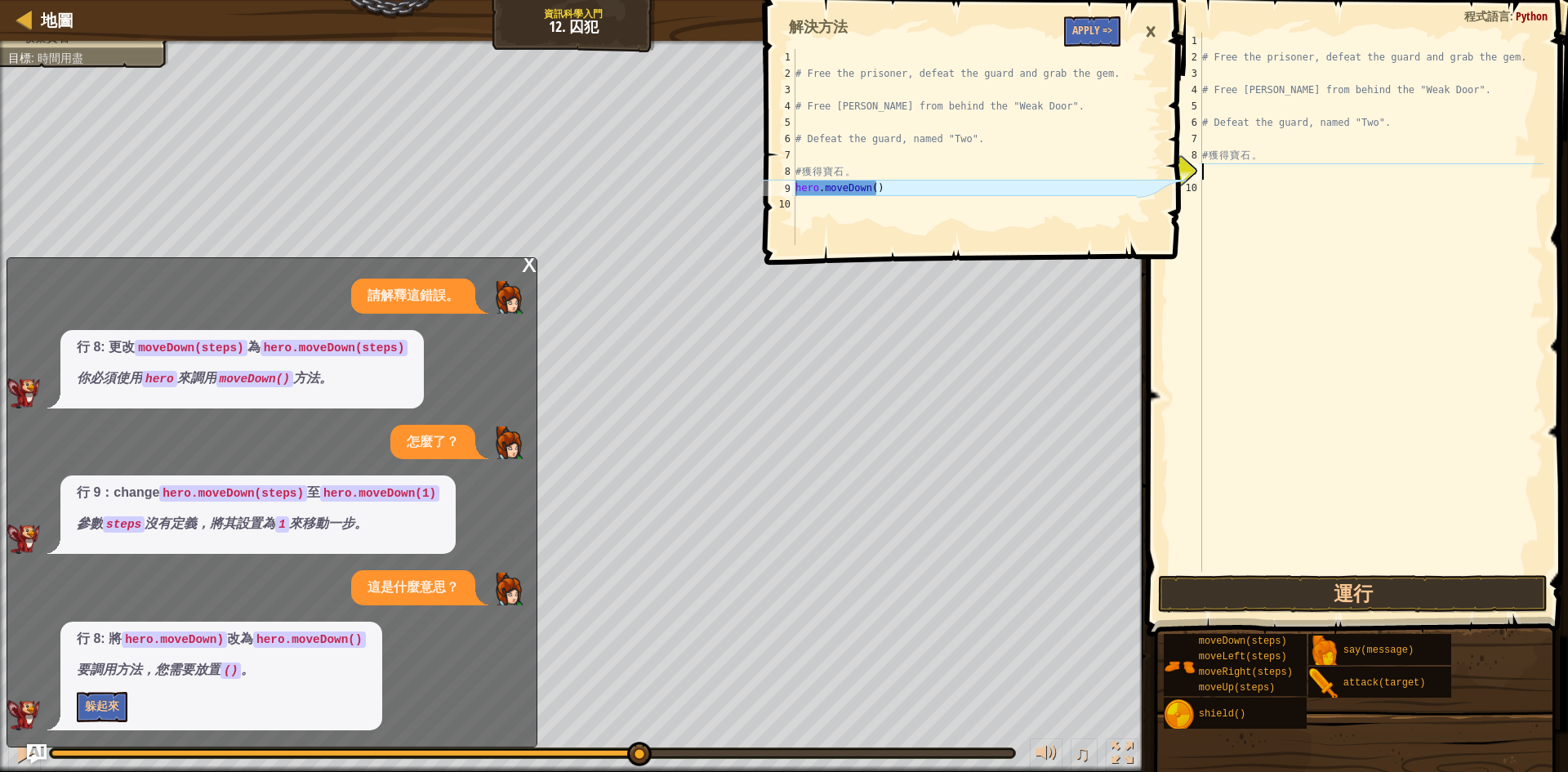
paste textarea "hero.moveDown()"
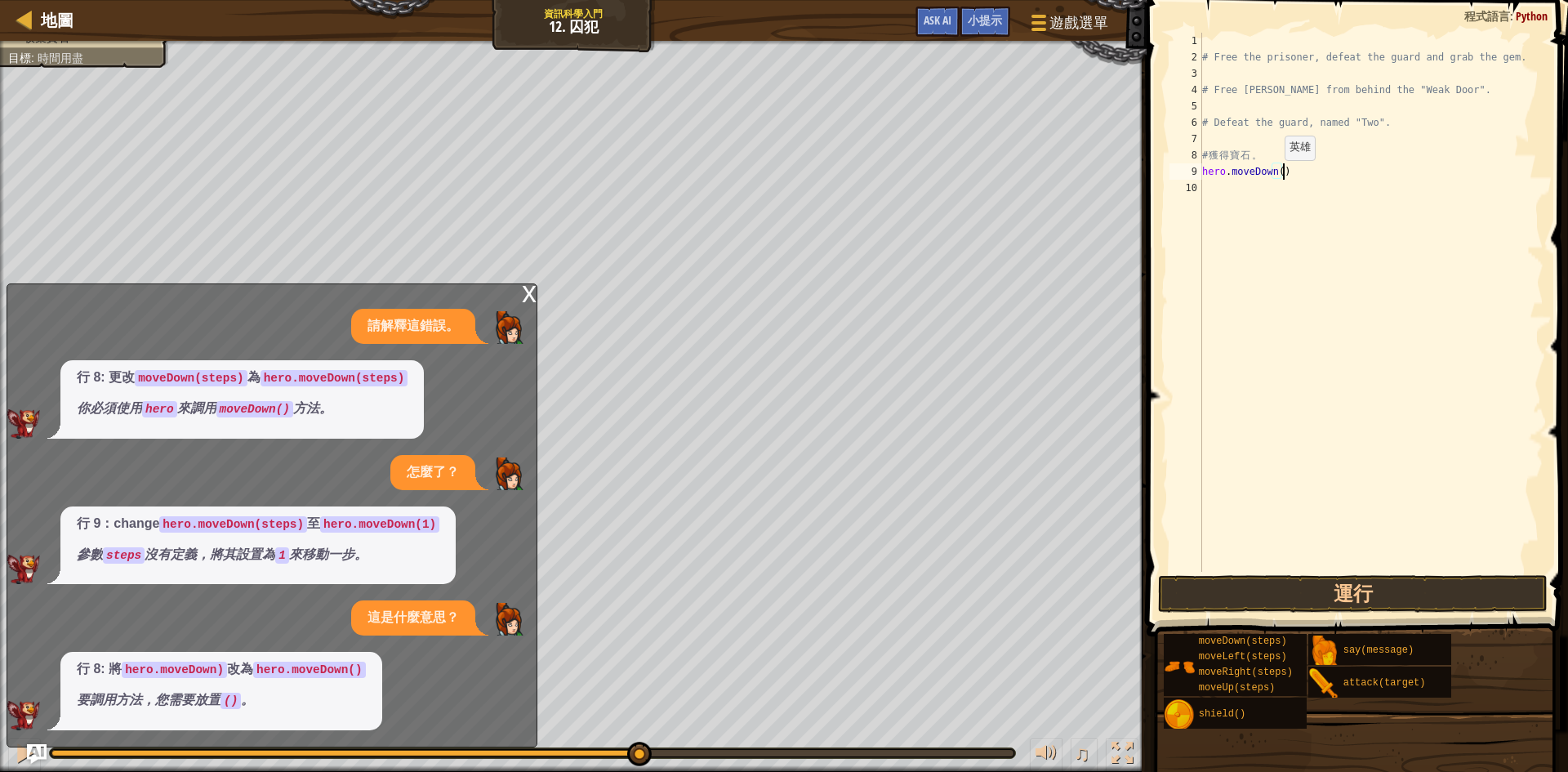
click at [1276, 177] on div "# Free the prisoner, defeat the guard and grab the gem. # Free [PERSON_NAME] fr…" at bounding box center [1371, 318] width 344 height 572
type textarea "hero.moveDown(4)"
click at [1370, 595] on button "運行" at bounding box center [1352, 593] width 390 height 38
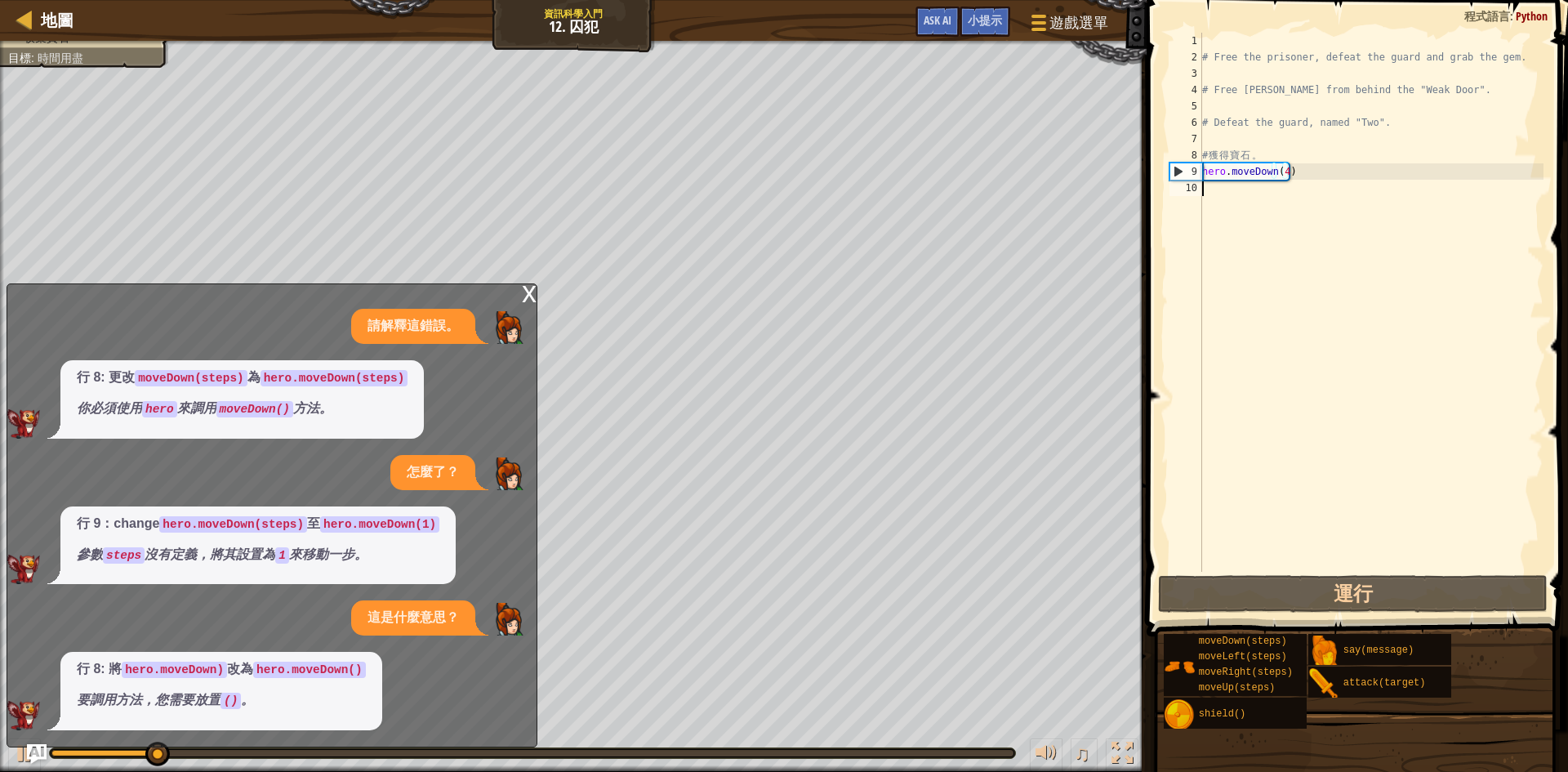
click at [1319, 567] on div "# Free the prisoner, defeat the guard and grab the gem. # Free [PERSON_NAME] fr…" at bounding box center [1371, 318] width 344 height 572
click at [1325, 572] on span at bounding box center [1359, 294] width 434 height 684
click at [1286, 175] on div "# Free the prisoner, defeat the guard and grab the gem. # Free [PERSON_NAME] fr…" at bounding box center [1371, 318] width 344 height 572
click at [1345, 581] on button "運行" at bounding box center [1352, 593] width 390 height 38
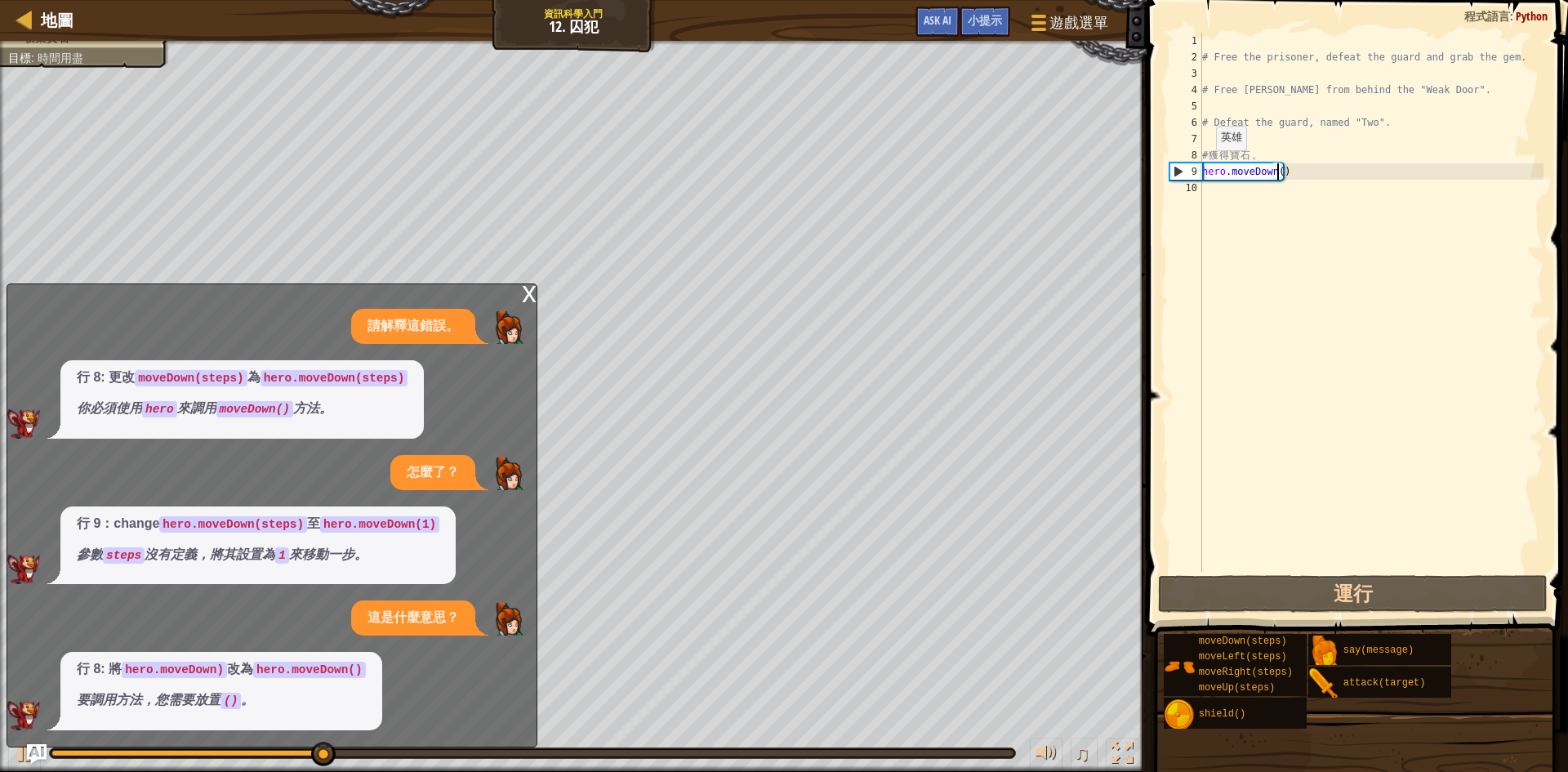
click at [1173, 167] on div "9" at bounding box center [1186, 171] width 31 height 17
type textarea "hero.moveDown()"
drag, startPoint x: 1318, startPoint y: 168, endPoint x: 1201, endPoint y: 174, distance: 117.2
click at [1201, 174] on div "hero.moveDown() 1 2 3 4 5 6 7 8 9 10 # Free the prisoner, defeat the guard and …" at bounding box center [1355, 302] width 378 height 539
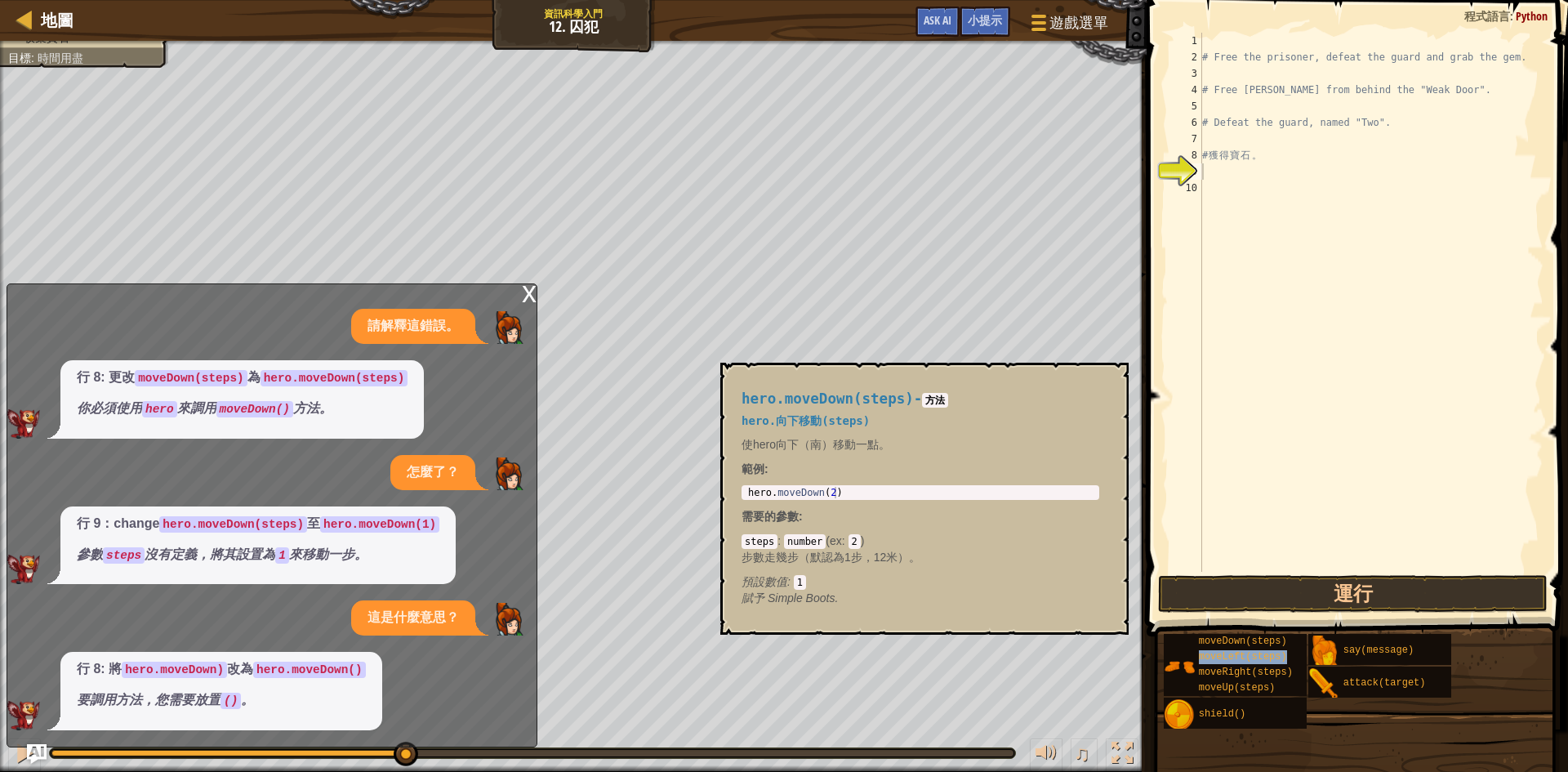
type textarea "moveLeft(steps)"
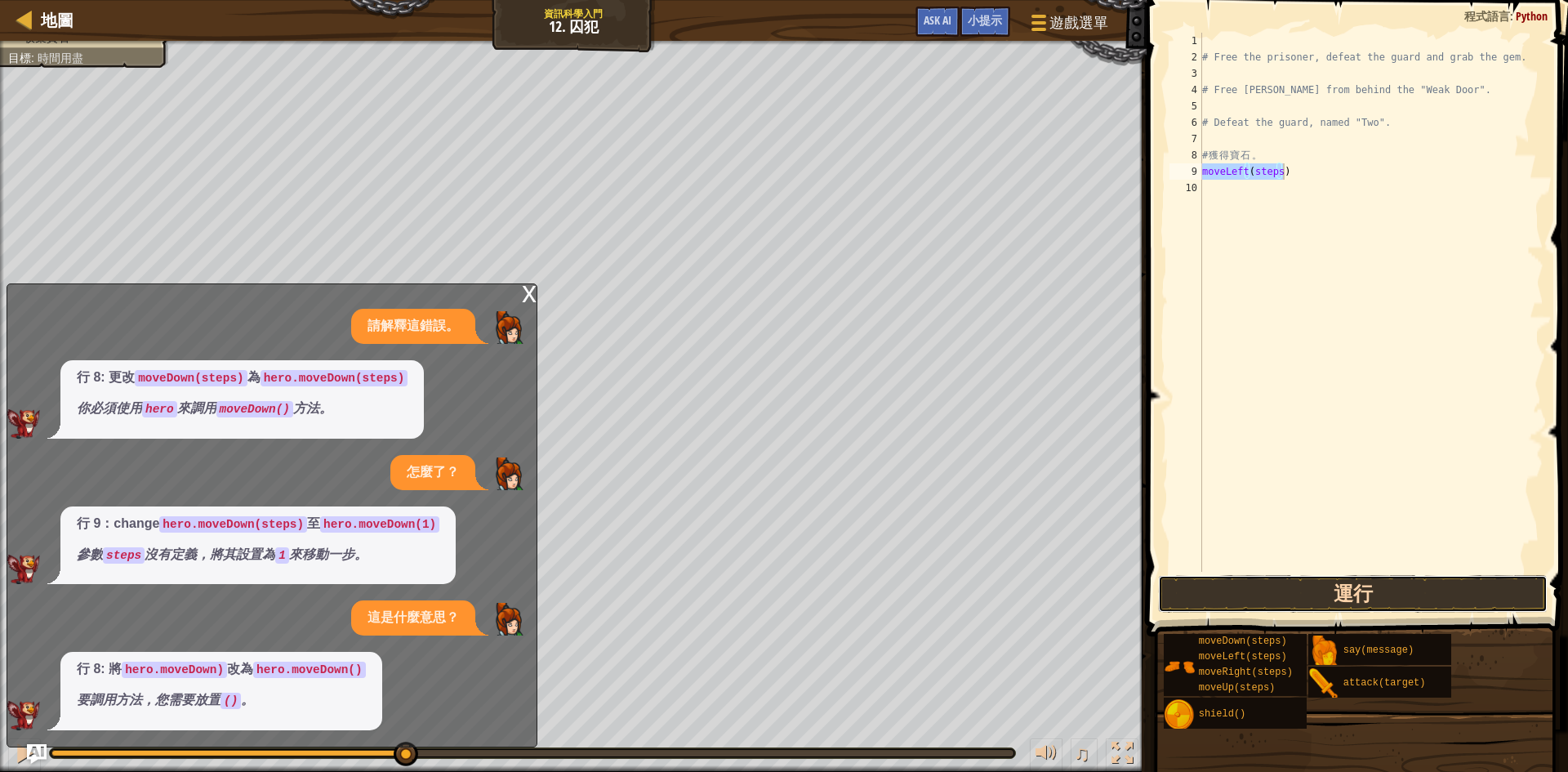
click at [1323, 611] on button "運行" at bounding box center [1352, 593] width 390 height 38
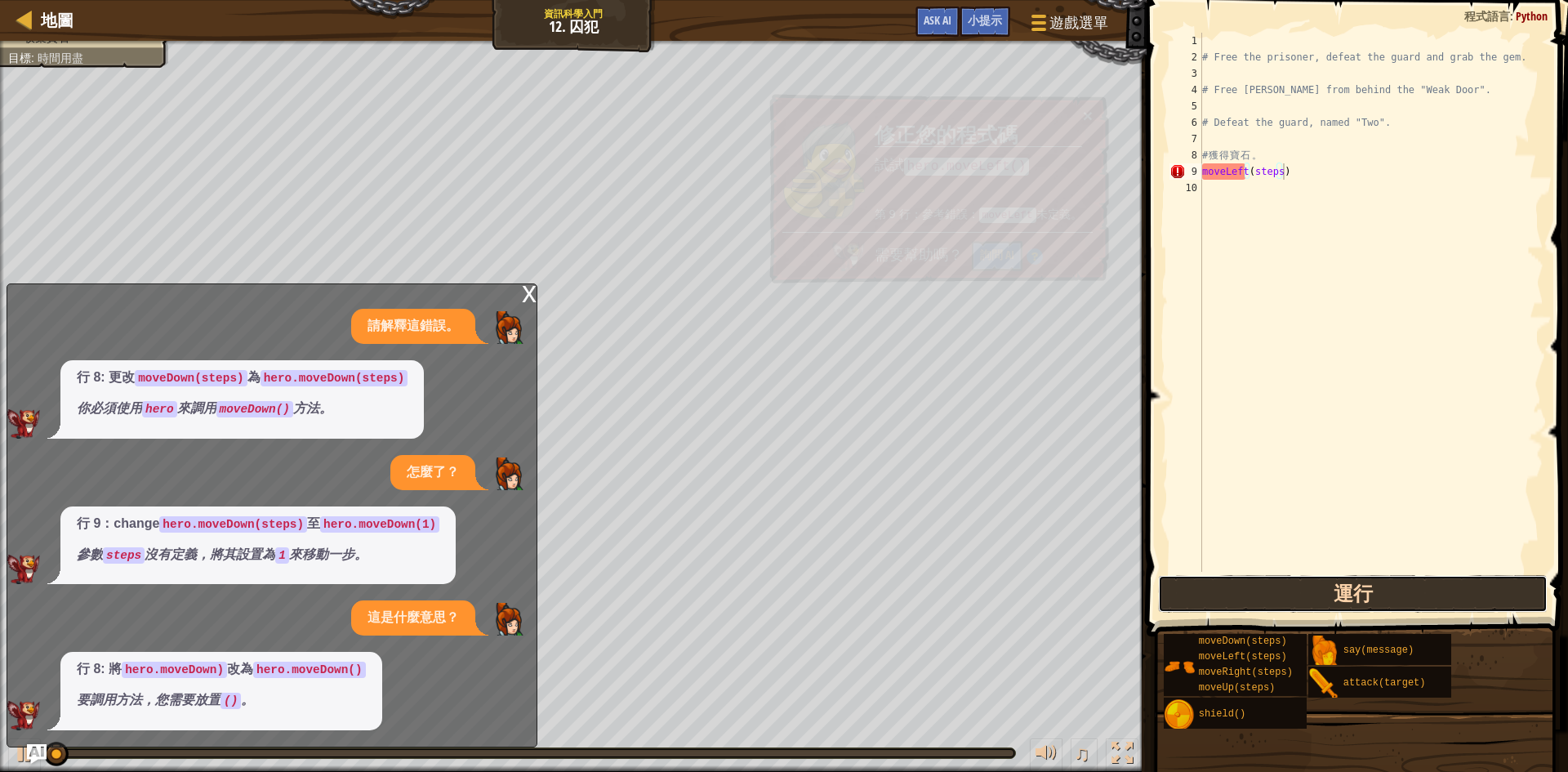
click at [1319, 590] on button "運行" at bounding box center [1352, 593] width 390 height 38
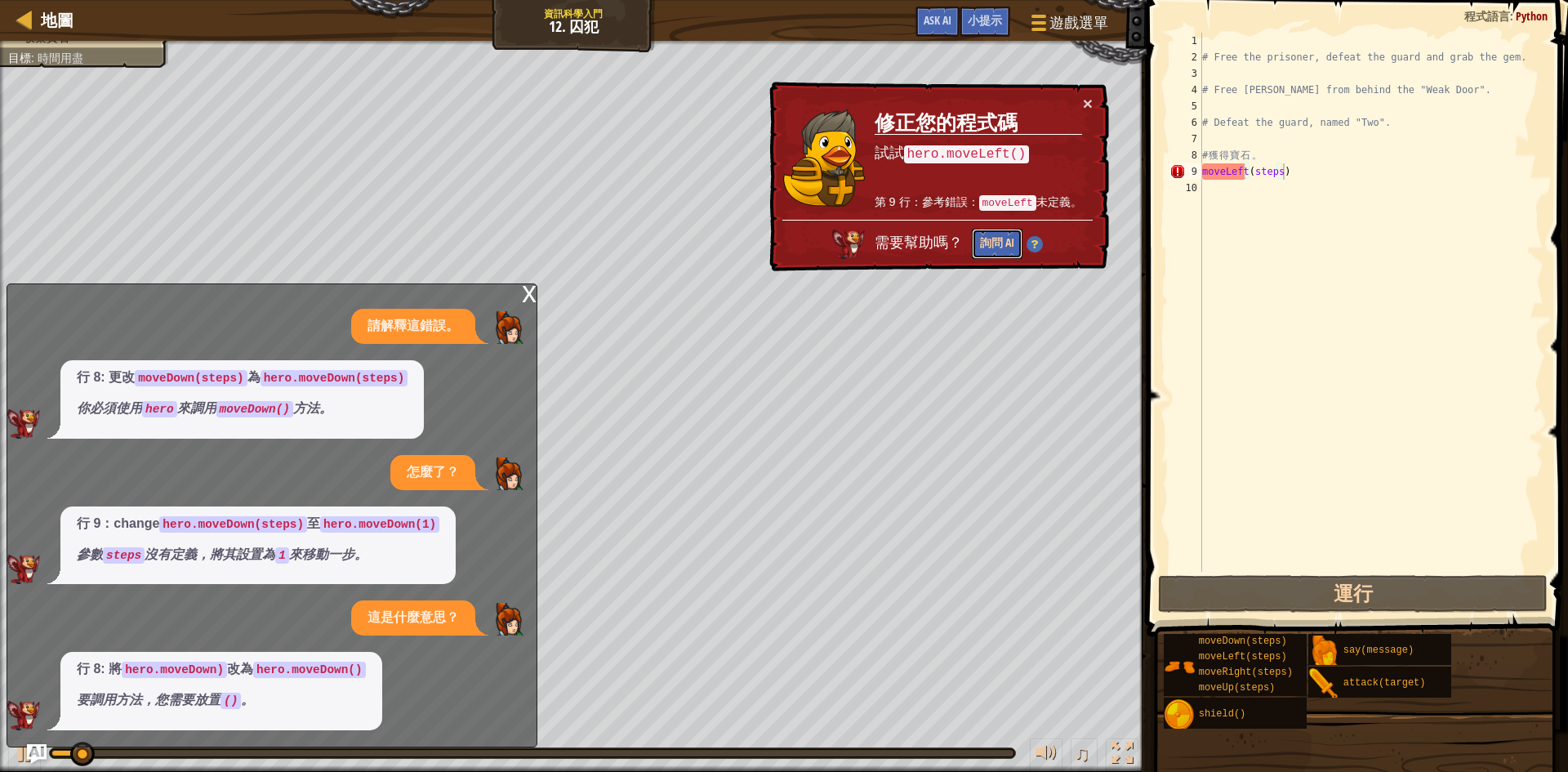
click at [1014, 242] on button "詢問 AI" at bounding box center [997, 243] width 51 height 31
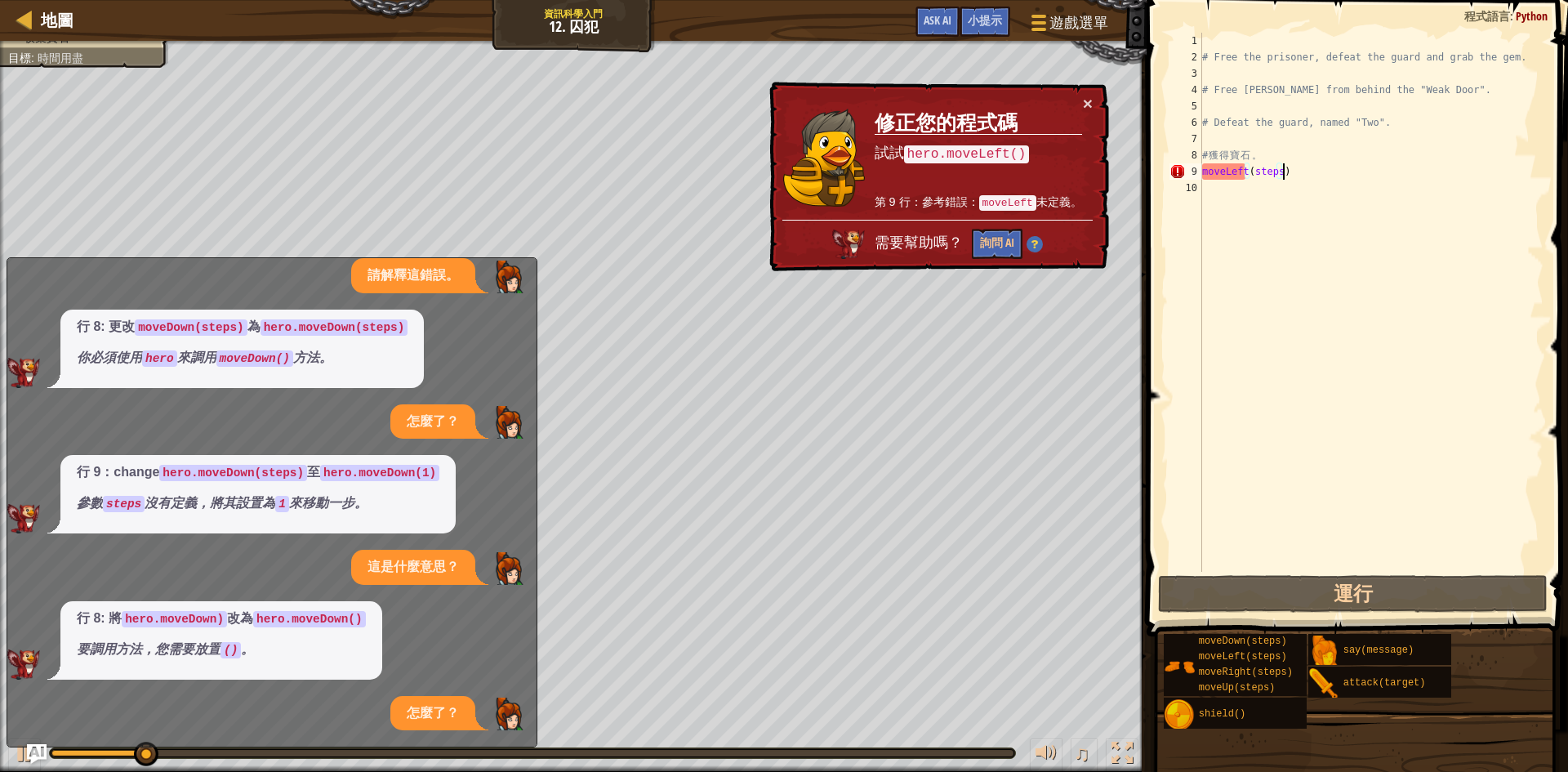
scroll to position [149, 0]
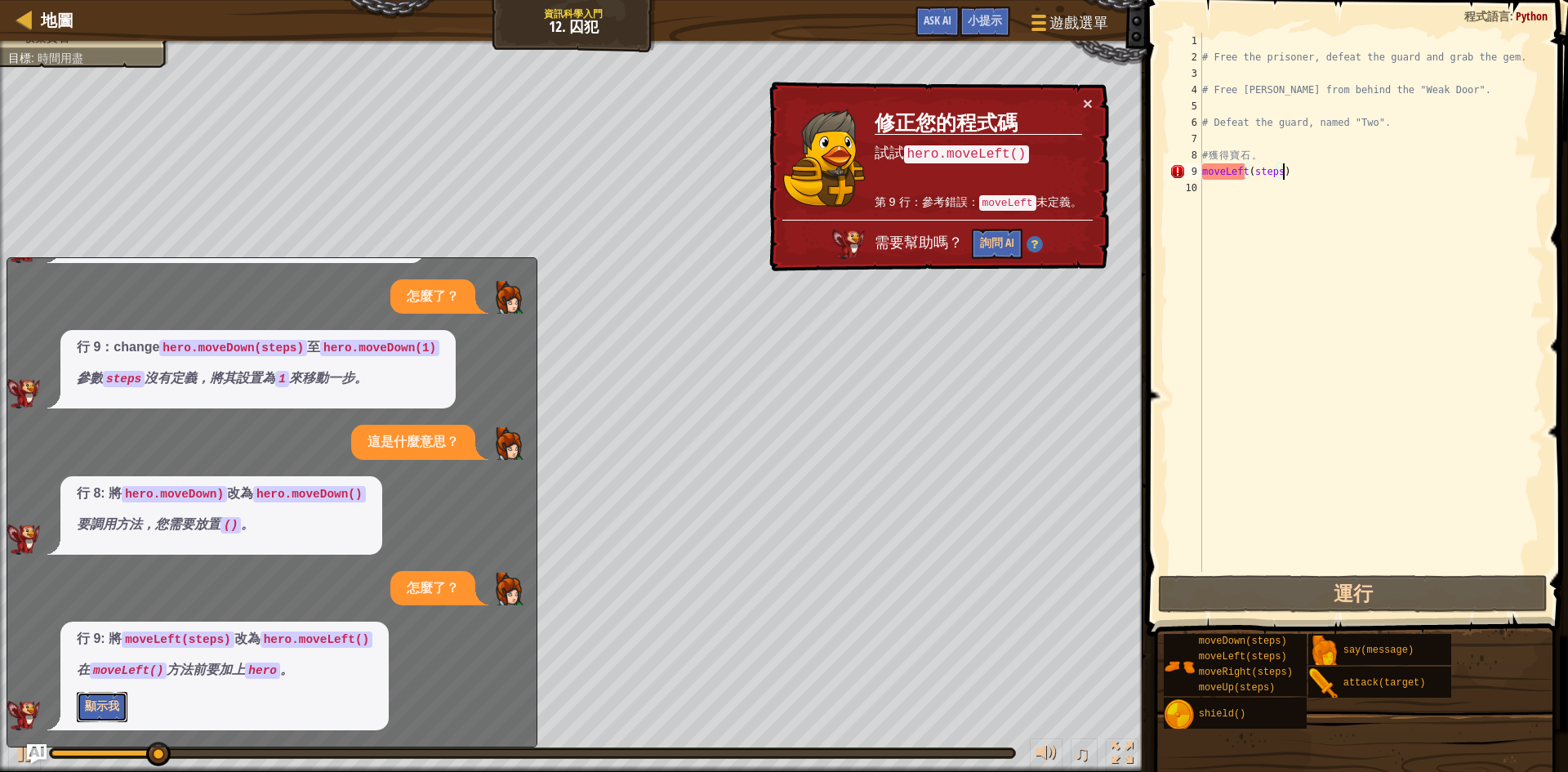
click at [108, 701] on button "顯示我" at bounding box center [102, 706] width 51 height 31
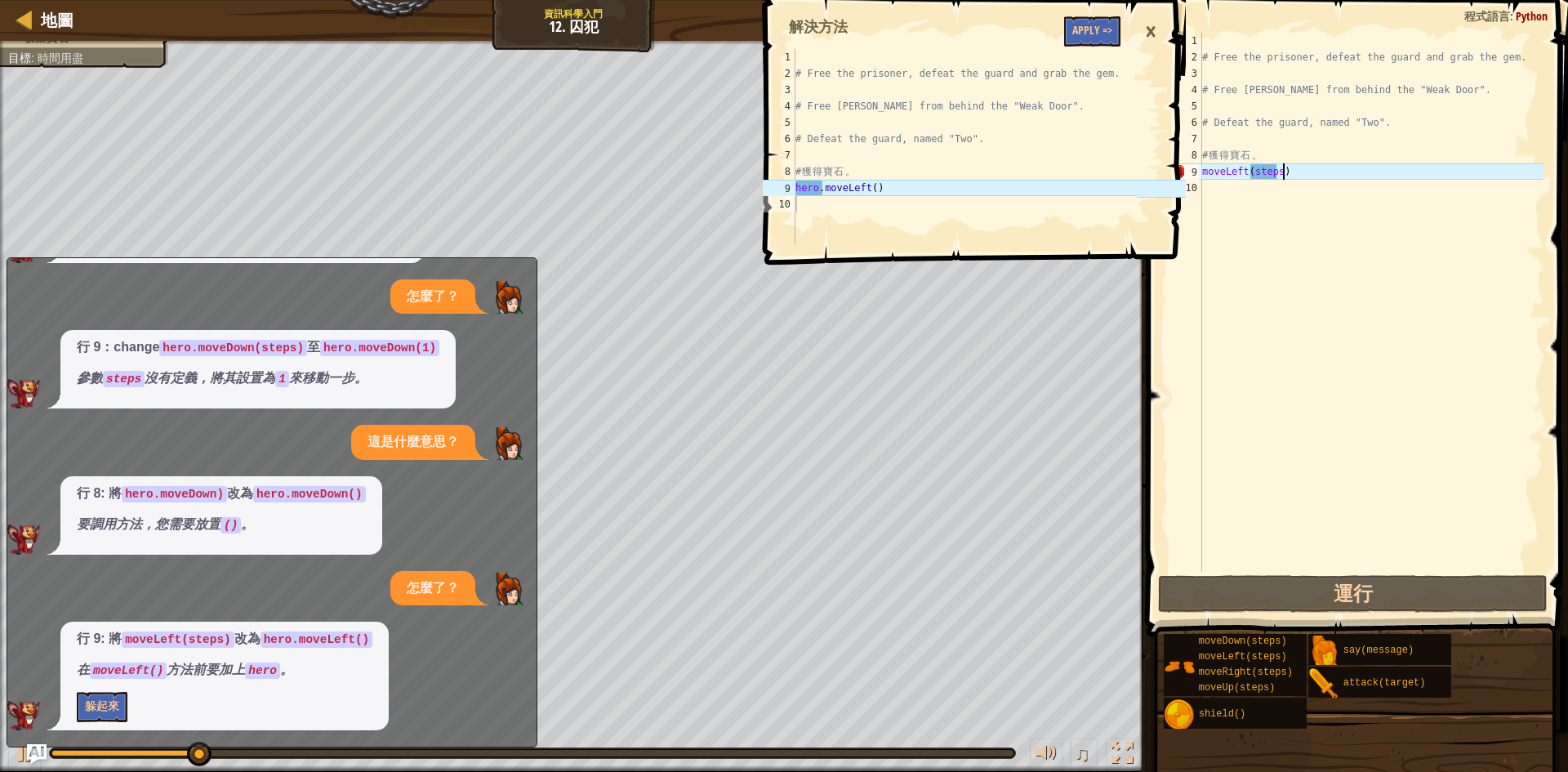
type textarea "hero.moveLeft()"
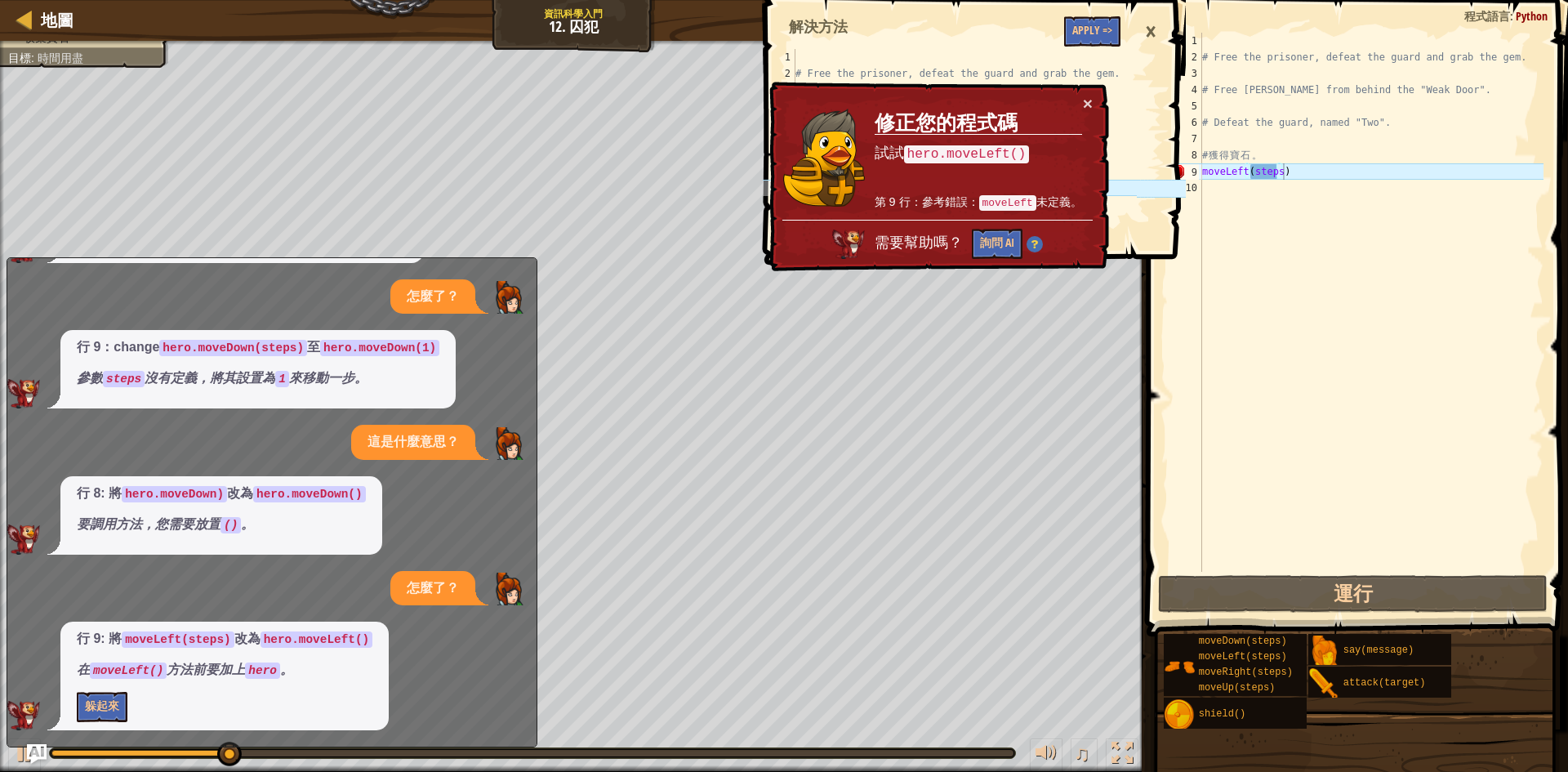
drag, startPoint x: 891, startPoint y: 191, endPoint x: 790, endPoint y: 186, distance: 101.1
click at [790, 186] on div "地圖 資訊科學入門 12. 囚犯 遊戲選單 完成 小提示 Ask AI hero.moveLeft() 1 2 3 4 5 6 7 8 9 10 # Free…" at bounding box center [784, 386] width 1568 height 772
click at [1090, 102] on button "×" at bounding box center [1088, 103] width 10 height 18
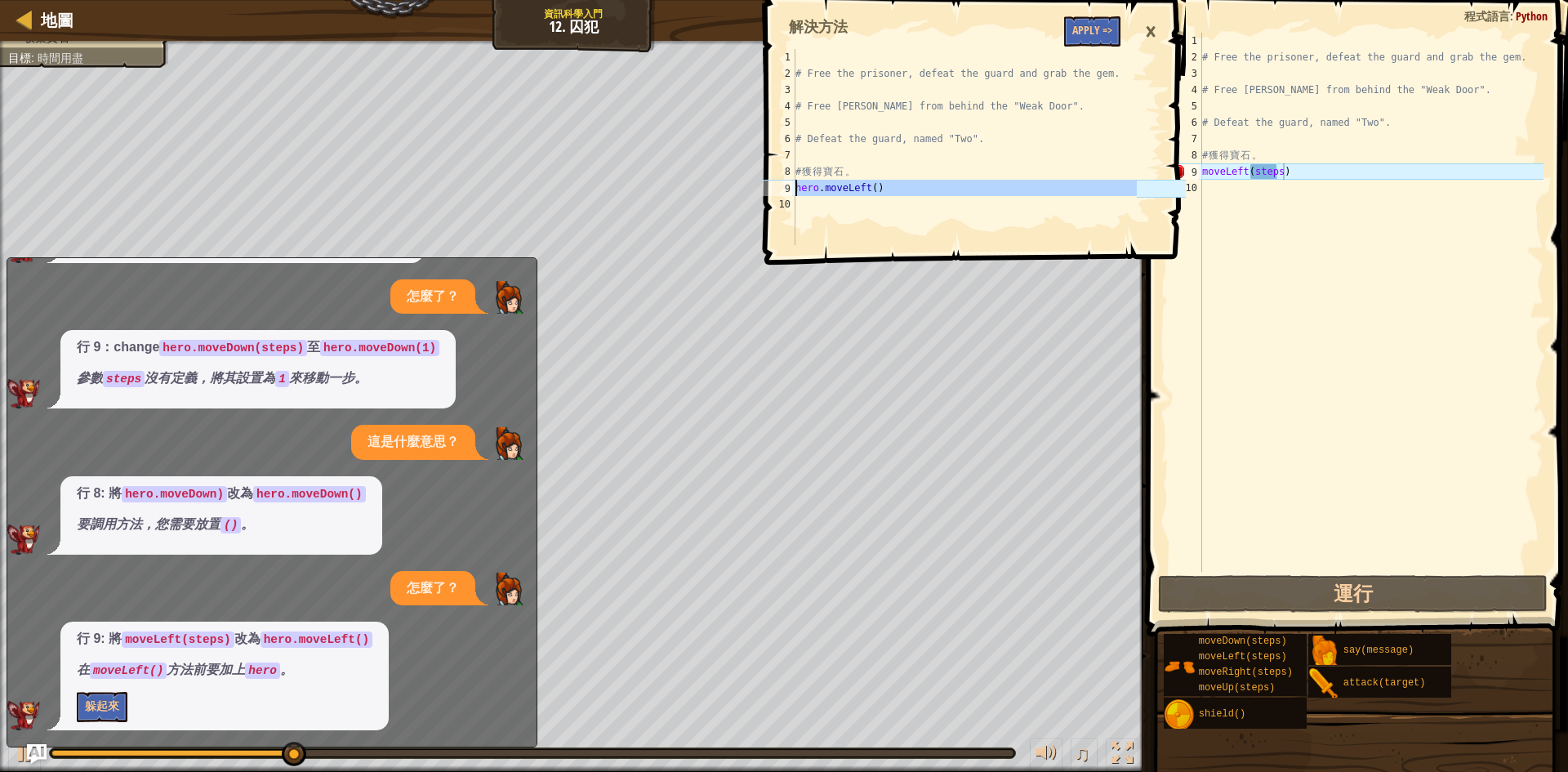
drag, startPoint x: 892, startPoint y: 196, endPoint x: 792, endPoint y: 188, distance: 100.3
click at [792, 188] on div "1 2 3 4 5 6 7 8 9 10 # Free the prisoner, defeat the guard and grab the gem. # …" at bounding box center [949, 147] width 378 height 196
type textarea "hero.moveLeft()"
click at [1288, 170] on div "# Free the prisoner, defeat the guard and grab the gem. # Free [PERSON_NAME] fr…" at bounding box center [1371, 318] width 344 height 572
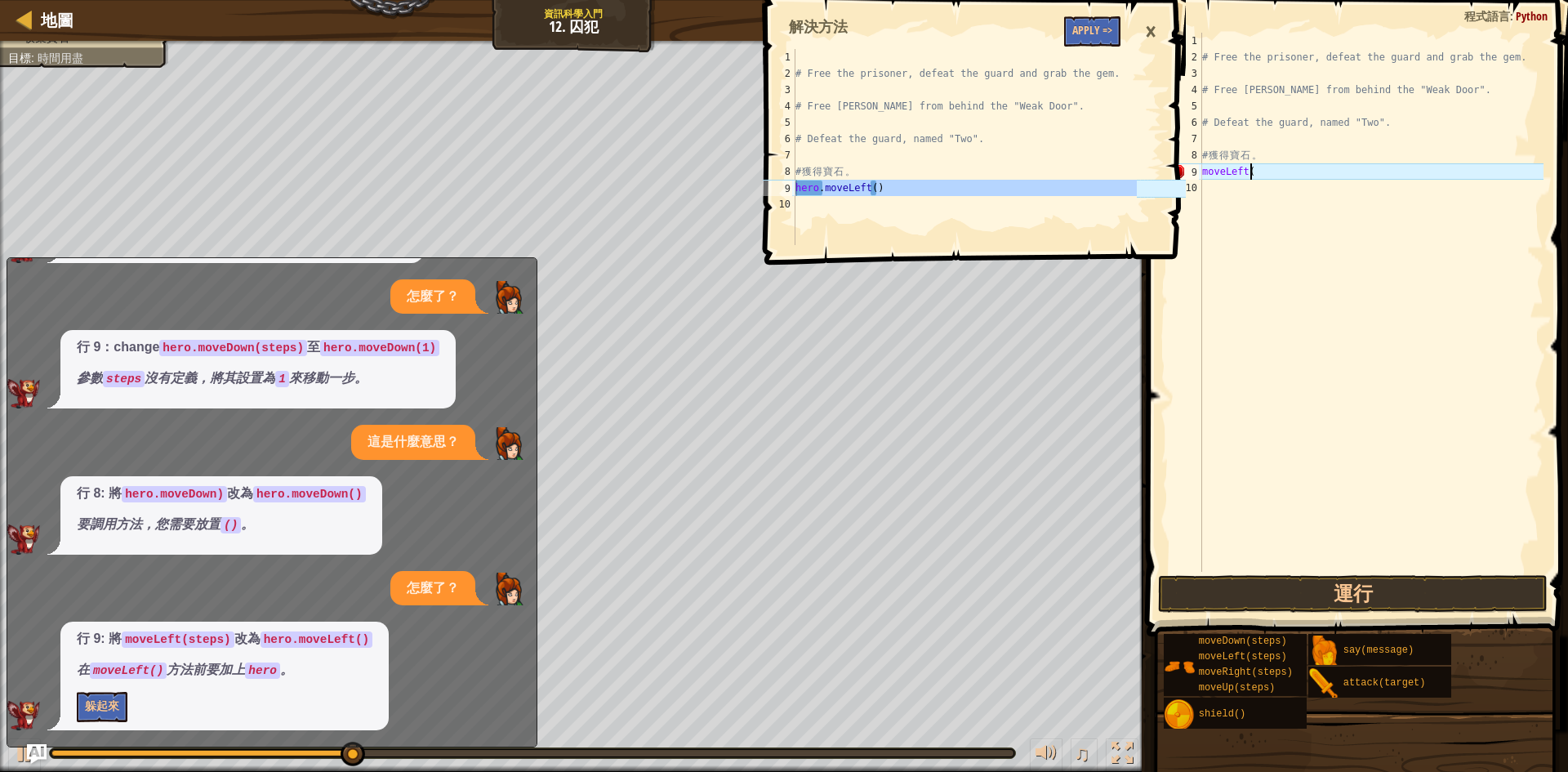
type textarea "m"
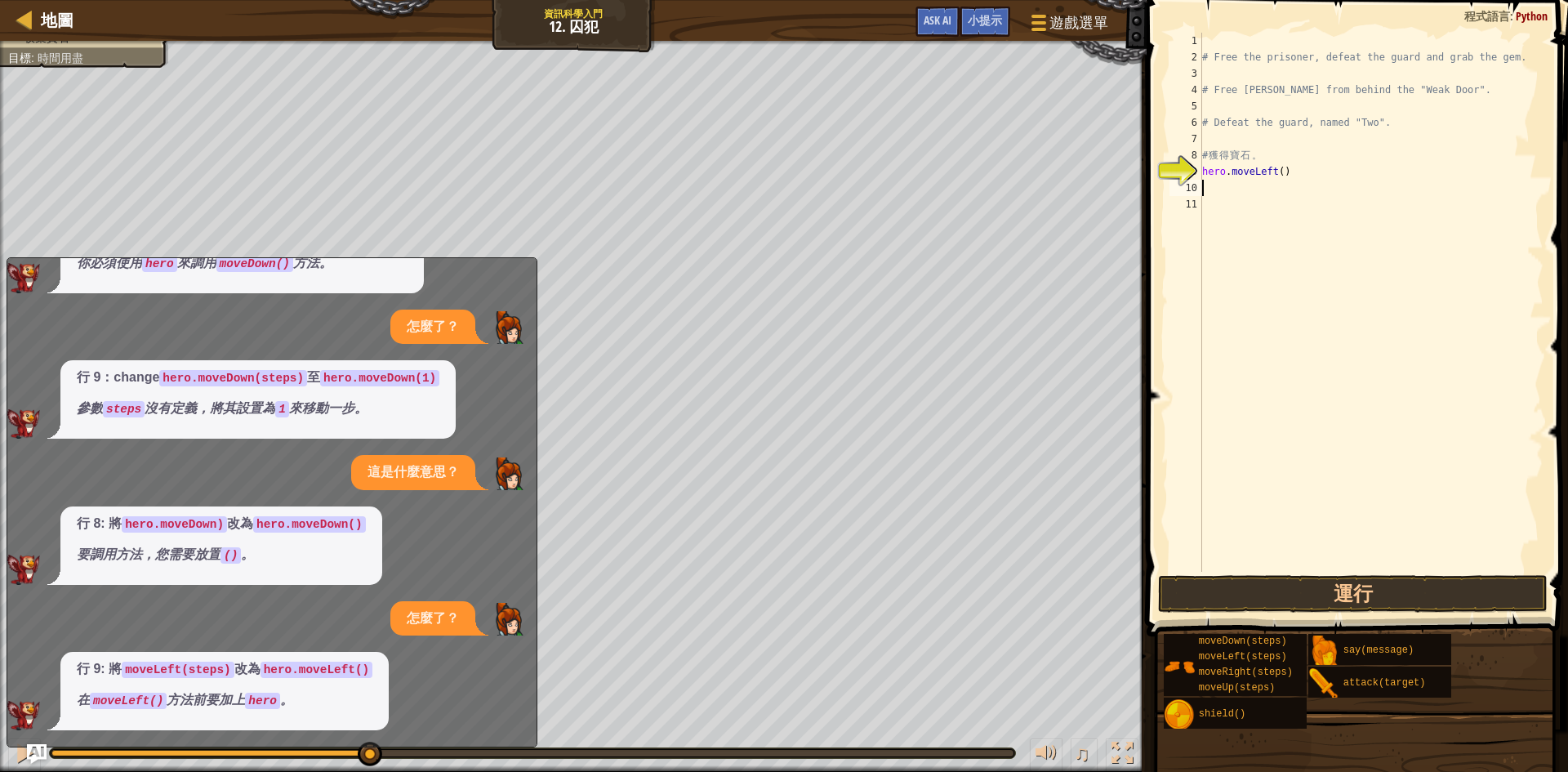
scroll to position [119, 0]
click at [1334, 580] on button "運行" at bounding box center [1352, 593] width 390 height 38
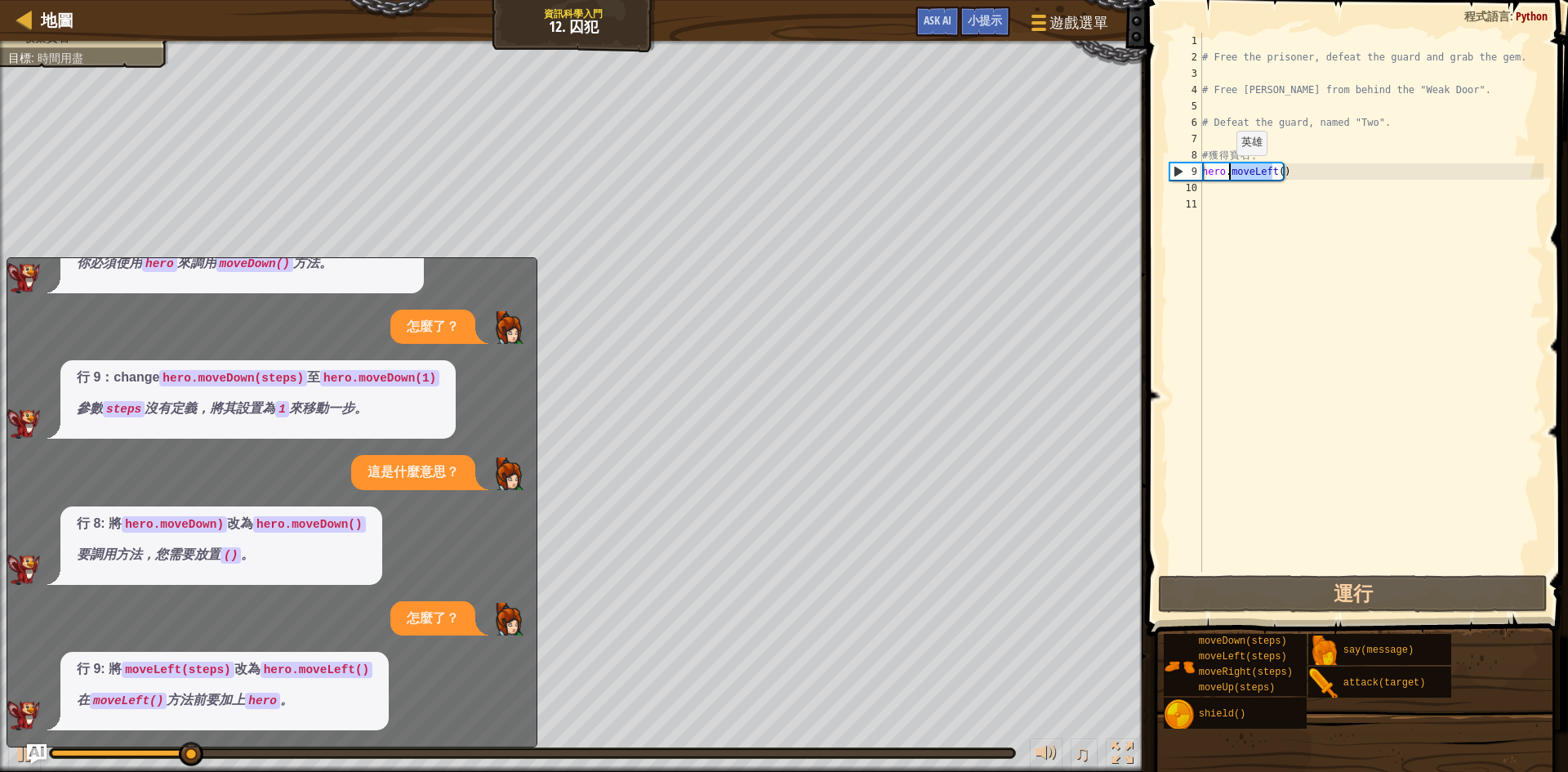
drag, startPoint x: 1272, startPoint y: 171, endPoint x: 1228, endPoint y: 171, distance: 44.0
click at [1228, 171] on div "# Free the prisoner, defeat the guard and grab the gem. # Free [PERSON_NAME] fr…" at bounding box center [1371, 318] width 344 height 572
type textarea "hero.()"
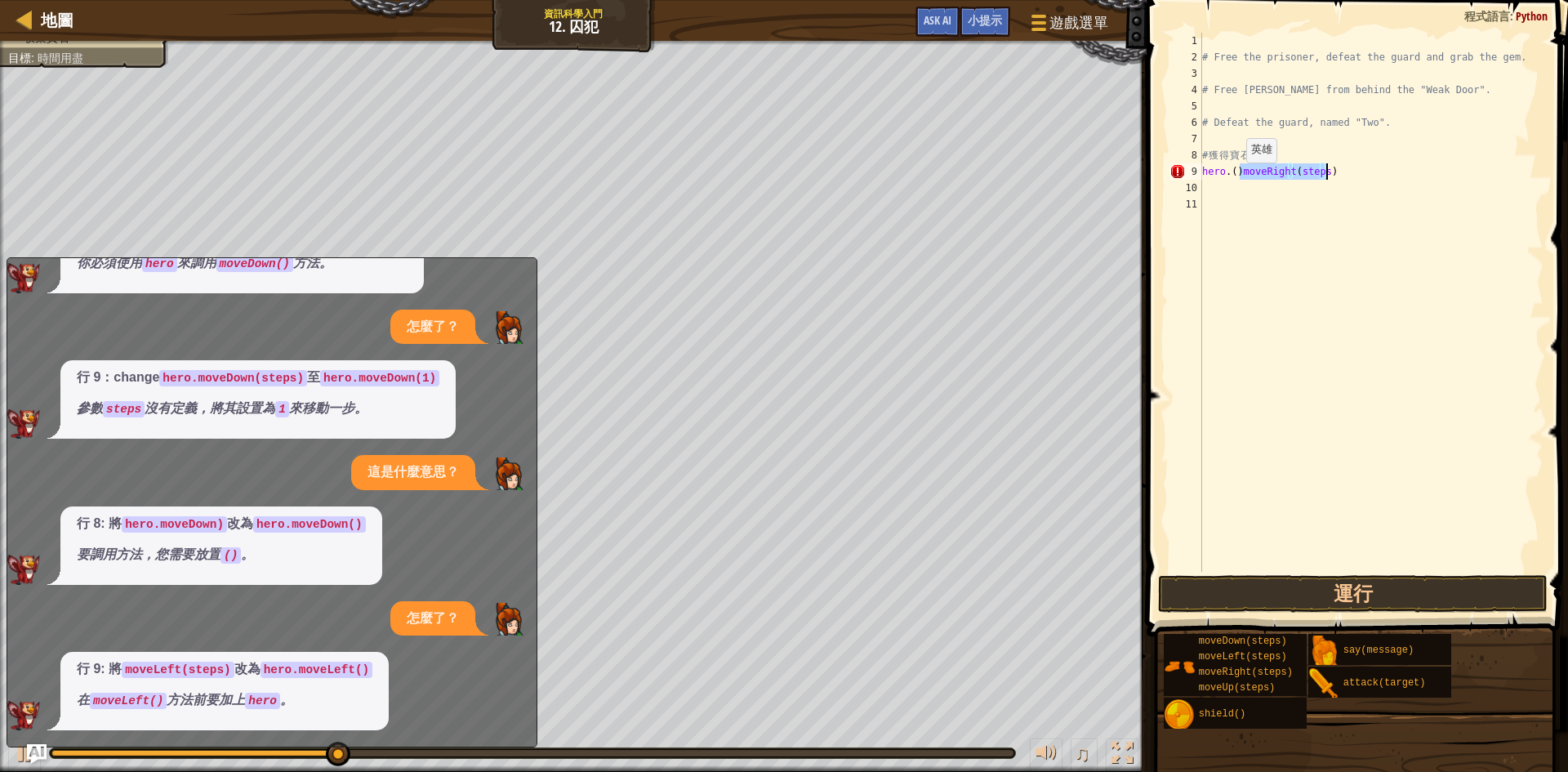
click at [1238, 179] on div "# Free the prisoner, defeat the guard and grab the gem. # Free [PERSON_NAME] fr…" at bounding box center [1371, 302] width 344 height 539
click at [1309, 178] on div "# Free the prisoner, defeat the guard and grab the gem. # Free [PERSON_NAME] fr…" at bounding box center [1371, 318] width 344 height 572
click at [1293, 588] on button "運行" at bounding box center [1352, 593] width 390 height 38
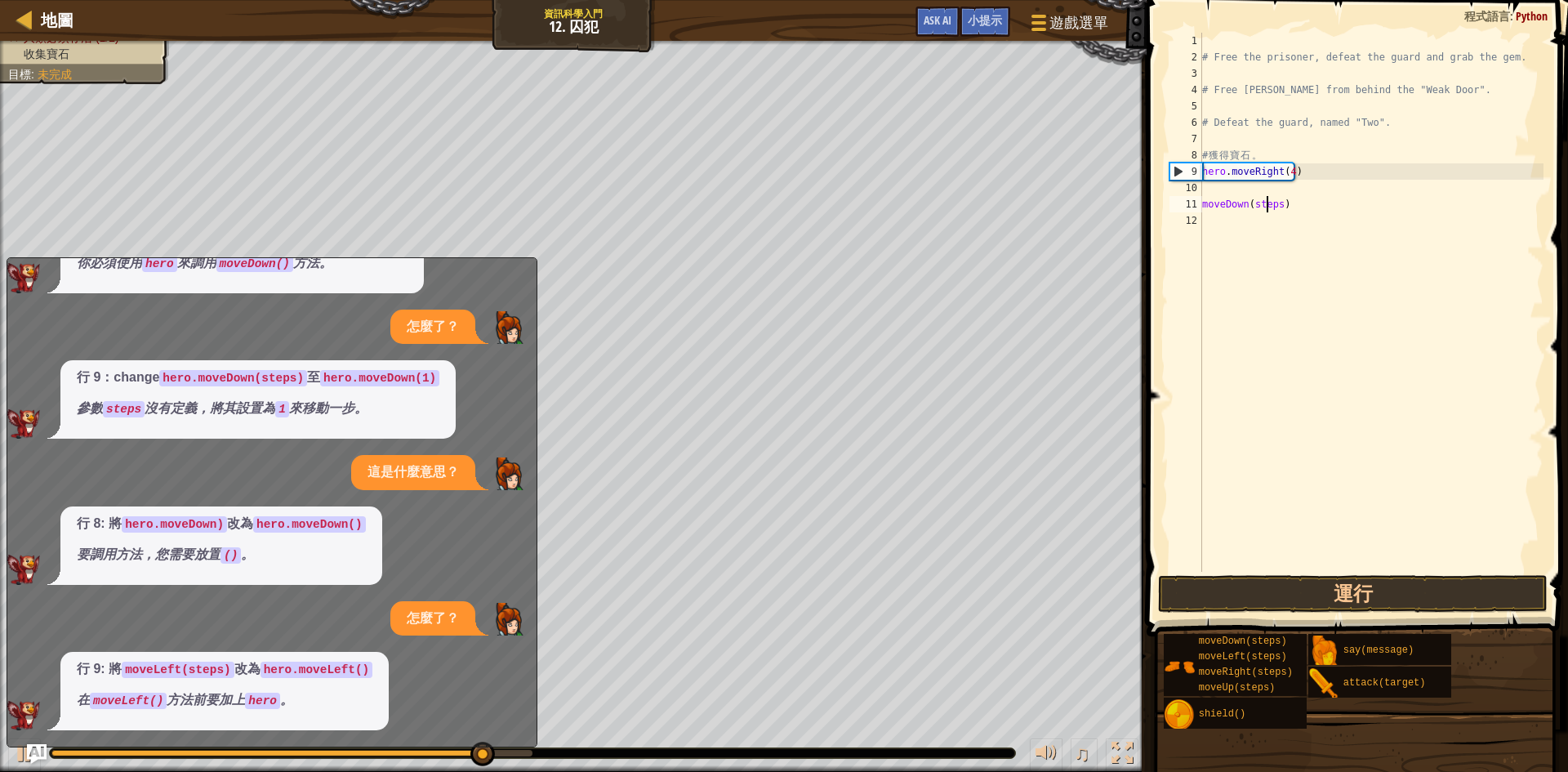
scroll to position [7, 6]
drag, startPoint x: 1268, startPoint y: 204, endPoint x: 1268, endPoint y: 194, distance: 10.0
click at [1268, 194] on div "# Free the prisoner, defeat the guard and grab the gem. # Free [PERSON_NAME] fr…" at bounding box center [1371, 318] width 344 height 572
click at [1282, 209] on div "# Free the prisoner, defeat the guard and grab the gem. # Free [PERSON_NAME] fr…" at bounding box center [1371, 318] width 344 height 572
click at [1277, 209] on div "# Free the prisoner, defeat the guard and grab the gem. # Free [PERSON_NAME] fr…" at bounding box center [1371, 318] width 344 height 572
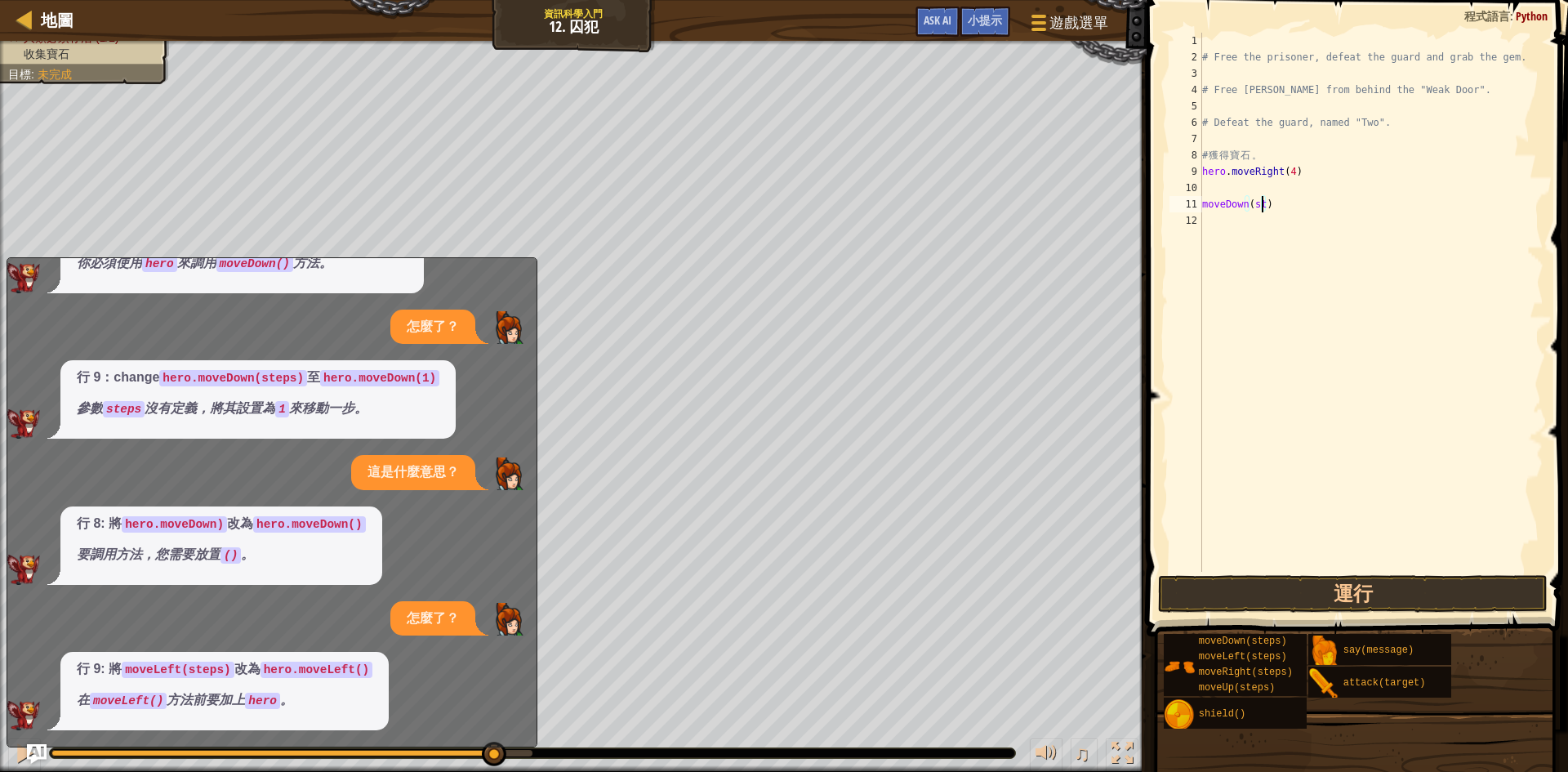
scroll to position [7, 4]
drag, startPoint x: 1225, startPoint y: 170, endPoint x: 1199, endPoint y: 163, distance: 26.9
click at [1199, 163] on div "moveDown() 1 2 3 4 5 6 7 8 9 10 11 12 # Free the prisoner, defeat the guard and…" at bounding box center [1355, 302] width 378 height 539
click at [1204, 205] on div "# Free the prisoner, defeat the guard and grab the gem. # Free [PERSON_NAME] fr…" at bounding box center [1371, 318] width 344 height 572
paste textarea "hero"
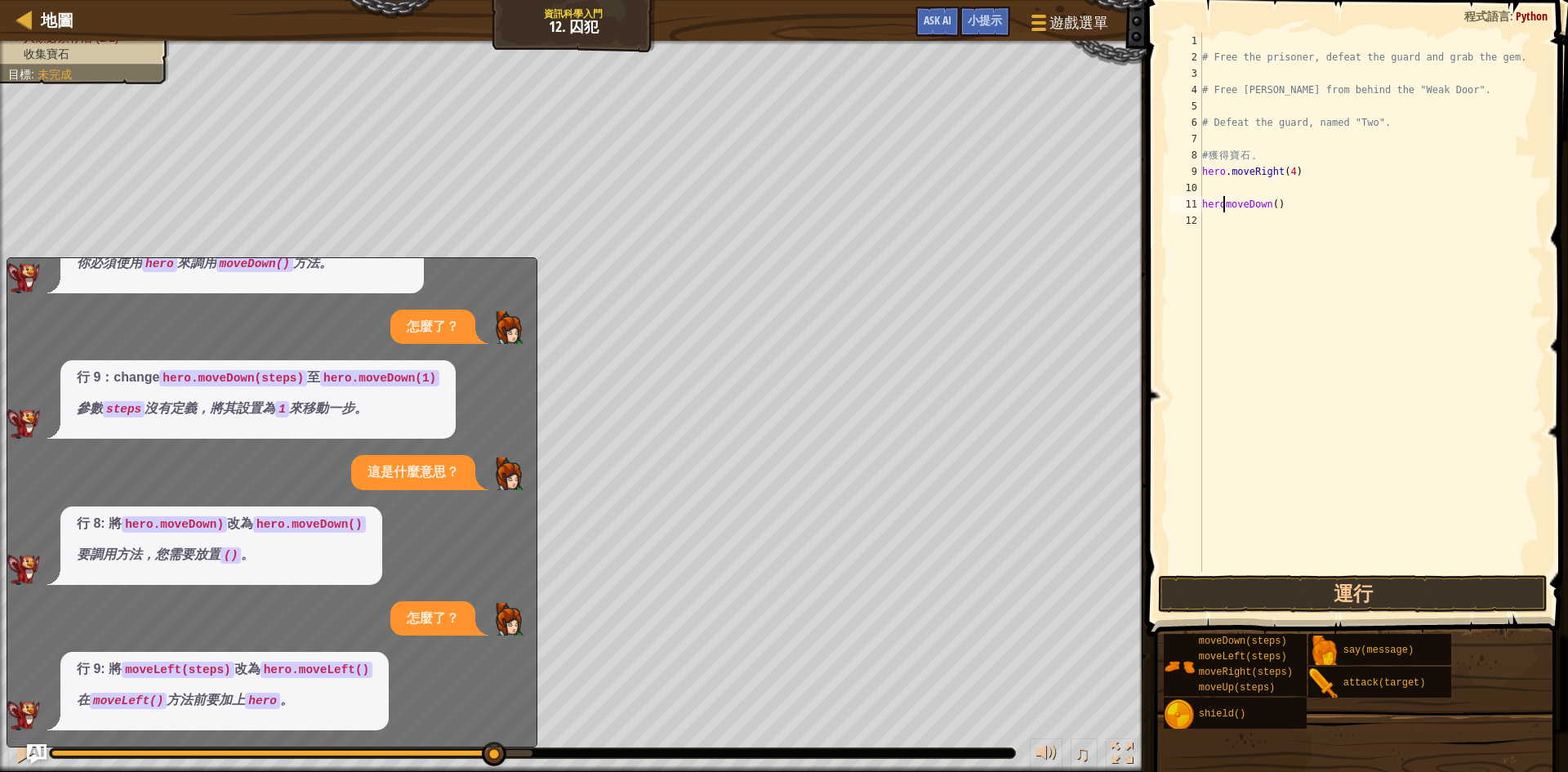
type textarea "hero.moveDown()"
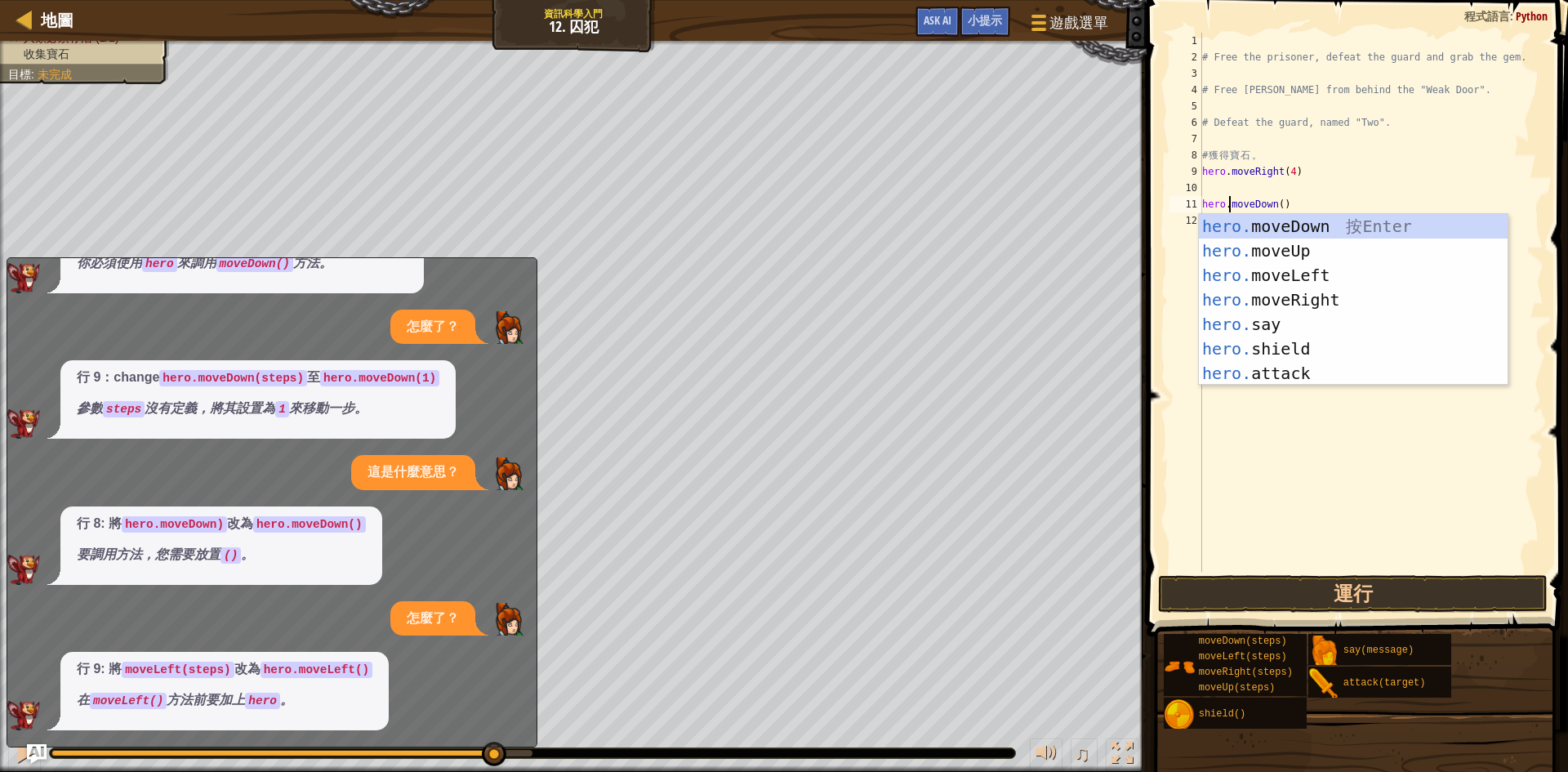
scroll to position [7, 3]
click at [1262, 387] on div "# Free the prisoner, defeat the guard and grab the gem. # Free [PERSON_NAME] fr…" at bounding box center [1371, 318] width 344 height 572
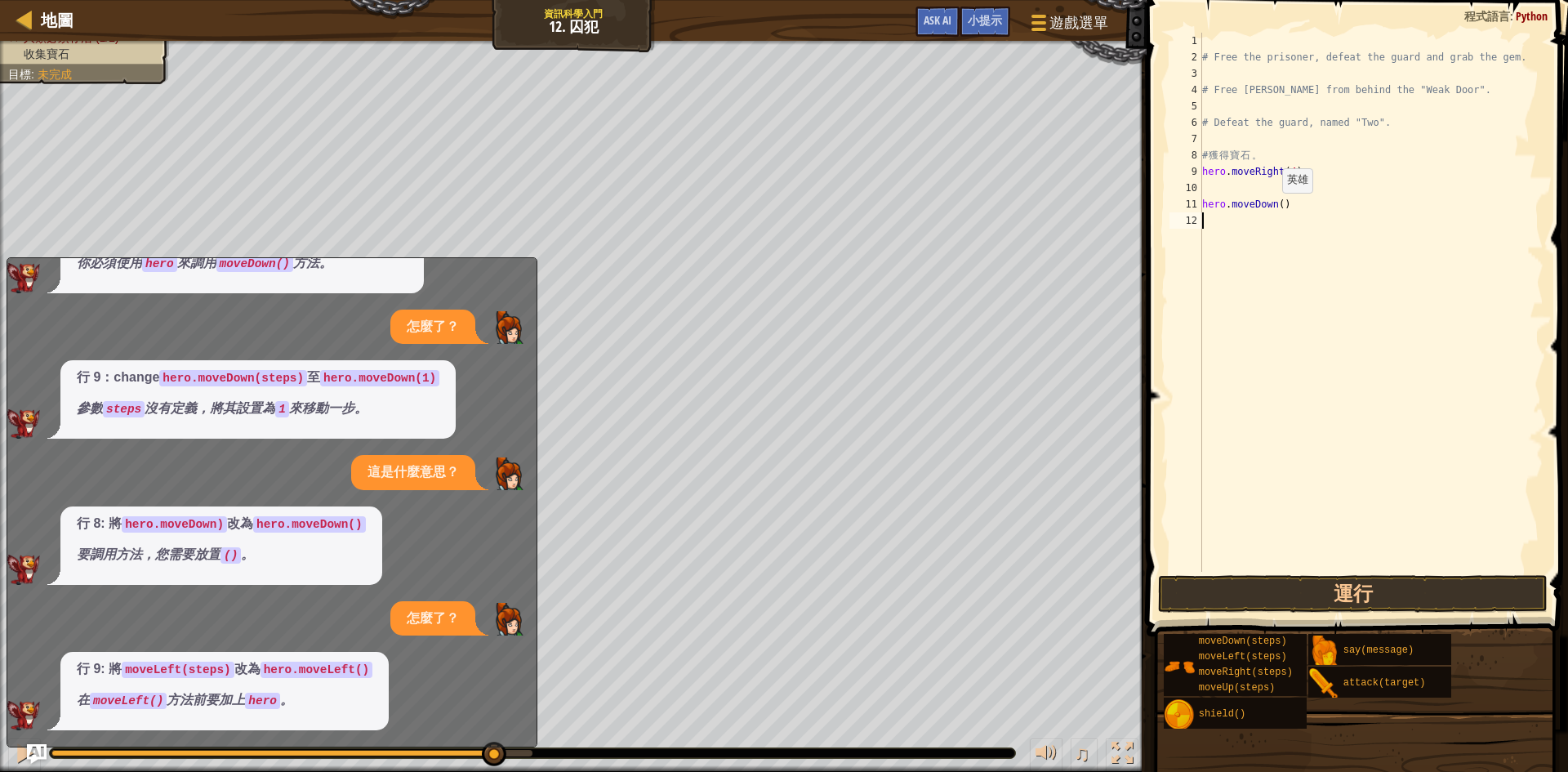
click at [1275, 209] on div "# Free the prisoner, defeat the guard and grab the gem. # Free [PERSON_NAME] fr…" at bounding box center [1371, 318] width 344 height 572
click at [1276, 204] on div "# Free the prisoner, defeat the guard and grab the gem. # Free [PERSON_NAME] fr…" at bounding box center [1371, 318] width 344 height 572
click at [1404, 593] on button "運行" at bounding box center [1352, 593] width 390 height 38
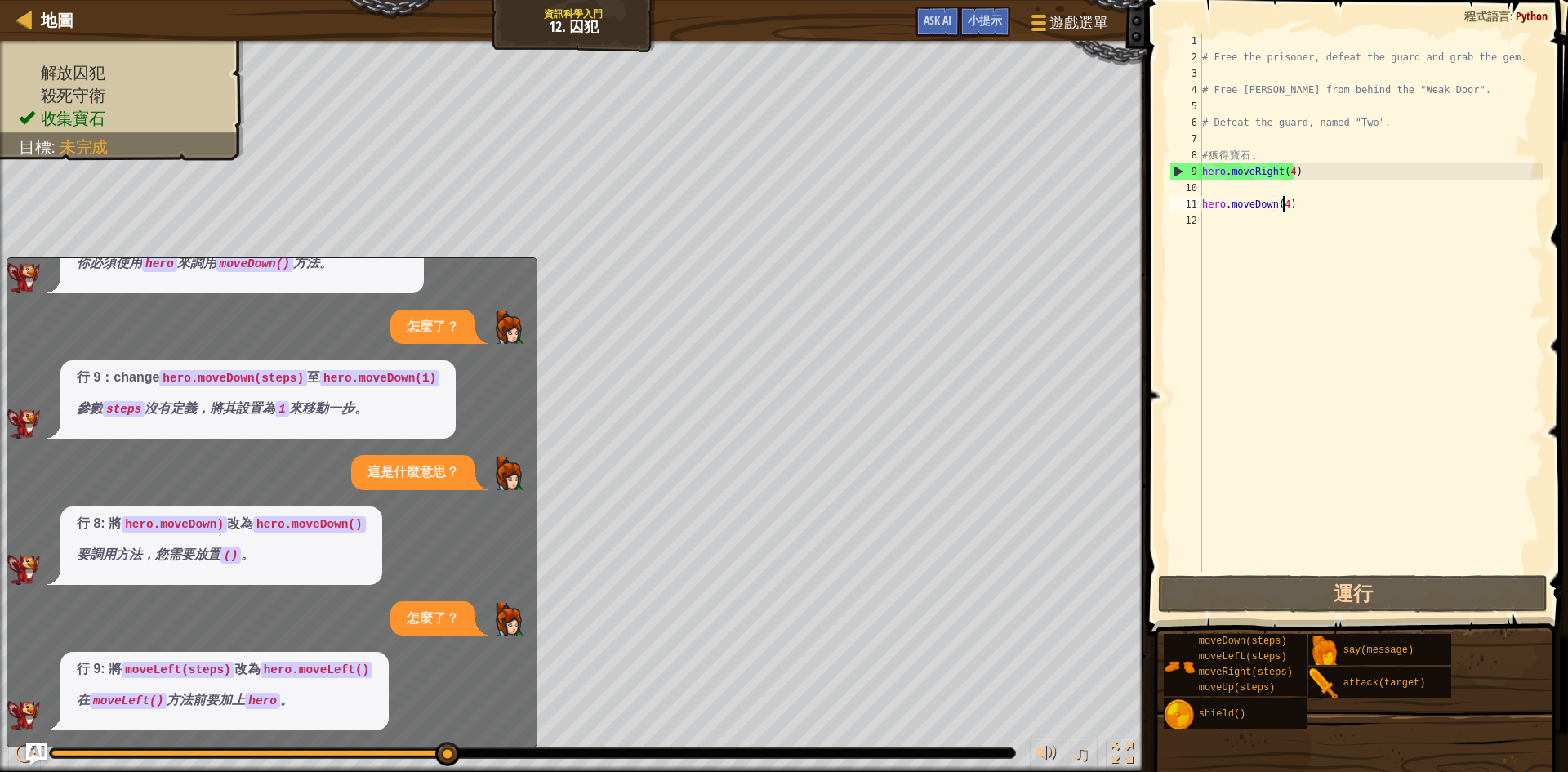
click at [34, 756] on img "Ask AI" at bounding box center [36, 753] width 21 height 21
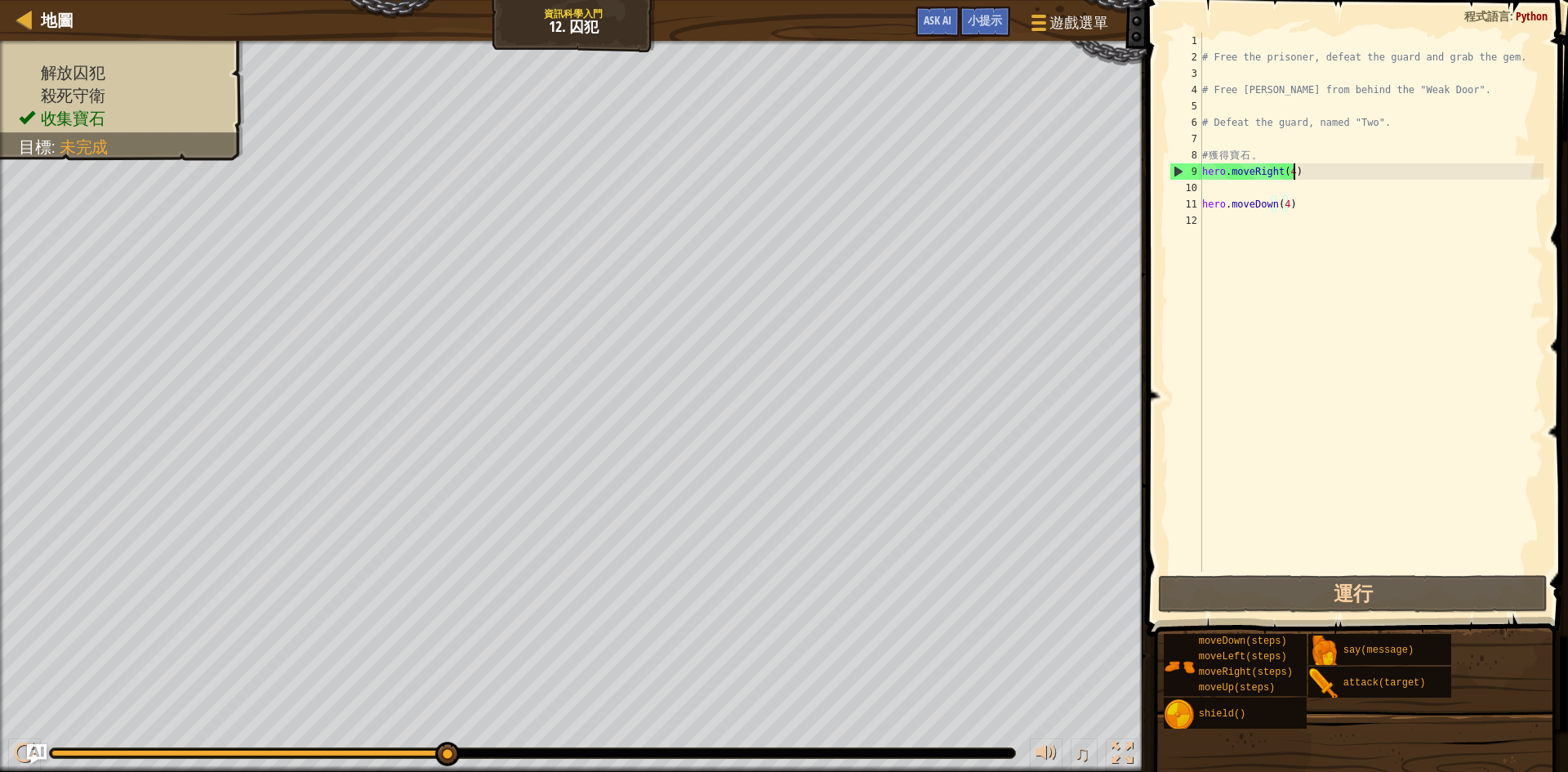
click at [1313, 178] on div "# Free the prisoner, defeat the guard and grab the gem. # Free [PERSON_NAME] fr…" at bounding box center [1371, 318] width 344 height 572
click at [1288, 169] on div "# Free the prisoner, defeat the guard and grab the gem. # Free [PERSON_NAME] fr…" at bounding box center [1371, 318] width 344 height 572
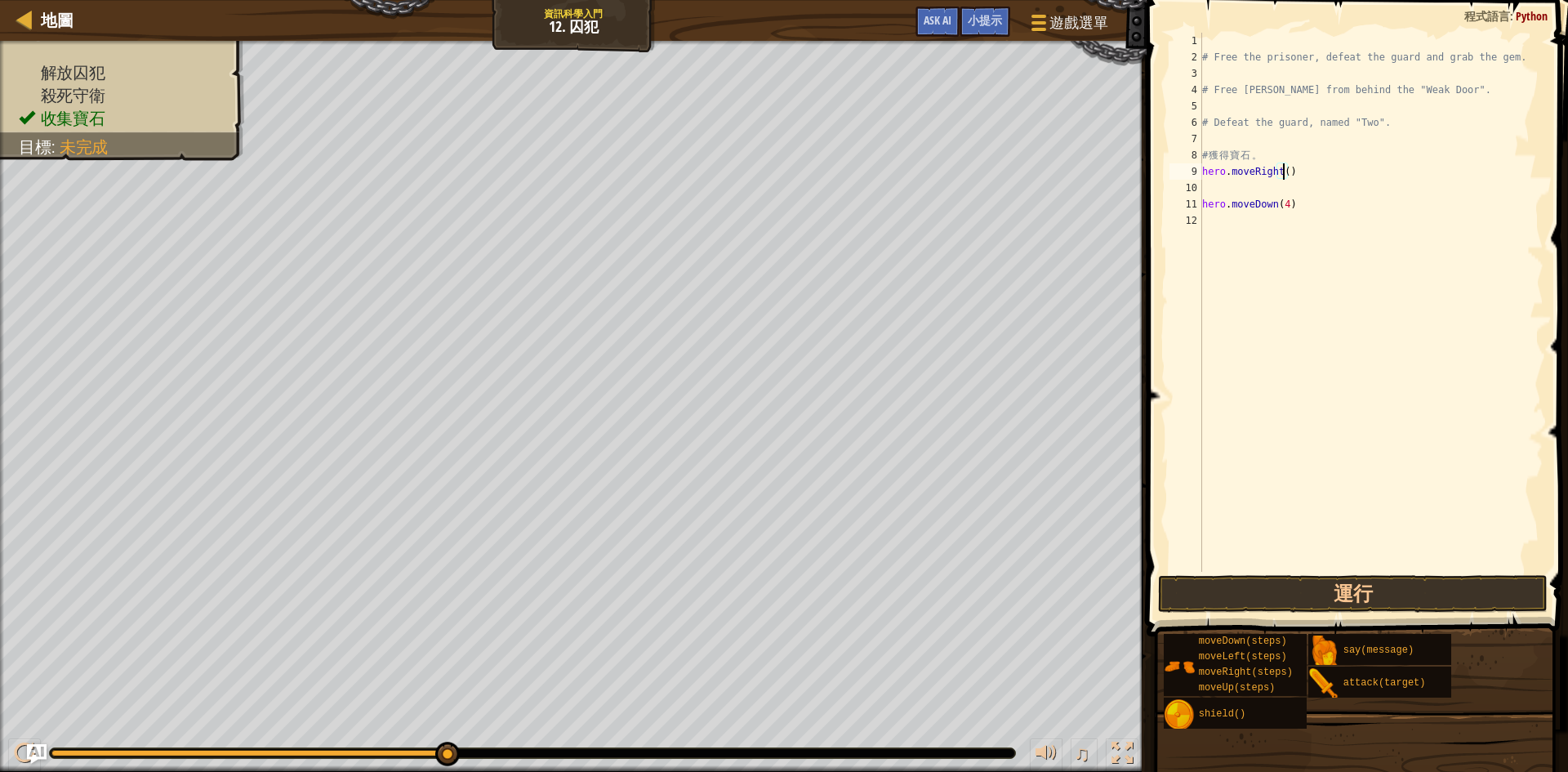
type textarea "hero.moveRight(1)"
click at [1313, 185] on div "# Free the prisoner, defeat the guard and grab the gem. # Free [PERSON_NAME] fr…" at bounding box center [1371, 318] width 344 height 572
click at [1225, 170] on div "# Free the prisoner, defeat the guard and grab the gem. # Free [PERSON_NAME] fr…" at bounding box center [1371, 318] width 344 height 572
type textarea "hero.moveRight(1)"
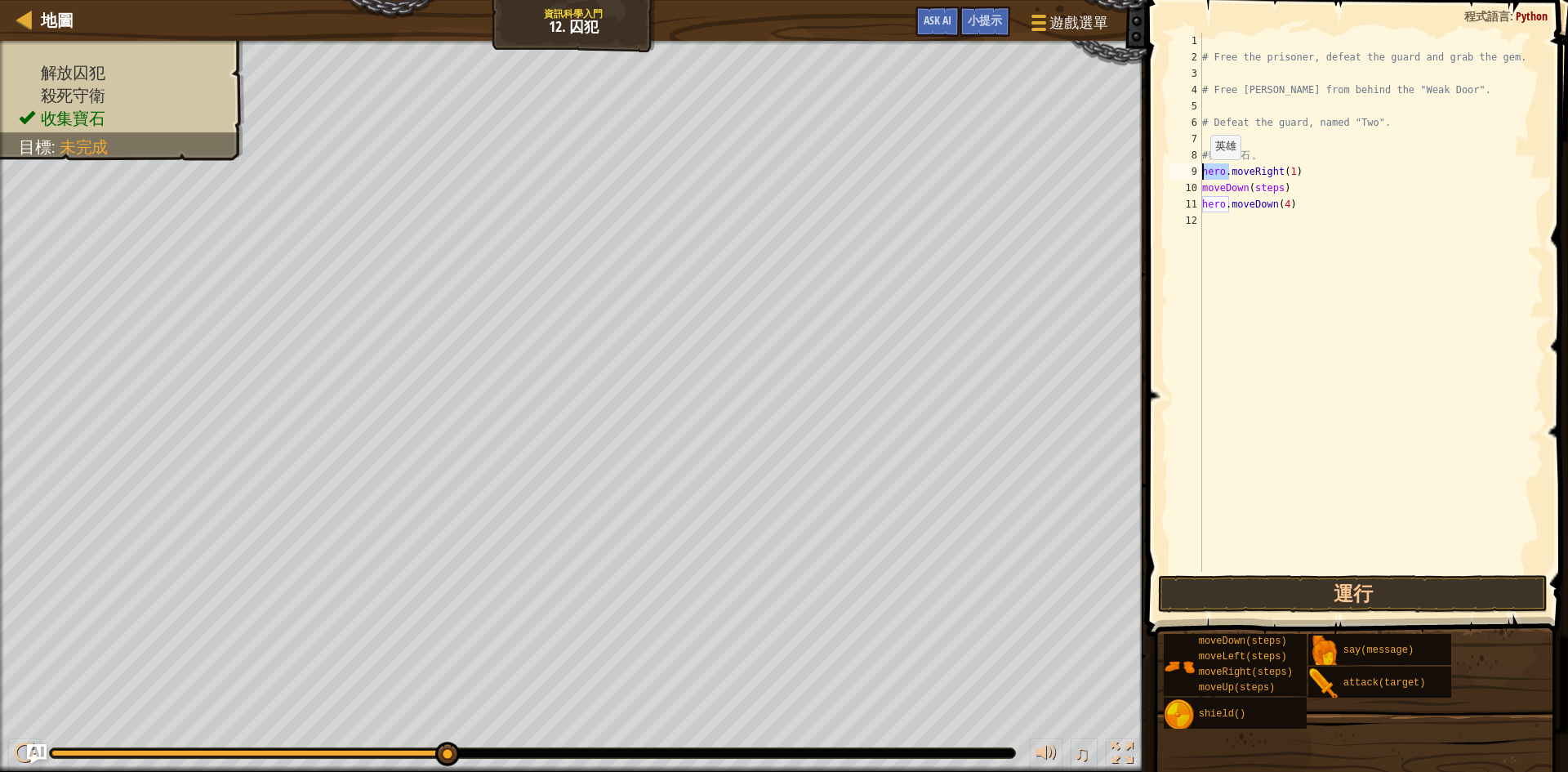
drag, startPoint x: 1231, startPoint y: 171, endPoint x: 1201, endPoint y: 177, distance: 30.6
click at [1201, 177] on div "hero.moveRight(1) 1 2 3 4 5 6 7 8 9 10 11 12 # Free the prisoner, defeat the gu…" at bounding box center [1355, 302] width 378 height 539
drag, startPoint x: 1201, startPoint y: 177, endPoint x: 1245, endPoint y: 131, distance: 63.7
click at [1245, 131] on div "# Free the prisoner, defeat the guard and grab the gem. # Free [PERSON_NAME] fr…" at bounding box center [1371, 318] width 344 height 572
drag, startPoint x: 1224, startPoint y: 170, endPoint x: 1203, endPoint y: 170, distance: 21.0
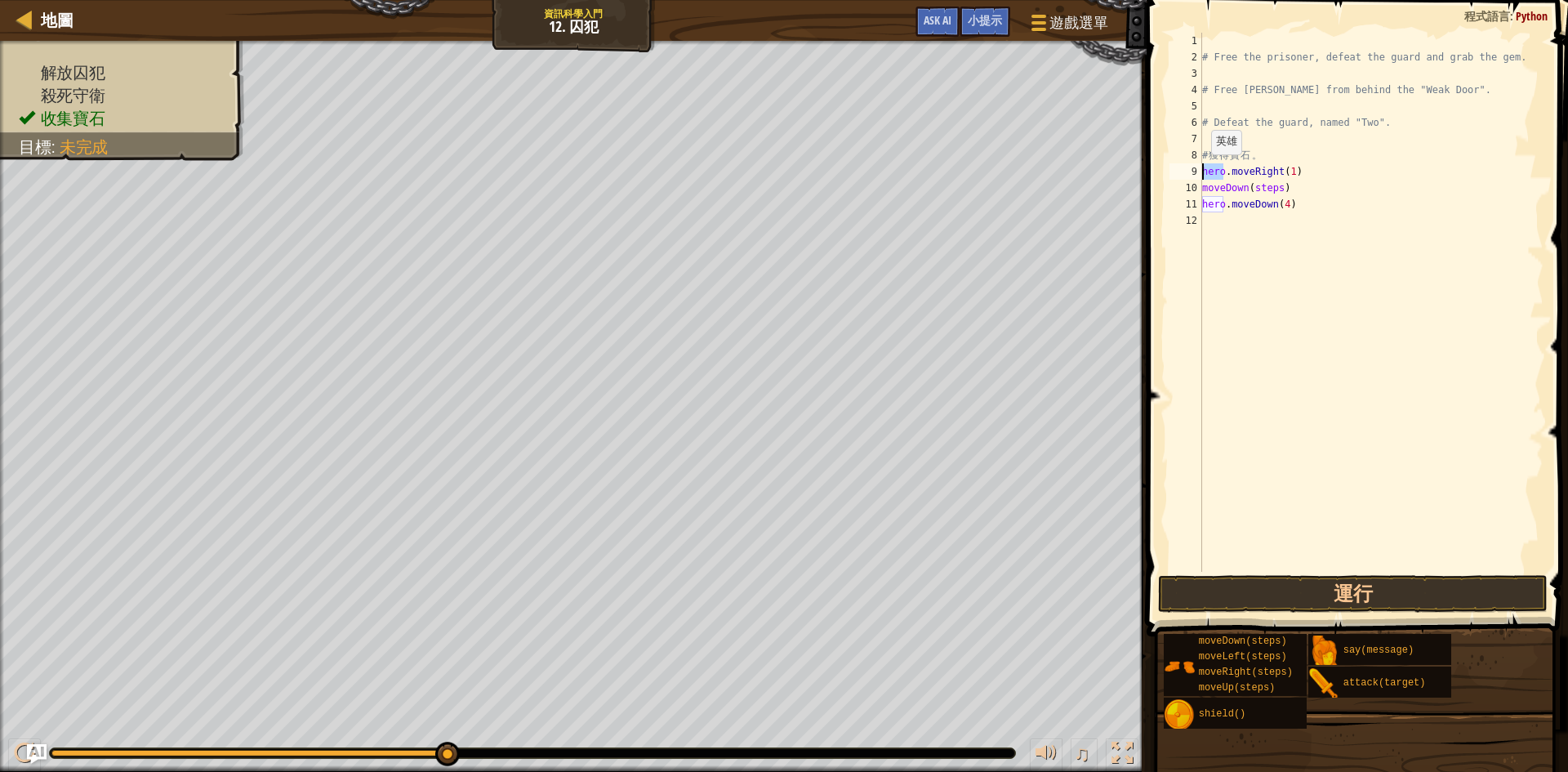
click at [1203, 170] on div "# Free the prisoner, defeat the guard and grab the gem. # Free [PERSON_NAME] fr…" at bounding box center [1371, 318] width 344 height 572
click at [1202, 184] on div "# Free the prisoner, defeat the guard and grab the gem. # Free [PERSON_NAME] fr…" at bounding box center [1371, 318] width 344 height 572
paste textarea "hero"
click at [1210, 187] on div "# Free the prisoner, defeat the guard and grab the gem. # Free [PERSON_NAME] fr…" at bounding box center [1371, 318] width 344 height 572
click at [1226, 189] on div "# Free the prisoner, defeat the guard and grab the gem. # Free [PERSON_NAME] fr…" at bounding box center [1371, 318] width 344 height 572
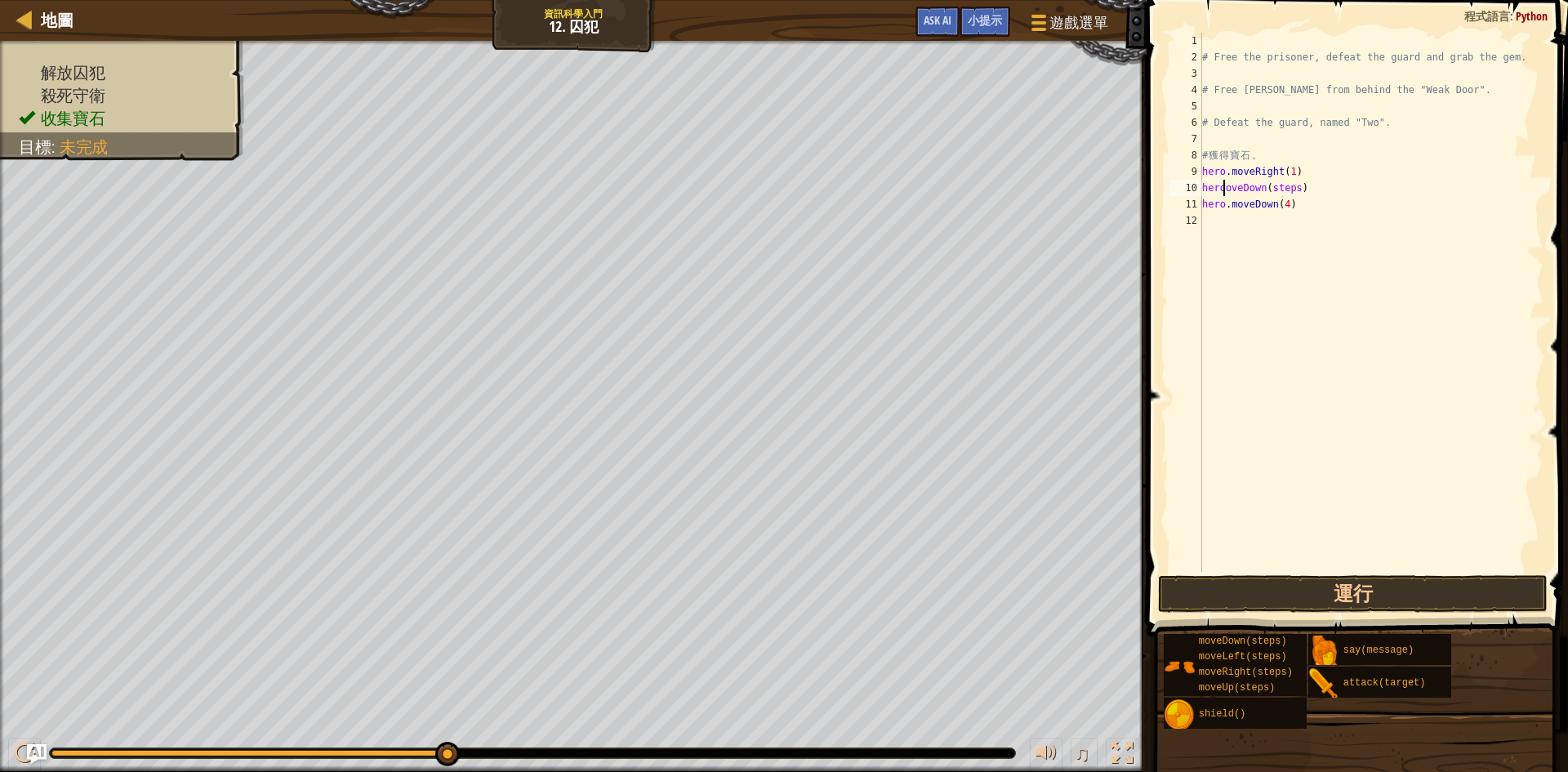
scroll to position [7, 3]
click at [1221, 188] on div "# Free the prisoner, defeat the guard and grab the gem. # Free [PERSON_NAME] fr…" at bounding box center [1371, 318] width 344 height 572
click at [1226, 191] on div "# Free the prisoner, defeat the guard and grab the gem. # Free [PERSON_NAME] fr…" at bounding box center [1371, 318] width 344 height 572
type textarea "hero.moveDown(steps)"
click at [1449, 411] on div "# Free the prisoner, defeat the guard and grab the gem. # Free [PERSON_NAME] fr…" at bounding box center [1371, 318] width 344 height 572
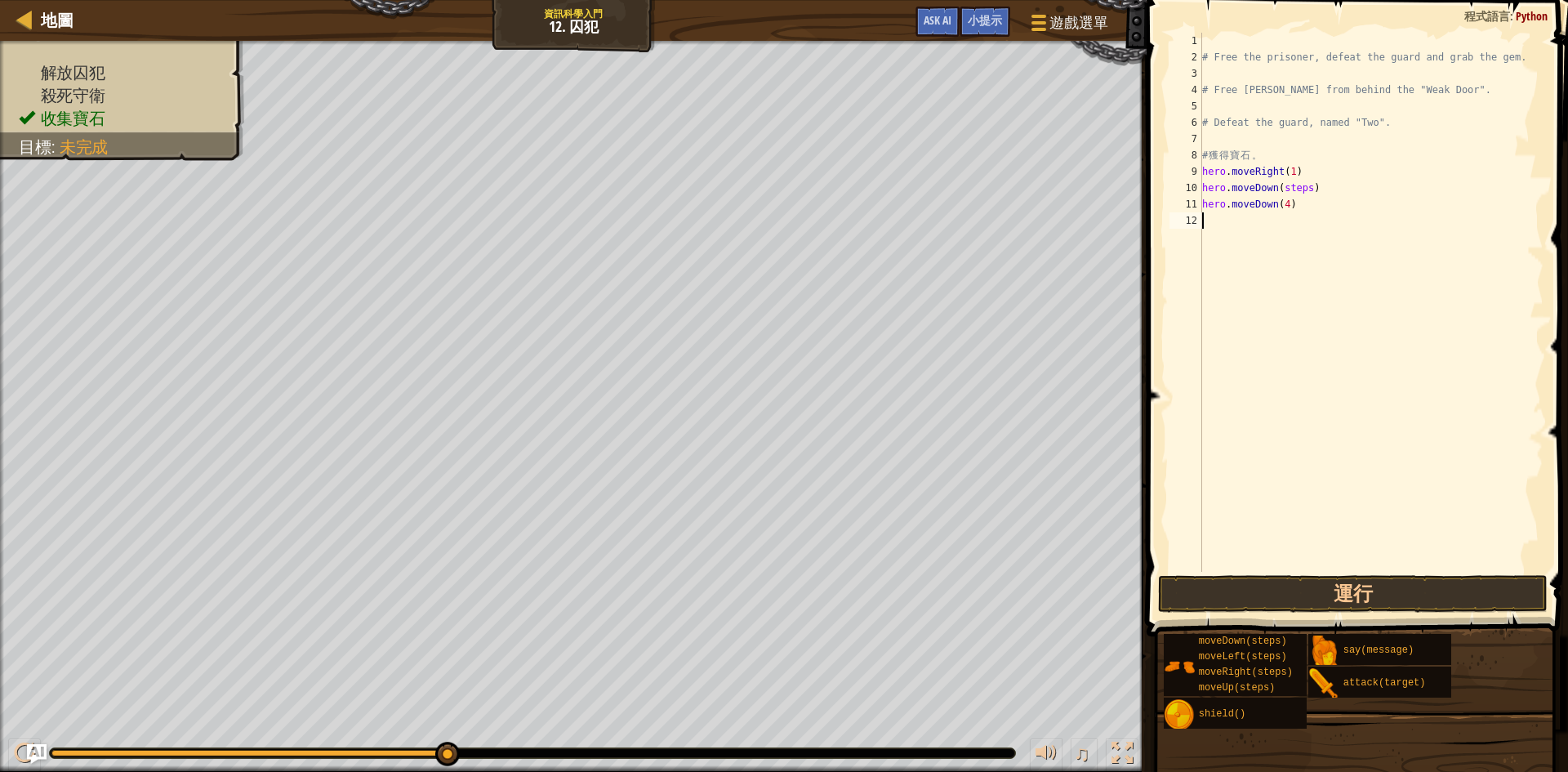
scroll to position [7, 0]
click at [1303, 188] on div "# Free the prisoner, defeat the guard and grab the gem. # Free [PERSON_NAME] fr…" at bounding box center [1371, 318] width 344 height 572
click at [1361, 579] on button "運行" at bounding box center [1352, 593] width 390 height 38
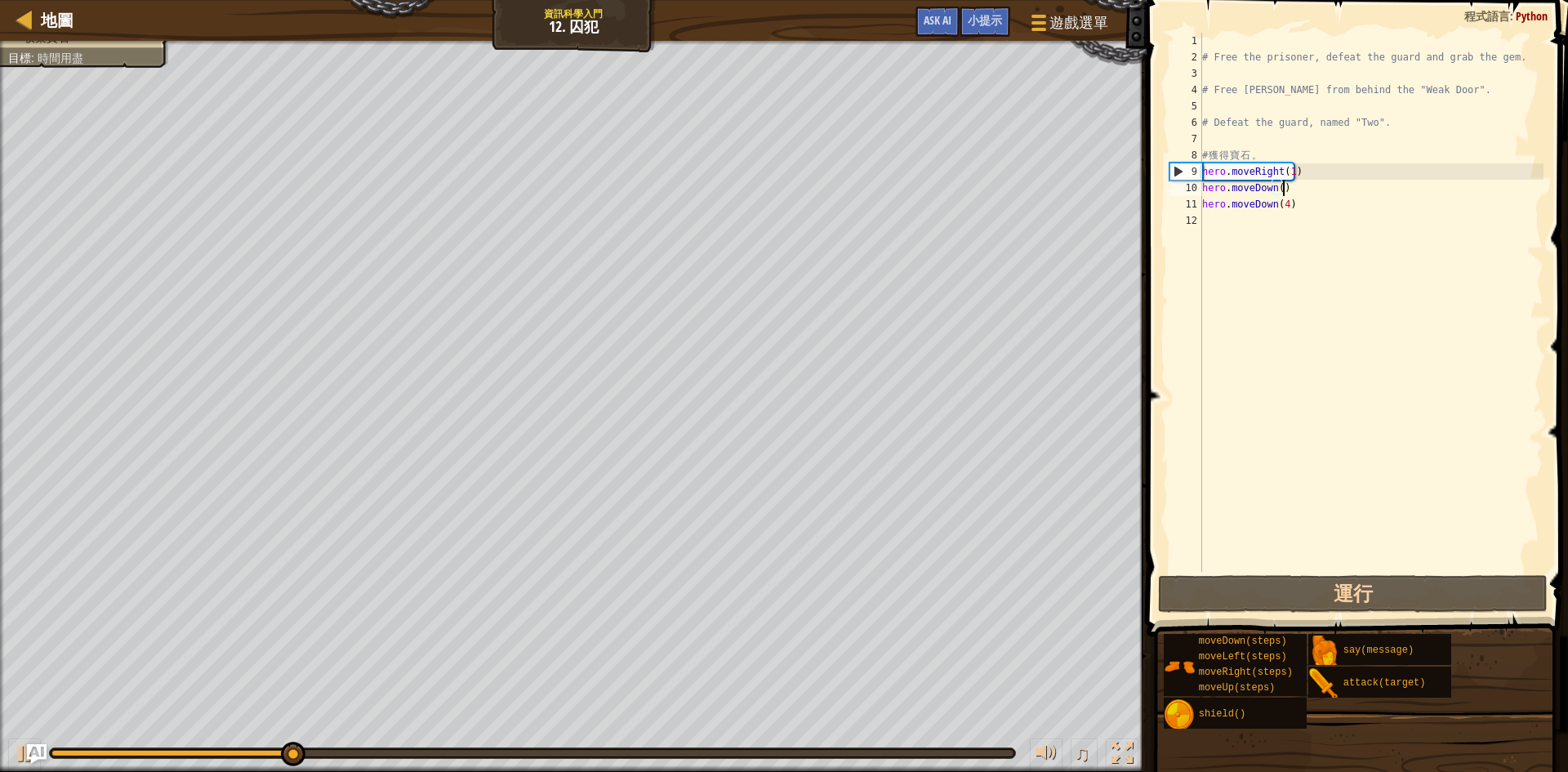
click at [1281, 191] on div "# Free the prisoner, defeat the guard and grab the gem. # Free [PERSON_NAME] fr…" at bounding box center [1371, 318] width 344 height 572
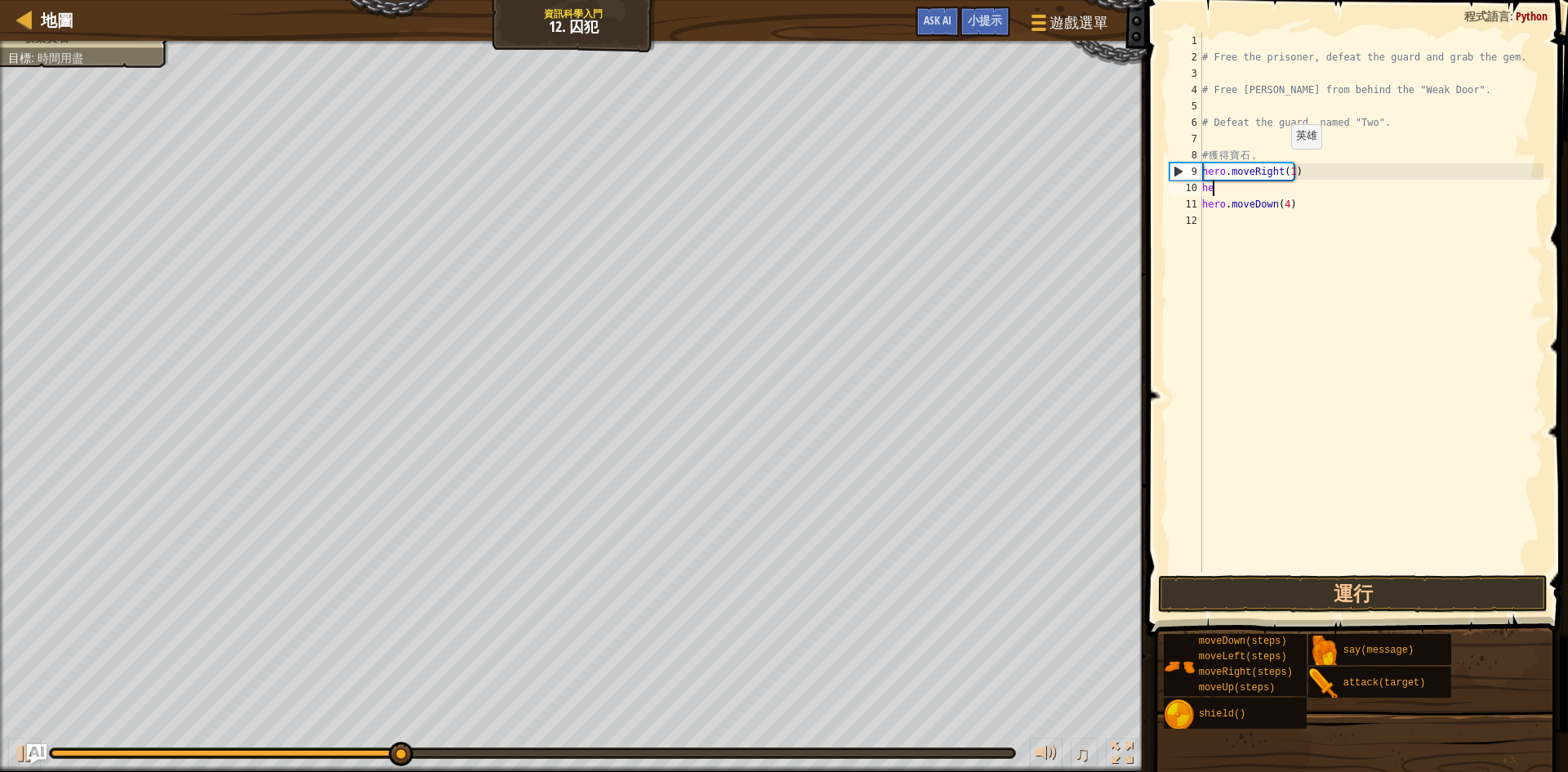
type textarea "h"
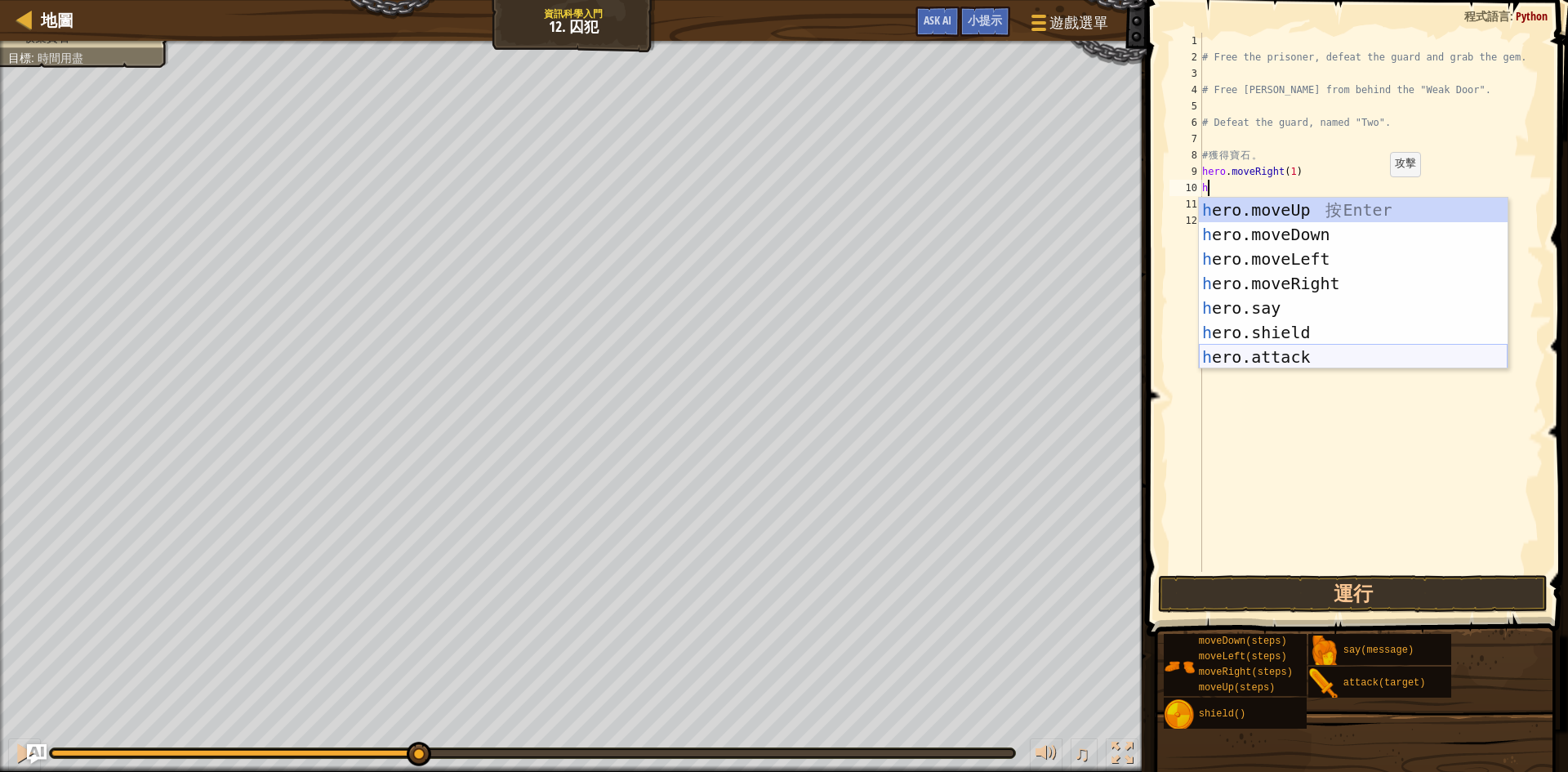
click at [1380, 358] on div "h ero.moveUp 按 Enter h ero.moveDown 按 Enter h ero.moveLeft 按 Enter h ero.moveRi…" at bounding box center [1353, 308] width 309 height 220
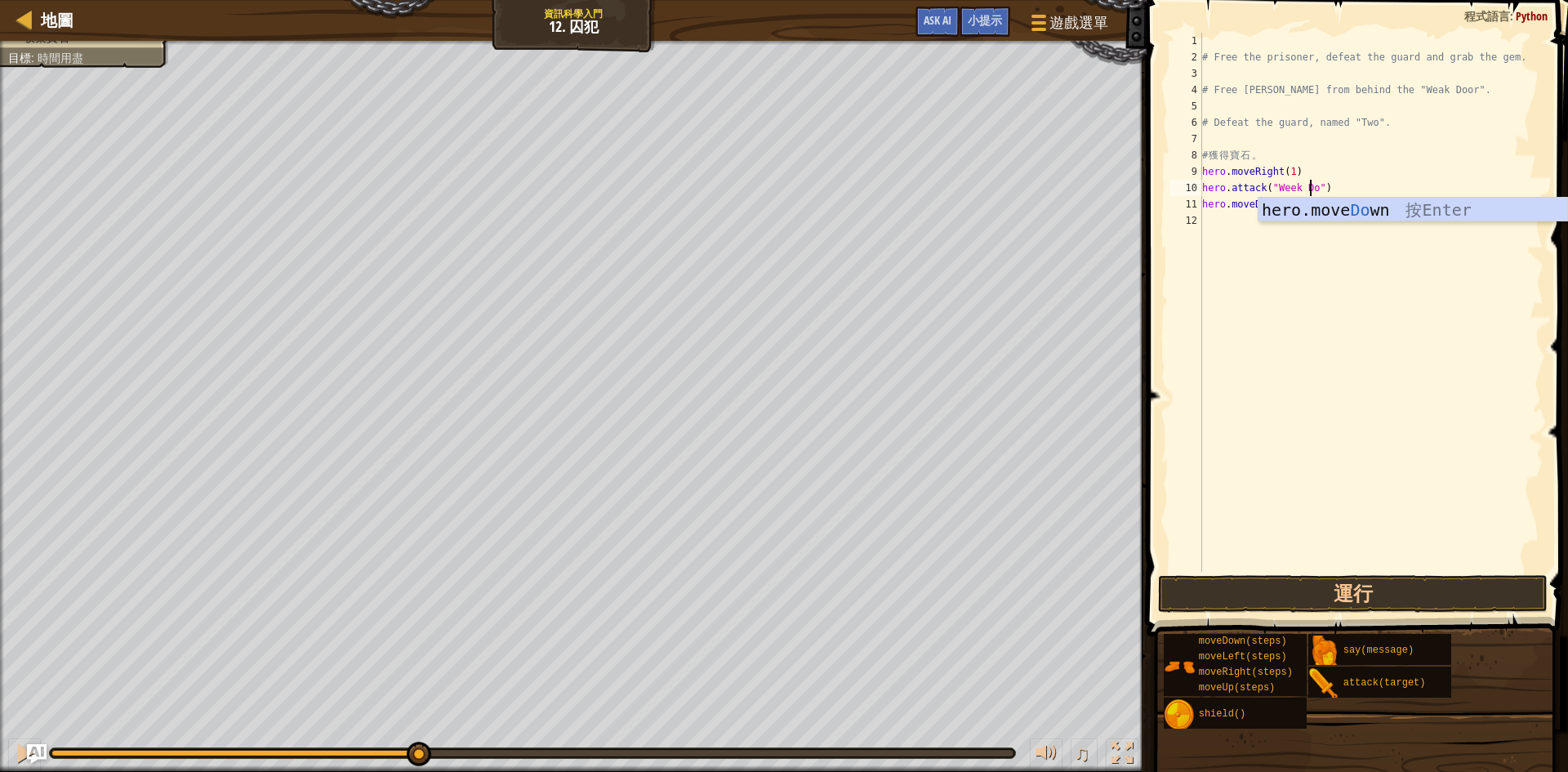
scroll to position [7, 10]
type textarea "hero.attack("Week Door")"
drag, startPoint x: 1335, startPoint y: 595, endPoint x: 1321, endPoint y: 595, distance: 14.0
click at [1327, 595] on button "運行" at bounding box center [1352, 593] width 390 height 38
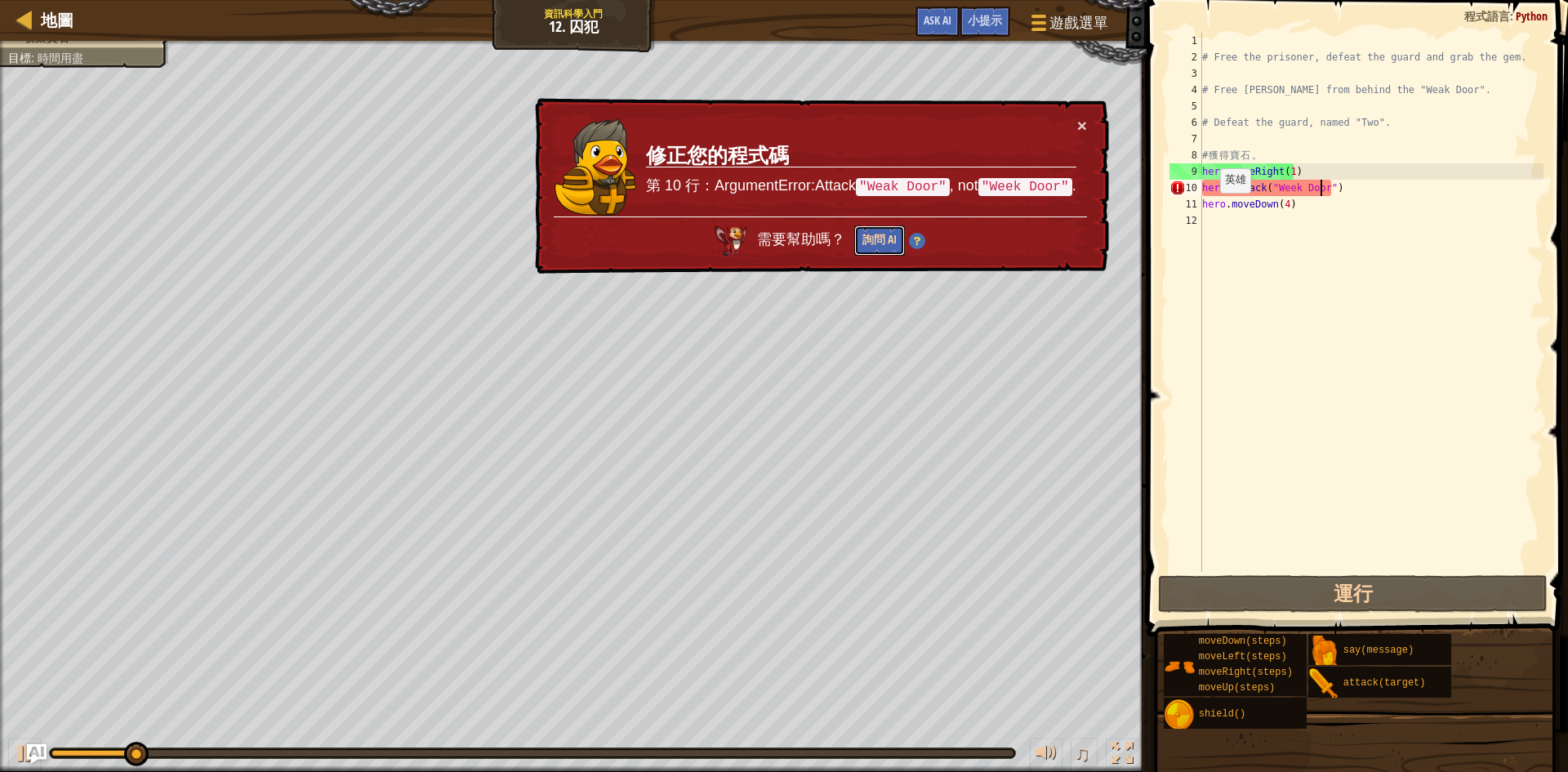
click at [872, 235] on button "詢問 AI" at bounding box center [879, 241] width 51 height 31
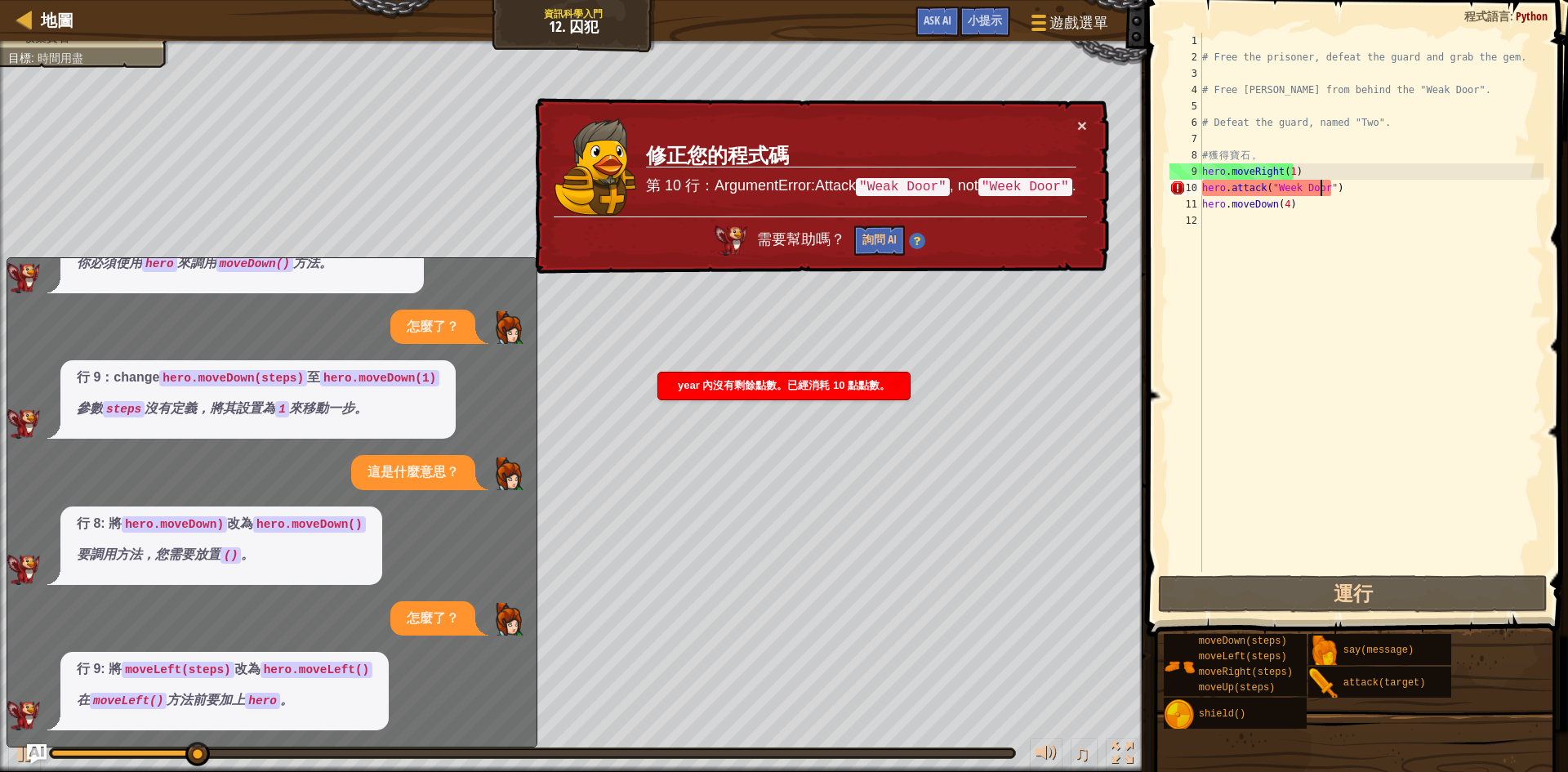
click at [1245, 247] on div "# Free the prisoner, defeat the guard and grab the gem. # Free [PERSON_NAME] fr…" at bounding box center [1371, 318] width 344 height 572
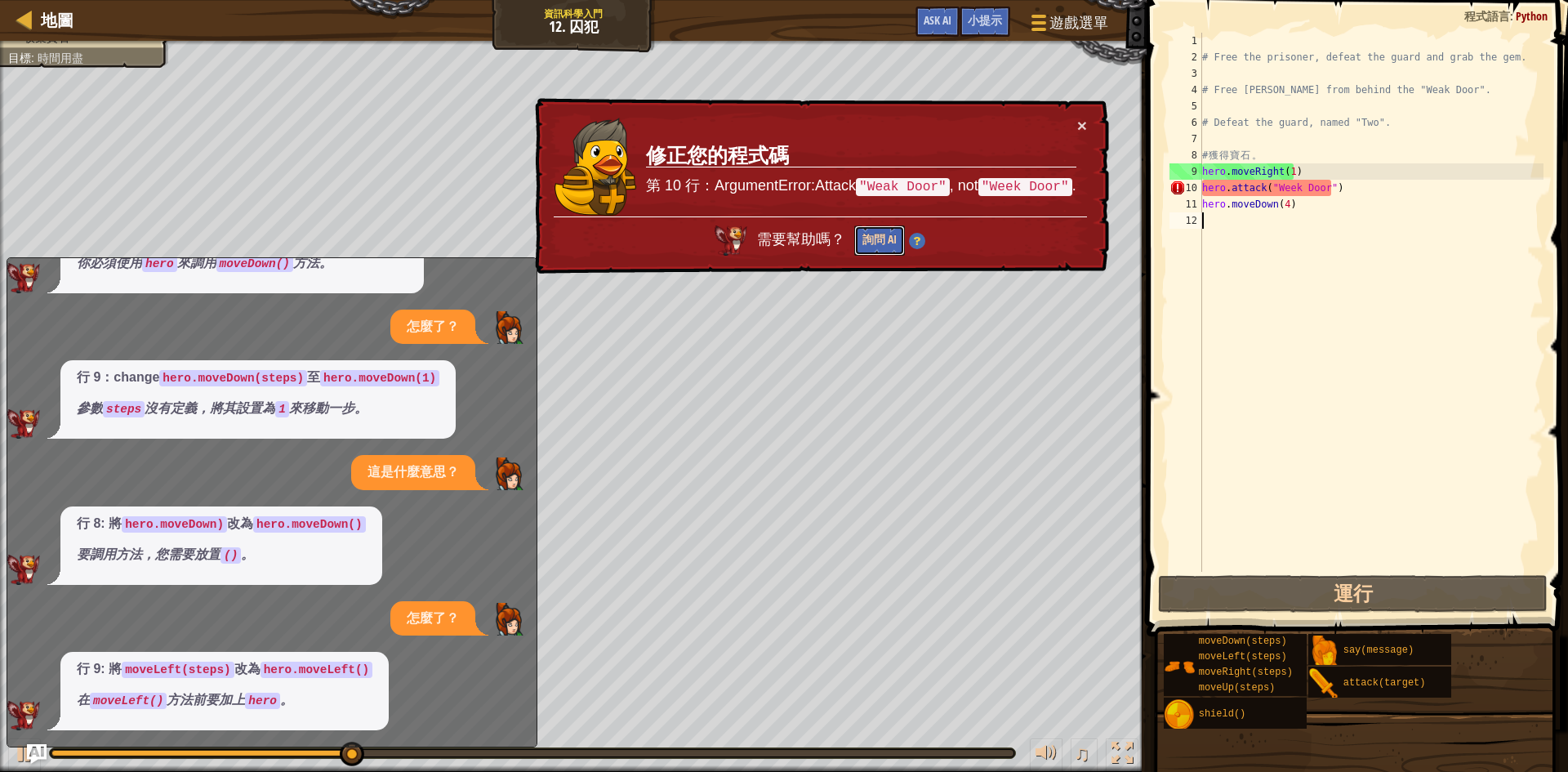
click at [897, 230] on button "詢問 AI" at bounding box center [879, 241] width 51 height 31
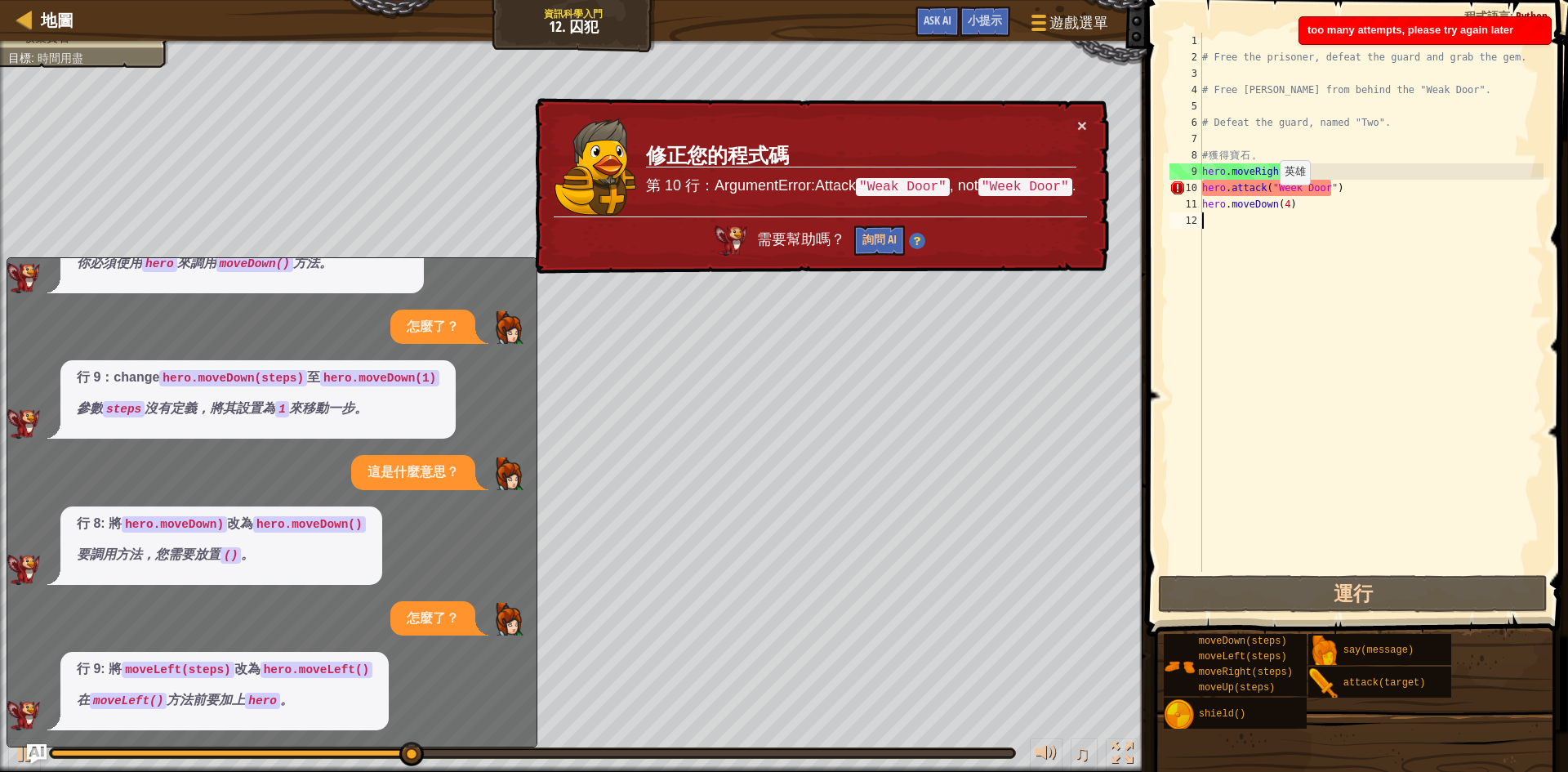
click at [167, 693] on em "在 moveLeft() 方法前要加上 hero 。" at bounding box center [185, 699] width 217 height 14
drag, startPoint x: 295, startPoint y: 697, endPoint x: 460, endPoint y: 468, distance: 282.3
click at [158, 554] on div "請解釋這錯誤。 行 8: 更改 moveDown(steps) 為 hero.moveDown(steps) 你必須使用 hero 來調用 moveDown(…" at bounding box center [268, 446] width 521 height 567
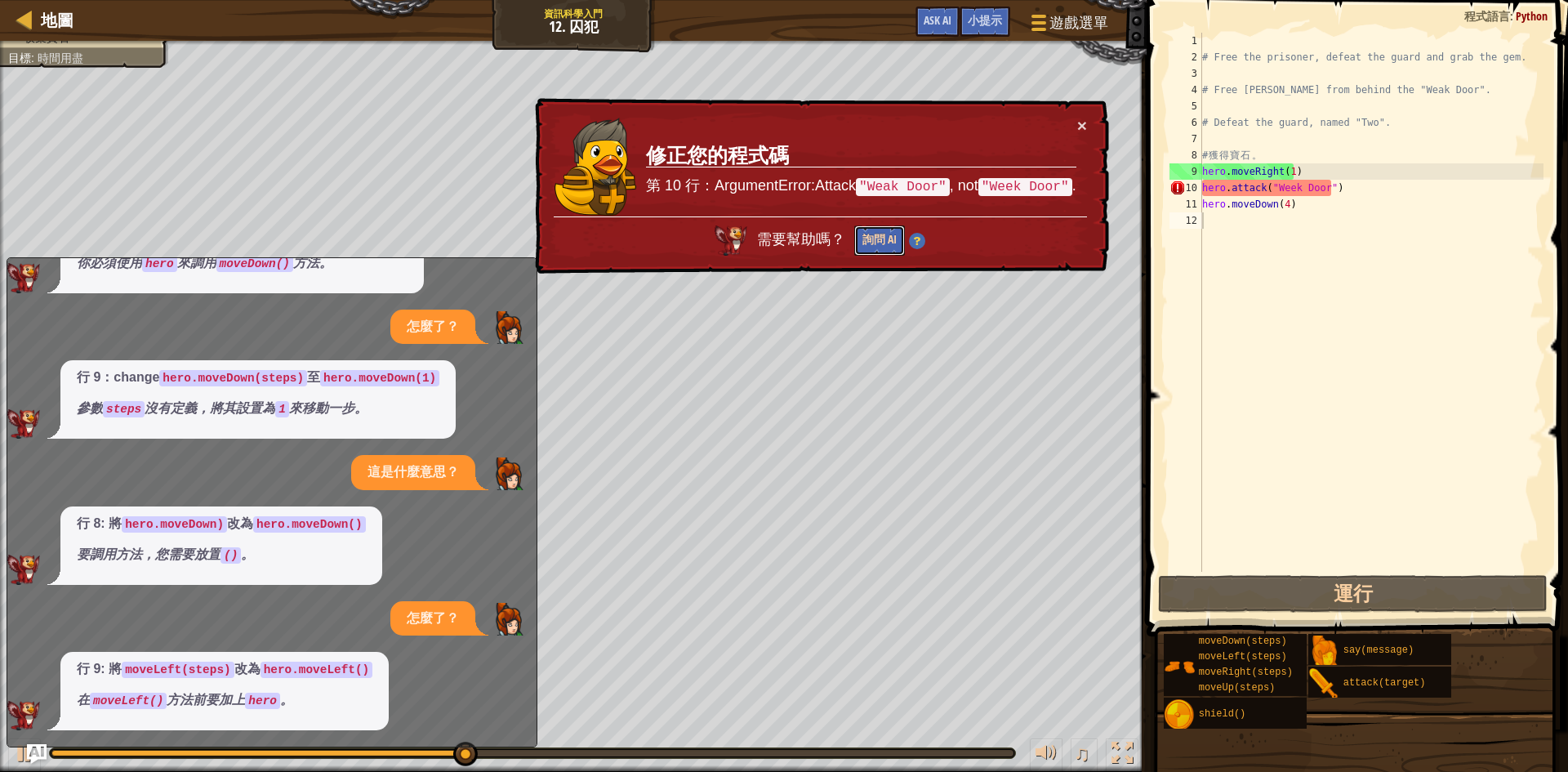
click at [902, 241] on button "詢問 AI" at bounding box center [879, 241] width 51 height 31
click at [902, 241] on button "詢問 AI" at bounding box center [879, 242] width 52 height 31
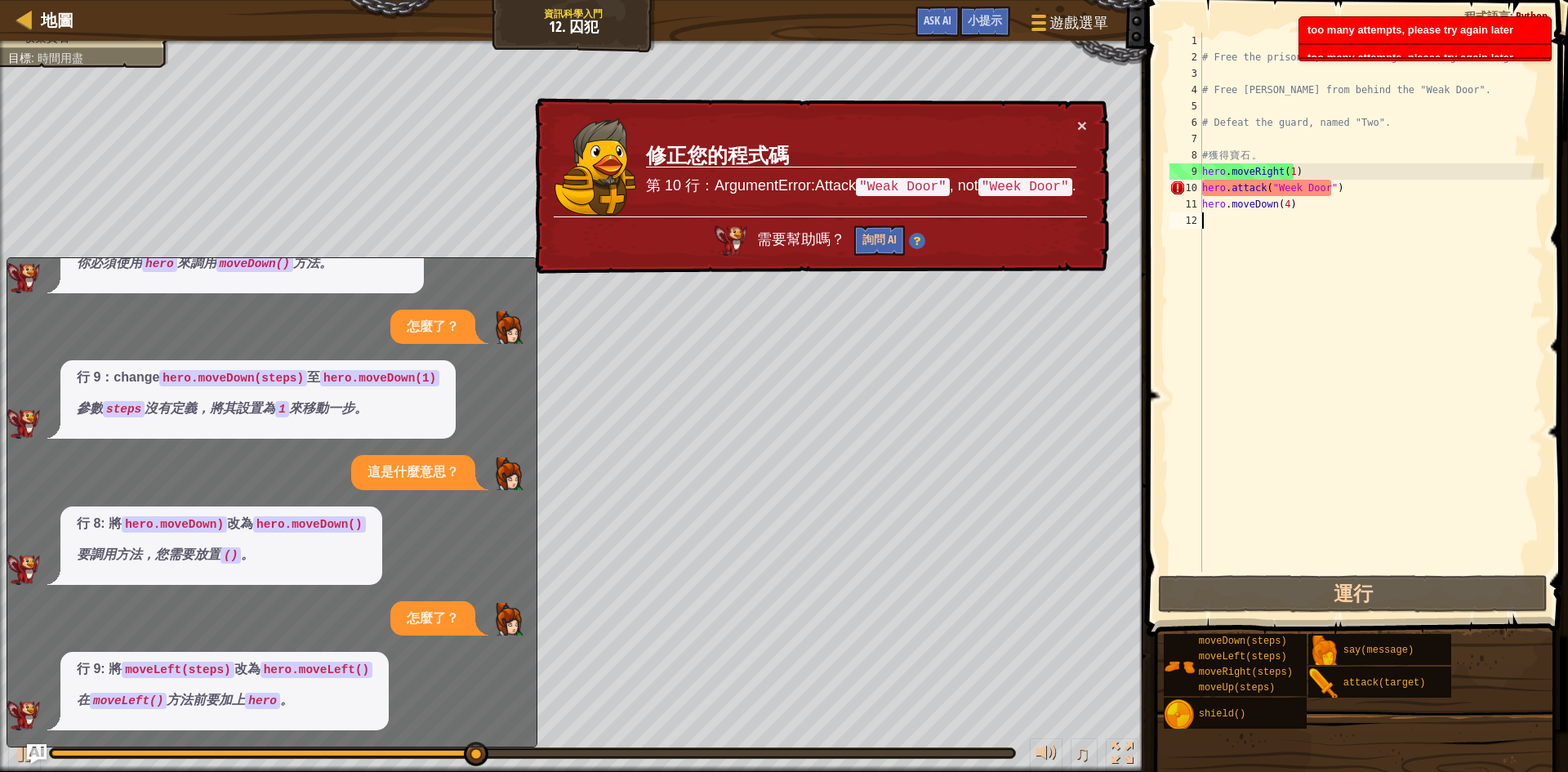
click at [1009, 199] on td "修正您的程式碼 第 10 行：ArgumentError:Attack "Weak Door" , not "Week Door" ." at bounding box center [861, 167] width 432 height 100
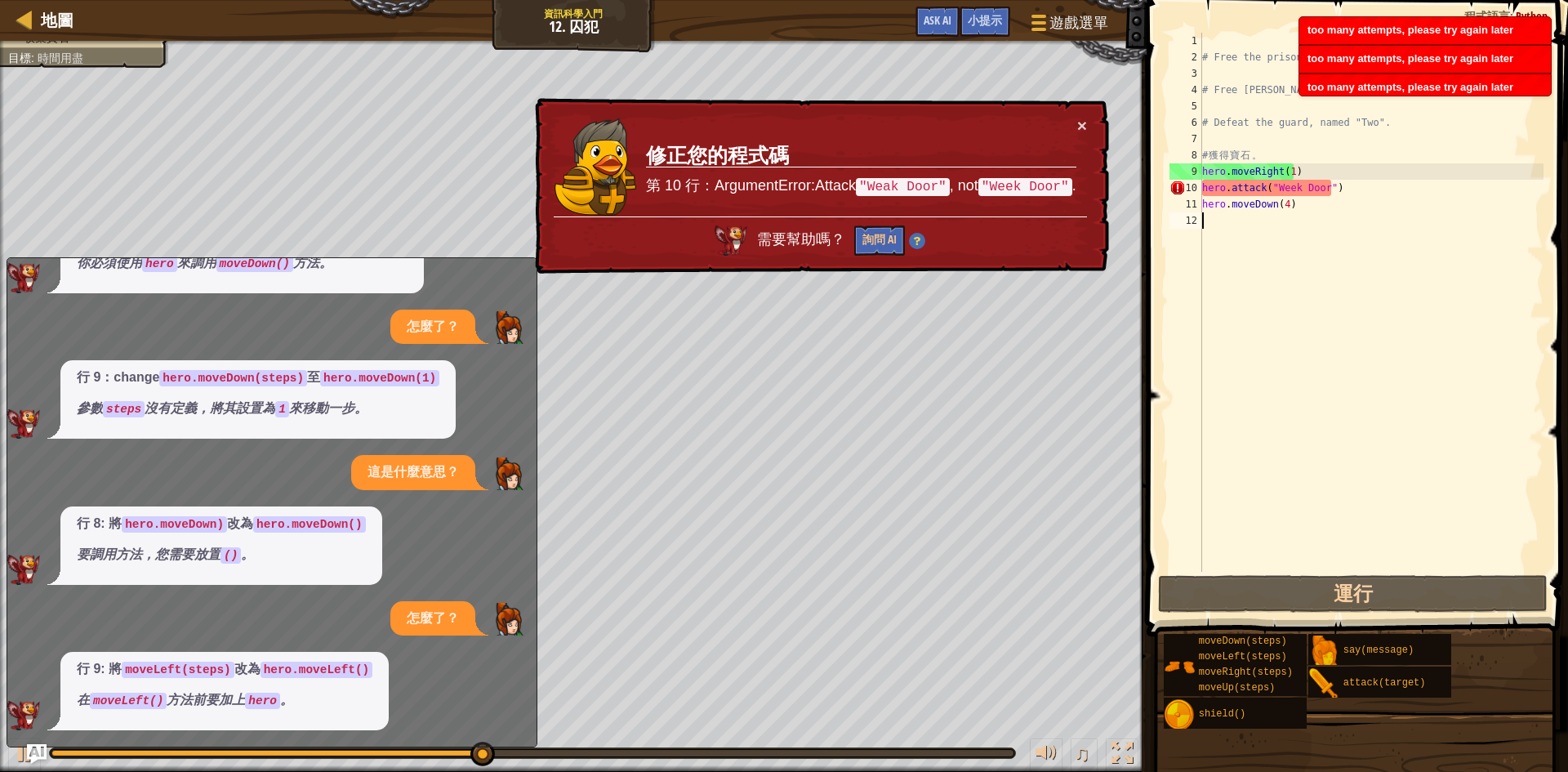
click at [1009, 199] on td "修正您的程式碼 第 10 行：ArgumentError:Attack "Weak Door" , not "Week Door" ." at bounding box center [861, 167] width 432 height 100
click at [1073, 119] on td "修正您的程式碼 第 10 行：ArgumentError:Attack "Weak Door" , not "Week Door" ." at bounding box center [861, 167] width 432 height 100
click at [1315, 193] on div "# Free the prisoner, defeat the guard and grab the gem. # Free [PERSON_NAME] fr…" at bounding box center [1371, 318] width 344 height 572
click at [1059, 172] on td "修正您的程式碼 第 10 行：ArgumentError:Attack "Weak Door" , not "Week Door" ." at bounding box center [861, 167] width 432 height 100
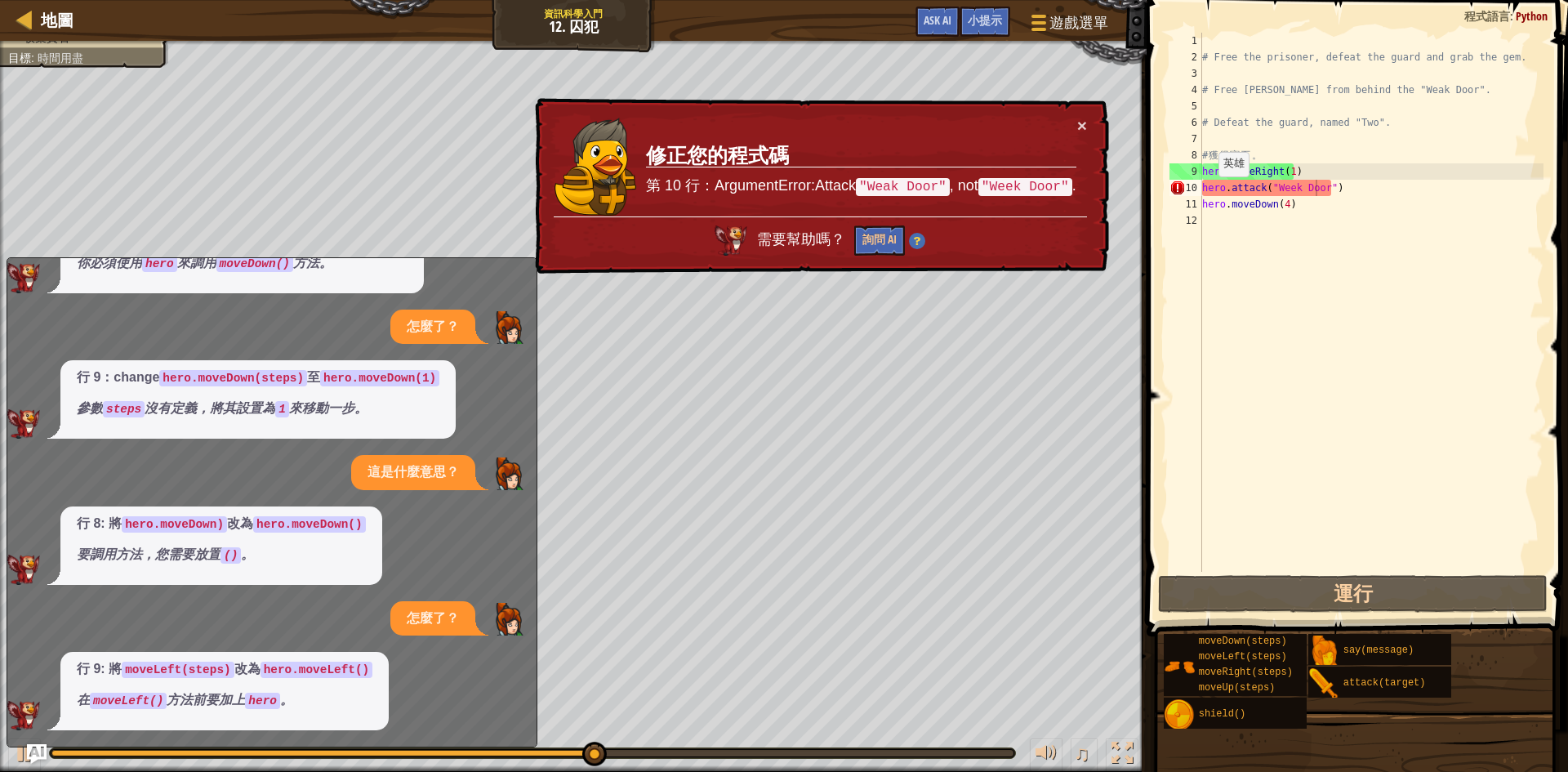
drag, startPoint x: 1059, startPoint y: 172, endPoint x: 936, endPoint y: 178, distance: 123.1
click at [936, 178] on p "第 10 行：ArgumentError:Attack "Weak Door" , not "Week Door" ." at bounding box center [861, 186] width 430 height 21
click at [1291, 191] on div "# Free the prisoner, defeat the guard and grab the gem. # Free [PERSON_NAME] fr…" at bounding box center [1371, 318] width 344 height 572
click at [1288, 193] on div "# Free the prisoner, defeat the guard and grab the gem. # Free [PERSON_NAME] fr…" at bounding box center [1371, 318] width 344 height 572
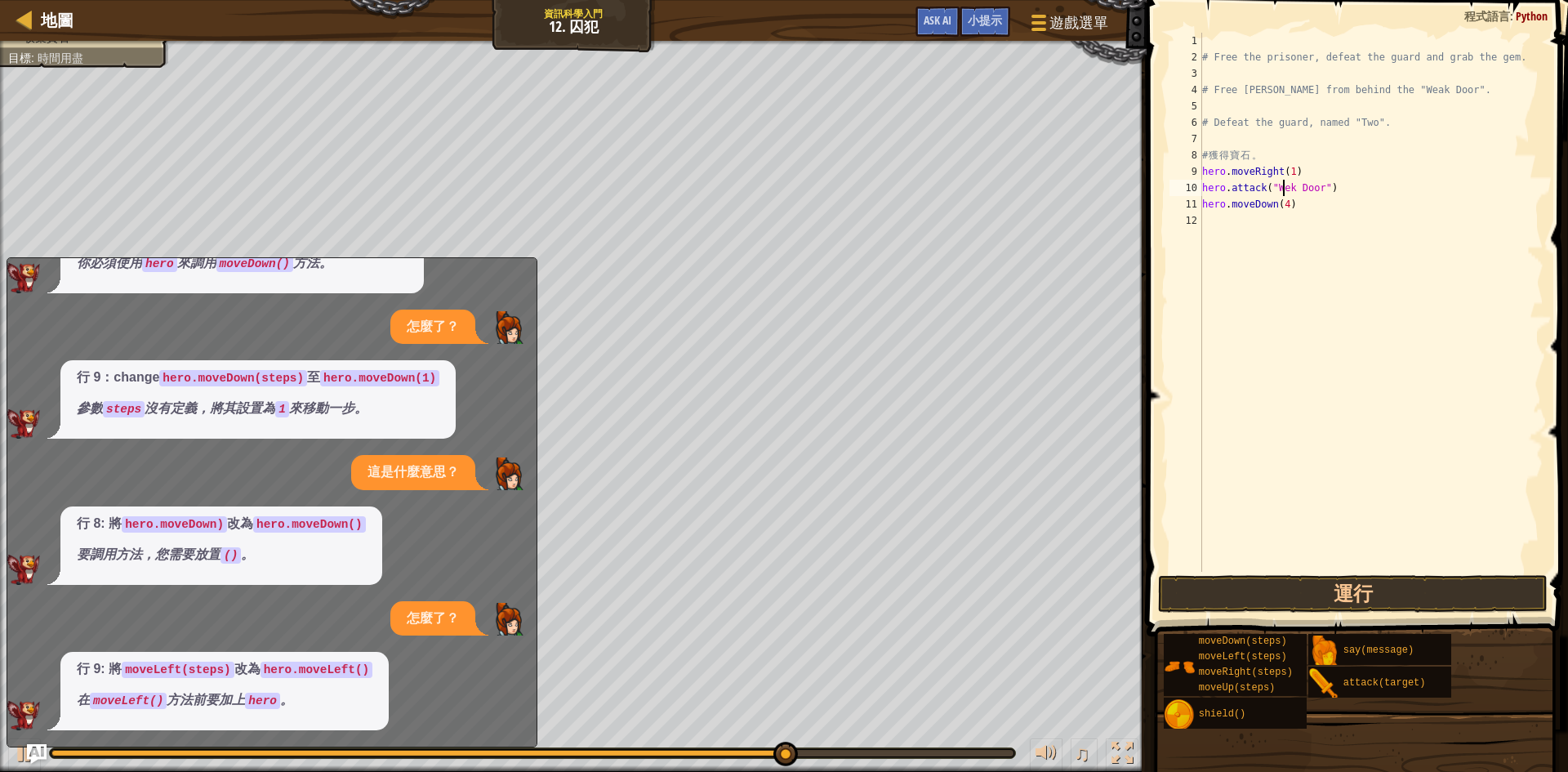
scroll to position [7, 7]
click at [1343, 600] on button "運行" at bounding box center [1352, 593] width 390 height 38
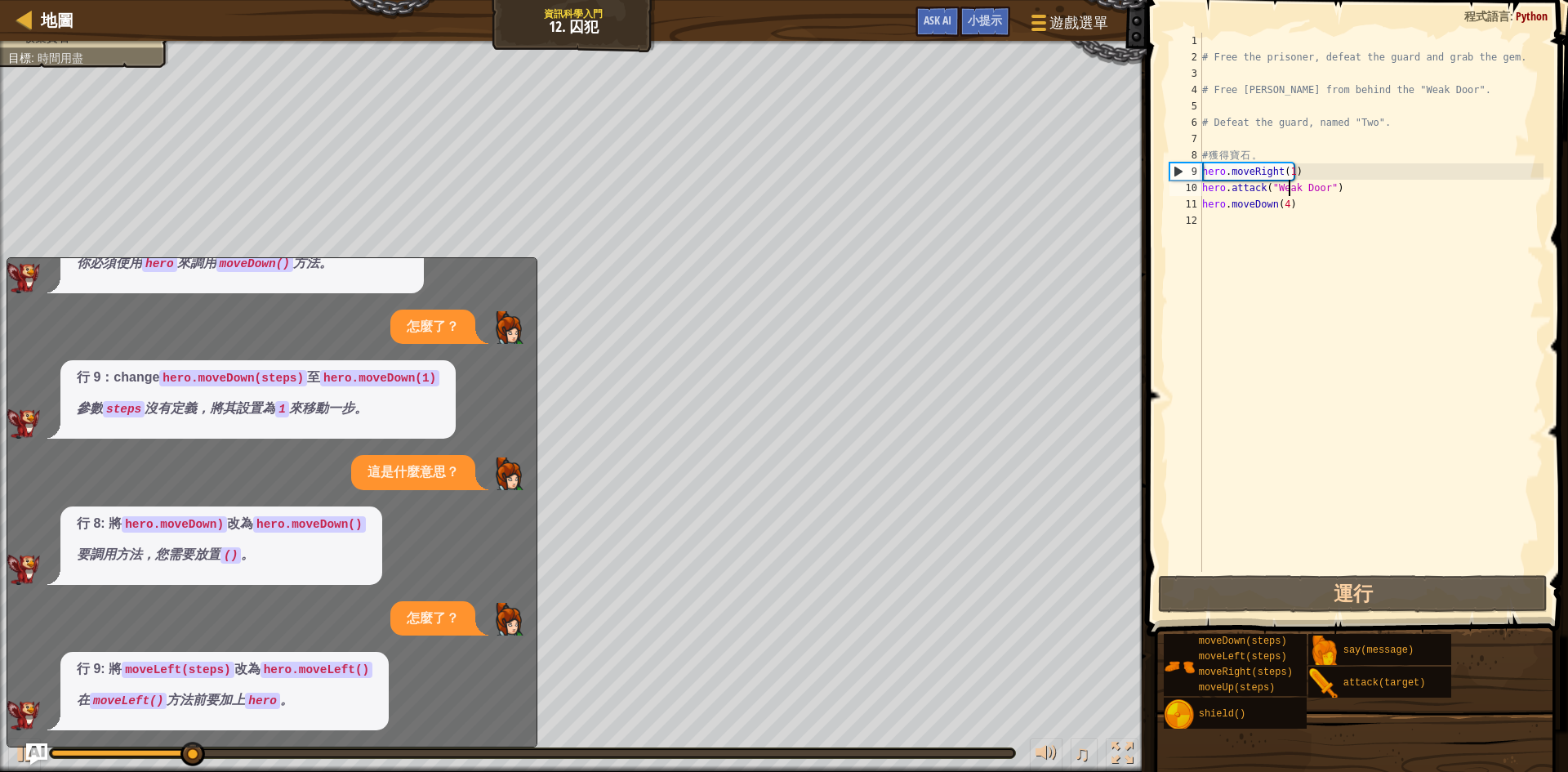
click at [38, 749] on img "Ask AI" at bounding box center [36, 753] width 21 height 21
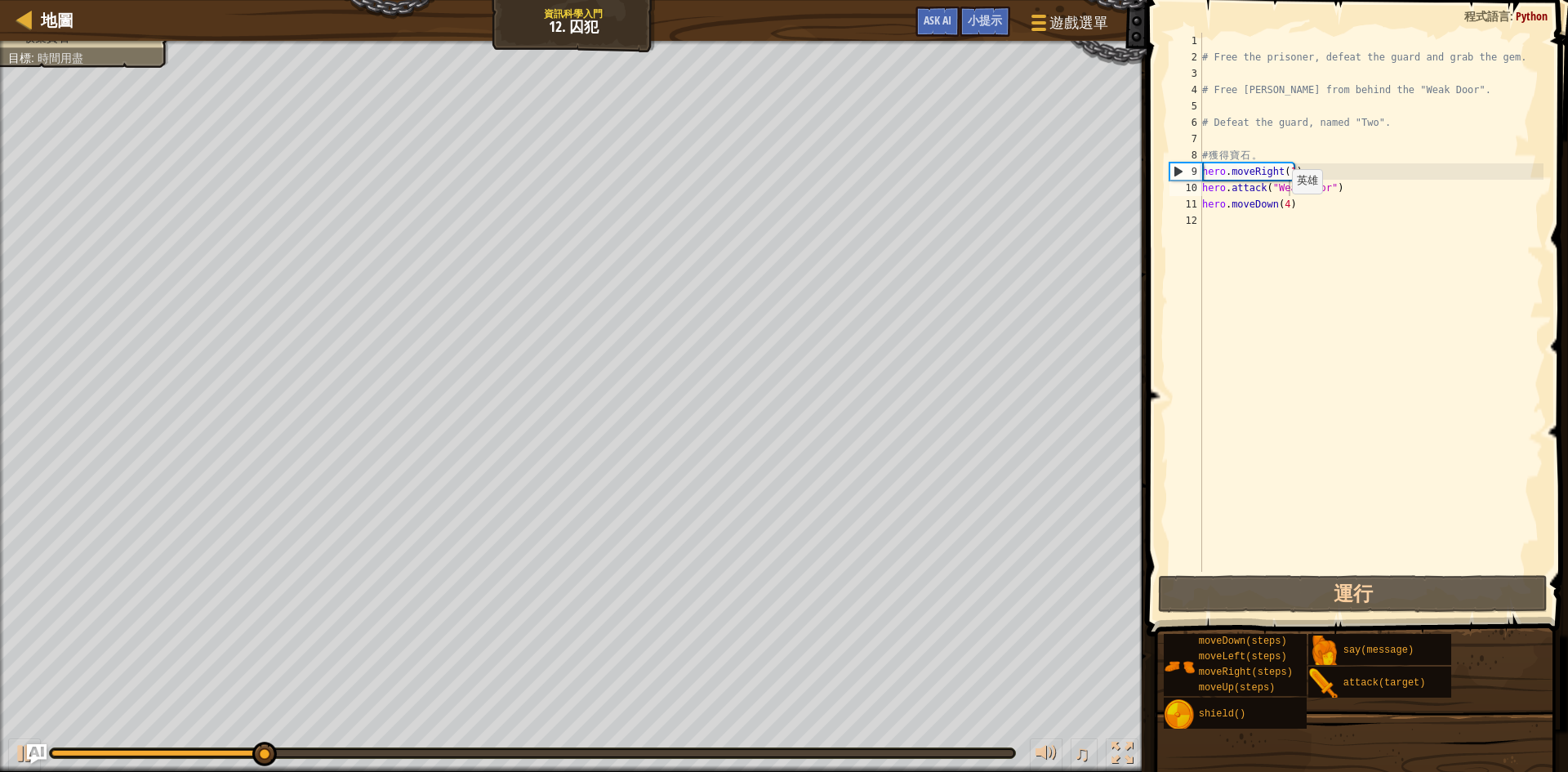
type textarea "hero.moveDown(4)"
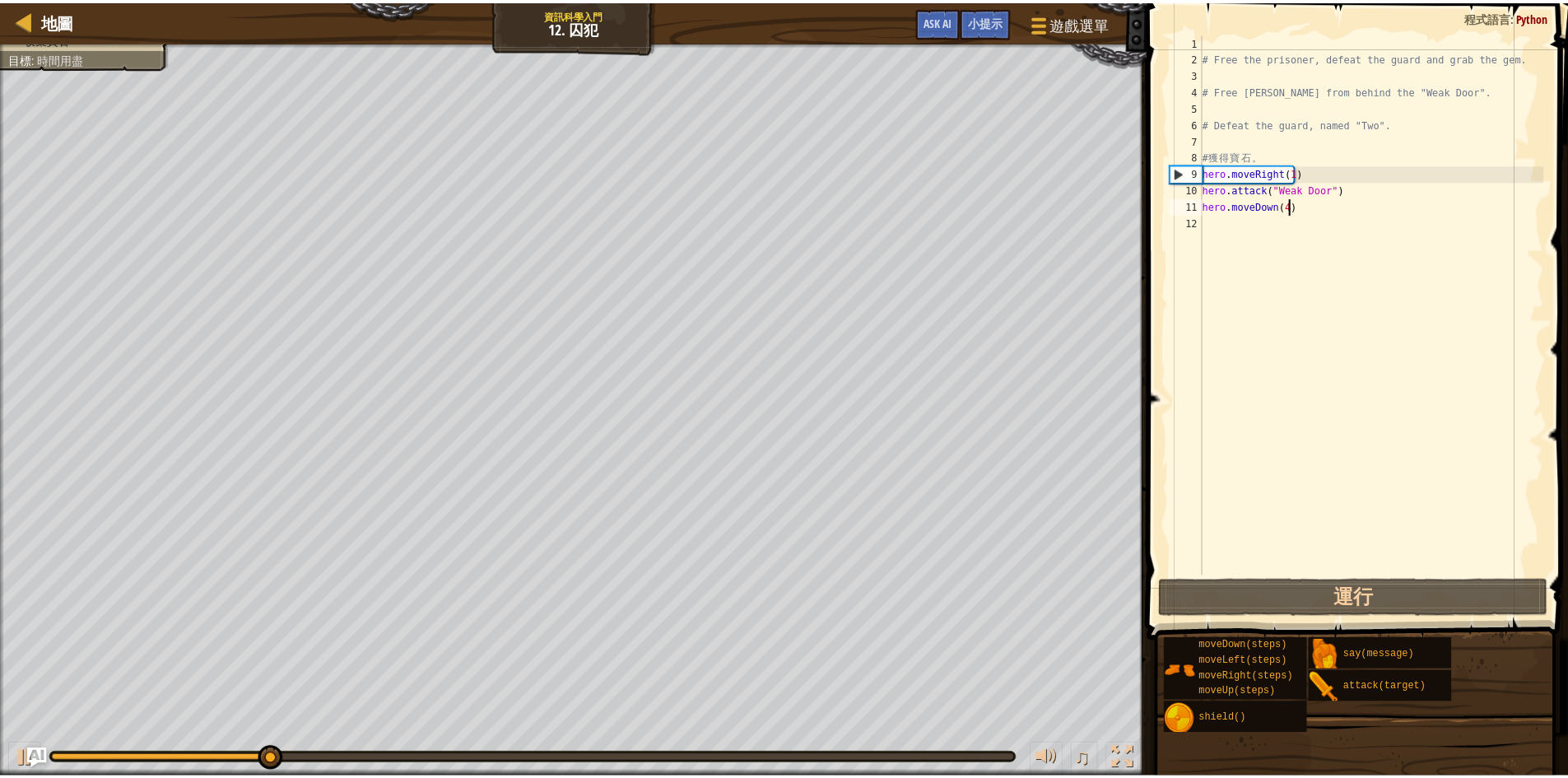
scroll to position [7, 7]
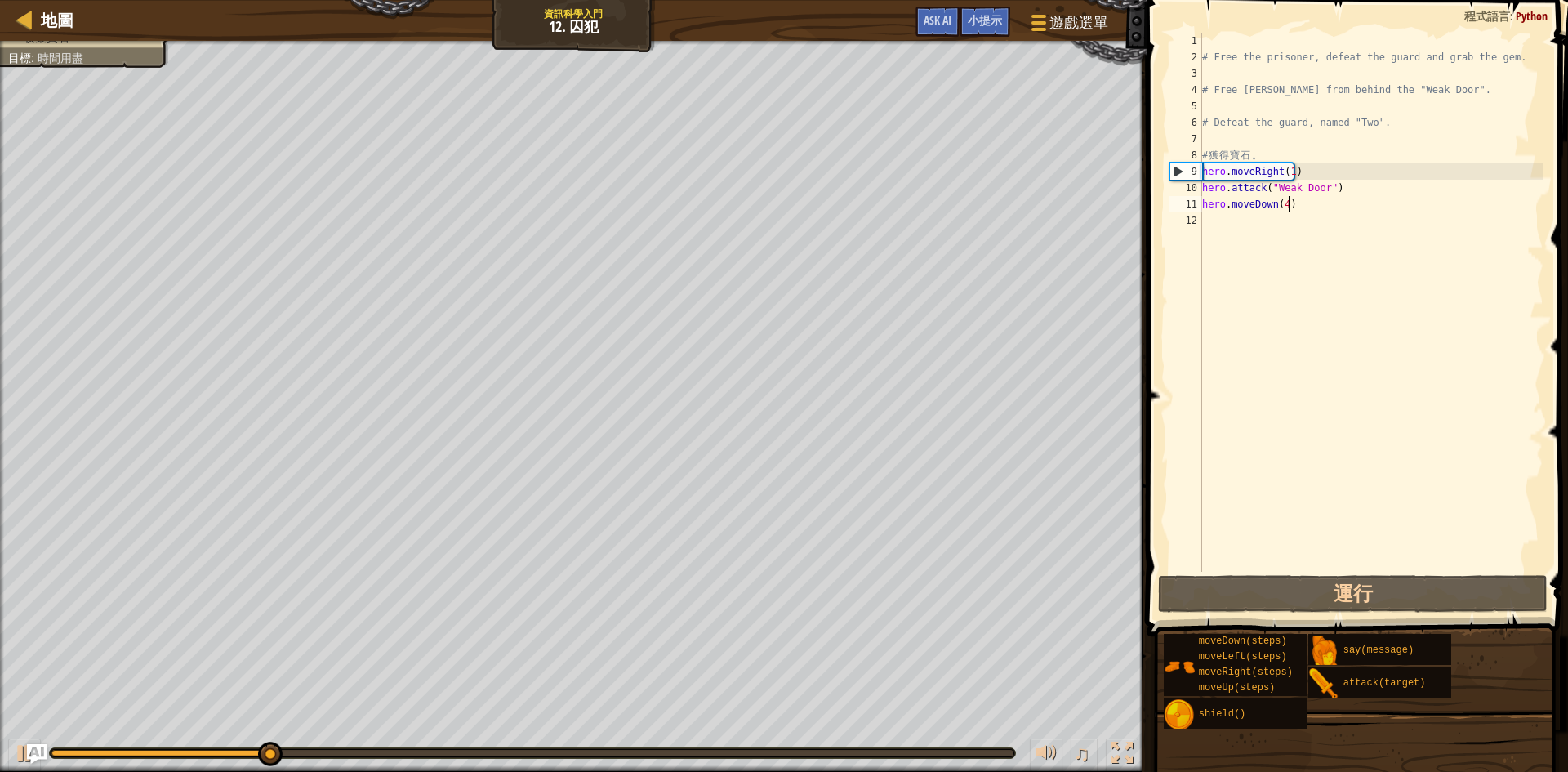
drag, startPoint x: 1288, startPoint y: 208, endPoint x: 1258, endPoint y: 204, distance: 30.3
click at [1264, 204] on div "# Free the prisoner, defeat the guard and grab the gem. # Free [PERSON_NAME] fr…" at bounding box center [1371, 318] width 344 height 572
drag, startPoint x: 1258, startPoint y: 204, endPoint x: 1256, endPoint y: 180, distance: 24.1
click at [1199, 207] on div "hero.moveDown(4) 1 2 3 4 5 6 7 8 9 10 11 12 # Free the prisoner, defeat the gua…" at bounding box center [1355, 302] width 378 height 539
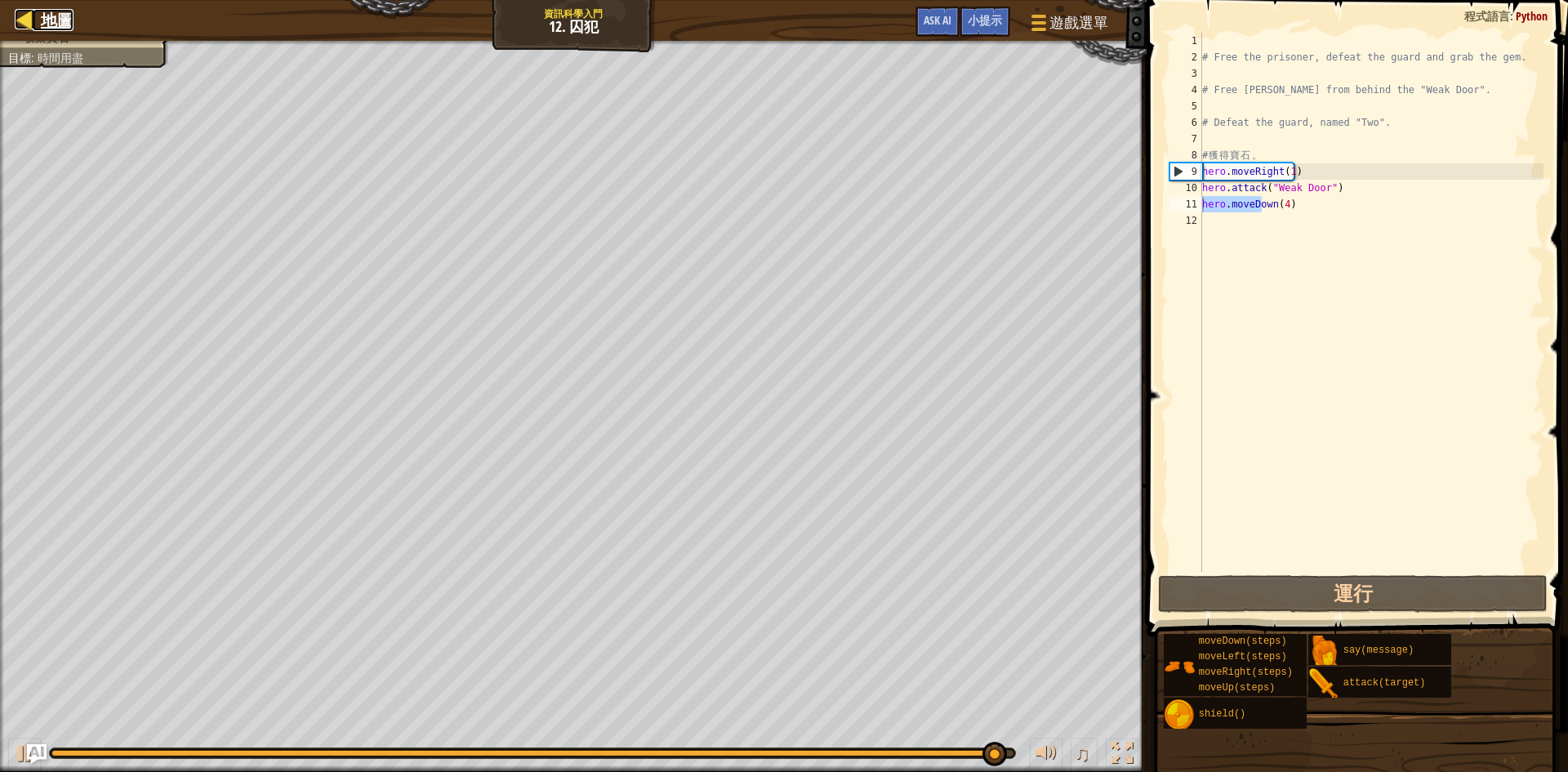
click at [19, 10] on div at bounding box center [25, 19] width 20 height 20
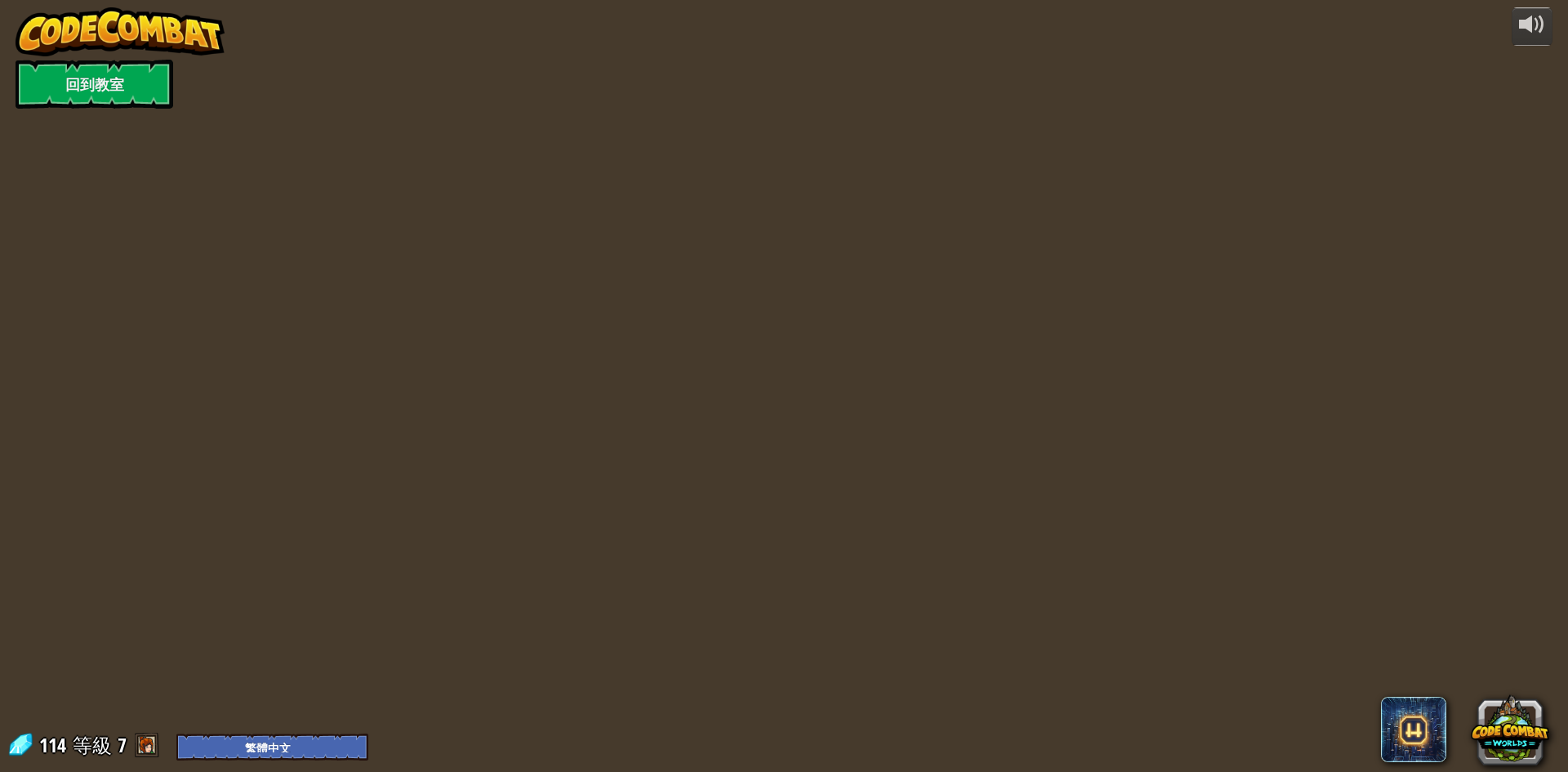
select select "zh-HANT"
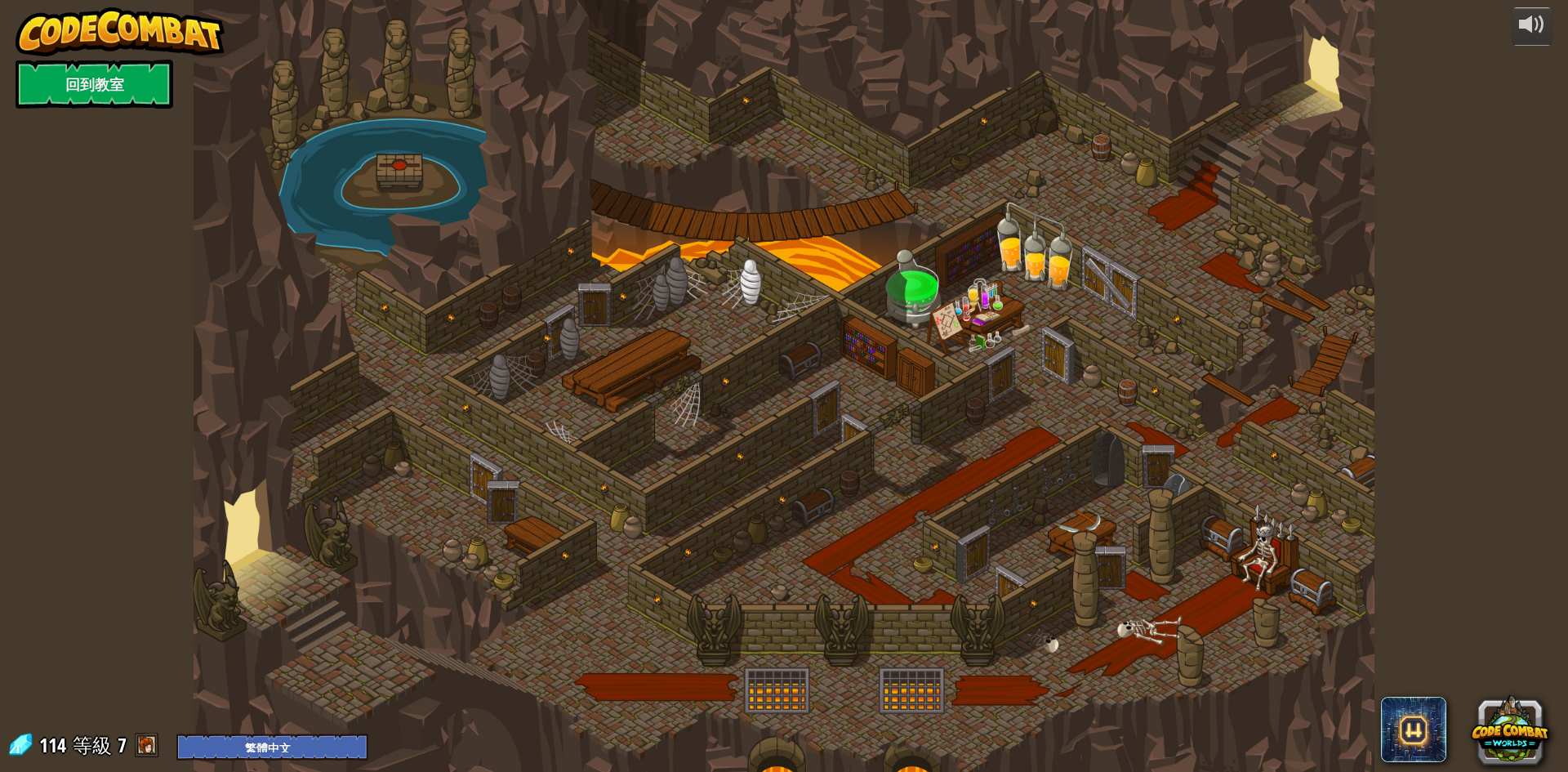
select select "zh-HANT"
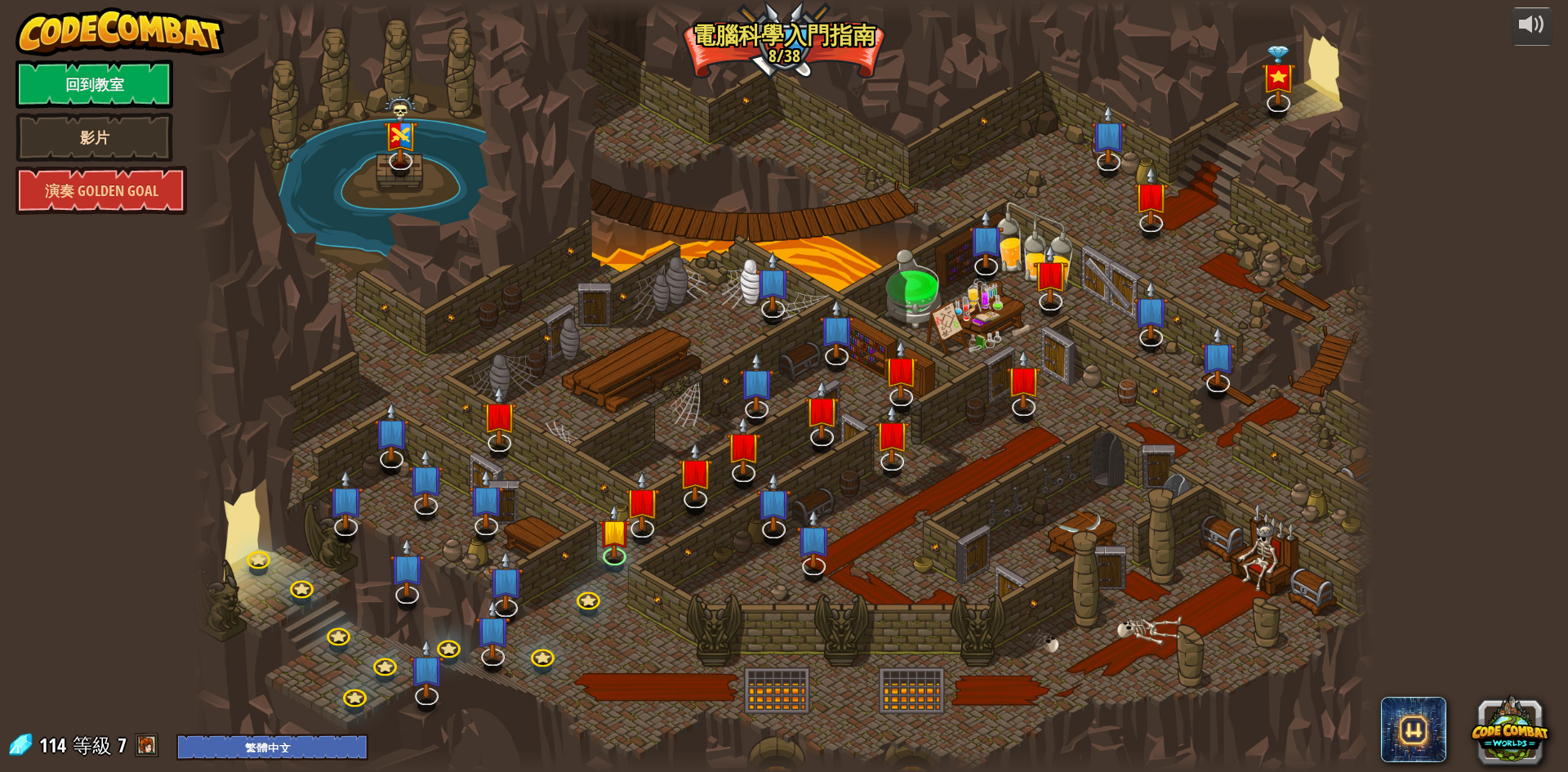
select select "zh-HANT"
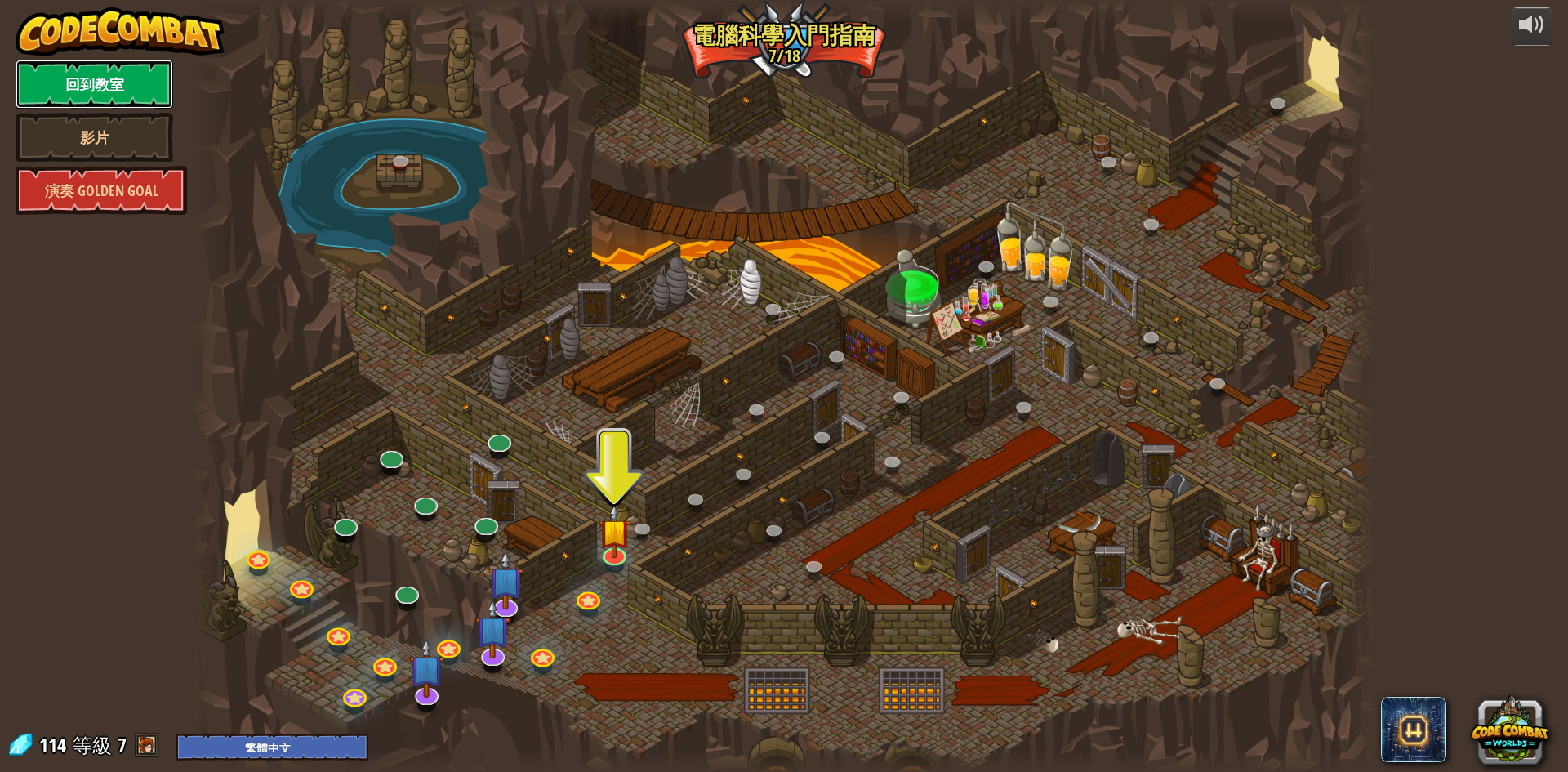
click at [106, 81] on link "回到教室" at bounding box center [94, 83] width 157 height 49
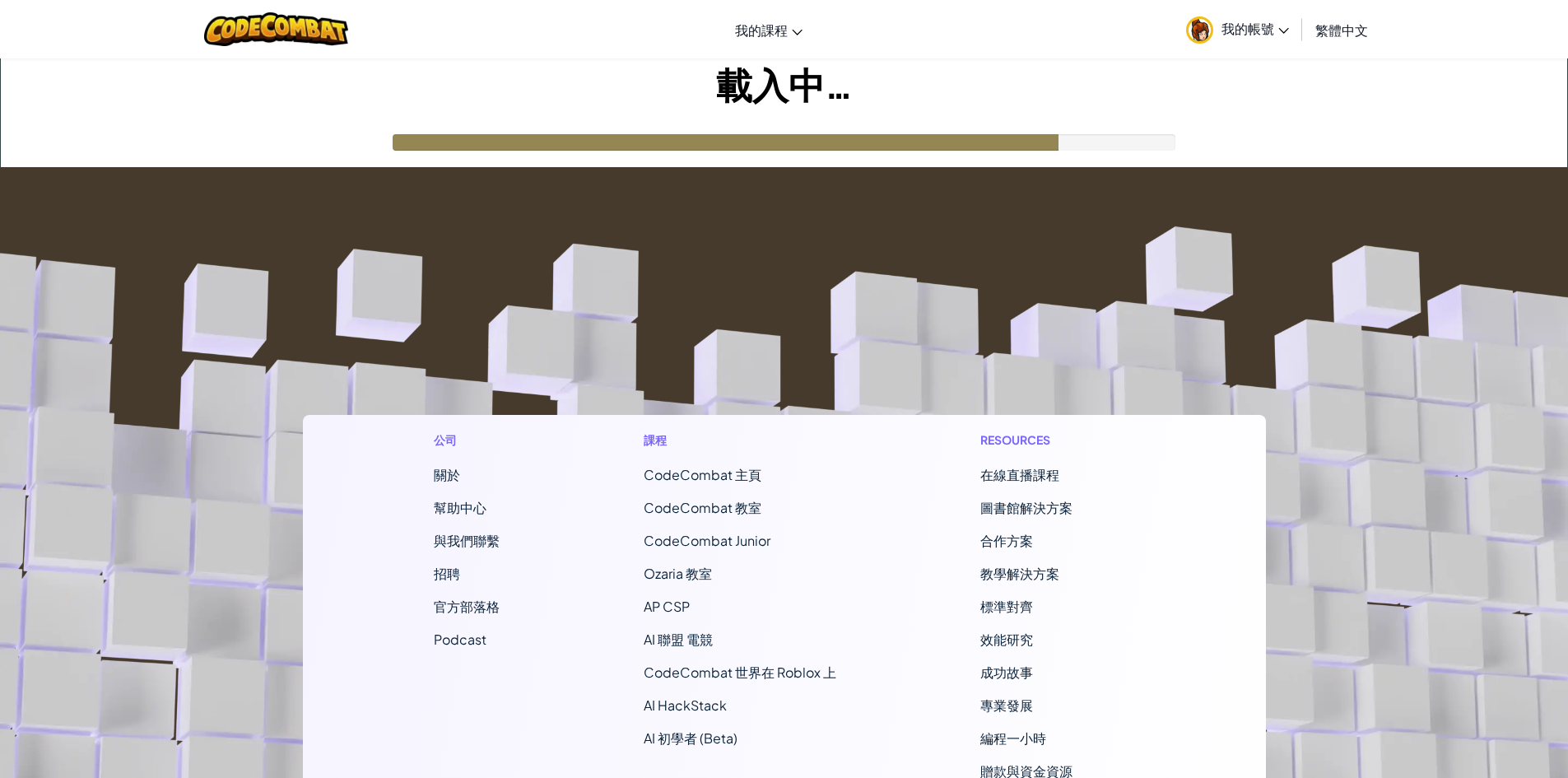
click at [1247, 36] on span "我的帳號" at bounding box center [1255, 28] width 67 height 18
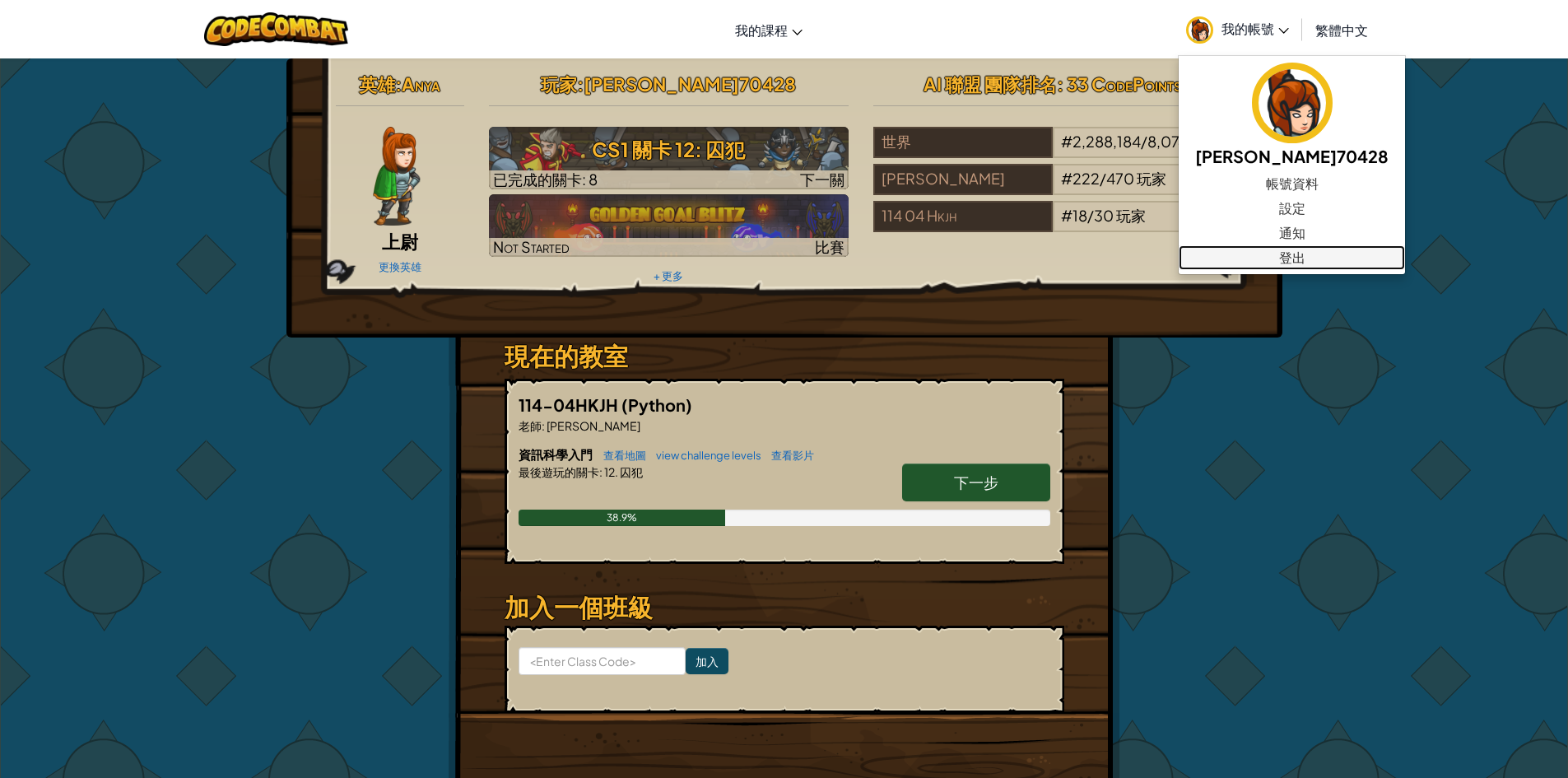
click at [1228, 256] on link "登出" at bounding box center [1292, 257] width 227 height 24
